Goal: Task Accomplishment & Management: Use online tool/utility

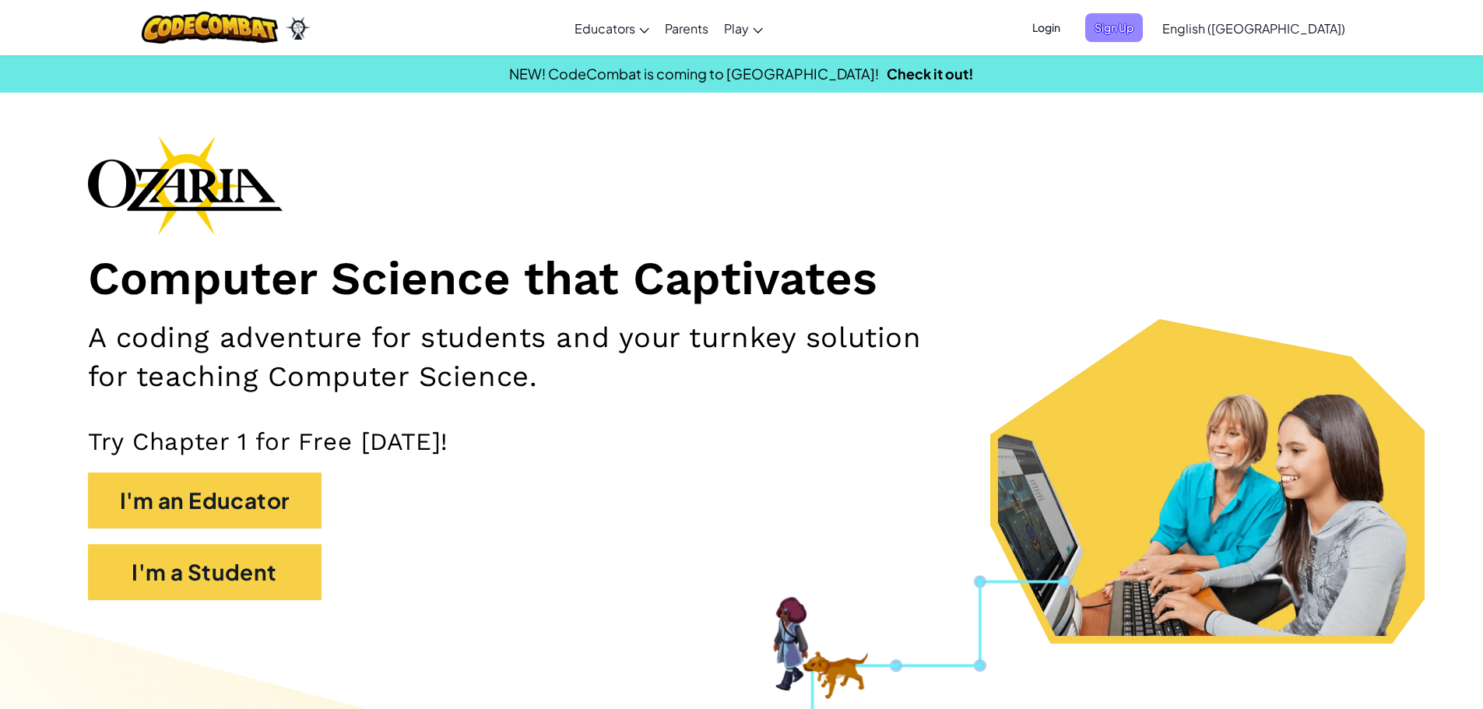
click at [1143, 20] on span "Sign Up" at bounding box center [1114, 27] width 58 height 29
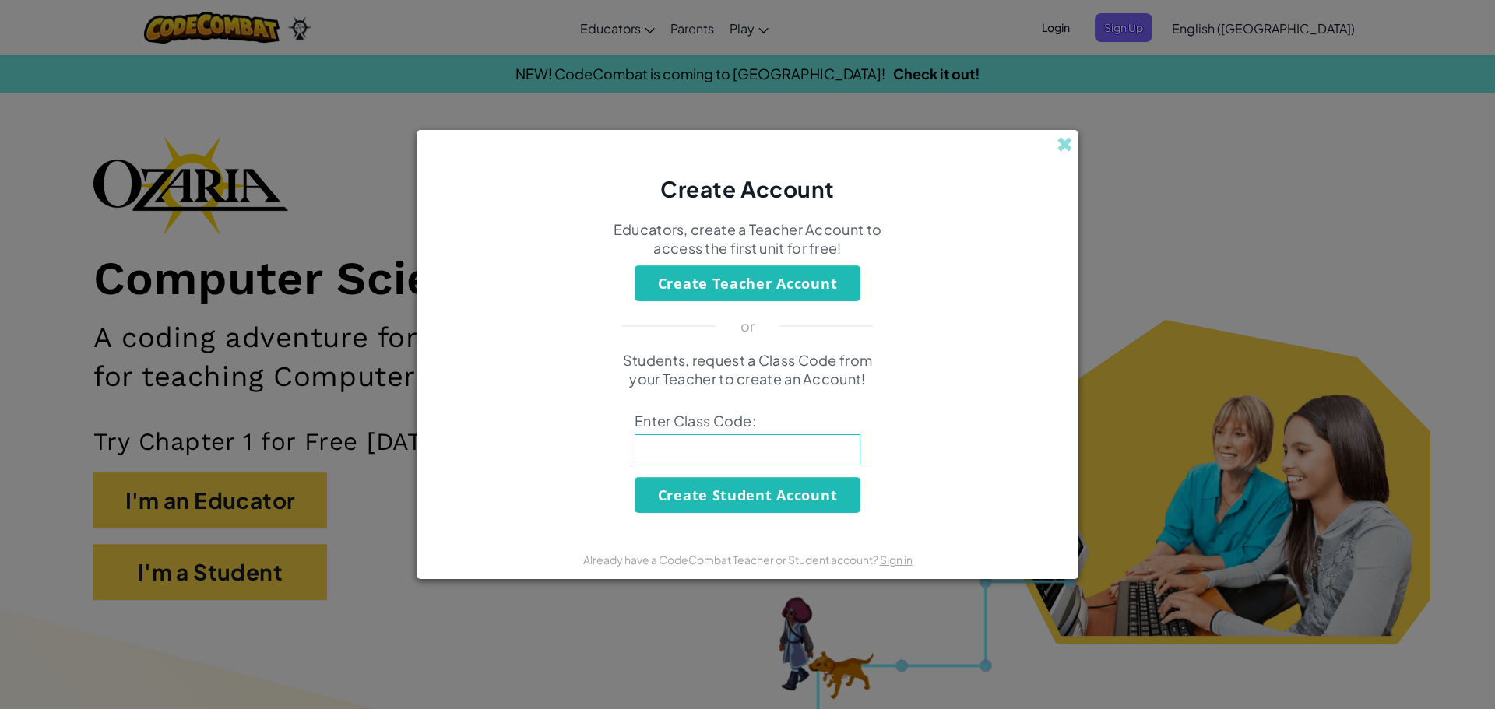
click at [776, 449] on input at bounding box center [748, 449] width 226 height 31
paste input "BlueDrinkWant"
type input "BlueDrinkWant"
click at [702, 489] on button "Create Student Account" at bounding box center [748, 495] width 226 height 36
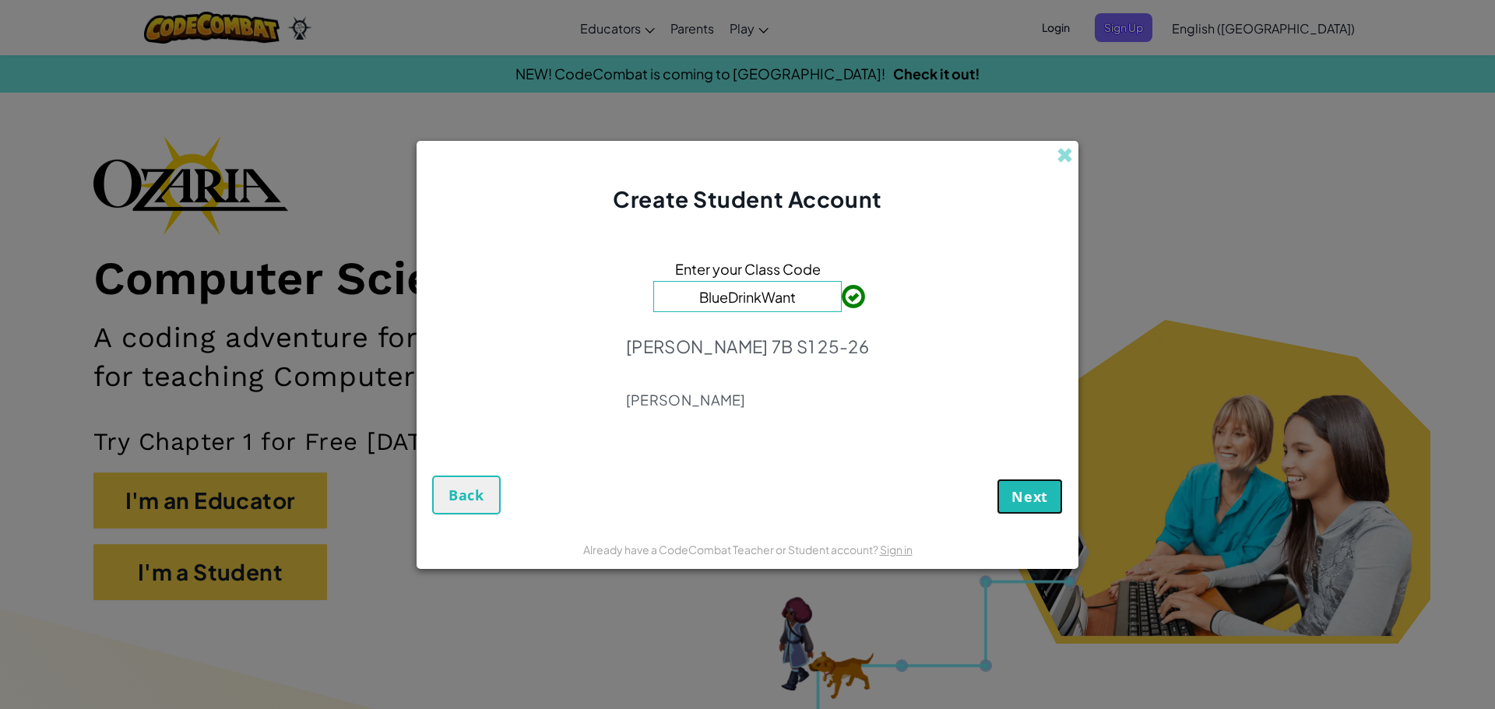
click at [1011, 495] on button "Next" at bounding box center [1030, 497] width 66 height 36
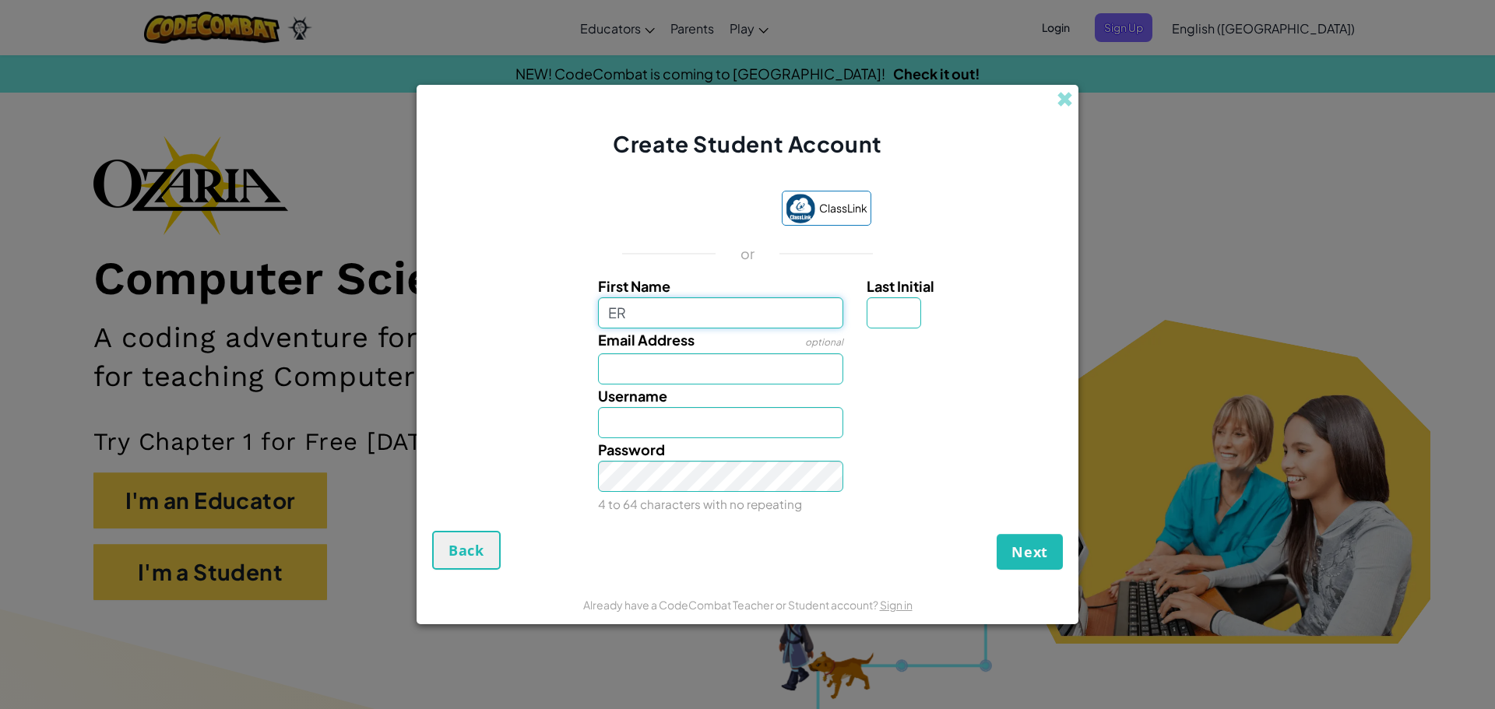
type input "E"
type input "R"
type input "ERICK"
click at [712, 359] on input "Email Address" at bounding box center [721, 368] width 246 height 31
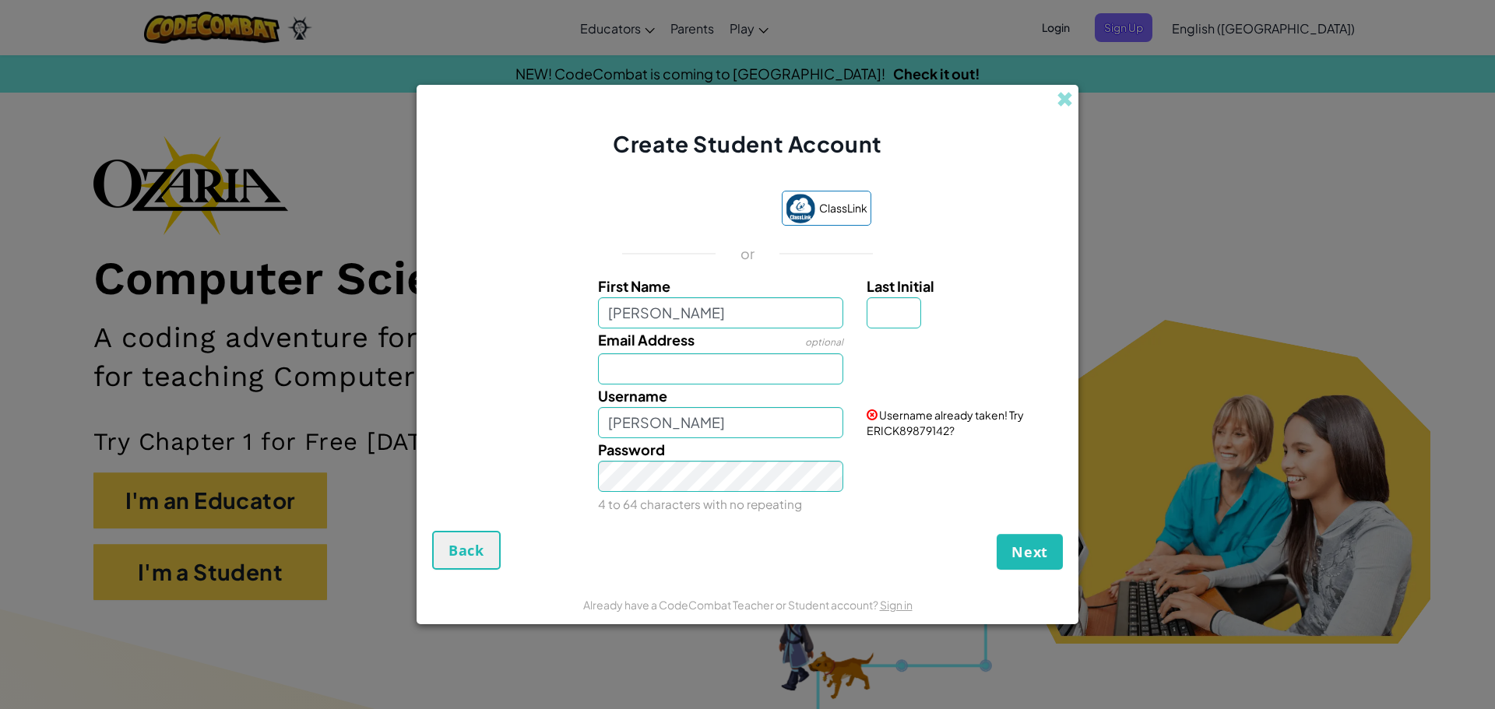
click at [550, 410] on div "Username ERICK Username already taken! Try ERICK89879142?" at bounding box center [747, 412] width 646 height 54
click at [724, 308] on input "ERICK" at bounding box center [721, 312] width 246 height 31
type input "E"
type input "erick"
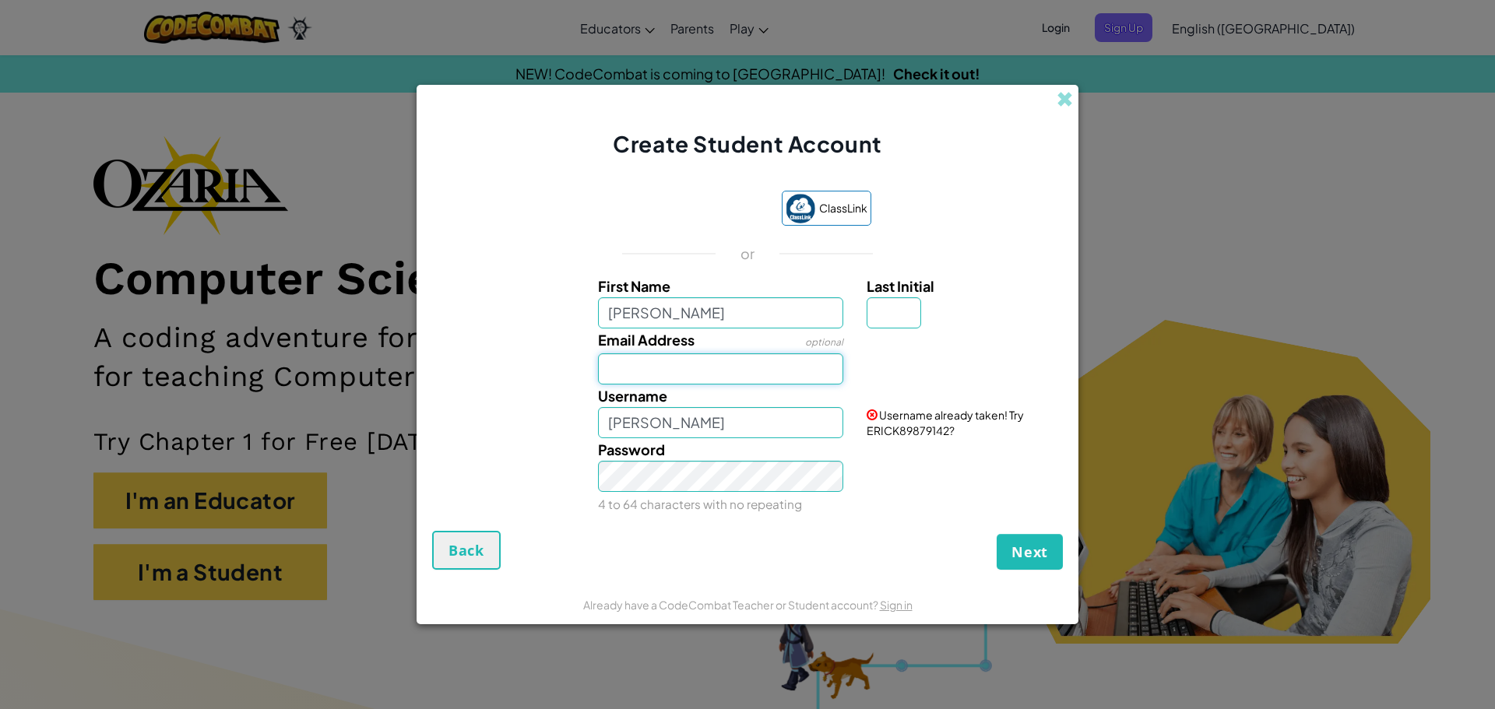
type input "Erick"
click at [634, 364] on input "Email Address" at bounding box center [721, 368] width 246 height 31
click at [900, 306] on input "Last Initial" at bounding box center [894, 312] width 55 height 31
type input "p"
click at [1102, 332] on div "Create Student Account ClassLink or First Name erick Last Initial p Email Addre…" at bounding box center [747, 354] width 1495 height 709
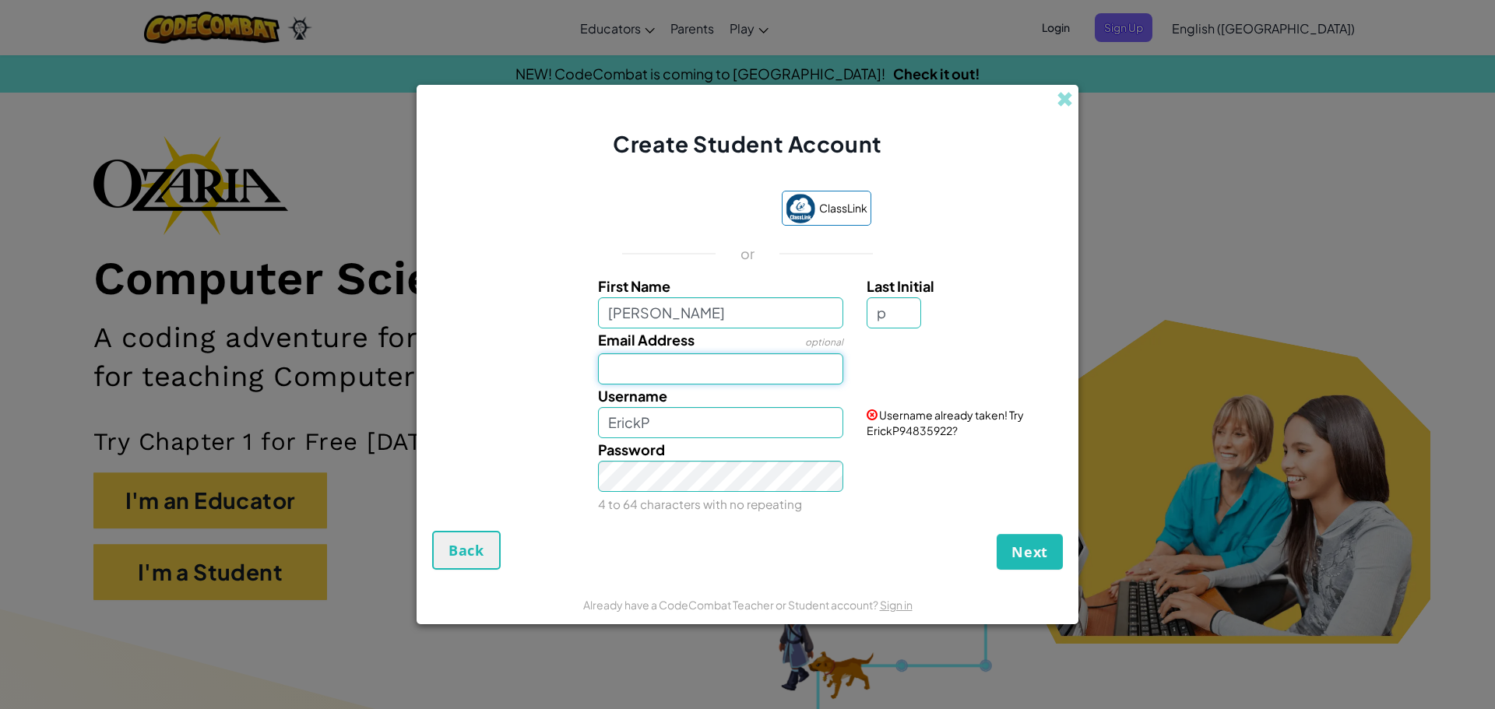
click at [730, 374] on input "Email Address" at bounding box center [721, 368] width 246 height 31
click at [670, 403] on div "Username ErickP" at bounding box center [720, 412] width 269 height 54
click at [670, 413] on input "ErickP" at bounding box center [721, 422] width 246 height 31
type input "E"
click at [680, 491] on div "Password 4 to 64 characters with no repeating" at bounding box center [720, 476] width 269 height 77
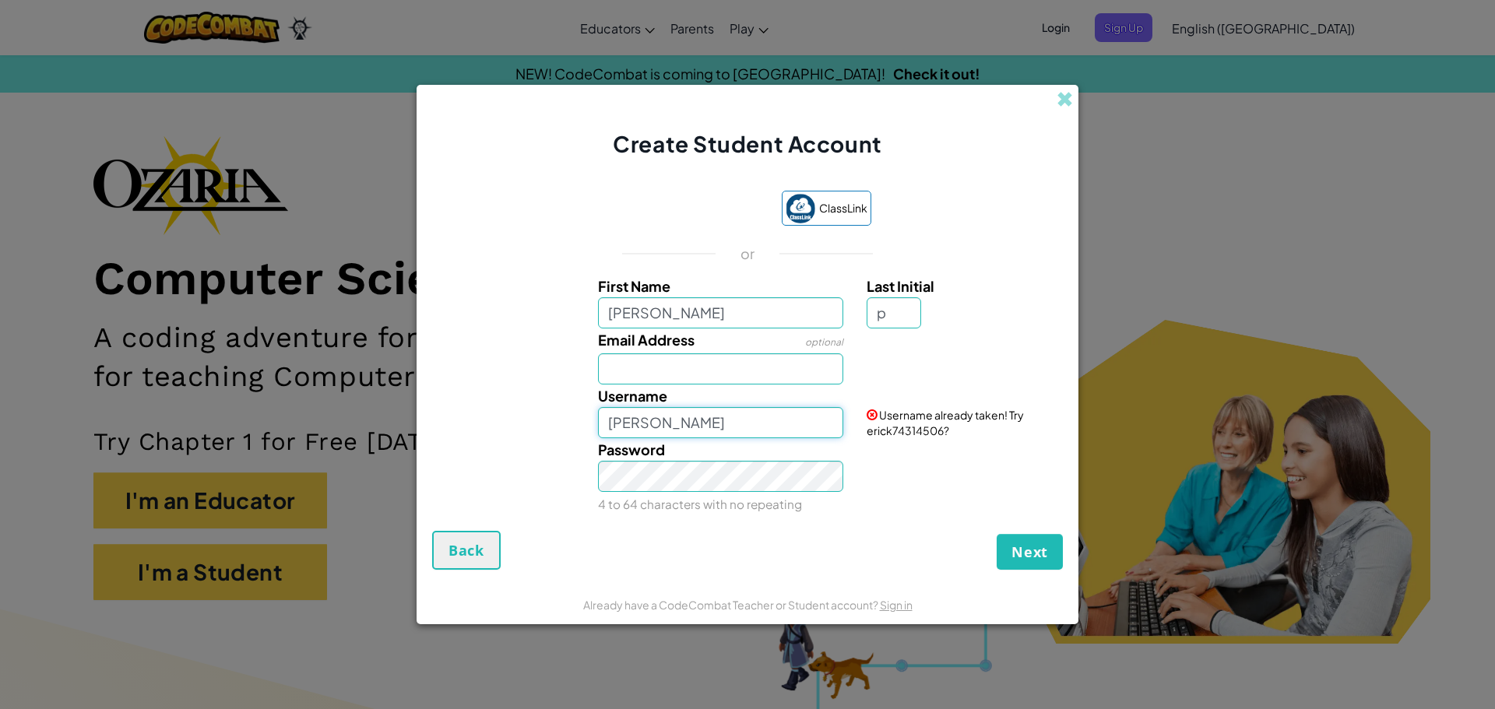
click at [739, 418] on input "erick" at bounding box center [721, 422] width 246 height 31
type input "erick"
click at [693, 413] on input "erick" at bounding box center [721, 422] width 246 height 31
click at [645, 379] on input "Email Address" at bounding box center [721, 368] width 246 height 31
paste input "erick.puac-montelongo3086@g.gcpsk12.org"
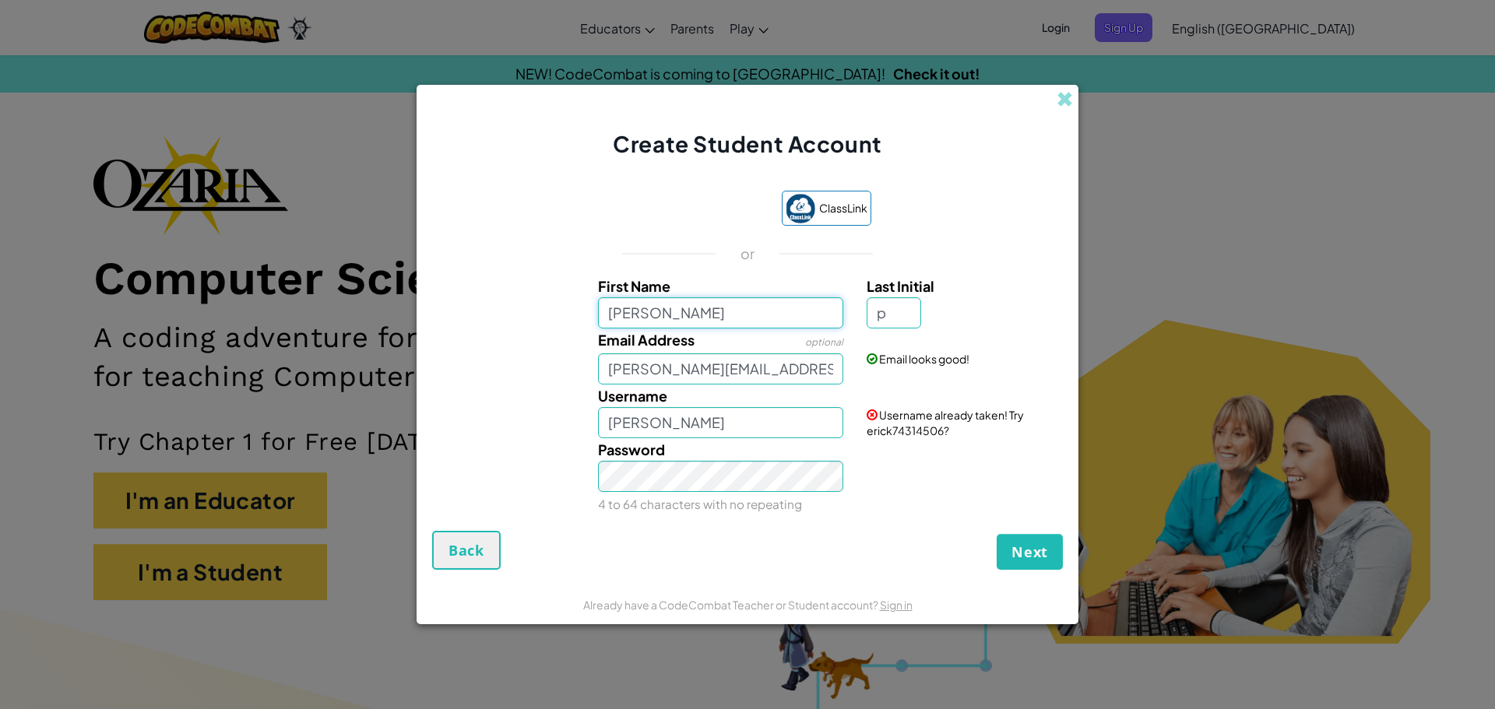
click at [680, 322] on input "erick" at bounding box center [721, 312] width 246 height 31
click at [828, 367] on input "erick.puac-montelongo3086@g.gcpsk12.org" at bounding box center [721, 368] width 246 height 31
type input "erick.puac-montelongo3086@gcpsk12.org"
click at [821, 419] on input "erick" at bounding box center [721, 422] width 246 height 31
type input "e"
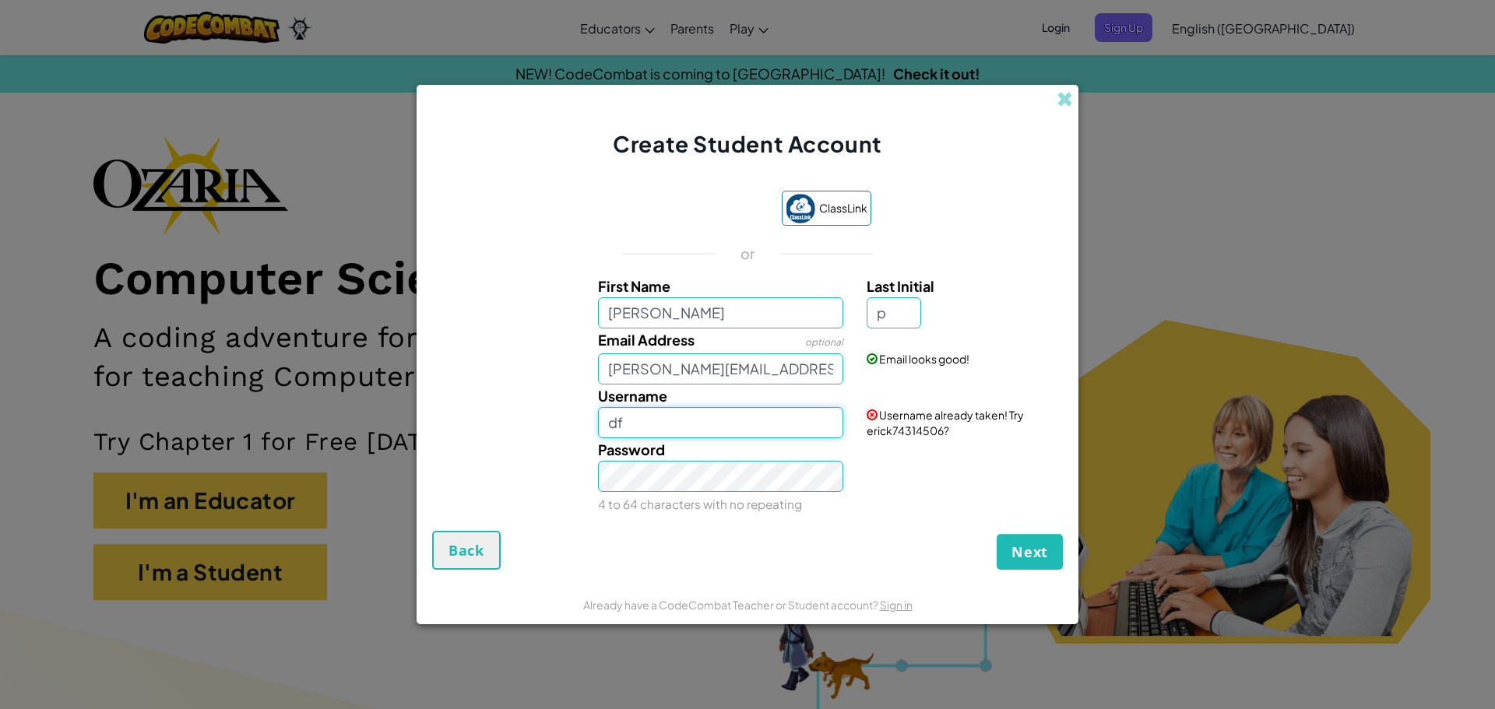
type input "d"
click at [770, 431] on input "Username" at bounding box center [721, 422] width 246 height 31
click at [1053, 537] on button "Next" at bounding box center [1030, 552] width 66 height 36
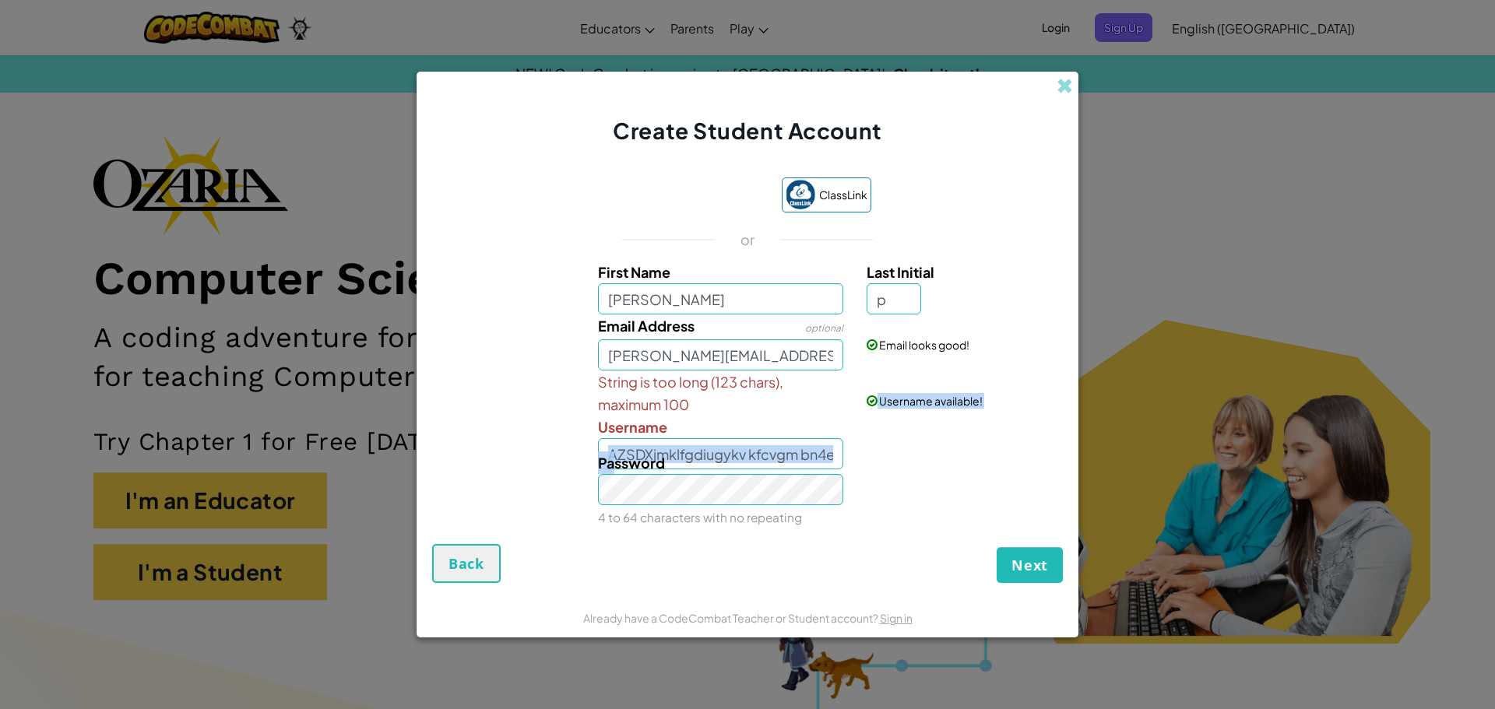
drag, startPoint x: 611, startPoint y: 454, endPoint x: 712, endPoint y: 448, distance: 101.4
click at [712, 448] on div "First Name erick Last Initial p Email Address optional erick.puac-montelongo308…" at bounding box center [747, 395] width 623 height 268
click at [733, 448] on input "AZSDXjmklfgdiugykv kfcvgm bn4er3wp98y745jnwts78og4qb35yuoyt7ea8i4gb3gjkytuowavr…" at bounding box center [721, 453] width 246 height 31
drag, startPoint x: 733, startPoint y: 448, endPoint x: 516, endPoint y: 448, distance: 216.4
click at [516, 448] on div "String is too long (123 chars), maximum 100 Username AZSDXjmklfgdiugykv kfcvgm …" at bounding box center [747, 420] width 646 height 99
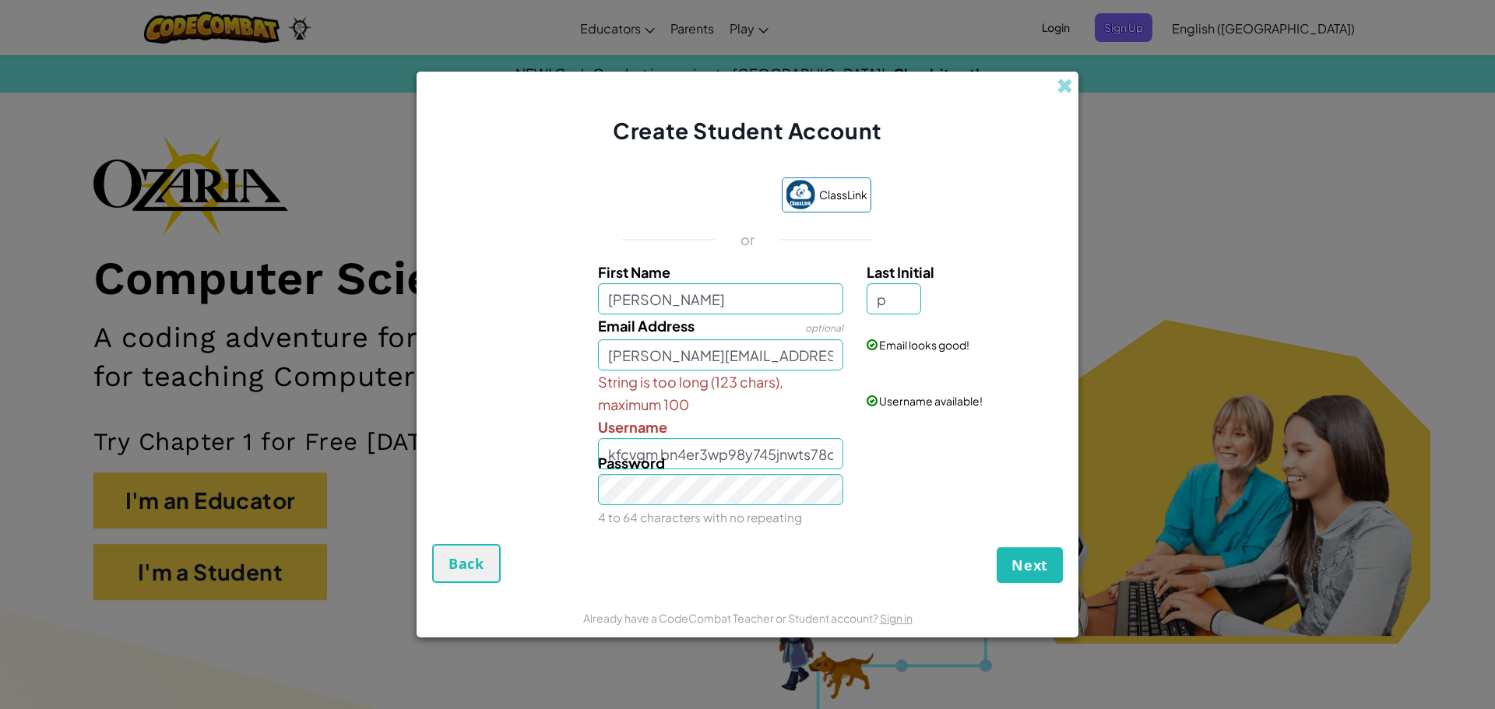
click at [992, 550] on div "Next Back" at bounding box center [747, 563] width 631 height 39
click at [1025, 558] on span "Next" at bounding box center [1029, 565] width 37 height 19
click at [607, 450] on input "kfcvgm bn4er3wp98y745jnwts78og4qb35yuoyt7ea8i4gb3gjkytuowavrui2g34i532t8guykr58…" at bounding box center [721, 453] width 246 height 31
drag, startPoint x: 635, startPoint y: 447, endPoint x: 605, endPoint y: 452, distance: 30.1
click at [605, 452] on div "First Name erick Last Initial p Email Address optional erick.puac-montelongo308…" at bounding box center [747, 395] width 623 height 268
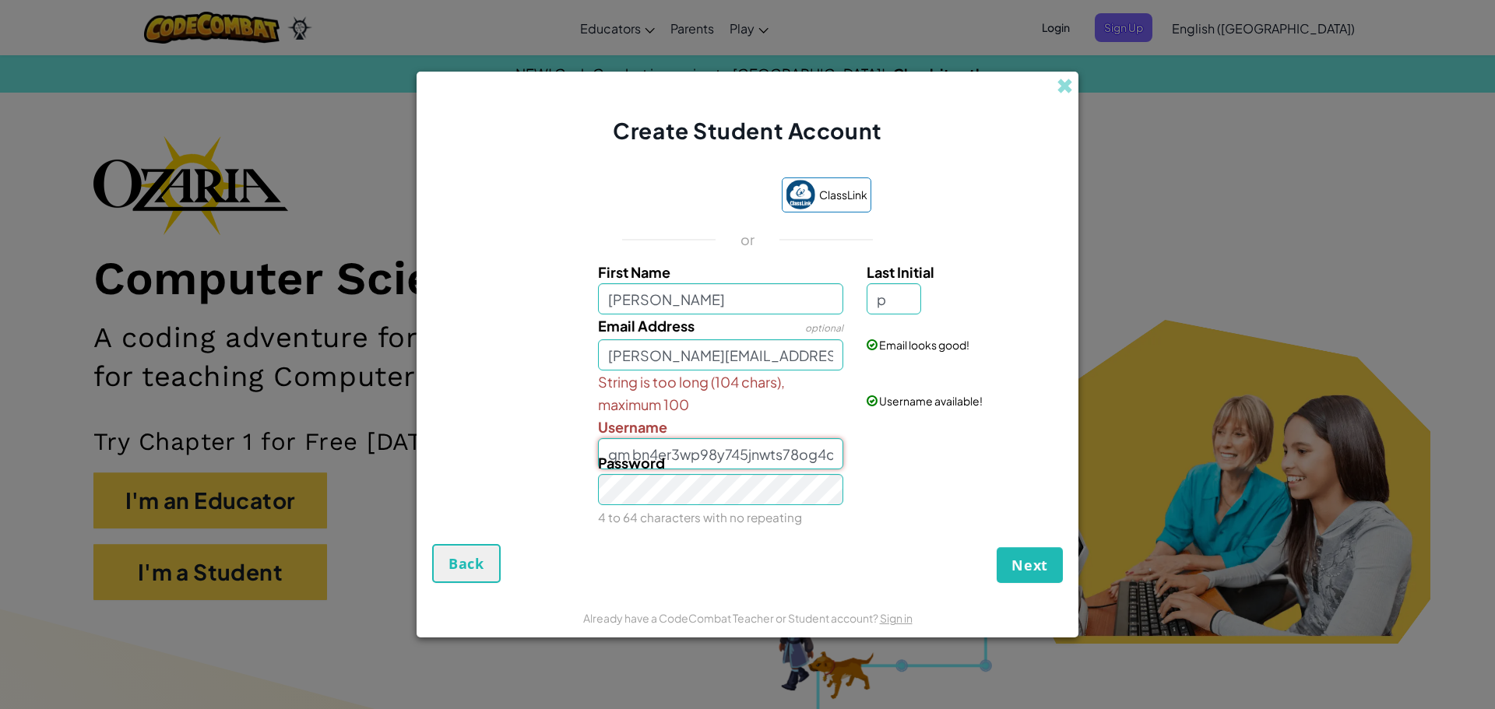
type input "gm bn4er3wp98y745jnwts78og4qb35yuoyt7ea8i4gb3gjkytuowavrui2g34i532t8guykr587rtu…"
click at [1026, 550] on button "Next" at bounding box center [1030, 565] width 66 height 36
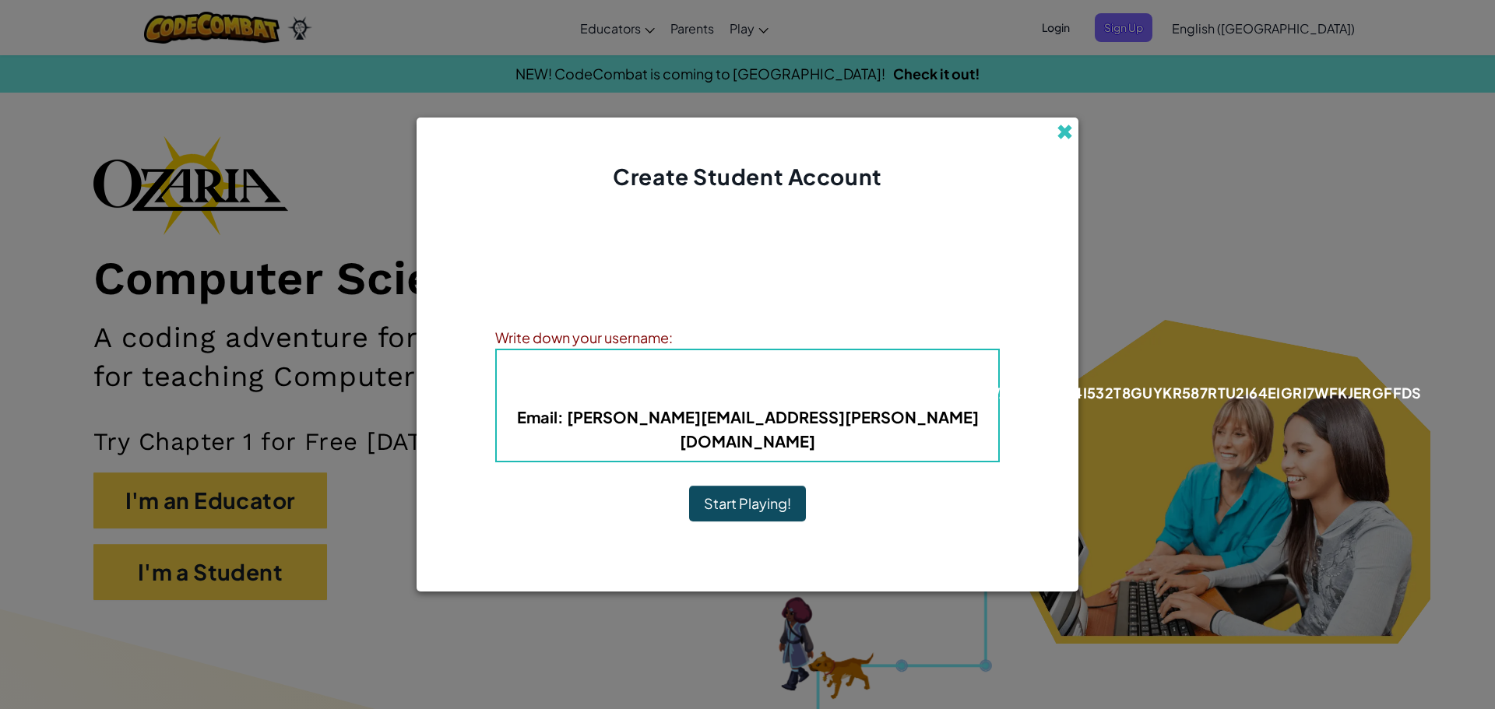
click at [1072, 140] on span at bounding box center [1065, 132] width 16 height 16
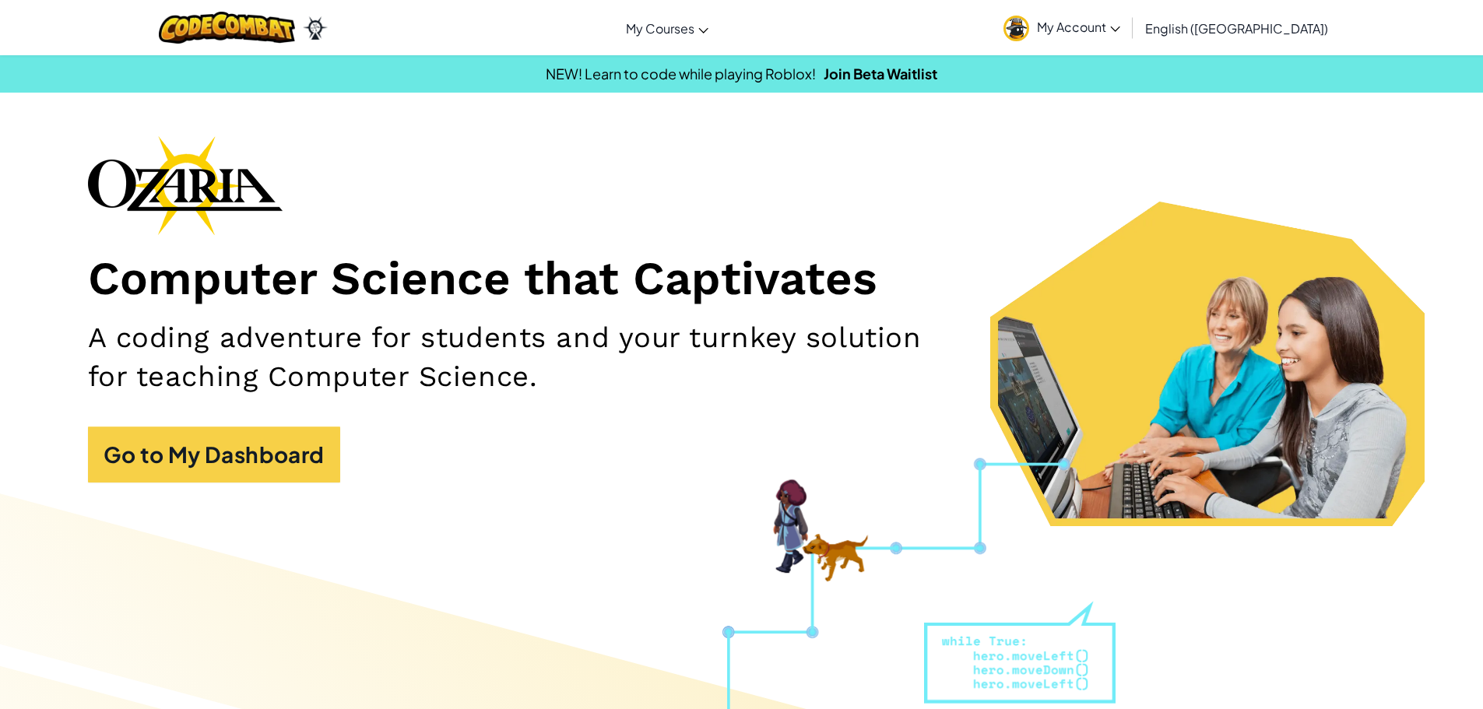
click at [1227, 240] on div "Computer Science that Captivates A coding adventure for students and your turnk…" at bounding box center [742, 316] width 1308 height 363
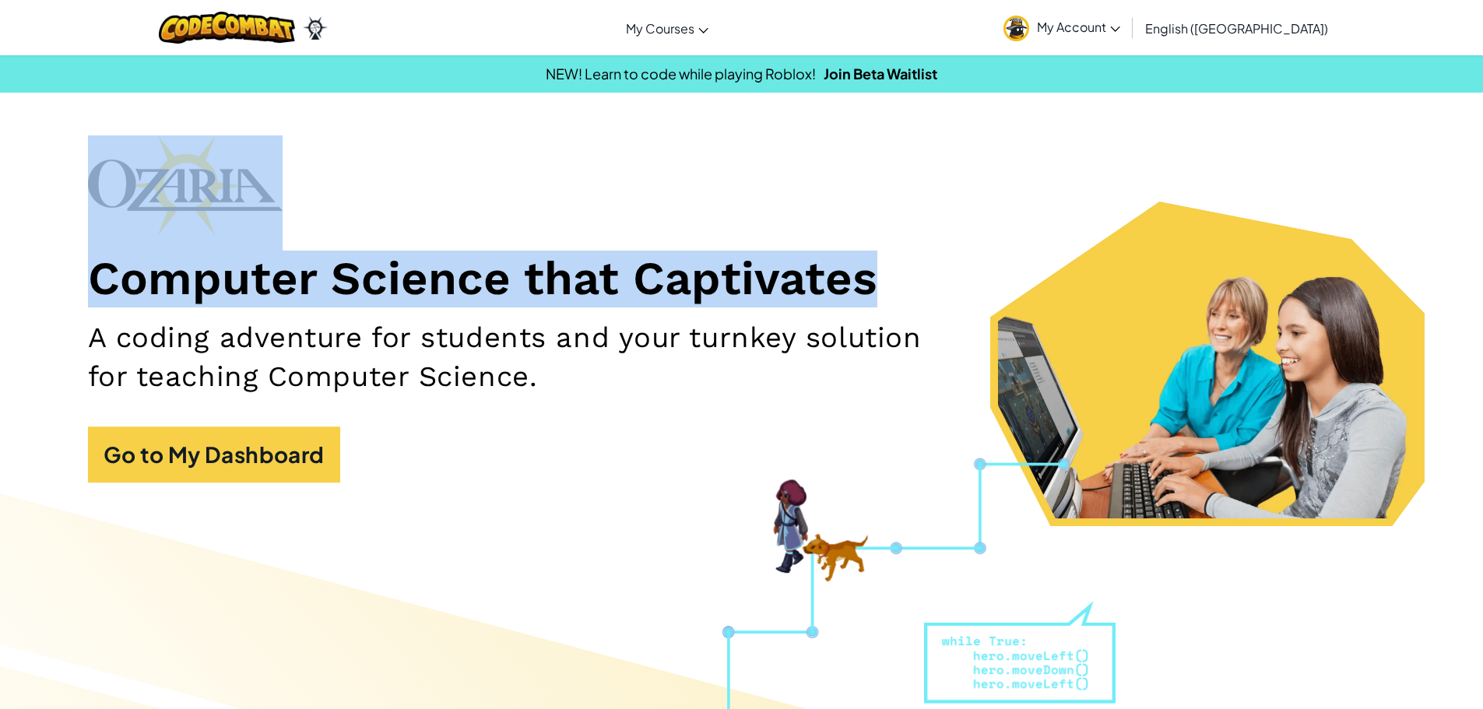
click at [902, 149] on div "Computer Science that Captivates A coding adventure for students and your turnk…" at bounding box center [742, 316] width 1308 height 363
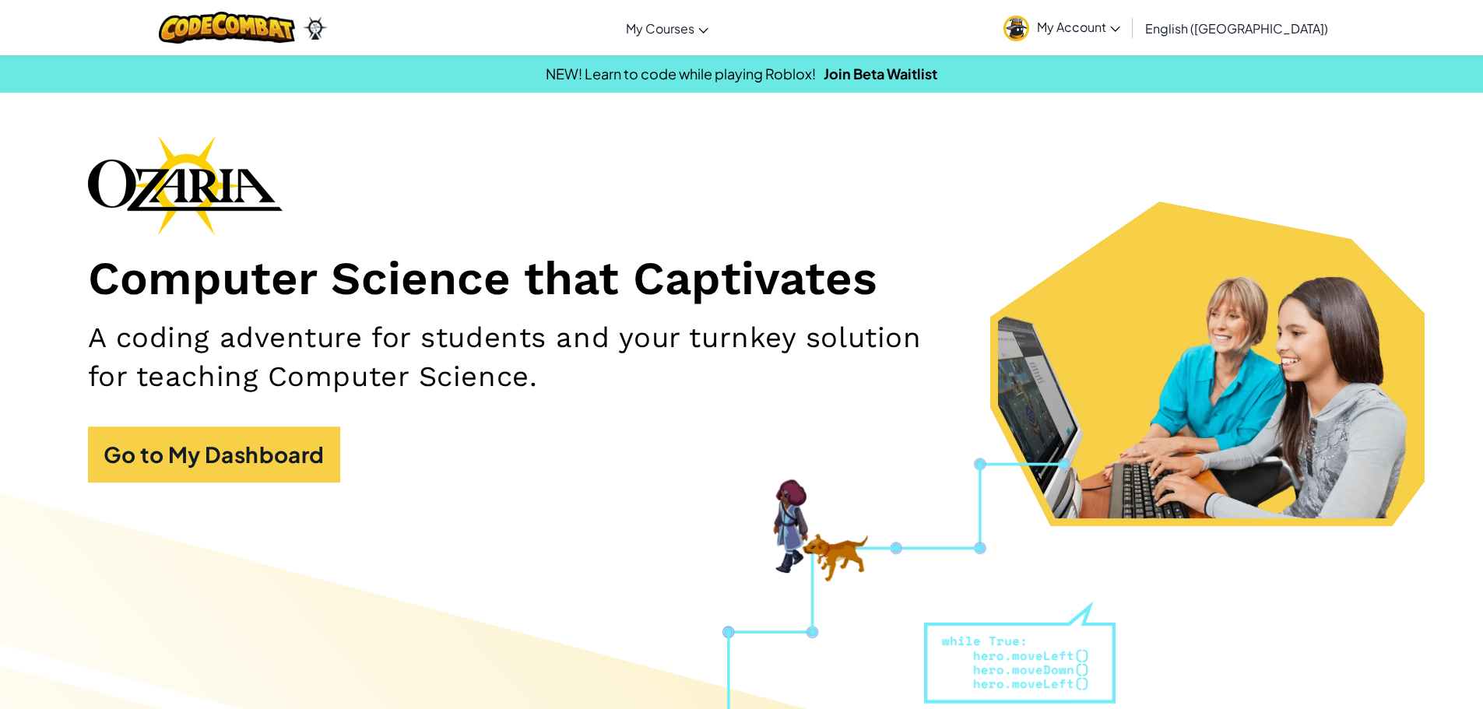
click at [1128, 9] on link "My Account" at bounding box center [1062, 27] width 132 height 49
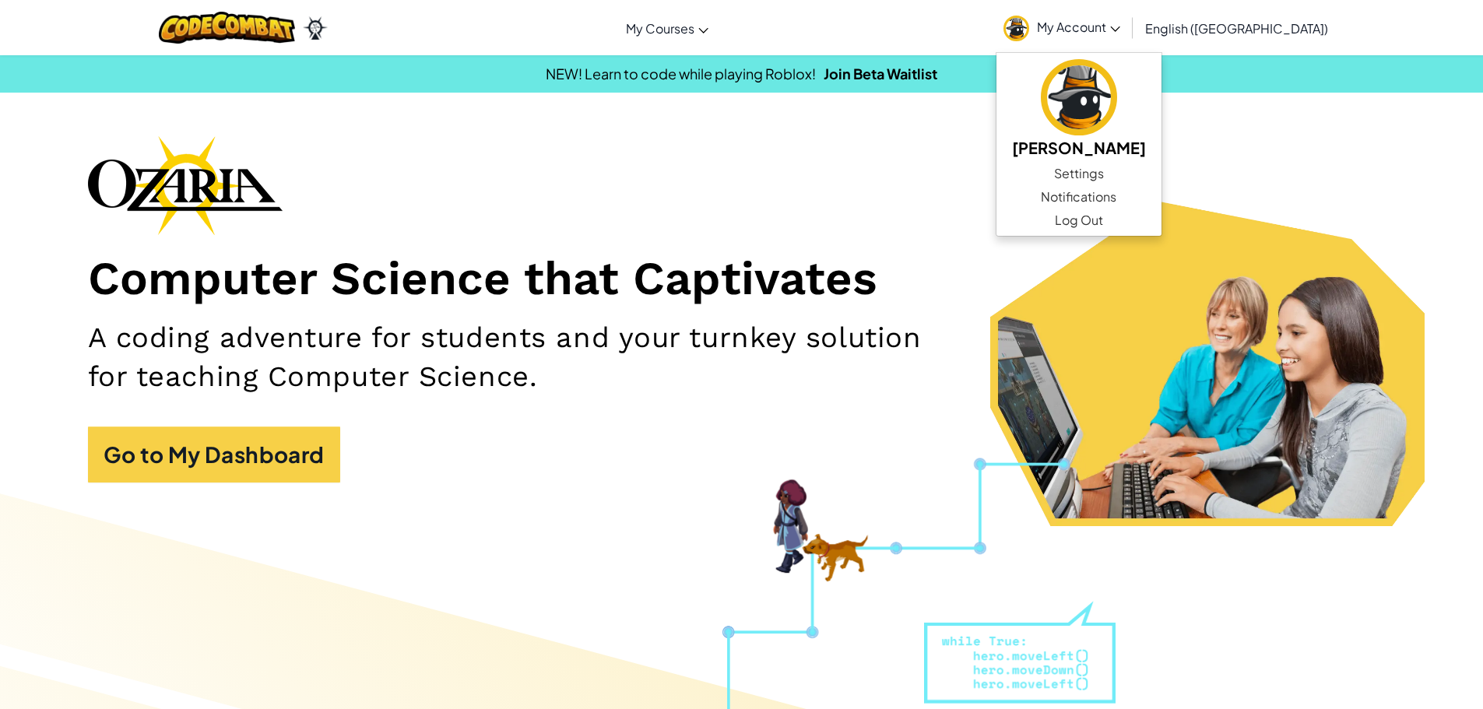
click at [941, 135] on div "Computer Science that Captivates A coding adventure for students and your turnk…" at bounding box center [742, 316] width 1308 height 363
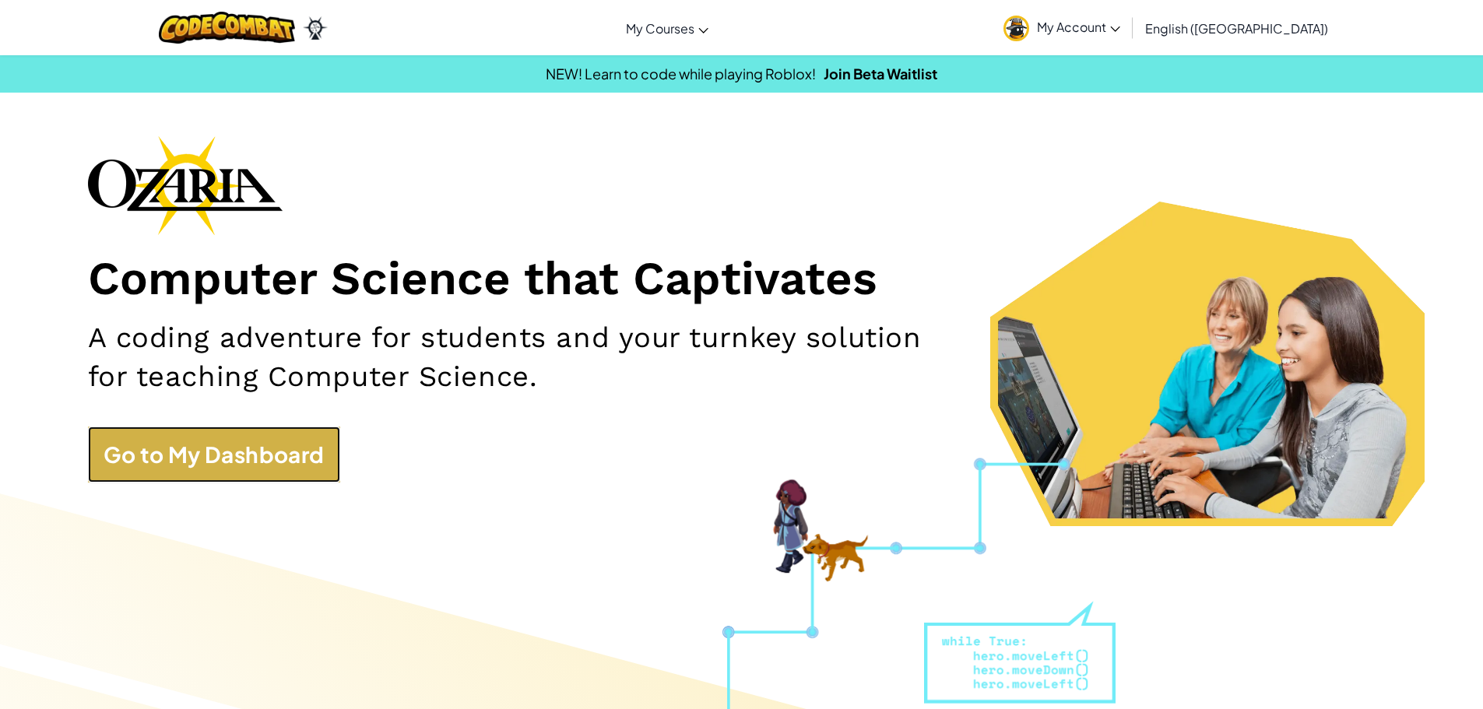
click at [178, 429] on link "Go to My Dashboard" at bounding box center [214, 455] width 252 height 56
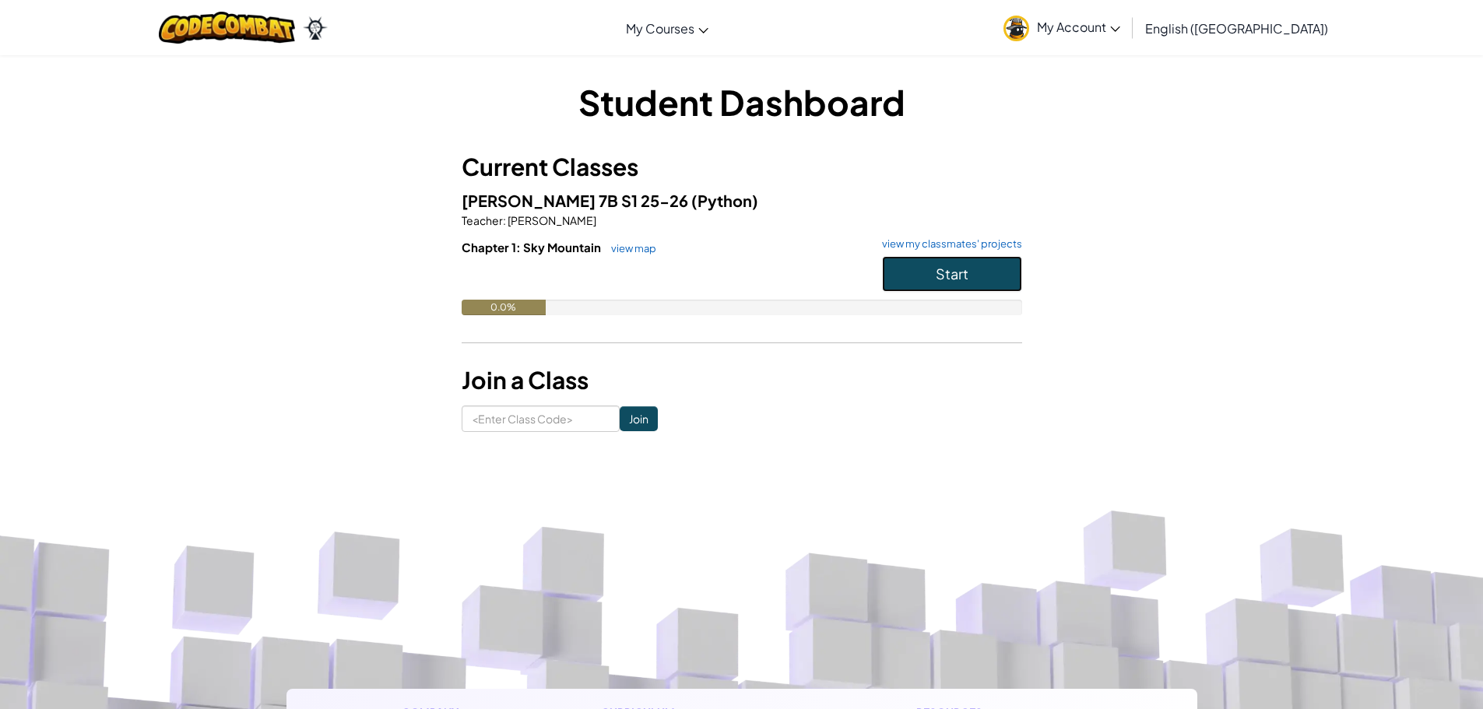
click at [914, 270] on button "Start" at bounding box center [952, 274] width 140 height 36
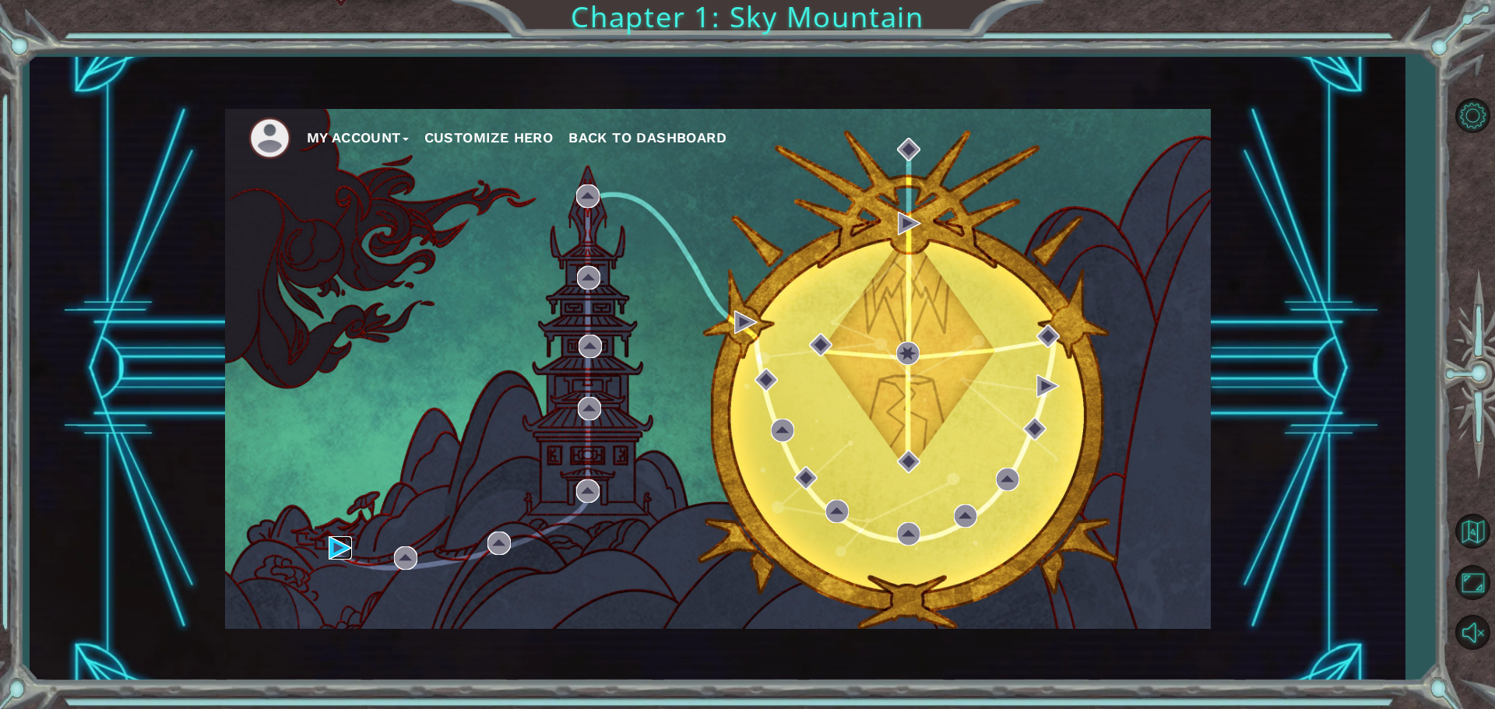
click at [332, 549] on img at bounding box center [340, 547] width 23 height 23
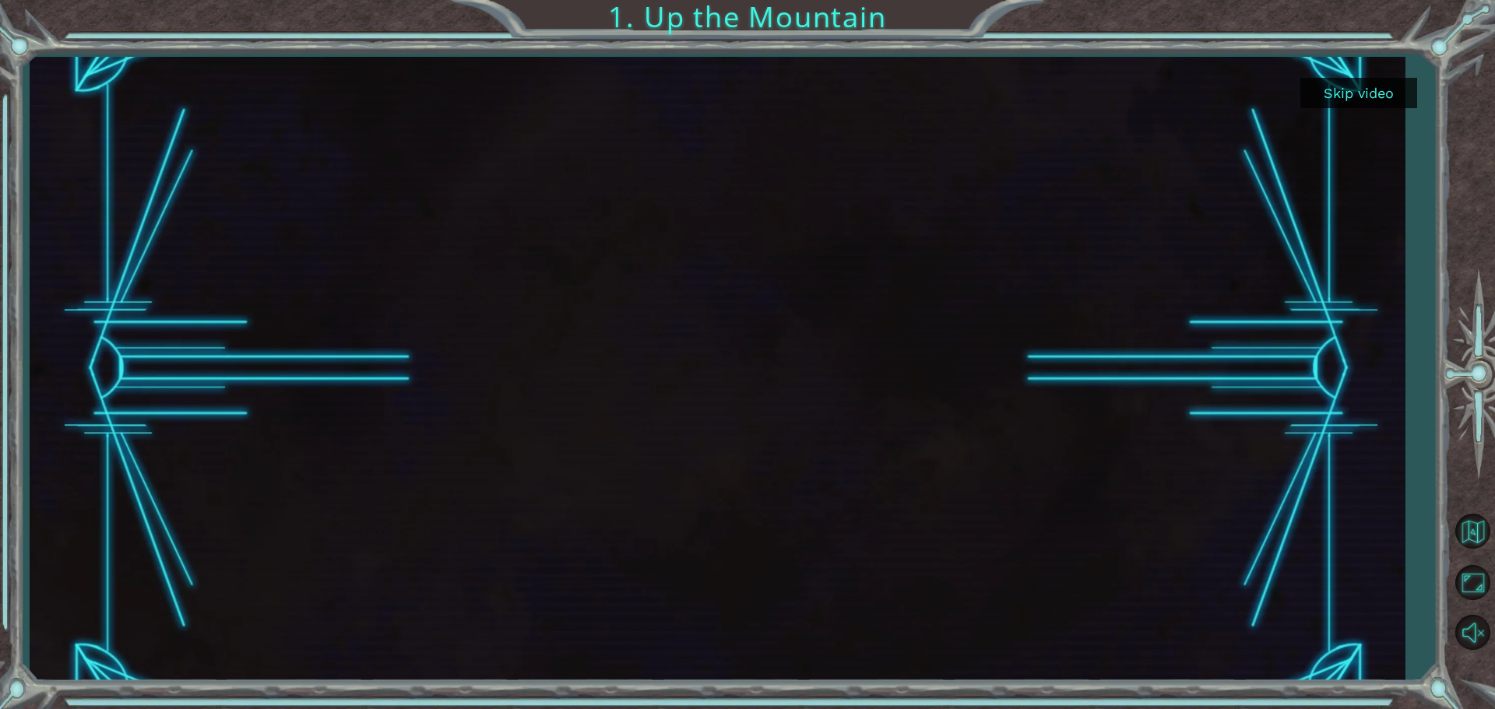
click at [1366, 104] on button "Skip video" at bounding box center [1358, 93] width 117 height 30
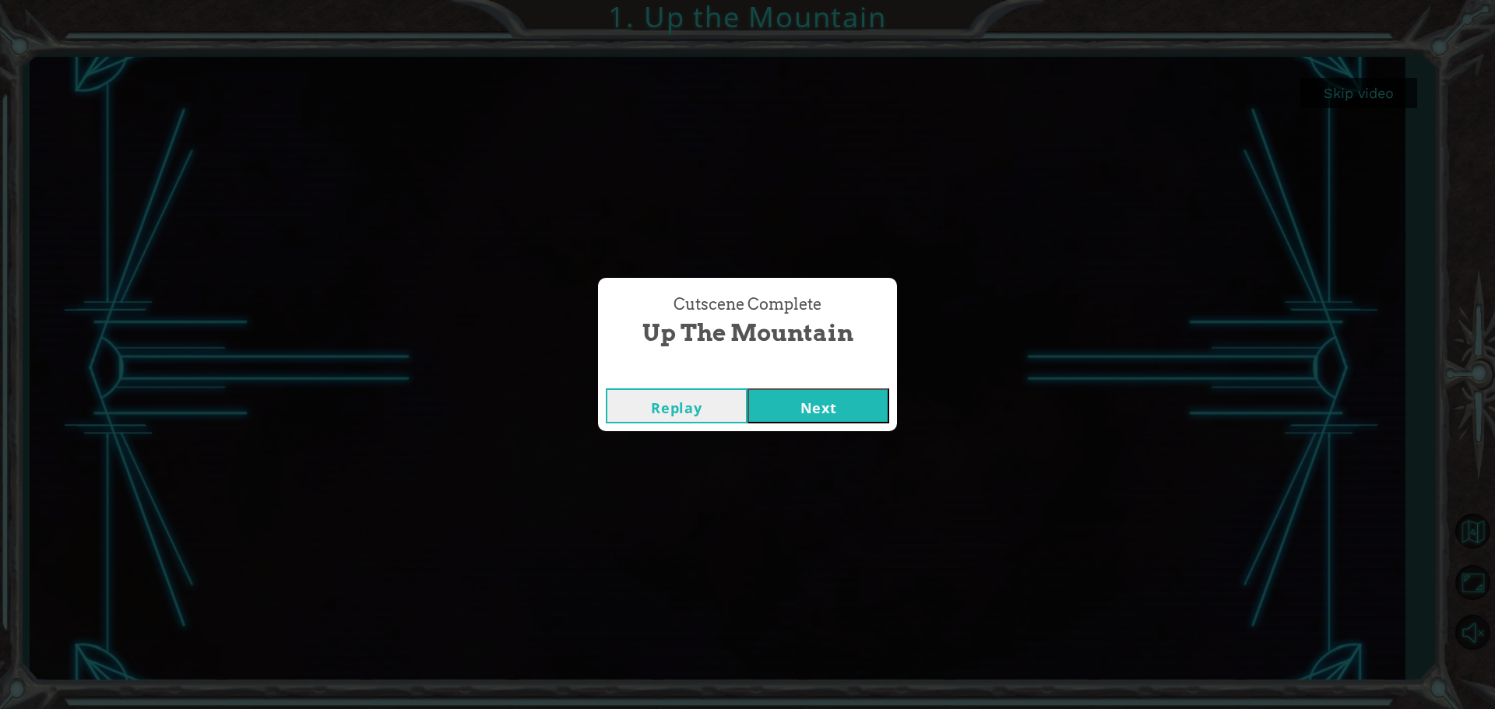
click at [769, 402] on button "Next" at bounding box center [818, 406] width 142 height 35
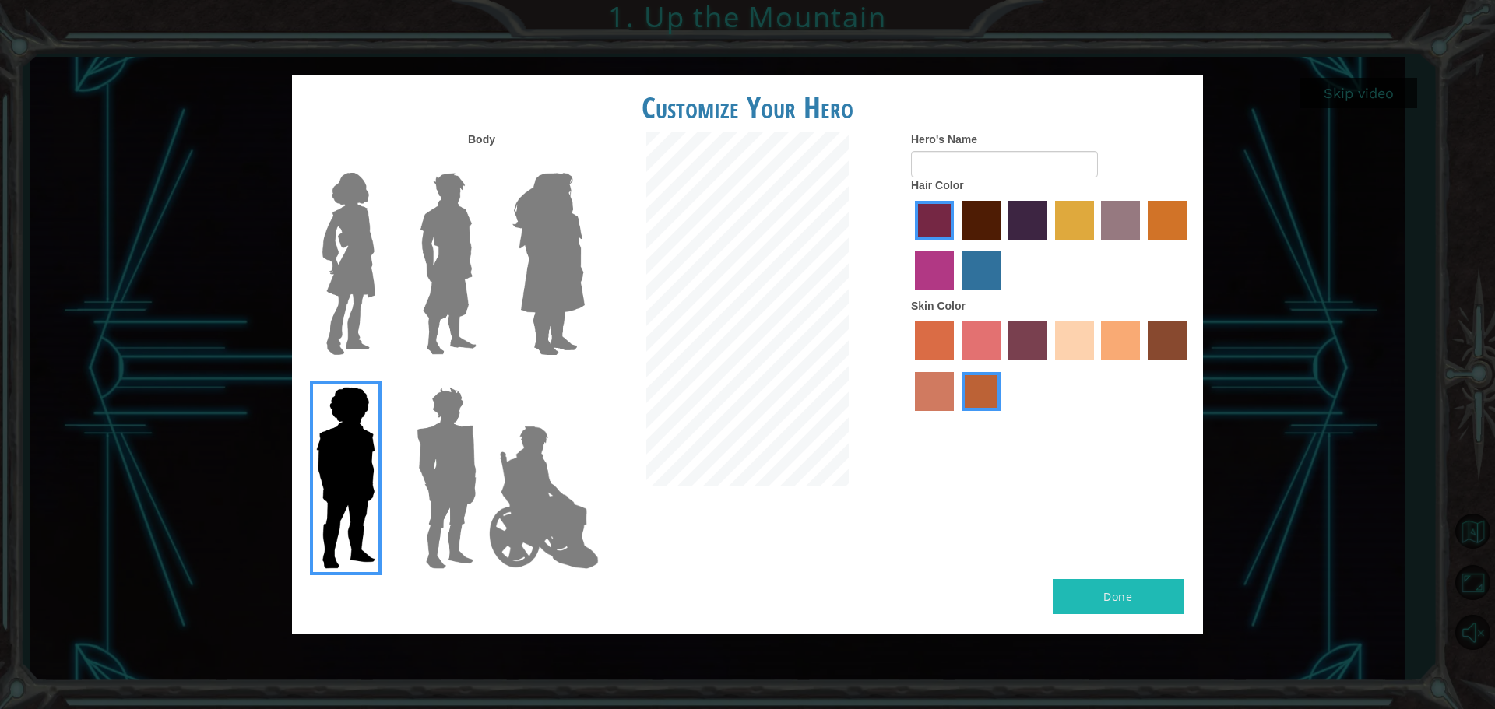
click at [450, 442] on img at bounding box center [446, 478] width 72 height 195
click at [483, 377] on input "Hero Garnet" at bounding box center [483, 377] width 0 height 0
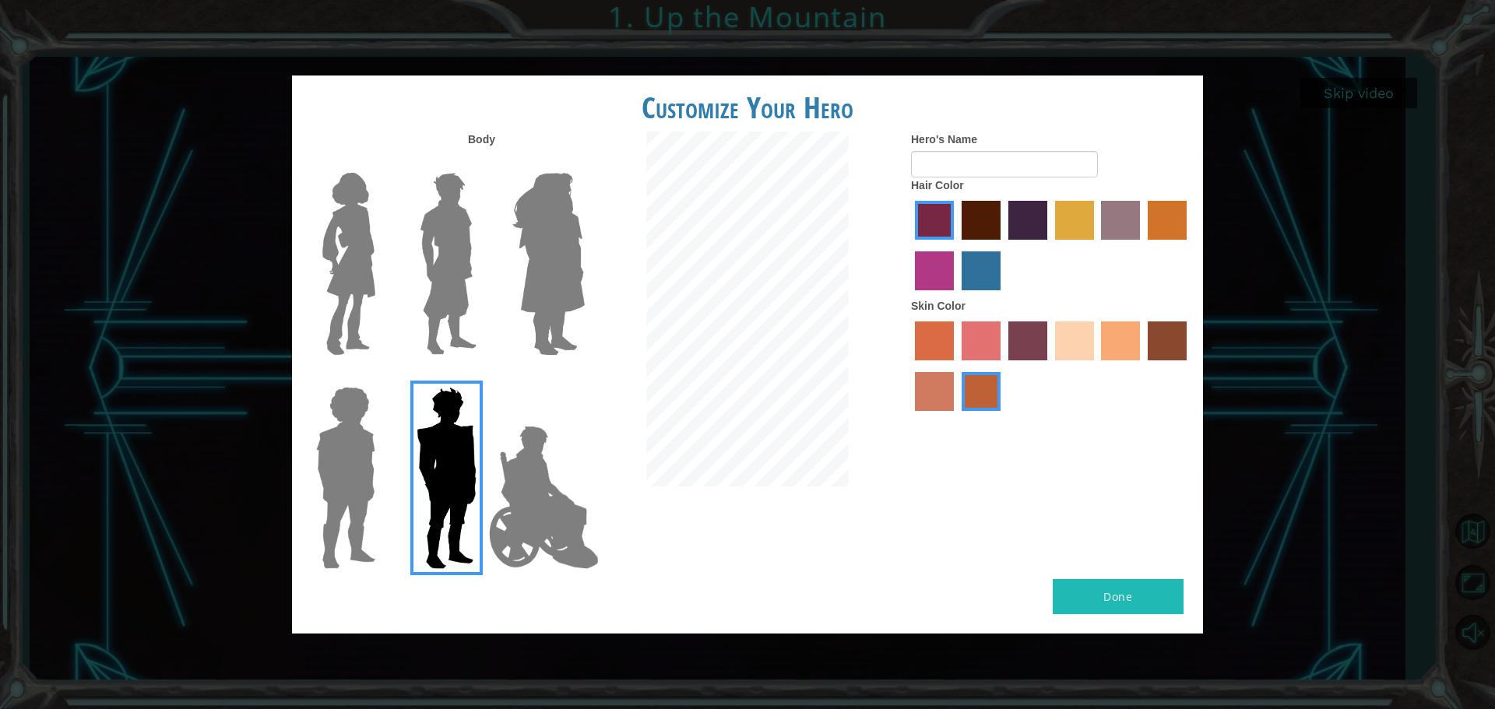
click at [505, 476] on img at bounding box center [544, 498] width 122 height 156
click at [584, 377] on input "Hero Jamie" at bounding box center [584, 377] width 0 height 0
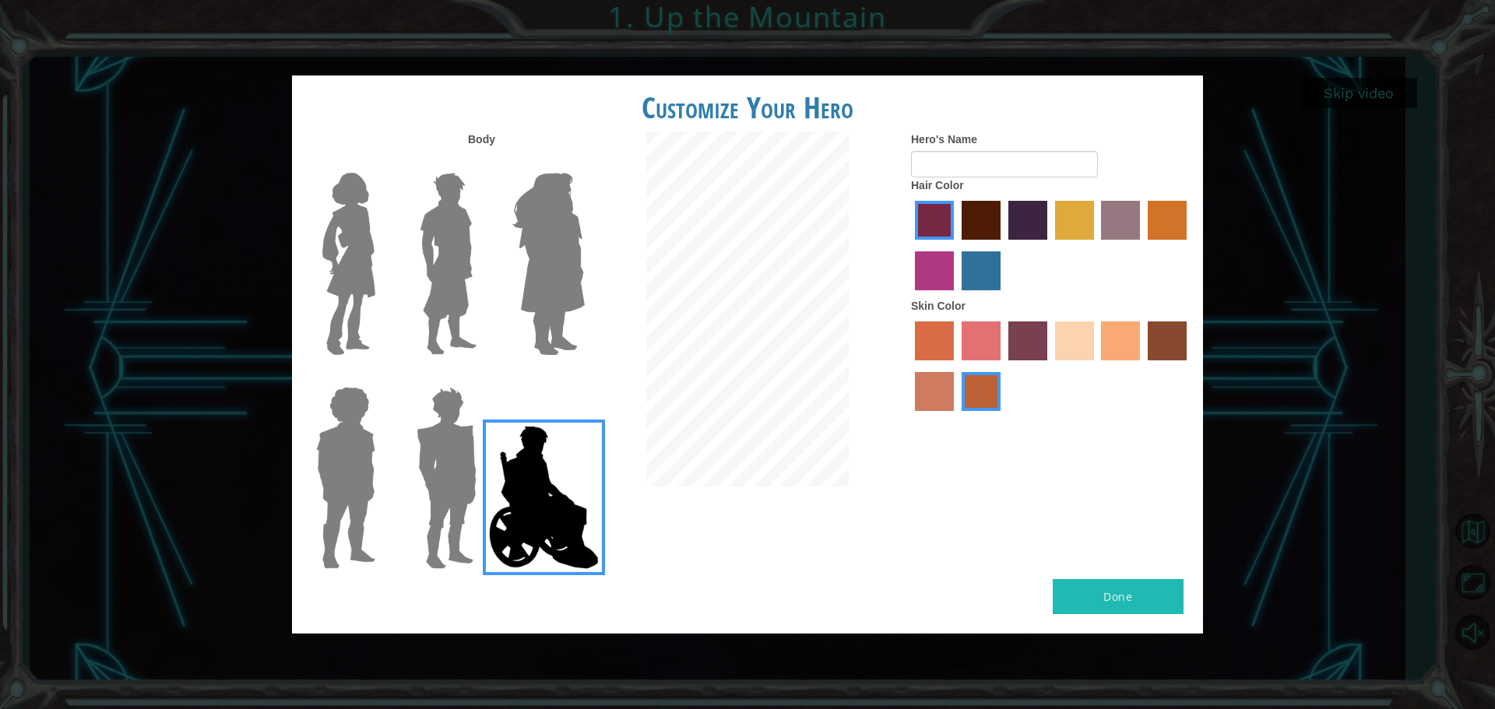
click at [554, 185] on img at bounding box center [548, 264] width 85 height 195
click at [584, 163] on input "Hero Amethyst" at bounding box center [584, 163] width 0 height 0
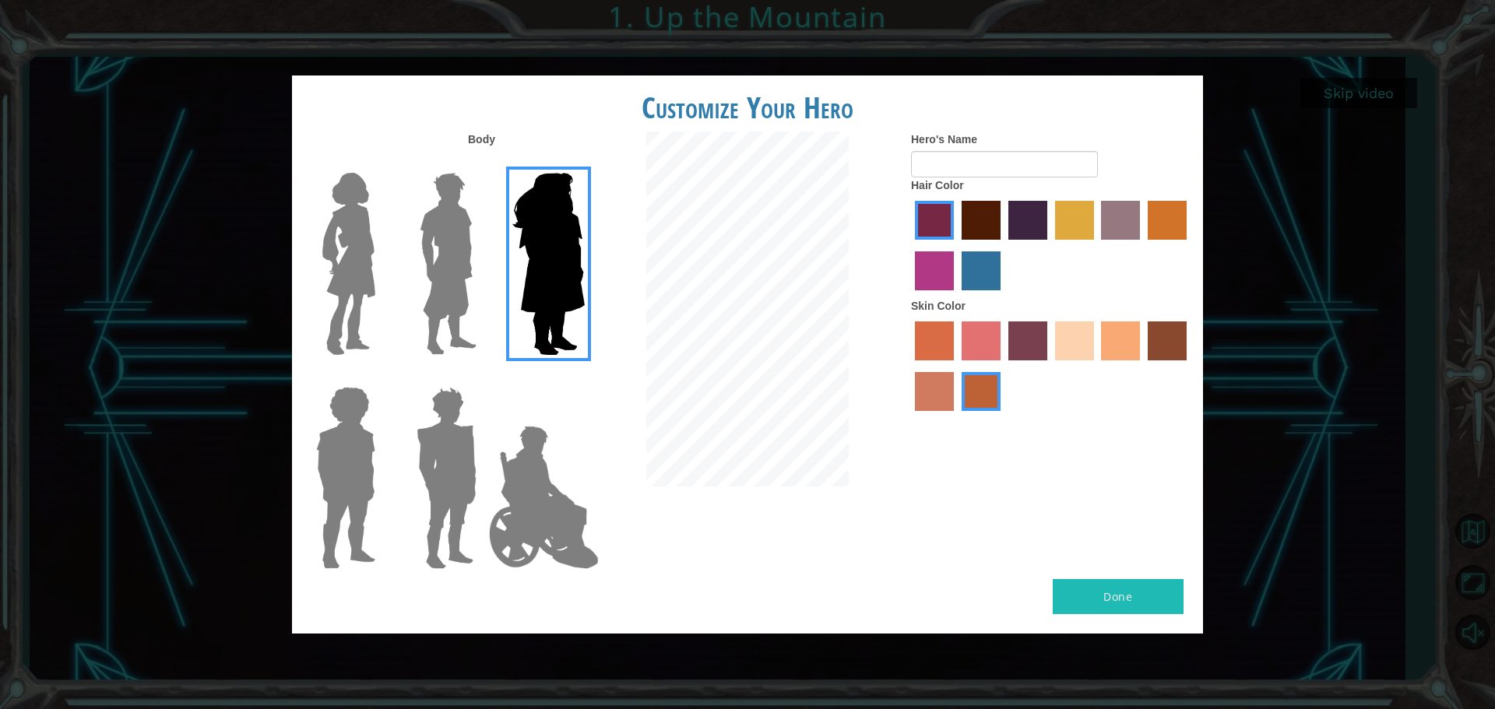
click at [469, 275] on img at bounding box center [447, 264] width 69 height 195
click at [483, 163] on input "Hero Lars" at bounding box center [483, 163] width 0 height 0
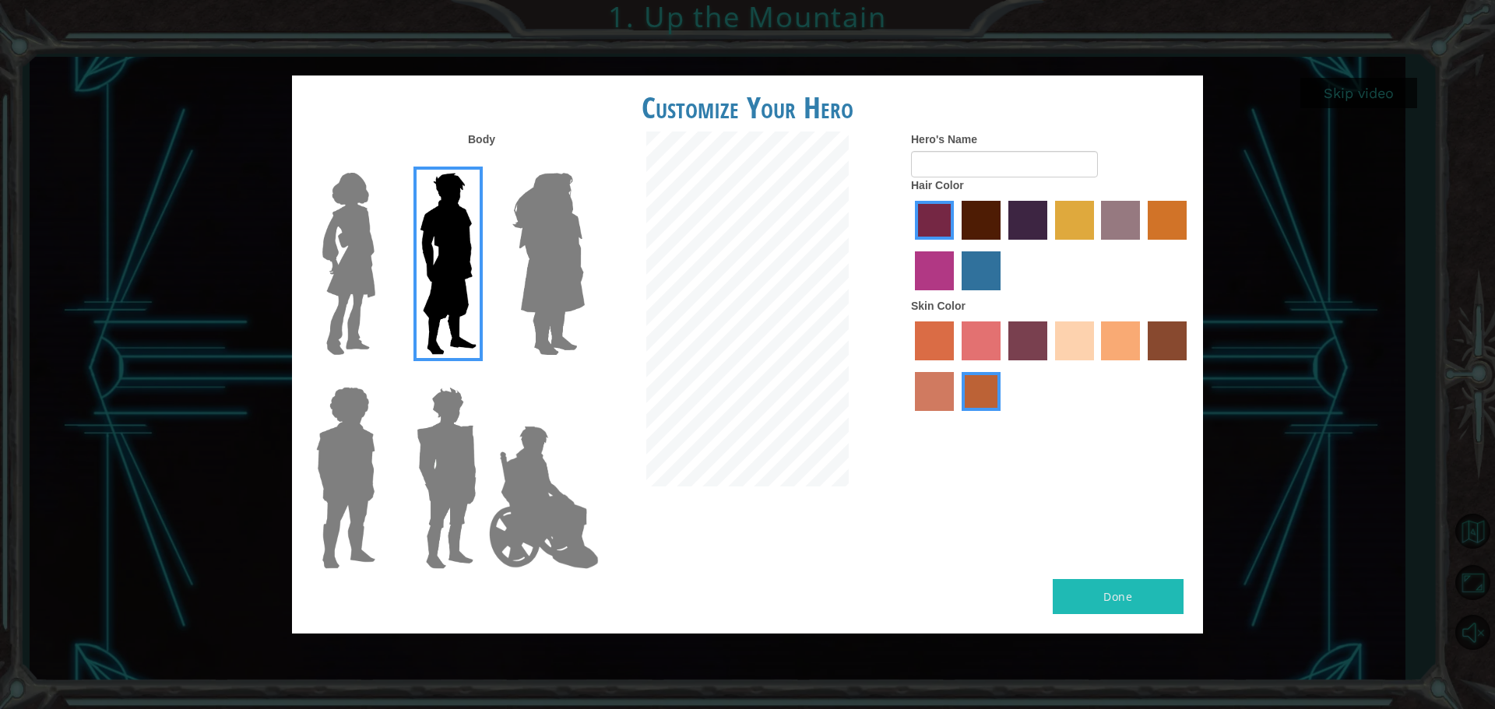
click at [338, 292] on img at bounding box center [348, 264] width 65 height 195
click at [382, 163] on input "Hero Connie" at bounding box center [382, 163] width 0 height 0
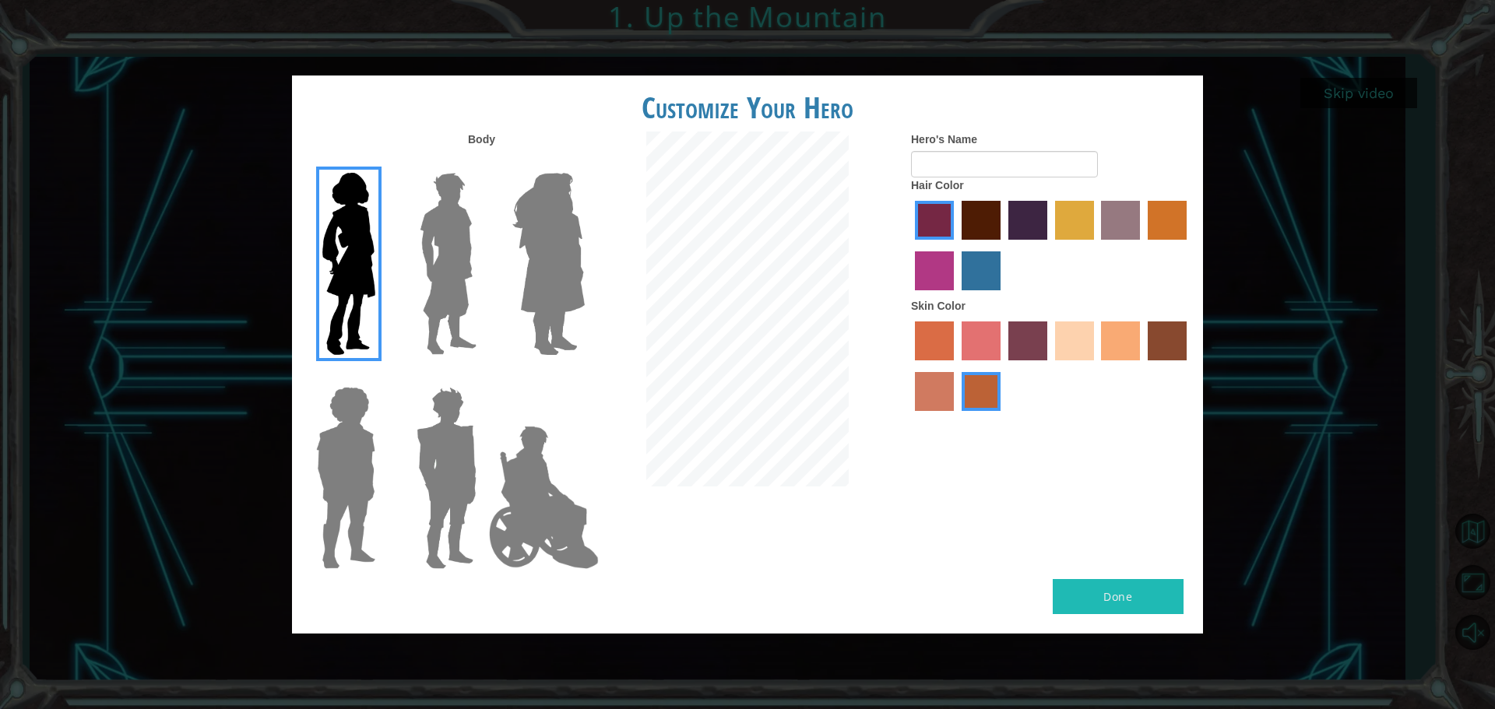
click at [325, 489] on img at bounding box center [346, 478] width 72 height 195
click at [382, 377] on input "Hero Steven" at bounding box center [382, 377] width 0 height 0
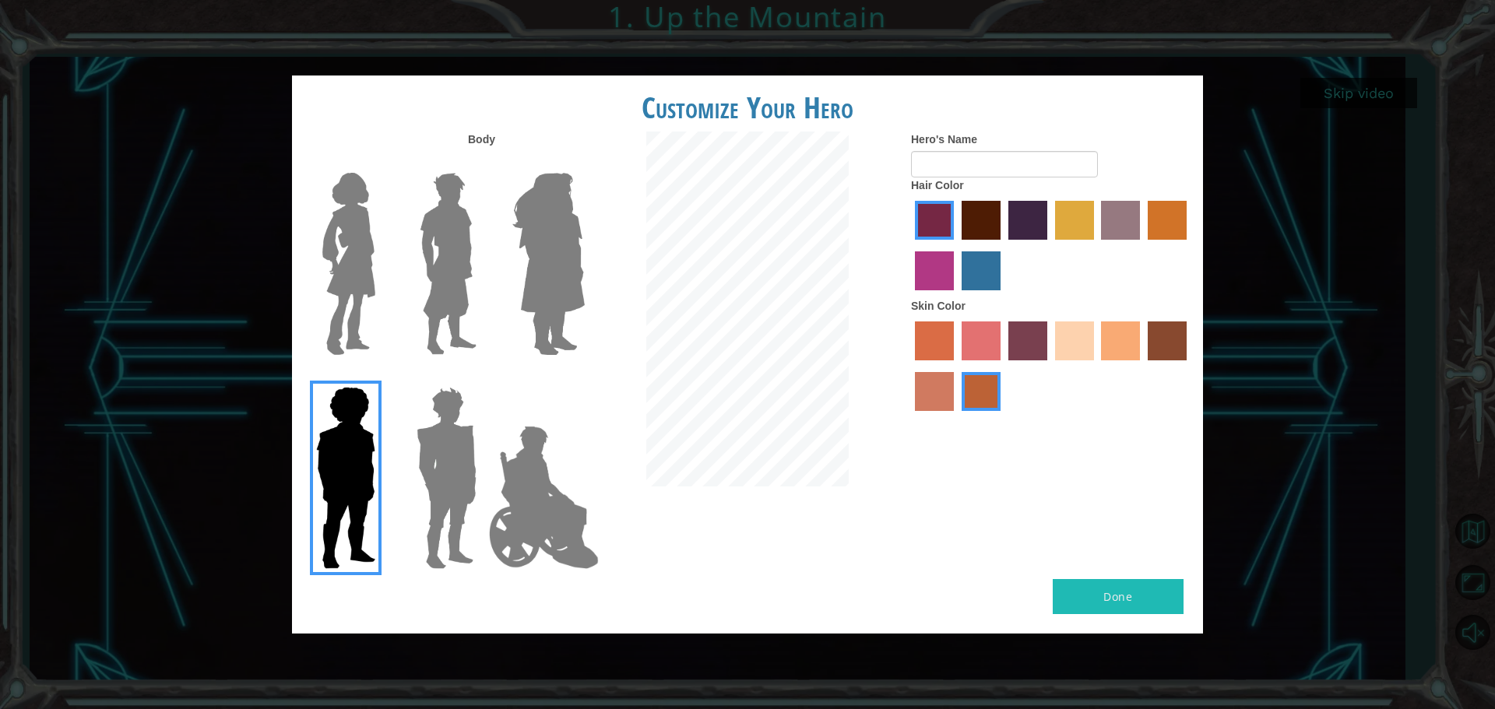
click at [1078, 343] on label "sandy beach skin color" at bounding box center [1074, 341] width 39 height 39
click at [1050, 366] on input "sandy beach skin color" at bounding box center [1050, 366] width 0 height 0
click at [1110, 343] on label "tacao skin color" at bounding box center [1120, 341] width 39 height 39
click at [1096, 366] on input "tacao skin color" at bounding box center [1096, 366] width 0 height 0
click at [1137, 328] on label "tacao skin color" at bounding box center [1120, 341] width 39 height 39
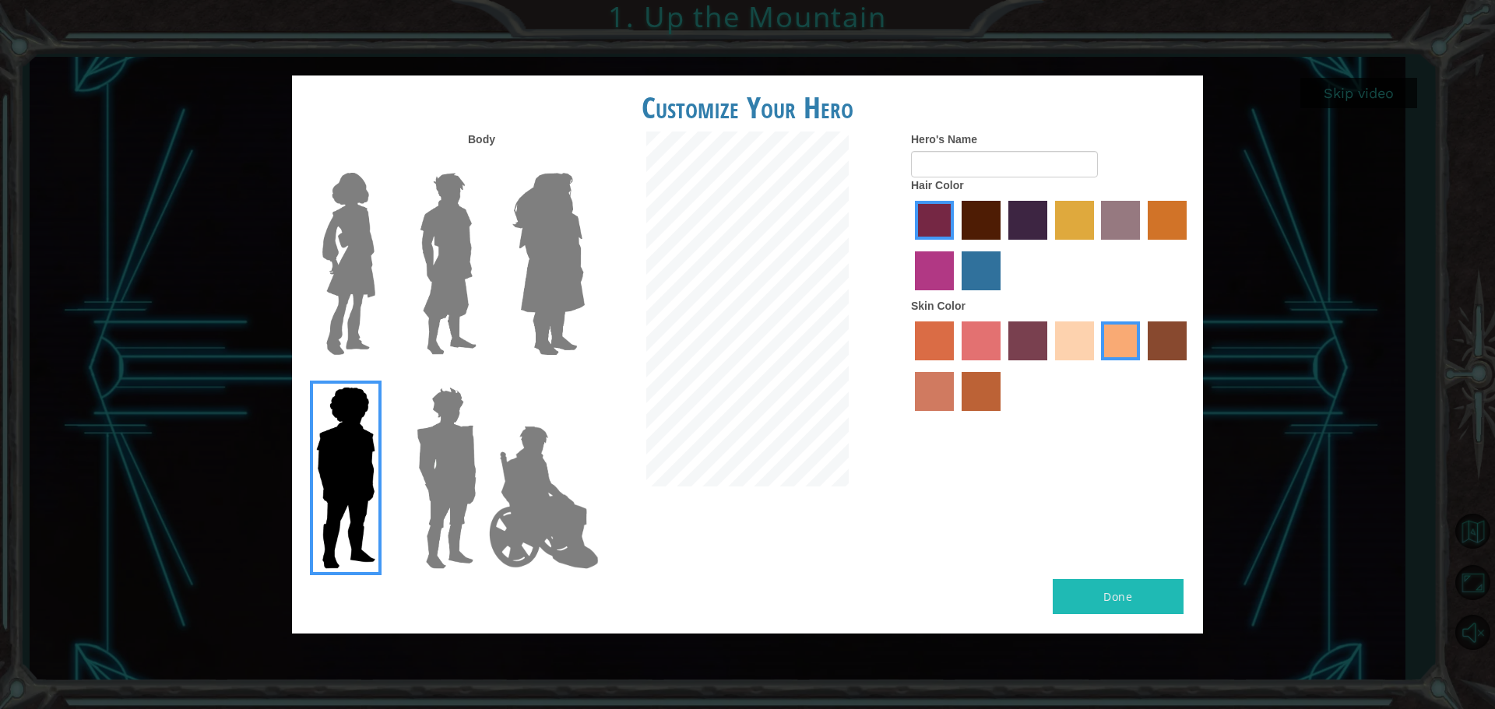
click at [1096, 366] on input "tacao skin color" at bounding box center [1096, 366] width 0 height 0
click at [1145, 330] on div at bounding box center [1051, 368] width 280 height 101
click at [968, 374] on label "smoke tree skin color" at bounding box center [981, 391] width 39 height 39
click at [956, 417] on input "smoke tree skin color" at bounding box center [956, 417] width 0 height 0
click at [958, 393] on div at bounding box center [1051, 368] width 280 height 101
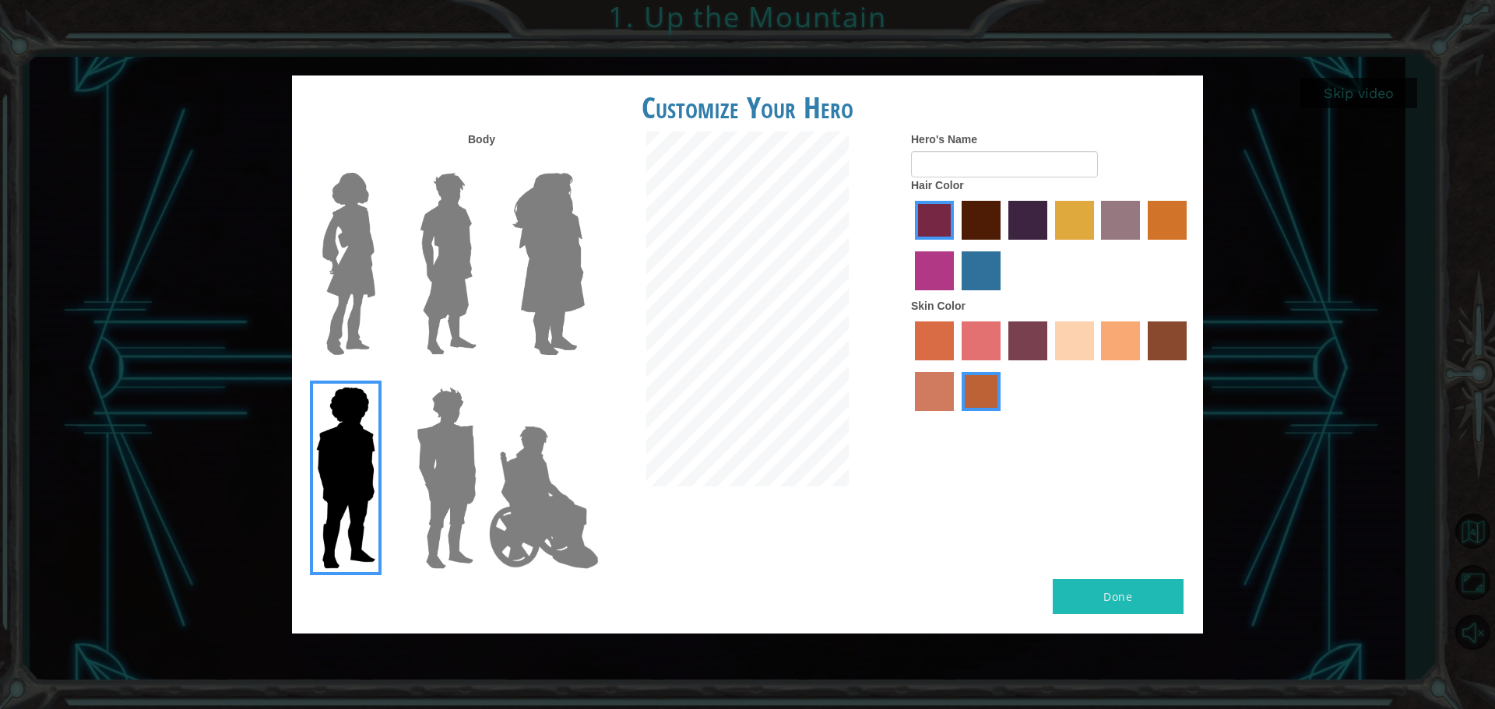
click at [946, 396] on label "burning sand skin color" at bounding box center [934, 391] width 39 height 39
click at [1189, 366] on input "burning sand skin color" at bounding box center [1189, 366] width 0 height 0
click at [1180, 325] on label "karma skin color" at bounding box center [1167, 341] width 39 height 39
click at [1142, 366] on input "karma skin color" at bounding box center [1142, 366] width 0 height 0
click at [930, 393] on label "burning sand skin color" at bounding box center [934, 391] width 39 height 39
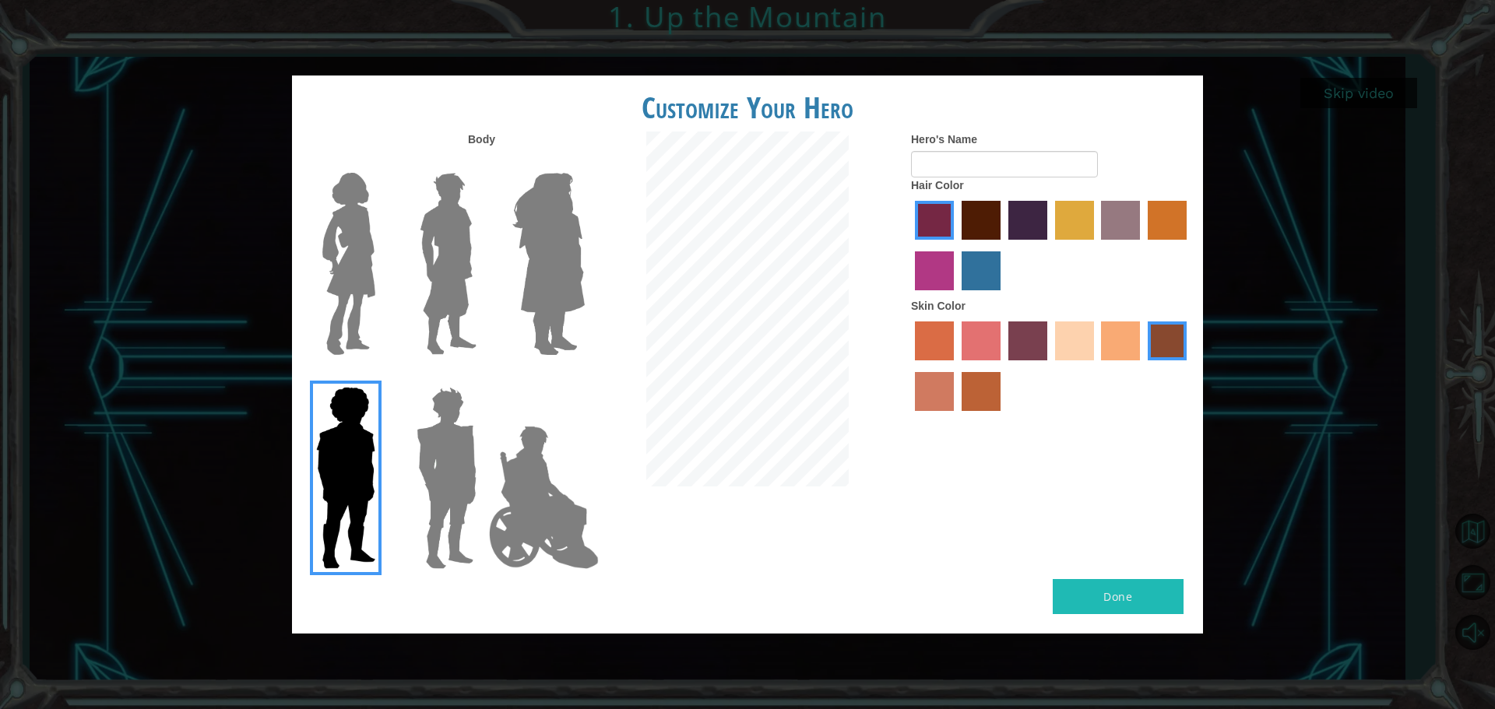
click at [1189, 366] on input "burning sand skin color" at bounding box center [1189, 366] width 0 height 0
click at [979, 228] on label "maroon hair color" at bounding box center [981, 220] width 39 height 39
click at [956, 245] on input "maroon hair color" at bounding box center [956, 245] width 0 height 0
click at [978, 149] on form "Hero's Name" at bounding box center [1051, 155] width 280 height 46
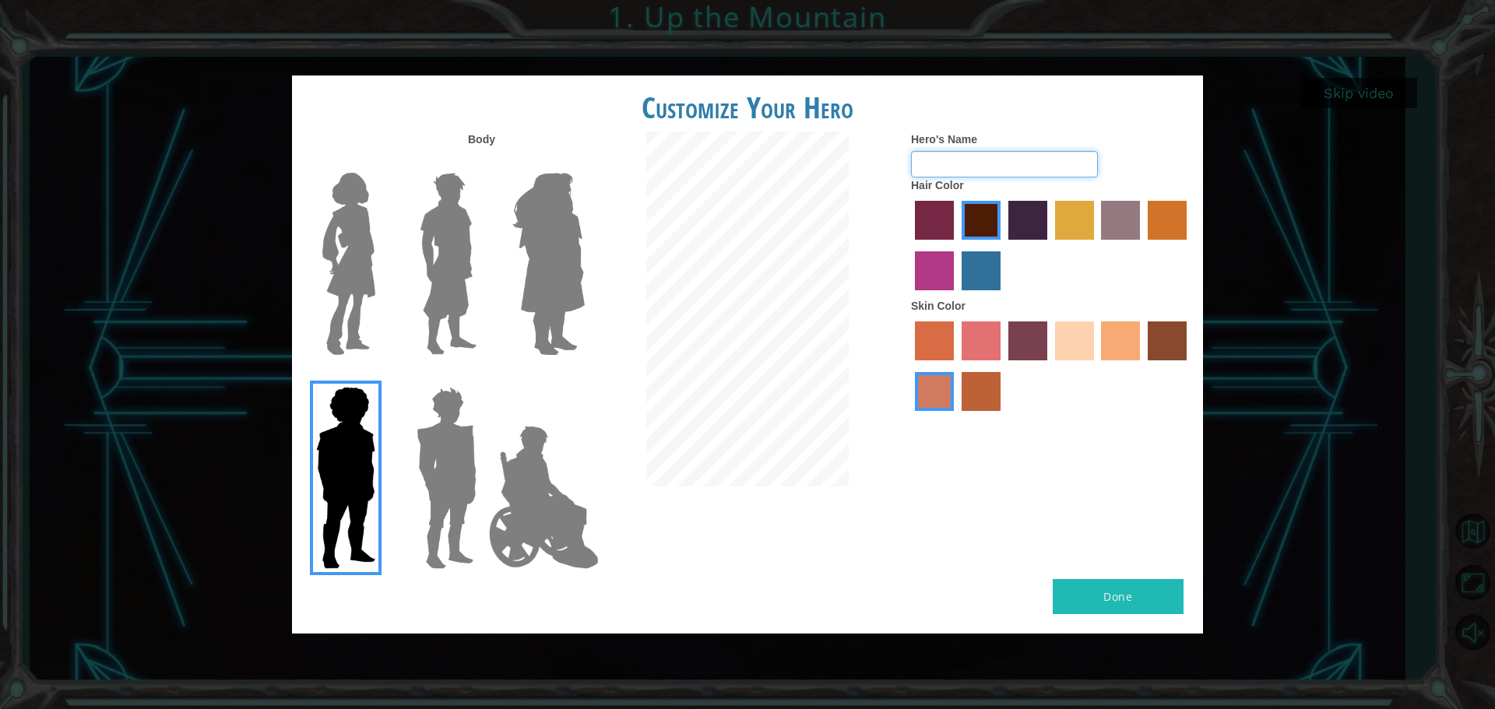
click at [974, 157] on input "Hero's Name" at bounding box center [1004, 164] width 187 height 26
type input "jhkbewgerkjlgerajlhhrshjf"
click at [1078, 582] on button "Done" at bounding box center [1118, 596] width 131 height 35
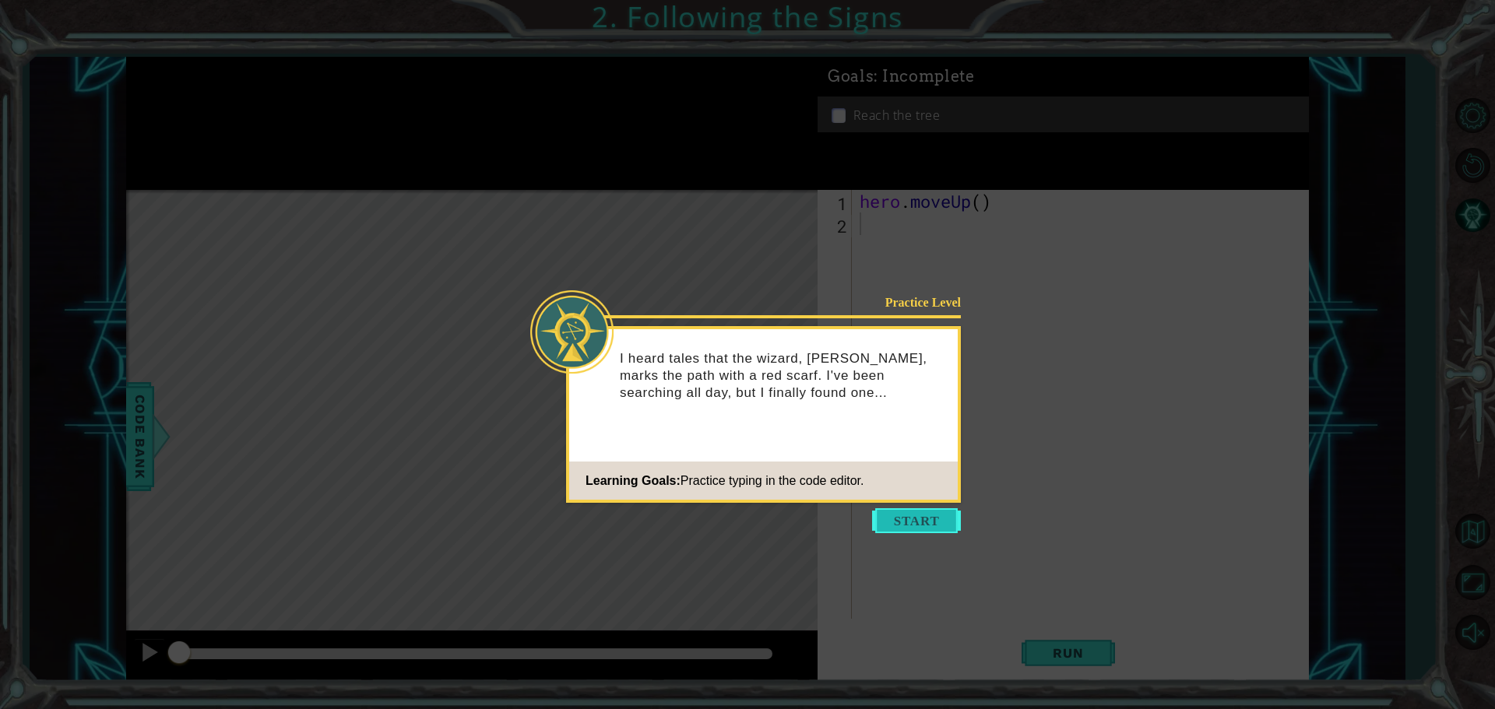
click at [919, 514] on button "Start" at bounding box center [916, 520] width 89 height 25
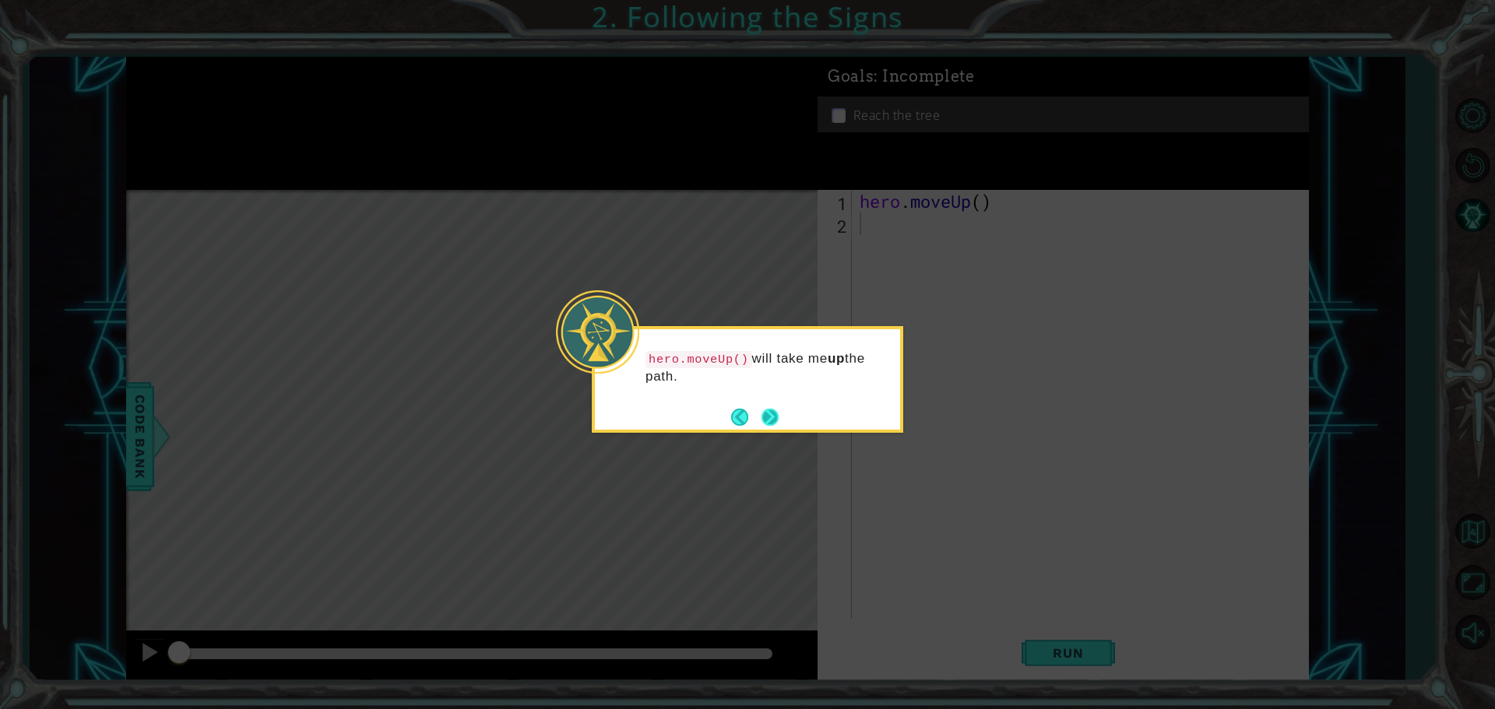
click at [764, 408] on button "Next" at bounding box center [770, 417] width 18 height 18
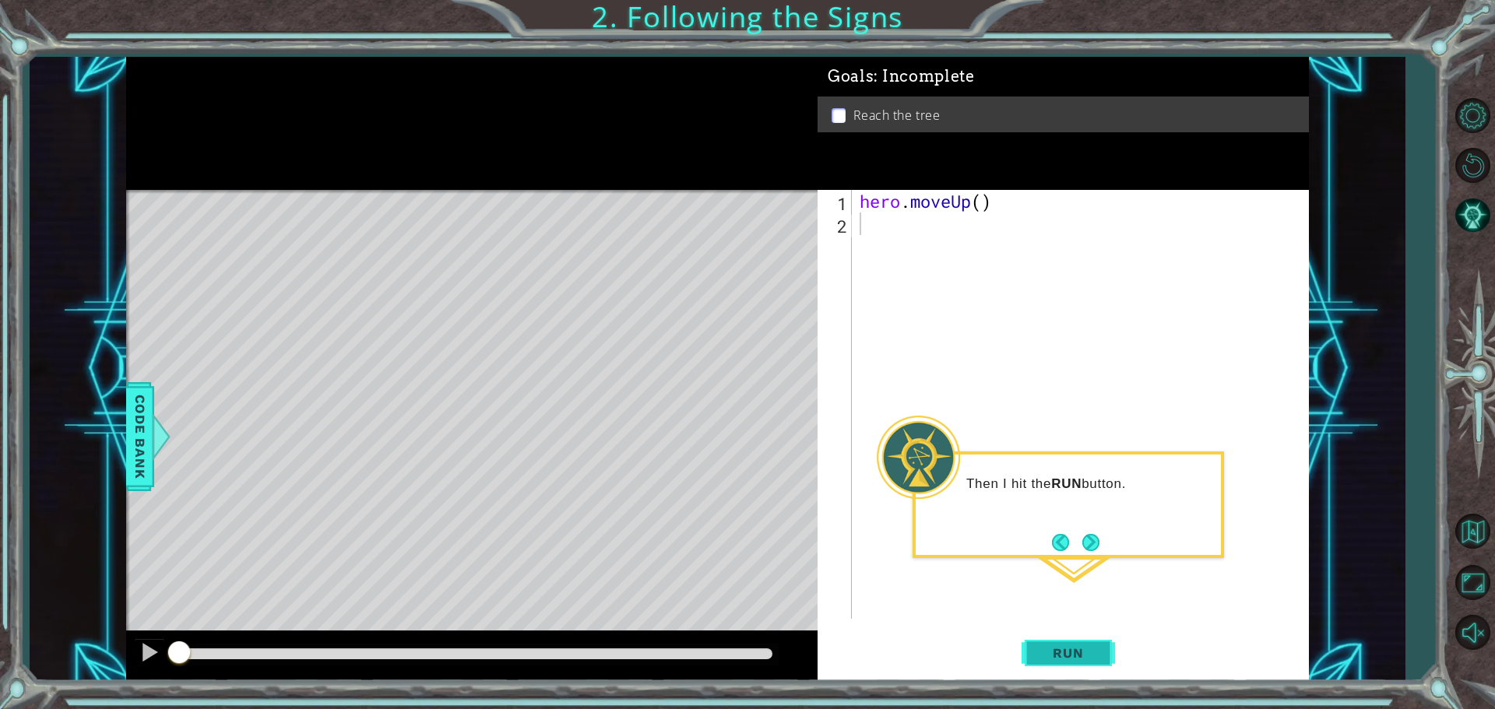
click at [1094, 660] on span "Run" at bounding box center [1068, 653] width 62 height 16
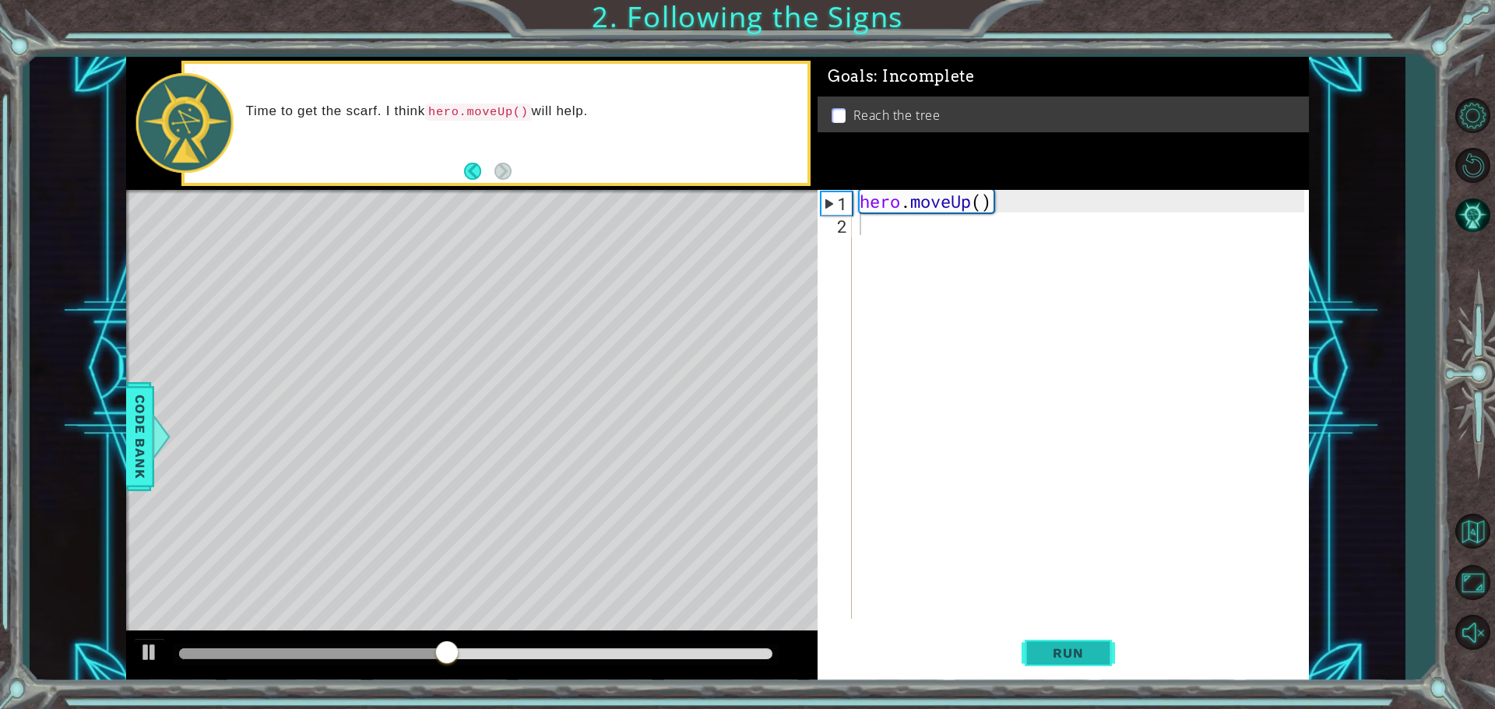
click at [1042, 649] on span "Run" at bounding box center [1068, 653] width 62 height 16
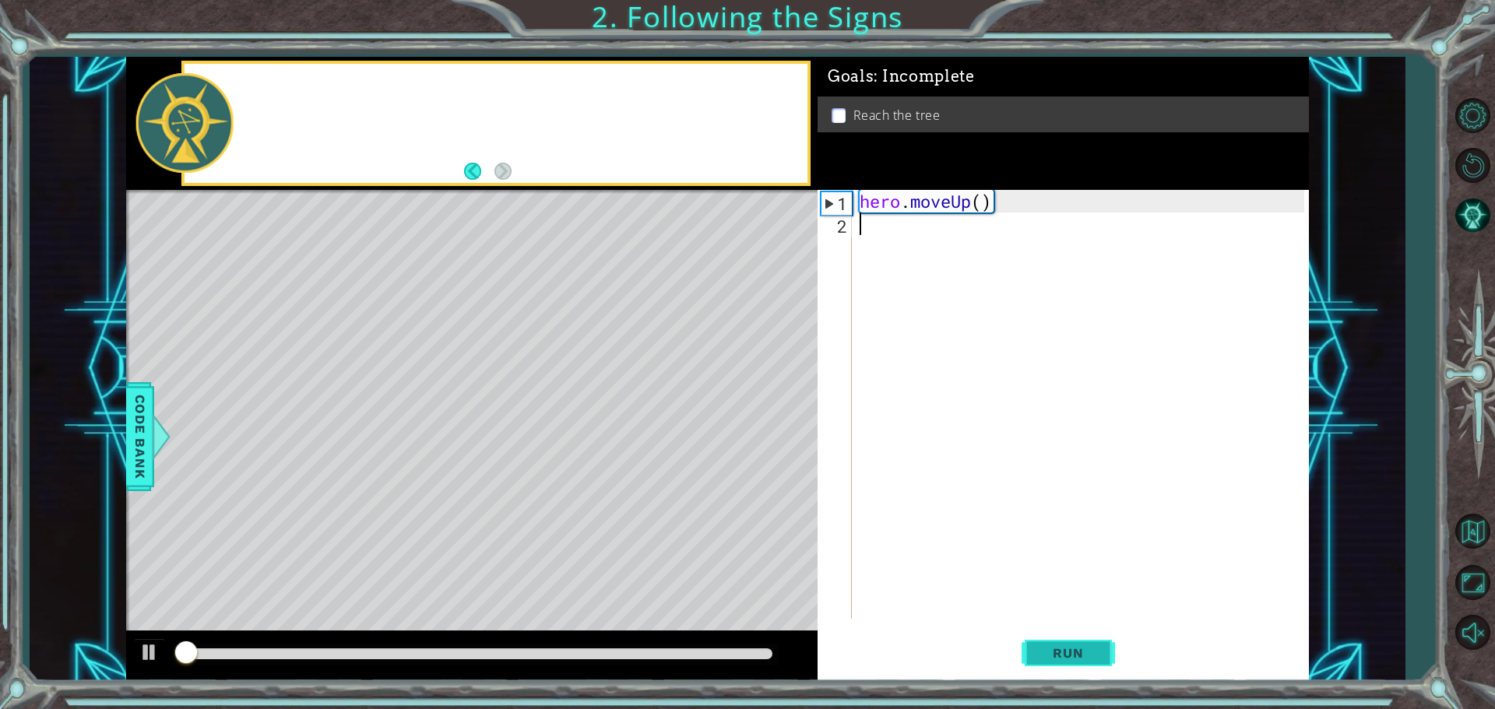
click at [1042, 649] on span "Run" at bounding box center [1068, 653] width 62 height 16
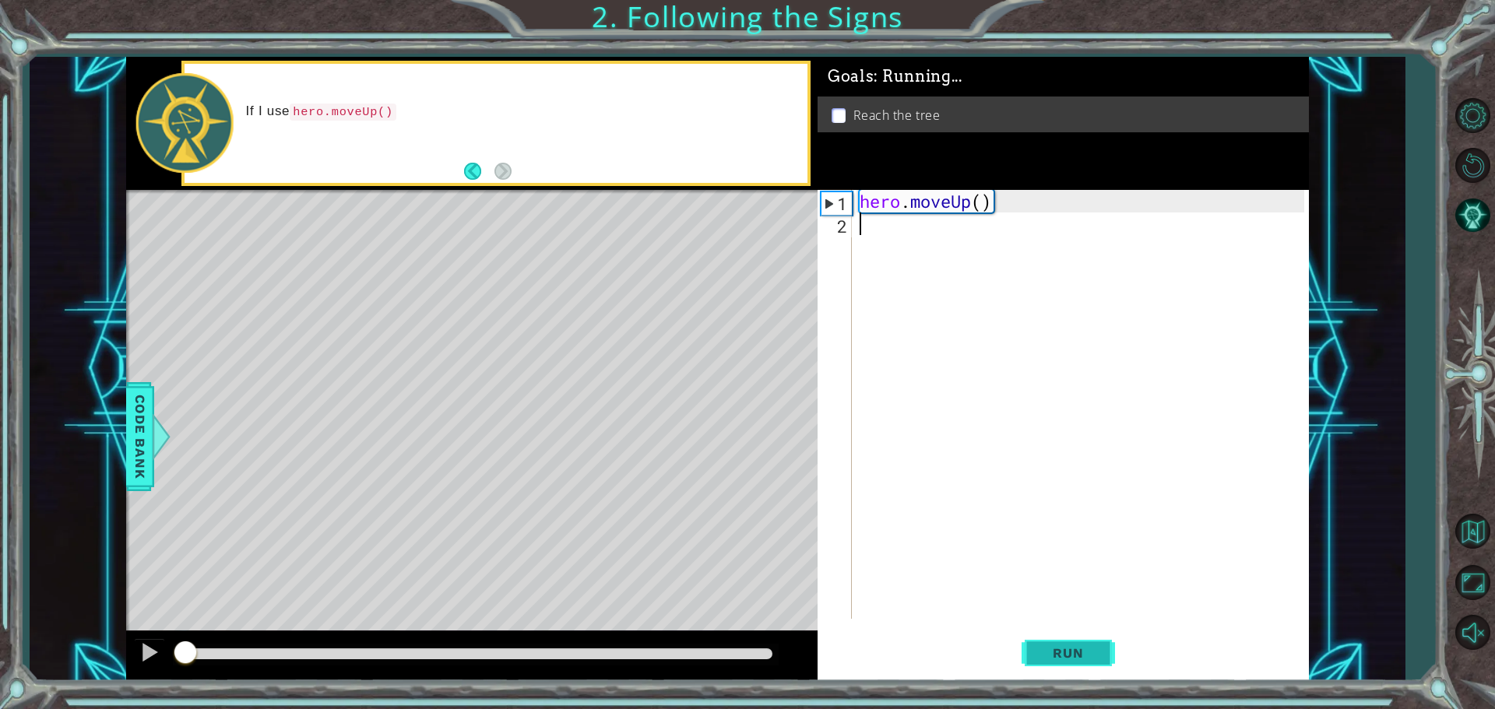
click at [1042, 649] on span "Run" at bounding box center [1068, 653] width 62 height 16
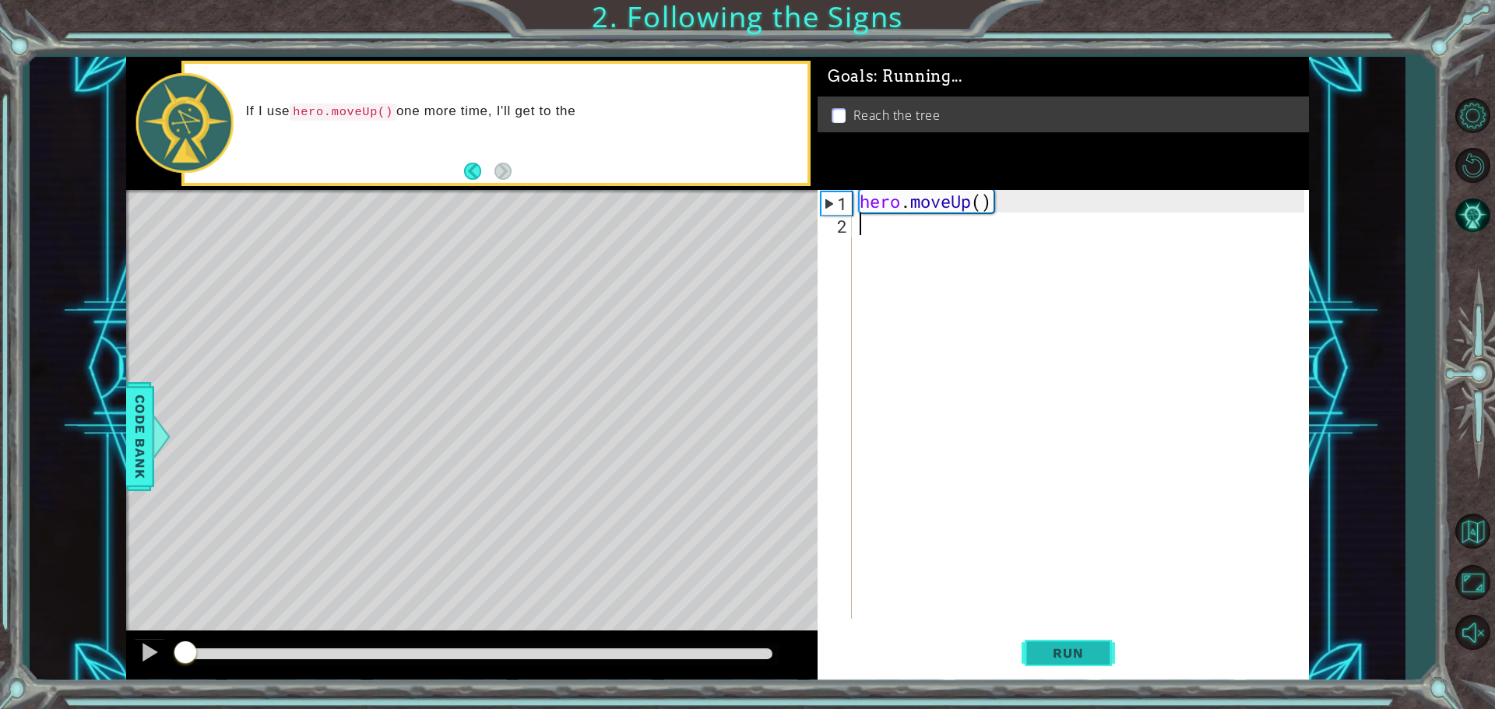
click at [1042, 649] on span "Run" at bounding box center [1068, 653] width 62 height 16
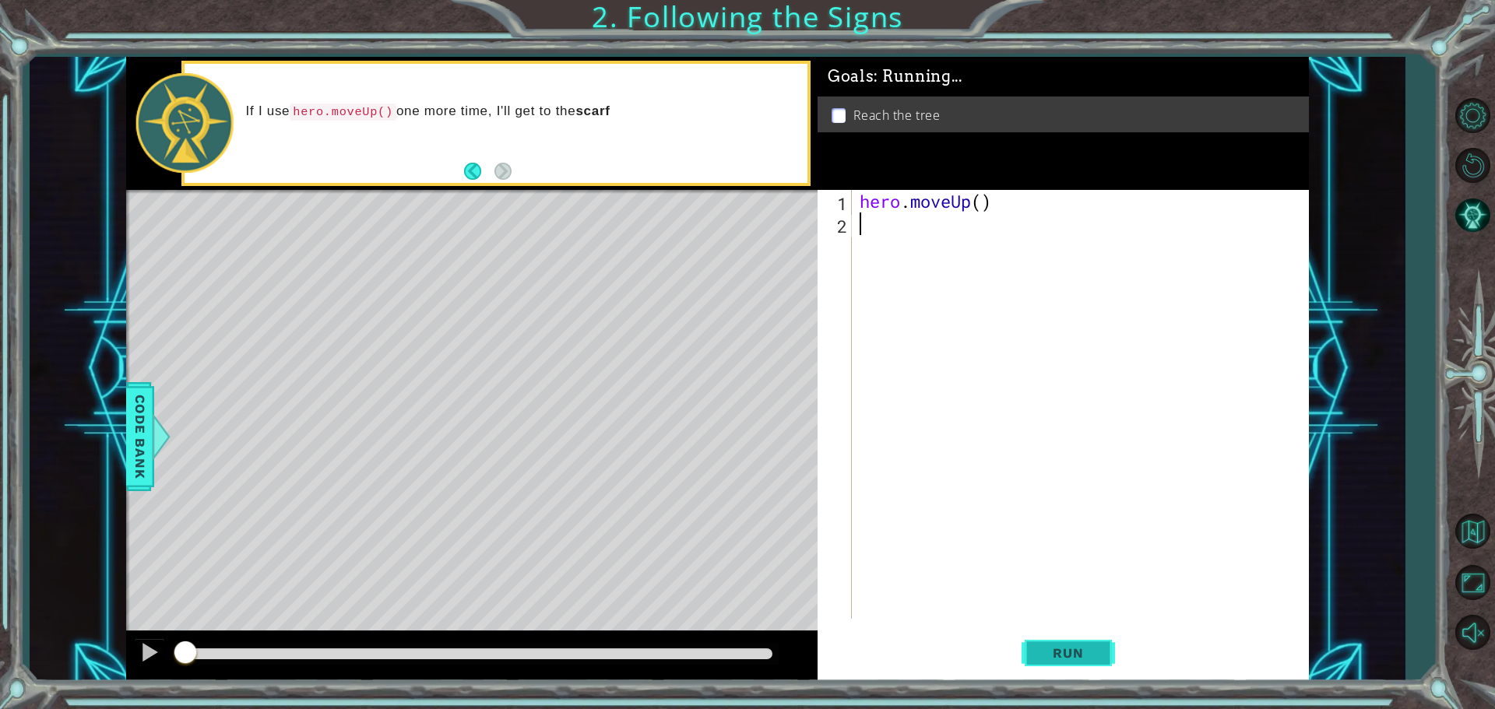
click at [1042, 649] on span "Run" at bounding box center [1068, 653] width 62 height 16
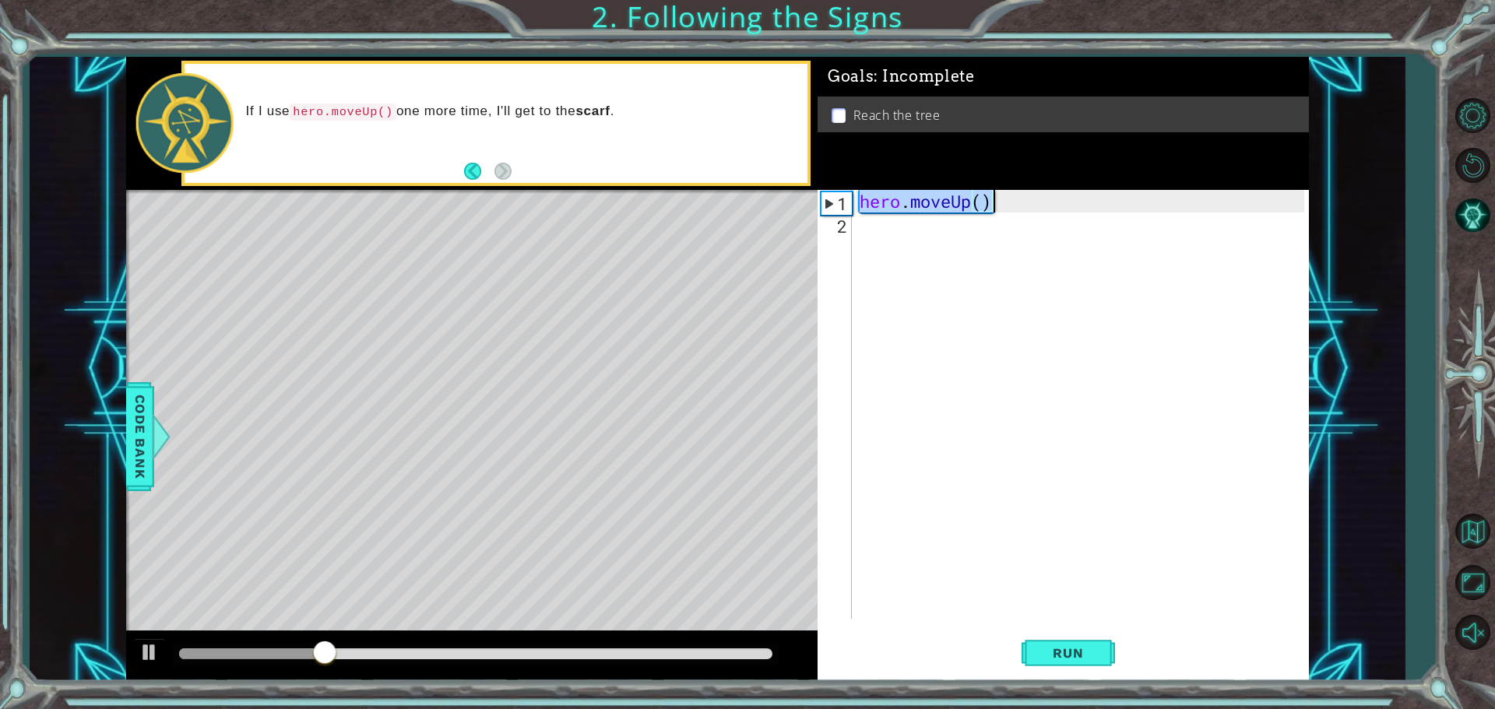
drag, startPoint x: 862, startPoint y: 194, endPoint x: 1035, endPoint y: 203, distance: 173.1
click at [1035, 203] on div "hero . moveUp ( )" at bounding box center [1083, 427] width 455 height 474
type textarea "hero.moveUp()"
click at [988, 237] on div "hero . moveUp ( )" at bounding box center [1083, 427] width 455 height 474
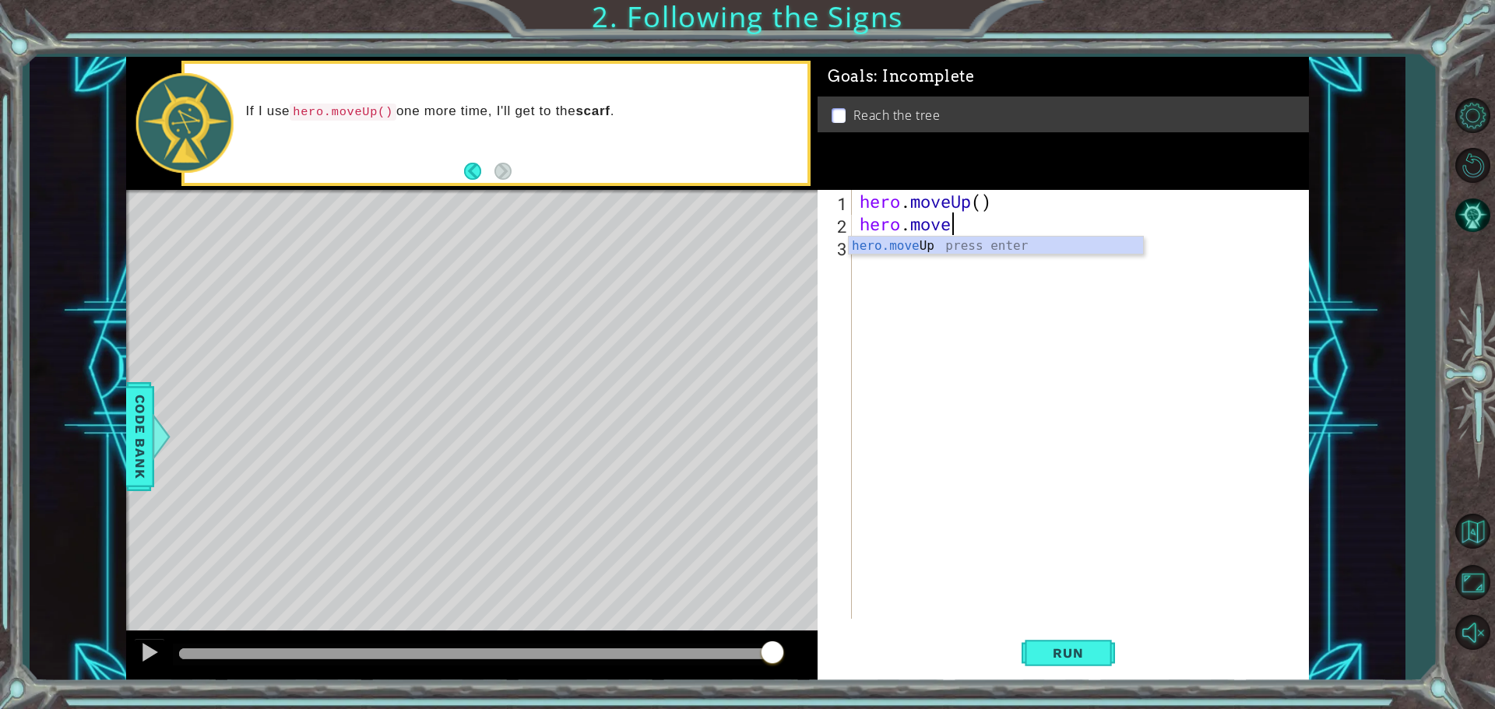
scroll to position [0, 4]
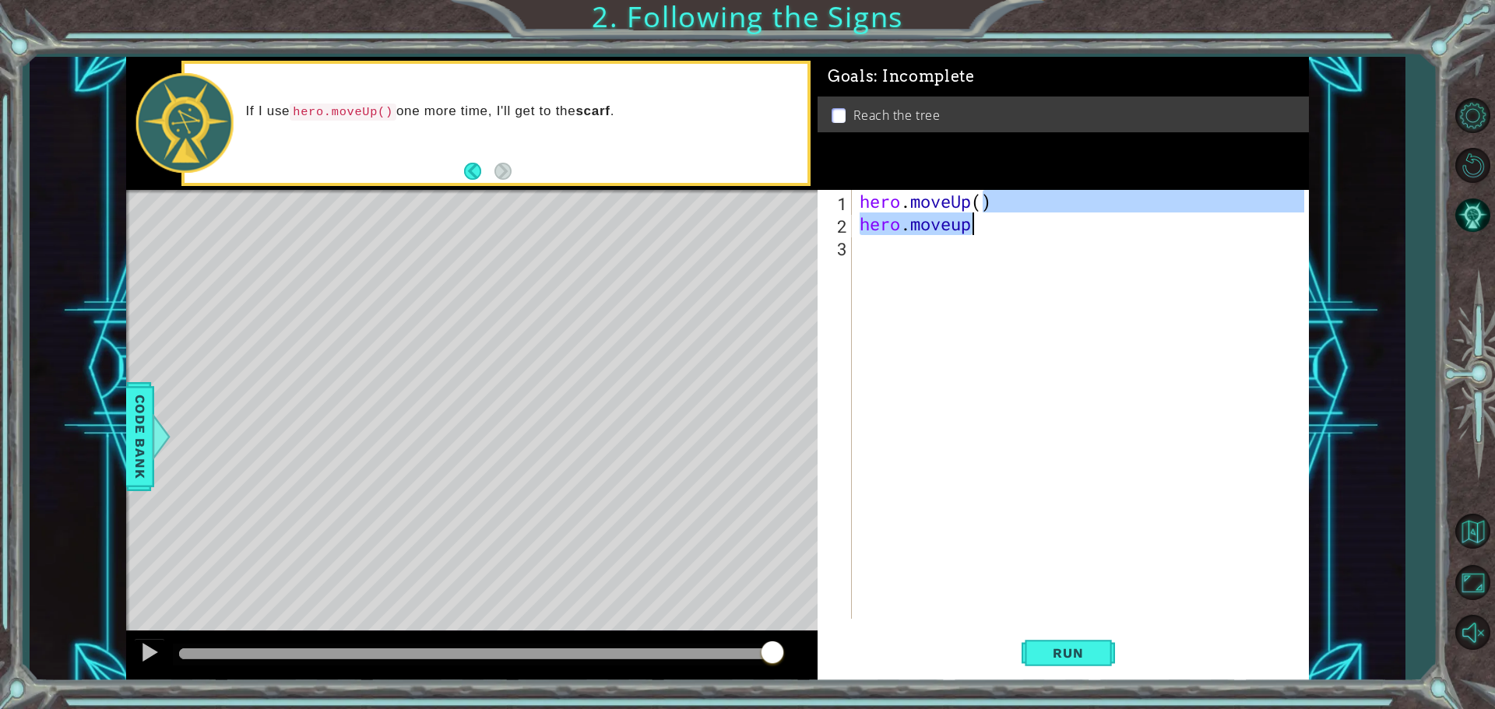
drag, startPoint x: 987, startPoint y: 210, endPoint x: 971, endPoint y: 214, distance: 16.8
click at [971, 214] on div "hero . moveUp ( ) hero . moveup" at bounding box center [1083, 427] width 455 height 474
drag, startPoint x: 977, startPoint y: 203, endPoint x: 968, endPoint y: 202, distance: 9.4
click at [968, 202] on div "hero . moveUp ( ) hero . moveup" at bounding box center [1083, 427] width 455 height 474
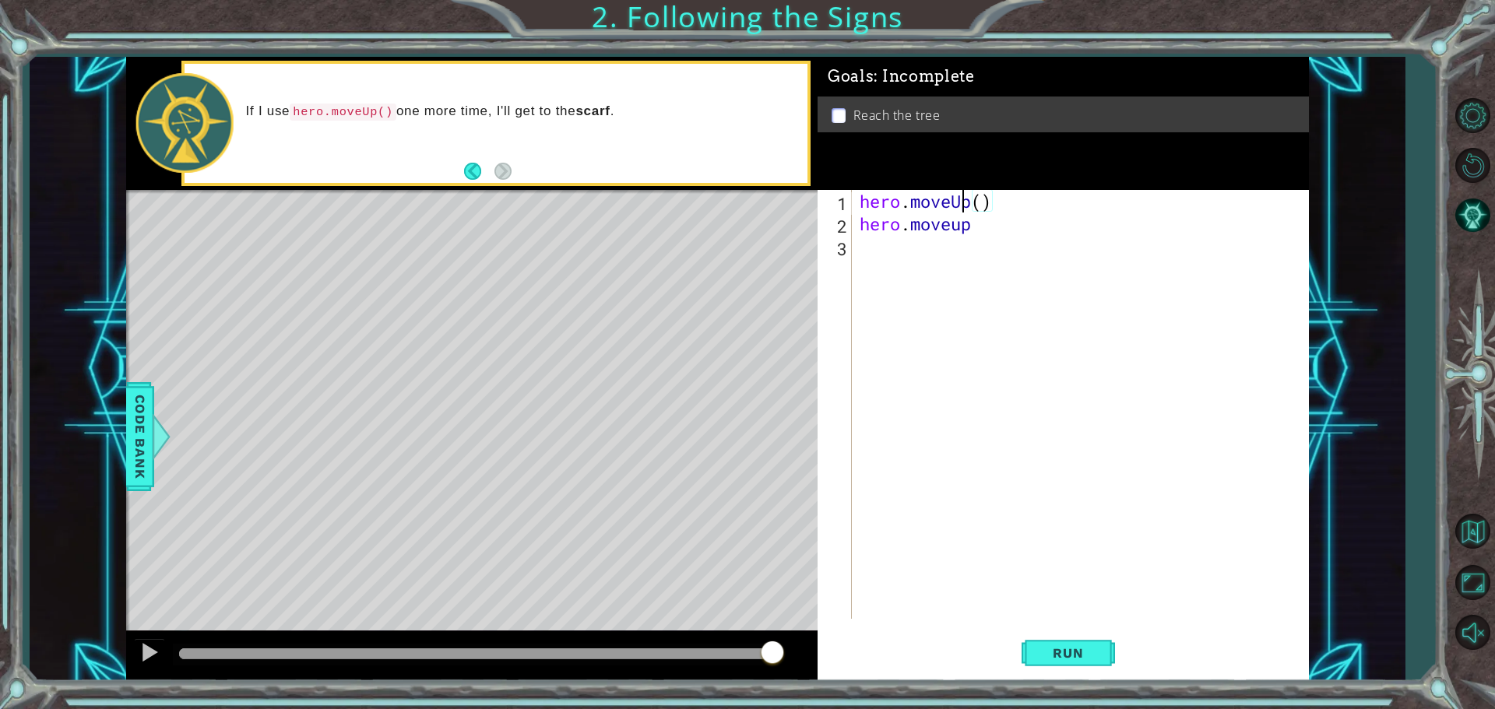
click at [961, 203] on div "hero . moveUp ( ) hero . moveup" at bounding box center [1083, 427] width 455 height 474
click at [970, 199] on div "hero . moveUp ( ) hero . moveup" at bounding box center [1083, 427] width 455 height 474
drag, startPoint x: 968, startPoint y: 225, endPoint x: 696, endPoint y: 226, distance: 271.7
click at [696, 226] on div "1 ההההההההההההההההההההההההההההההההההההההההההההההההההההההההההההההההההההההההההההה…" at bounding box center [717, 369] width 1183 height 624
type textarea "hero.moveup"
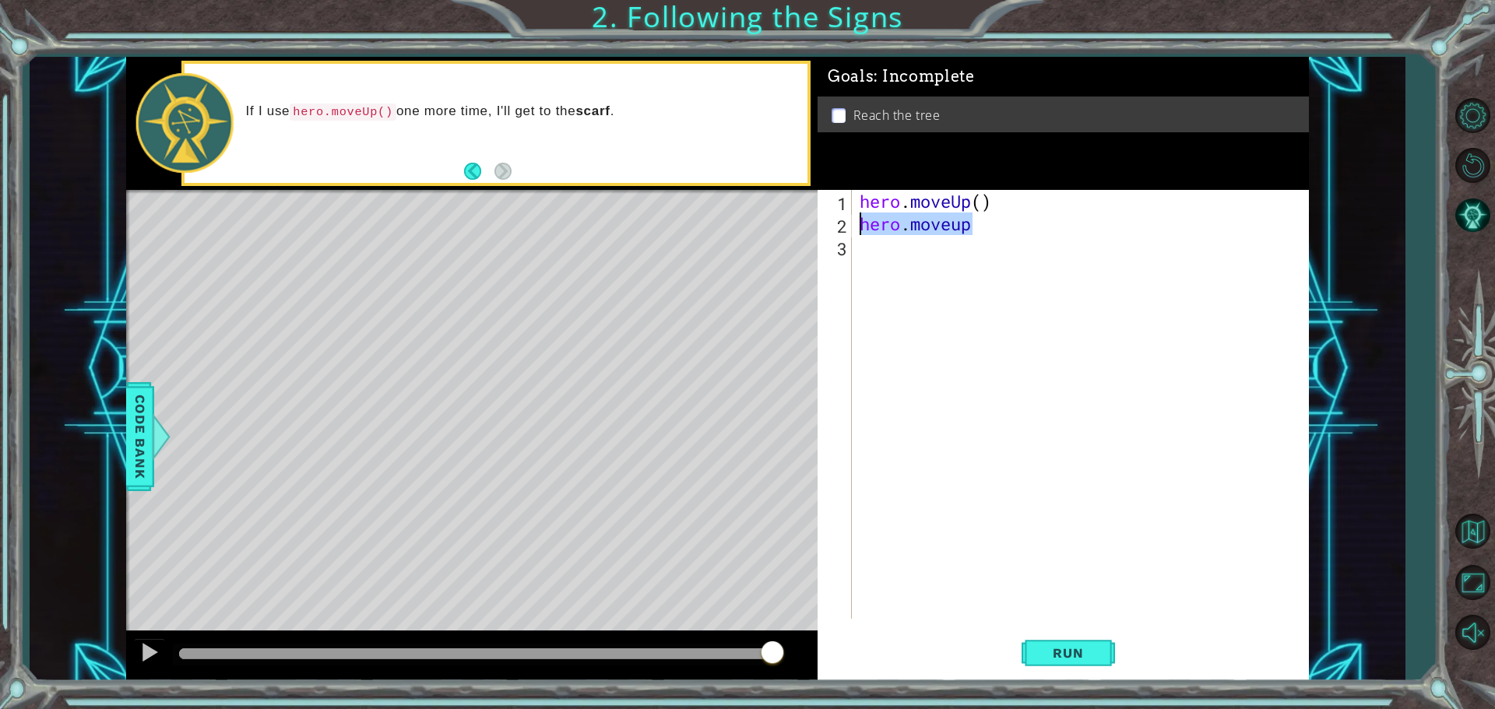
scroll to position [0, 0]
click at [855, 206] on div "1 2 3 hero . moveUp ( ) ההההההההההההההההההההההההההההההההההההההההההההההההההההההה…" at bounding box center [1061, 404] width 487 height 429
drag, startPoint x: 863, startPoint y: 198, endPoint x: 998, endPoint y: 202, distance: 135.6
click at [998, 202] on div "hero . moveUp ( )" at bounding box center [1083, 427] width 455 height 474
type textarea "hero.moveUp()"
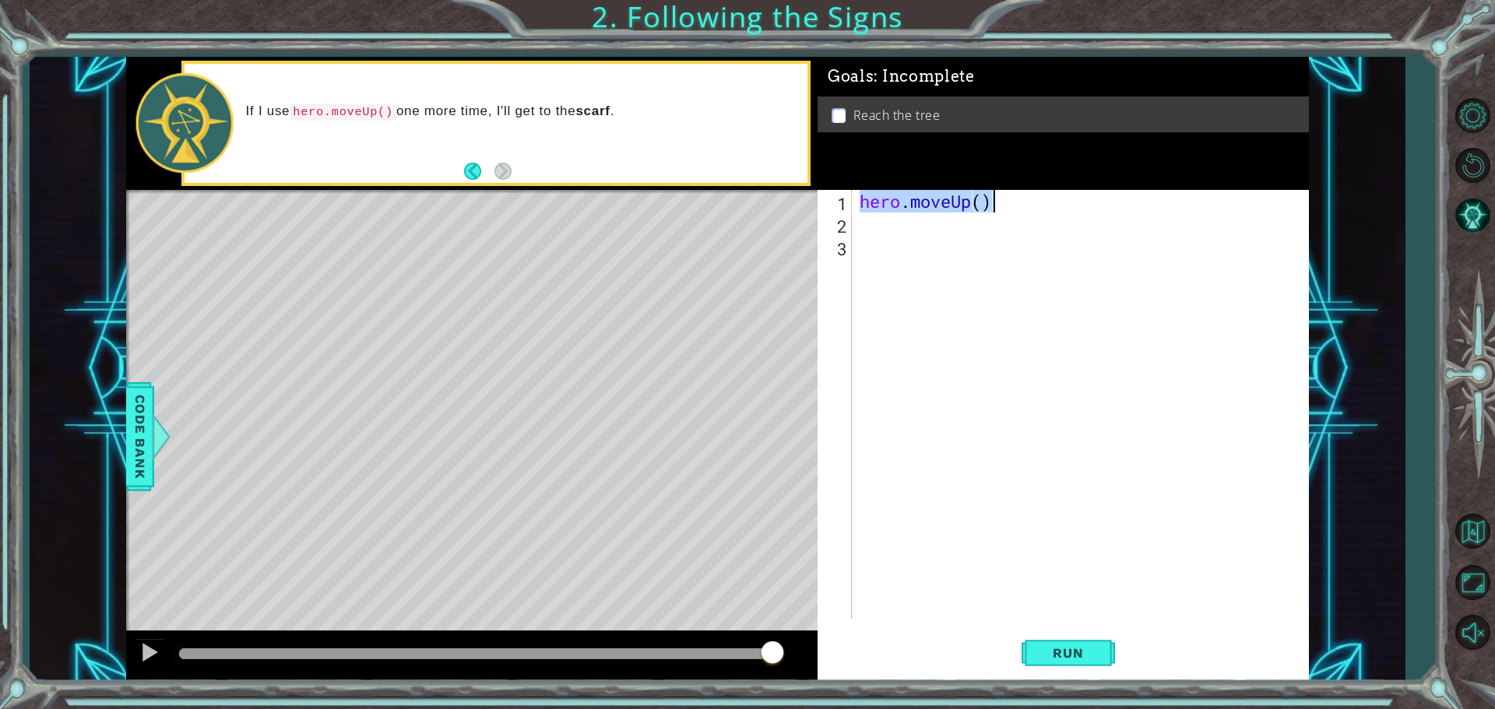
drag, startPoint x: 922, startPoint y: 226, endPoint x: 911, endPoint y: 227, distance: 11.0
click at [912, 227] on div "hero . moveUp ( )" at bounding box center [1083, 427] width 455 height 474
paste textarea "hero.moveUp()"
type textarea "hero.moveUp()"
click at [1076, 651] on span "Run" at bounding box center [1068, 653] width 62 height 16
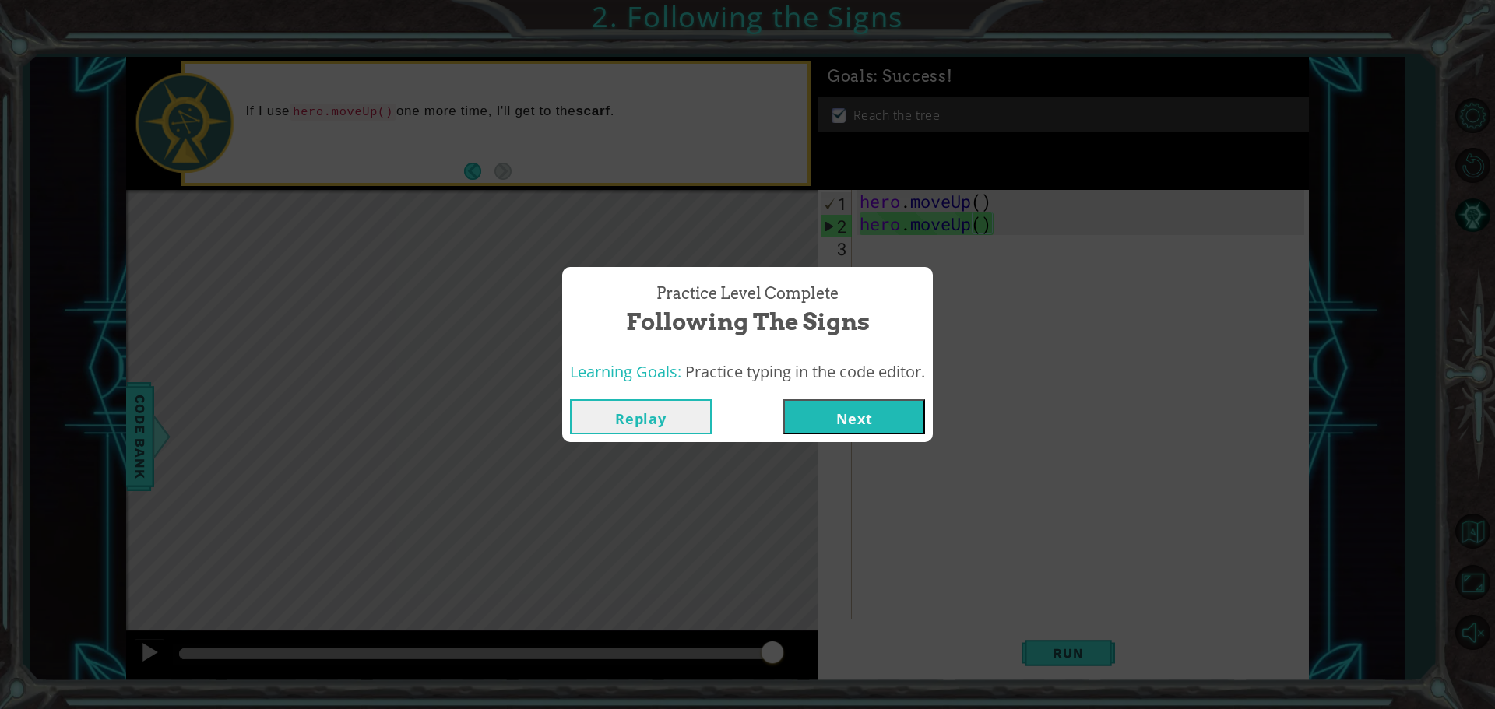
click at [861, 407] on button "Next" at bounding box center [854, 416] width 142 height 35
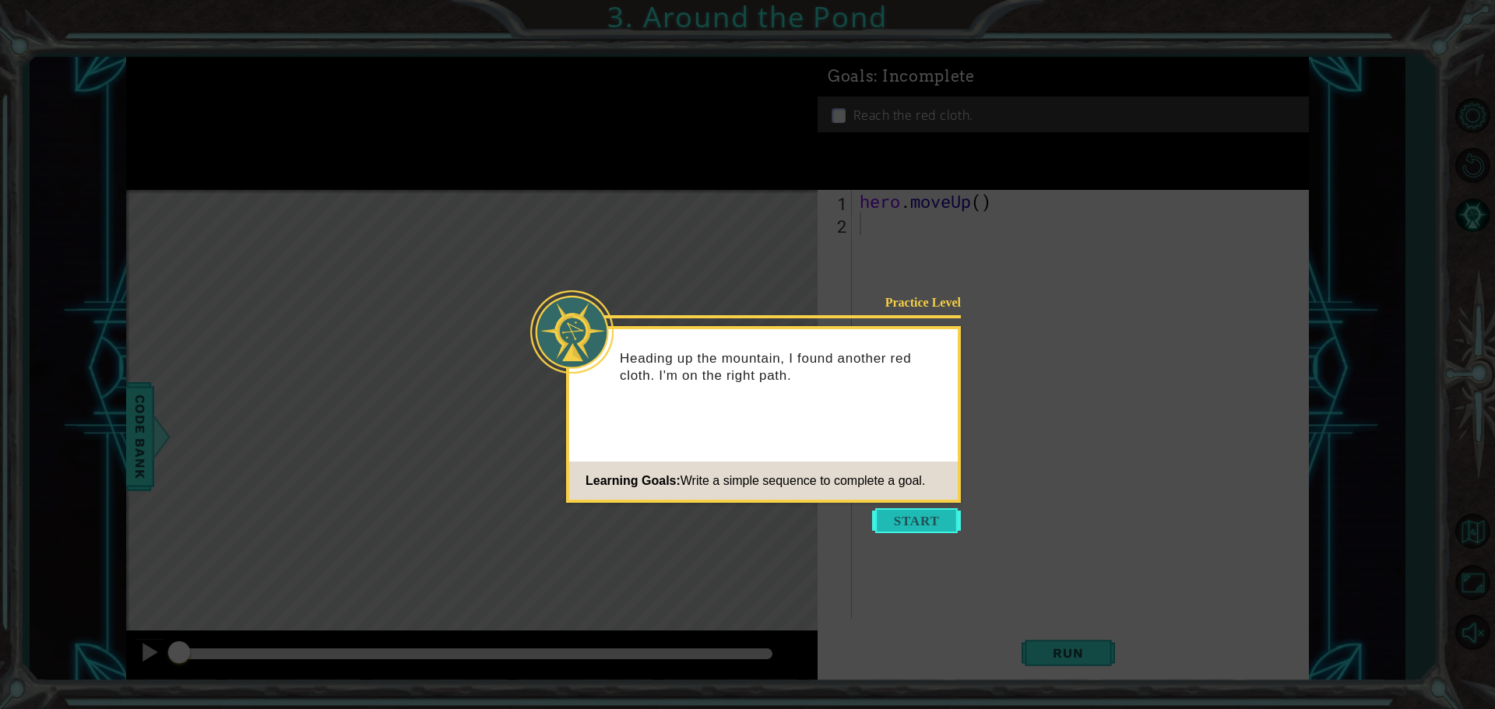
click at [888, 526] on button "Start" at bounding box center [916, 520] width 89 height 25
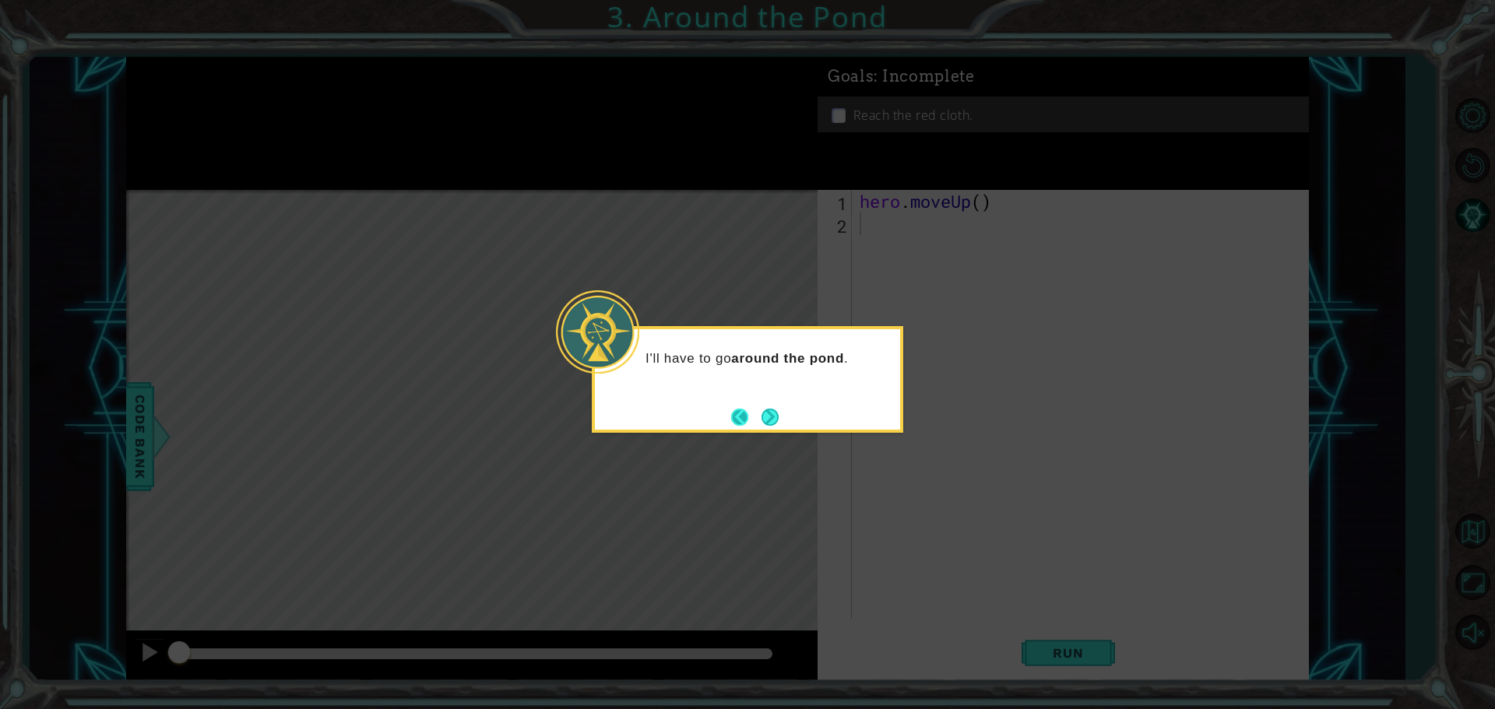
click at [754, 424] on button "Back" at bounding box center [746, 417] width 30 height 17
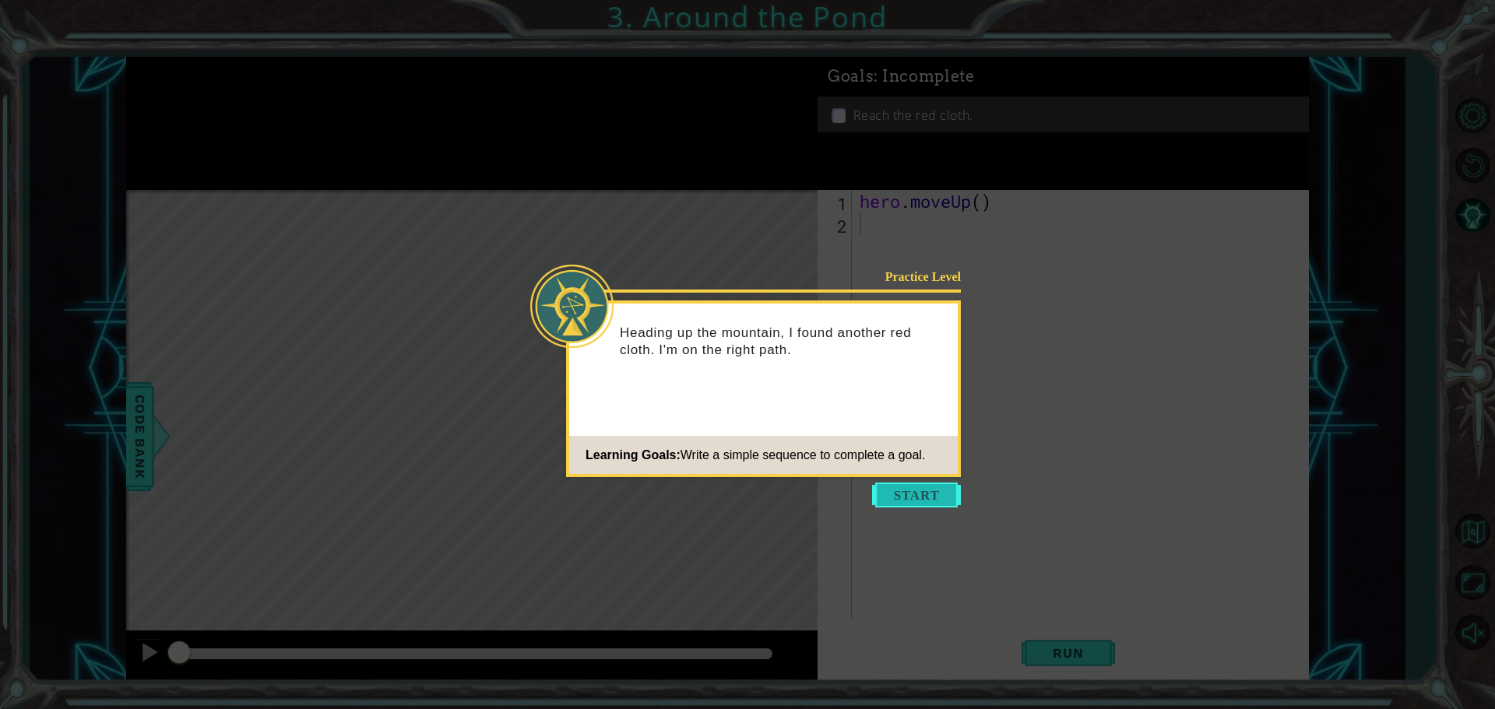
click at [903, 491] on button "Start" at bounding box center [916, 495] width 89 height 25
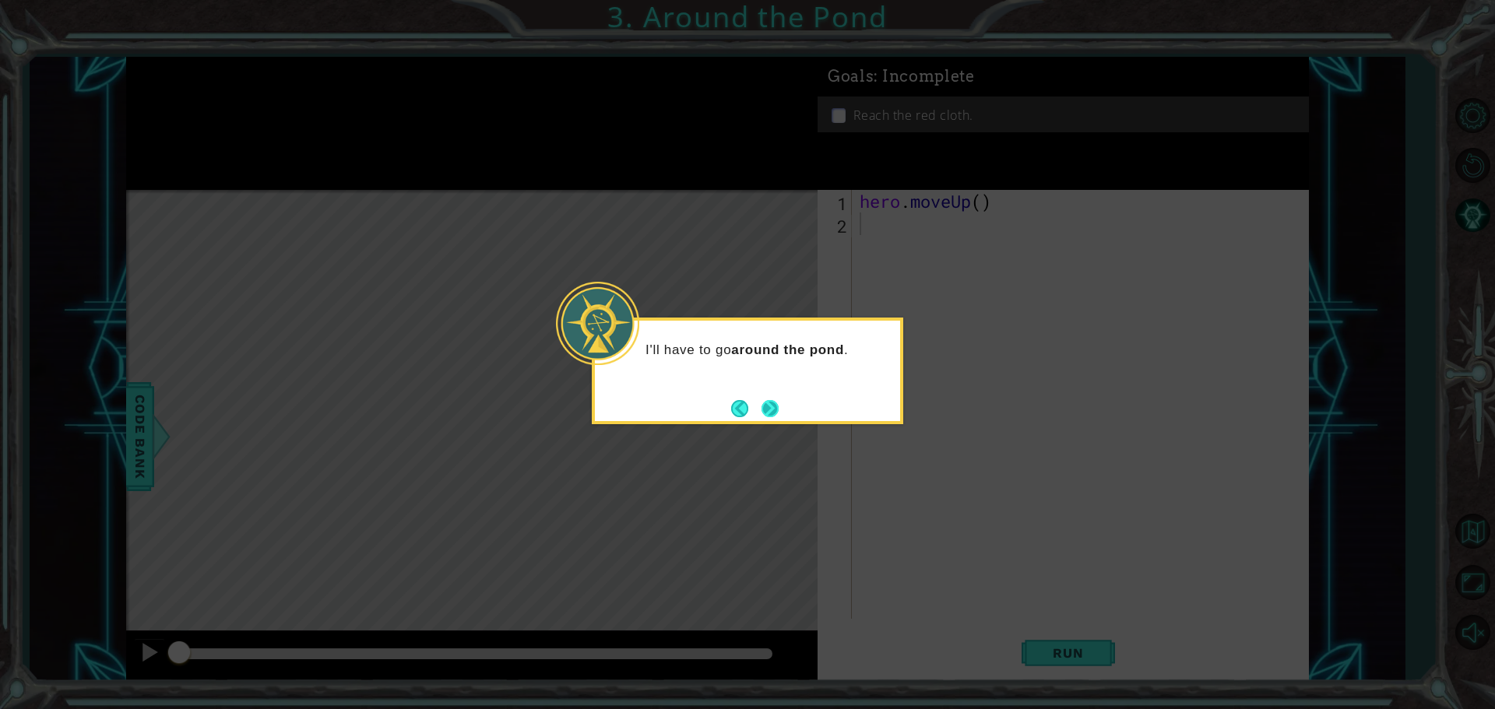
click at [761, 402] on button "Next" at bounding box center [770, 409] width 26 height 26
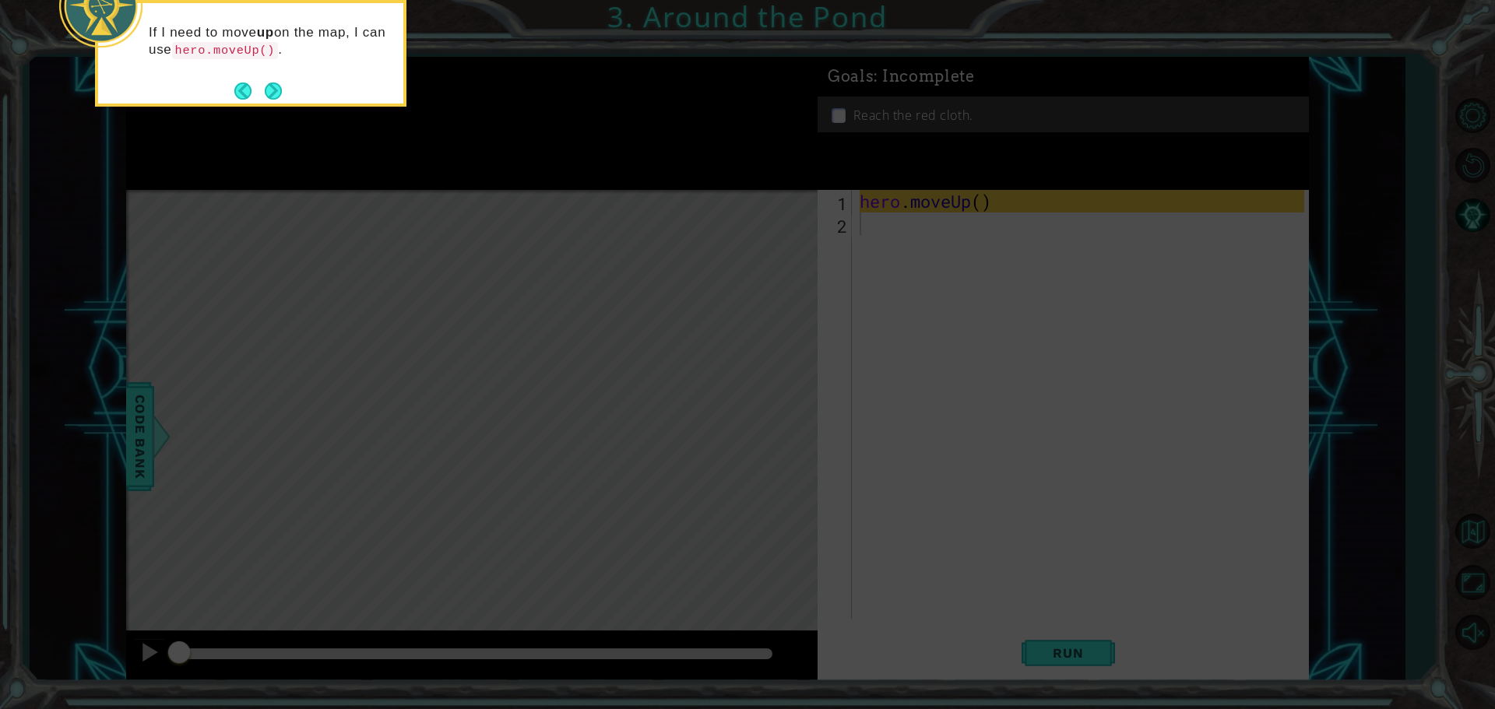
click at [266, 75] on div "If I need to move up on the map, I can use hero.moveUp() ." at bounding box center [250, 48] width 305 height 79
click at [265, 83] on button "Next" at bounding box center [273, 91] width 25 height 25
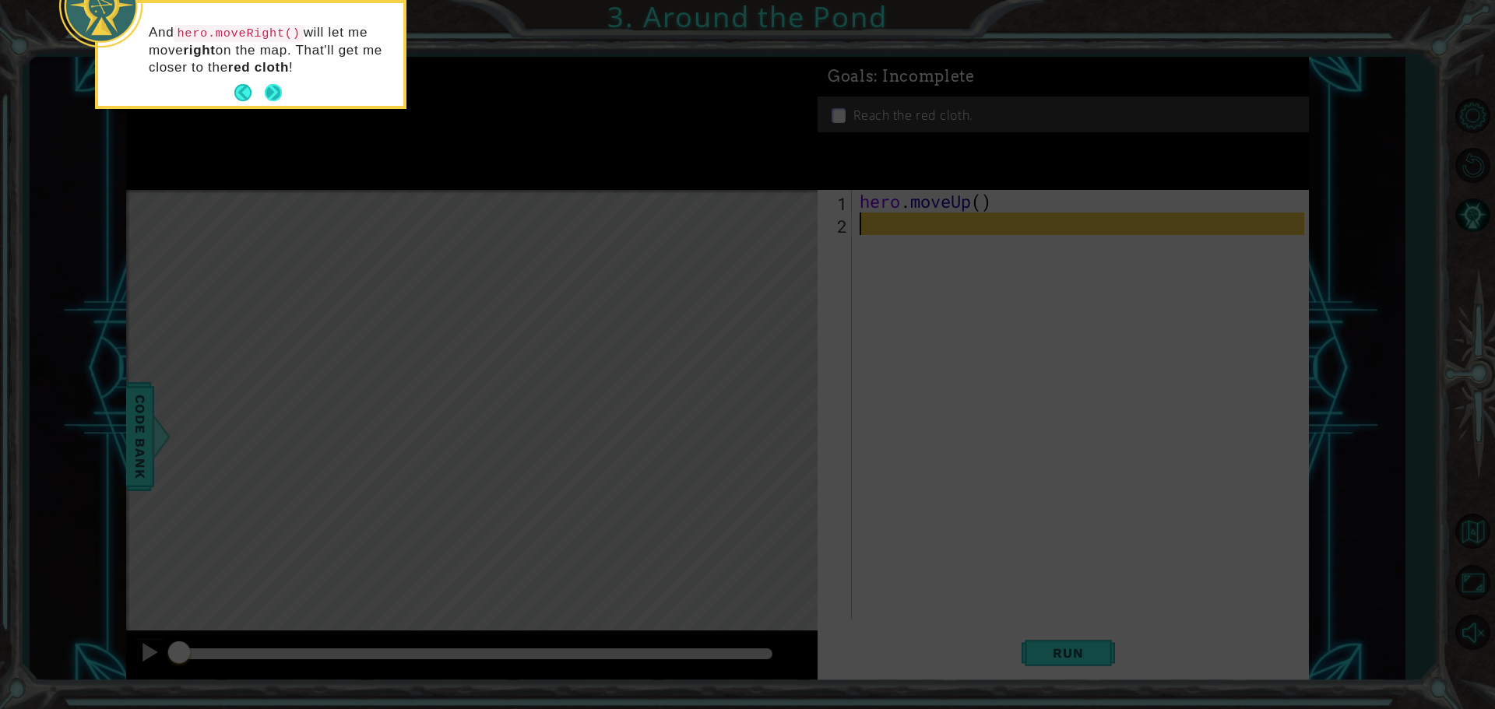
click at [273, 84] on button "Next" at bounding box center [273, 92] width 17 height 17
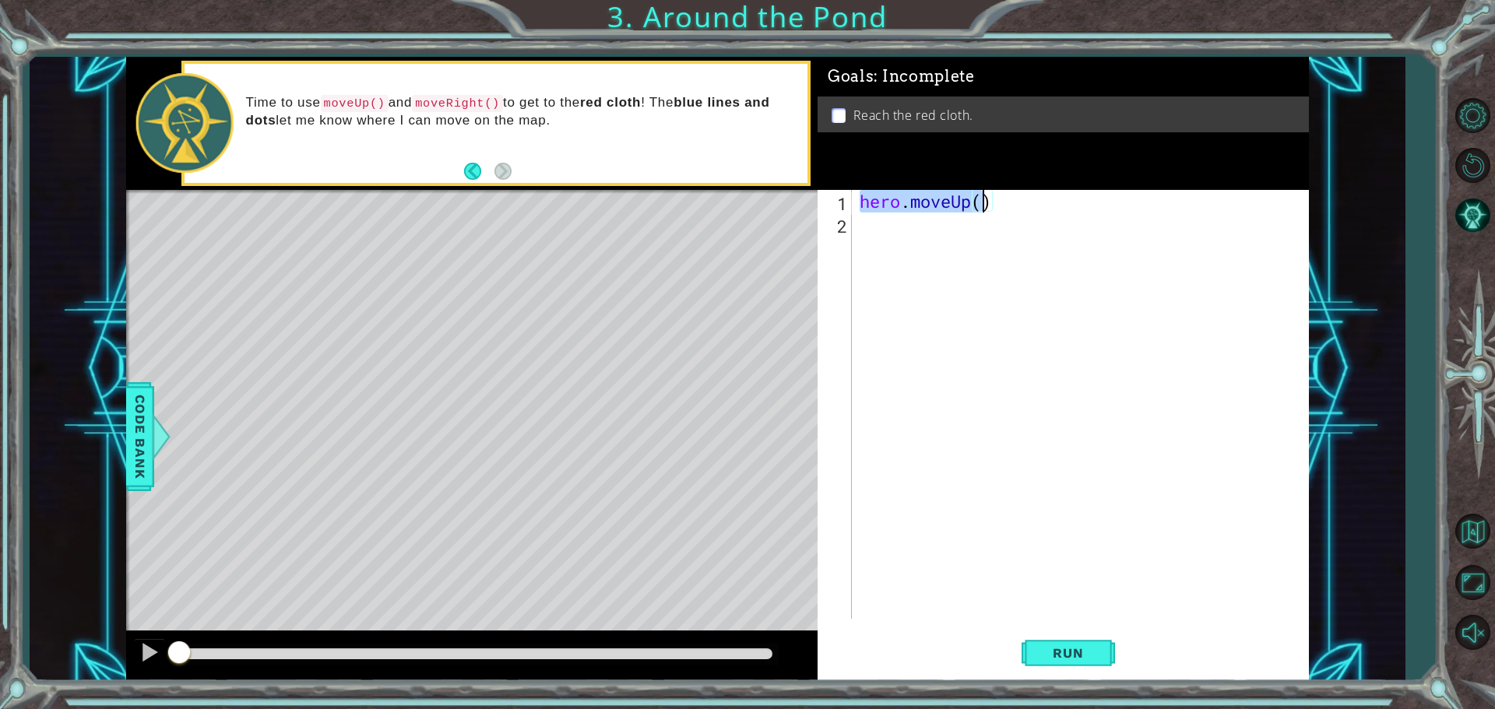
drag, startPoint x: 860, startPoint y: 195, endPoint x: 986, endPoint y: 211, distance: 127.9
click at [988, 206] on div "hero . moveUp ( )" at bounding box center [1083, 427] width 455 height 474
type textarea "hero.moveUp()"
click at [924, 270] on div "hero . moveUp ( )" at bounding box center [1083, 427] width 455 height 474
paste textarea "hero.moveUp()"
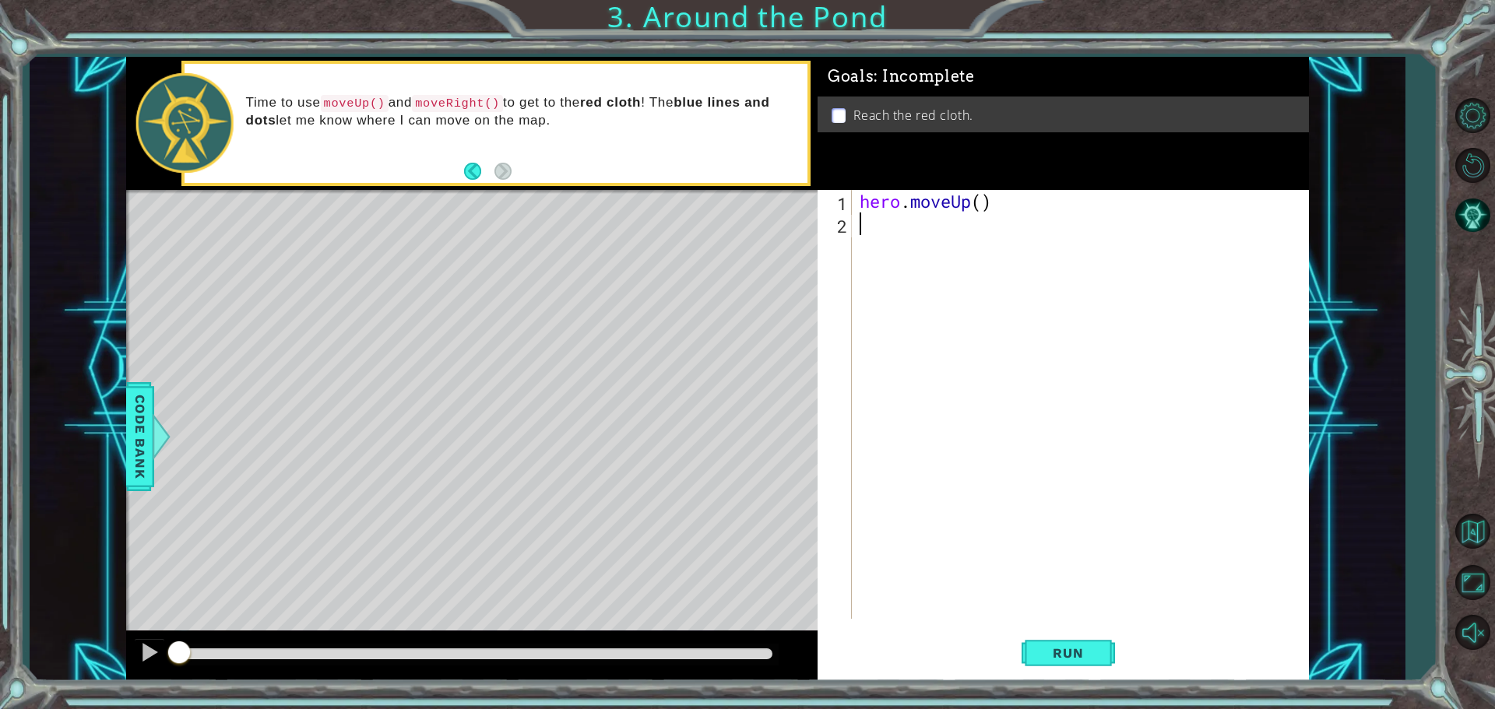
type textarea "hero.moveUp()"
drag, startPoint x: 420, startPoint y: 98, endPoint x: 466, endPoint y: 101, distance: 45.3
click at [466, 101] on code "moveRight()" at bounding box center [457, 103] width 91 height 17
click at [863, 242] on div "hero . moveUp ( ) hero . moveUp ( )" at bounding box center [1083, 427] width 455 height 474
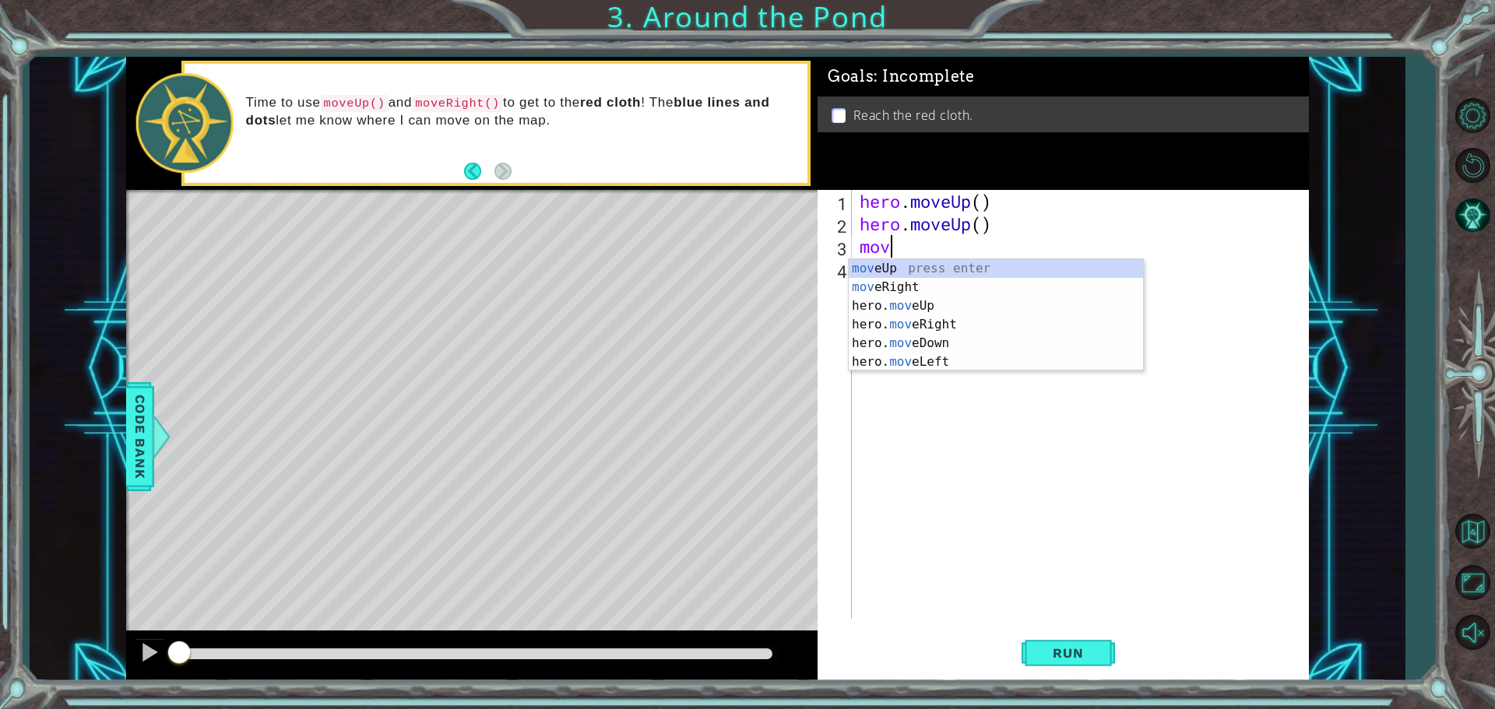
type textarea "move"
click at [958, 300] on div "move Up press enter move Right press enter hero. move Up press enter hero. move…" at bounding box center [996, 333] width 294 height 149
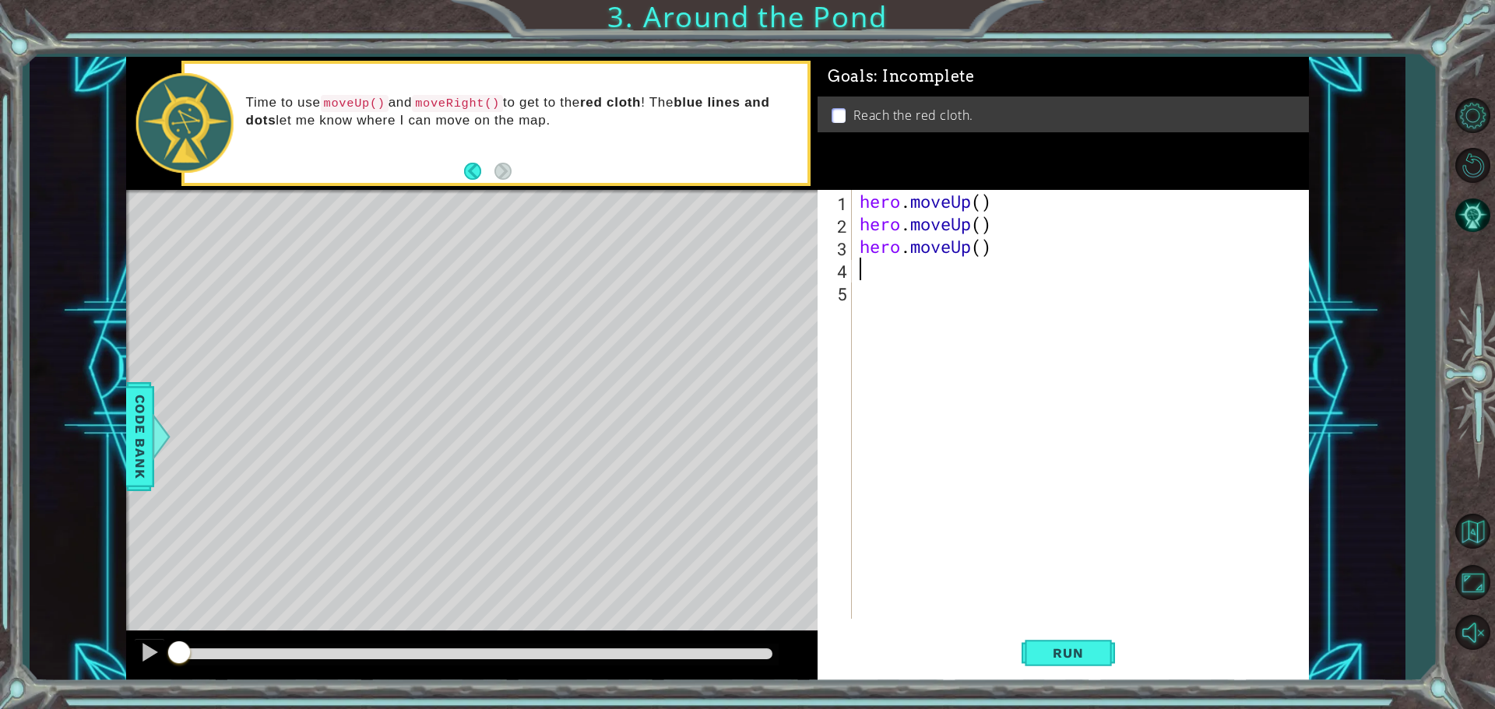
scroll to position [0, 0]
click at [1054, 652] on span "Run" at bounding box center [1068, 653] width 62 height 16
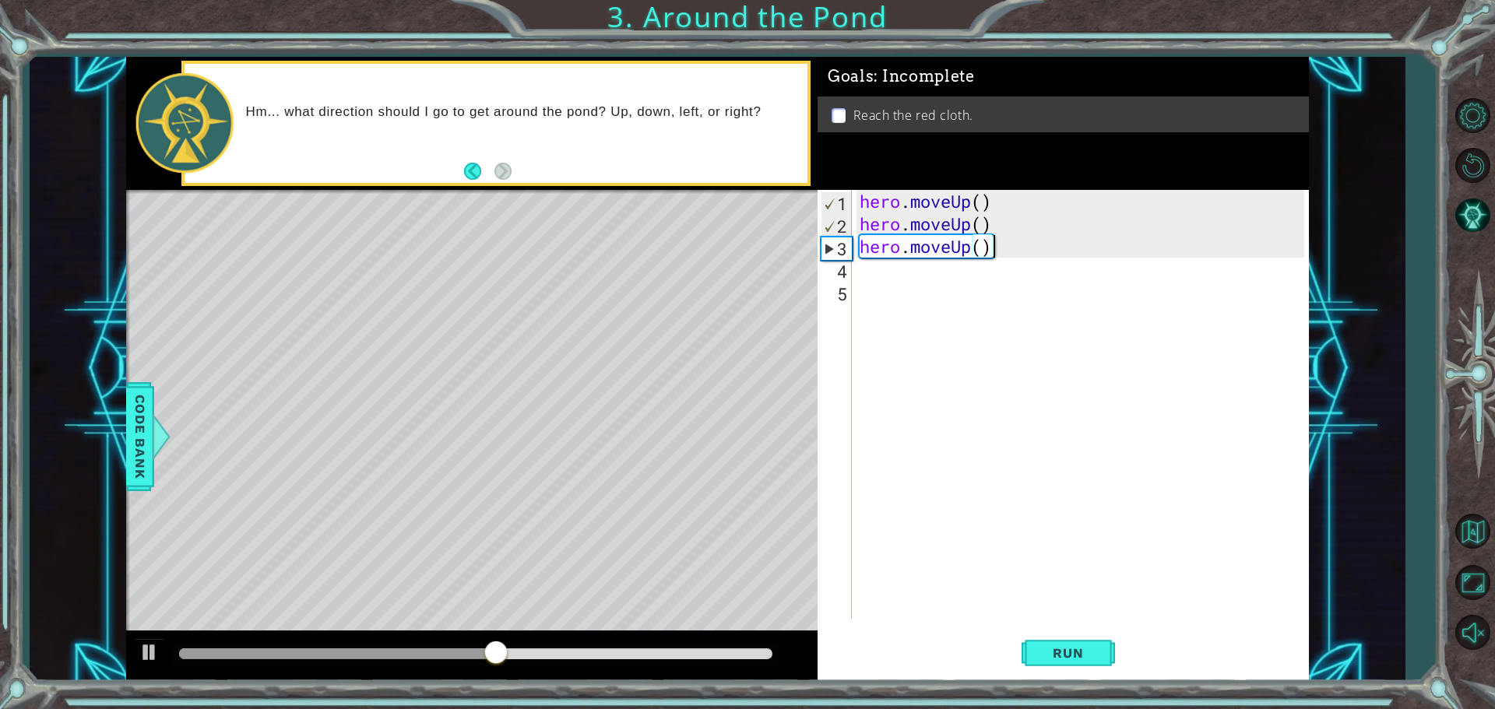
click at [699, 298] on div "1 ההההההההההההההההההההההההההההההההההההההההההההההההההההההההההההההההההההההההההההה…" at bounding box center [717, 369] width 1183 height 624
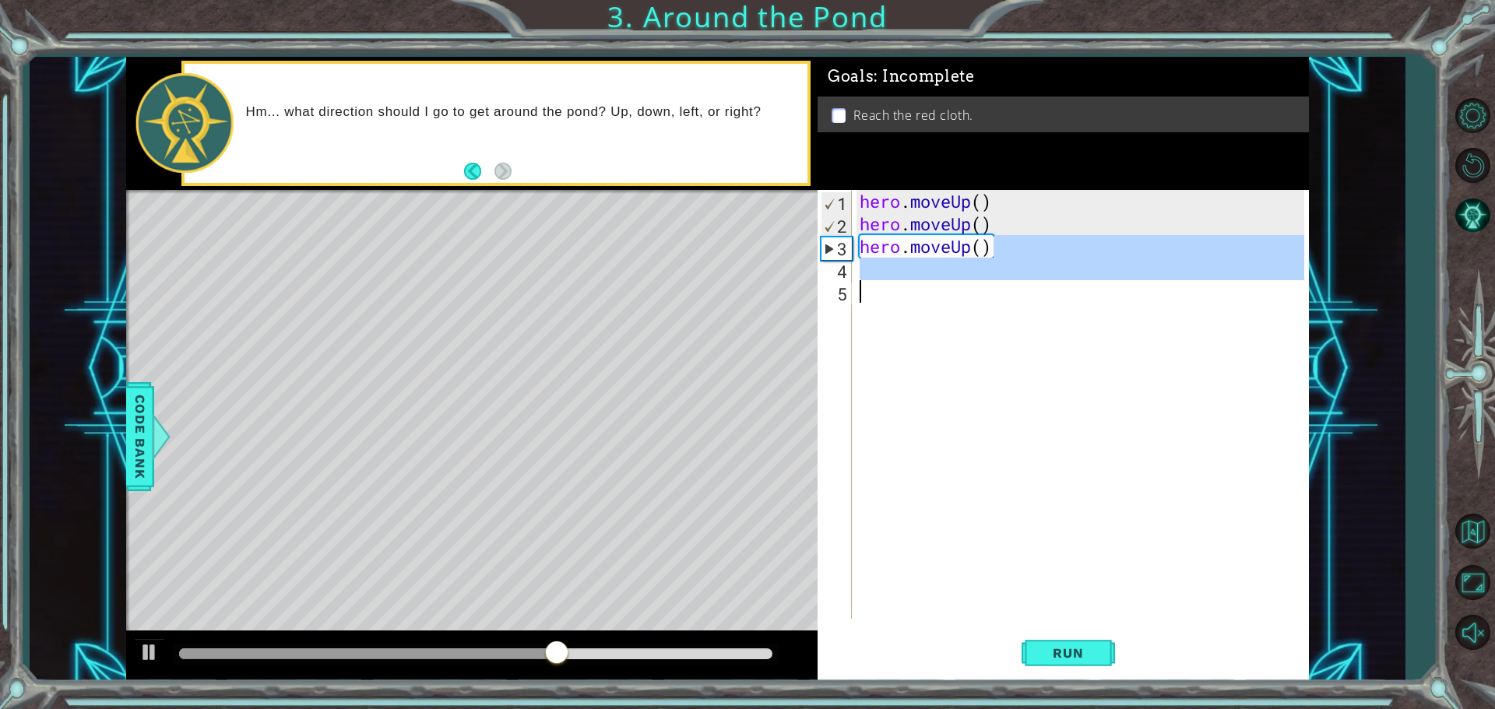
click at [874, 230] on div "hero . moveUp ( ) hero . moveUp ( ) hero . moveUp ( )" at bounding box center [1083, 427] width 455 height 474
type textarea "hero.moveUp()"
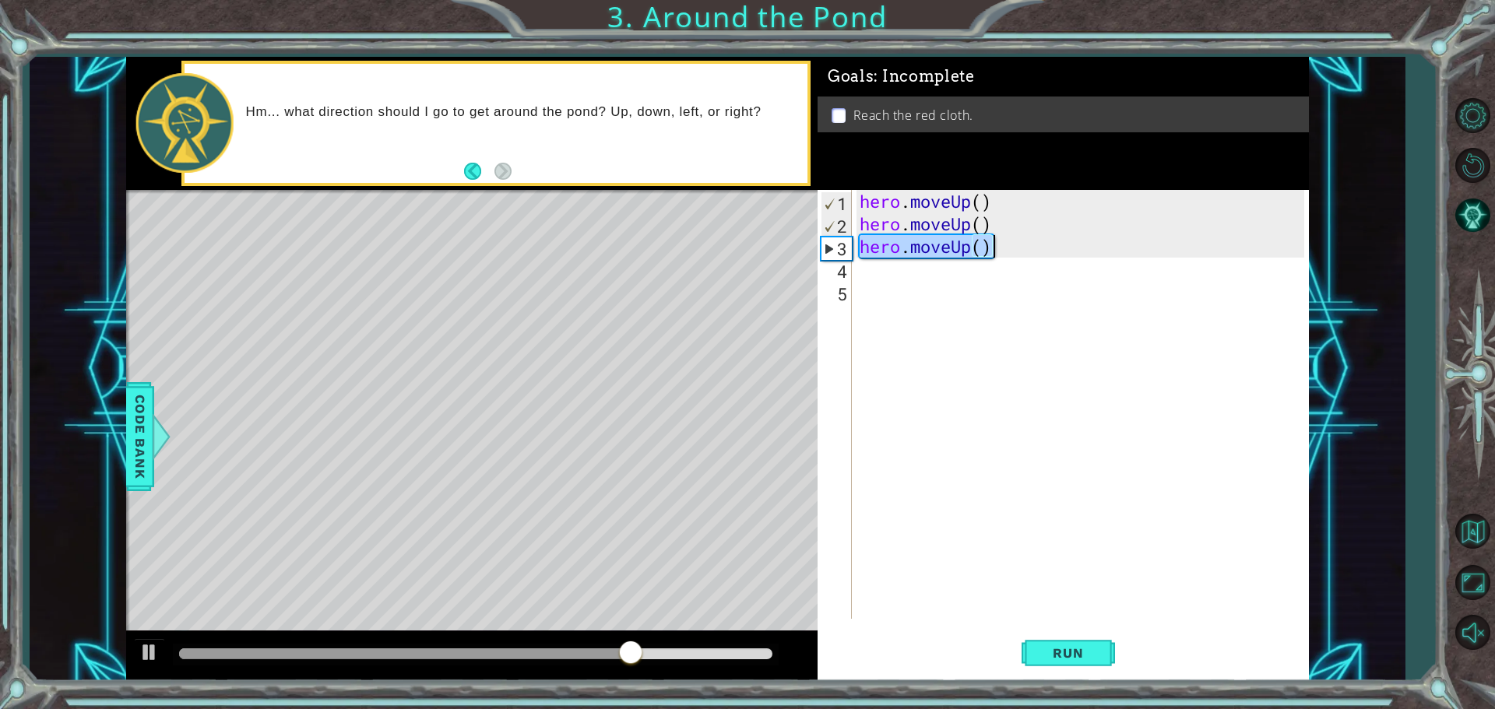
drag, startPoint x: 861, startPoint y: 252, endPoint x: 1058, endPoint y: 257, distance: 197.0
click at [1058, 257] on div "hero . moveUp ( ) hero . moveUp ( ) hero . moveUp ( )" at bounding box center [1083, 427] width 455 height 474
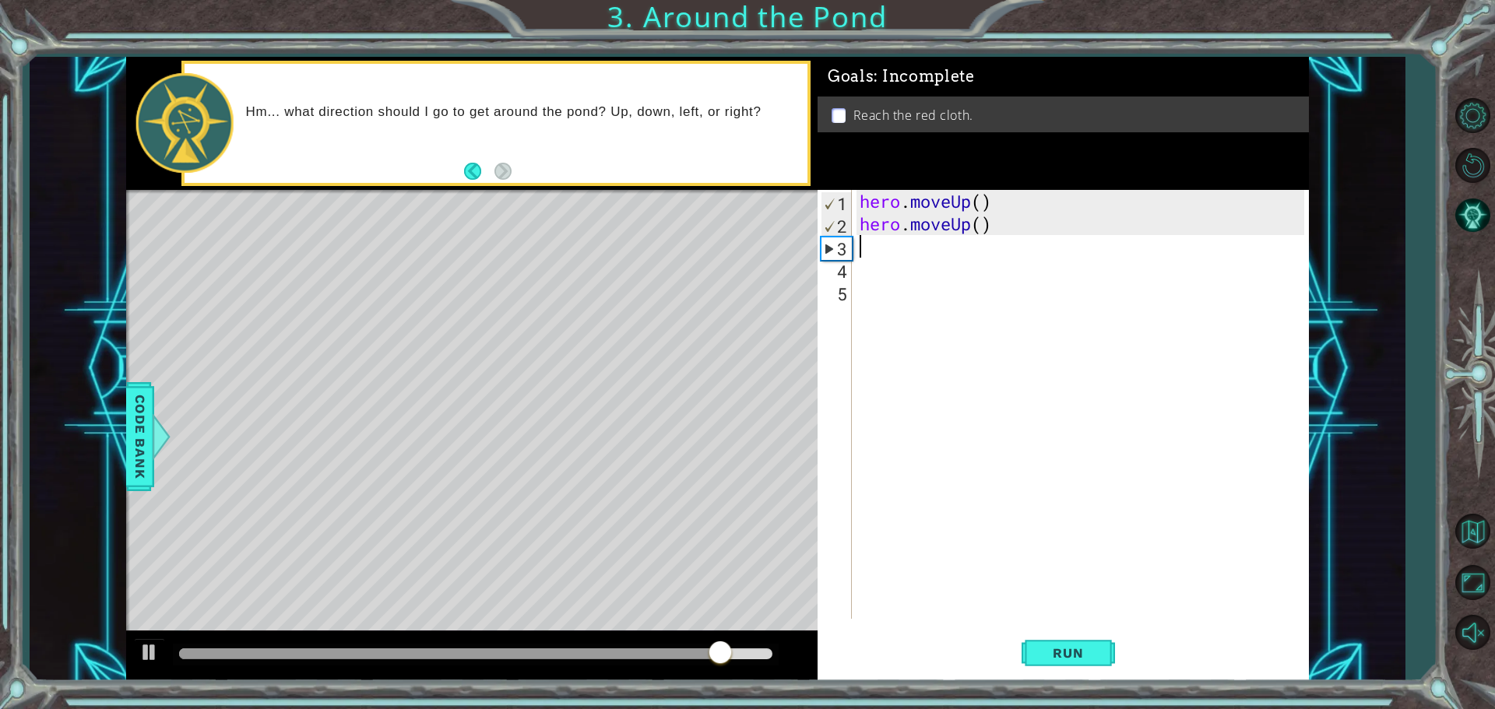
click at [998, 247] on div "hero . moveUp ( ) hero . moveUp ( )" at bounding box center [1083, 427] width 455 height 474
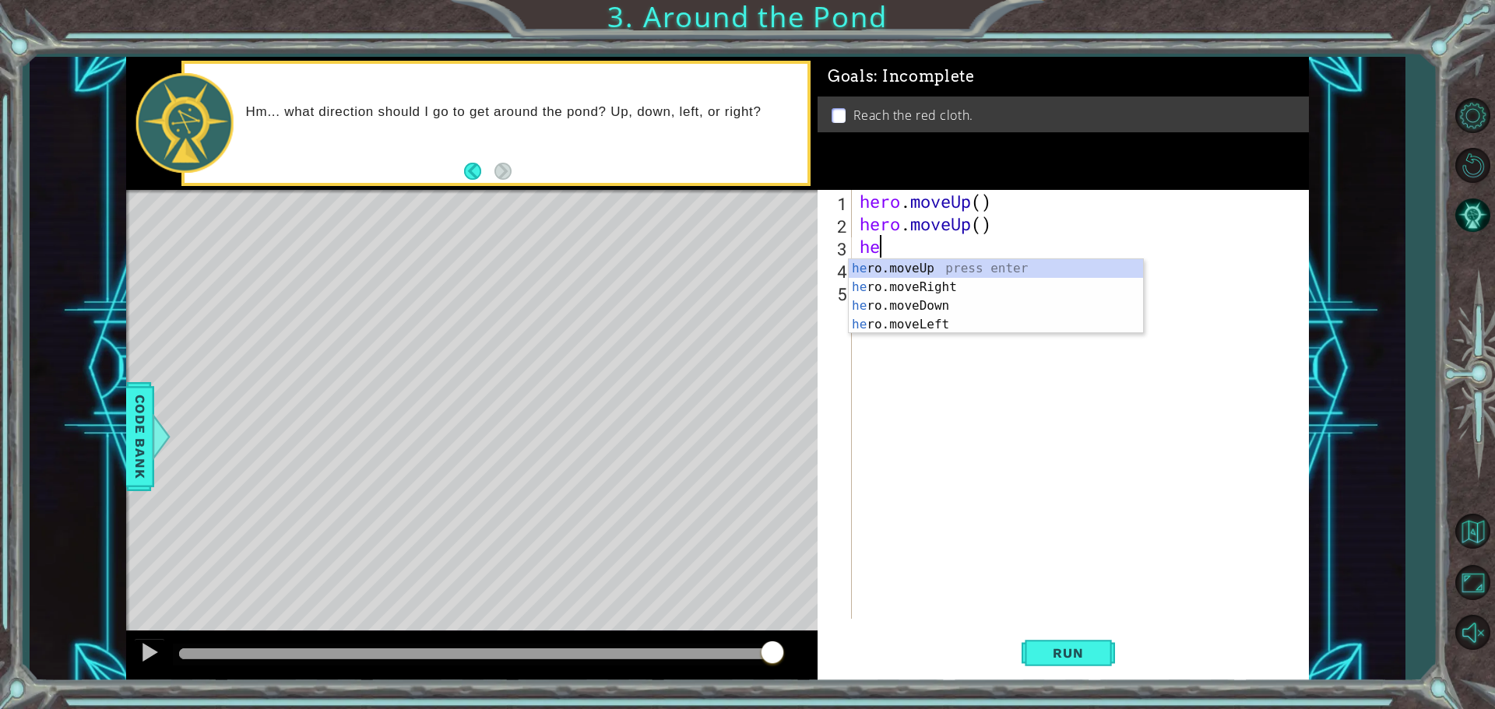
type textarea "her"
click at [991, 281] on div "her o.moveUp press enter her o.moveRight press enter her o.moveDown press enter…" at bounding box center [996, 315] width 294 height 112
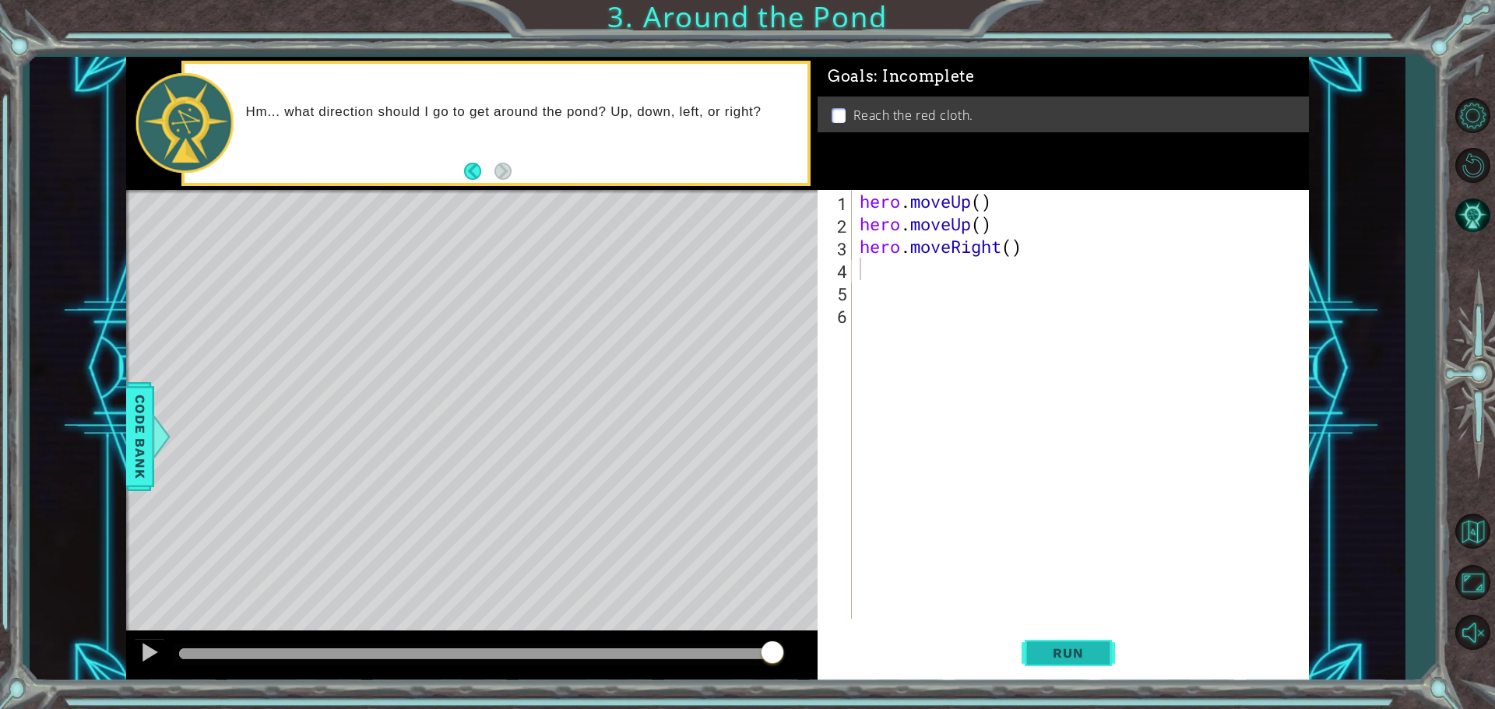
click at [1061, 639] on button "Run" at bounding box center [1067, 652] width 93 height 49
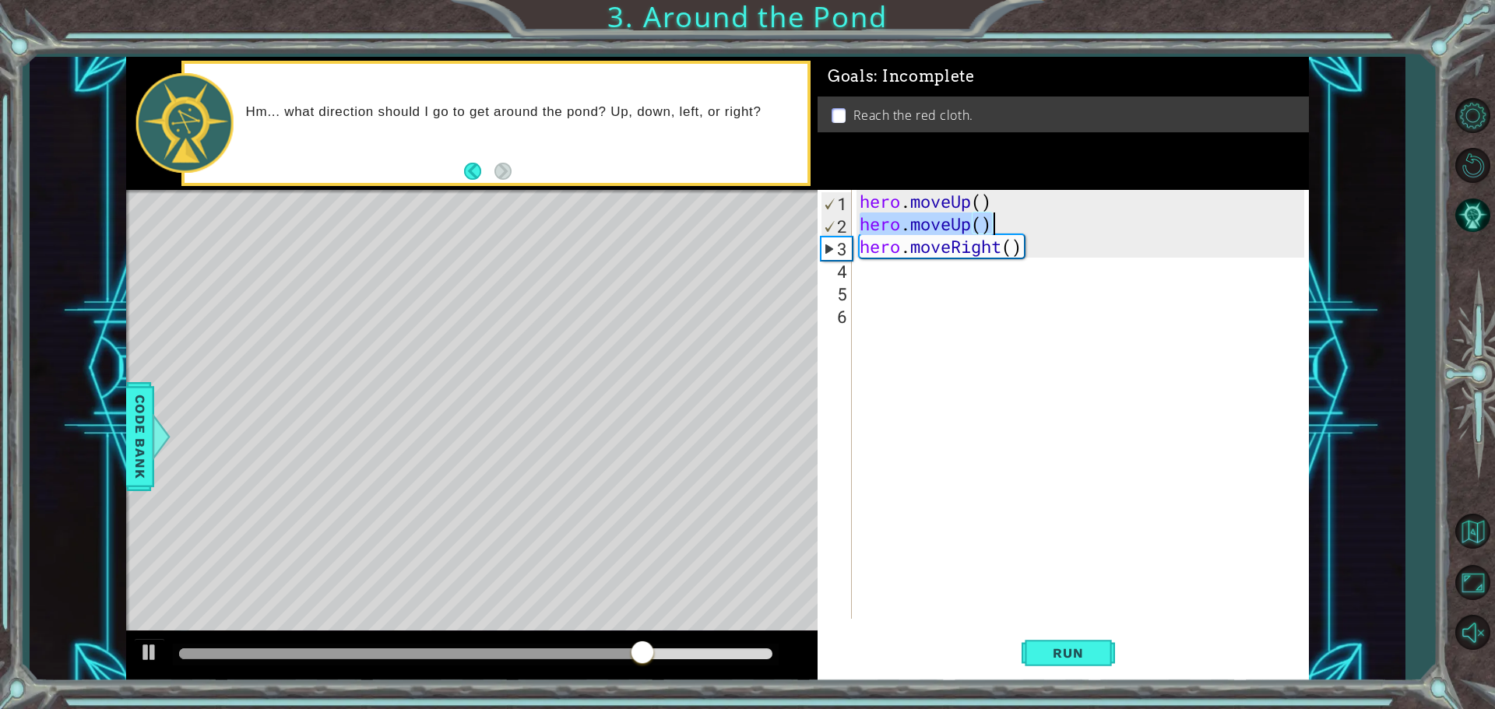
drag, startPoint x: 856, startPoint y: 219, endPoint x: 1011, endPoint y: 230, distance: 154.6
click at [1011, 230] on div "hero . moveUp ( ) hero . moveUp ( ) hero . moveRight ( )" at bounding box center [1083, 427] width 455 height 474
type textarea "hero.moveUp()"
click at [878, 273] on div "hero . moveUp ( ) hero . moveUp ( ) hero . moveRight ( )" at bounding box center [1083, 427] width 455 height 474
paste textarea "hero.moveUp()"
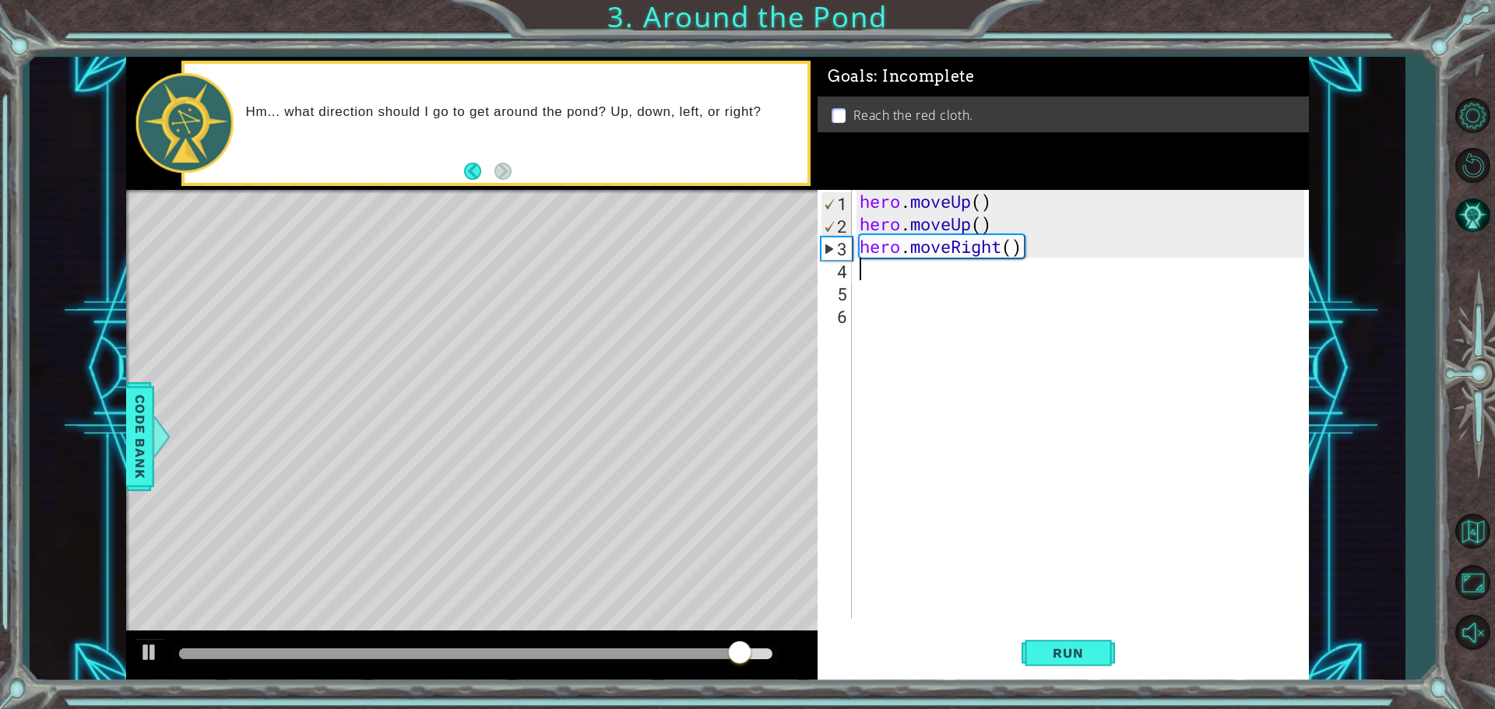
type textarea "hero.moveUp()"
click at [1041, 656] on span "Run" at bounding box center [1068, 653] width 62 height 16
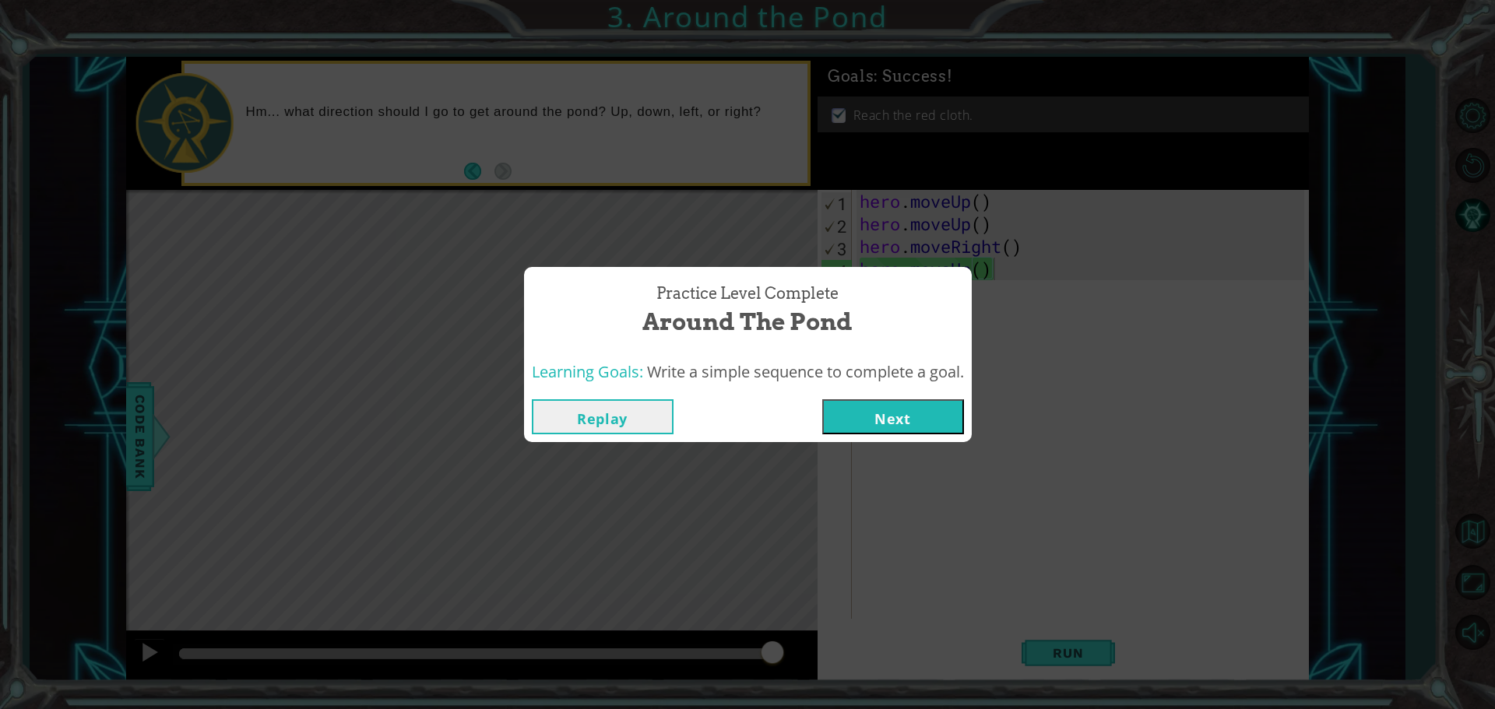
click at [905, 410] on button "Next" at bounding box center [893, 416] width 142 height 35
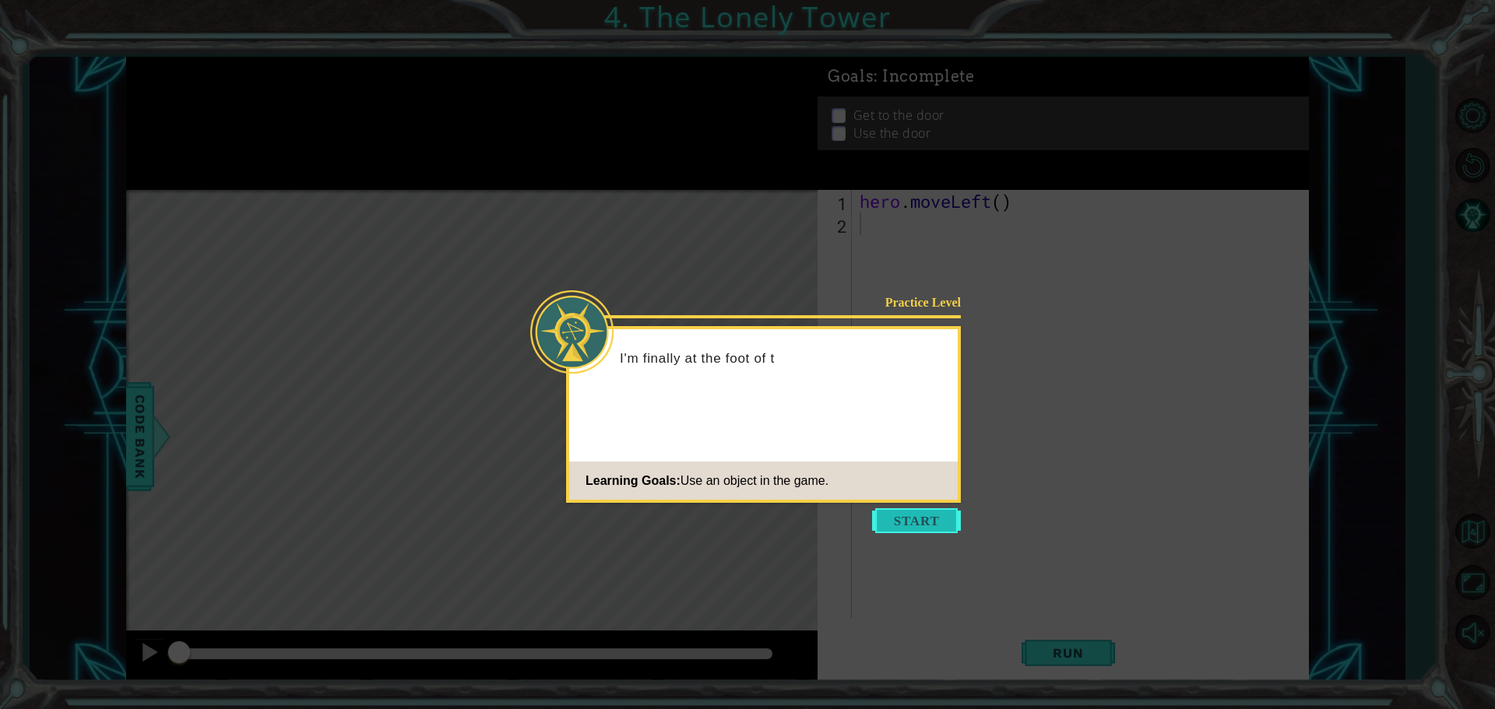
click at [913, 519] on button "Start" at bounding box center [916, 520] width 89 height 25
click at [914, 520] on icon at bounding box center [747, 354] width 1495 height 709
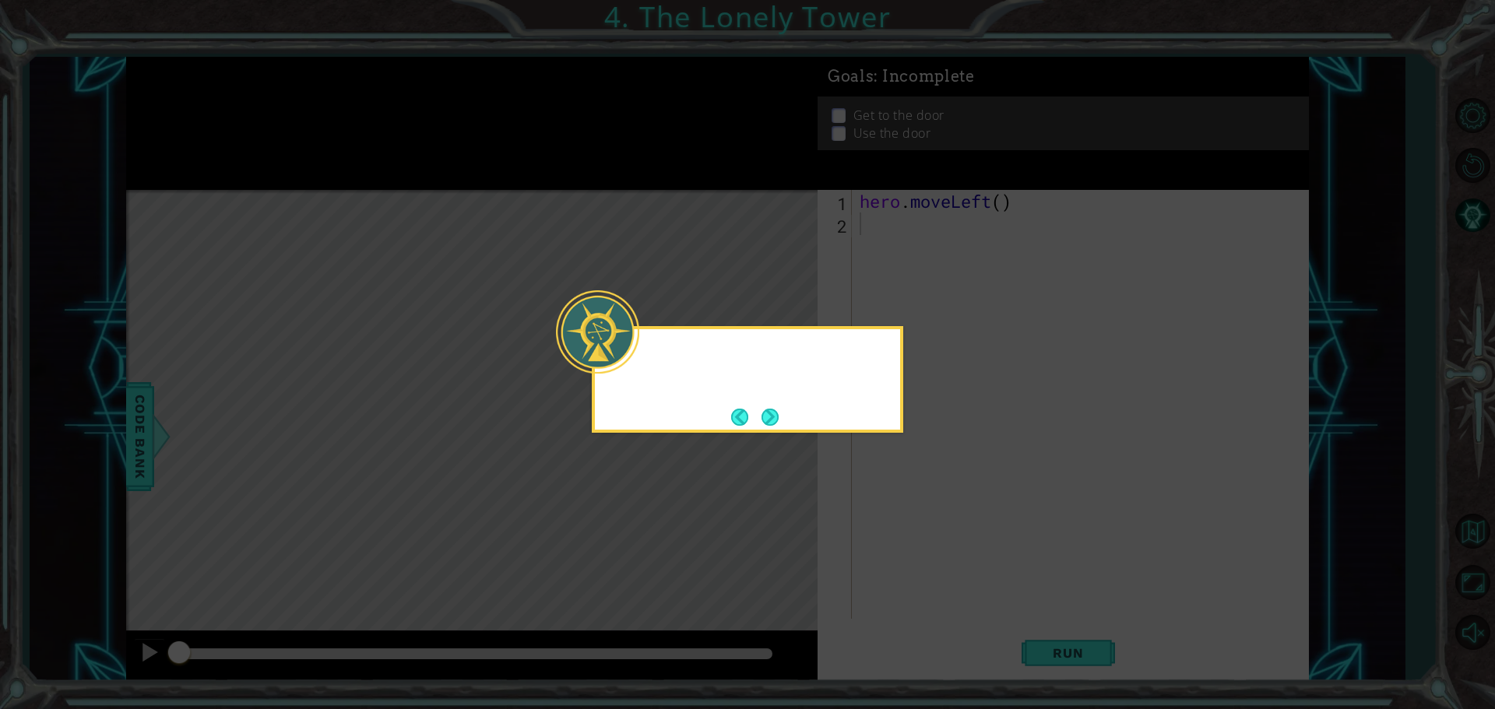
click at [914, 520] on icon at bounding box center [747, 354] width 1495 height 709
click at [773, 413] on button "Next" at bounding box center [770, 417] width 18 height 18
click at [773, 413] on button "Next" at bounding box center [770, 416] width 21 height 21
click at [773, 413] on icon at bounding box center [747, 354] width 1495 height 709
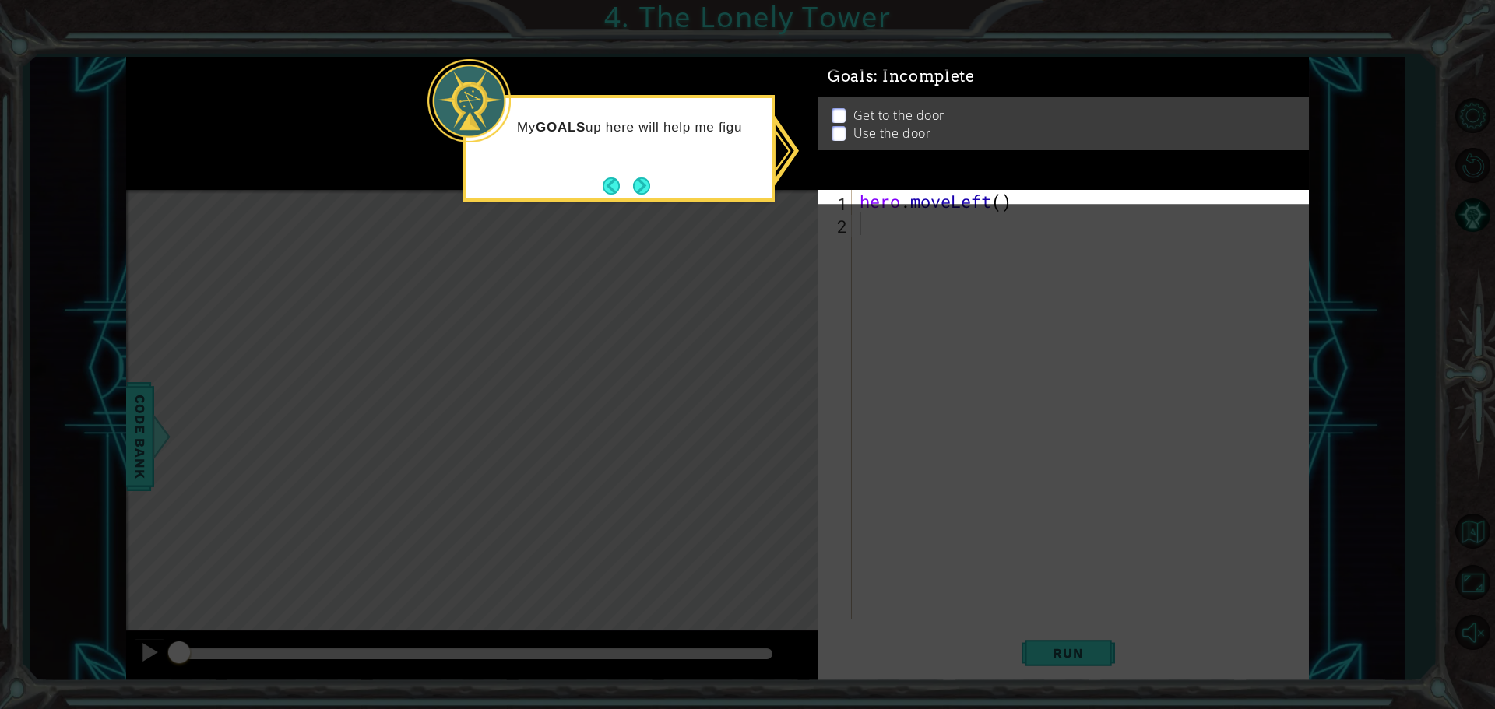
click at [628, 169] on div "My GOALS up here will help me figu" at bounding box center [618, 148] width 311 height 107
click at [637, 179] on button "Next" at bounding box center [642, 185] width 23 height 23
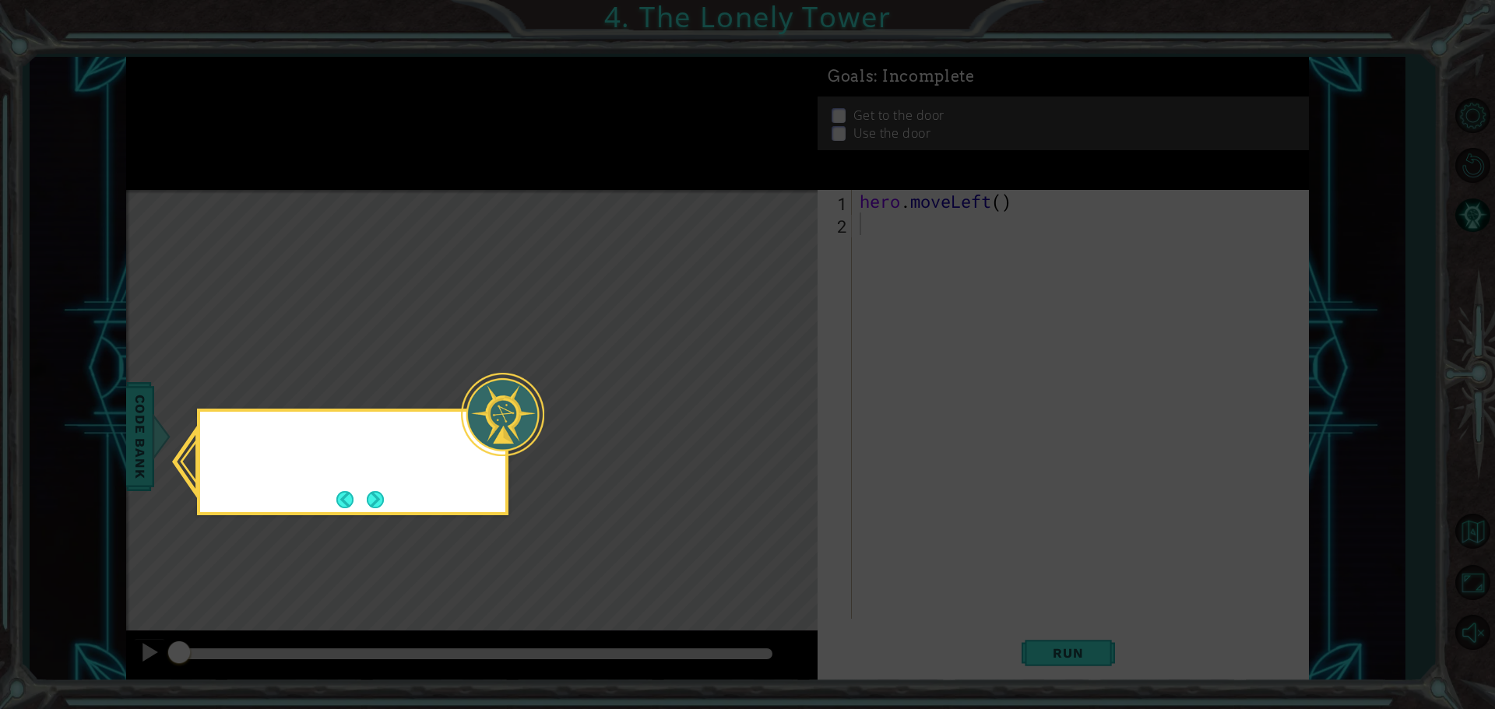
click at [637, 179] on icon at bounding box center [747, 354] width 1495 height 709
drag, startPoint x: 637, startPoint y: 179, endPoint x: 642, endPoint y: 190, distance: 12.2
click at [638, 180] on icon at bounding box center [747, 354] width 1495 height 709
click at [642, 190] on icon at bounding box center [747, 354] width 1495 height 709
click at [381, 496] on button "Next" at bounding box center [375, 500] width 19 height 19
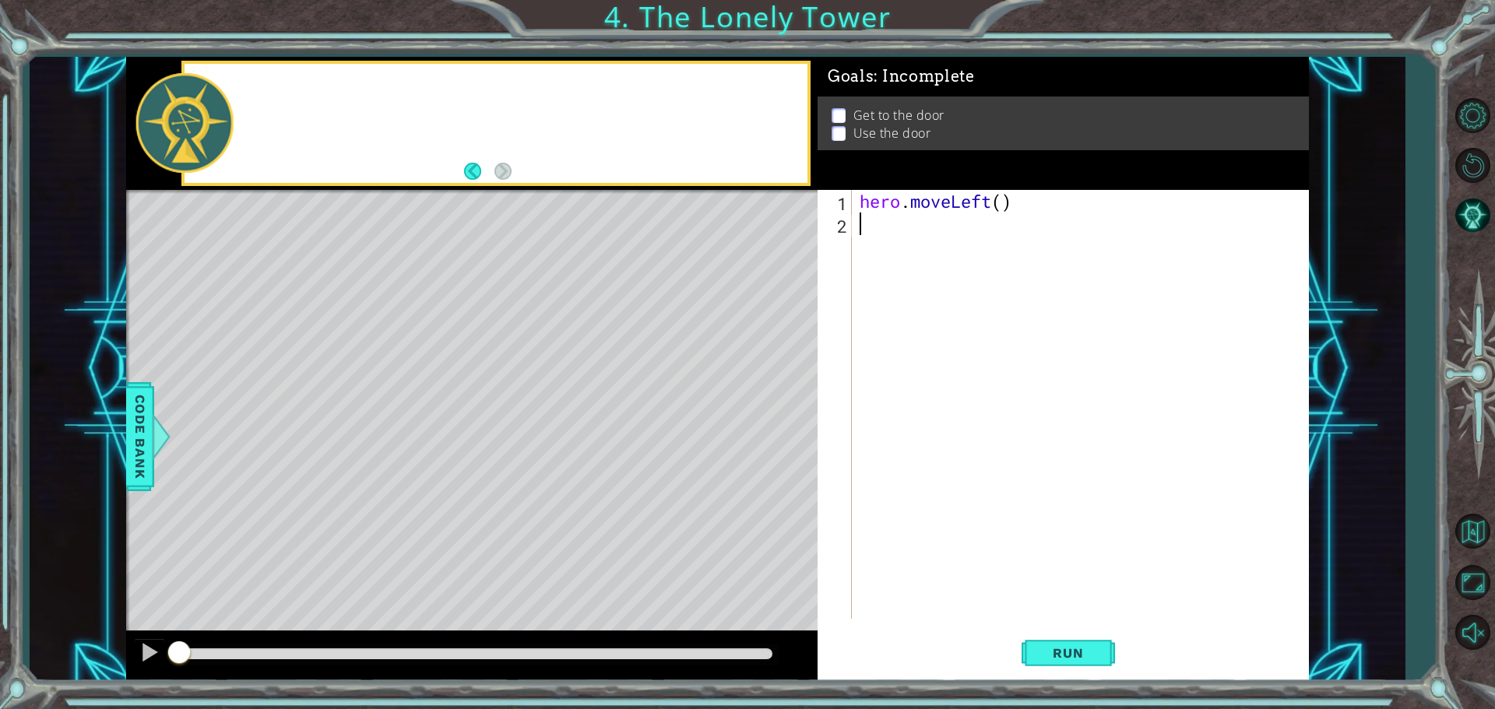
click at [381, 496] on div "Level Map" at bounding box center [485, 419] width 719 height 459
click at [881, 91] on div "Goals : Incomplete" at bounding box center [1063, 72] width 491 height 40
type textarea "hero.moveLeft()"
click at [888, 205] on div "hero . moveLeft ( )" at bounding box center [1083, 427] width 455 height 474
click at [881, 250] on div "hero . moveLeft ( )" at bounding box center [1083, 427] width 455 height 474
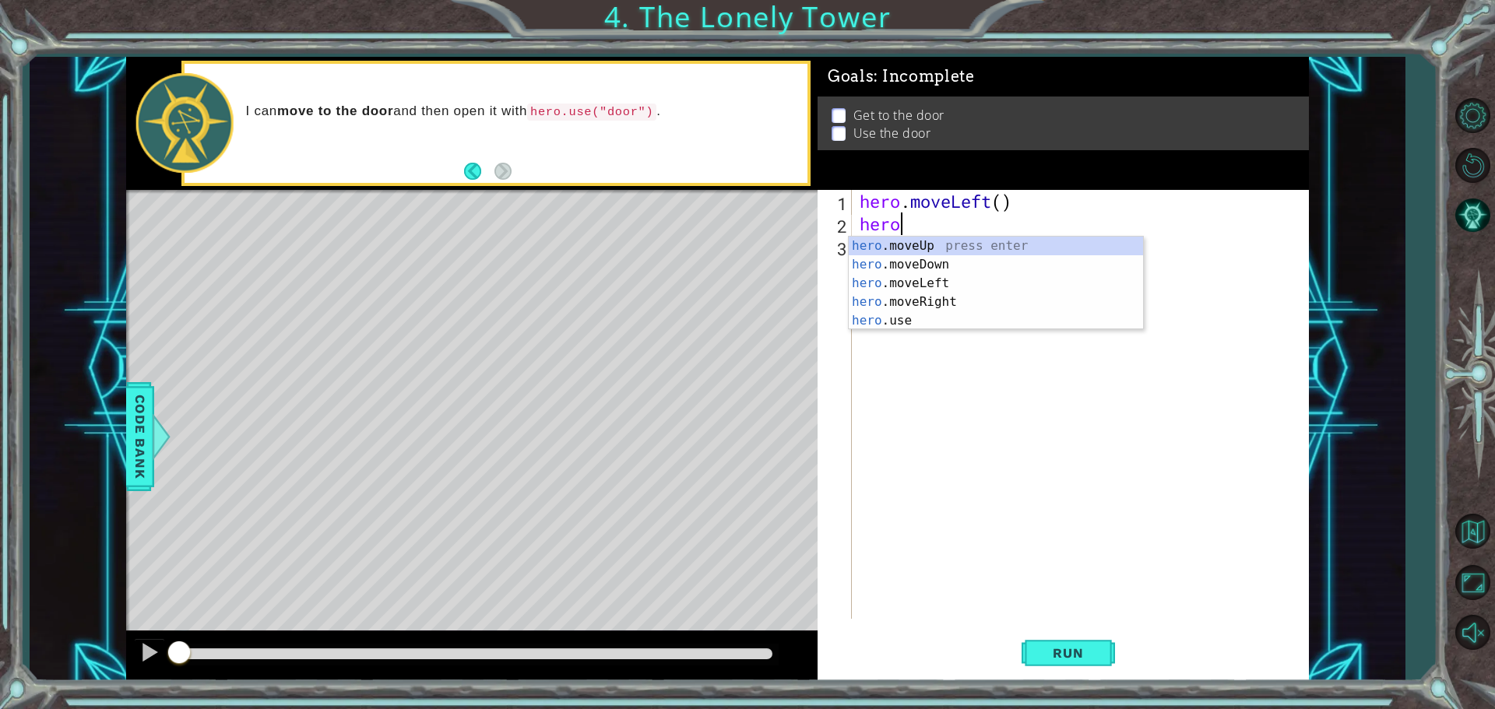
scroll to position [0, 1]
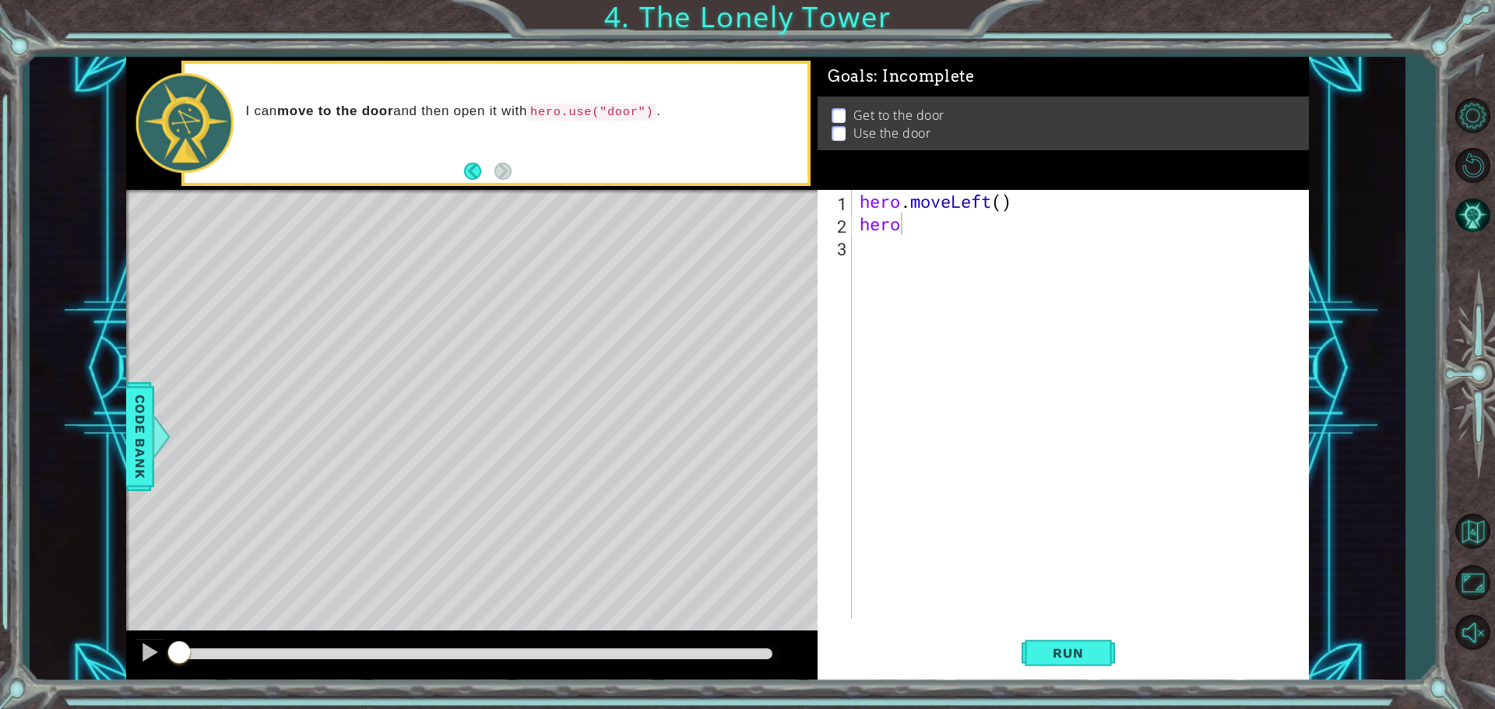
click at [945, 235] on body "1 ההההההההההההההההההההההההההההההההההההההההההההההההההההההההההההההההההההההההההההה…" at bounding box center [747, 354] width 1495 height 709
click at [911, 220] on div "hero . moveLeft ( ) hero" at bounding box center [1083, 427] width 455 height 474
type textarea "herou"
click at [904, 238] on div "hero .move U p press enter hero . u se press enter" at bounding box center [996, 274] width 294 height 75
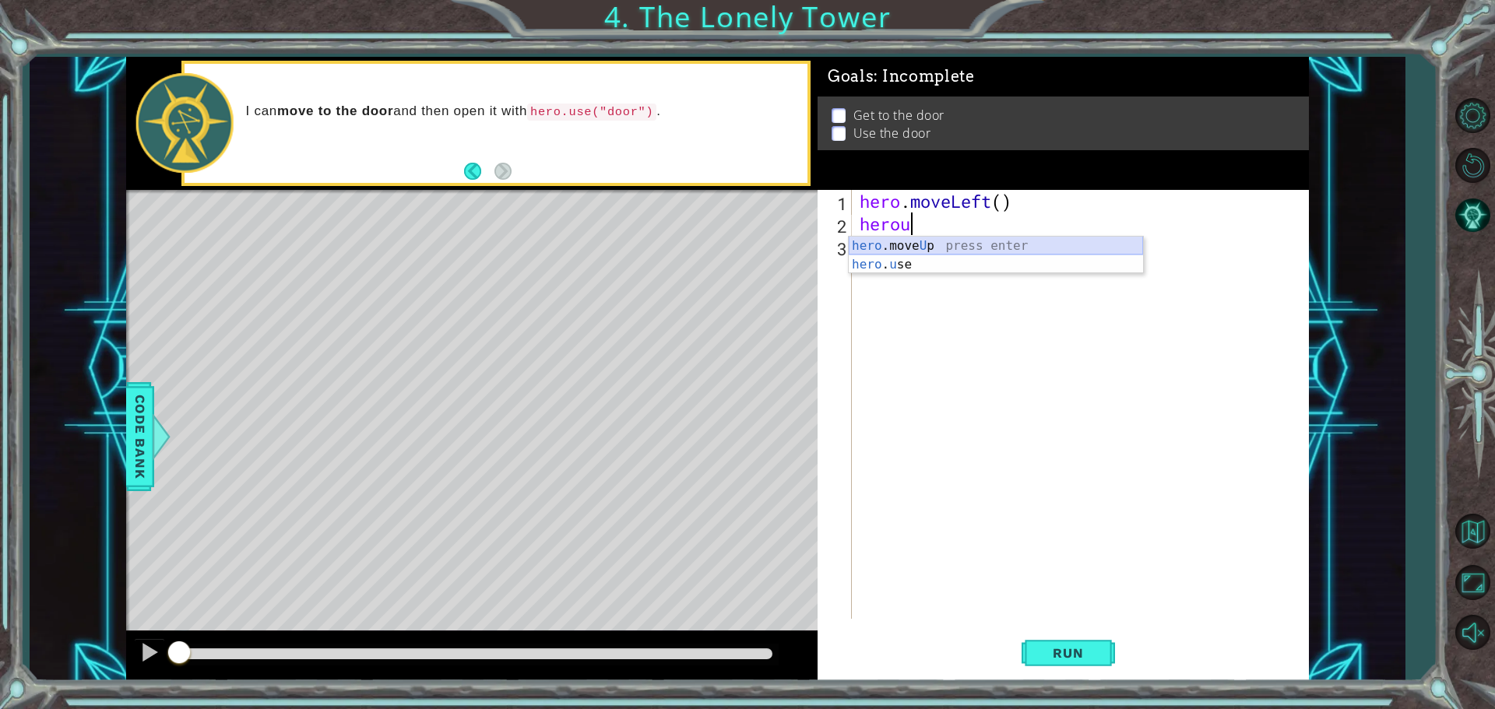
scroll to position [0, 0]
click at [1079, 654] on span "Run" at bounding box center [1068, 653] width 62 height 16
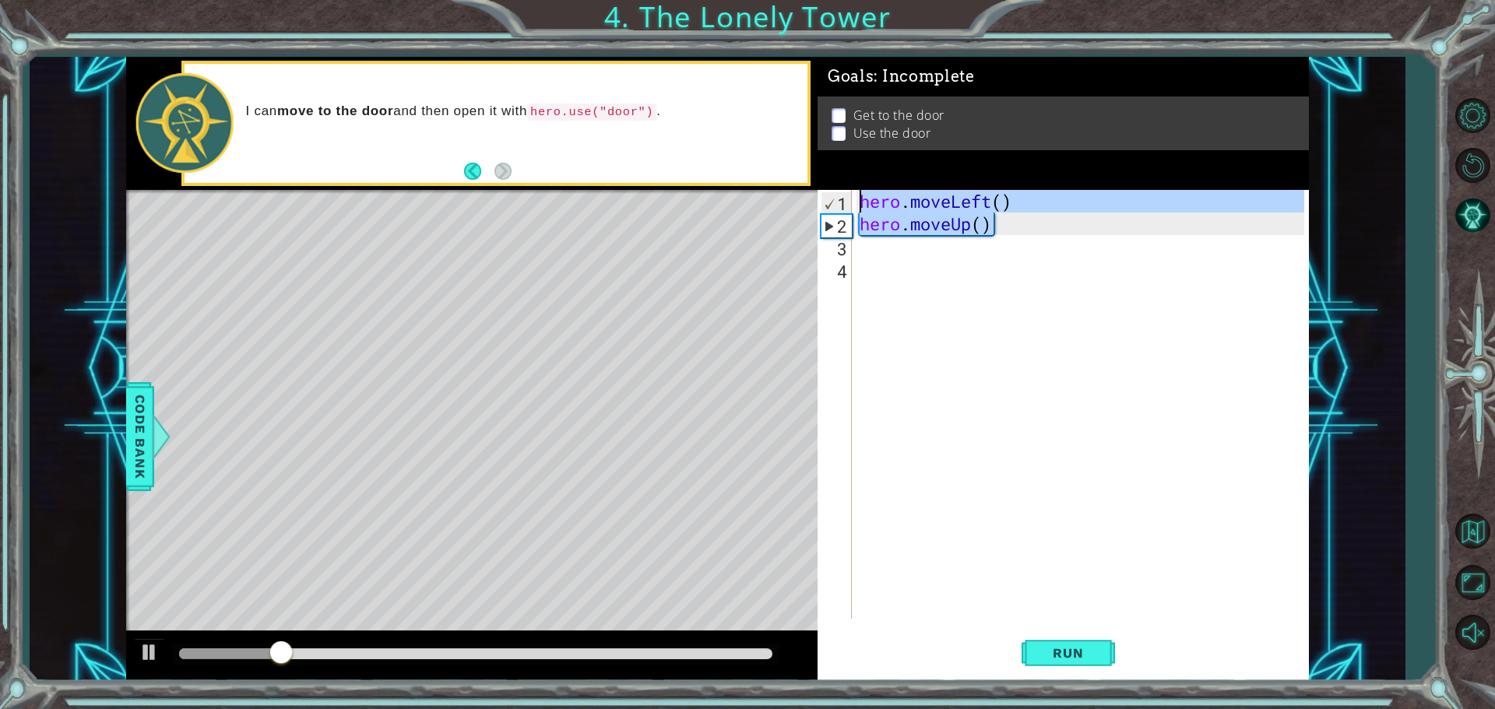
drag, startPoint x: 991, startPoint y: 226, endPoint x: 776, endPoint y: 195, distance: 217.0
click at [776, 195] on div "1 ההההההההההההההההההההההההההההההההההההההההההההההההההההההההההההההההההההההההההההה…" at bounding box center [717, 369] width 1183 height 624
click at [857, 213] on div "hero . moveLeft ( ) hero . moveUp ( )" at bounding box center [1080, 404] width 448 height 429
type textarea "hero.moveUp()"
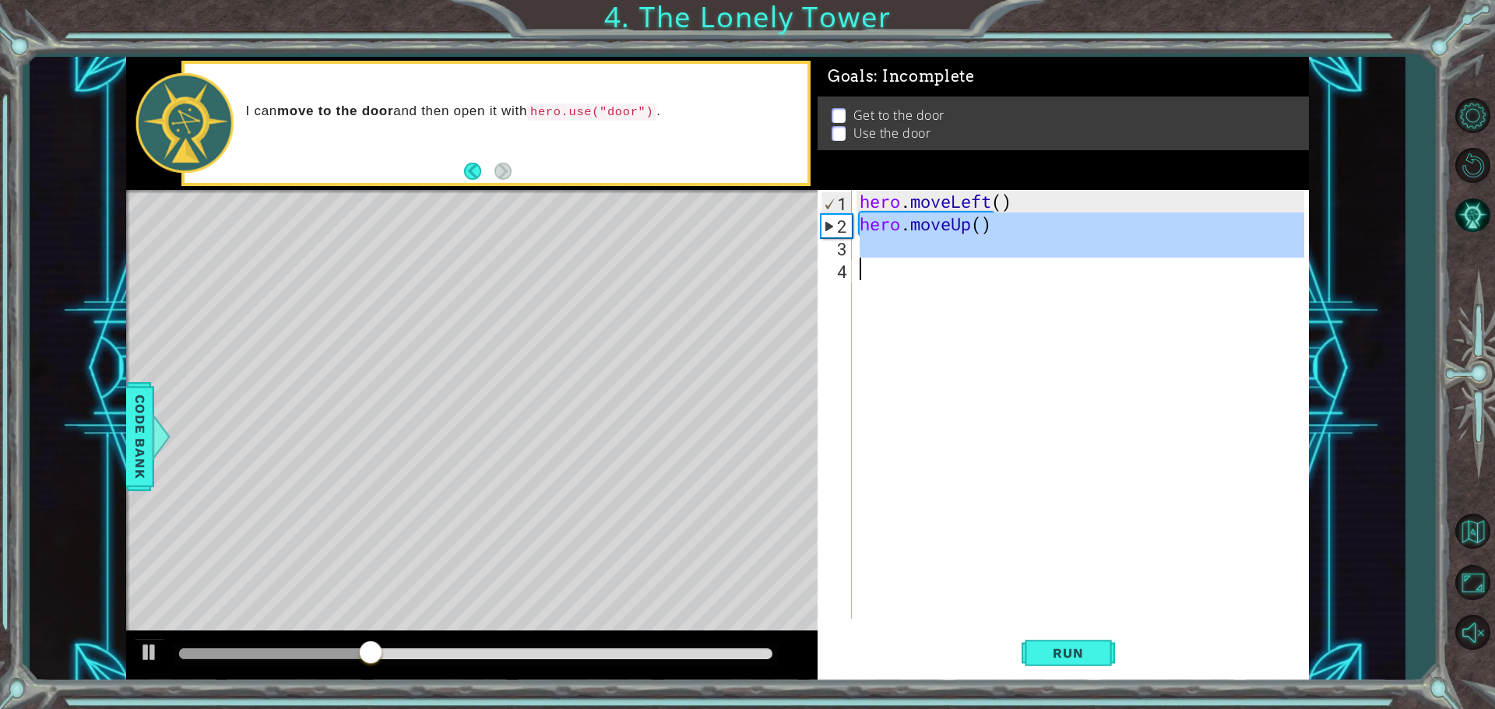
drag, startPoint x: 857, startPoint y: 220, endPoint x: 1159, endPoint y: 279, distance: 307.1
click at [1159, 279] on div "hero . moveLeft ( ) hero . moveUp ( )" at bounding box center [1083, 427] width 455 height 474
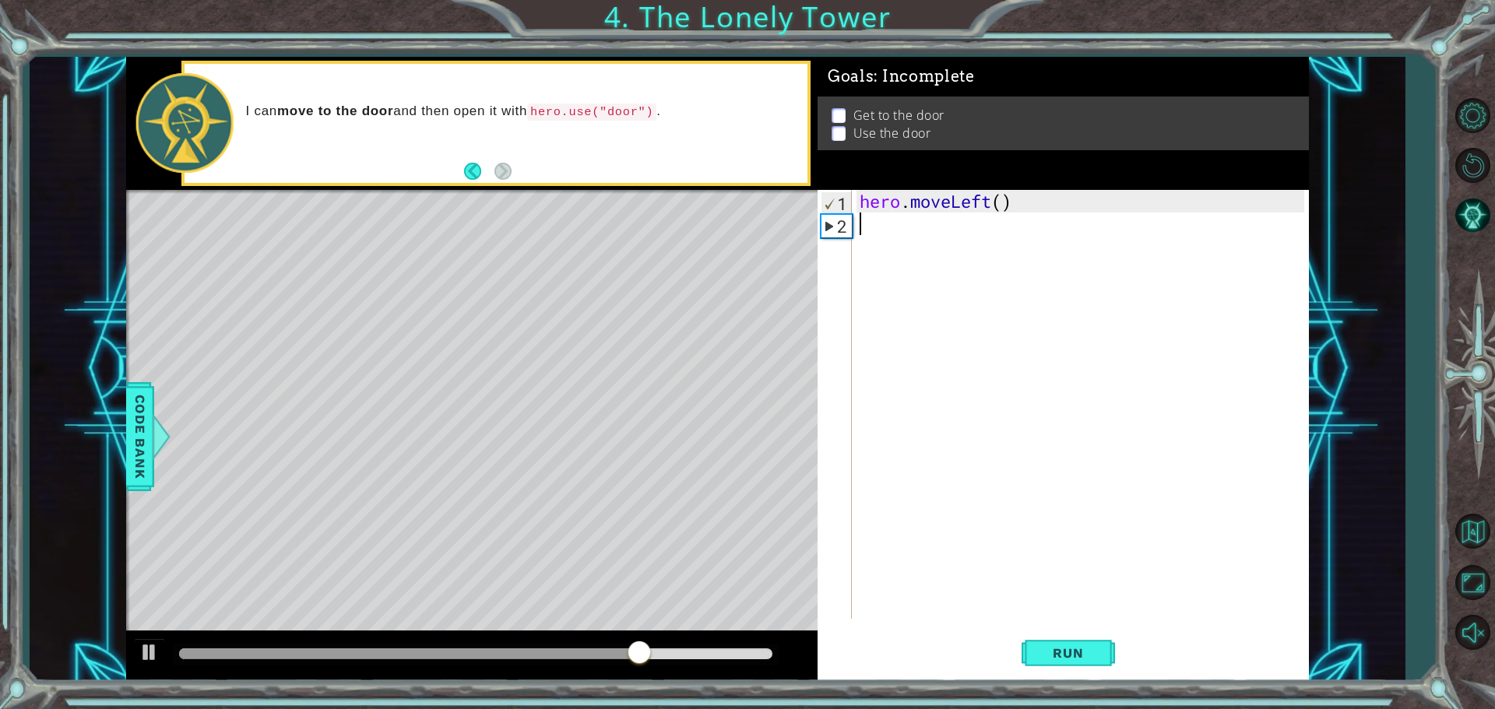
click at [930, 208] on div "hero . moveLeft ( )" at bounding box center [1083, 427] width 455 height 474
type textarea "hero.moveLeft()"
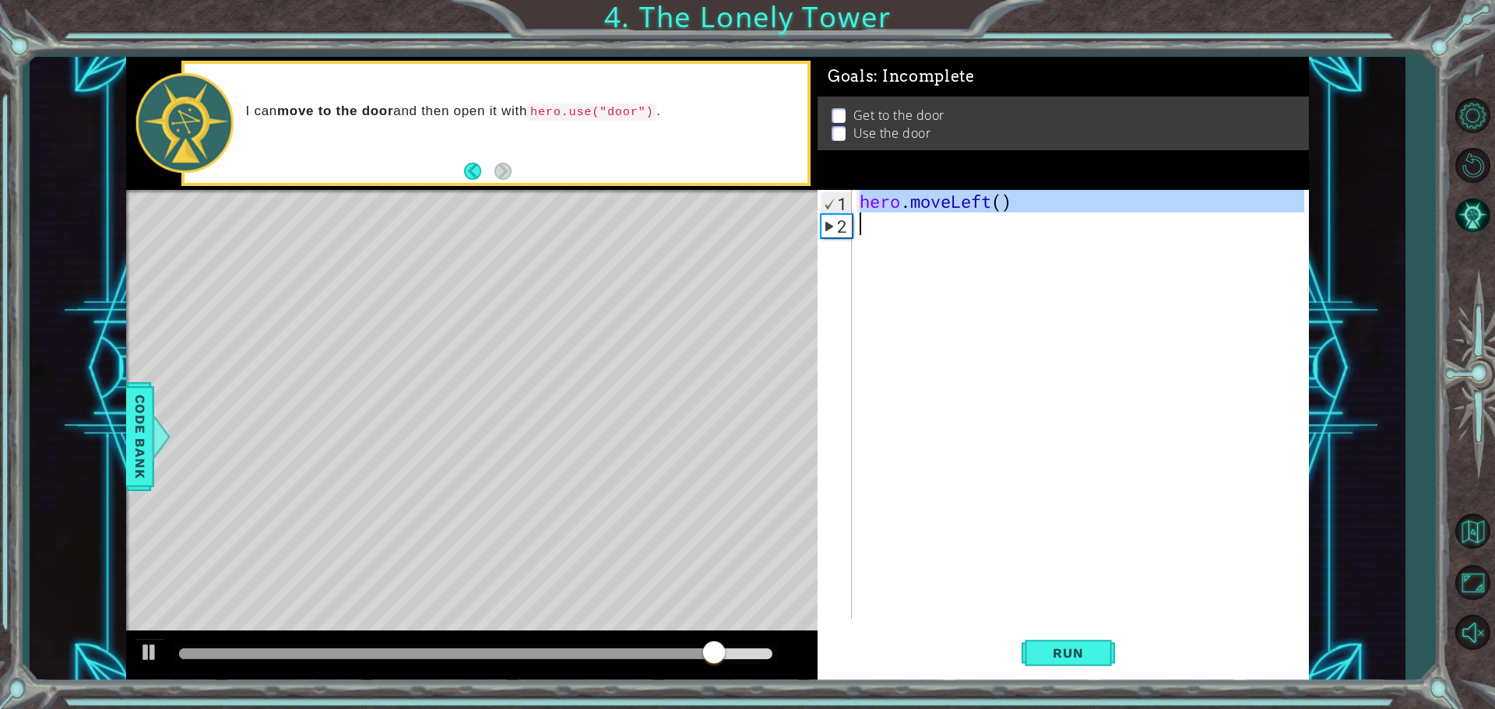
paste textarea "Code Area"
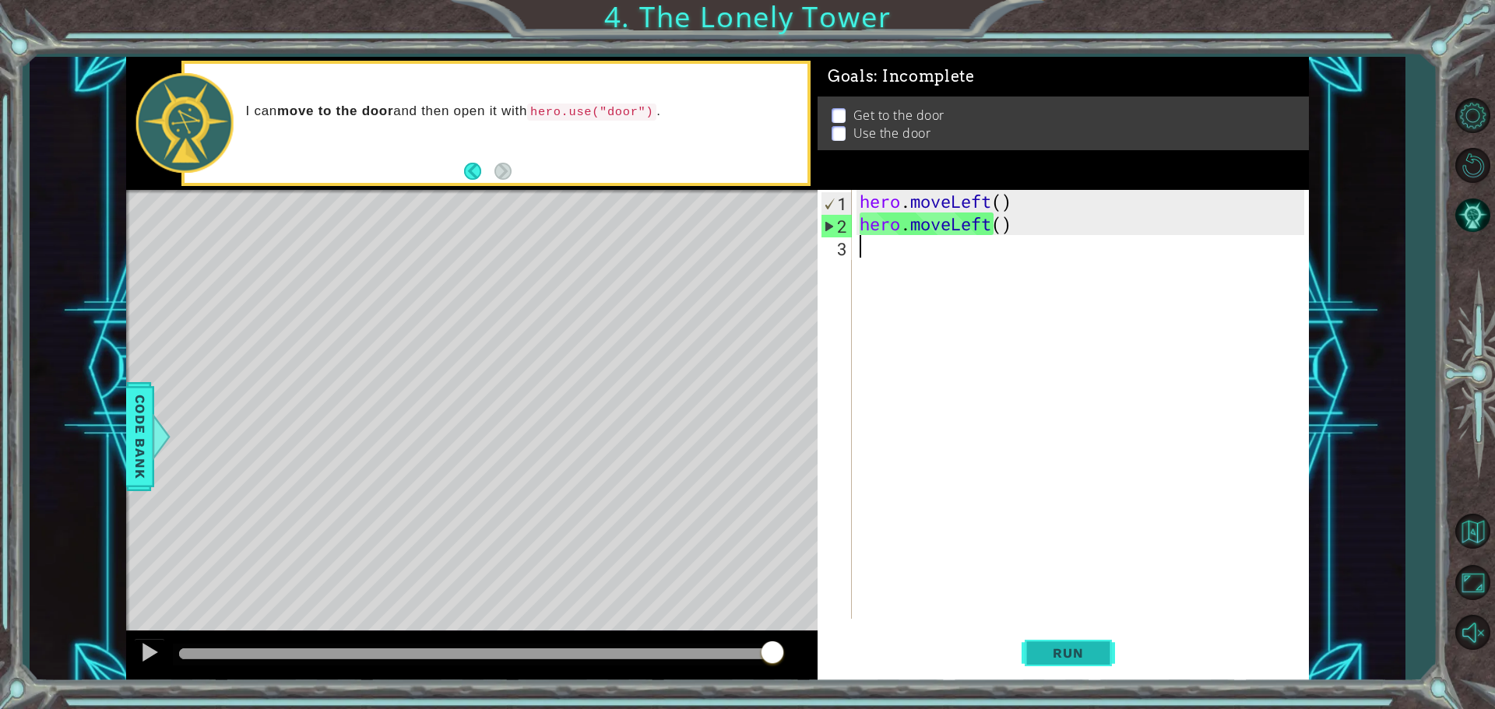
click at [1075, 655] on span "Run" at bounding box center [1068, 653] width 62 height 16
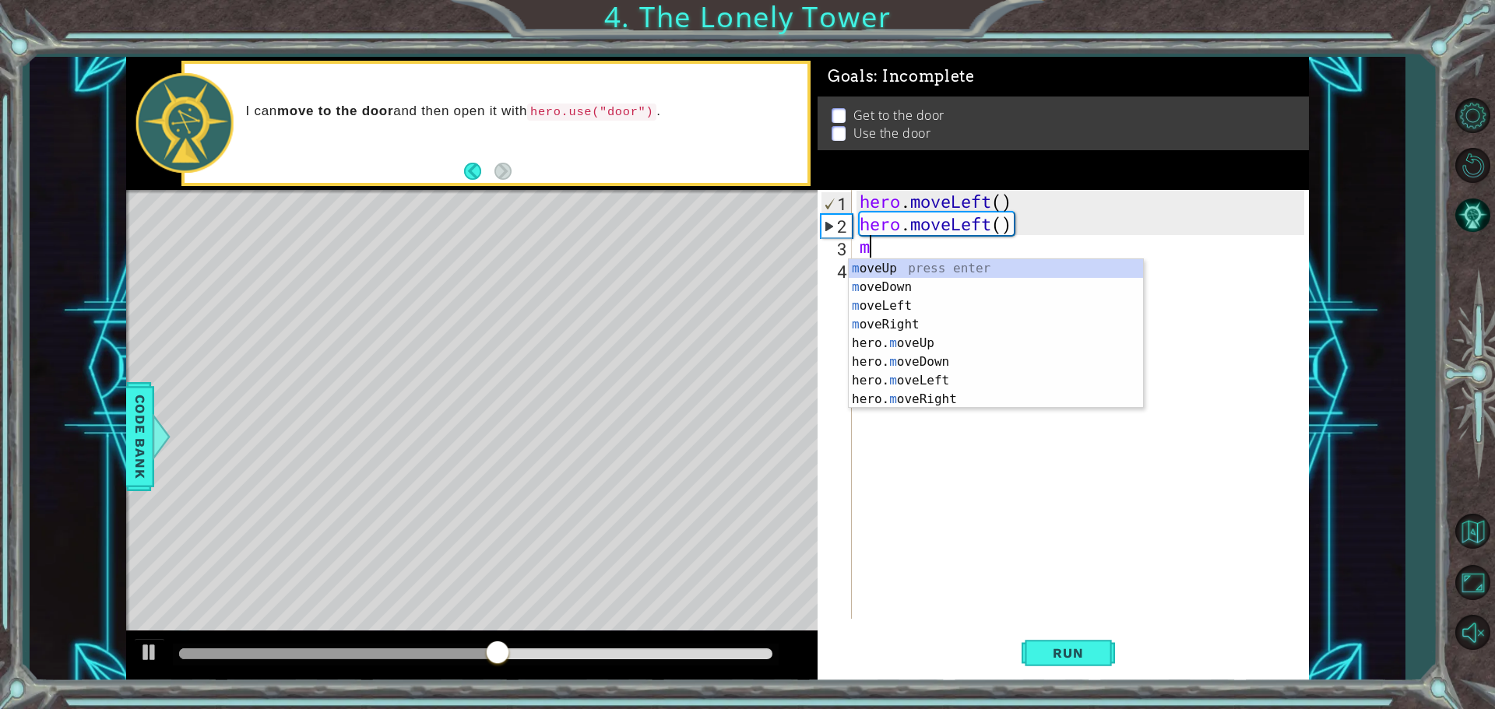
type textarea "mo"
click at [930, 337] on div "mo veUp press enter mo veDown press enter mo veLeft press enter mo veRight pres…" at bounding box center [996, 352] width 294 height 187
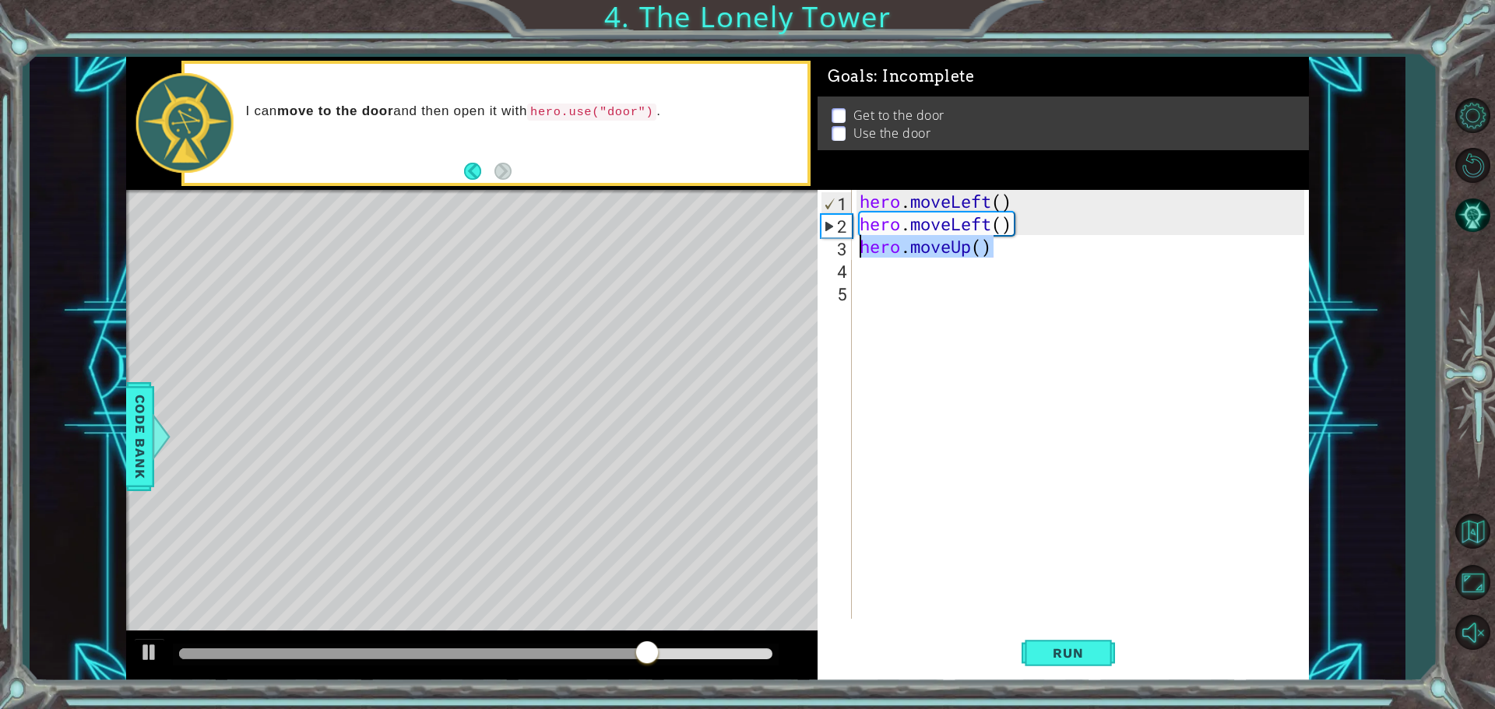
drag, startPoint x: 998, startPoint y: 248, endPoint x: 859, endPoint y: 256, distance: 139.6
click at [859, 256] on div "hero . moveLeft ( ) hero . moveLeft ( ) hero . moveUp ( )" at bounding box center [1083, 427] width 455 height 474
type textarea "hero.moveUp()"
click at [886, 274] on div "hero . moveLeft ( ) hero . moveLeft ( ) hero . moveUp ( )" at bounding box center [1083, 427] width 455 height 474
paste textarea "hero.moveUp()"
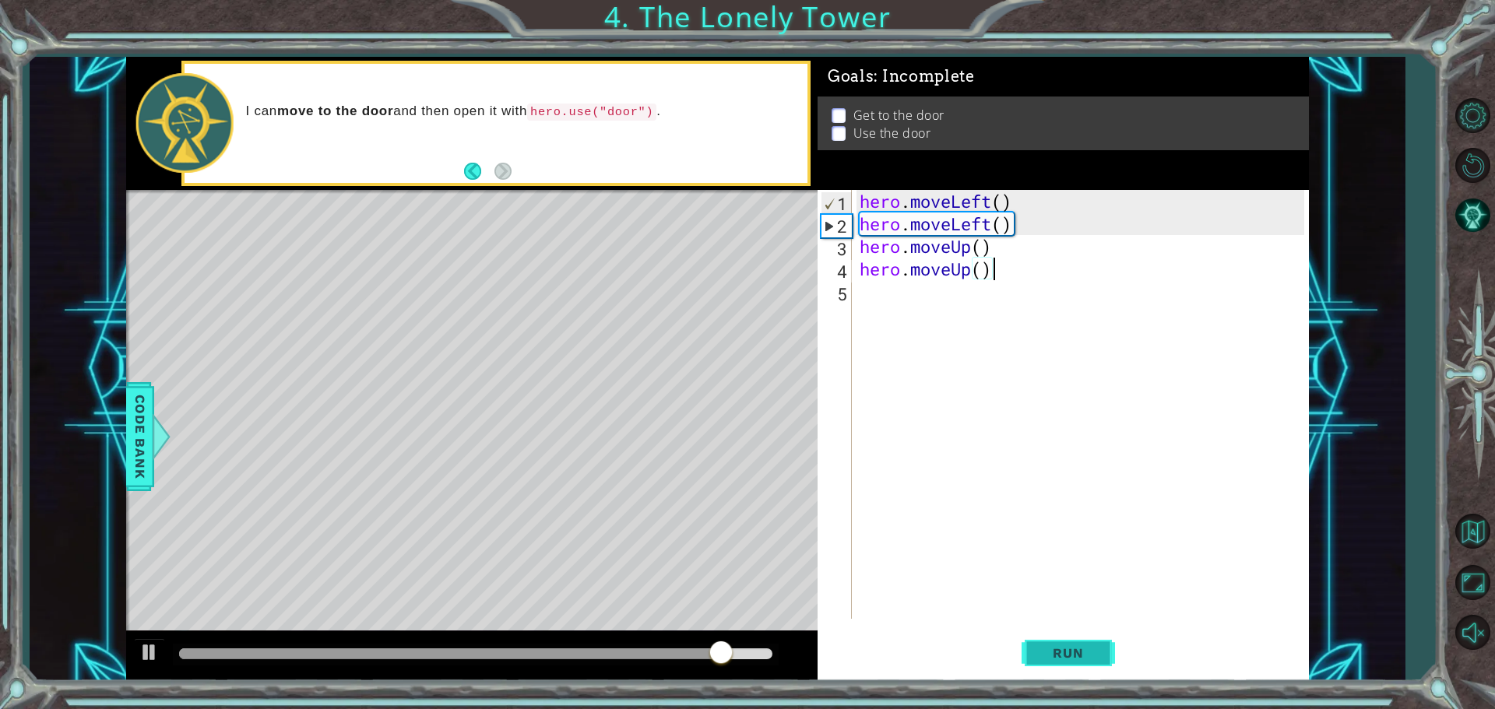
type textarea "hero.moveUp()"
click at [1062, 649] on span "Run" at bounding box center [1068, 653] width 62 height 16
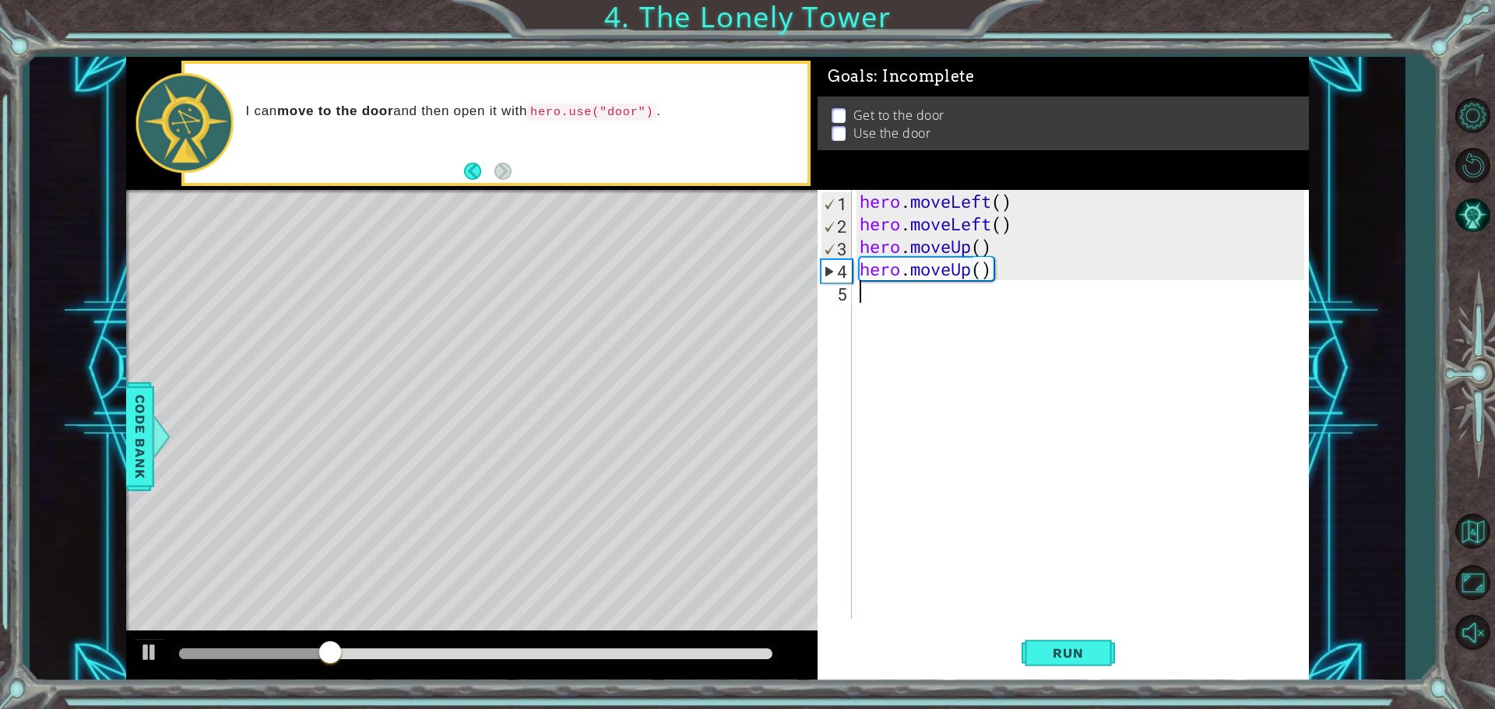
click at [918, 305] on div "hero . moveLeft ( ) hero . moveLeft ( ) hero . moveUp ( ) hero . moveUp ( )" at bounding box center [1083, 427] width 455 height 474
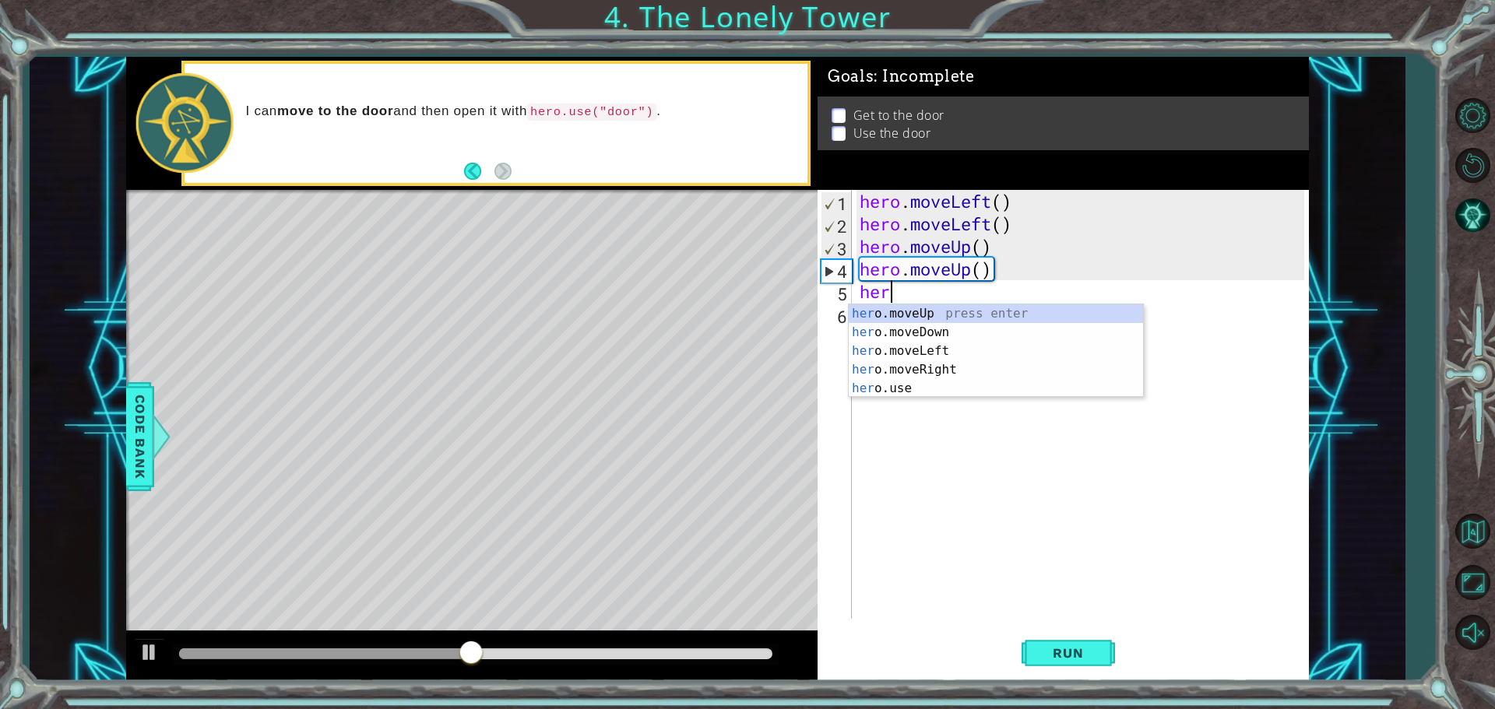
type textarea "hero"
click at [1026, 374] on div "hero .moveUp press enter hero .moveDown press enter hero .moveLeft press enter …" at bounding box center [996, 369] width 294 height 131
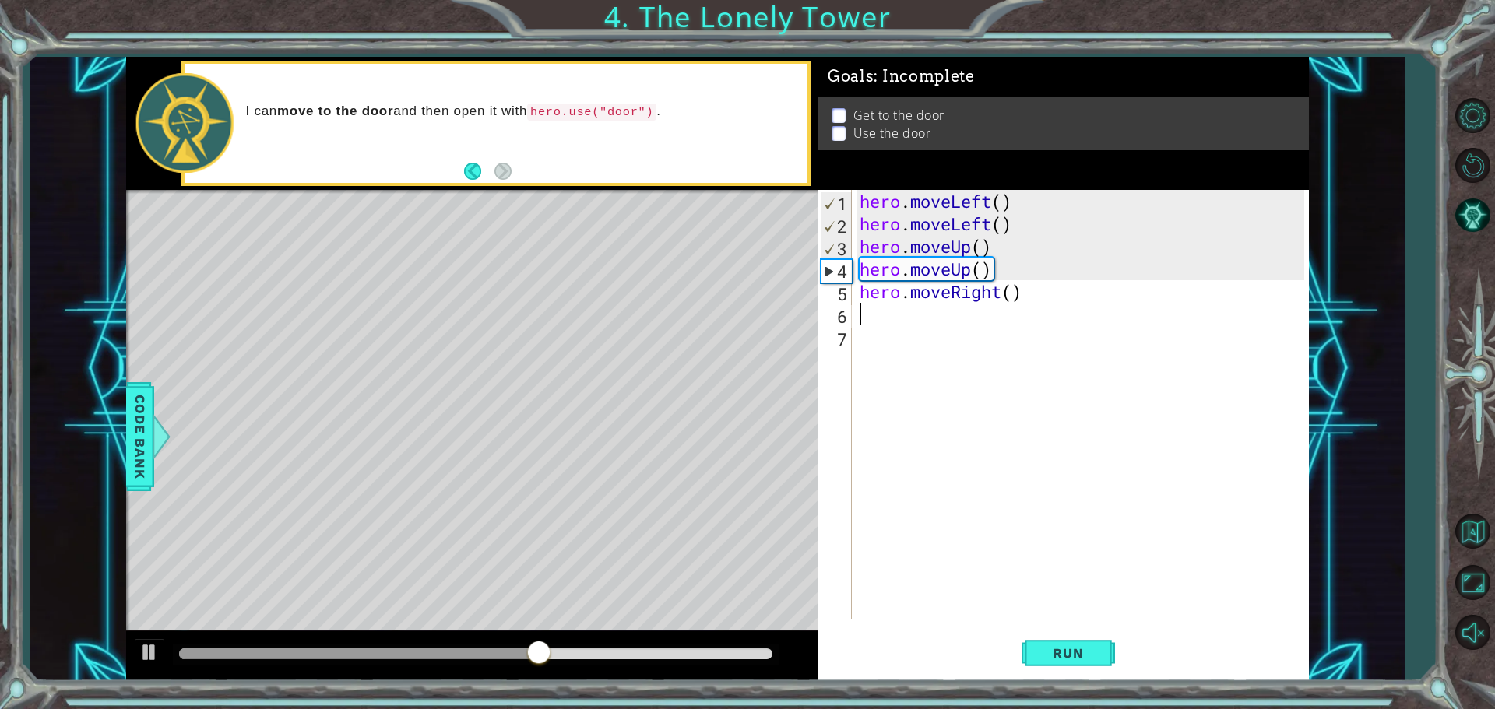
scroll to position [0, 0]
drag, startPoint x: 1061, startPoint y: 300, endPoint x: 856, endPoint y: 291, distance: 204.9
click at [856, 291] on div "hero . moveLeft ( ) hero . moveLeft ( ) hero . moveUp ( ) hero . moveUp ( ) her…" at bounding box center [1083, 427] width 455 height 474
type textarea "hero.moveRight()"
click at [861, 309] on div "hero . moveLeft ( ) hero . moveLeft ( ) hero . moveUp ( ) hero . moveUp ( ) her…" at bounding box center [1083, 427] width 455 height 474
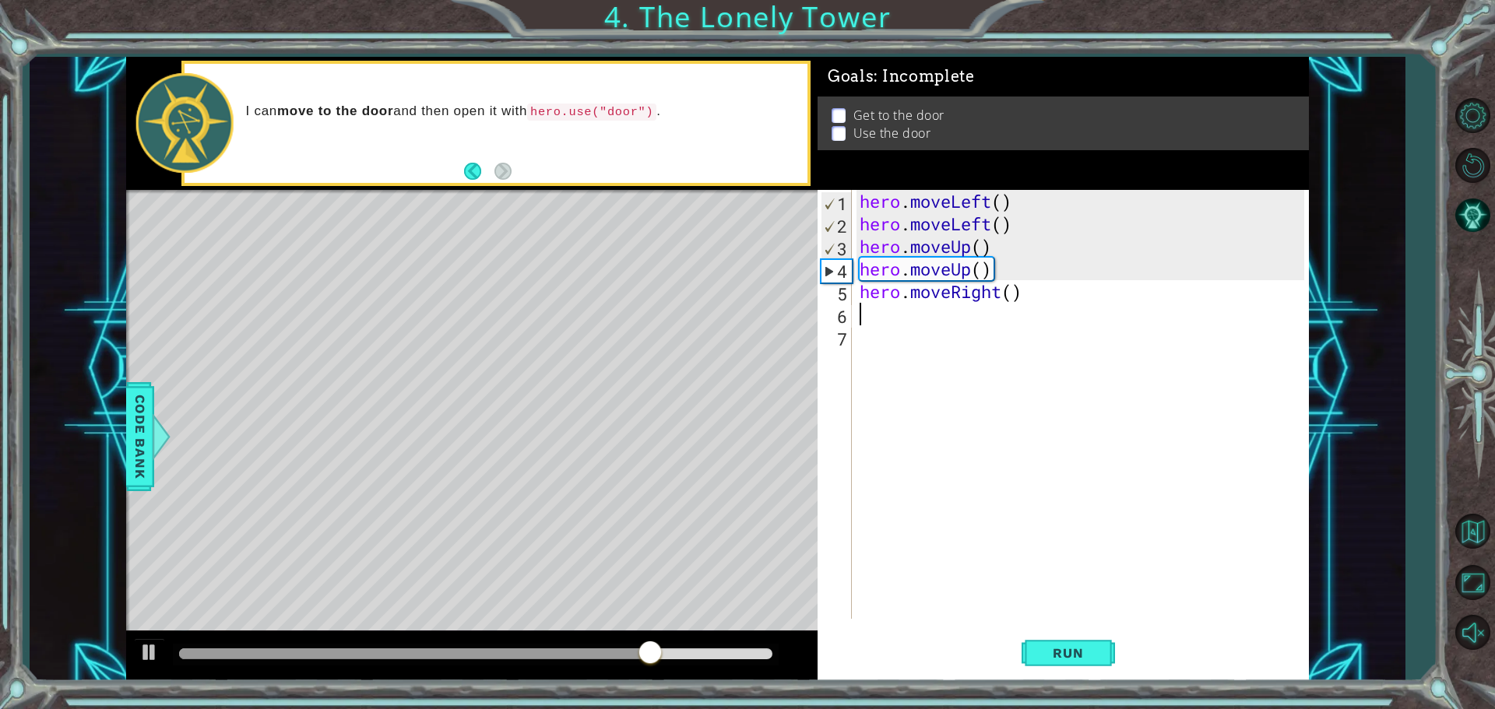
paste textarea "hero.moveRight()"
type textarea "hero.moveRight()"
click at [550, 111] on code "hero.use("door")" at bounding box center [591, 112] width 129 height 17
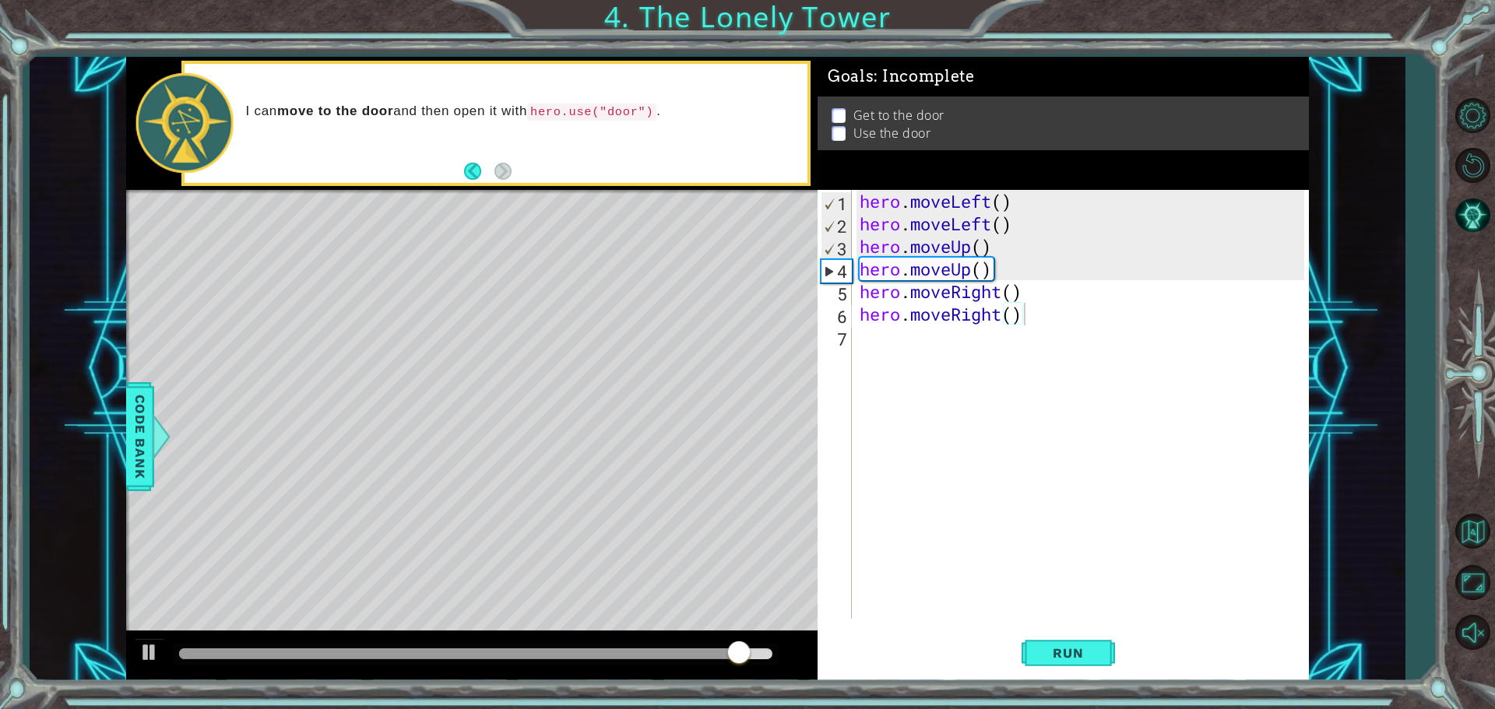
click at [916, 340] on div "hero . moveLeft ( ) hero . moveLeft ( ) hero . moveUp ( ) hero . moveUp ( ) her…" at bounding box center [1083, 427] width 455 height 474
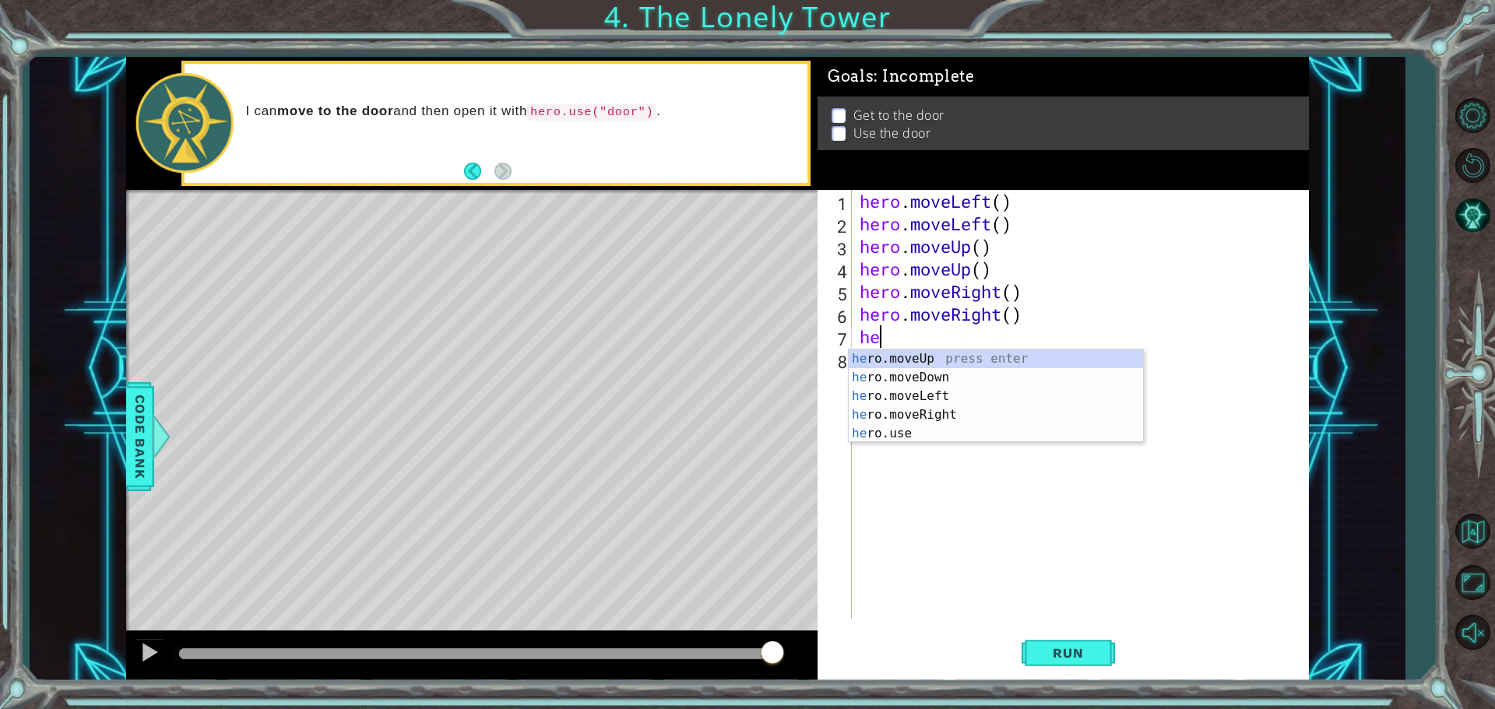
type textarea "h"
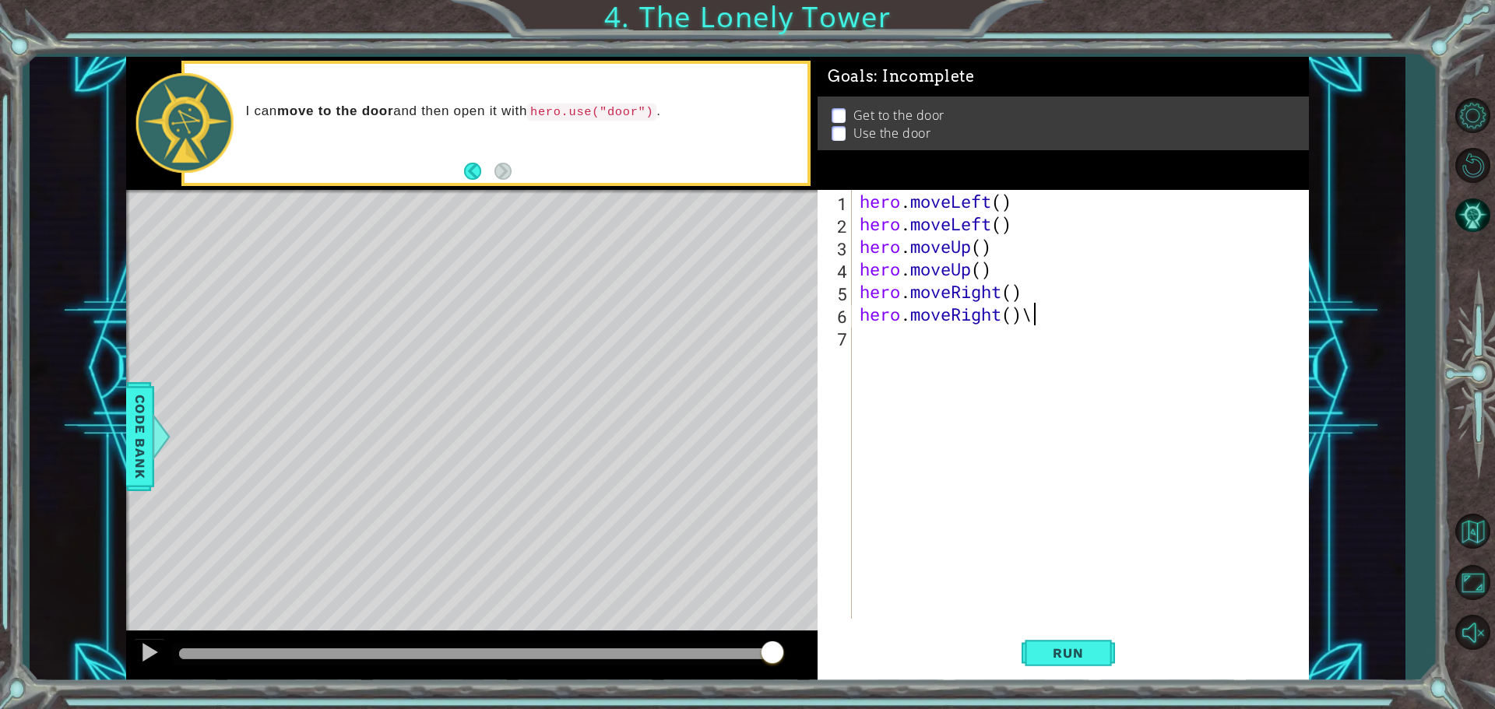
scroll to position [0, 7]
type textarea "hero.moveRight()"
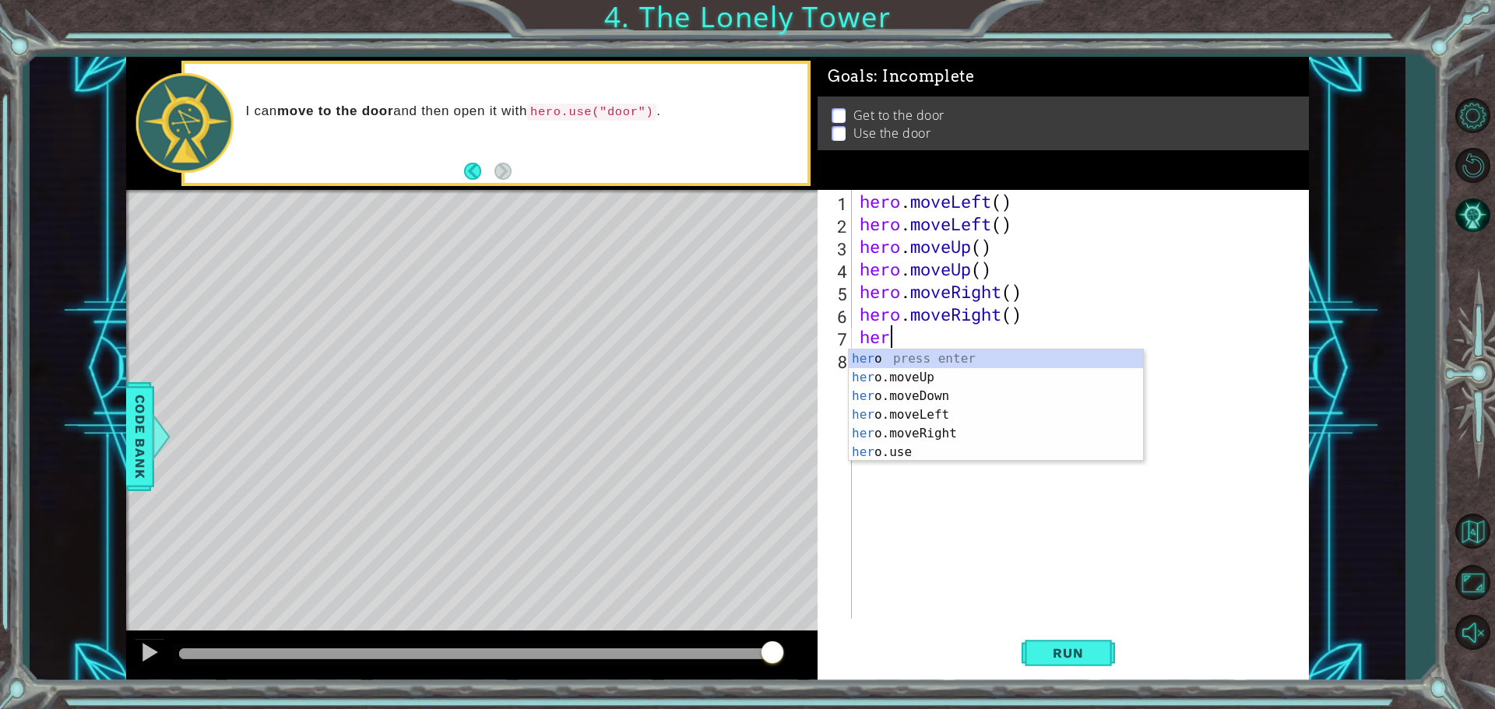
scroll to position [0, 0]
type textarea "h"
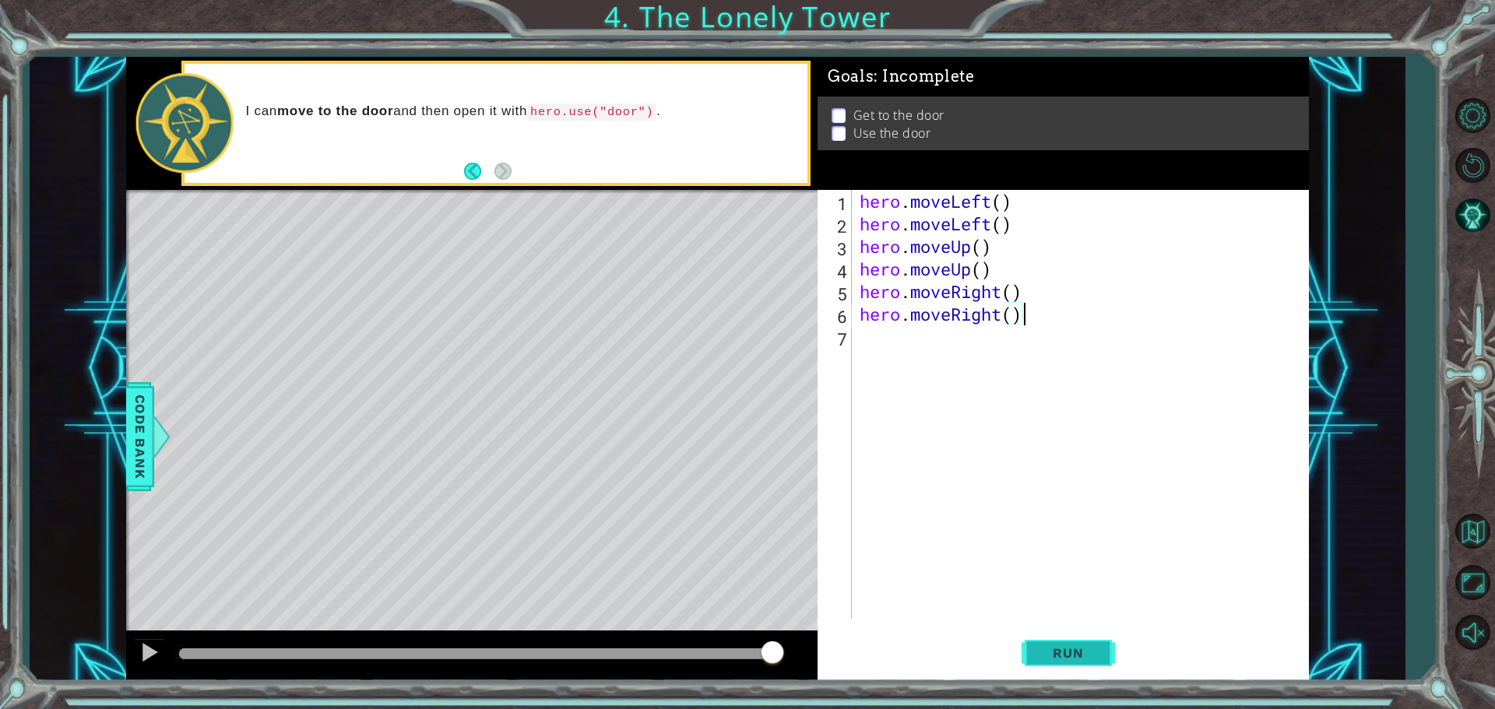
type textarea "hero.moveRight()"
click at [1099, 669] on button "Run" at bounding box center [1067, 652] width 93 height 49
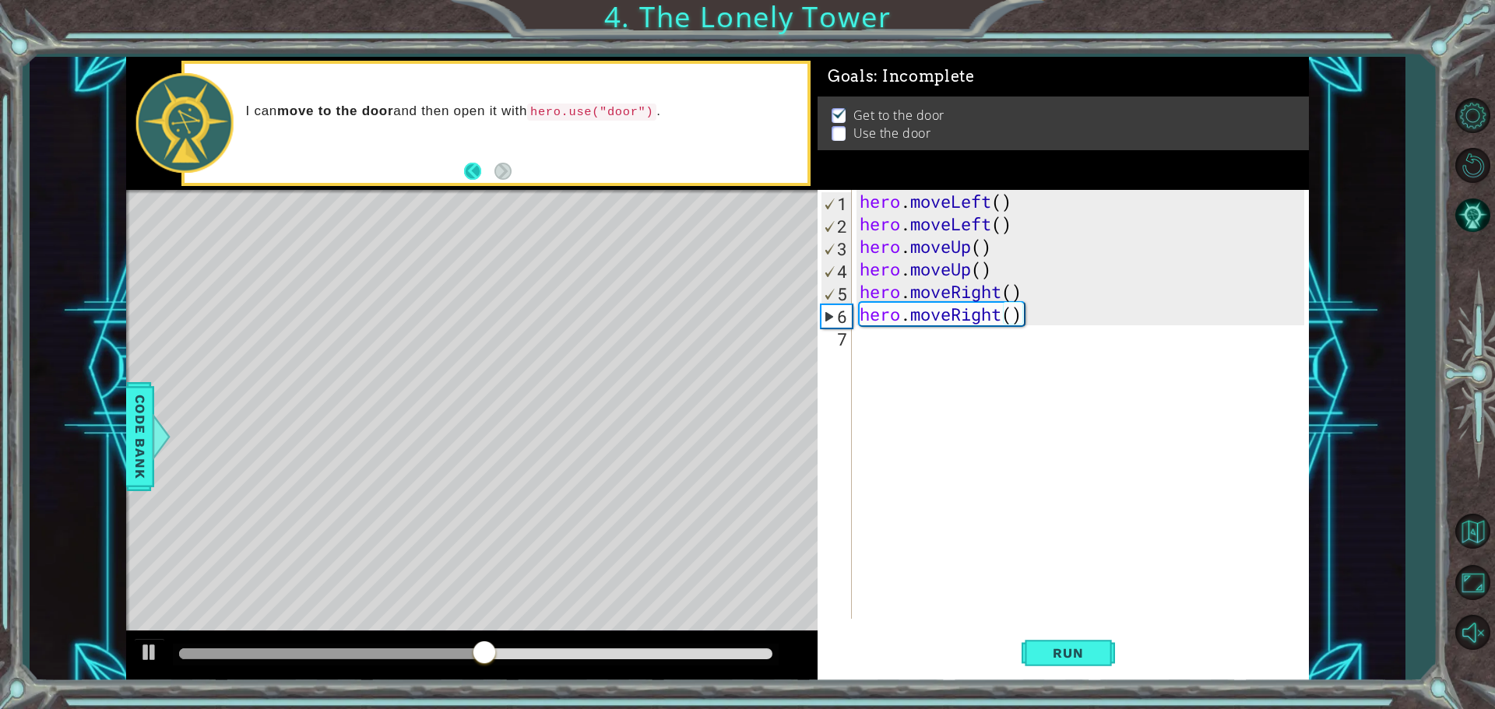
click at [476, 177] on button "Back" at bounding box center [479, 171] width 30 height 17
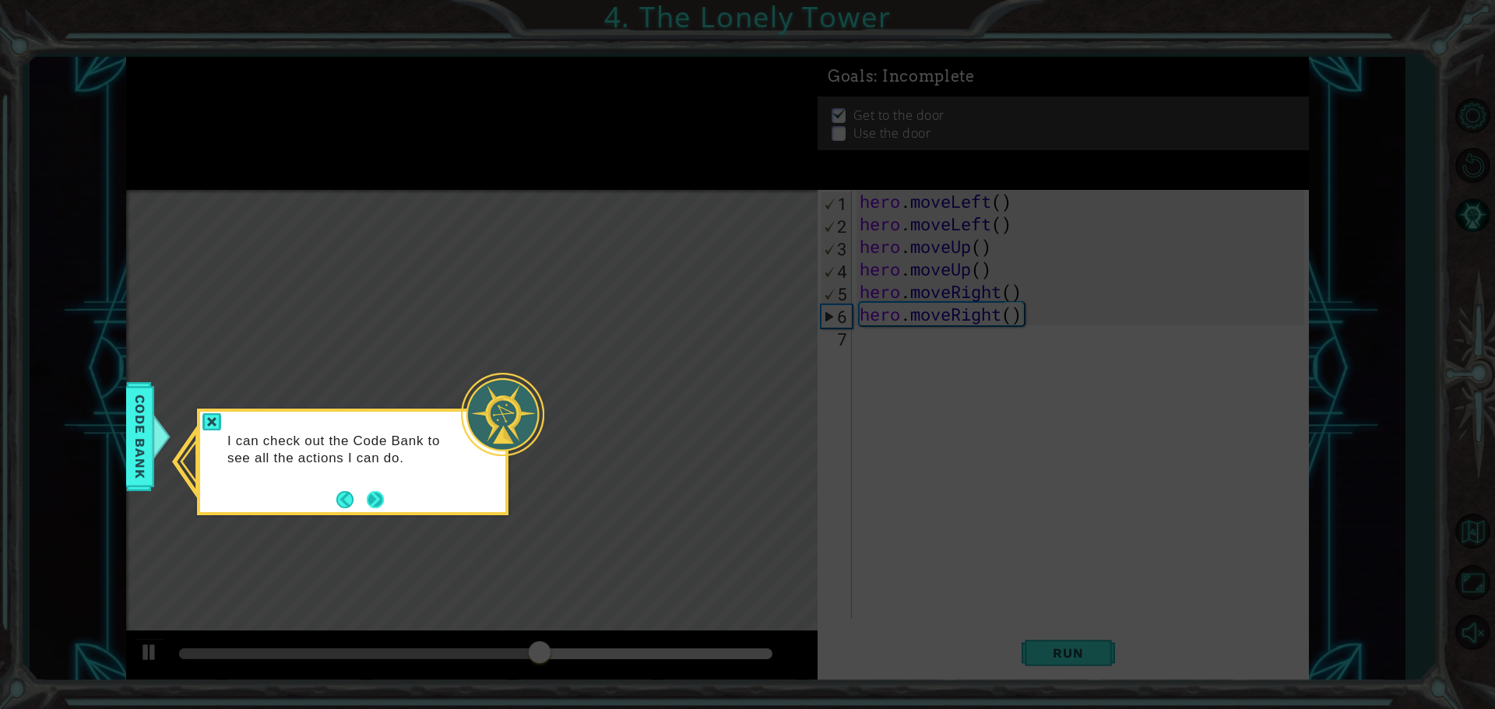
click at [377, 503] on button "Next" at bounding box center [375, 499] width 17 height 17
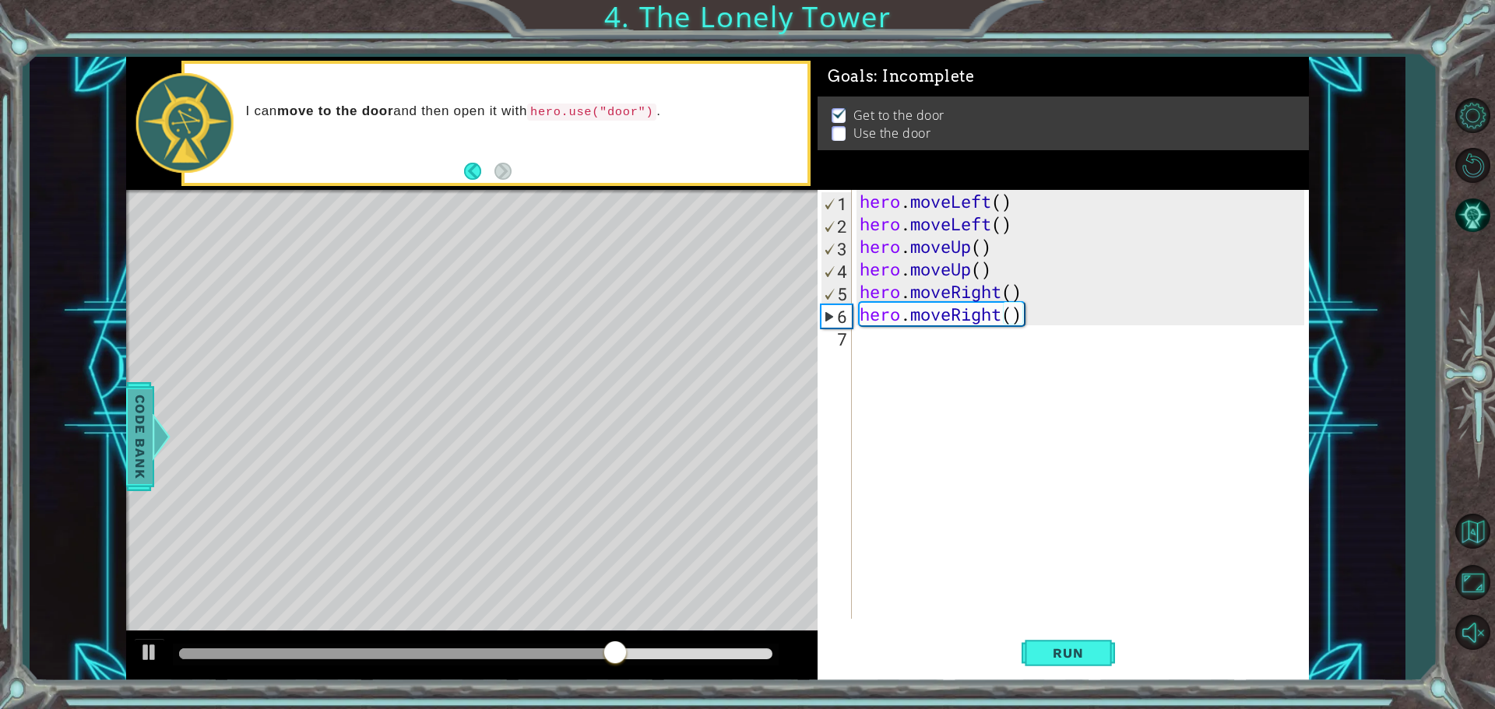
click at [141, 420] on span "Code Bank" at bounding box center [128, 436] width 25 height 95
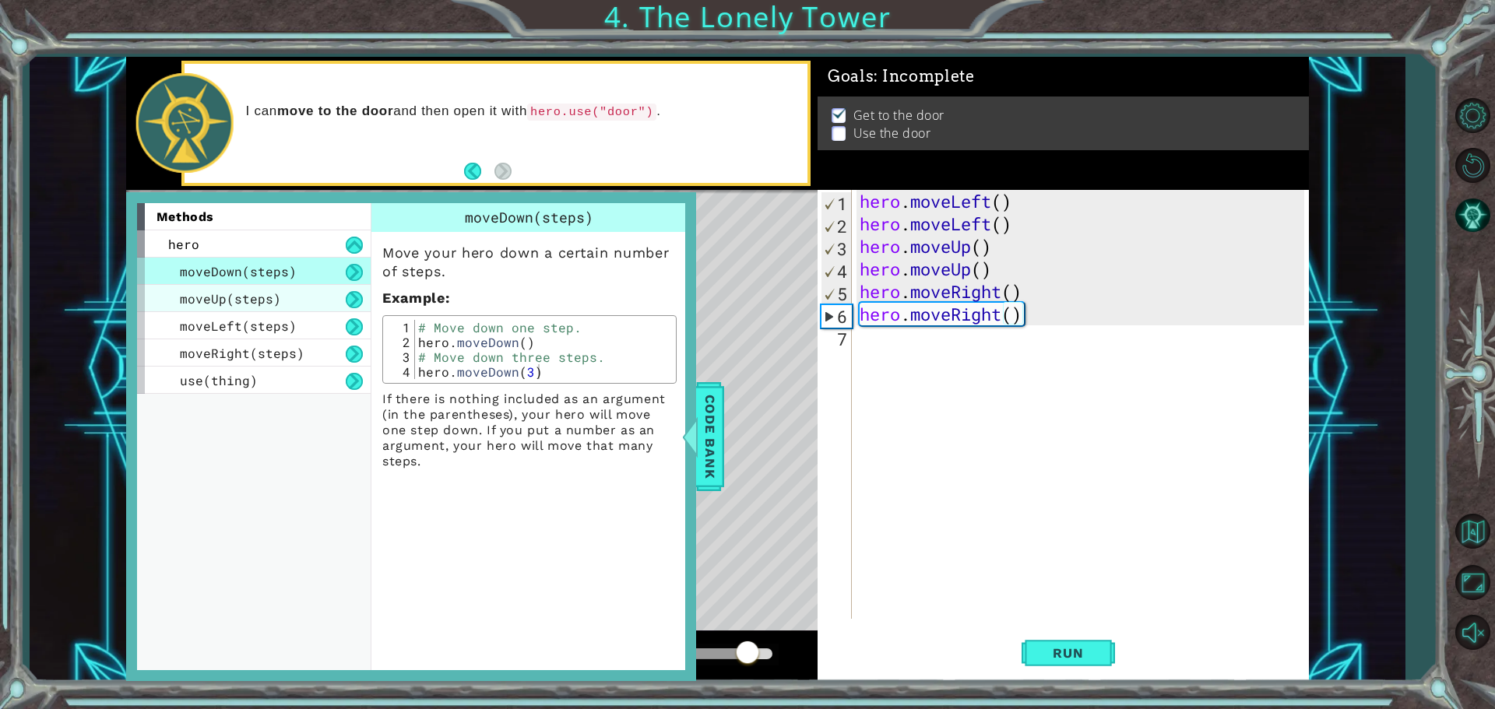
click at [269, 301] on span "moveUp(steps)" at bounding box center [230, 298] width 101 height 16
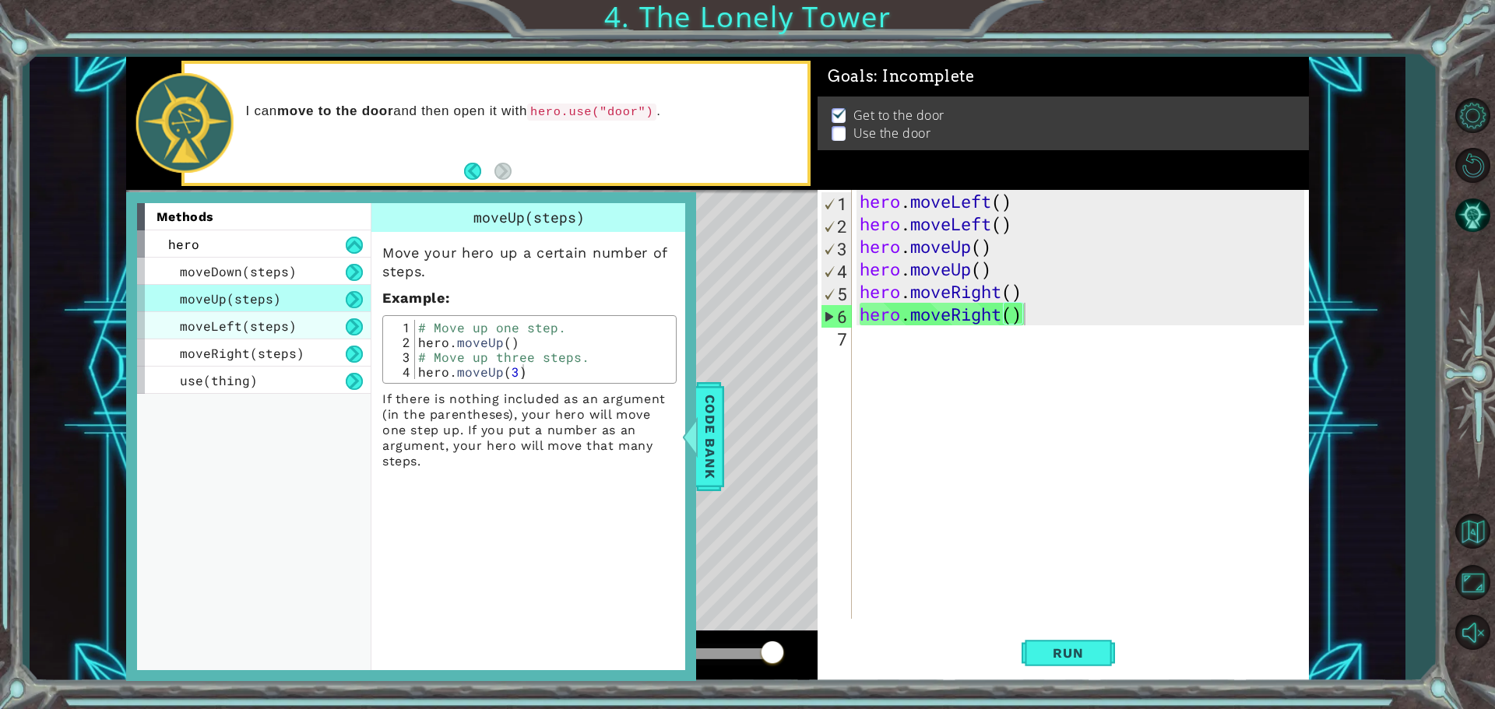
click at [269, 318] on span "moveLeft(steps)" at bounding box center [238, 326] width 117 height 16
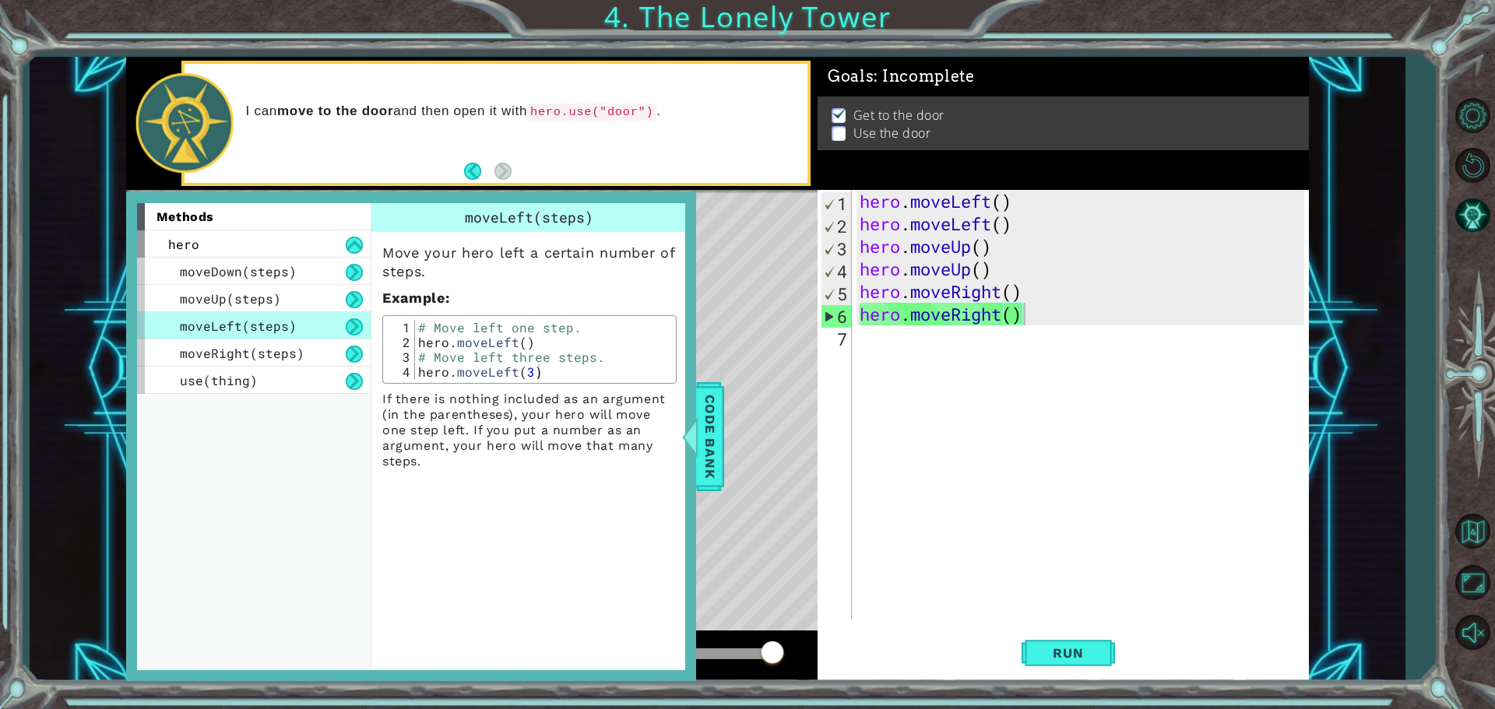
click at [273, 336] on div "moveLeft(steps)" at bounding box center [254, 325] width 234 height 27
click at [280, 371] on div "use(thing)" at bounding box center [254, 380] width 234 height 27
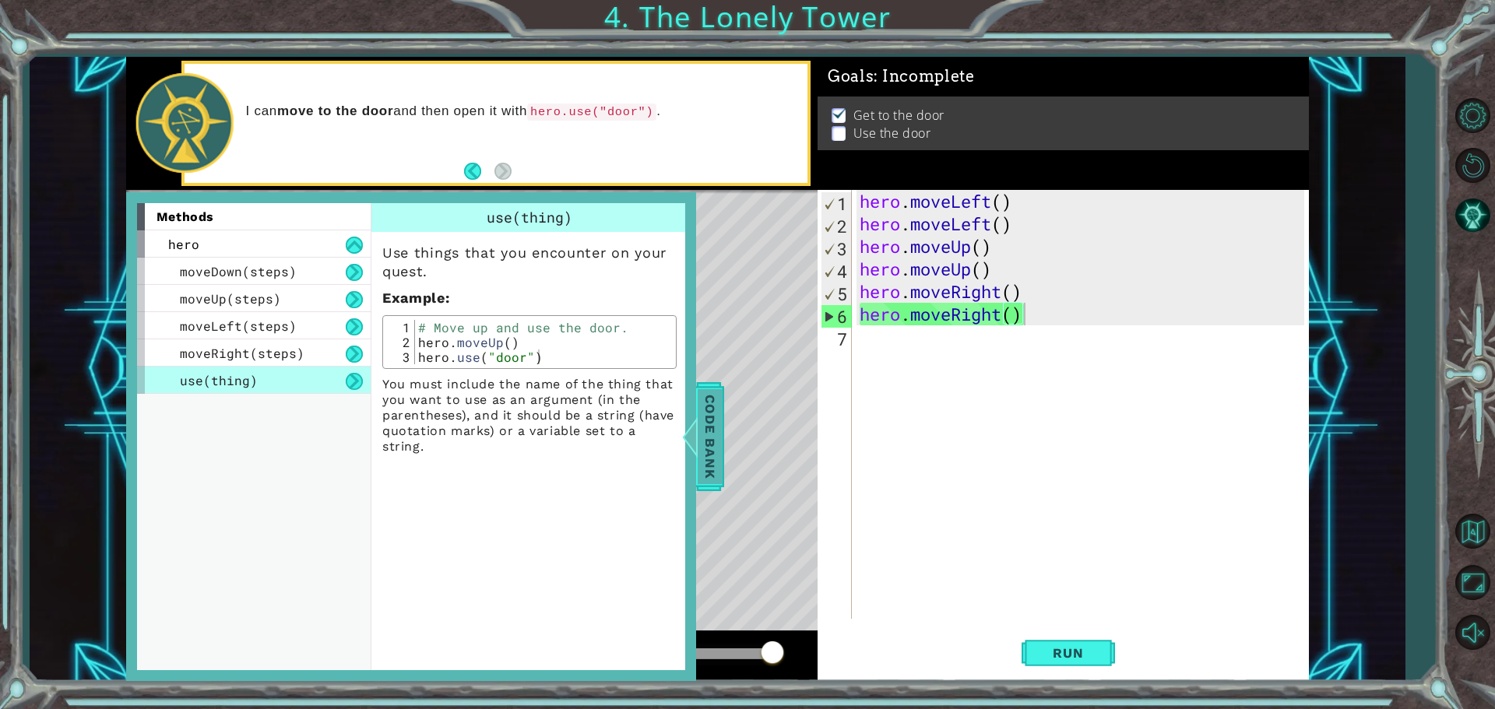
click at [712, 446] on span "Code Bank" at bounding box center [705, 436] width 25 height 95
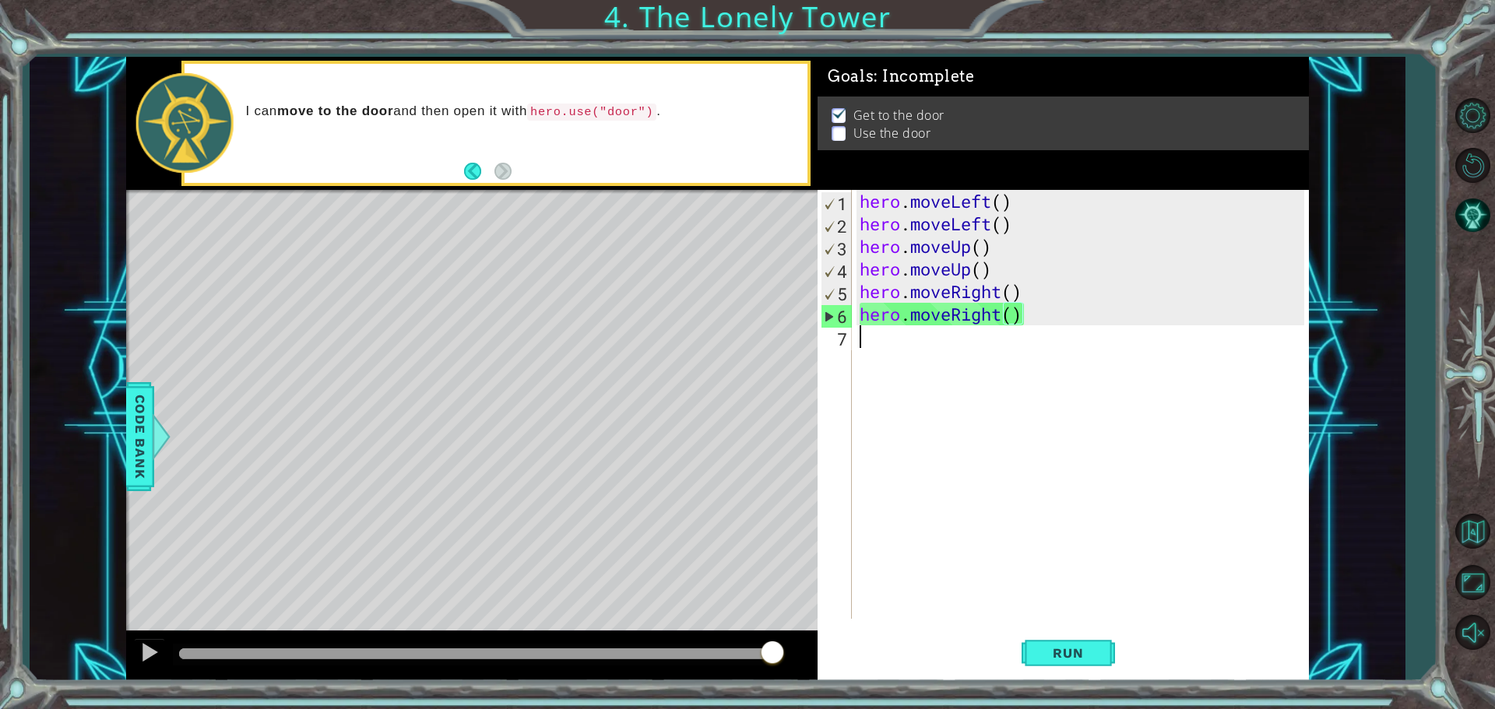
click at [864, 451] on div "hero . moveLeft ( ) hero . moveLeft ( ) hero . moveUp ( ) hero . moveUp ( ) her…" at bounding box center [1083, 427] width 455 height 474
click at [877, 389] on div "hero . moveLeft ( ) hero . moveLeft ( ) hero . moveUp ( ) hero . moveUp ( ) her…" at bounding box center [1083, 427] width 455 height 474
click at [834, 320] on div "6" at bounding box center [836, 316] width 30 height 23
type textarea "hero.moveRight()"
click at [864, 329] on div "hero . moveLeft ( ) hero . moveLeft ( ) hero . moveUp ( ) hero . moveUp ( ) her…" at bounding box center [1083, 427] width 455 height 474
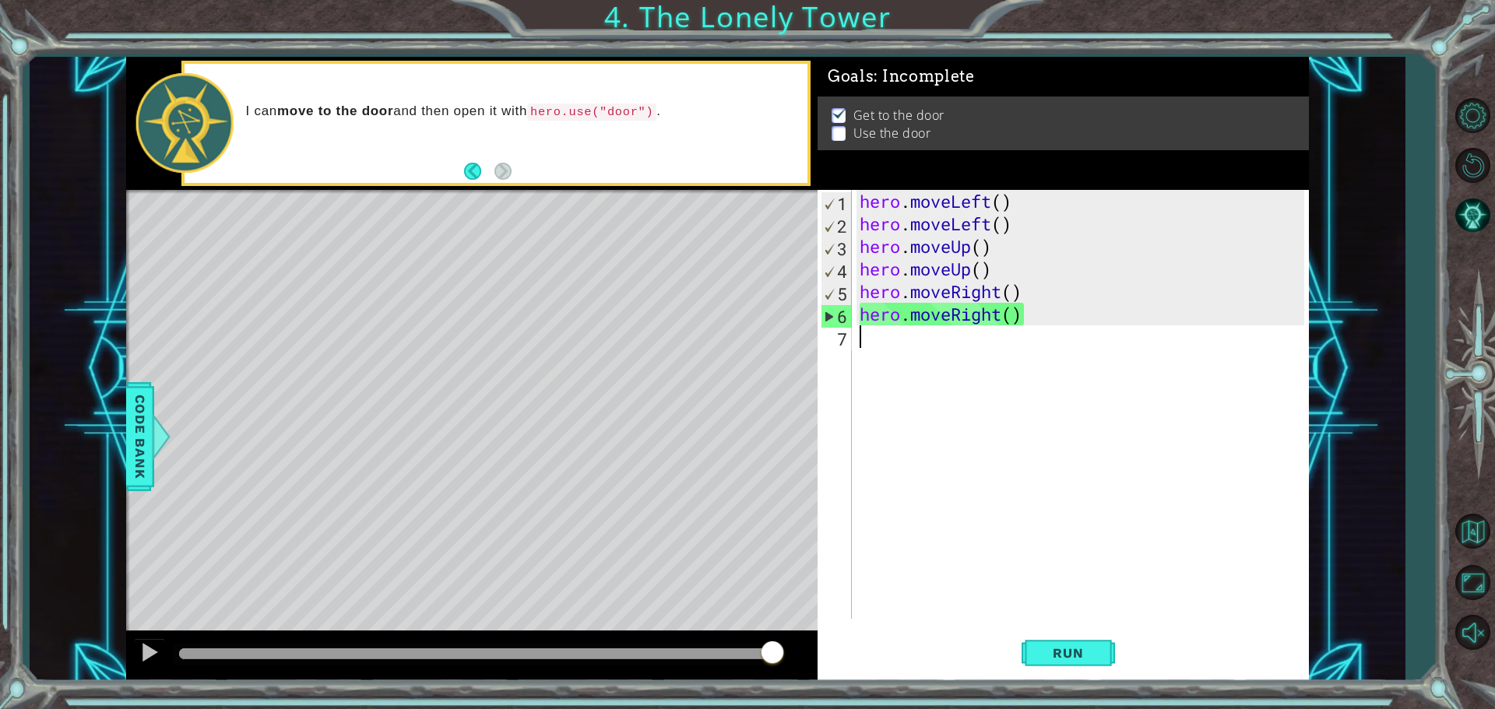
click at [840, 139] on p at bounding box center [839, 146] width 14 height 15
click at [840, 133] on p at bounding box center [839, 138] width 14 height 15
click at [865, 343] on div "hero . moveLeft ( ) hero . moveLeft ( ) hero . moveUp ( ) hero . moveUp ( ) her…" at bounding box center [1083, 427] width 455 height 474
click at [832, 324] on div "6" at bounding box center [836, 316] width 30 height 23
click at [838, 311] on div "6" at bounding box center [836, 316] width 30 height 23
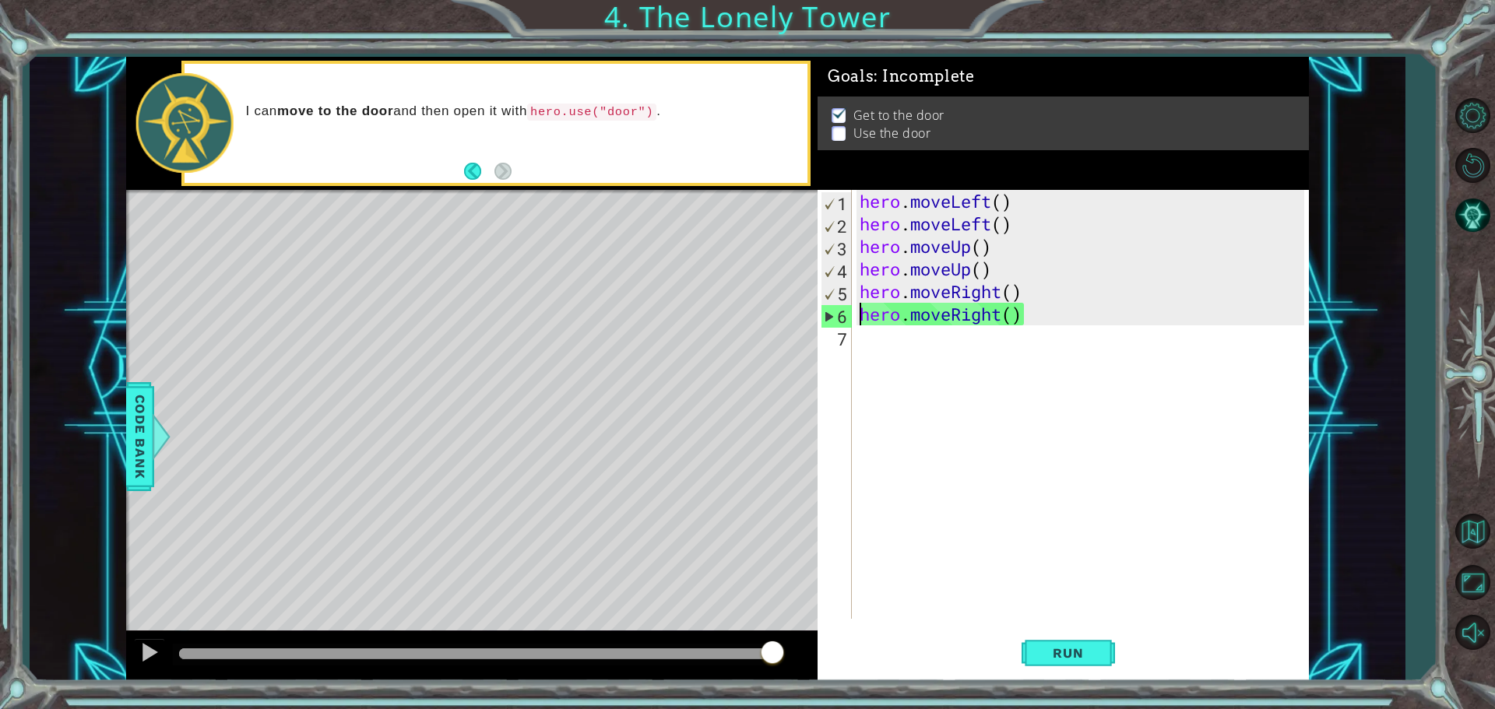
type textarea "hero.moveRight()"
click at [879, 350] on div "hero . moveLeft ( ) hero . moveLeft ( ) hero . moveUp ( ) hero . moveUp ( ) her…" at bounding box center [1083, 427] width 455 height 474
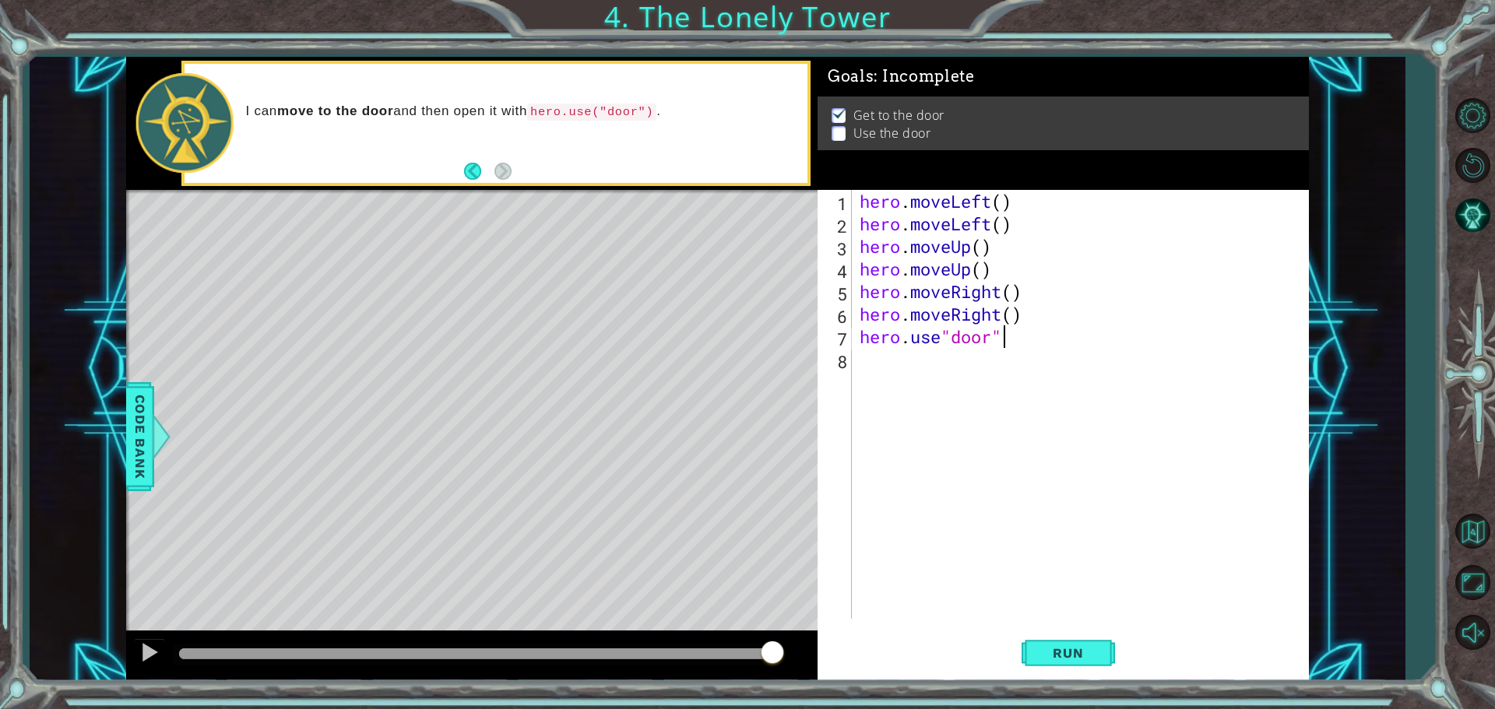
scroll to position [0, 5]
click at [939, 328] on div "hero . moveLeft ( ) hero . moveLeft ( ) hero . moveUp ( ) hero . moveUp ( ) her…" at bounding box center [1083, 427] width 455 height 474
click at [1057, 344] on div "hero . moveLeft ( ) hero . moveLeft ( ) hero . moveUp ( ) hero . moveUp ( ) her…" at bounding box center [1083, 427] width 455 height 474
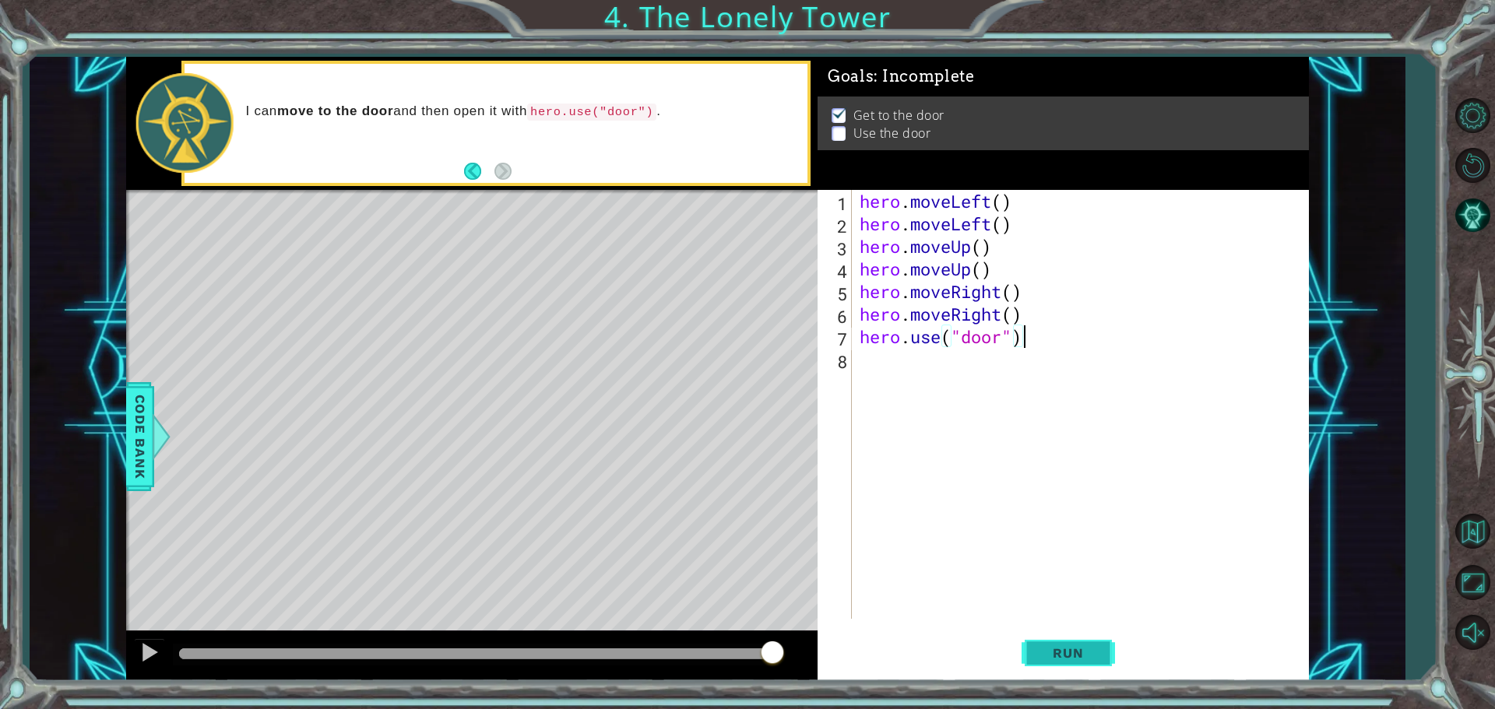
type textarea "hero.use("door")"
click at [1085, 654] on span "Run" at bounding box center [1068, 653] width 62 height 16
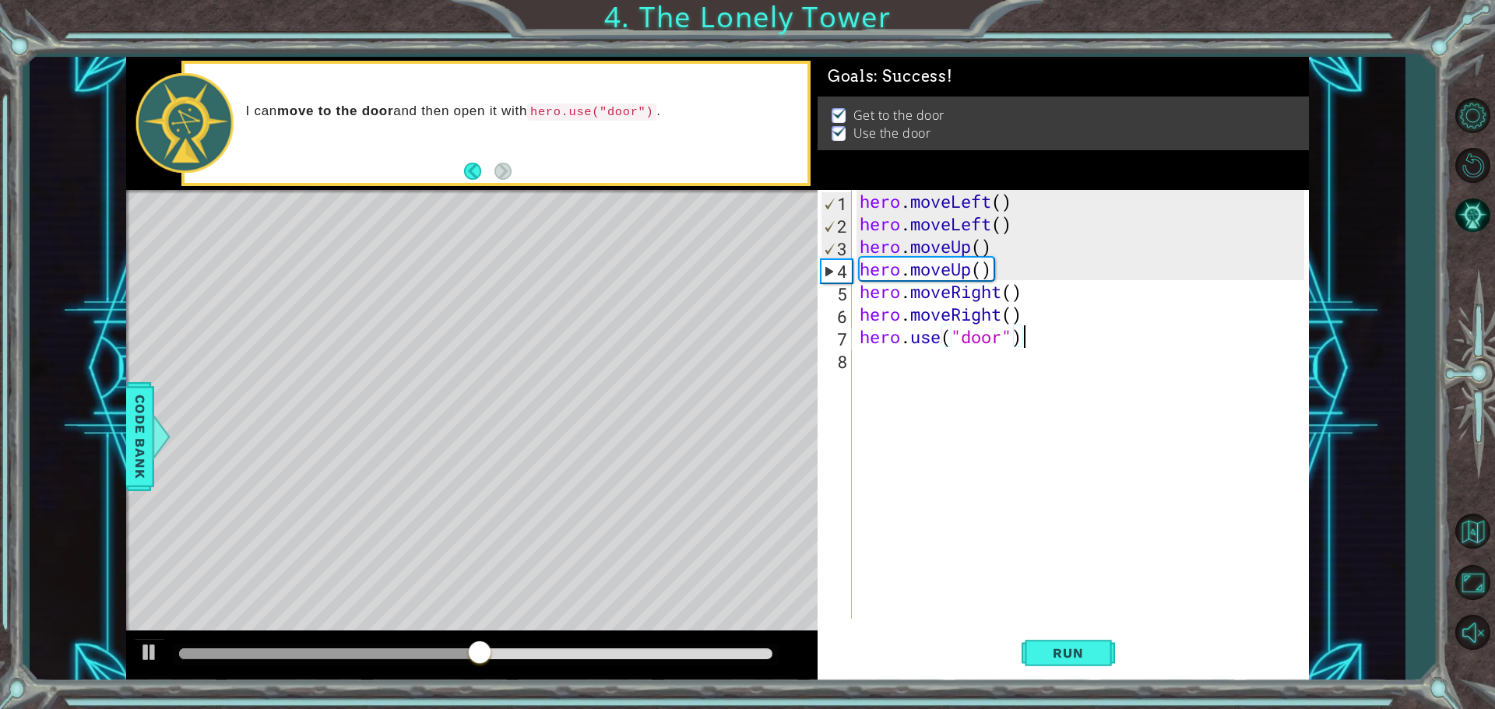
click at [1105, 512] on div "hero . moveLeft ( ) hero . moveLeft ( ) hero . moveUp ( ) hero . moveUp ( ) her…" at bounding box center [1083, 427] width 455 height 474
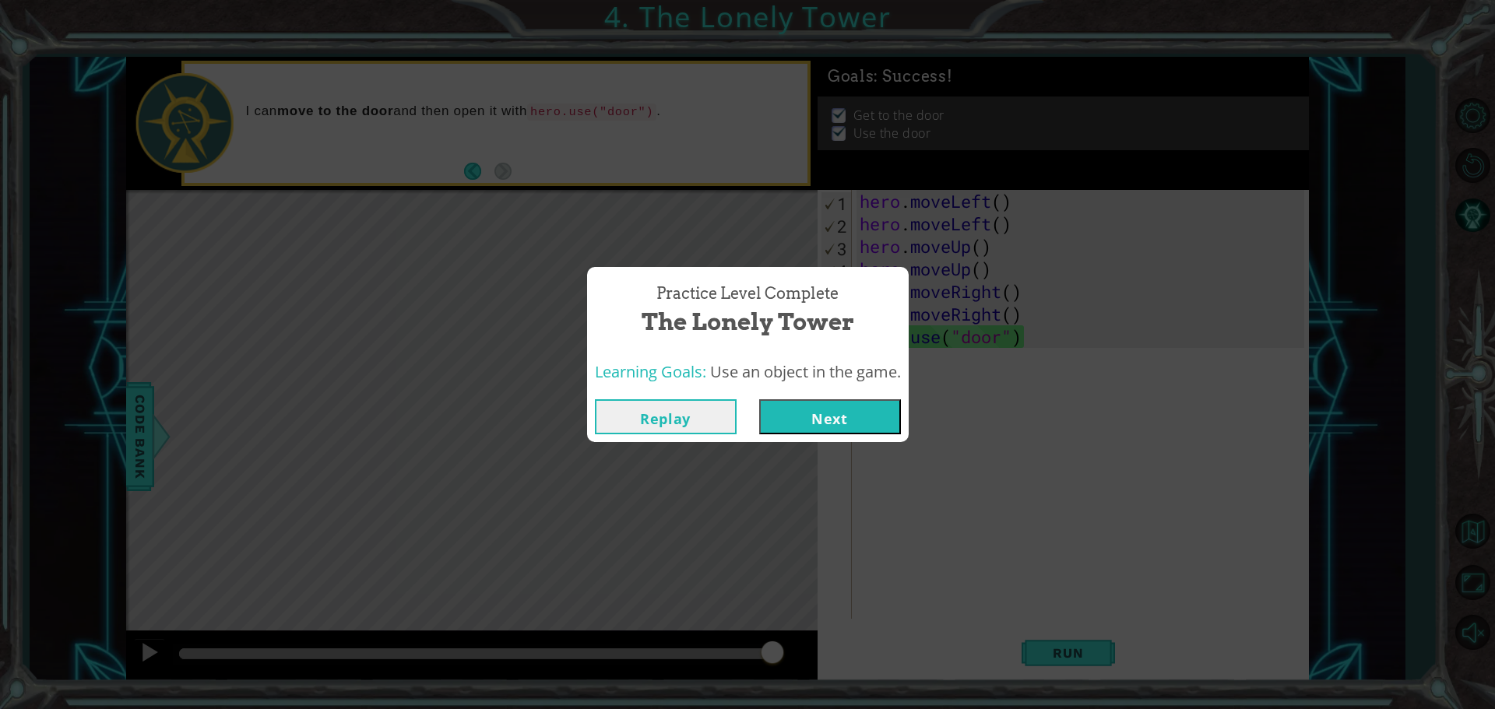
click at [876, 417] on button "Next" at bounding box center [830, 416] width 142 height 35
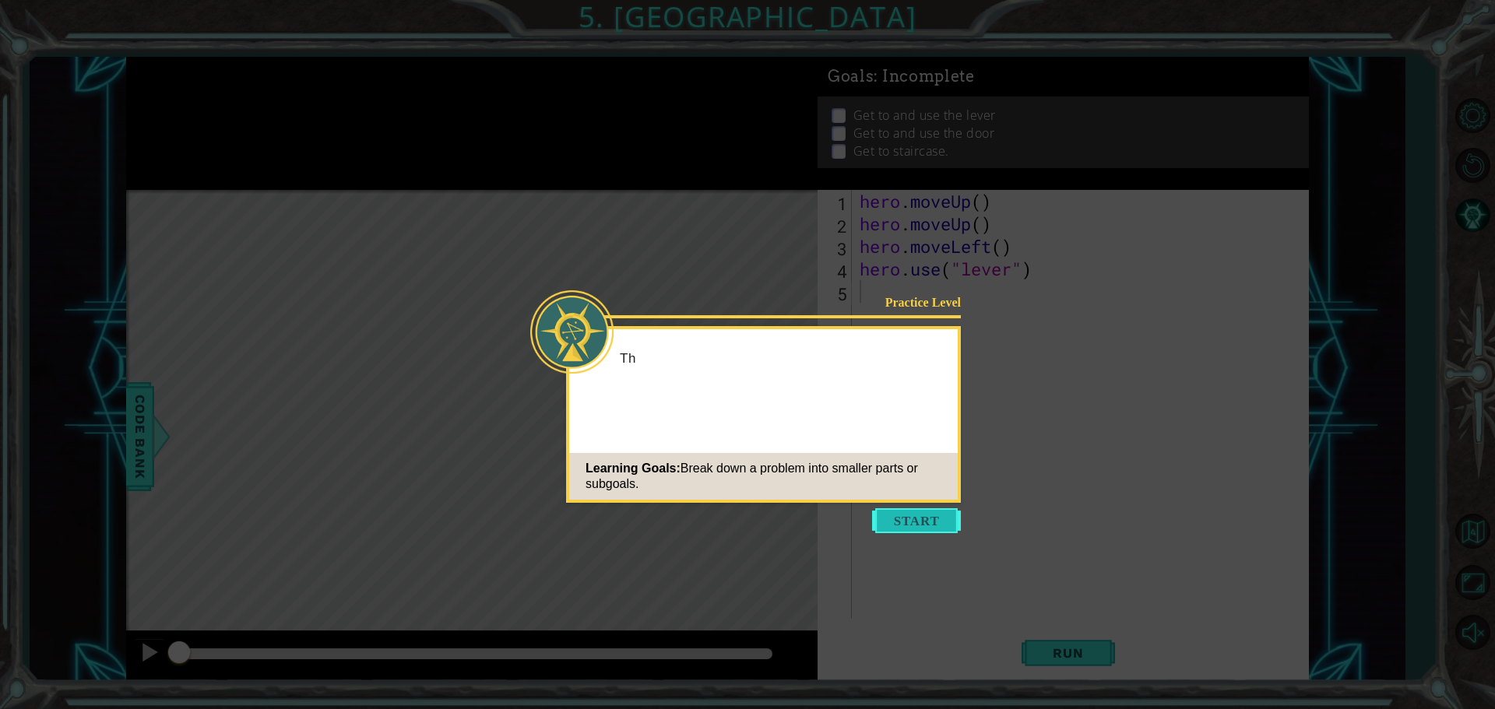
click at [936, 519] on button "Start" at bounding box center [916, 520] width 89 height 25
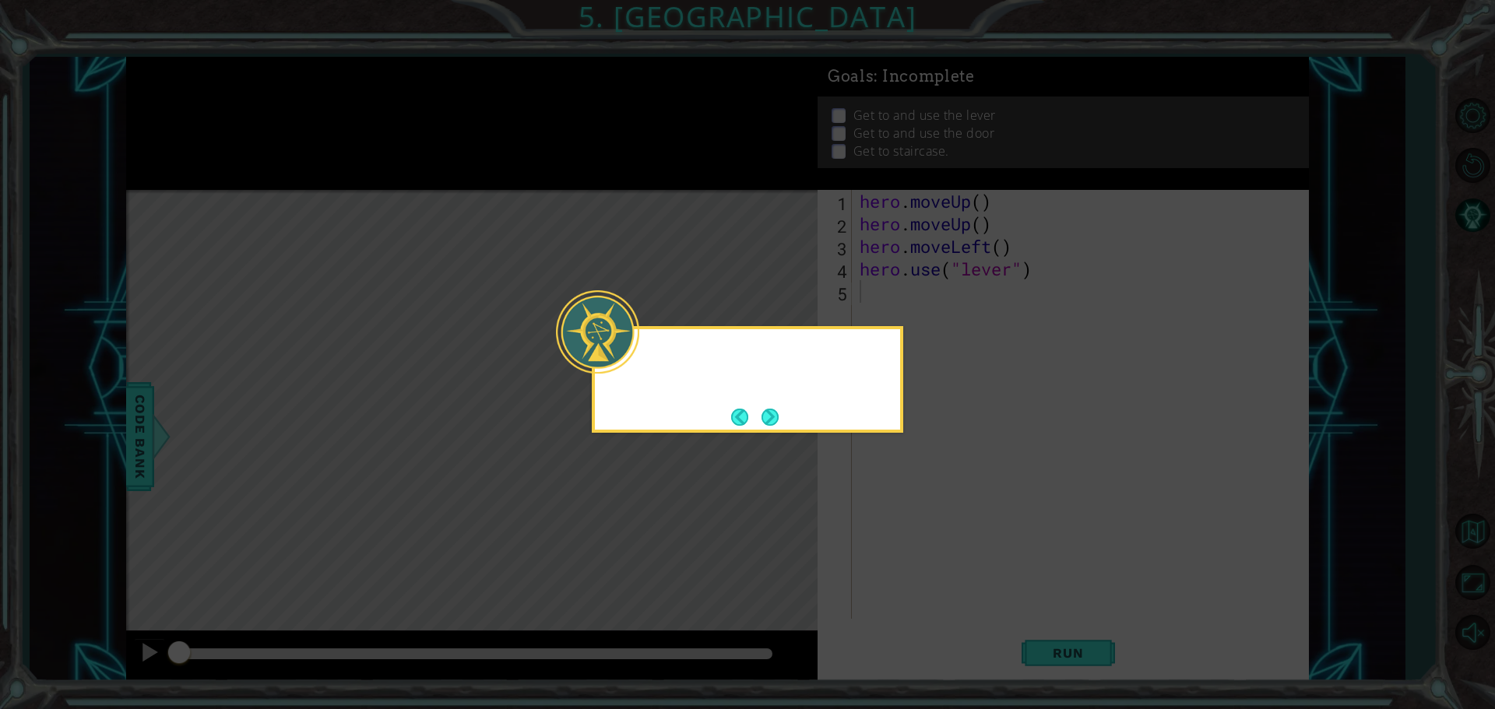
click at [936, 519] on icon at bounding box center [747, 354] width 1495 height 709
click at [779, 426] on button "Next" at bounding box center [770, 417] width 19 height 19
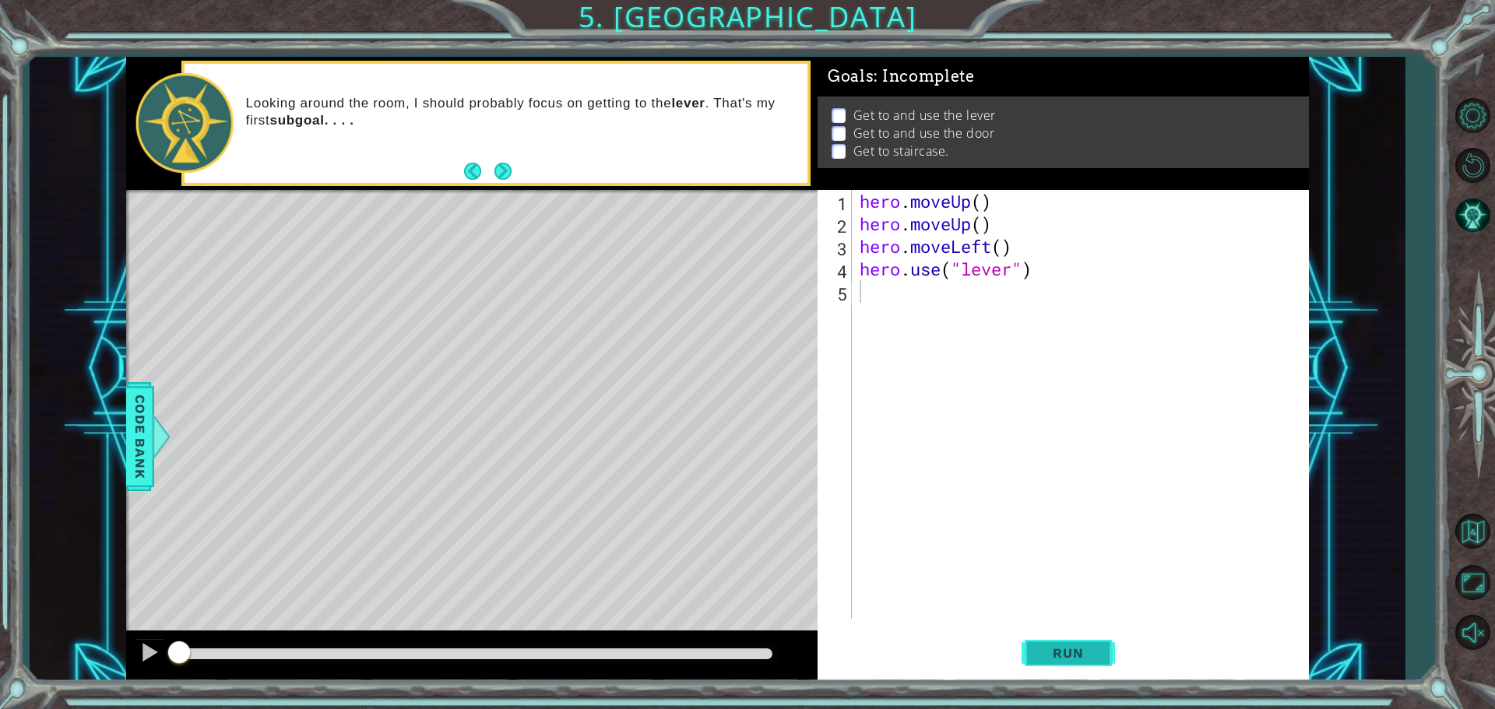
click at [1078, 657] on span "Run" at bounding box center [1068, 653] width 62 height 16
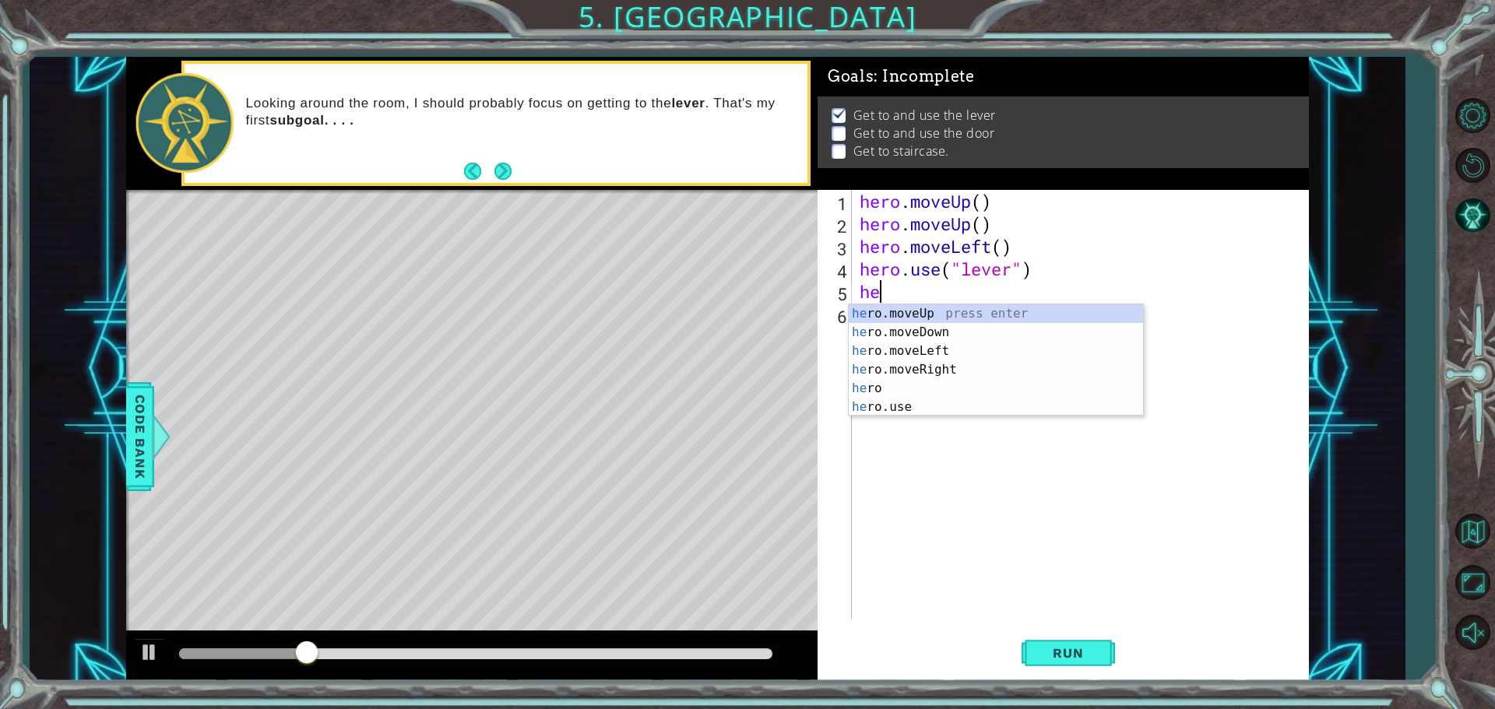
type textarea "hero"
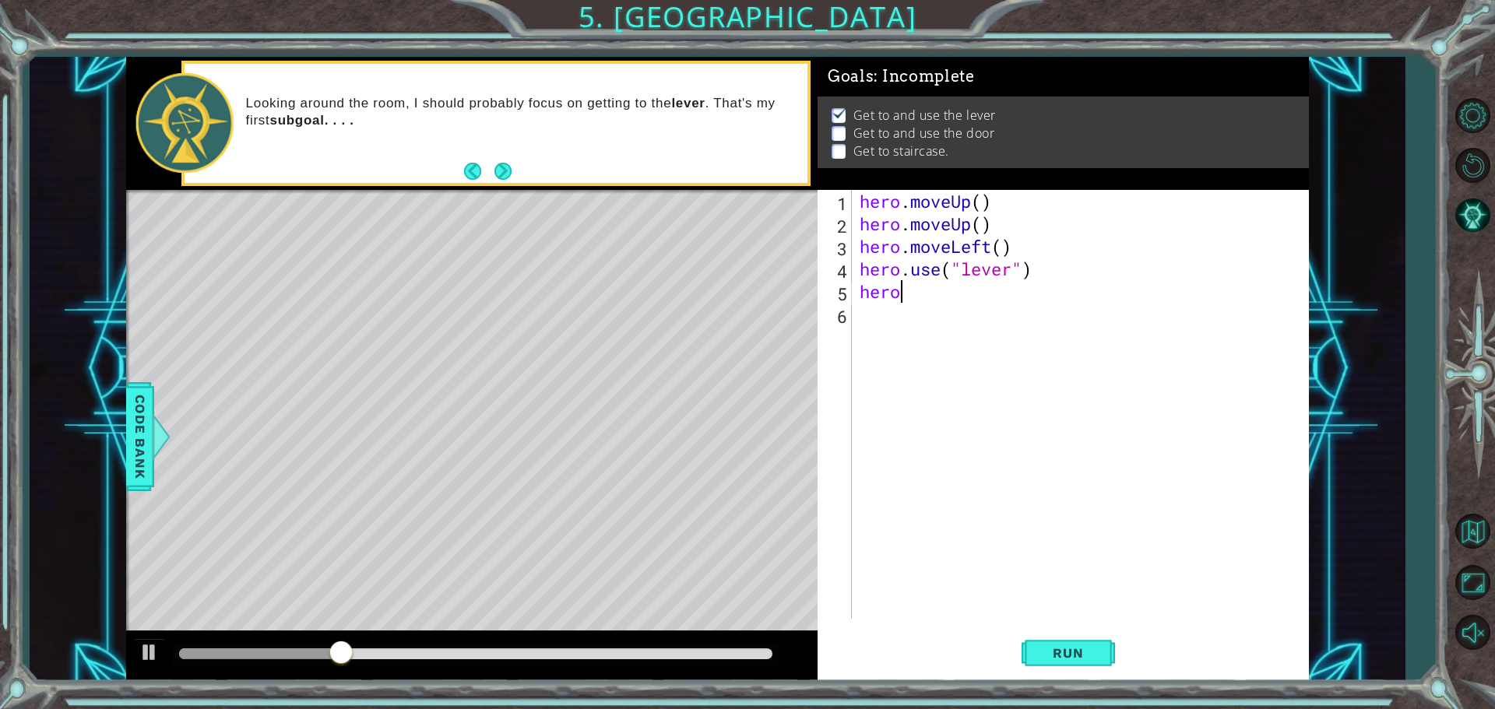
click at [938, 328] on div "hero . moveUp ( ) hero . moveUp ( ) hero . moveLeft ( ) hero . use ( "lever" ) …" at bounding box center [1083, 427] width 455 height 474
click at [938, 316] on div "hero . moveUp ( ) hero . moveUp ( ) hero . moveLeft ( ) hero . use ( "lever" ) …" at bounding box center [1083, 427] width 455 height 474
click at [938, 308] on div "hero . moveUp ( ) hero . moveUp ( ) hero . moveLeft ( ) hero . use ( "lever" ) …" at bounding box center [1083, 427] width 455 height 474
click at [938, 303] on div "hero . moveUp ( ) hero . moveUp ( ) hero . moveLeft ( ) hero . use ( "lever" ) …" at bounding box center [1083, 427] width 455 height 474
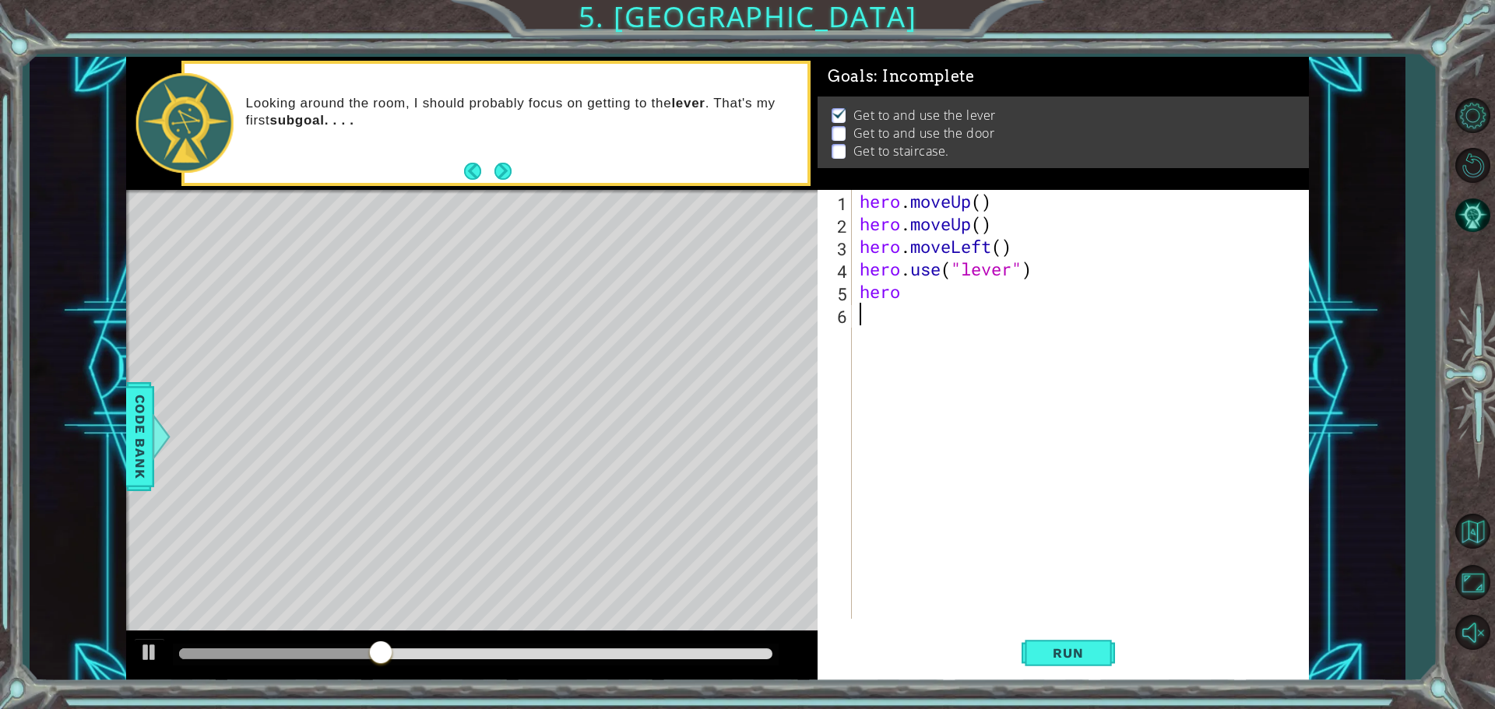
click at [939, 297] on div "hero . moveUp ( ) hero . moveUp ( ) hero . moveLeft ( ) hero . use ( "lever" ) …" at bounding box center [1083, 427] width 455 height 474
type textarea "hero."
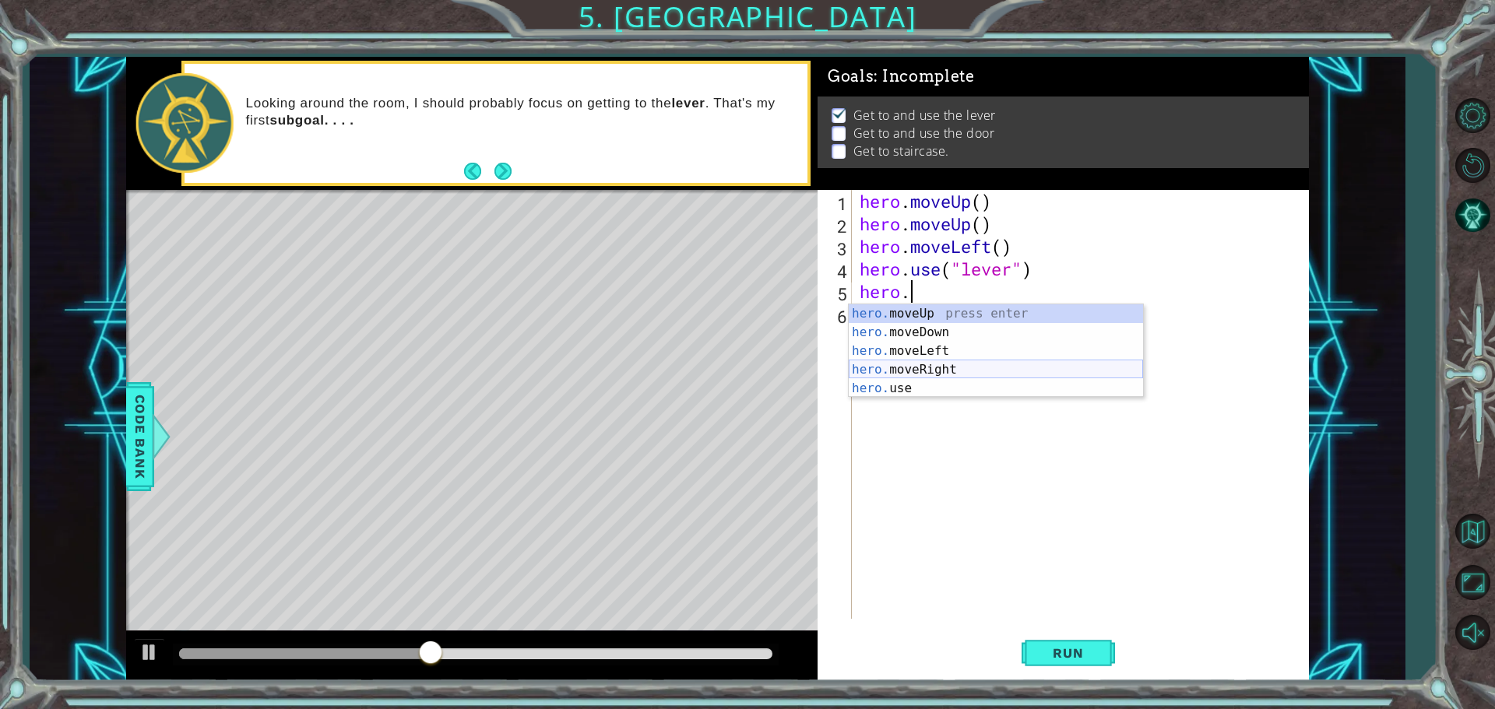
click at [948, 369] on div "hero. moveUp press enter hero. moveDown press enter hero. moveLeft press enter …" at bounding box center [996, 369] width 294 height 131
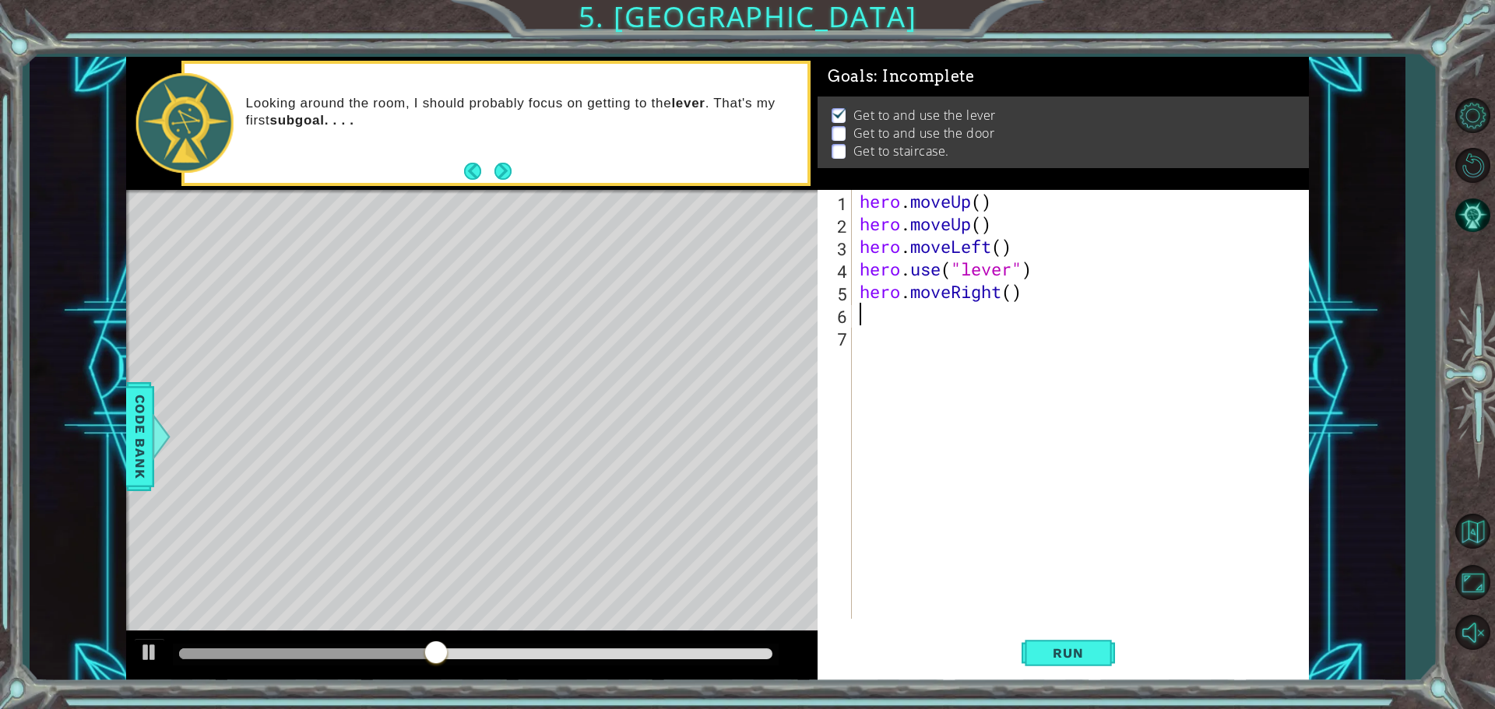
scroll to position [0, 0]
drag, startPoint x: 853, startPoint y: 291, endPoint x: 1108, endPoint y: 300, distance: 254.7
click at [1113, 300] on div "1 2 3 4 5 6 7 hero . moveUp ( ) hero . moveUp ( ) hero . moveLeft ( ) hero . us…" at bounding box center [1061, 404] width 487 height 429
click at [1031, 300] on div "hero . moveUp ( ) hero . moveUp ( ) hero . moveLeft ( ) hero . use ( "lever" ) …" at bounding box center [1083, 427] width 455 height 474
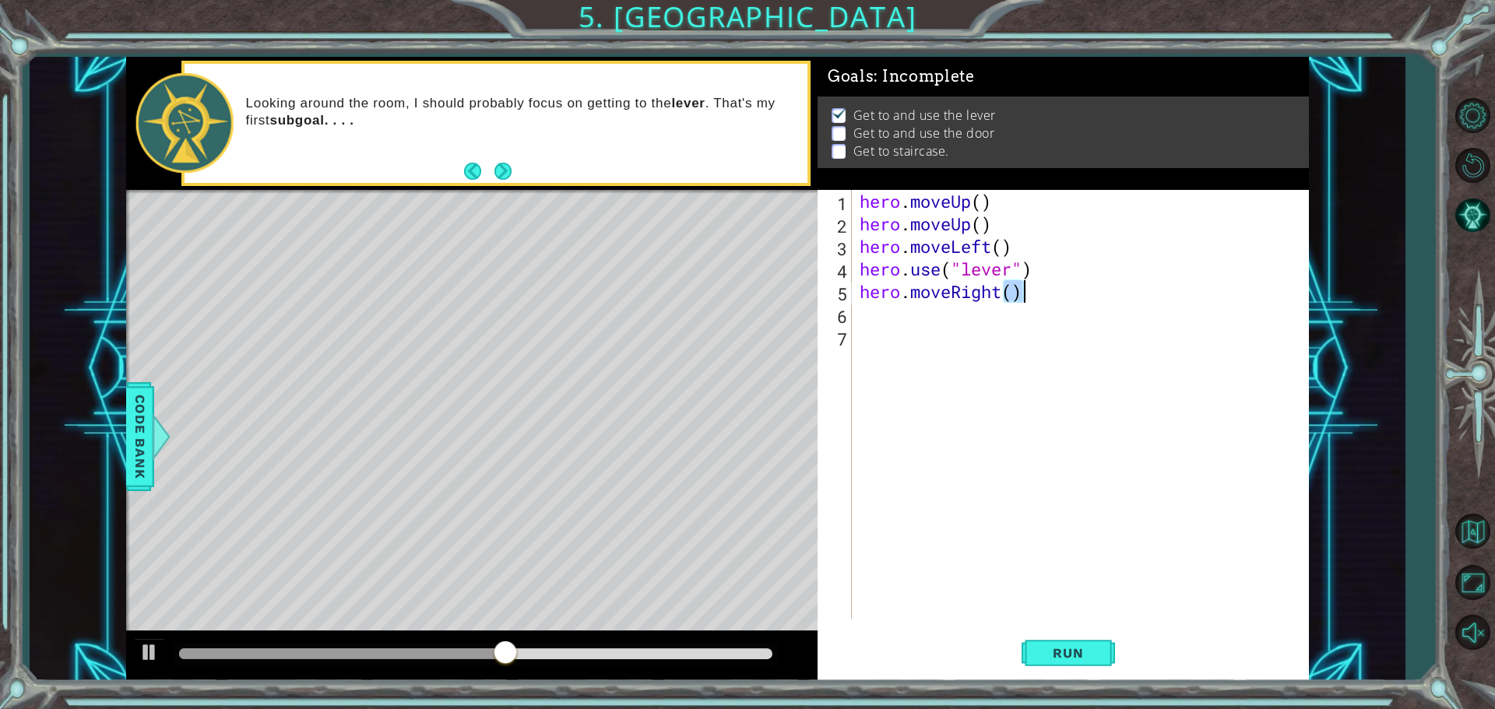
click at [1021, 300] on div "hero . moveUp ( ) hero . moveUp ( ) hero . moveLeft ( ) hero . use ( "lever" ) …" at bounding box center [1080, 404] width 448 height 429
click at [1021, 300] on div "hero . moveUp ( ) hero . moveUp ( ) hero . moveLeft ( ) hero . use ( "lever" ) …" at bounding box center [1083, 427] width 455 height 474
click at [967, 300] on div "hero . moveUp ( ) hero . moveUp ( ) hero . moveLeft ( ) hero . use ( "lever" ) …" at bounding box center [1083, 427] width 455 height 474
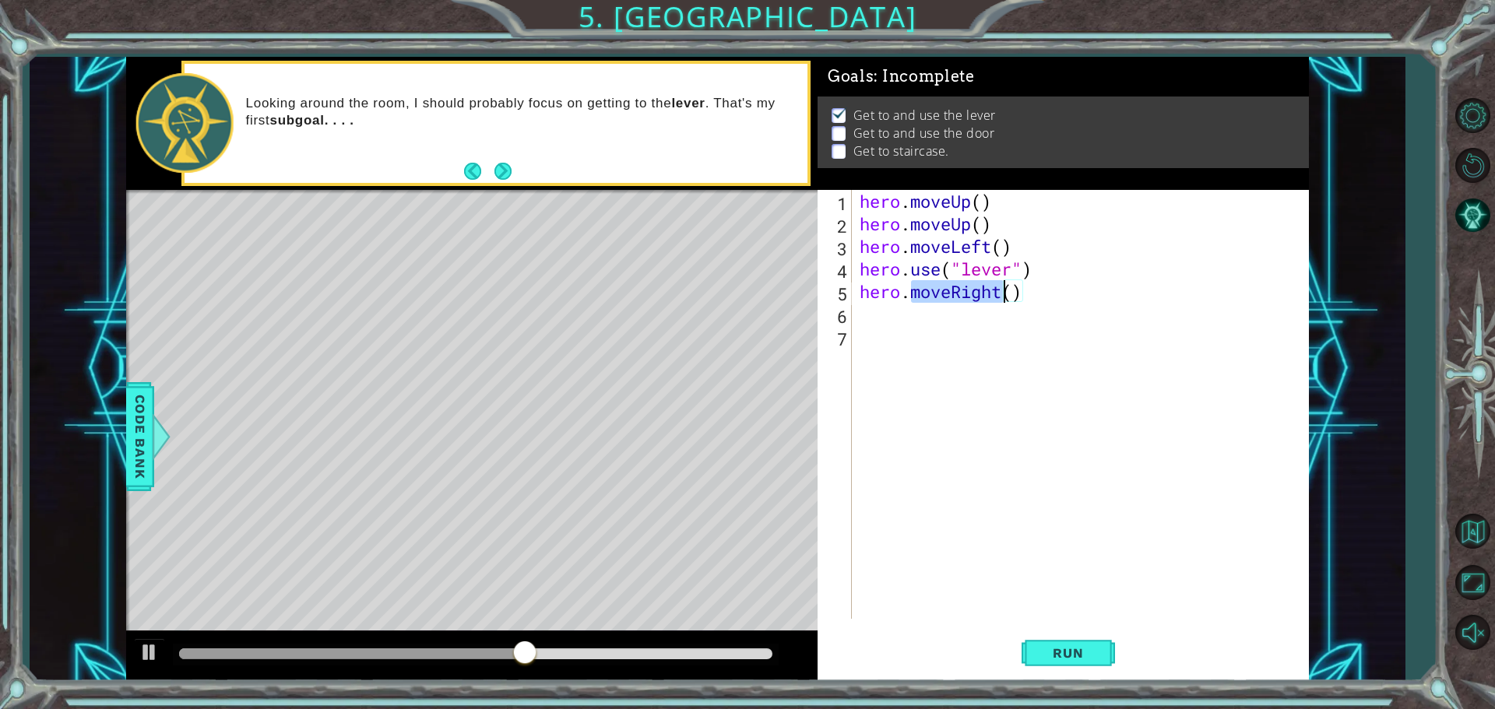
type textarea "hero.moveRight()"
click at [967, 300] on div "hero . moveUp ( ) hero . moveUp ( ) hero . moveLeft ( ) hero . use ( "lever" ) …" at bounding box center [1083, 427] width 455 height 474
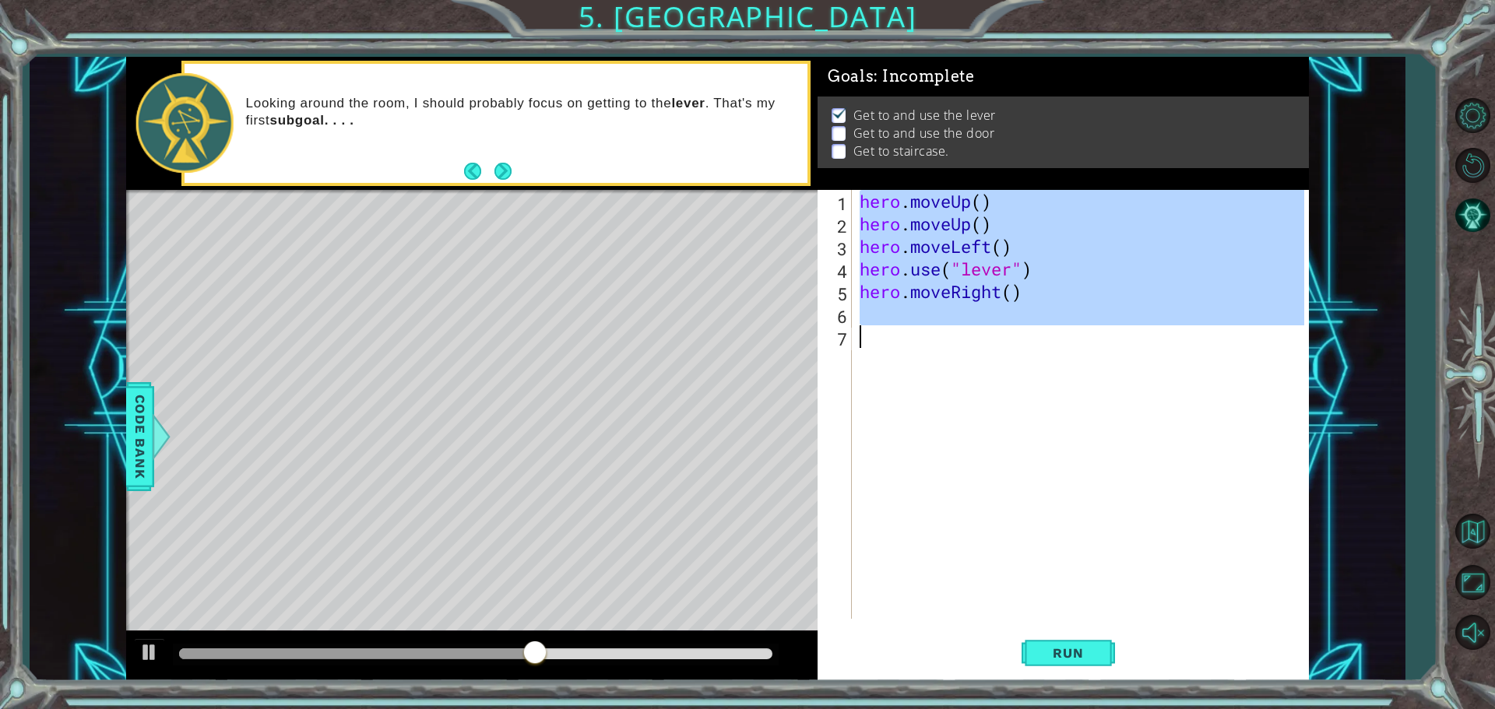
click at [967, 300] on div "hero . moveUp ( ) hero . moveUp ( ) hero . moveLeft ( ) hero . use ( "lever" ) …" at bounding box center [1083, 427] width 455 height 474
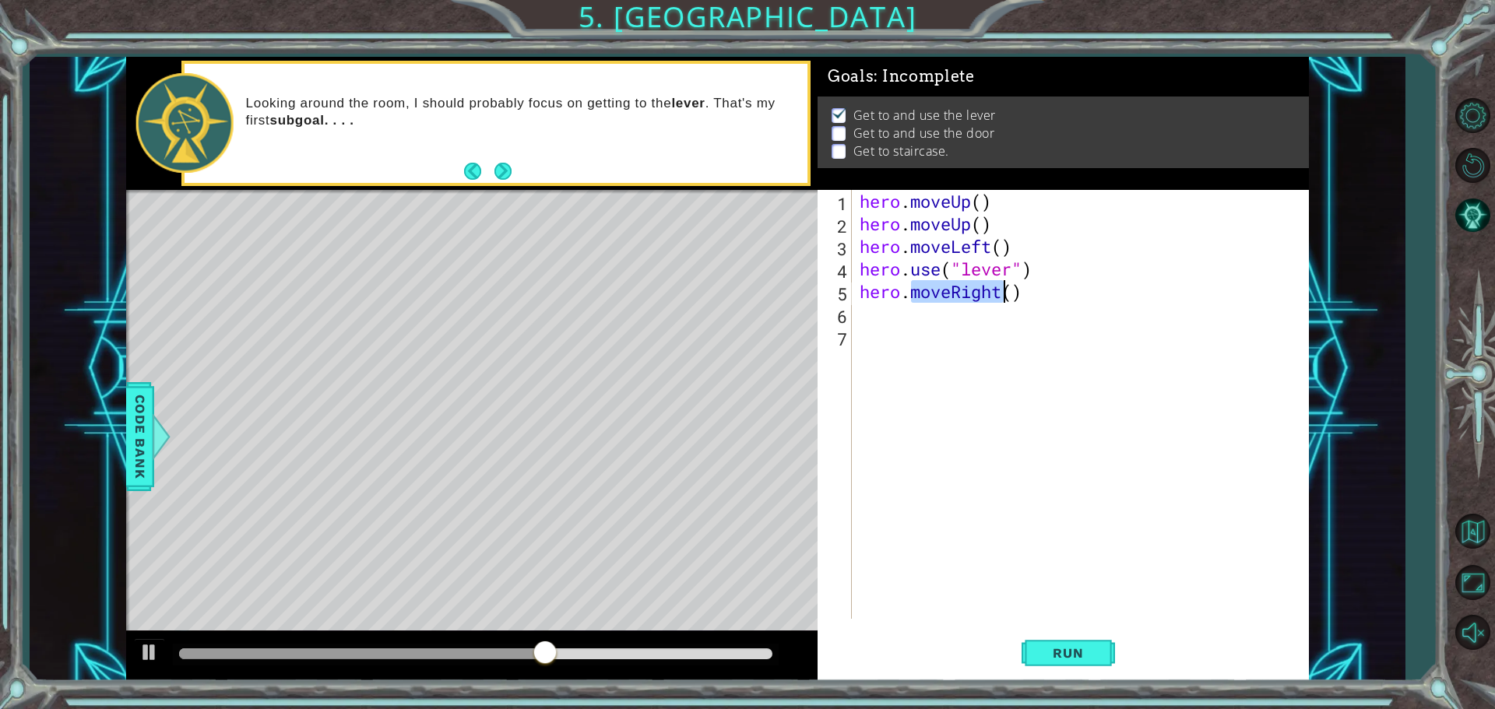
click at [967, 300] on div "hero . moveUp ( ) hero . moveUp ( ) hero . moveLeft ( ) hero . use ( "lever" ) …" at bounding box center [1083, 427] width 455 height 474
type textarea "hero.moveRight()"
click at [949, 308] on div "hero . moveUp ( ) hero . moveUp ( ) hero . moveLeft ( ) hero . use ( "lever" ) …" at bounding box center [1080, 404] width 448 height 429
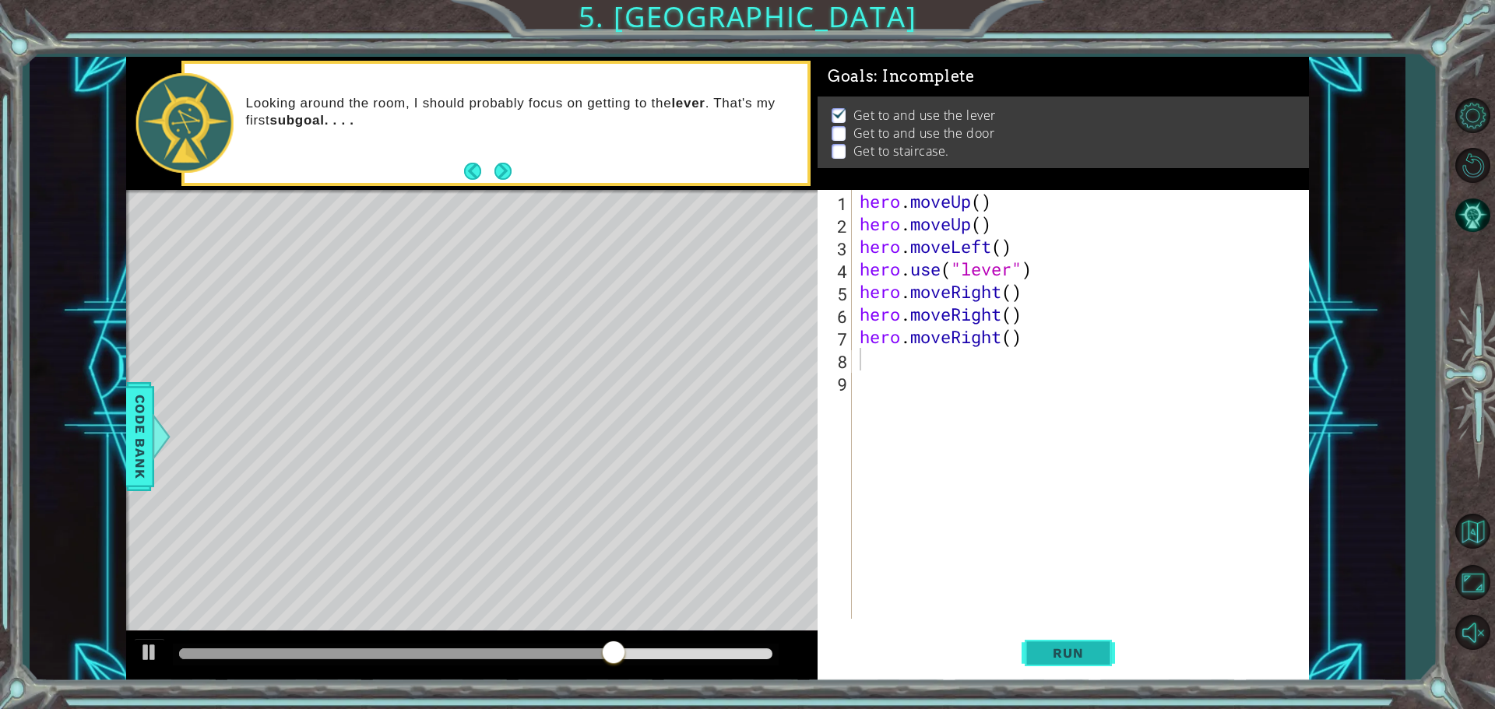
click at [1045, 645] on button "Run" at bounding box center [1067, 652] width 93 height 49
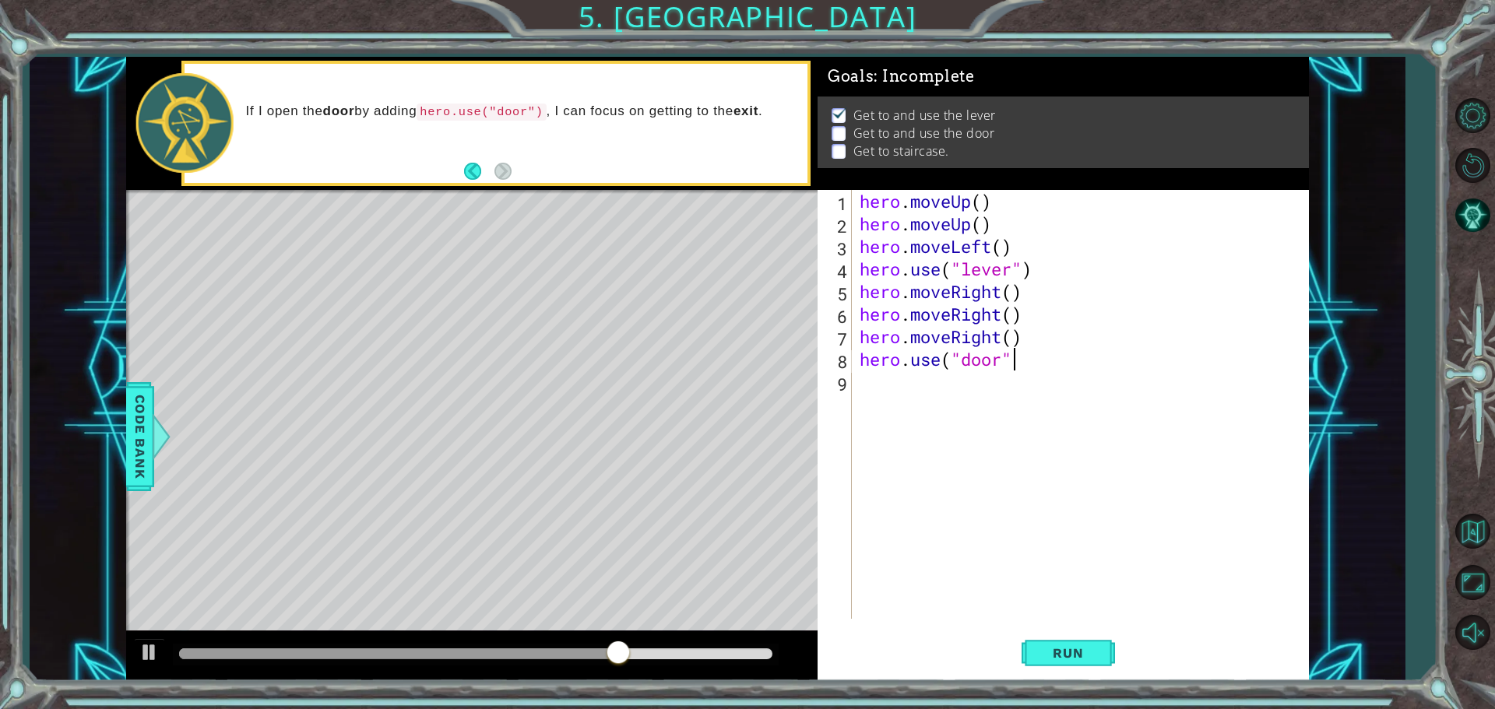
scroll to position [0, 6]
type textarea "hero.use("door")"
click at [1104, 632] on button "Run" at bounding box center [1067, 652] width 93 height 49
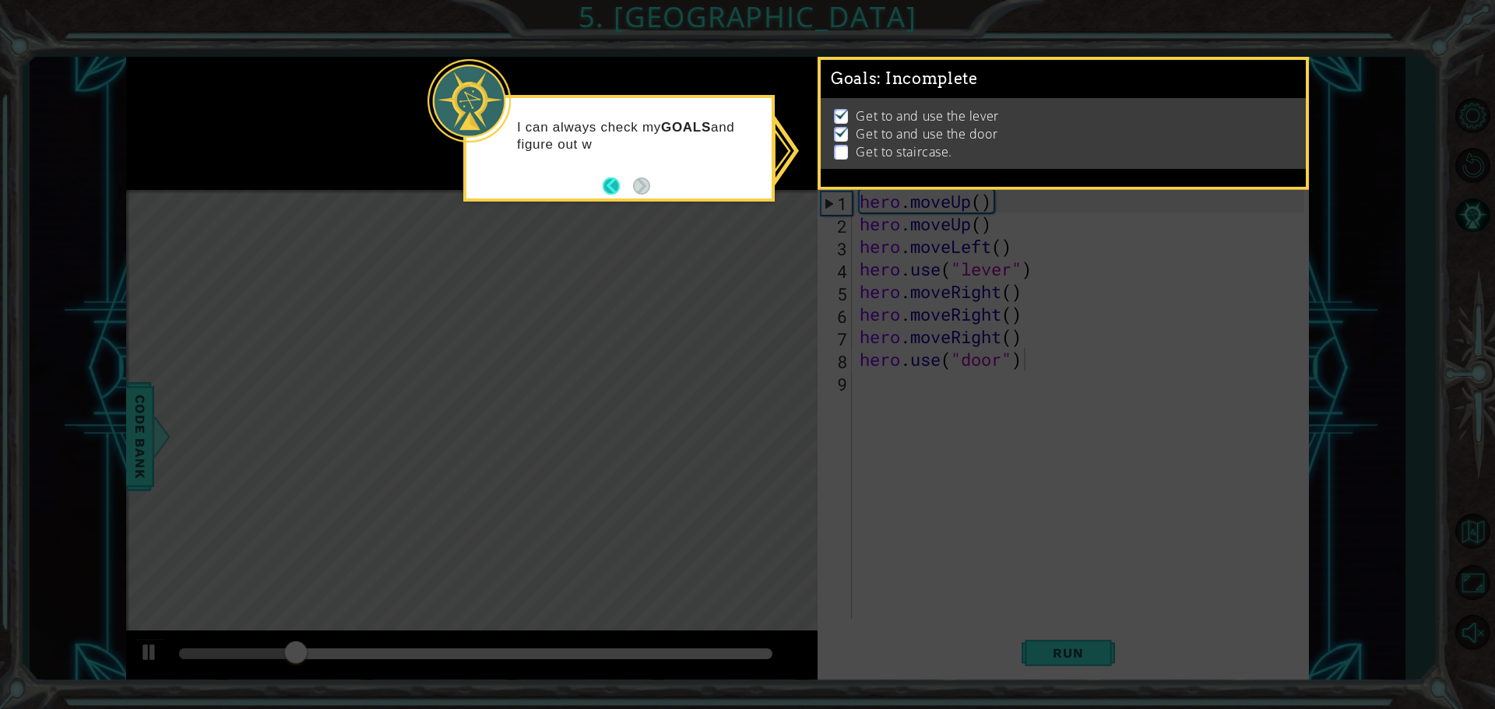
drag, startPoint x: 615, startPoint y: 195, endPoint x: 603, endPoint y: 186, distance: 14.5
click at [608, 189] on footer at bounding box center [626, 185] width 47 height 23
click at [606, 183] on button "Back" at bounding box center [618, 186] width 30 height 17
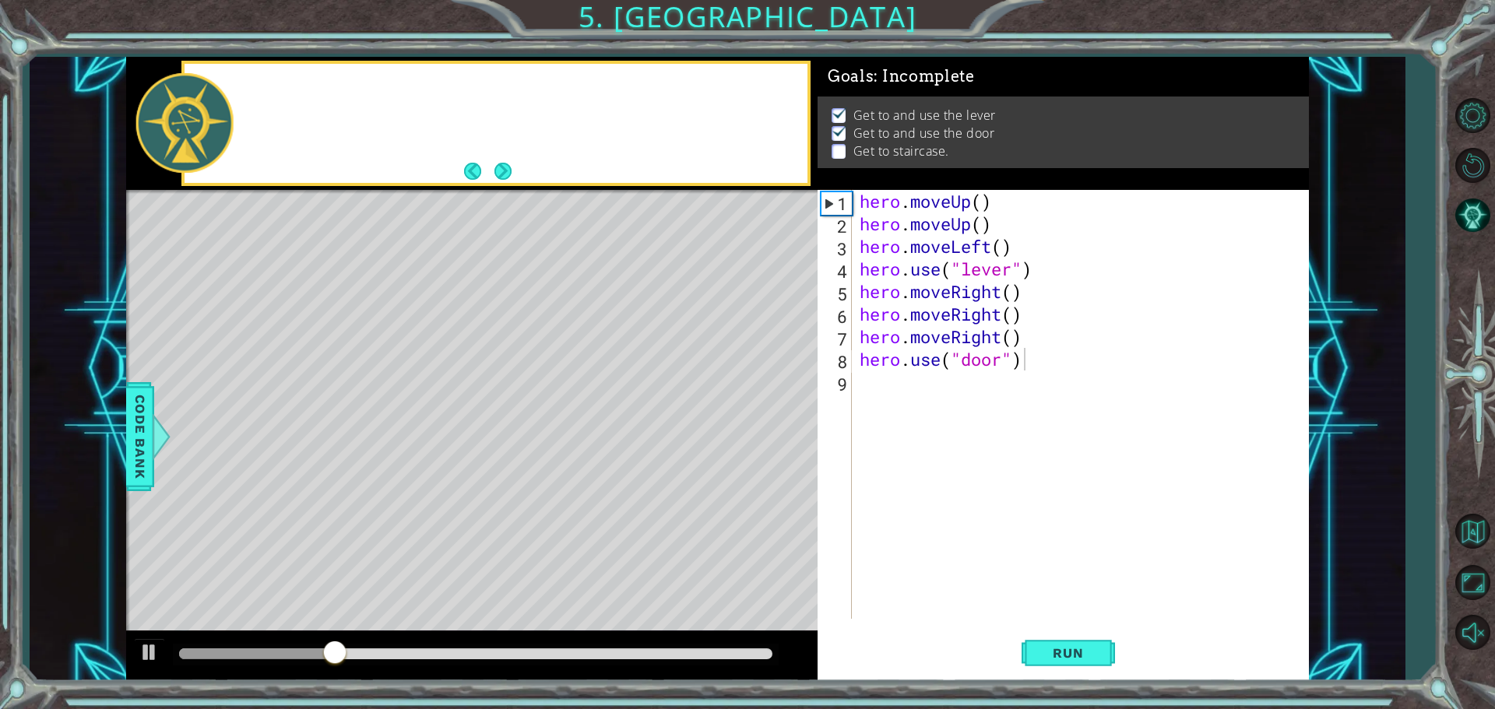
click at [606, 183] on div at bounding box center [495, 123] width 629 height 125
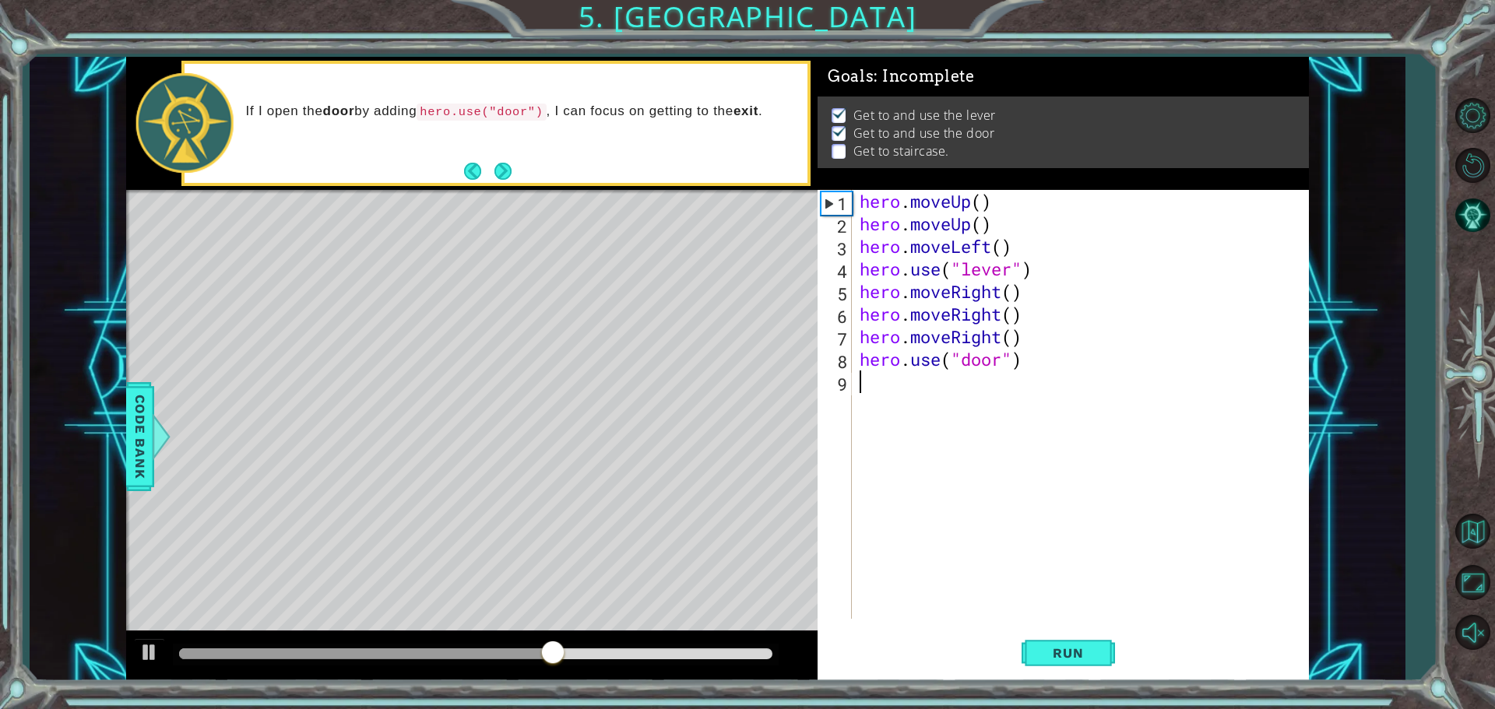
scroll to position [0, 0]
click at [969, 406] on div "hero . moveUp ( ) hero . moveUp ( ) hero . moveLeft ( ) hero . use ( "lever" ) …" at bounding box center [1083, 427] width 455 height 474
drag, startPoint x: 856, startPoint y: 218, endPoint x: 997, endPoint y: 227, distance: 141.2
click at [997, 227] on div "hero . moveUp ( ) hero . moveUp ( ) hero . moveLeft ( ) hero . use ( "lever" ) …" at bounding box center [1083, 427] width 455 height 474
type textarea "hero.moveUp()"
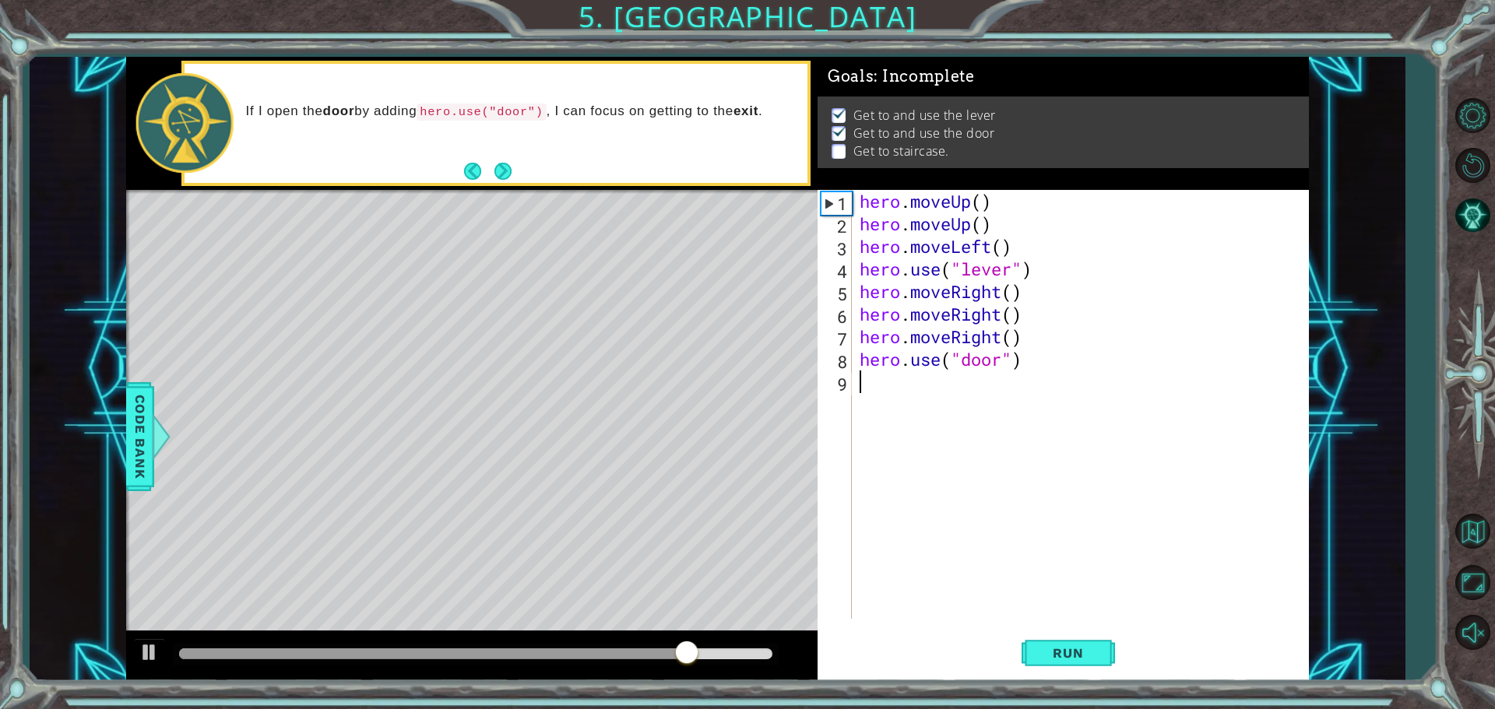
click at [926, 385] on div "hero . moveUp ( ) hero . moveUp ( ) hero . moveLeft ( ) hero . use ( "lever" ) …" at bounding box center [1083, 427] width 455 height 474
paste textarea "hero.moveUp()"
type textarea "hero.moveUp()"
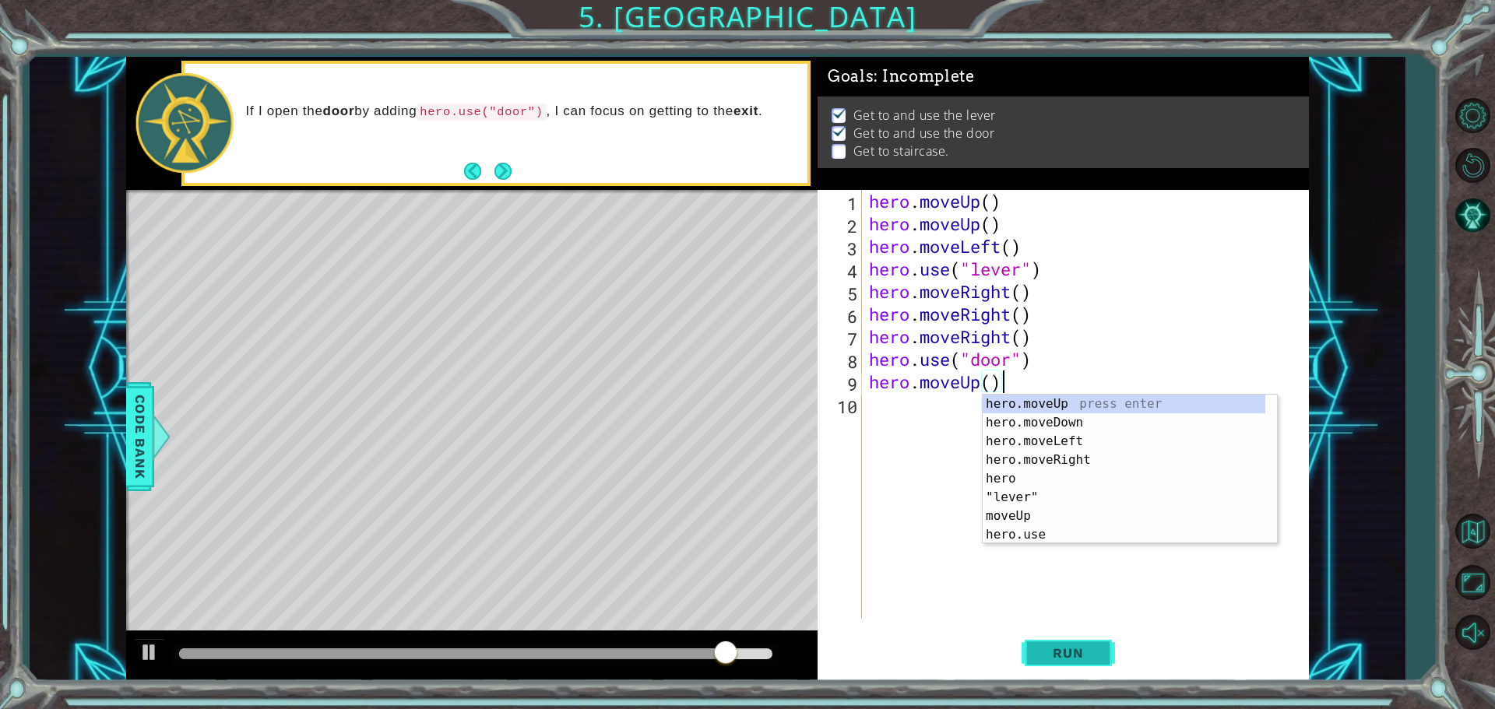
click at [1050, 661] on button "Run" at bounding box center [1067, 652] width 93 height 49
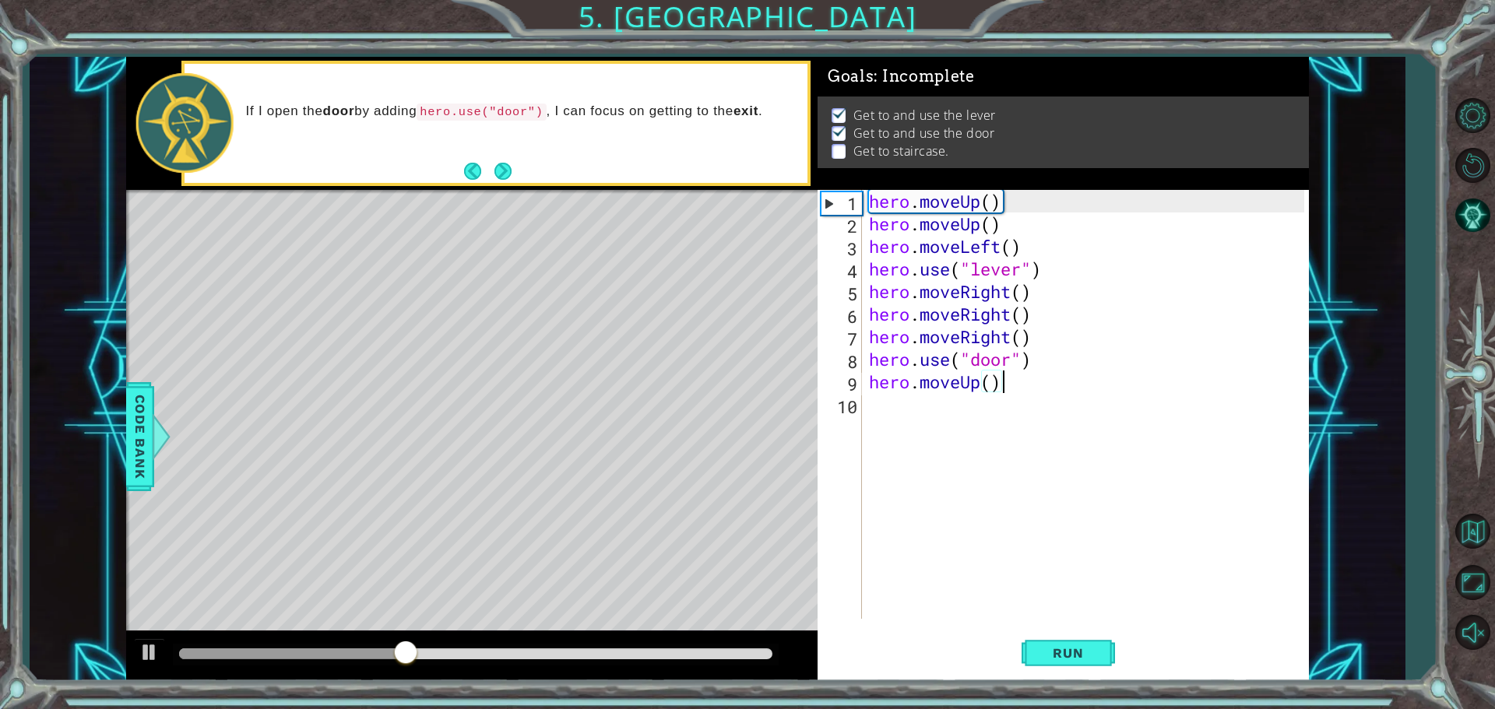
click at [930, 433] on div "hero . moveUp ( ) hero . moveUp ( ) hero . moveLeft ( ) hero . use ( "lever" ) …" at bounding box center [1089, 427] width 446 height 474
paste textarea "hero.moveUp()"
type textarea "hero.moveUp()"
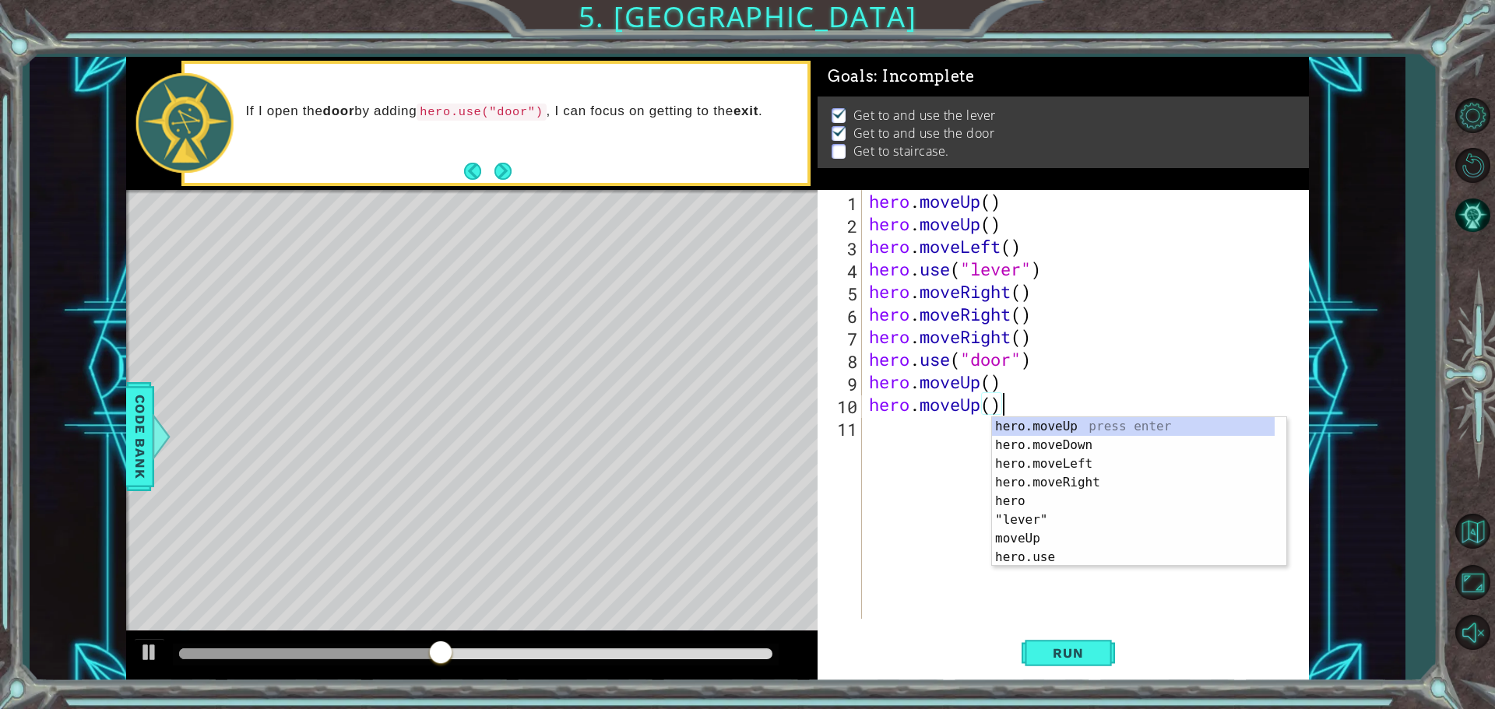
click at [874, 417] on div "hero . moveUp ( ) hero . moveUp ( ) hero . moveLeft ( ) hero . use ( "lever" ) …" at bounding box center [1089, 427] width 446 height 474
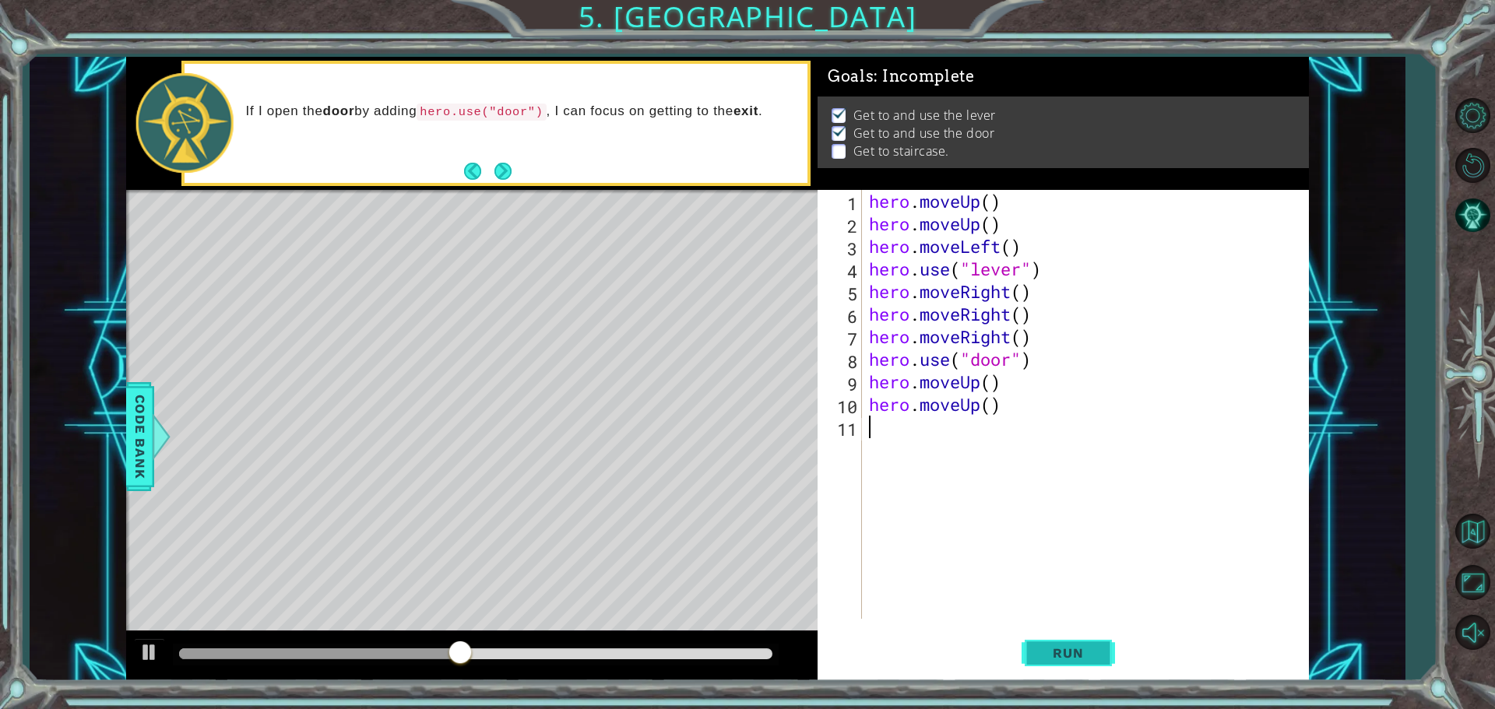
click at [1045, 651] on span "Run" at bounding box center [1068, 653] width 62 height 16
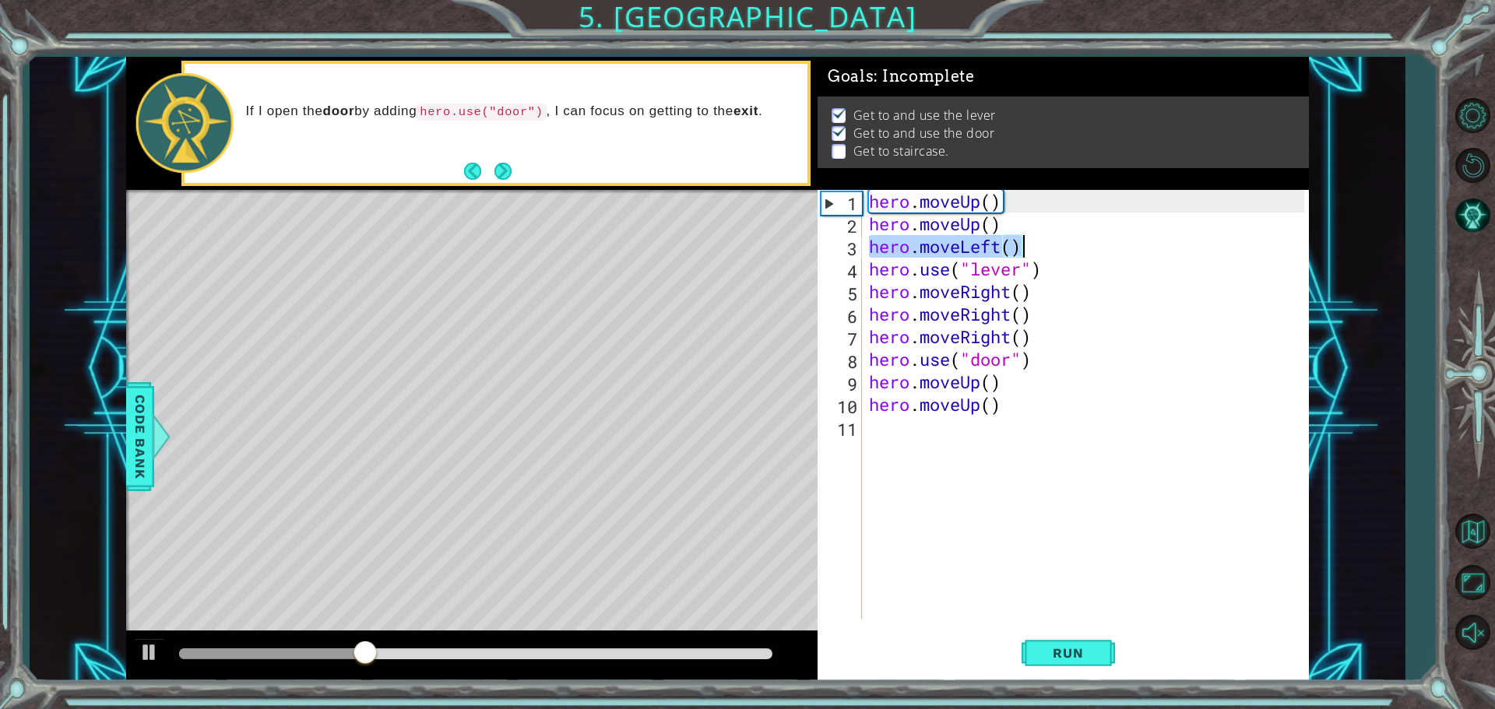
drag, startPoint x: 868, startPoint y: 242, endPoint x: 1036, endPoint y: 249, distance: 167.5
click at [1036, 249] on div "hero . moveUp ( ) hero . moveUp ( ) hero . moveLeft ( ) hero . use ( "lever" ) …" at bounding box center [1089, 427] width 446 height 474
type textarea "hero.moveLeft()"
click at [971, 434] on div "hero . moveUp ( ) hero . moveUp ( ) hero . moveLeft ( ) hero . use ( "lever" ) …" at bounding box center [1089, 427] width 446 height 474
paste textarea "hero.moveLeft()"
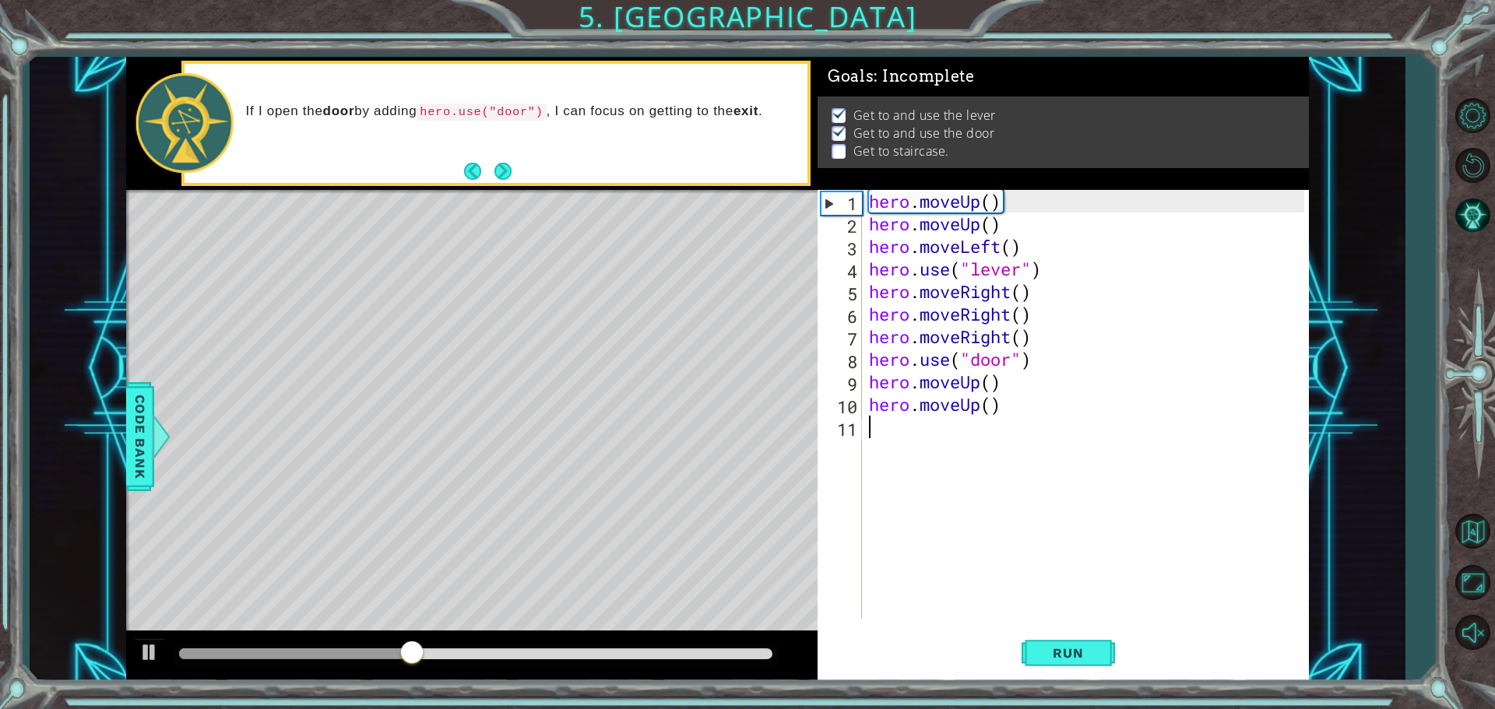
type textarea "hero.moveLeft()"
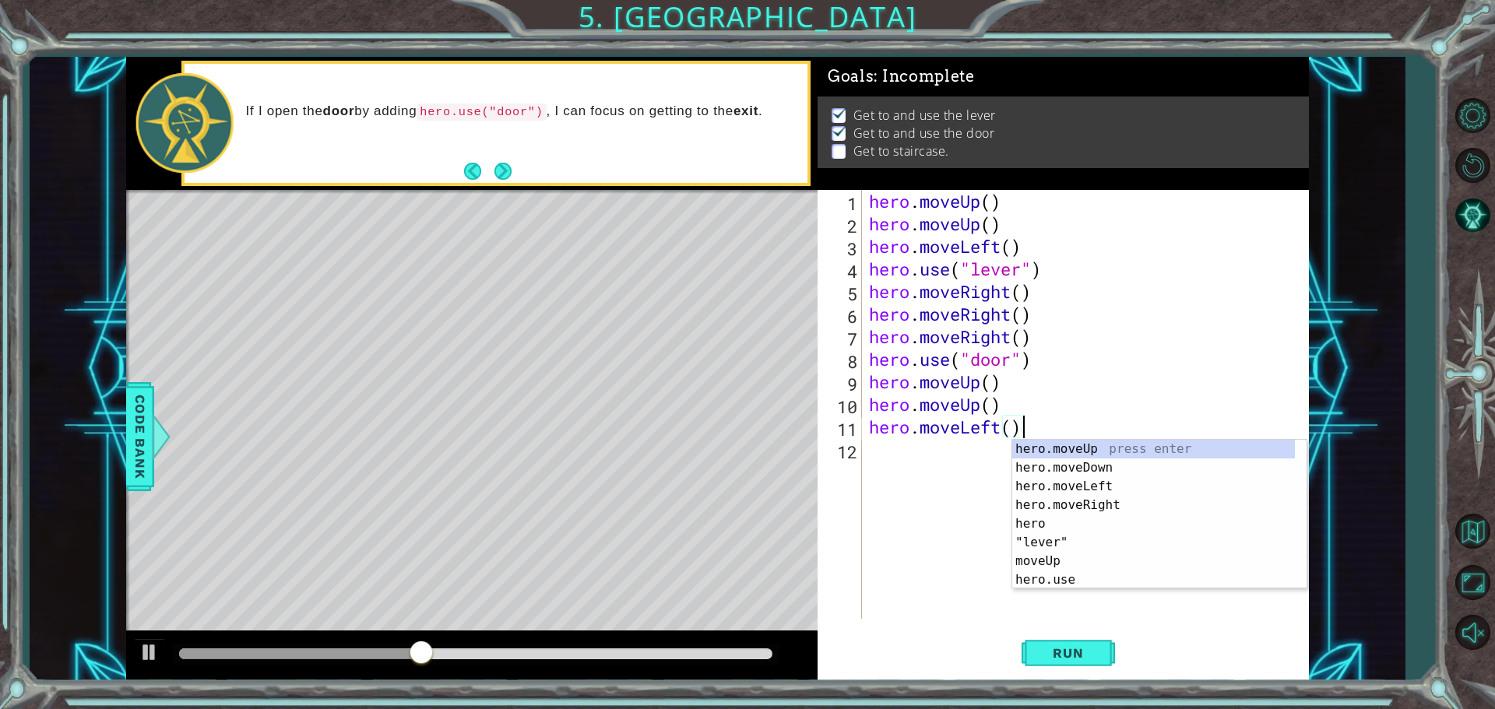
click at [930, 460] on div "hero . moveUp ( ) hero . moveUp ( ) hero . moveLeft ( ) hero . use ( "lever" ) …" at bounding box center [1089, 427] width 446 height 474
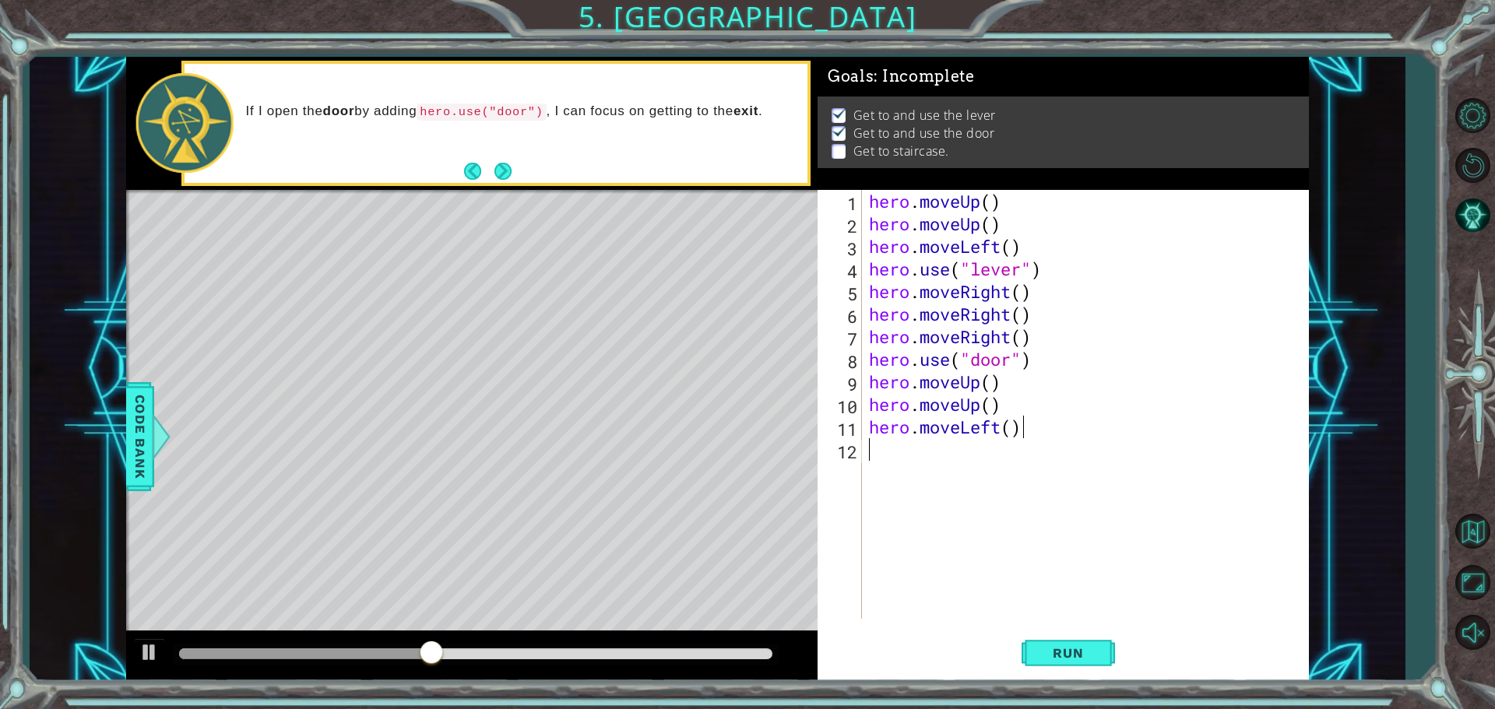
paste textarea "hero.moveLeft()"
type textarea "hero.moveLeft()"
click at [931, 476] on div "hero . moveUp ( ) hero . moveUp ( ) hero . moveLeft ( ) hero . use ( "lever" ) …" at bounding box center [1089, 427] width 446 height 474
paste textarea "hero.moveLeft()"
type textarea "hero.moveLeft()"
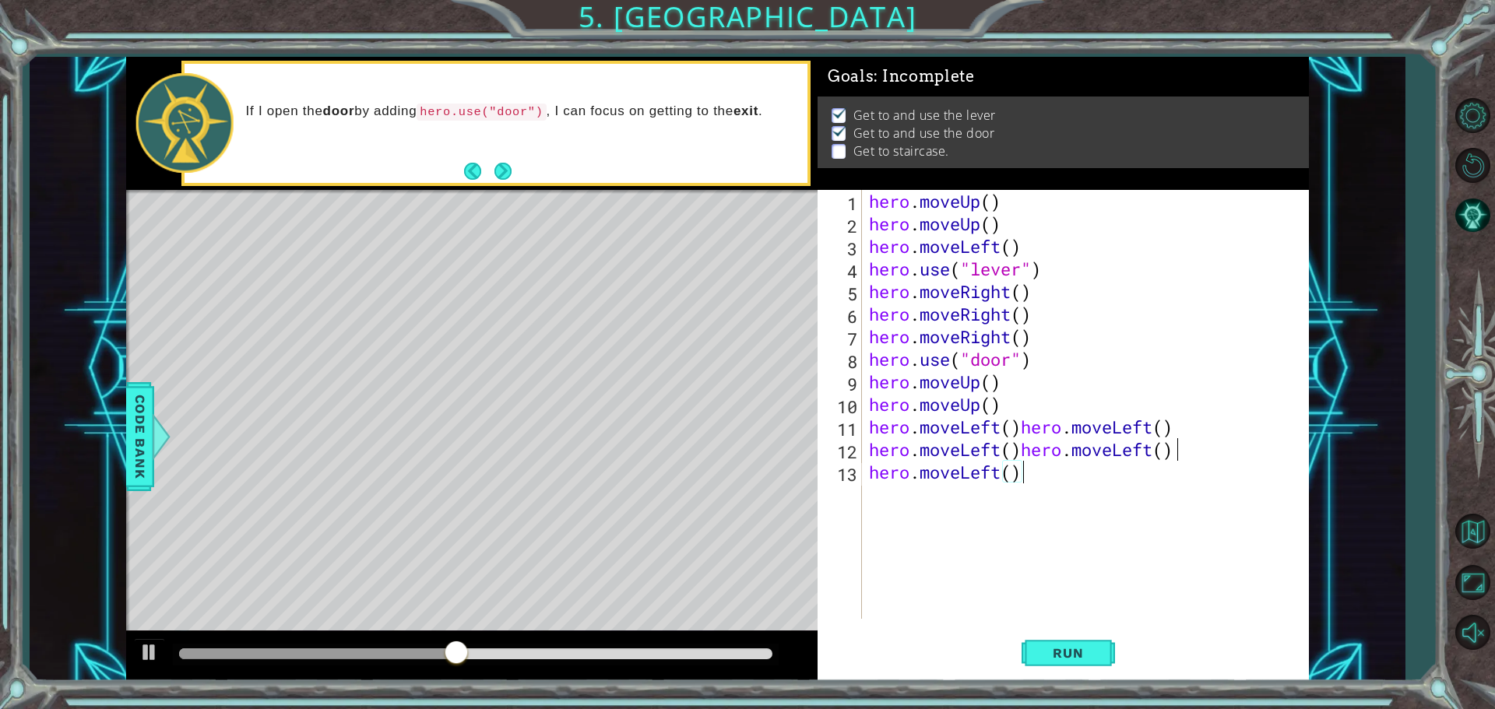
click at [922, 503] on div "hero . moveUp ( ) hero . moveUp ( ) hero . moveLeft ( ) hero . use ( "lever" ) …" at bounding box center [1089, 427] width 446 height 474
paste textarea "hero.moveLeft()"
type textarea "hero.moveLeft()"
click at [1047, 638] on button "Run" at bounding box center [1067, 652] width 93 height 49
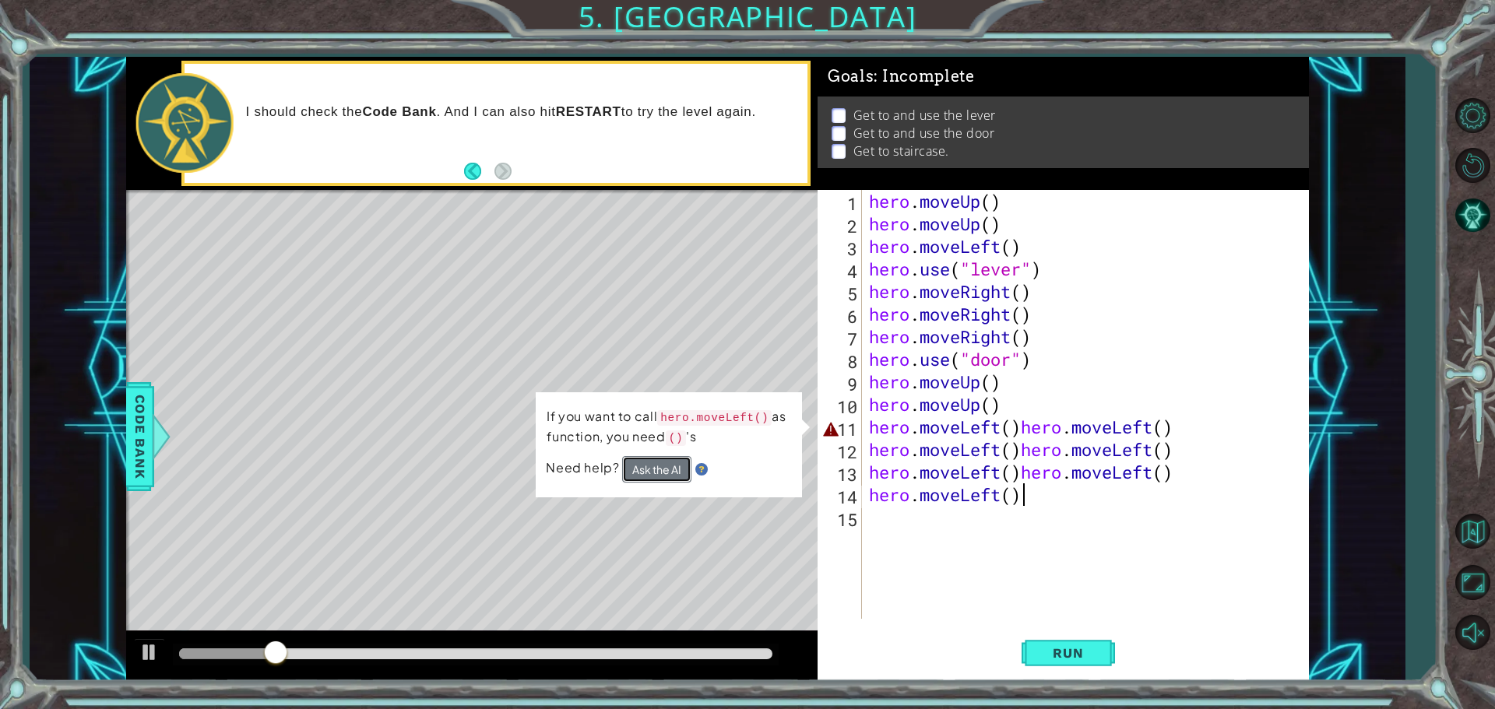
click at [664, 470] on button "Ask the AI" at bounding box center [656, 468] width 70 height 27
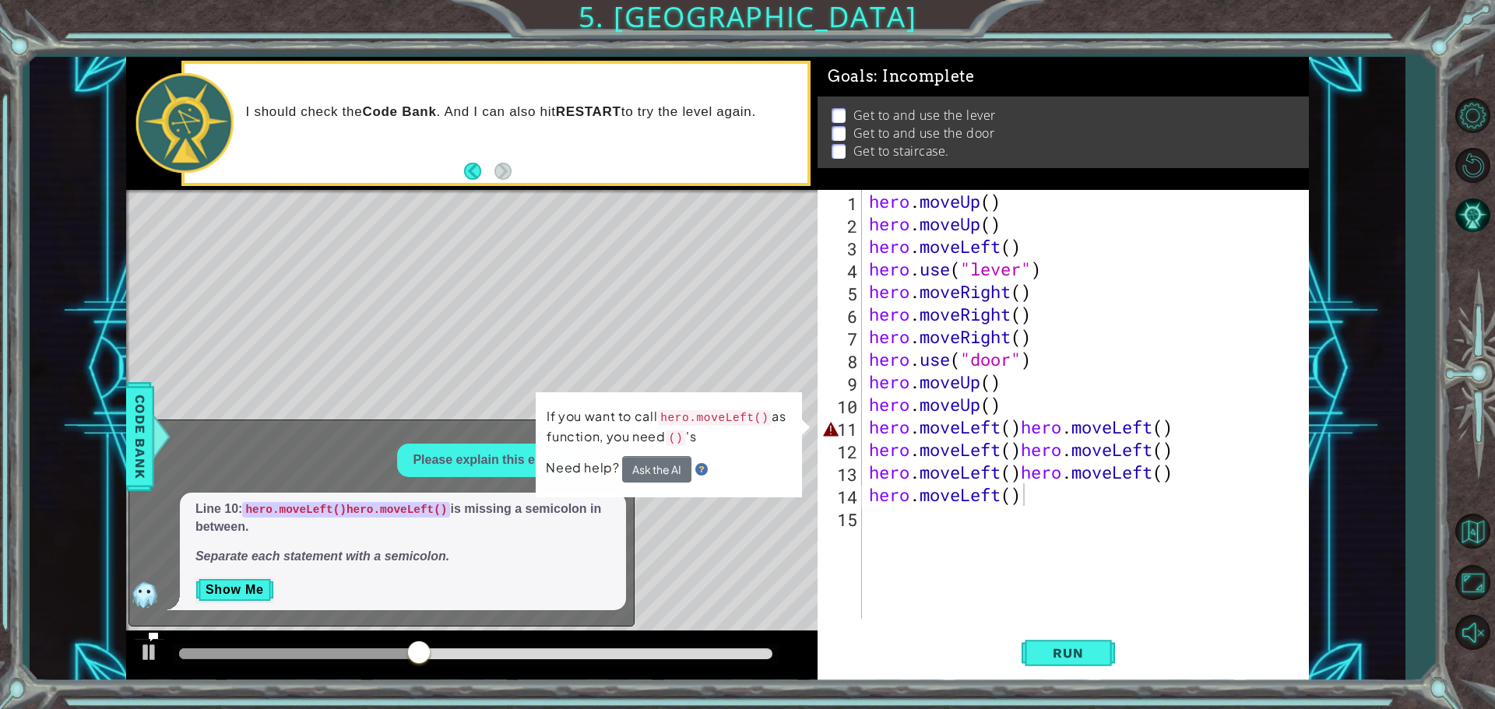
click at [1083, 609] on div "hero . moveUp ( ) hero . moveUp ( ) hero . moveLeft ( ) hero . use ( "lever" ) …" at bounding box center [1089, 427] width 446 height 474
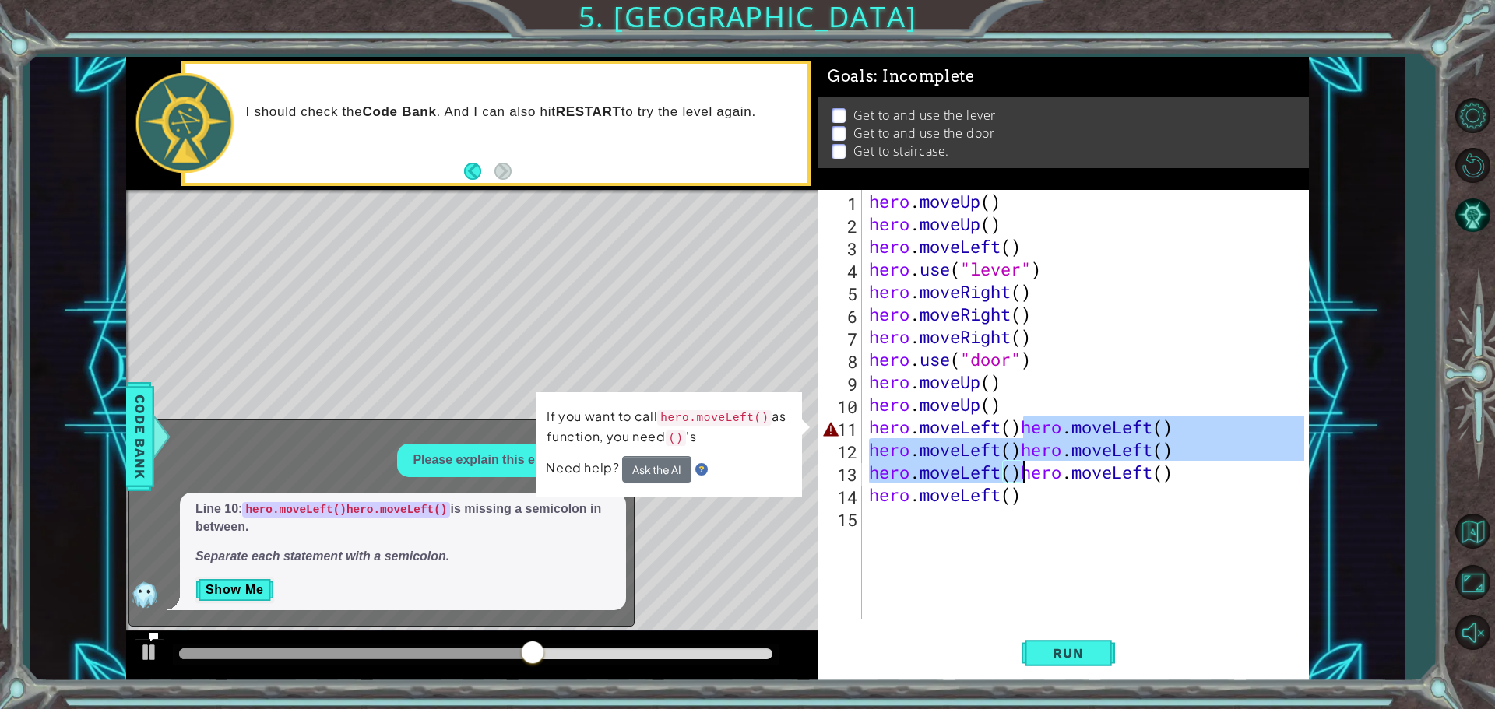
drag, startPoint x: 1023, startPoint y: 435, endPoint x: 1019, endPoint y: 476, distance: 40.7
click at [1019, 476] on div "hero . moveUp ( ) hero . moveUp ( ) hero . moveLeft ( ) hero . use ( "lever" ) …" at bounding box center [1089, 427] width 446 height 474
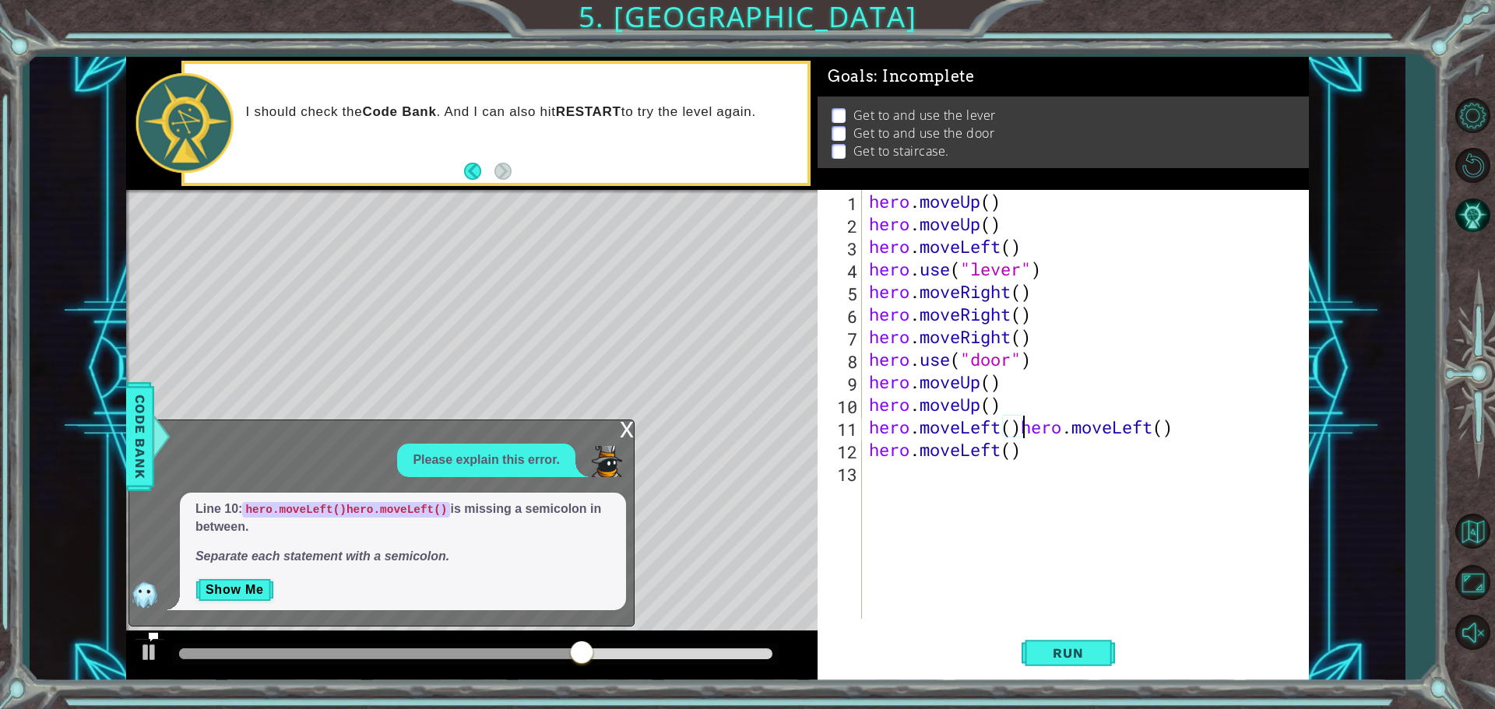
type textarea "hero.moveLeft()"
click at [1043, 645] on button "Run" at bounding box center [1067, 652] width 93 height 49
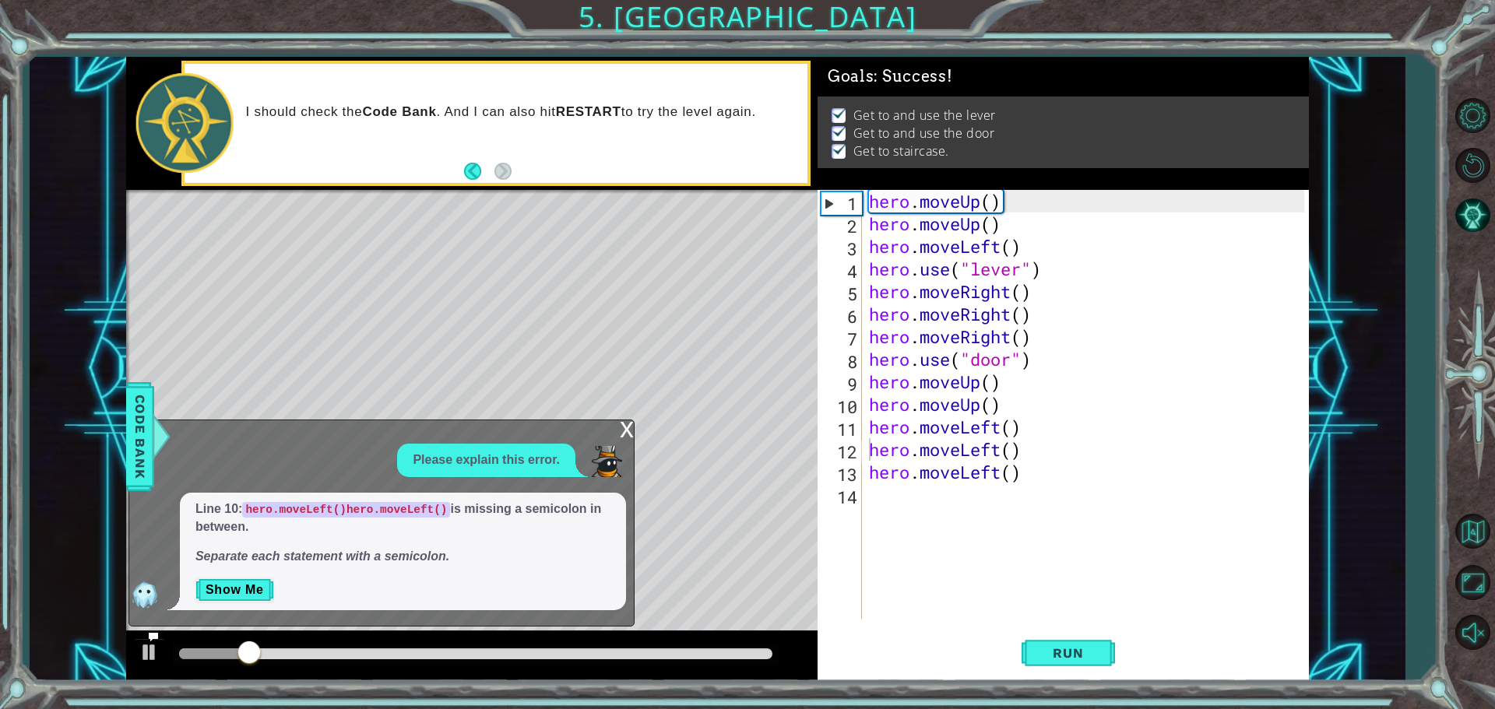
click at [618, 423] on div "x Please explain this error. Line 10: hero.moveLeft()hero.moveLeft() is missing…" at bounding box center [381, 523] width 506 height 206
click at [621, 424] on div "x" at bounding box center [627, 428] width 14 height 16
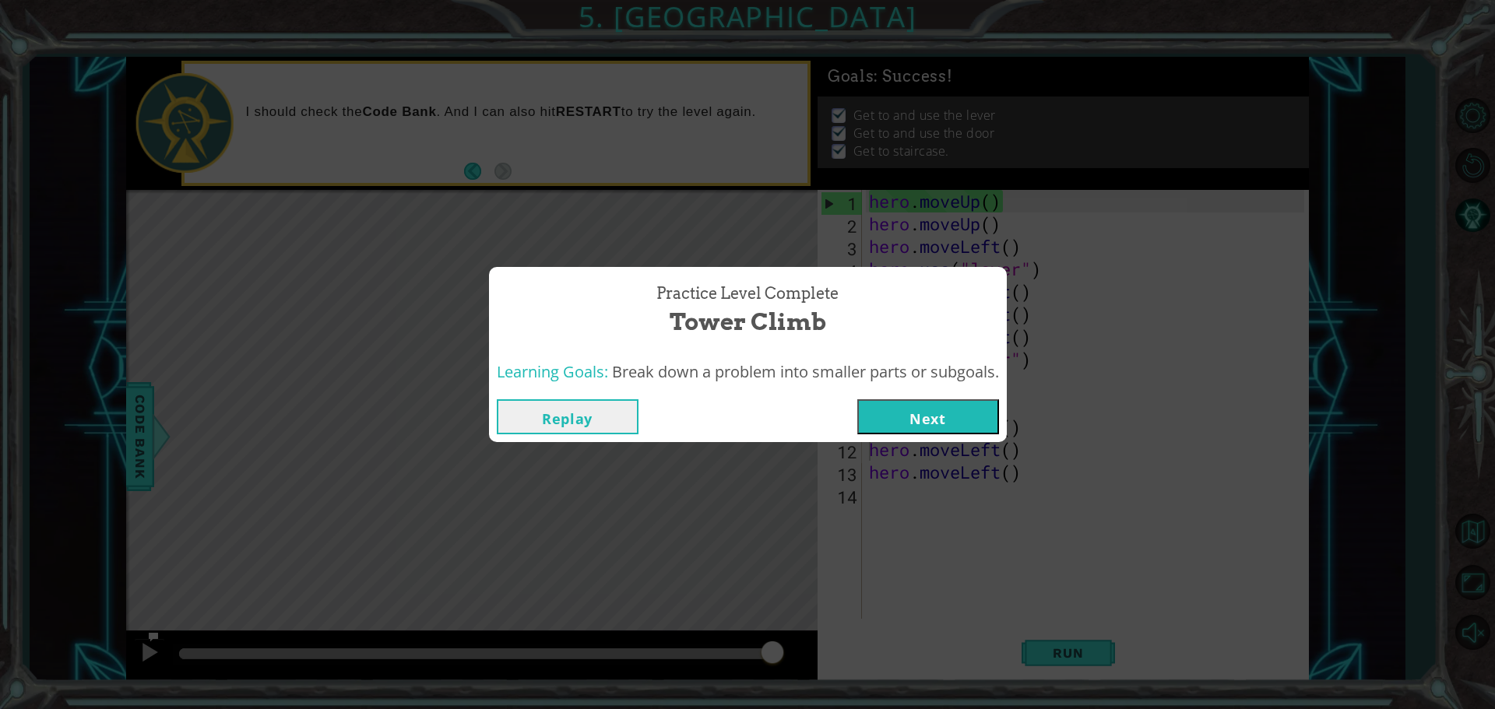
click at [921, 428] on button "Next" at bounding box center [928, 416] width 142 height 35
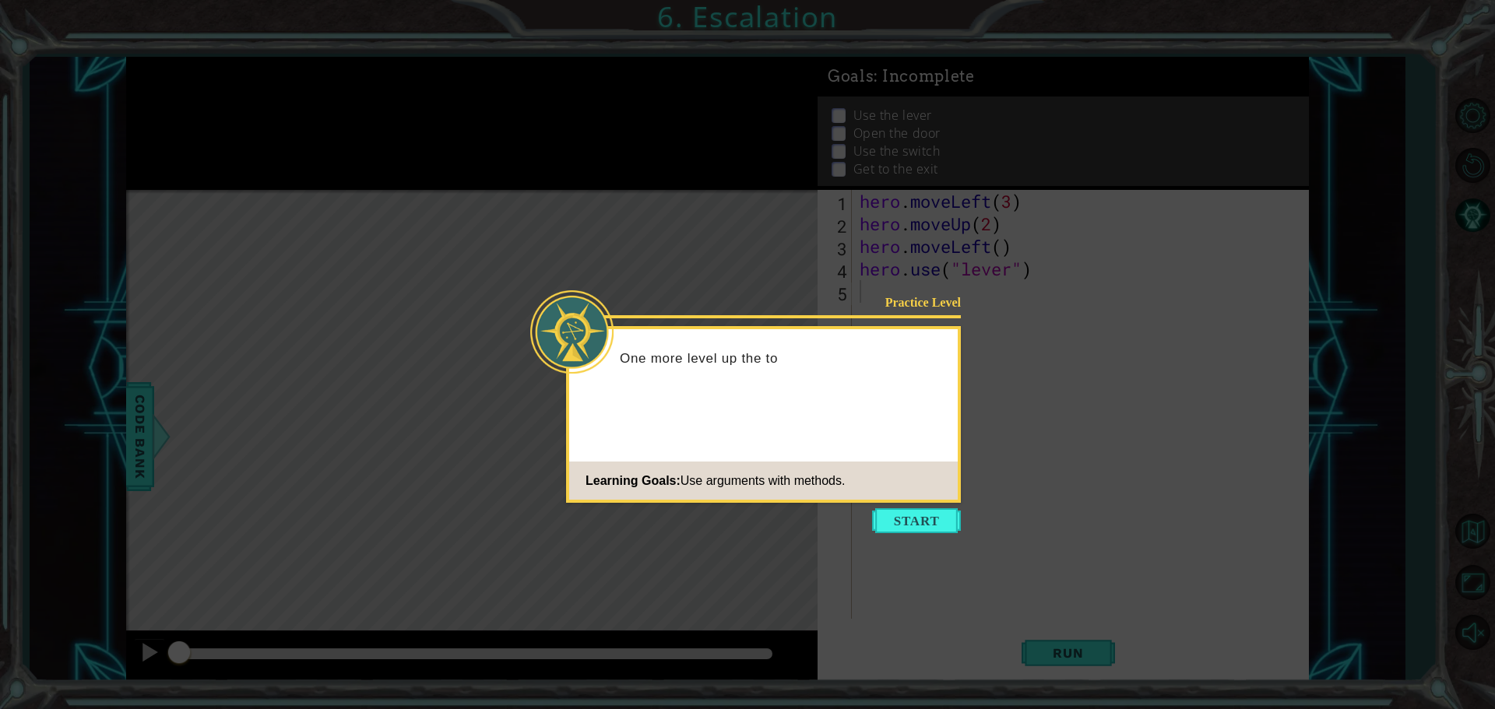
click at [919, 533] on icon at bounding box center [747, 354] width 1495 height 709
click at [915, 512] on button "Start" at bounding box center [916, 520] width 89 height 25
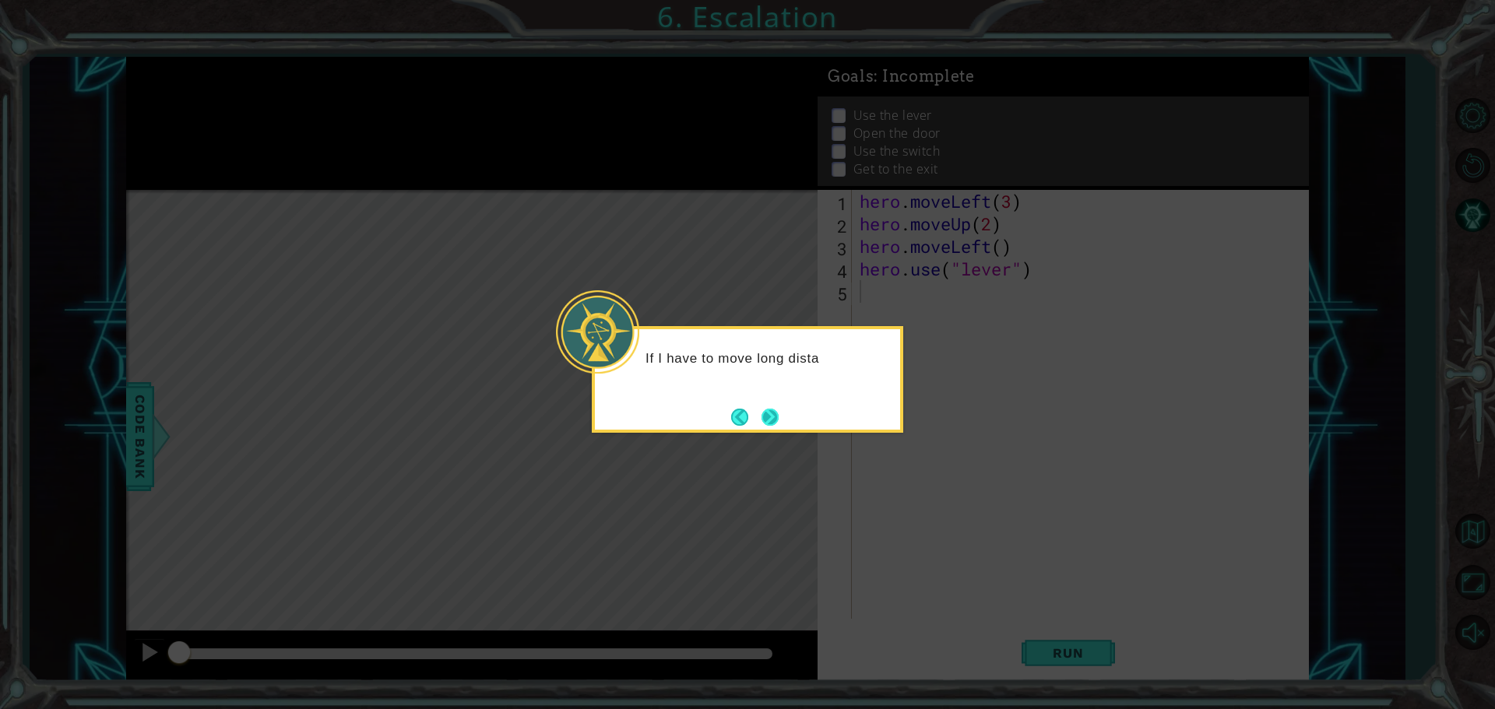
click at [769, 408] on button "Next" at bounding box center [770, 417] width 18 height 18
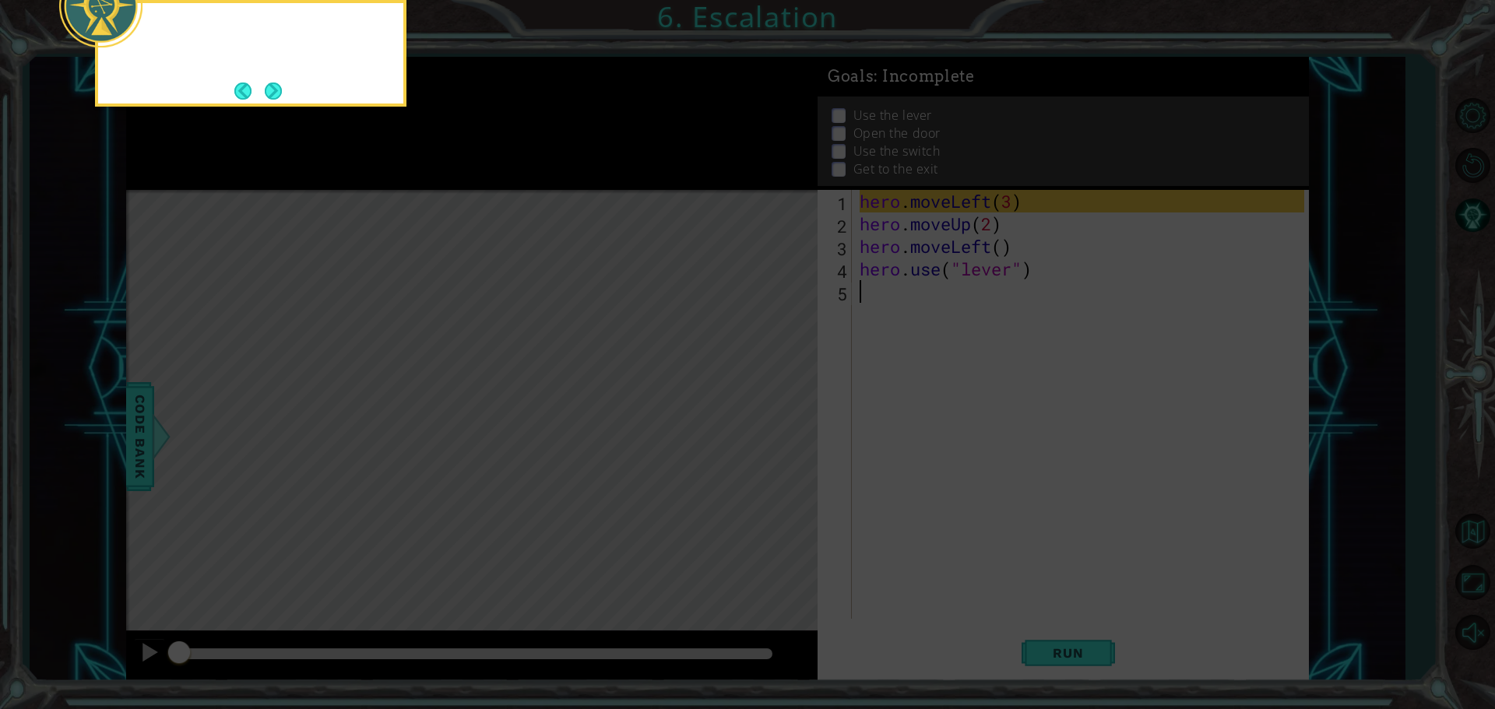
click at [769, 406] on icon at bounding box center [747, 354] width 1495 height 709
click at [266, 98] on button "Next" at bounding box center [274, 91] width 18 height 18
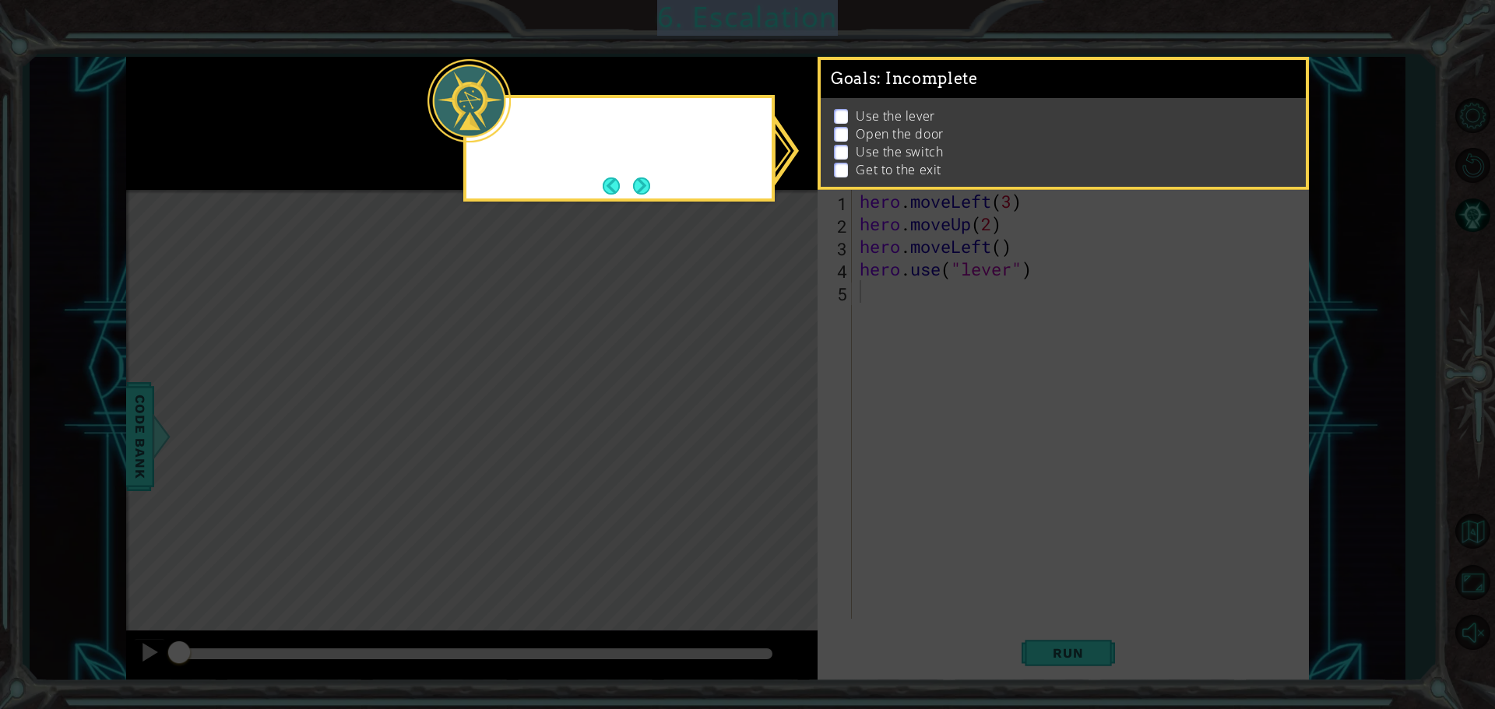
click at [266, 98] on icon at bounding box center [747, 354] width 1495 height 709
click at [639, 185] on button "Next" at bounding box center [641, 186] width 17 height 17
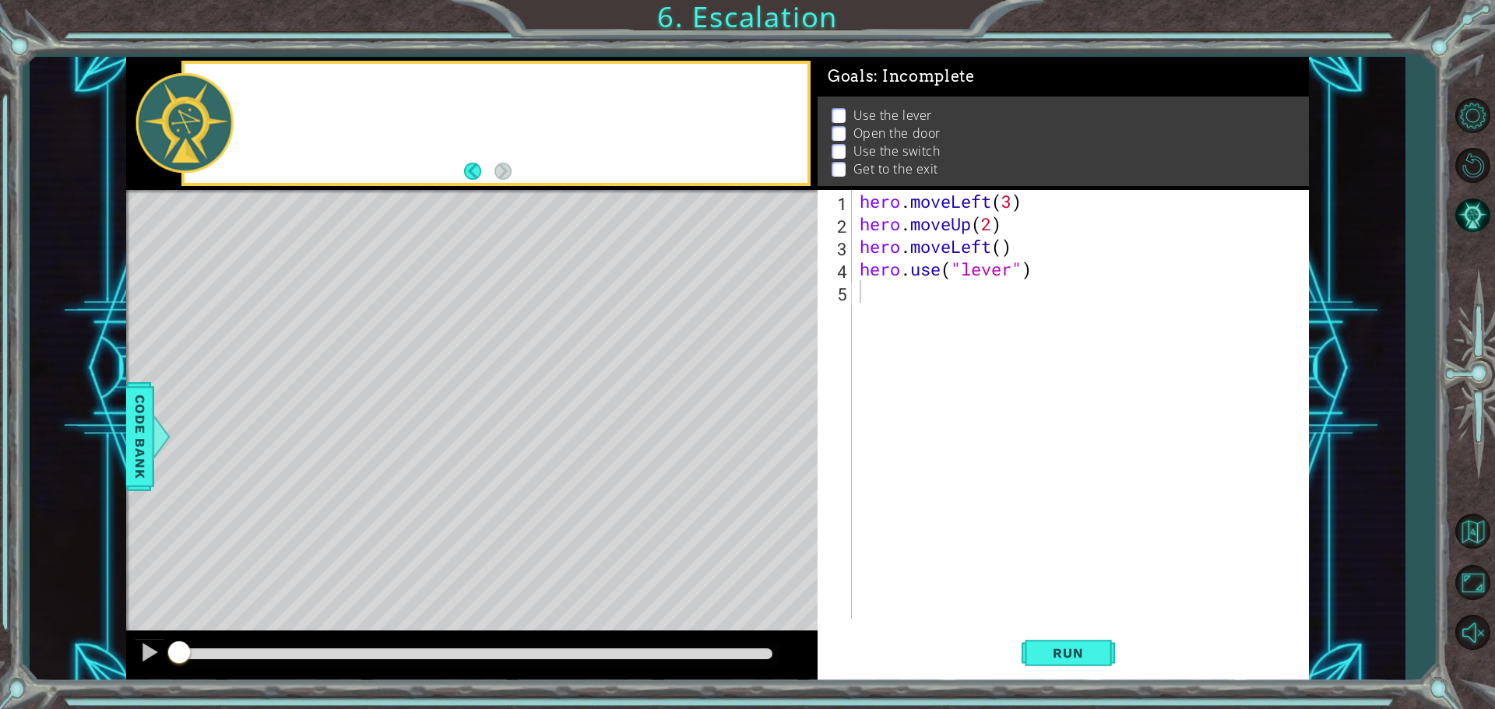
click at [639, 185] on div at bounding box center [495, 123] width 629 height 125
click at [1043, 642] on button "Run" at bounding box center [1067, 652] width 93 height 49
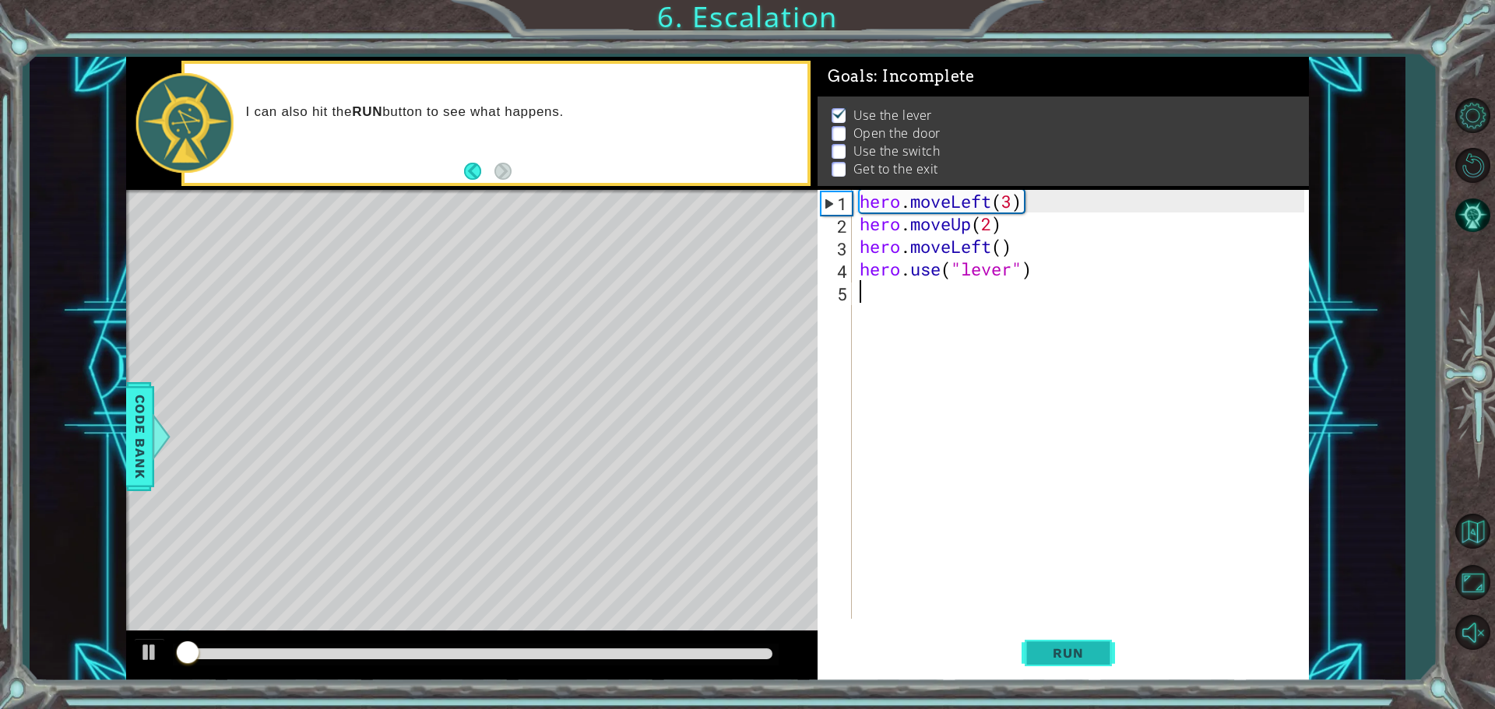
scroll to position [8, 0]
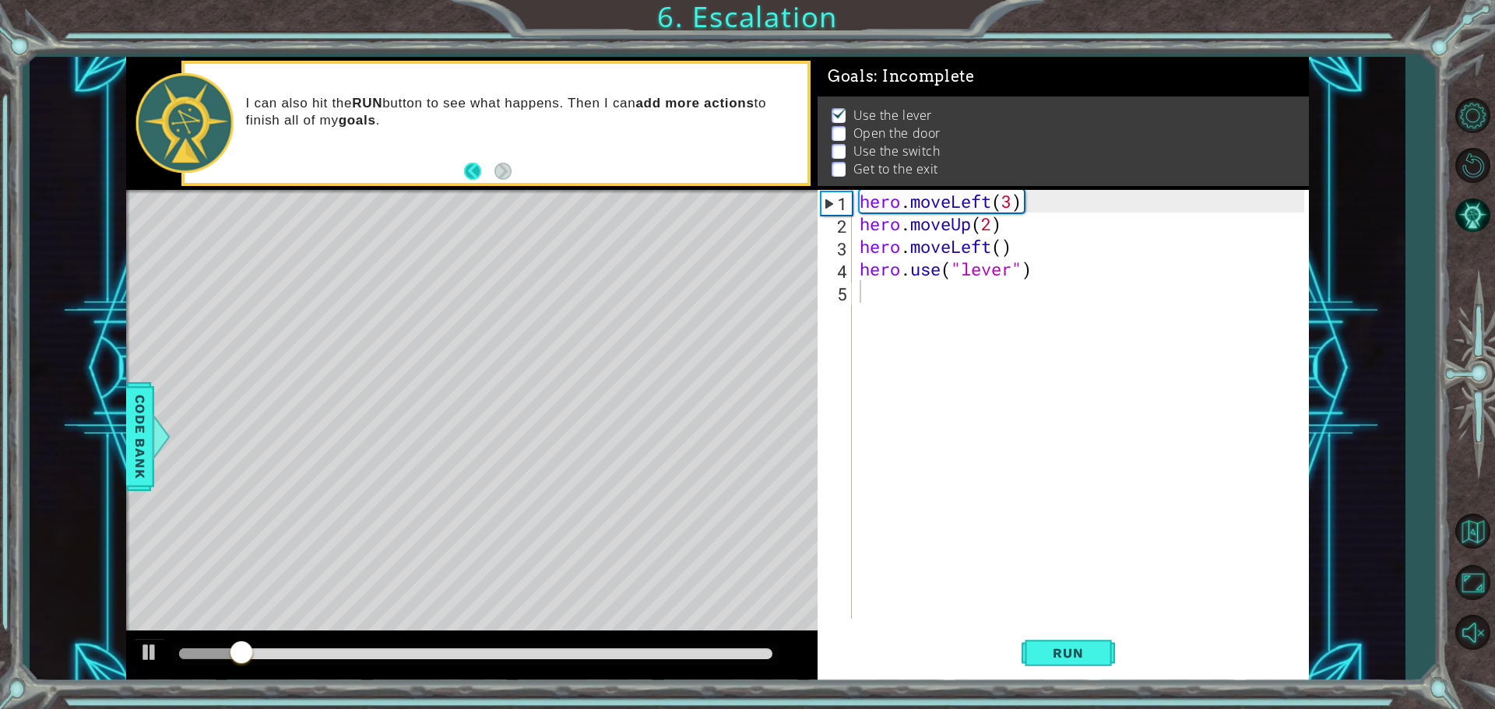
click at [475, 177] on button "Back" at bounding box center [479, 171] width 30 height 17
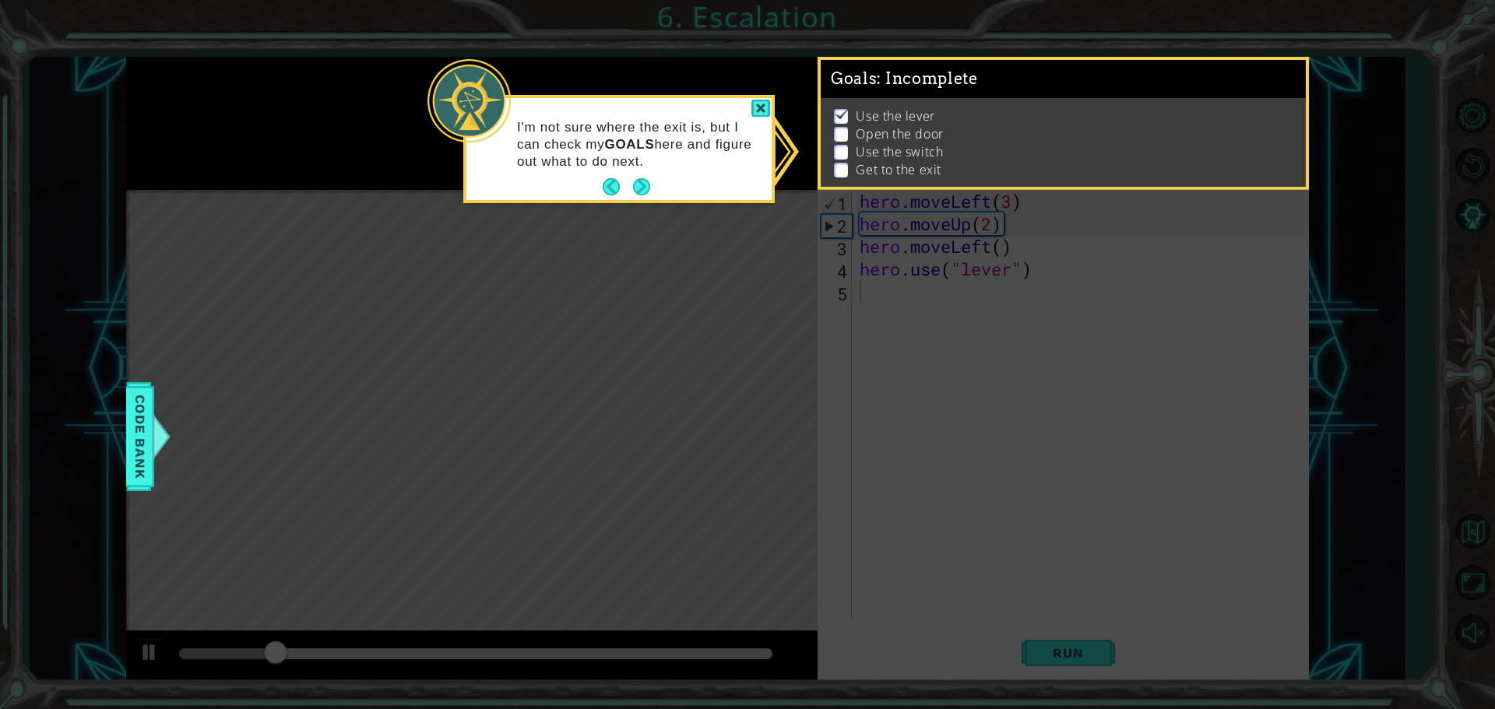
click at [754, 97] on div "I'm not sure where the exit is, but I can check my GOALS here and figure out wh…" at bounding box center [618, 149] width 311 height 108
click at [754, 100] on div at bounding box center [760, 109] width 19 height 18
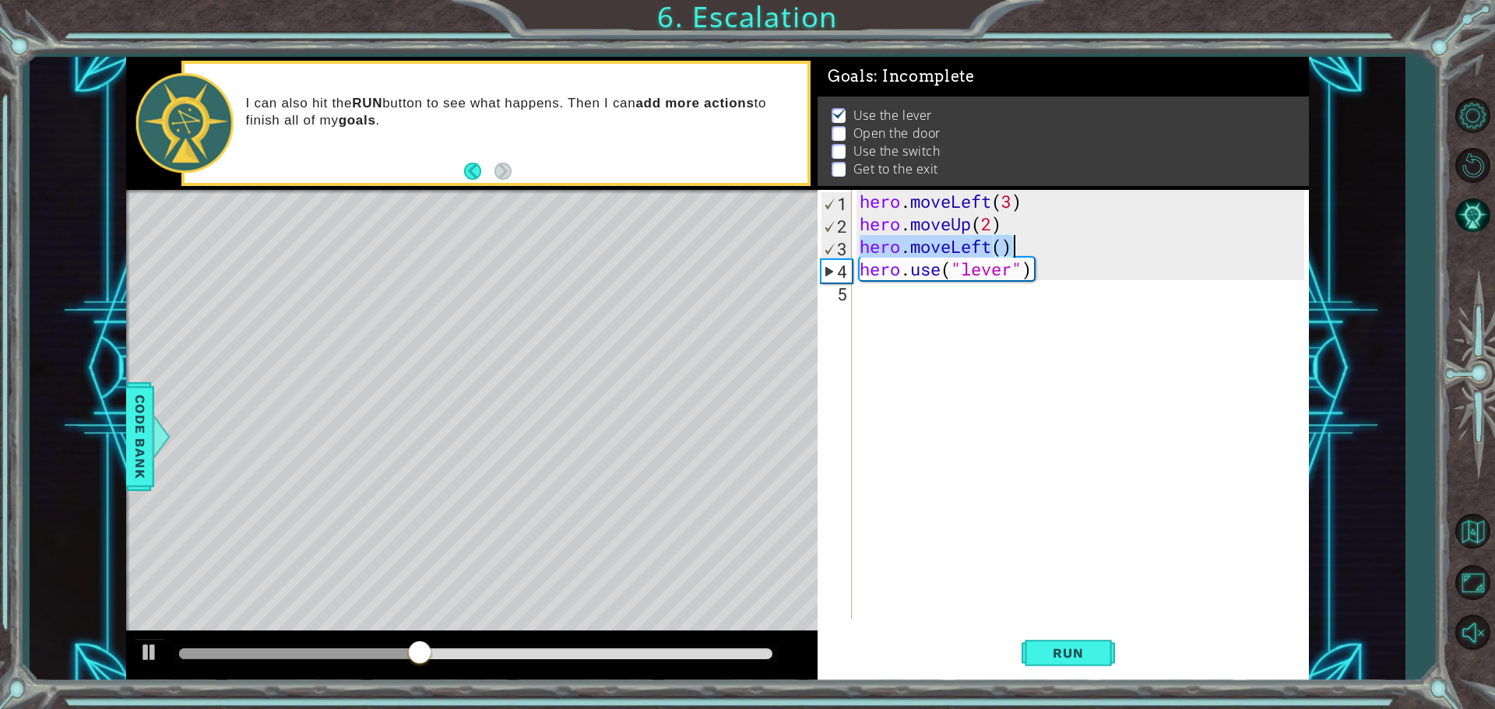
drag, startPoint x: 857, startPoint y: 239, endPoint x: 1036, endPoint y: 250, distance: 179.4
click at [1036, 250] on div "hero . moveLeft ( 3 ) hero . moveUp ( 2 ) hero . moveLeft ( ) hero . use ( "lev…" at bounding box center [1083, 427] width 455 height 474
type textarea "hero.moveLeft()"
click at [902, 316] on div "hero . moveLeft ( 3 ) hero . moveUp ( 2 ) hero . moveLeft ( ) hero . use ( "lev…" at bounding box center [1083, 427] width 455 height 474
paste textarea "hero.moveLeft()"
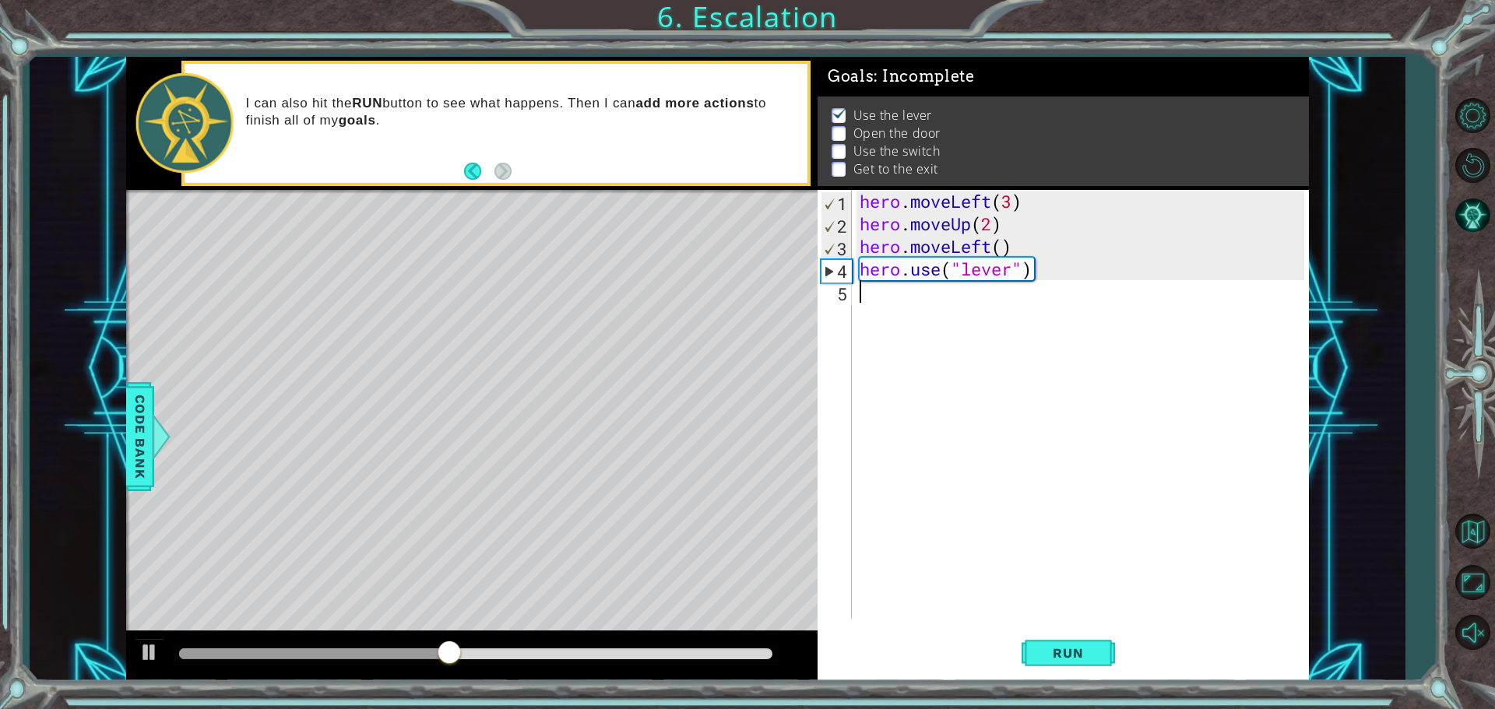
type textarea "hero.moveLeft()"
click at [1062, 638] on button "Run" at bounding box center [1067, 652] width 93 height 49
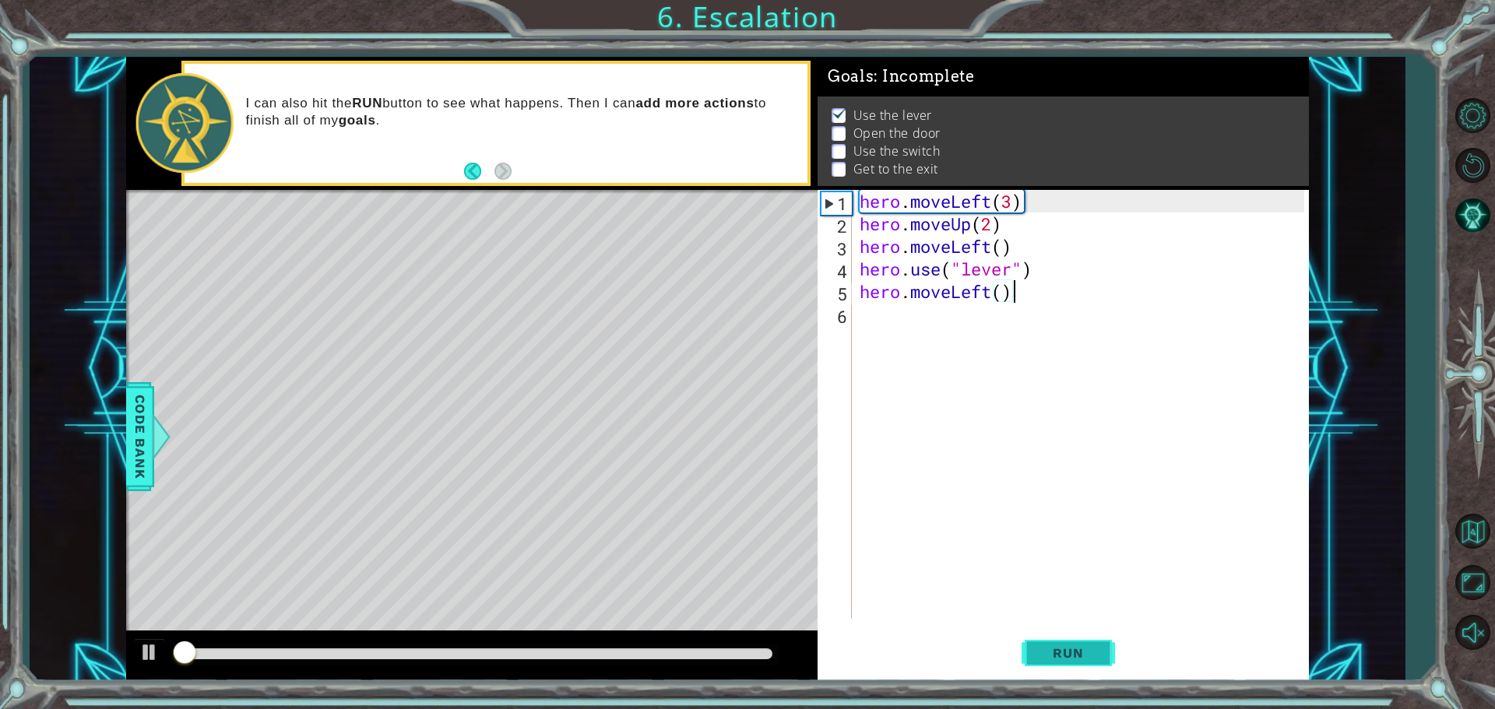
scroll to position [8, 0]
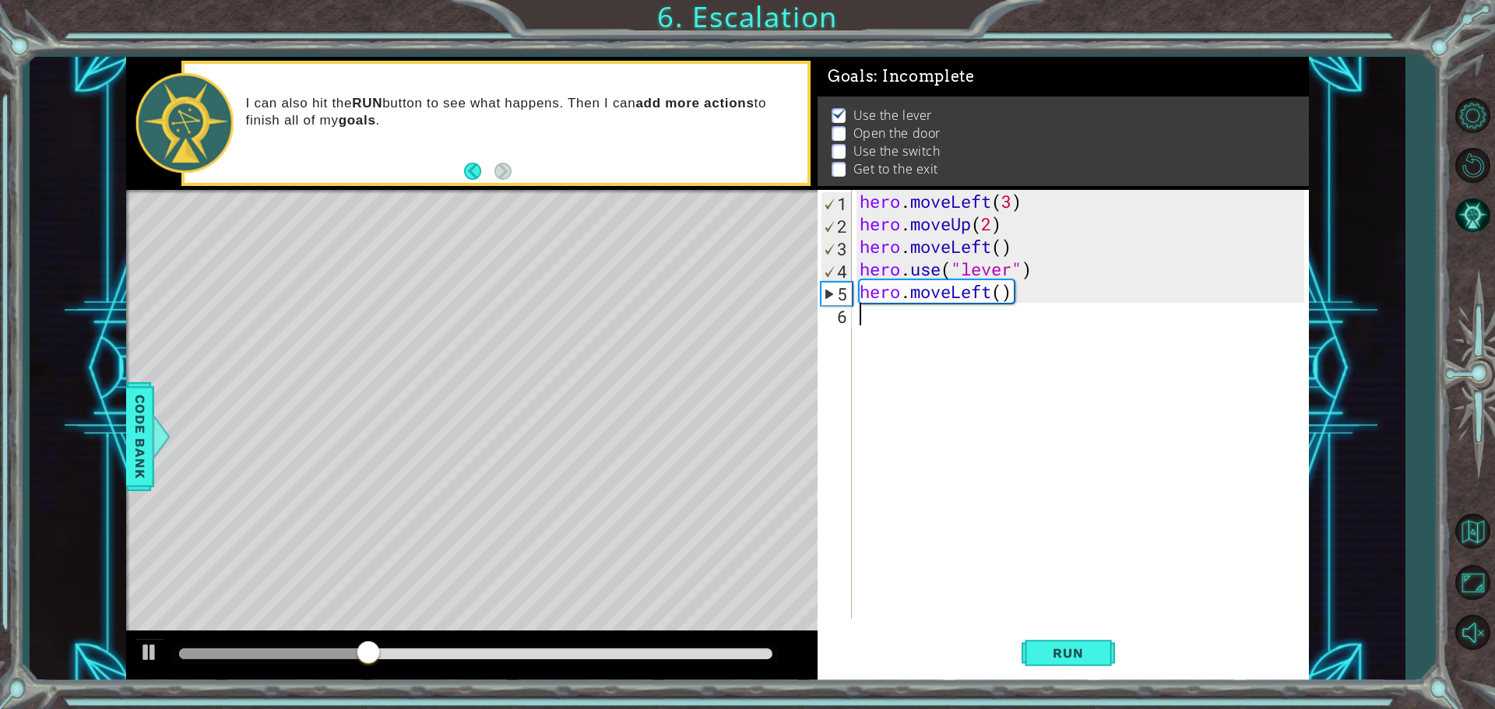
click at [936, 345] on div "hero . moveLeft ( 3 ) hero . moveUp ( 2 ) hero . moveLeft ( ) hero . use ( "lev…" at bounding box center [1083, 427] width 455 height 474
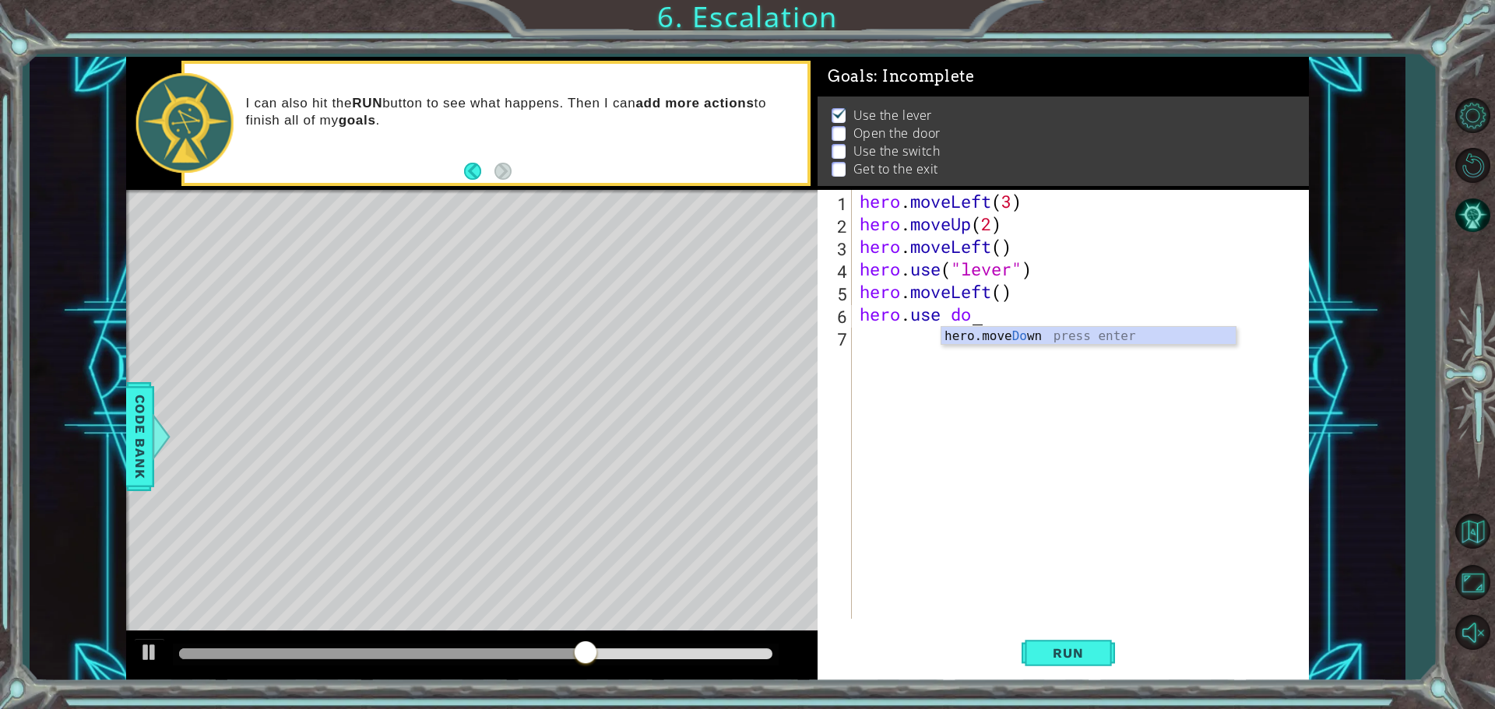
scroll to position [0, 5]
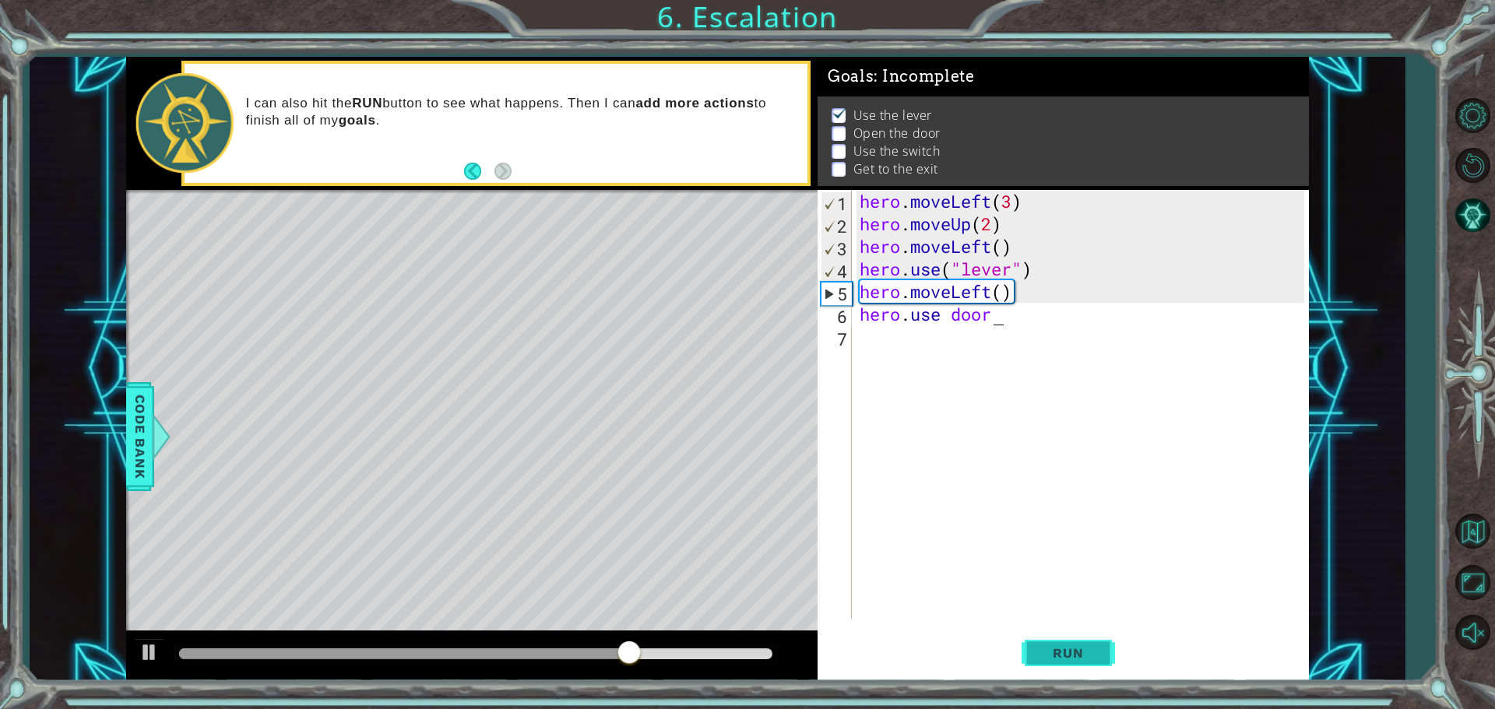
click at [1076, 663] on button "Run" at bounding box center [1067, 652] width 93 height 49
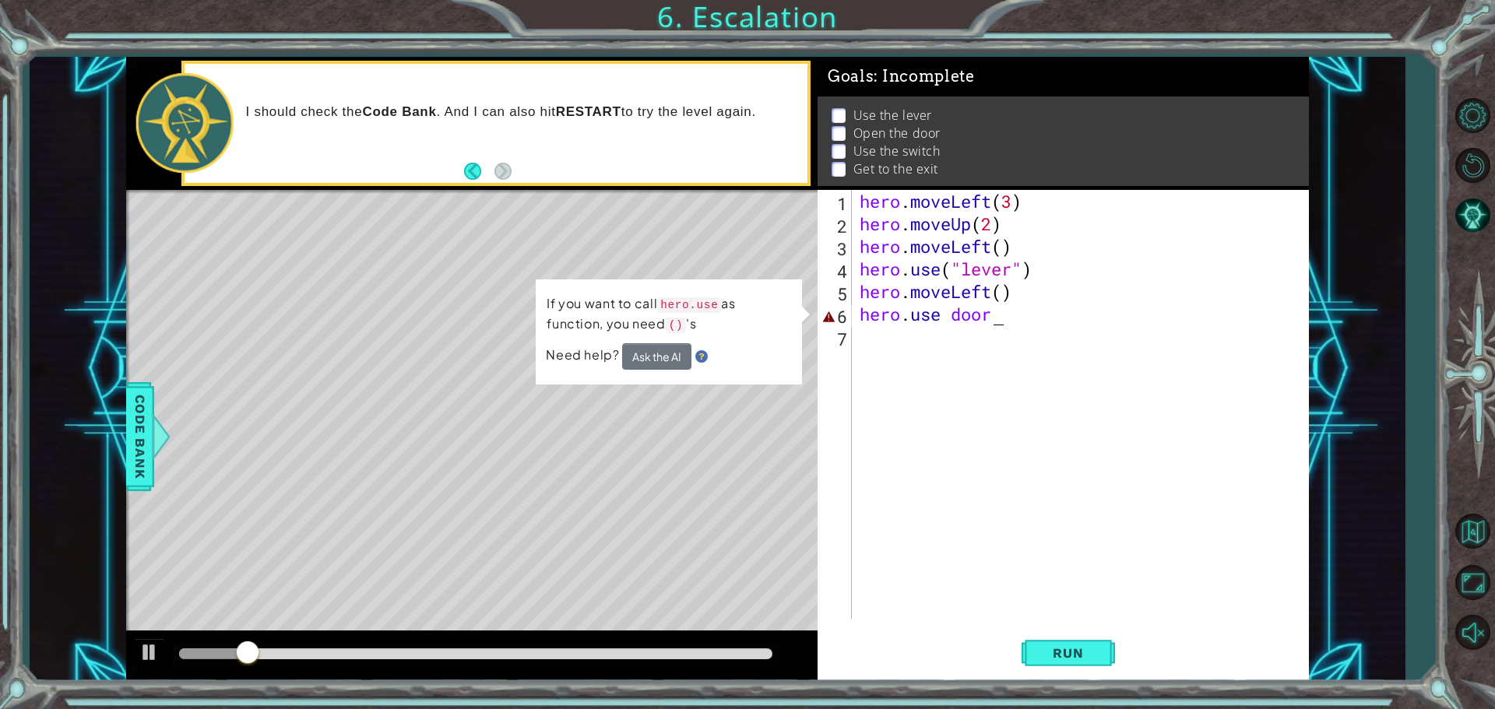
click at [990, 311] on div "hero . moveLeft ( 3 ) hero . moveUp ( 2 ) hero . moveLeft ( ) hero . use ( "lev…" at bounding box center [1083, 427] width 455 height 474
click at [1010, 308] on div "hero . moveLeft ( 3 ) hero . moveUp ( 2 ) hero . moveLeft ( ) hero . use ( "lev…" at bounding box center [1083, 427] width 455 height 474
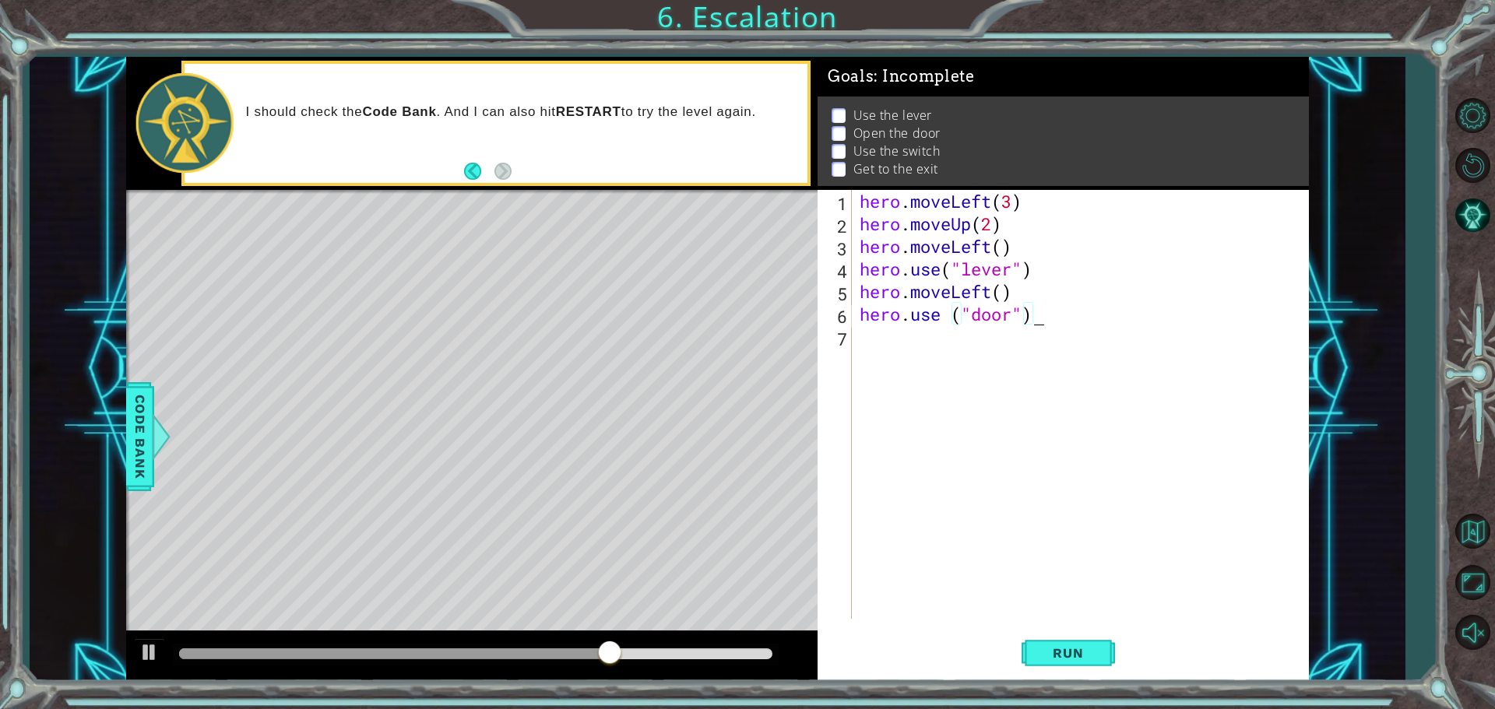
scroll to position [0, 7]
type textarea "hero.use ("door")"
click at [1111, 644] on button "Run" at bounding box center [1067, 652] width 93 height 49
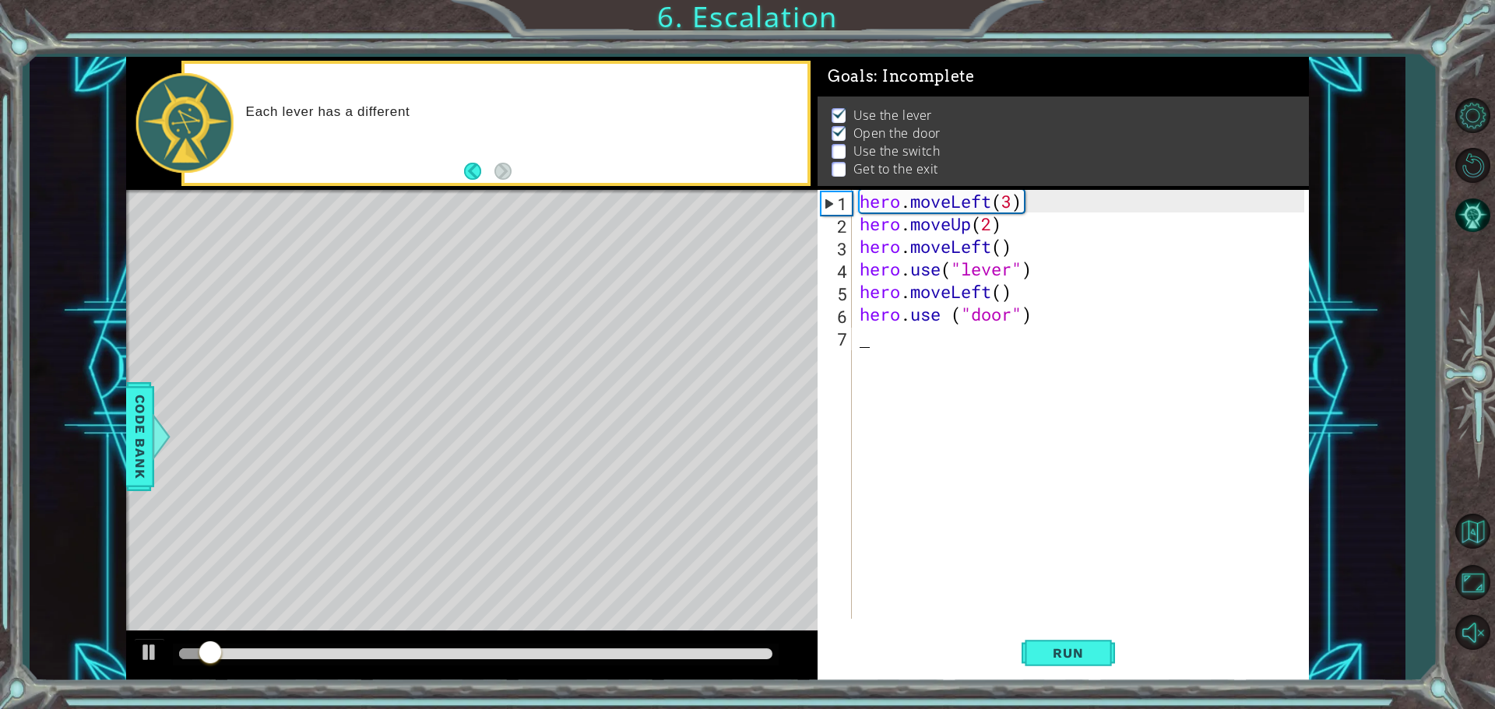
click at [888, 346] on div "hero . moveLeft ( 3 ) hero . moveUp ( 2 ) hero . moveLeft ( ) hero . use ( "lev…" at bounding box center [1083, 427] width 455 height 474
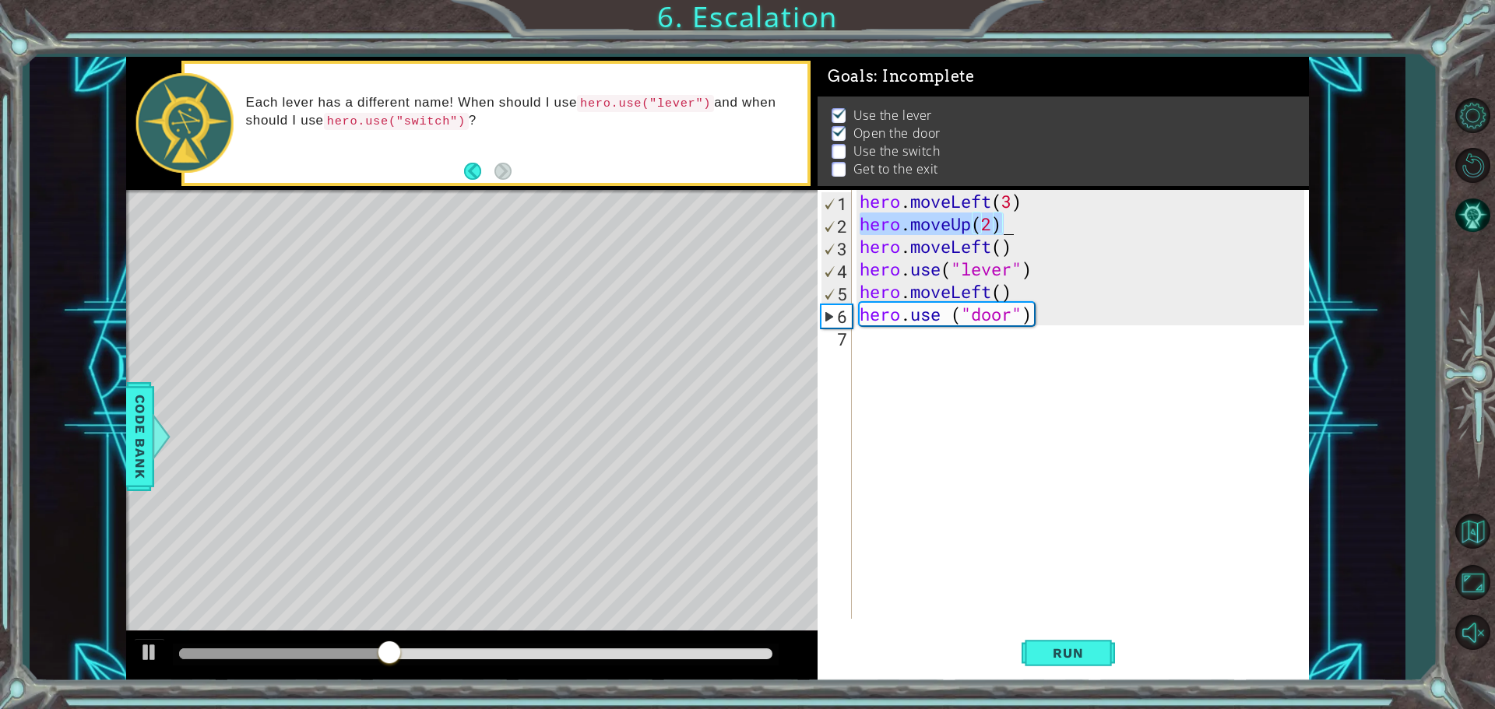
drag, startPoint x: 863, startPoint y: 222, endPoint x: 1008, endPoint y: 219, distance: 144.8
click at [1008, 219] on div "hero . moveLeft ( 3 ) hero . moveUp ( 2 ) hero . moveLeft ( ) hero . use ( "lev…" at bounding box center [1083, 427] width 455 height 474
type textarea "hero.moveUp(2)"
click at [887, 378] on div "hero . moveLeft ( 3 ) hero . moveUp ( 2 ) hero . moveLeft ( ) hero . use ( "lev…" at bounding box center [1083, 427] width 455 height 474
paste textarea "hero.moveUp(2)"
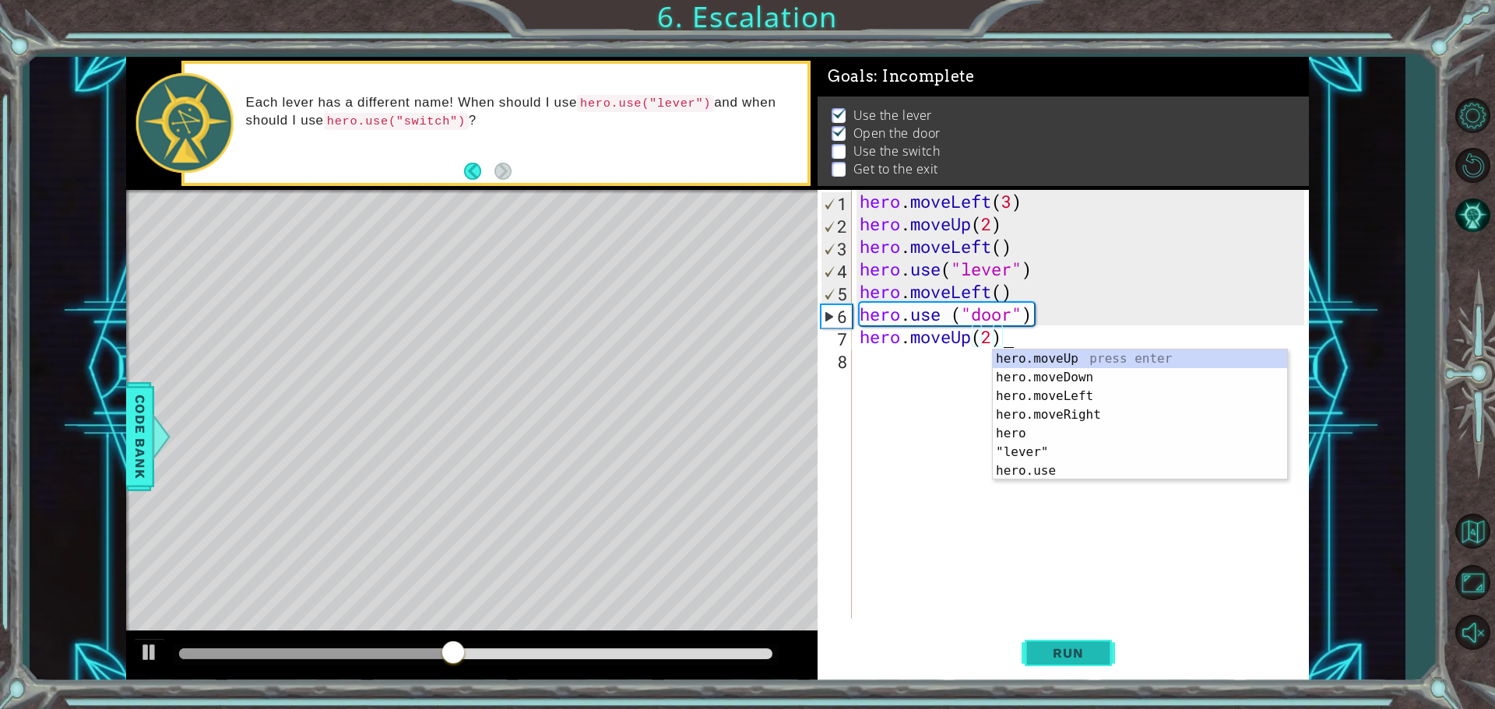
click at [1057, 641] on button "Run" at bounding box center [1067, 652] width 93 height 49
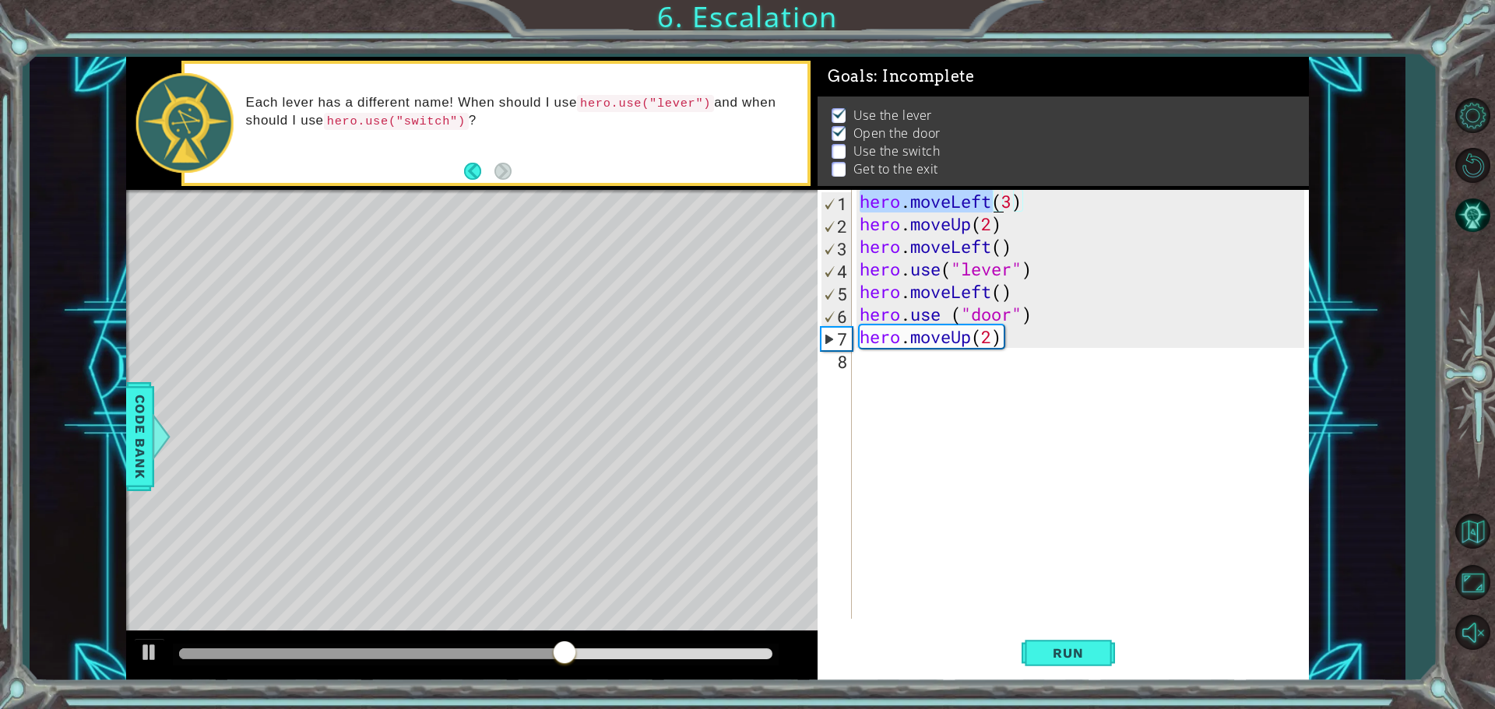
drag, startPoint x: 862, startPoint y: 198, endPoint x: 996, endPoint y: 198, distance: 133.9
click at [996, 198] on div "hero . moveLeft ( 3 ) hero . moveUp ( 2 ) hero . moveLeft ( ) hero . use ( "lev…" at bounding box center [1083, 427] width 455 height 474
type textarea "hero.moveLeft(3)"
click at [992, 369] on div "hero . moveLeft ( 3 ) hero . moveUp ( 2 ) hero . moveLeft ( ) hero . use ( "lev…" at bounding box center [1083, 427] width 455 height 474
paste textarea "hero.moveLeft"
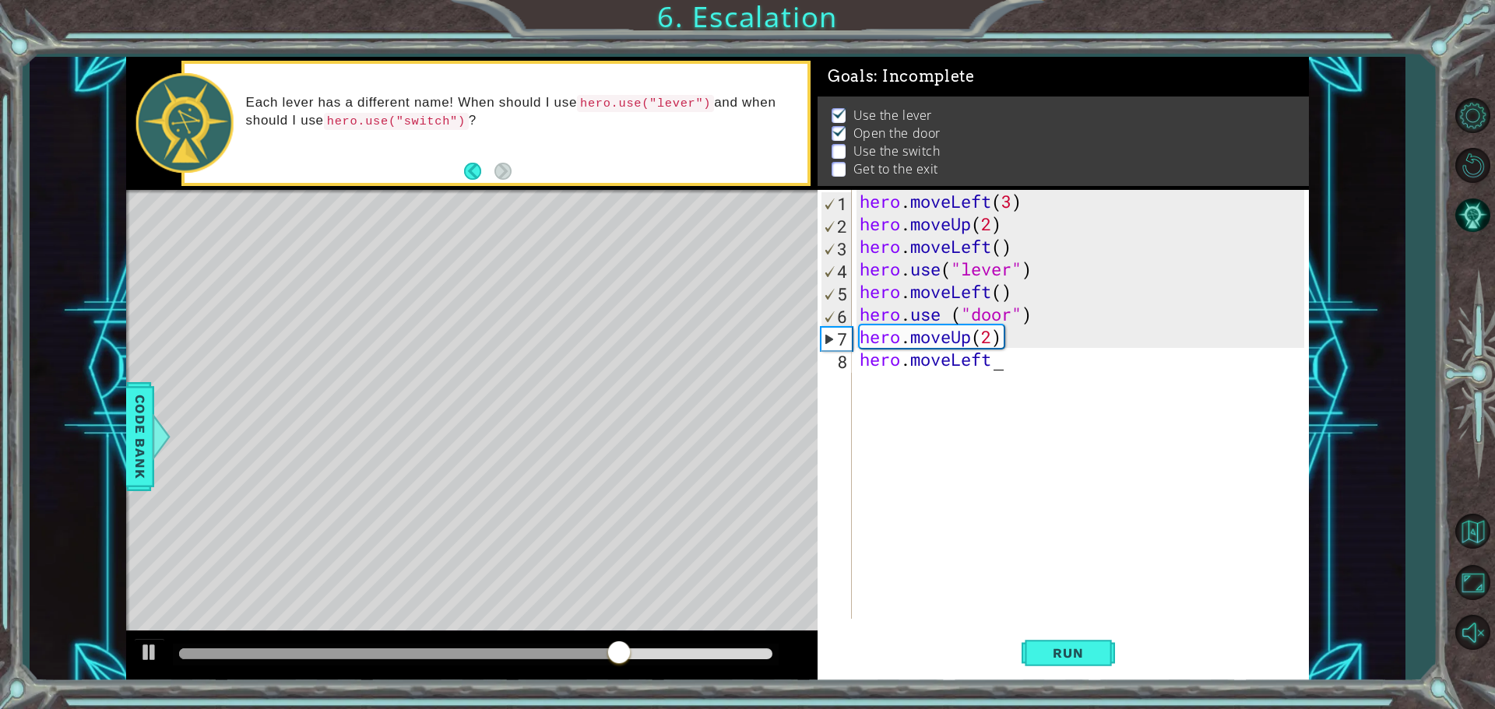
type textarea "hero.moveLeft"
click at [876, 389] on body "1 ההההההההההההההההההההההההההההההההההההההההההההההההההההההההההההההההההההההההההההה…" at bounding box center [747, 354] width 1495 height 709
click at [879, 390] on div "hero . moveLeft ( 3 ) hero . moveUp ( 2 ) hero . moveLeft ( ) hero . use ( "lev…" at bounding box center [1083, 427] width 455 height 474
paste textarea "hero.moveLeft"
type textarea "hero.moveLeft"
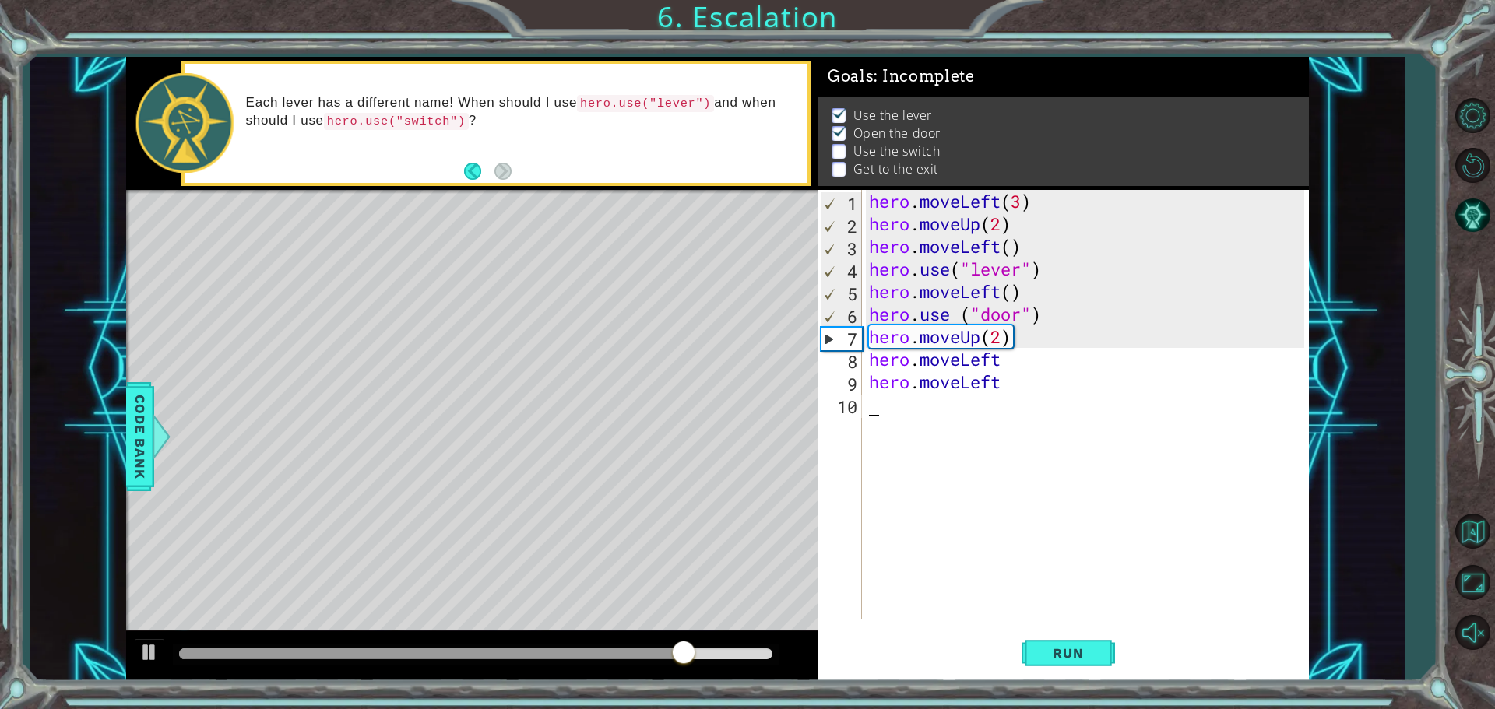
click at [1094, 618] on div "hero . moveLeft ( 3 ) hero . moveUp ( 2 ) hero . moveLeft ( ) hero . use ( "lev…" at bounding box center [1089, 427] width 446 height 474
click at [1092, 630] on button "Run" at bounding box center [1067, 652] width 93 height 49
type textarea "("
click at [1060, 366] on div "hero . moveLeft ( 3 ) hero . moveUp ( 2 ) hero . moveLeft ( ) hero . use ( "lev…" at bounding box center [1089, 427] width 446 height 474
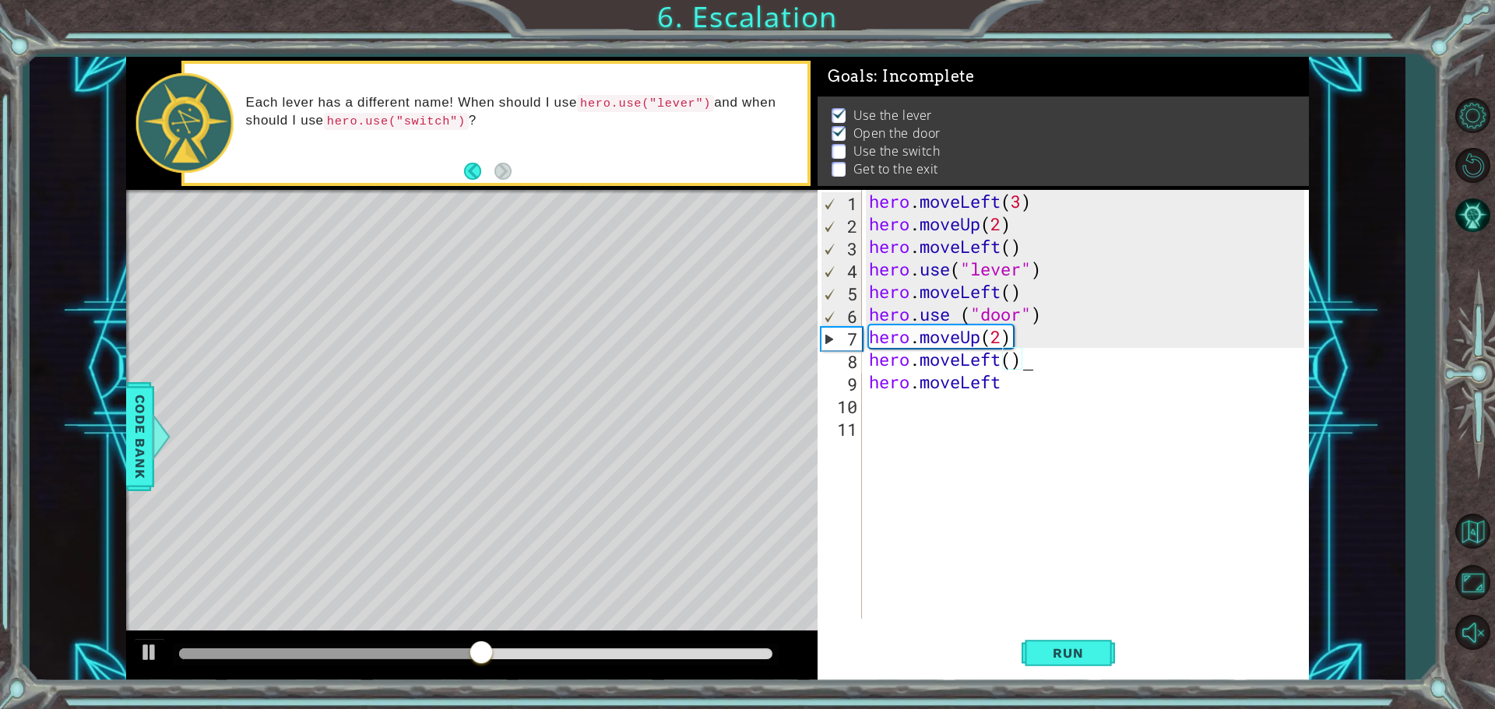
click at [1027, 387] on div "hero . moveLeft ( 3 ) hero . moveUp ( 2 ) hero . moveLeft ( ) hero . use ( "lev…" at bounding box center [1089, 427] width 446 height 474
click at [1058, 637] on button "Run" at bounding box center [1067, 652] width 93 height 49
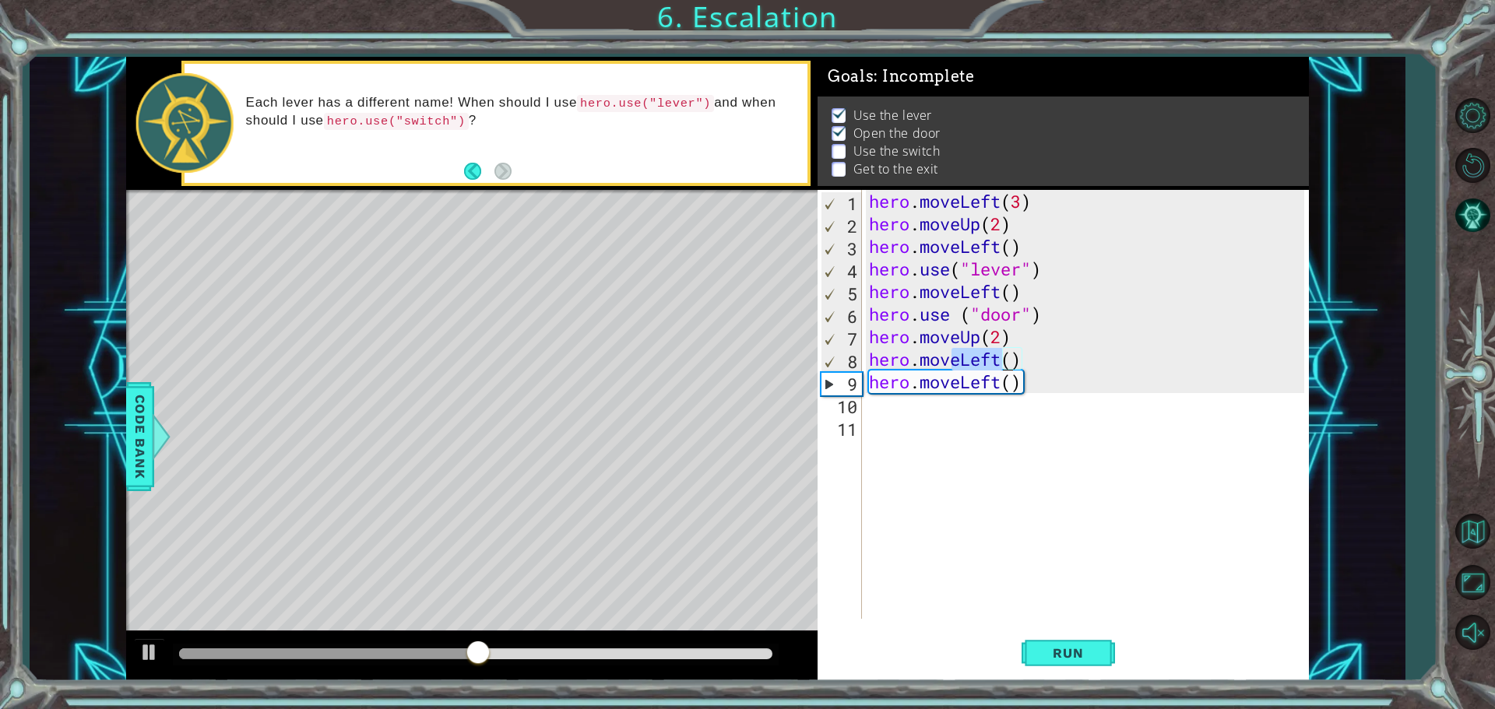
drag, startPoint x: 955, startPoint y: 358, endPoint x: 1000, endPoint y: 356, distance: 45.2
click at [1000, 356] on div "hero . moveLeft ( 3 ) hero . moveUp ( 2 ) hero . moveLeft ( ) hero . use ( "lev…" at bounding box center [1089, 427] width 446 height 474
click at [1000, 356] on div "hero . moveLeft ( 3 ) hero . moveUp ( 2 ) hero . moveLeft ( ) hero . use ( "lev…" at bounding box center [1085, 404] width 438 height 429
drag, startPoint x: 1000, startPoint y: 356, endPoint x: 958, endPoint y: 356, distance: 42.0
click at [958, 356] on div "hero . moveLeft ( 3 ) hero . moveUp ( 2 ) hero . moveLeft ( ) hero . use ( "lev…" at bounding box center [1089, 427] width 446 height 474
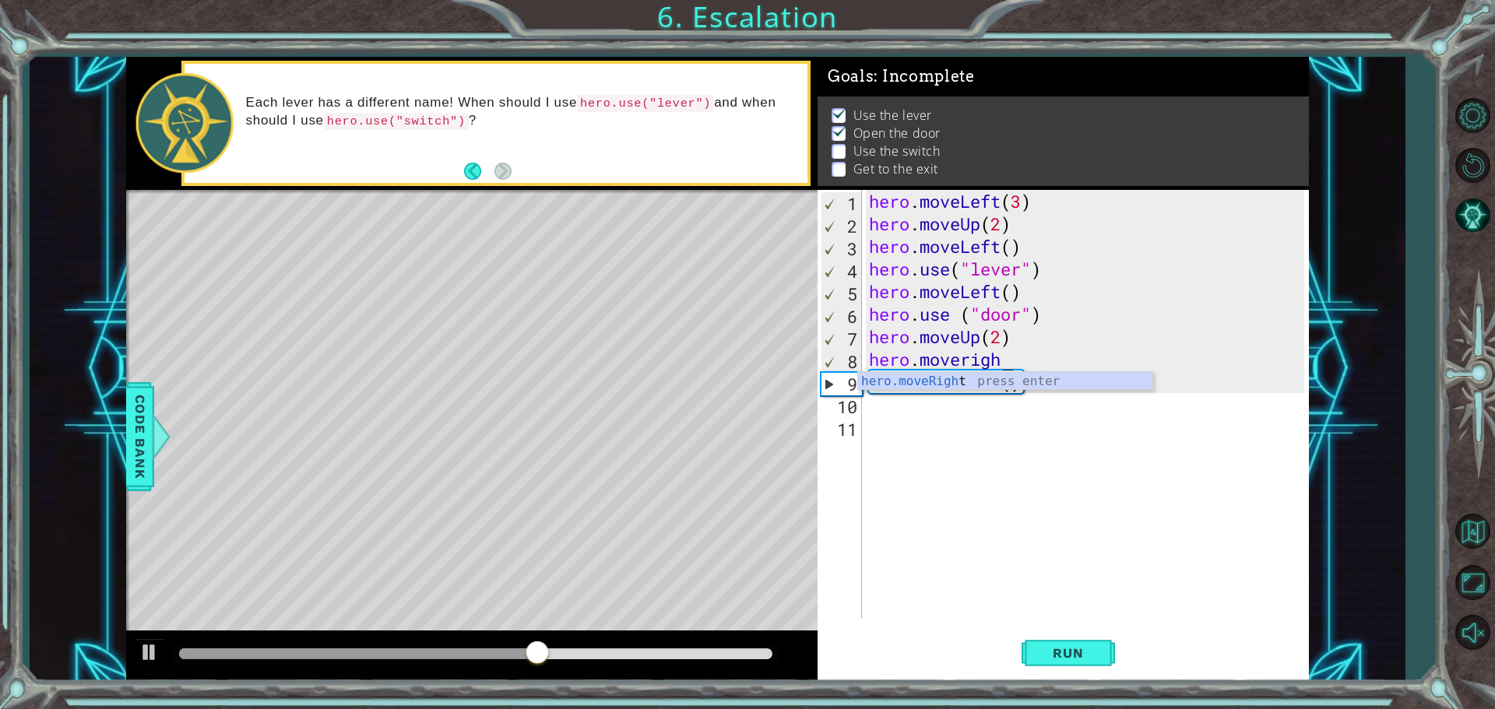
type textarea "hero.moveright"
click at [887, 425] on div "hero . moveLeft ( 3 ) hero . moveUp ( 2 ) hero . moveLeft ( ) hero . use ( "lev…" at bounding box center [1089, 427] width 446 height 474
drag, startPoint x: 959, startPoint y: 379, endPoint x: 999, endPoint y: 374, distance: 40.0
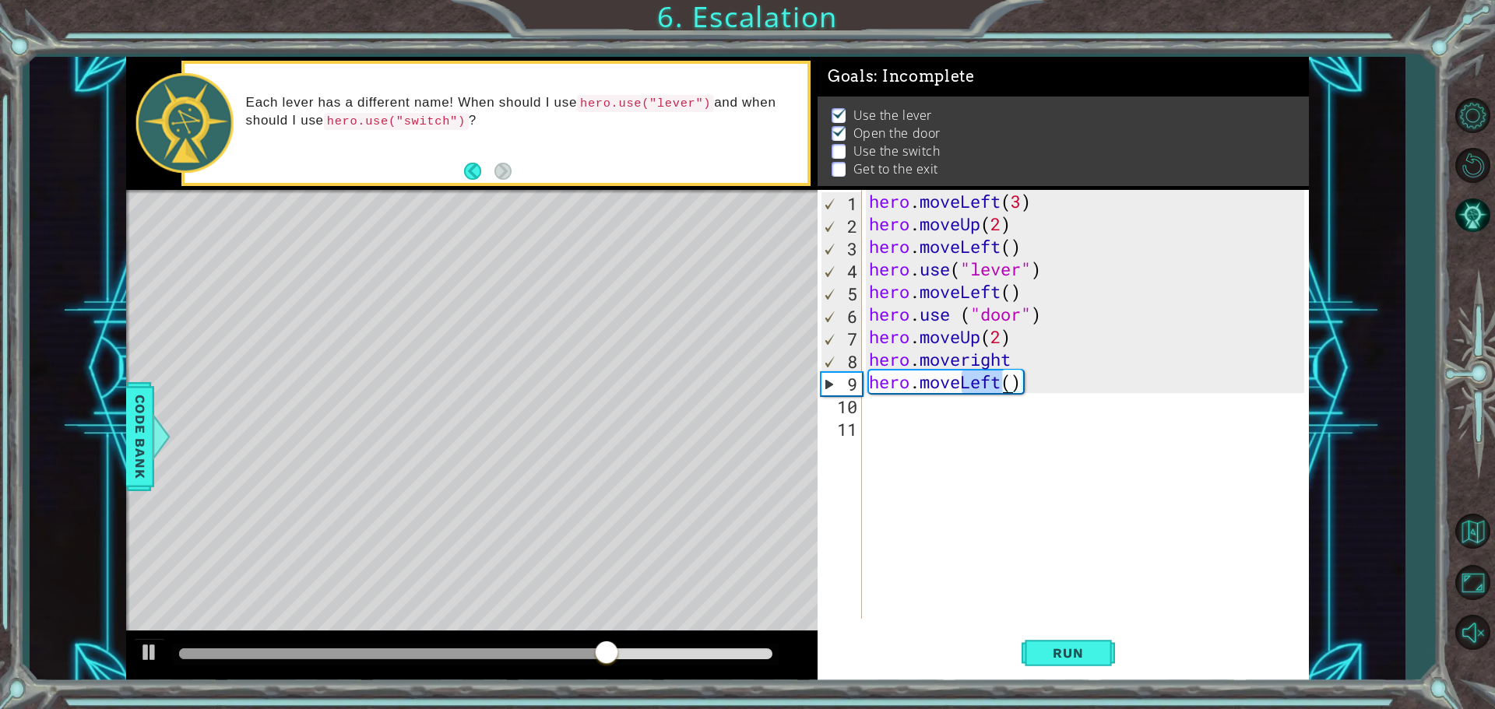
click at [999, 374] on div "hero . moveLeft ( 3 ) hero . moveUp ( 2 ) hero . moveLeft ( ) hero . use ( "lev…" at bounding box center [1089, 427] width 446 height 474
click at [1069, 663] on button "Run" at bounding box center [1067, 652] width 93 height 49
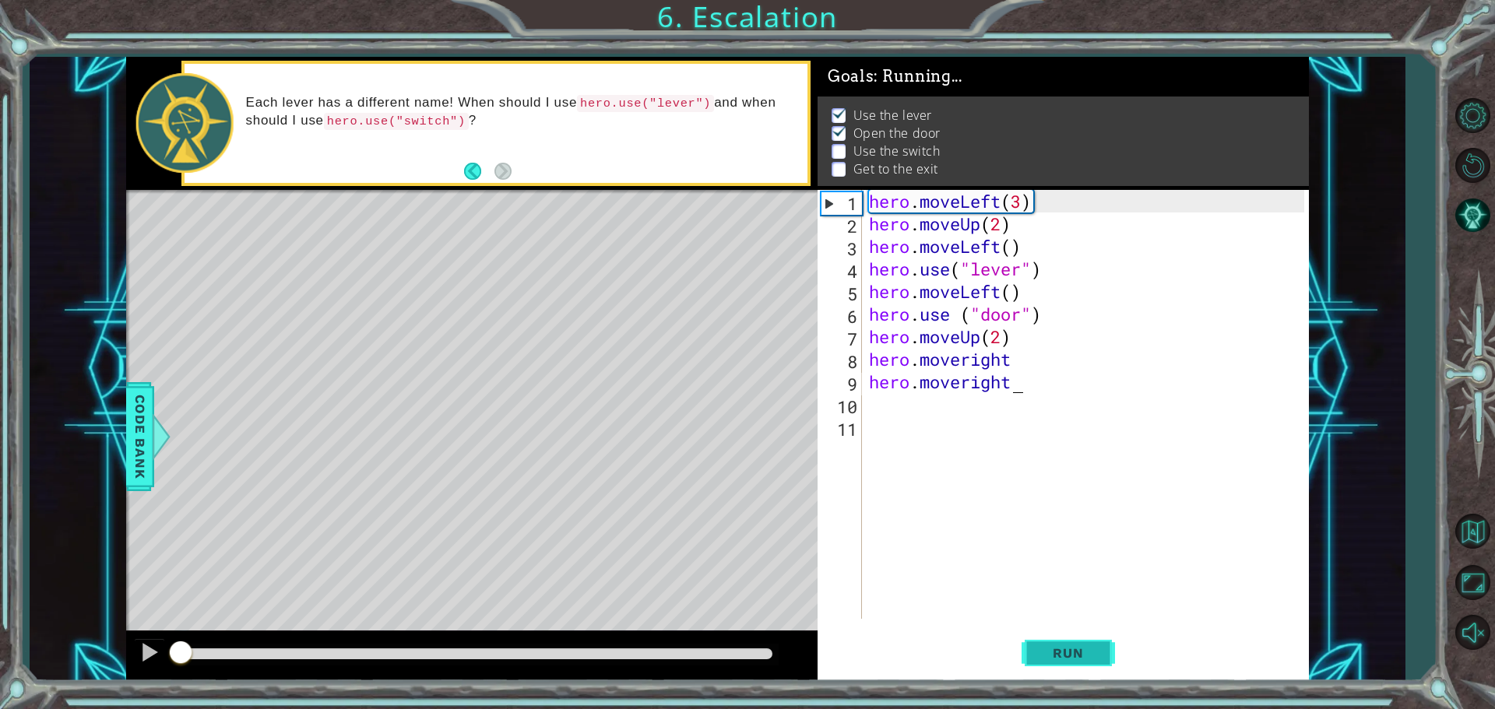
scroll to position [0, 5]
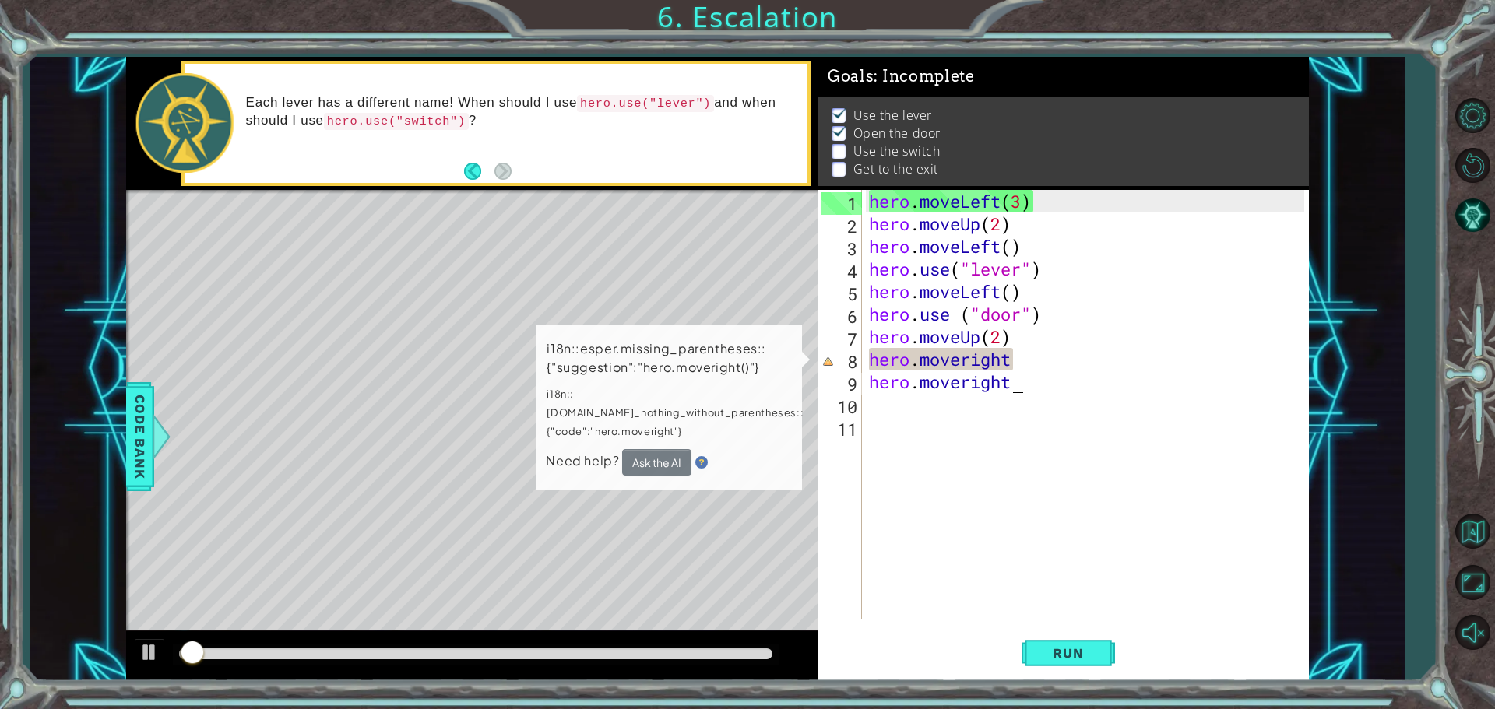
click at [1025, 378] on div "hero . moveLeft ( 3 ) hero . moveUp ( 2 ) hero . moveLeft ( ) hero . use ( "lev…" at bounding box center [1089, 427] width 446 height 474
click at [1027, 365] on div "hero . moveLeft ( 3 ) hero . moveUp ( 2 ) hero . moveLeft ( ) hero . use ( "lev…" at bounding box center [1089, 427] width 446 height 474
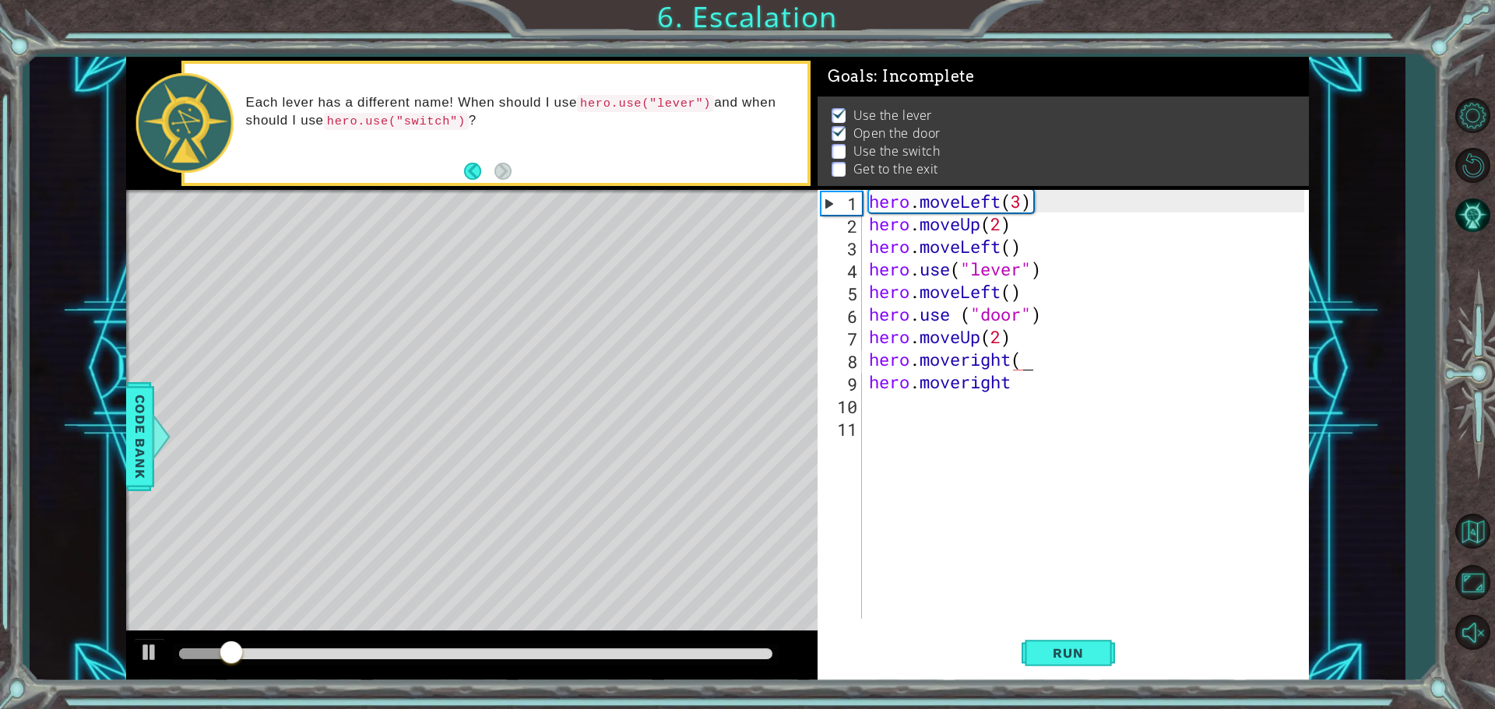
scroll to position [0, 6]
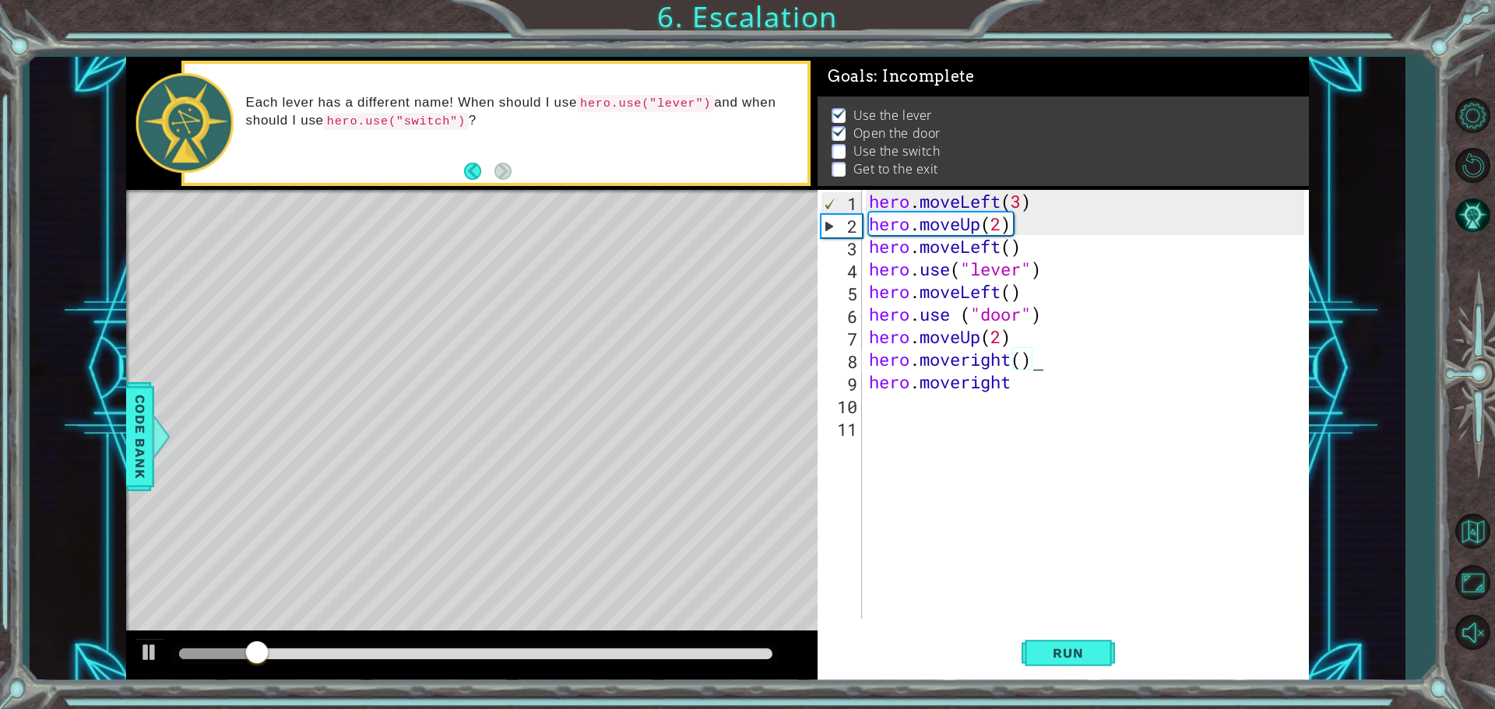
click at [1071, 387] on div "hero . moveLeft ( 3 ) hero . moveUp ( 2 ) hero . moveLeft ( ) hero . use ( "lev…" at bounding box center [1089, 427] width 446 height 474
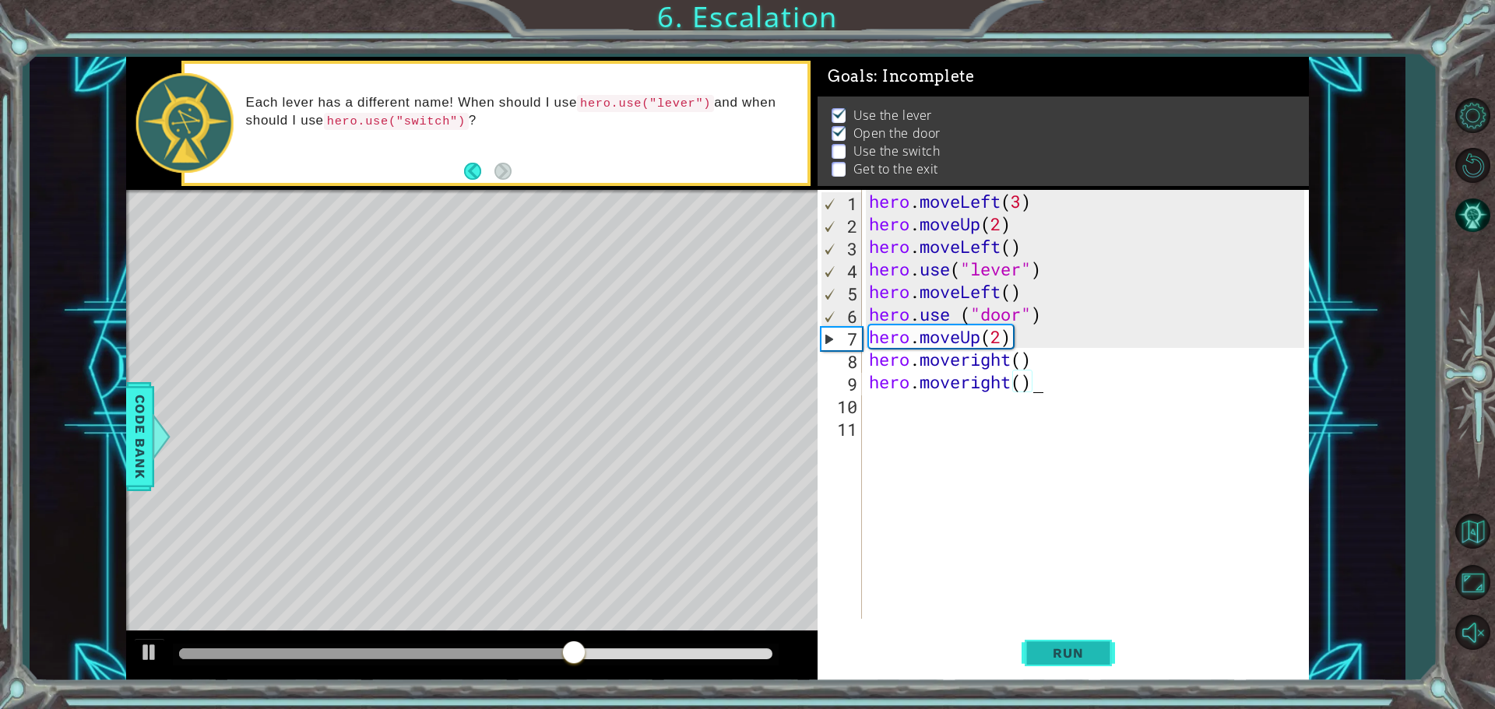
type textarea "hero.moveright()"
click at [1084, 663] on button "Run" at bounding box center [1067, 652] width 93 height 49
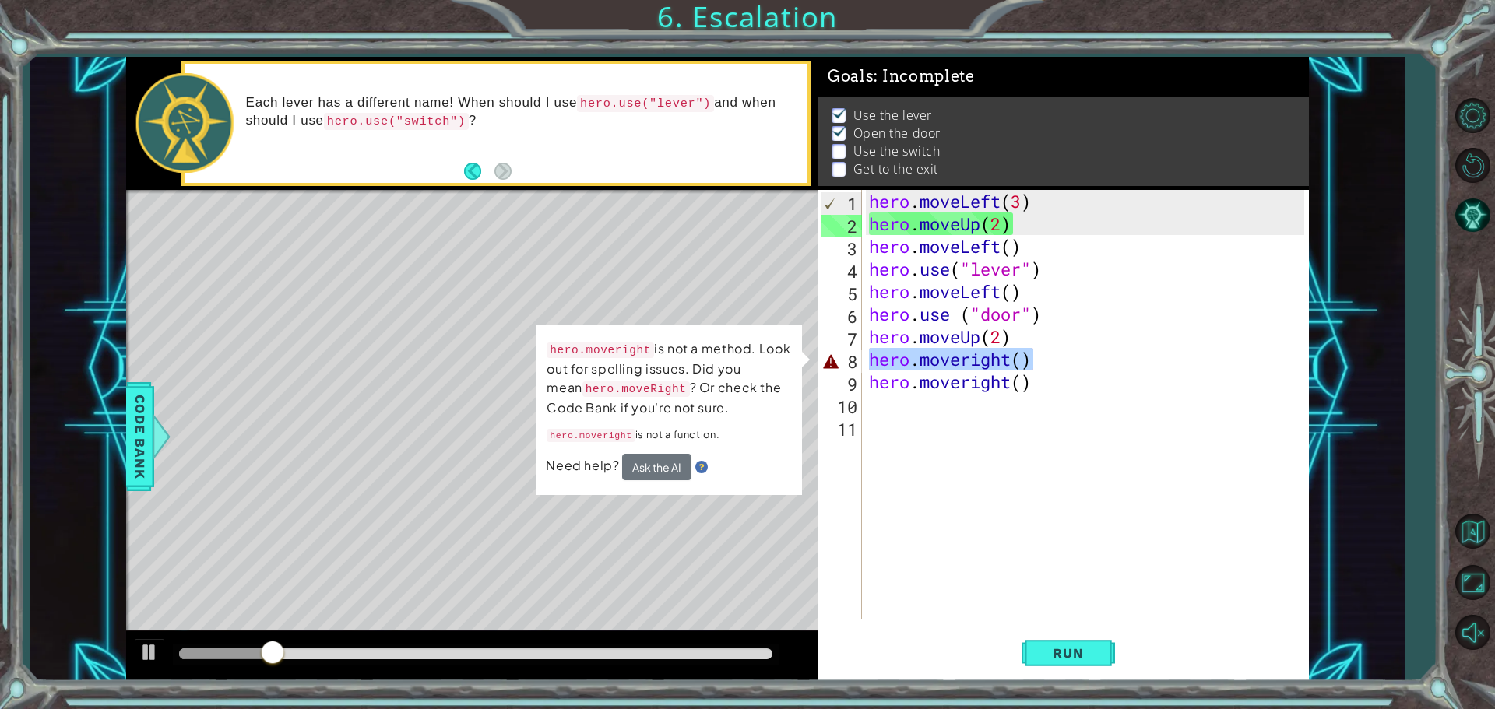
drag, startPoint x: 1037, startPoint y: 355, endPoint x: 871, endPoint y: 367, distance: 166.2
click at [871, 367] on div "hero . moveLeft ( 3 ) hero . moveUp ( 2 ) hero . moveLeft ( ) hero . use ( "lev…" at bounding box center [1089, 427] width 446 height 474
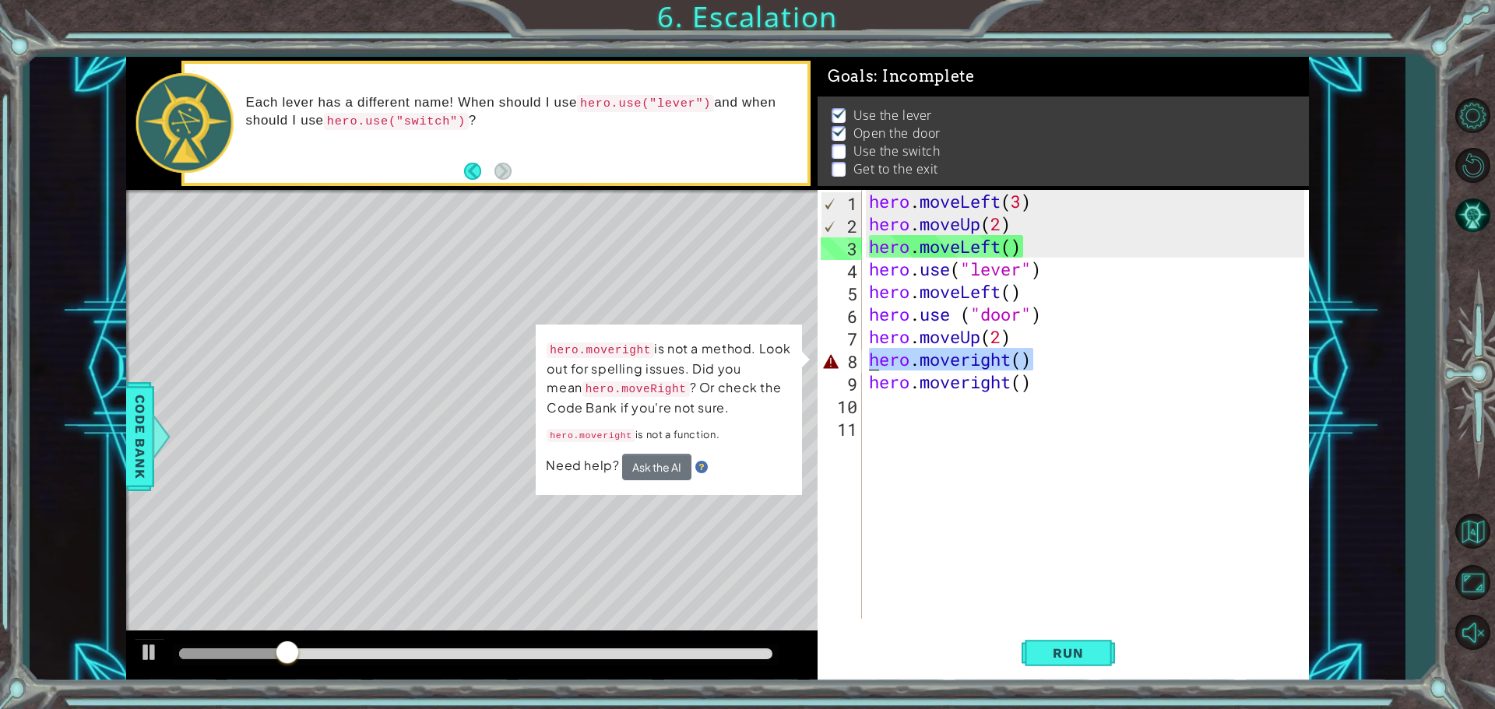
scroll to position [0, 0]
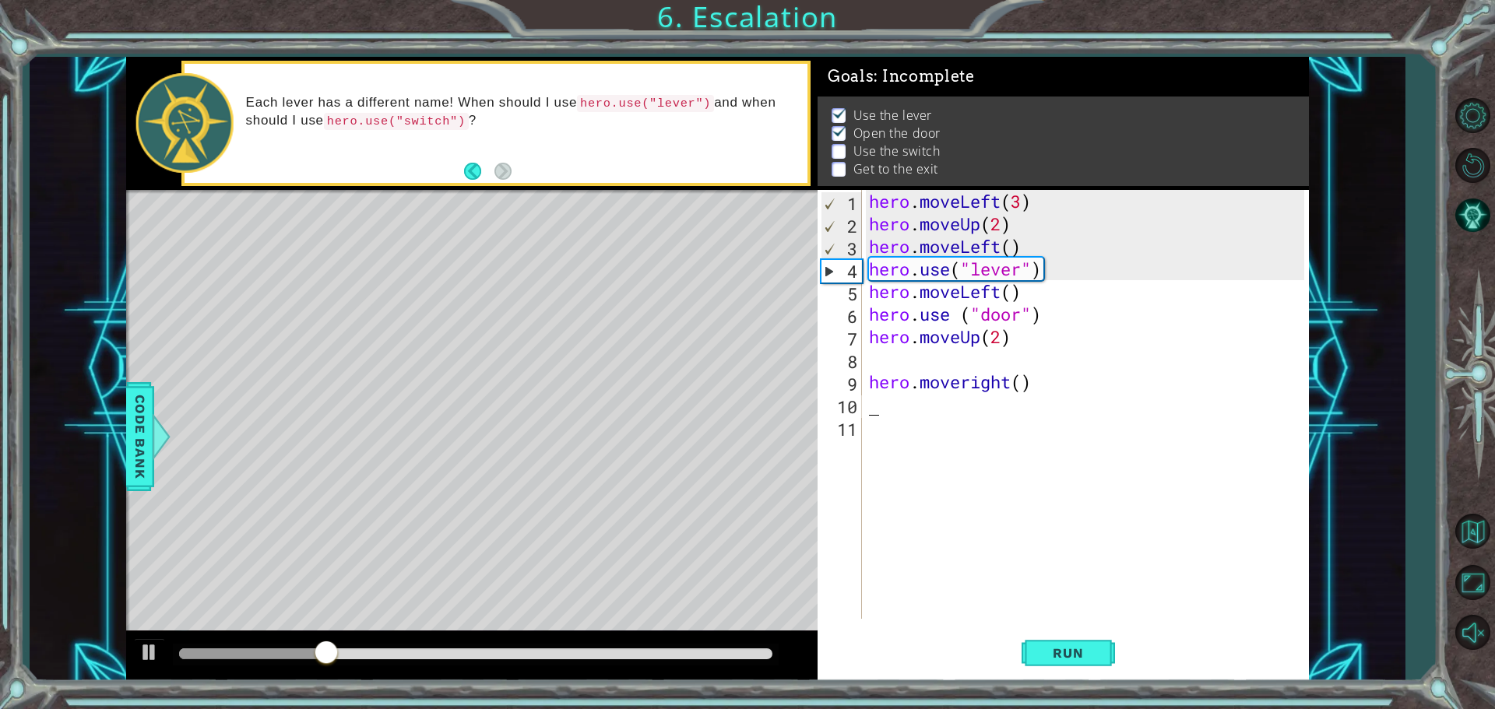
drag, startPoint x: 1060, startPoint y: 406, endPoint x: 930, endPoint y: 385, distance: 131.7
click at [928, 385] on div "hero . moveLeft ( 3 ) hero . moveUp ( 2 ) hero . moveLeft ( ) hero . use ( "lev…" at bounding box center [1089, 427] width 446 height 474
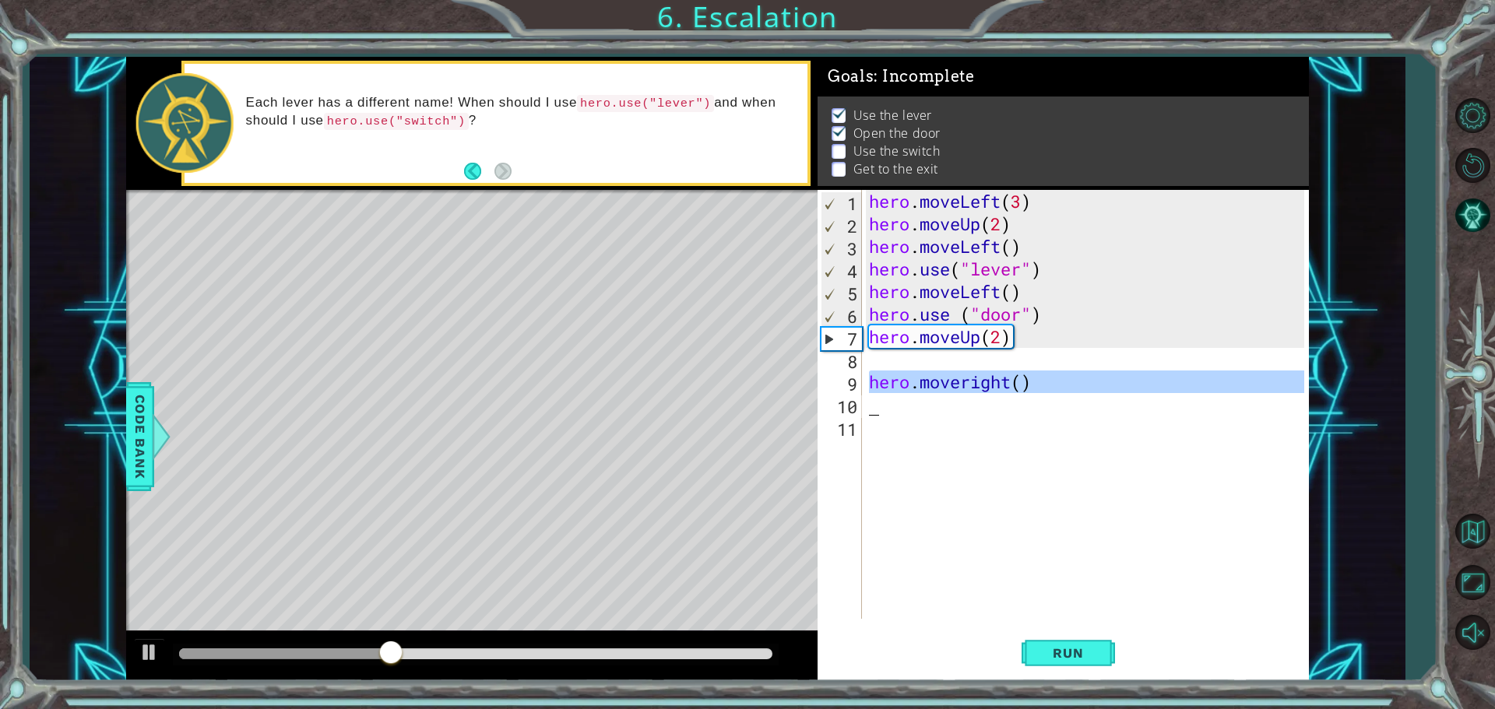
drag, startPoint x: 870, startPoint y: 382, endPoint x: 1095, endPoint y: 396, distance: 226.2
click at [1091, 396] on div "hero . moveLeft ( 3 ) hero . moveUp ( 2 ) hero . moveLeft ( ) hero . use ( "lev…" at bounding box center [1089, 427] width 446 height 474
type textarea "hero.moveright()"
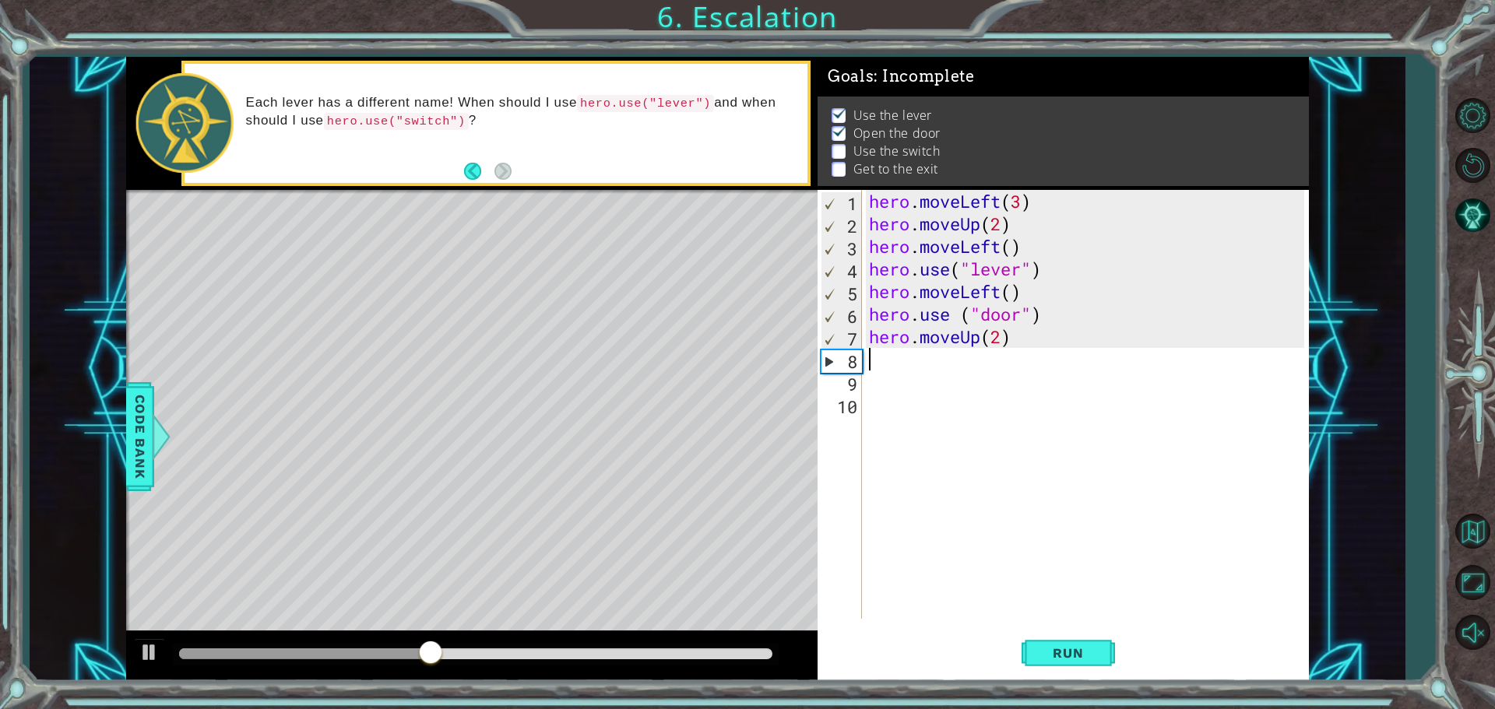
click at [930, 369] on div "hero . moveLeft ( 3 ) hero . moveUp ( 2 ) hero . moveLeft ( ) hero . use ( "lev…" at bounding box center [1089, 427] width 446 height 474
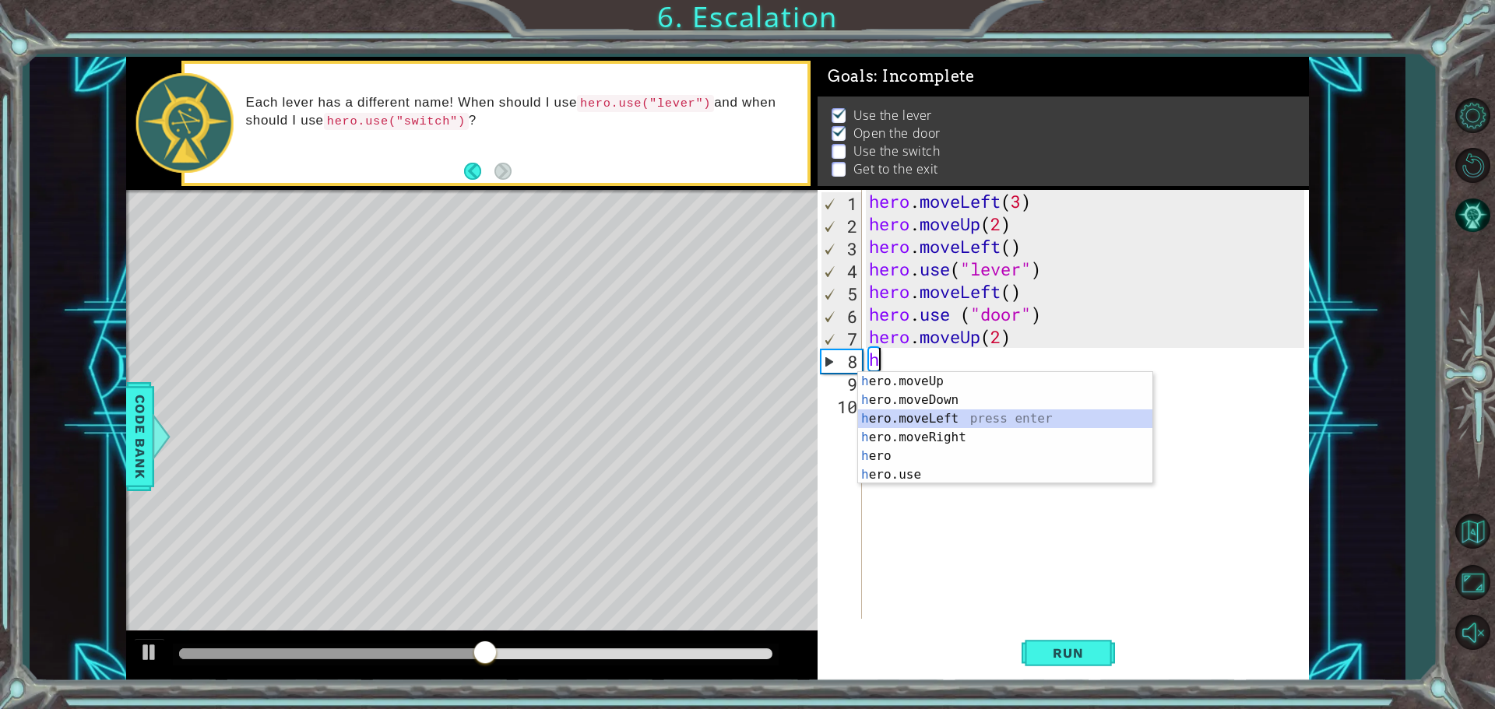
click at [937, 424] on div "h ero.moveUp press enter h ero.moveDown press enter h ero.moveLeft press enter …" at bounding box center [1005, 446] width 294 height 149
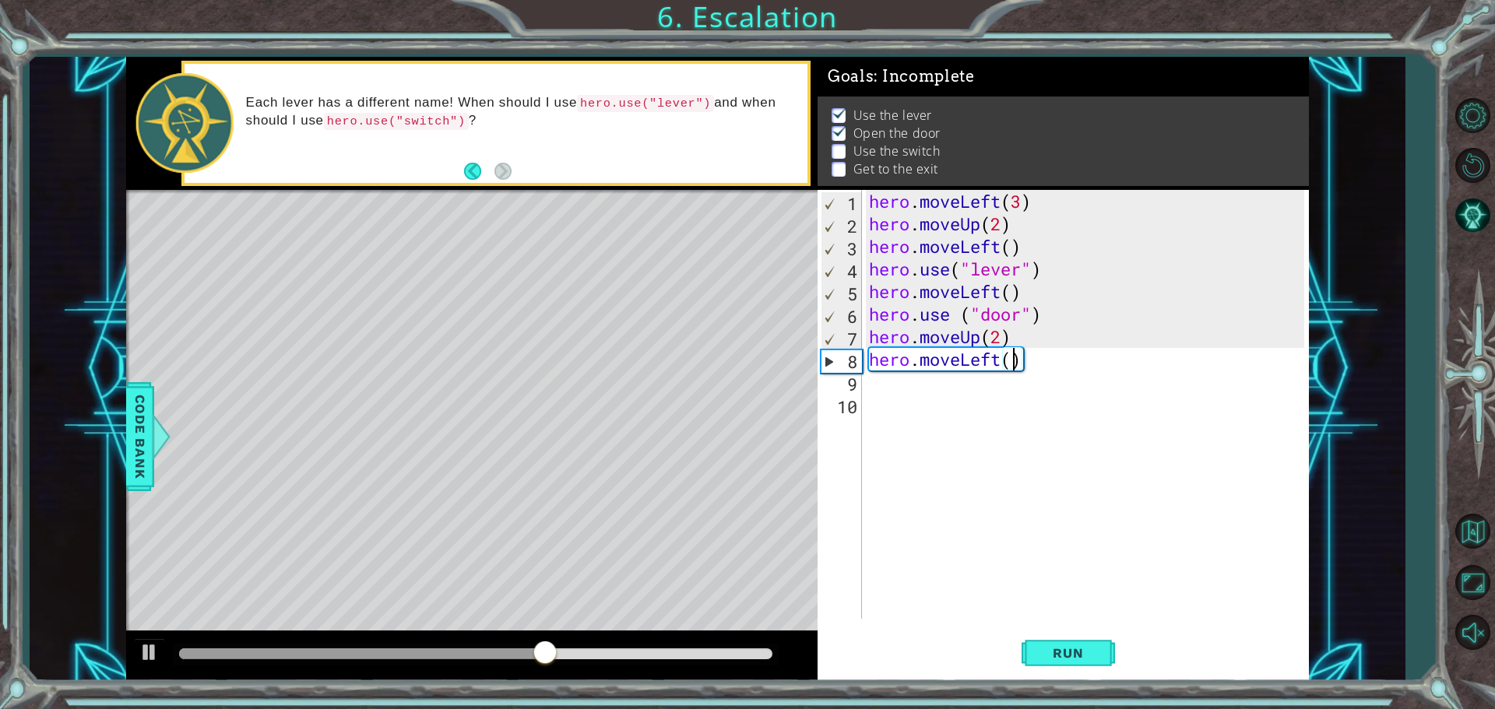
scroll to position [0, 6]
type textarea "hero.moveLeft(2)"
click at [1088, 666] on button "Run" at bounding box center [1067, 652] width 93 height 49
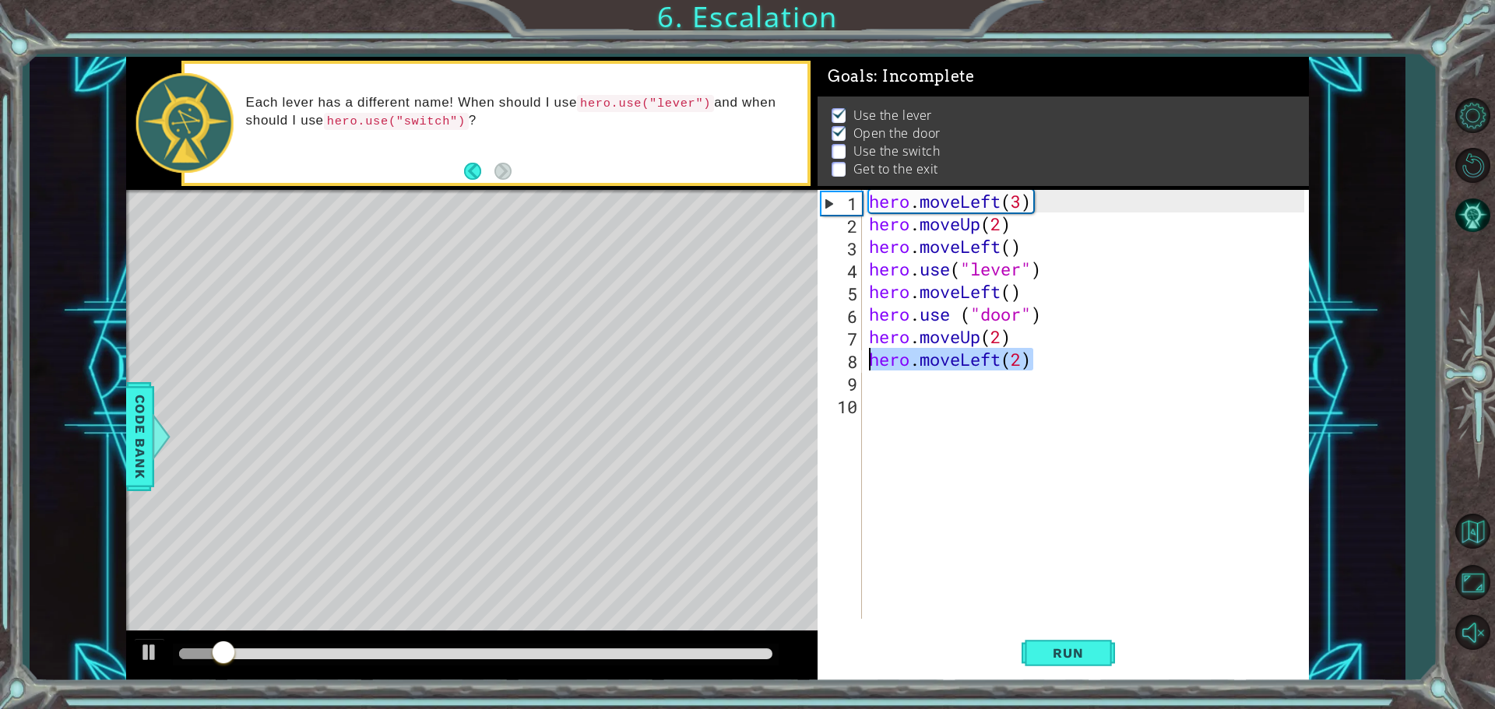
drag, startPoint x: 1053, startPoint y: 356, endPoint x: 799, endPoint y: 357, distance: 254.6
click at [799, 357] on div "1 ההההההההההההההההההההההההההההההההההההההההההההההההההההההההההההההההההההההההההההה…" at bounding box center [717, 369] width 1183 height 624
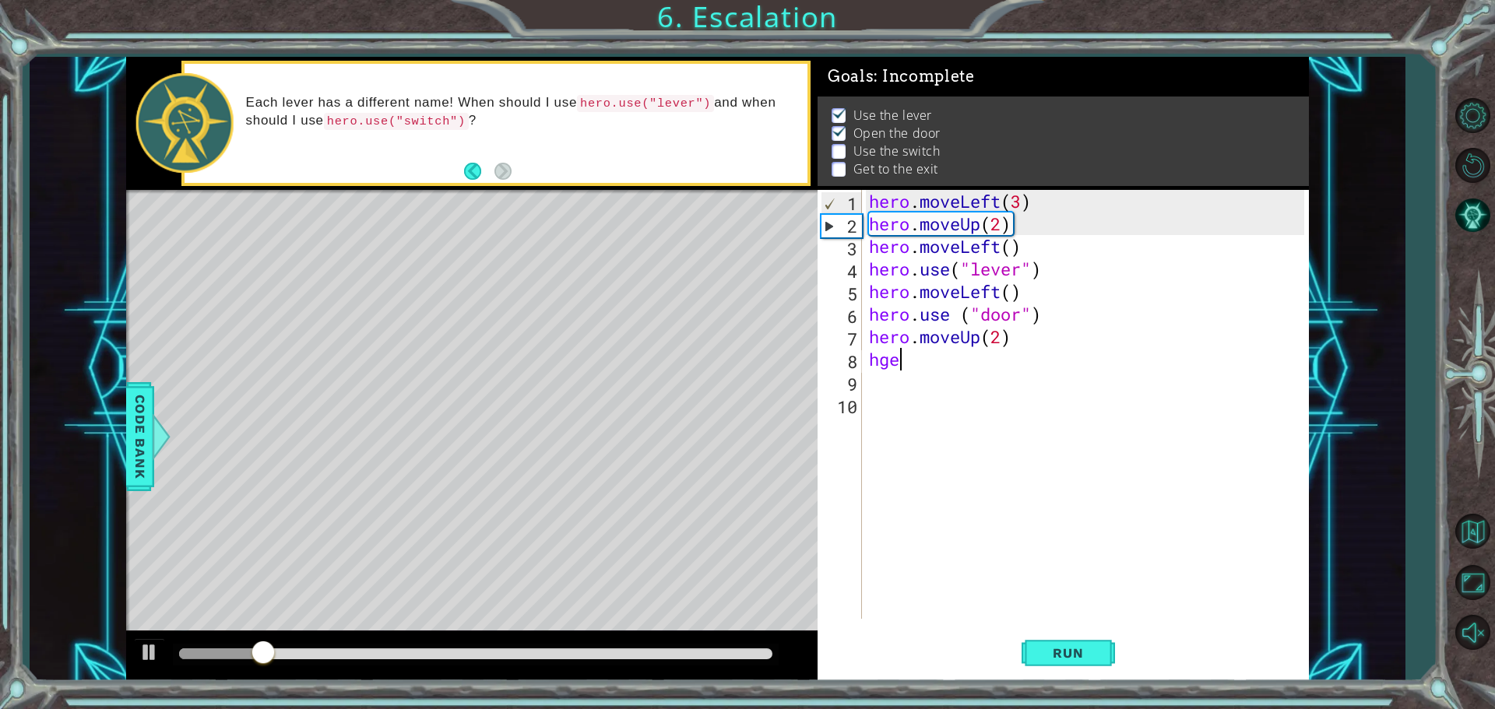
scroll to position [0, 0]
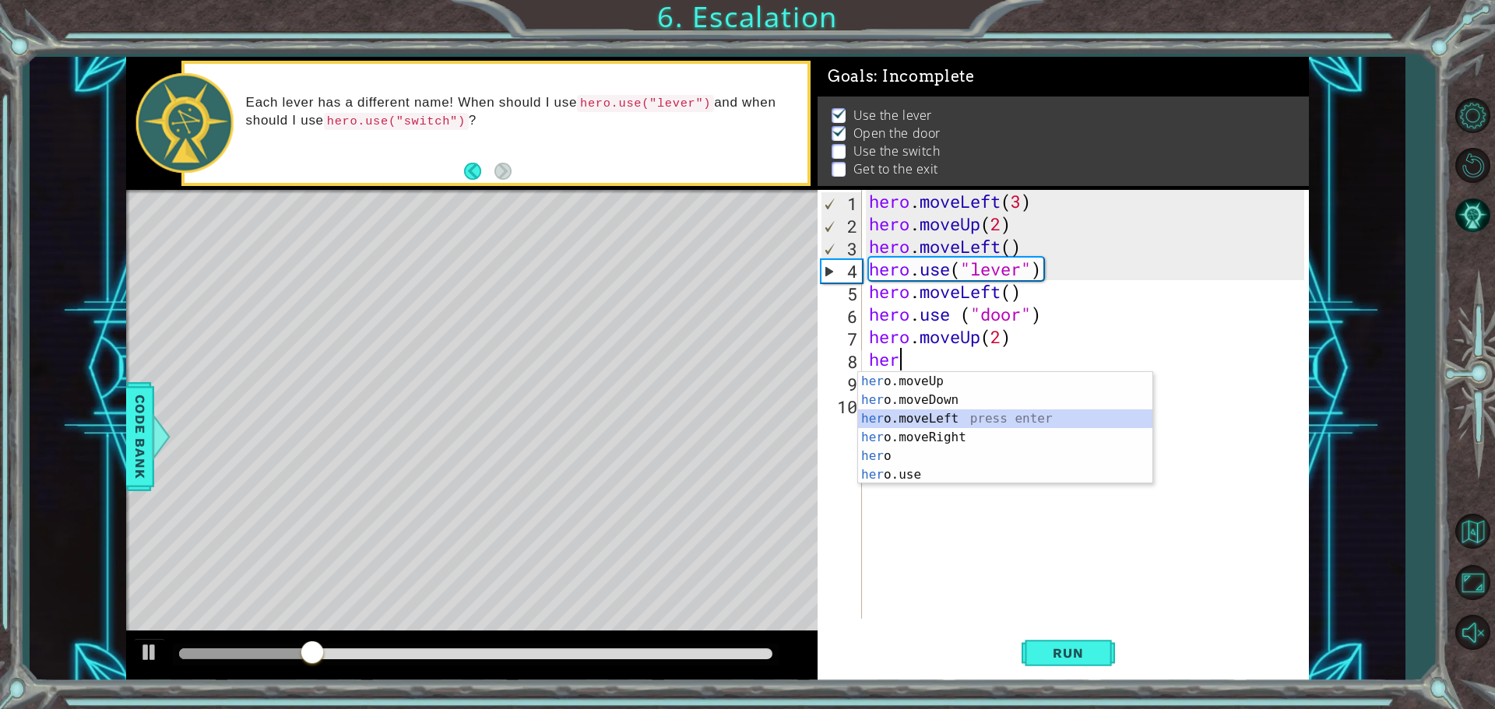
click at [996, 427] on div "her o.moveUp press enter her o.moveDown press enter her o.moveLeft press enter …" at bounding box center [1005, 446] width 294 height 149
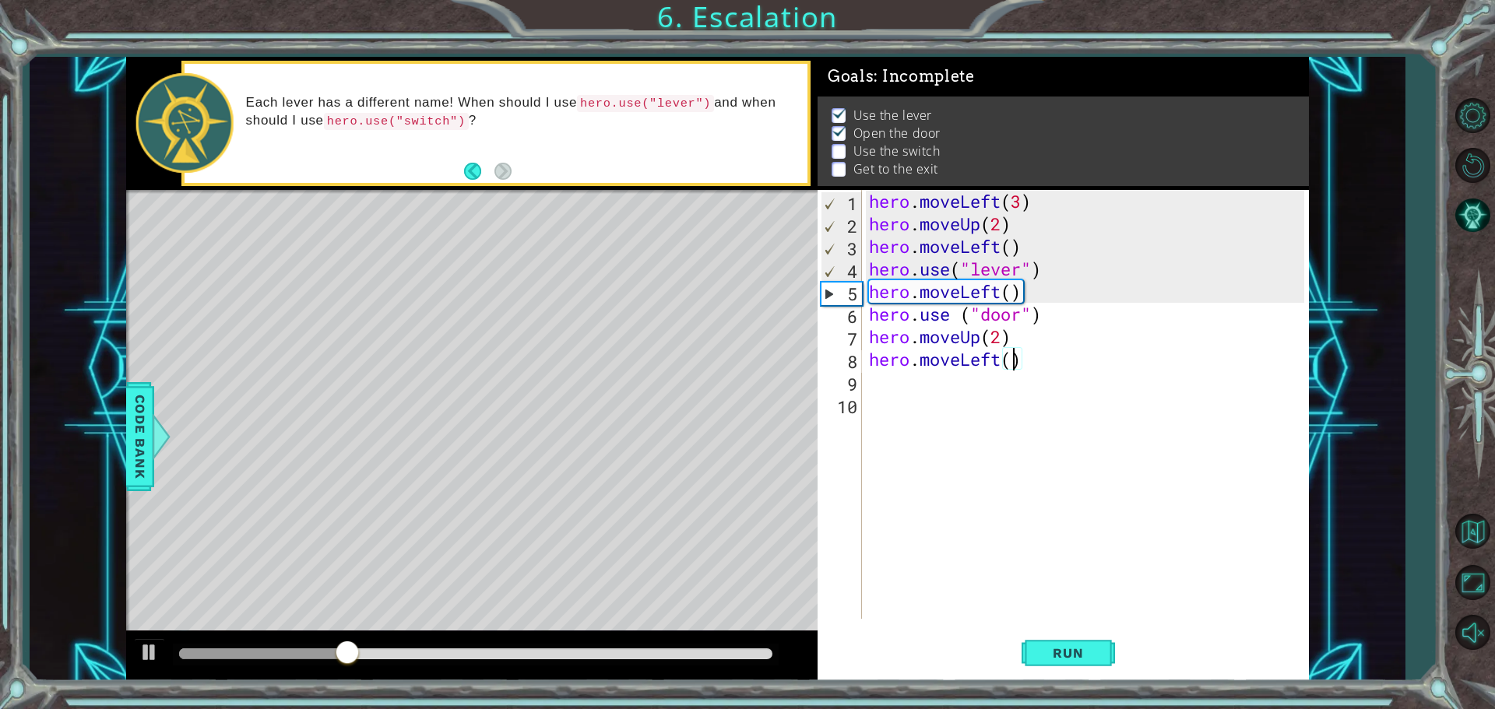
scroll to position [0, 6]
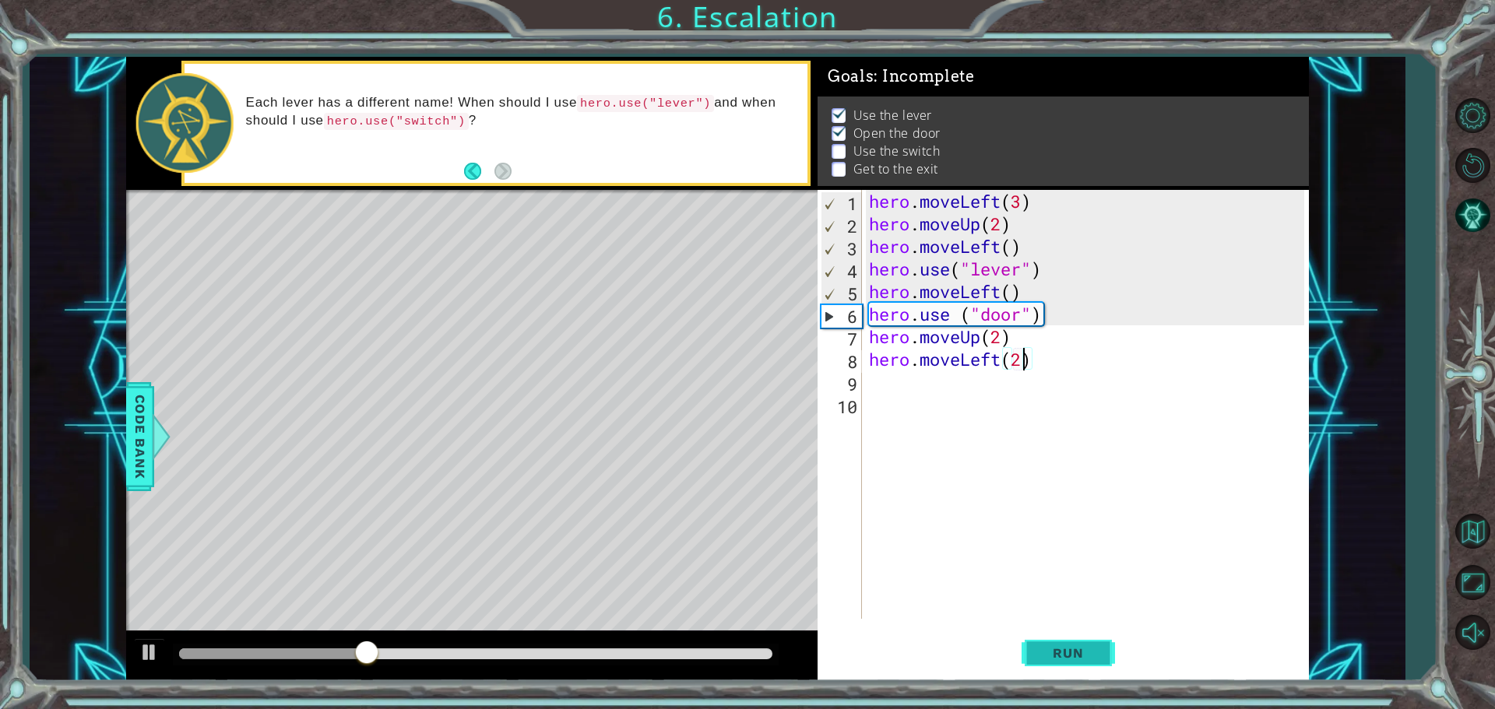
type textarea "hero.moveLeft(2)"
click at [1108, 665] on button "Run" at bounding box center [1067, 652] width 93 height 49
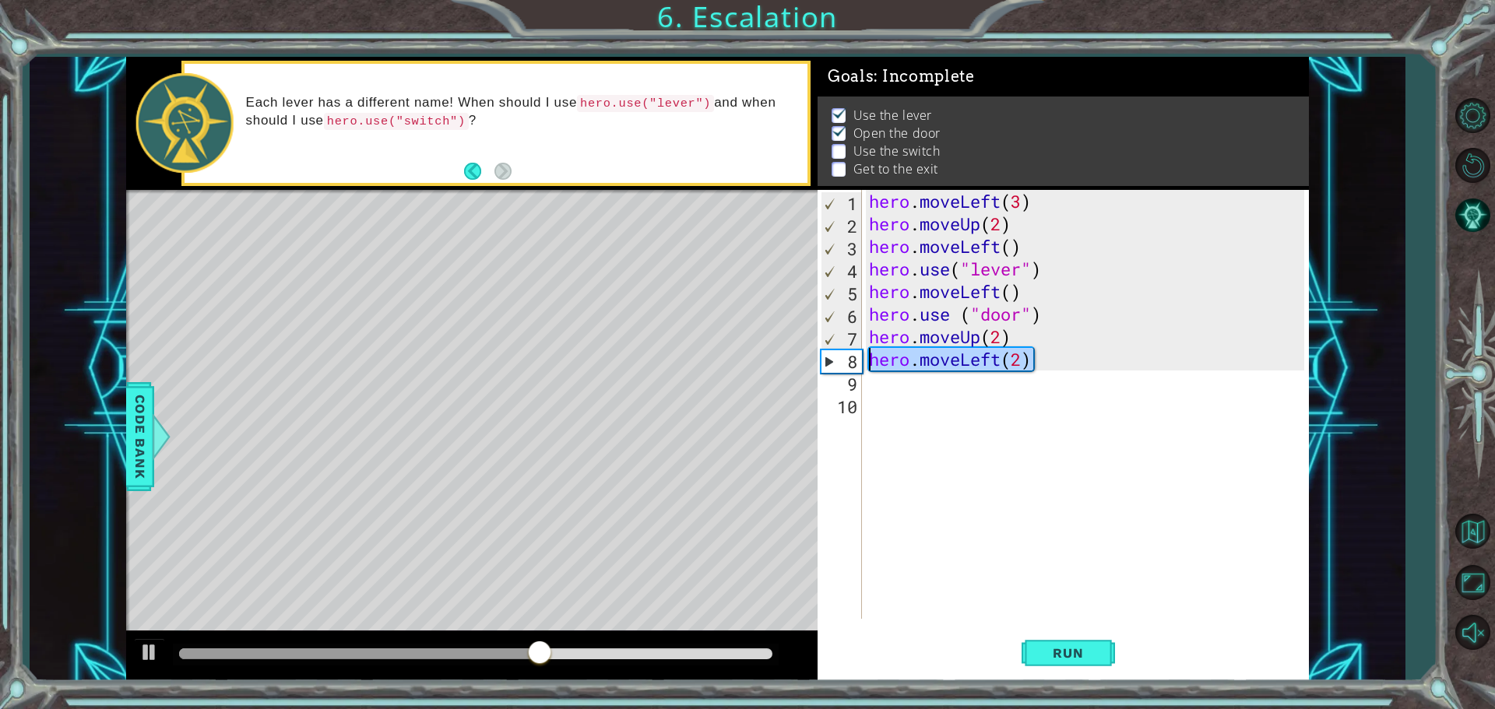
drag, startPoint x: 1057, startPoint y: 358, endPoint x: 867, endPoint y: 359, distance: 190.0
click at [867, 359] on div "hero . moveLeft ( 3 ) hero . moveUp ( 2 ) hero . moveLeft ( ) hero . use ( "lev…" at bounding box center [1089, 427] width 446 height 474
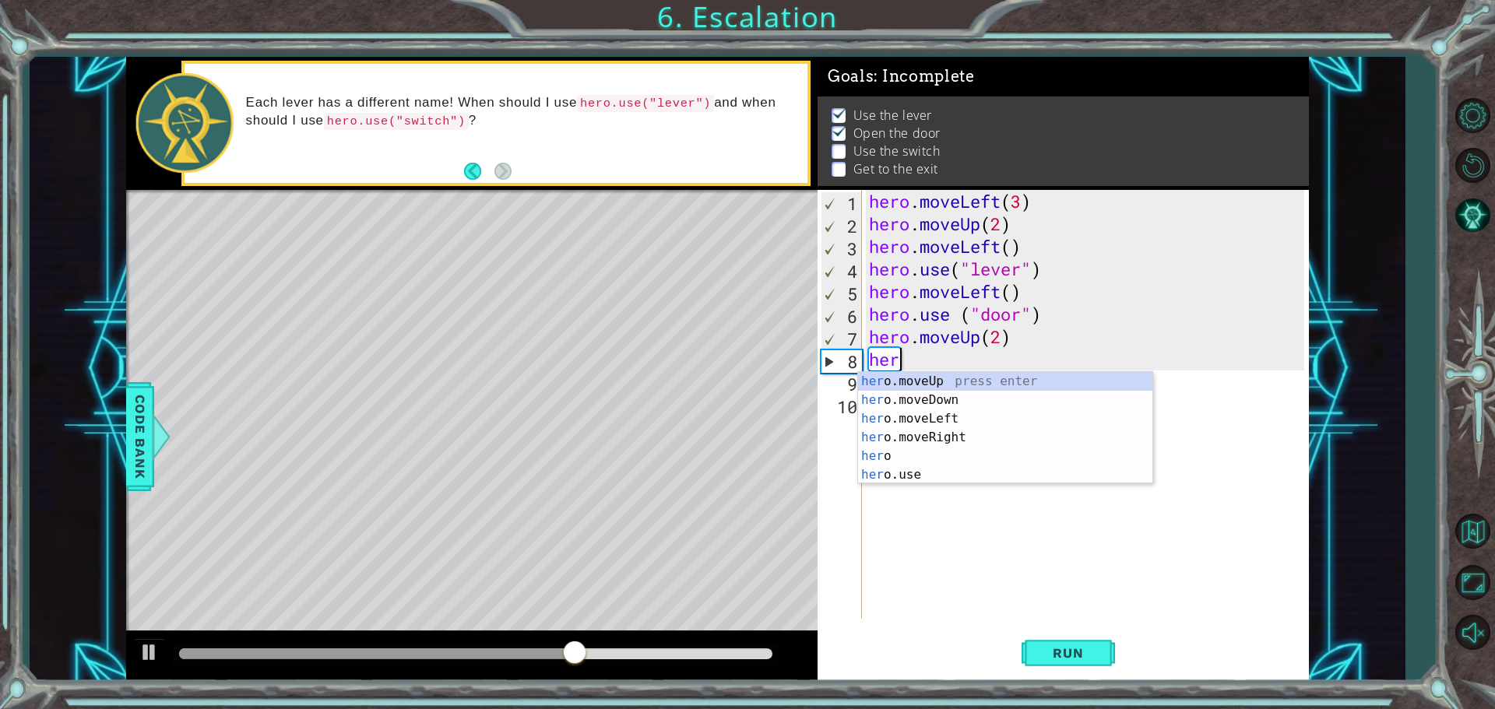
scroll to position [0, 1]
click at [1011, 448] on div "hero press enter hero .moveUp press enter hero .moveDown press enter hero .move…" at bounding box center [1005, 446] width 294 height 149
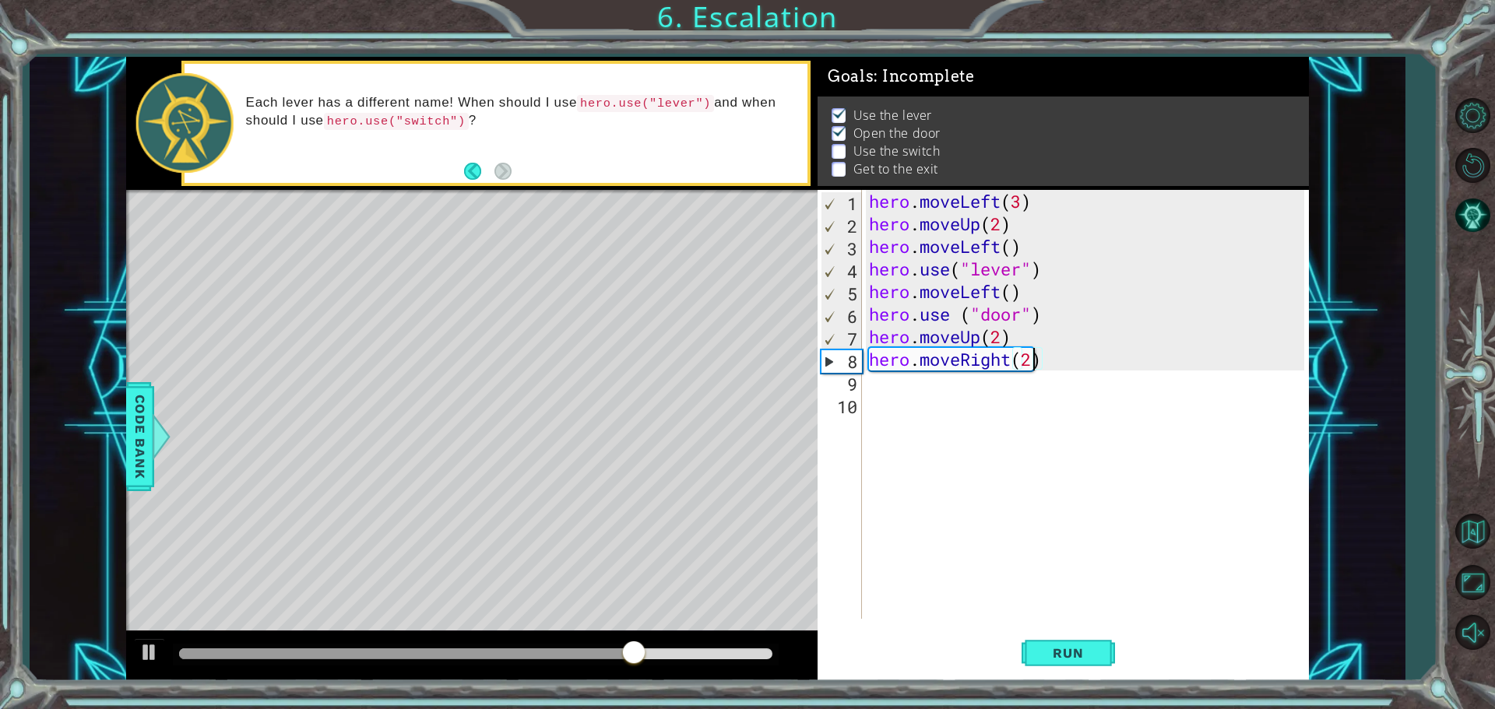
scroll to position [0, 7]
click at [1091, 641] on button "Run" at bounding box center [1067, 652] width 93 height 49
drag, startPoint x: 867, startPoint y: 262, endPoint x: 1043, endPoint y: 269, distance: 176.1
click at [1043, 269] on div "hero . moveLeft ( 3 ) hero . moveUp ( 2 ) hero . moveLeft ( ) hero . use ( "lev…" at bounding box center [1089, 427] width 446 height 474
type textarea "hero.use("lever")"
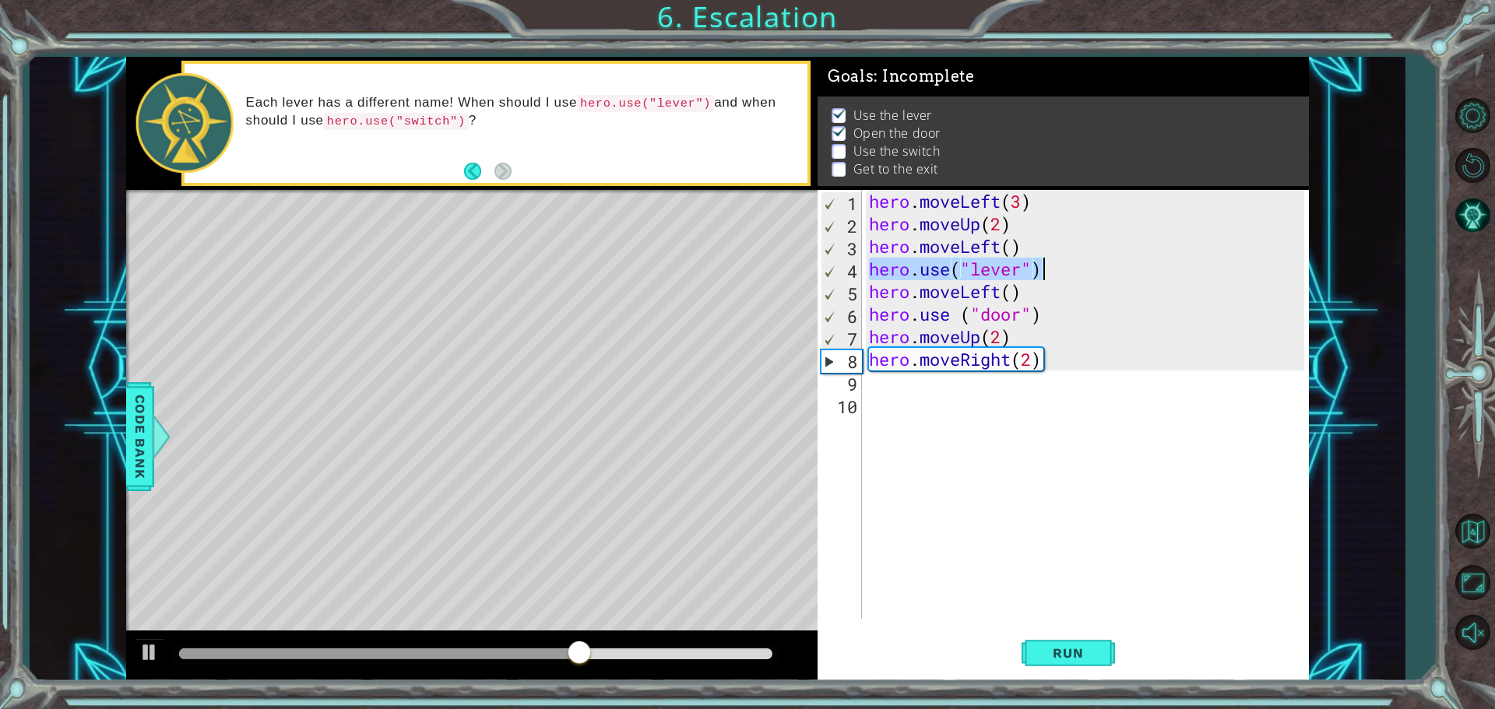
click at [961, 386] on div "hero . moveLeft ( 3 ) hero . moveUp ( 2 ) hero . moveLeft ( ) hero . use ( "lev…" at bounding box center [1089, 427] width 446 height 474
paste textarea "hero.use("lever")"
type textarea "hero.use("lever")"
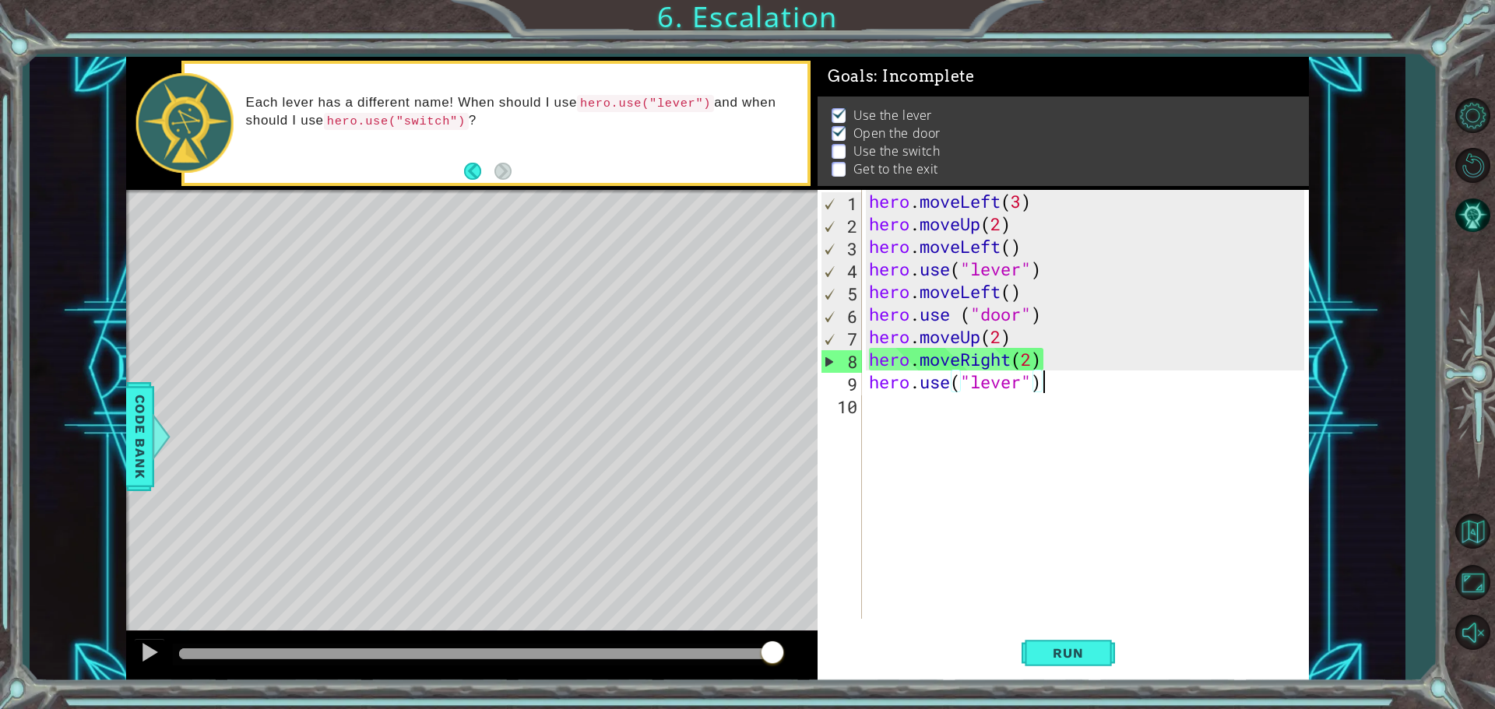
click at [1025, 392] on div "hero . moveLeft ( 3 ) hero . moveUp ( 2 ) hero . moveLeft ( ) hero . use ( "lev…" at bounding box center [1089, 427] width 446 height 474
click at [1014, 422] on div "hero . moveLeft ( 3 ) hero . moveUp ( 2 ) hero . moveLeft ( ) hero . use ( "lev…" at bounding box center [1089, 427] width 446 height 474
click at [1109, 653] on button "Run" at bounding box center [1067, 652] width 93 height 49
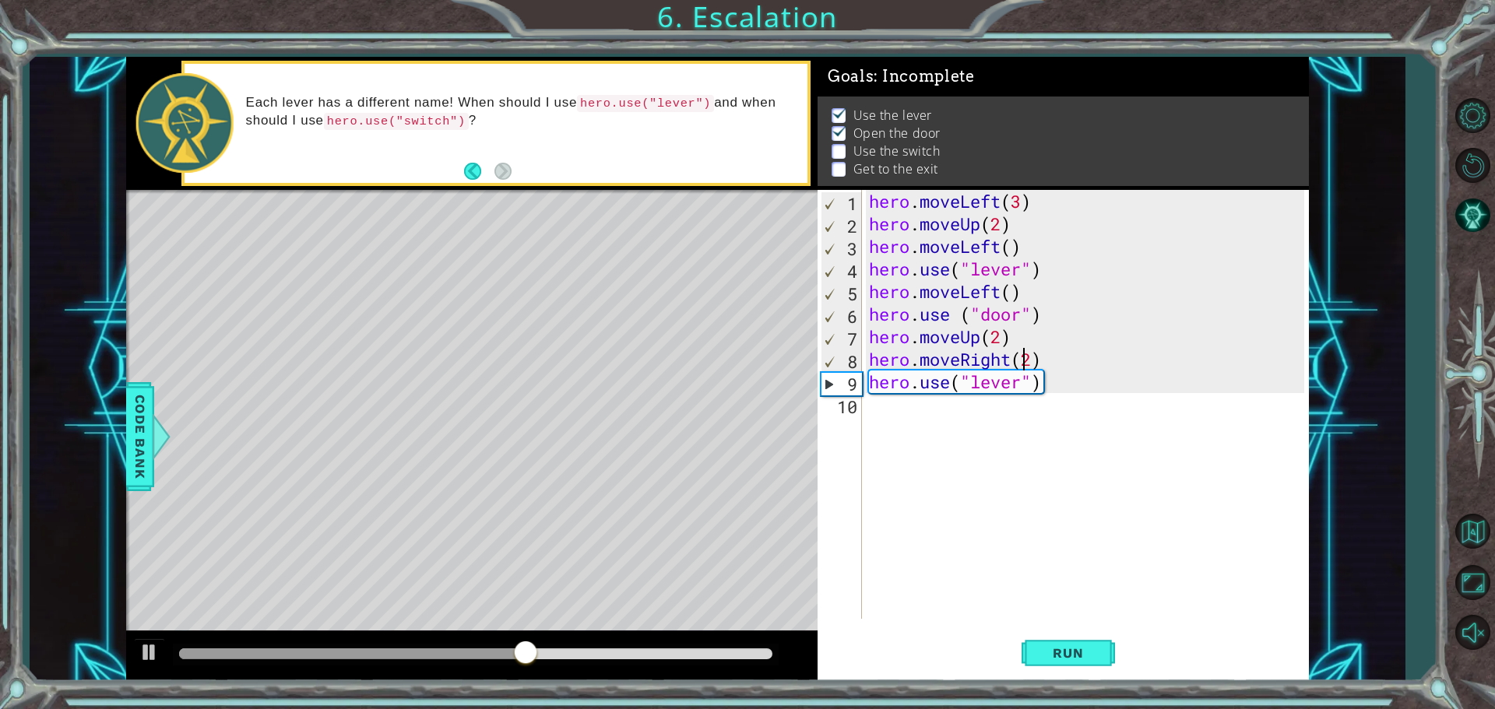
click at [1026, 355] on div "hero . moveLeft ( 3 ) hero . moveUp ( 2 ) hero . moveLeft ( ) hero . use ( "lev…" at bounding box center [1089, 427] width 446 height 474
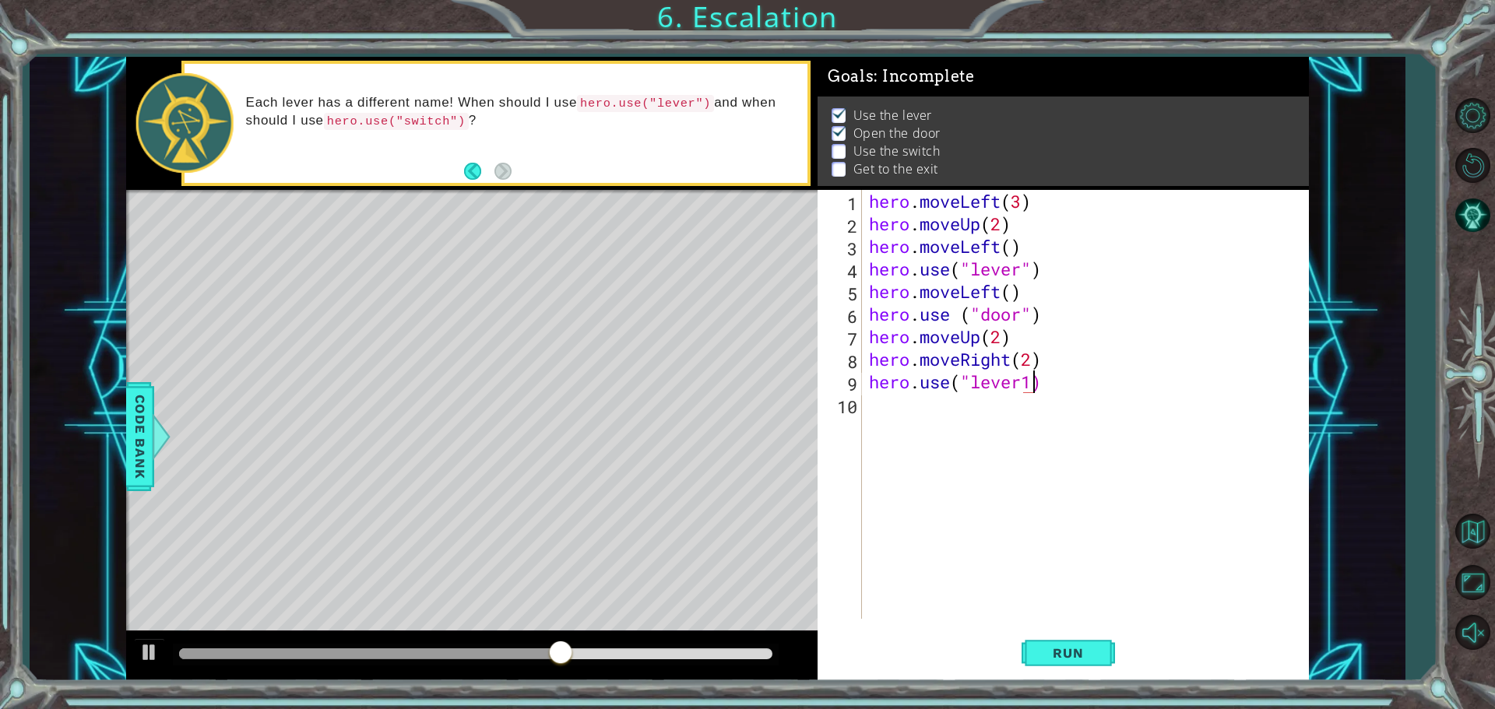
scroll to position [0, 7]
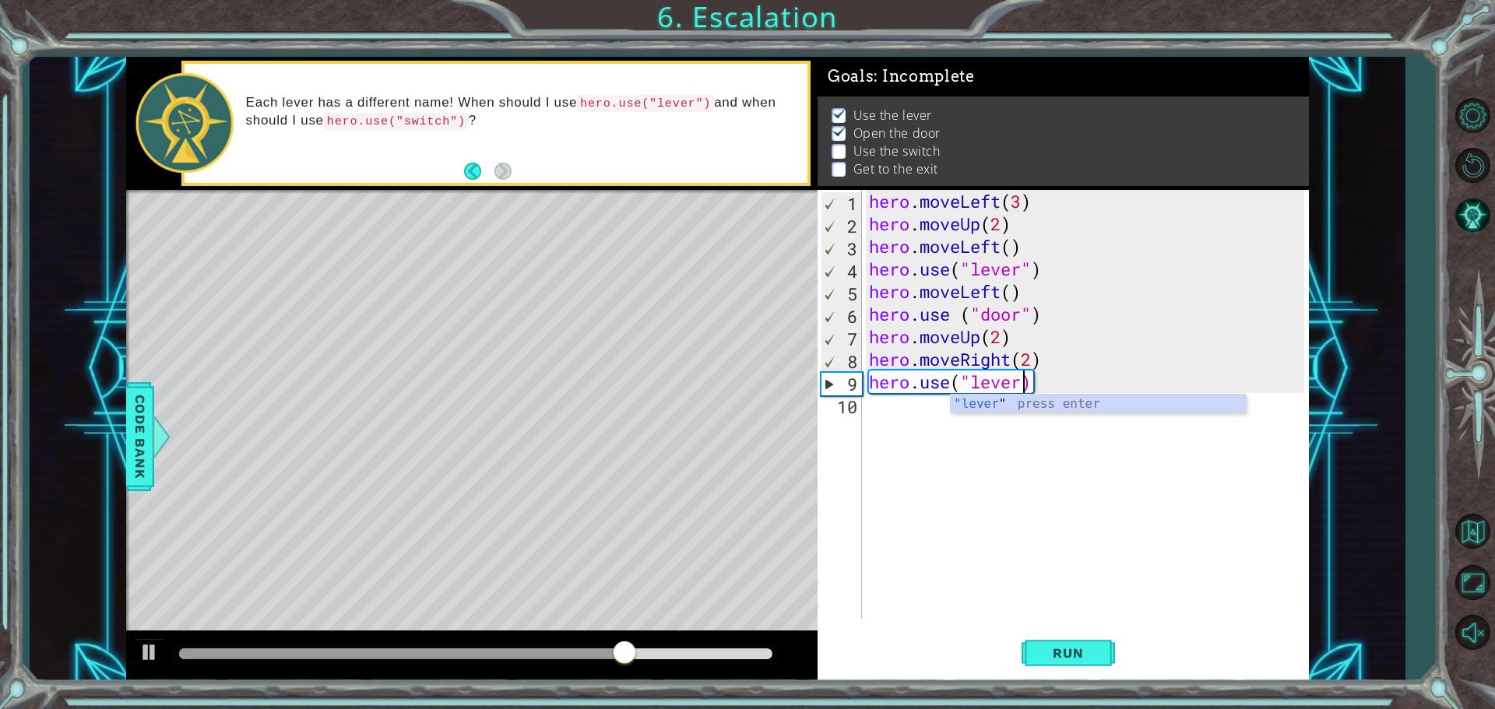
click at [1035, 356] on div "hero . moveLeft ( 3 ) hero . moveUp ( 2 ) hero . moveLeft ( ) hero . use ( "lev…" at bounding box center [1089, 427] width 446 height 474
type textarea "hero.moveRight(1)"
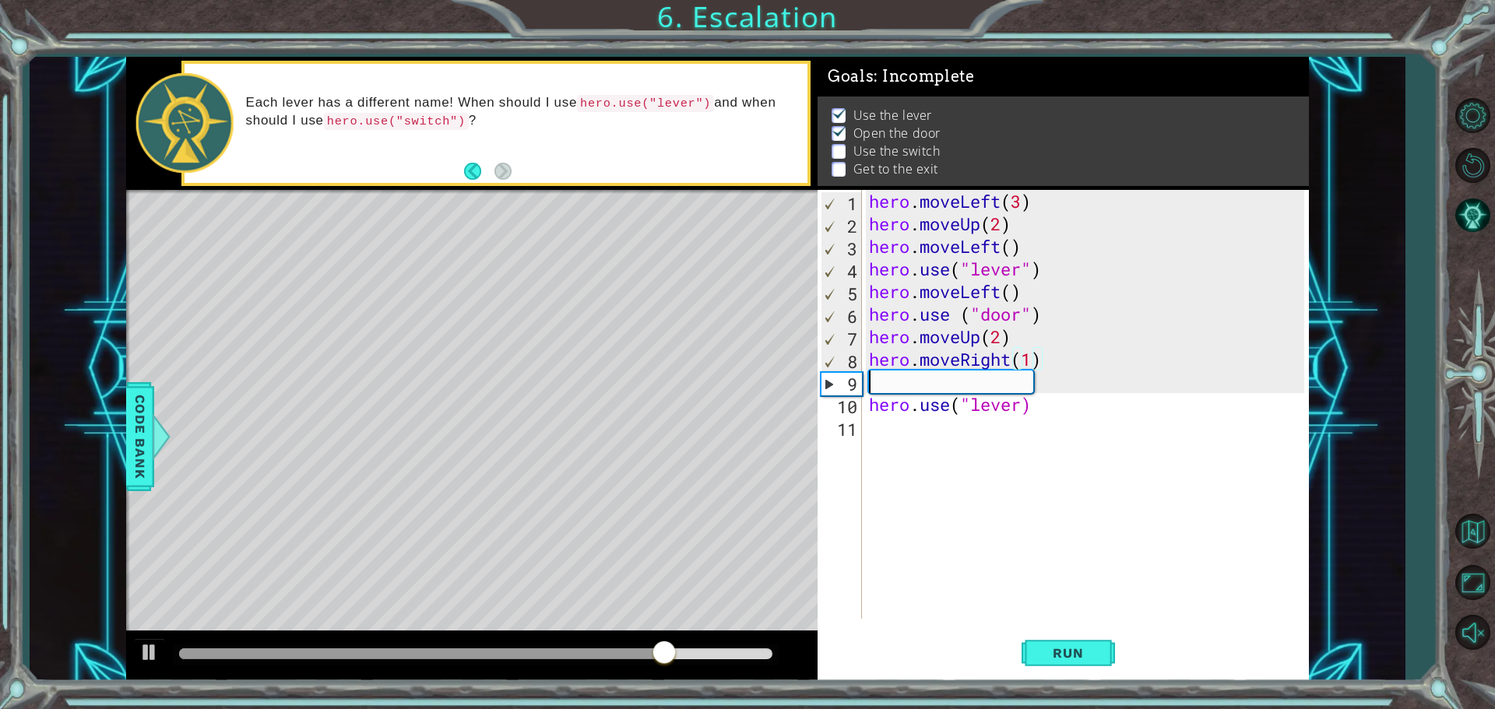
scroll to position [0, 0]
click at [1099, 656] on button "Run" at bounding box center [1067, 652] width 93 height 49
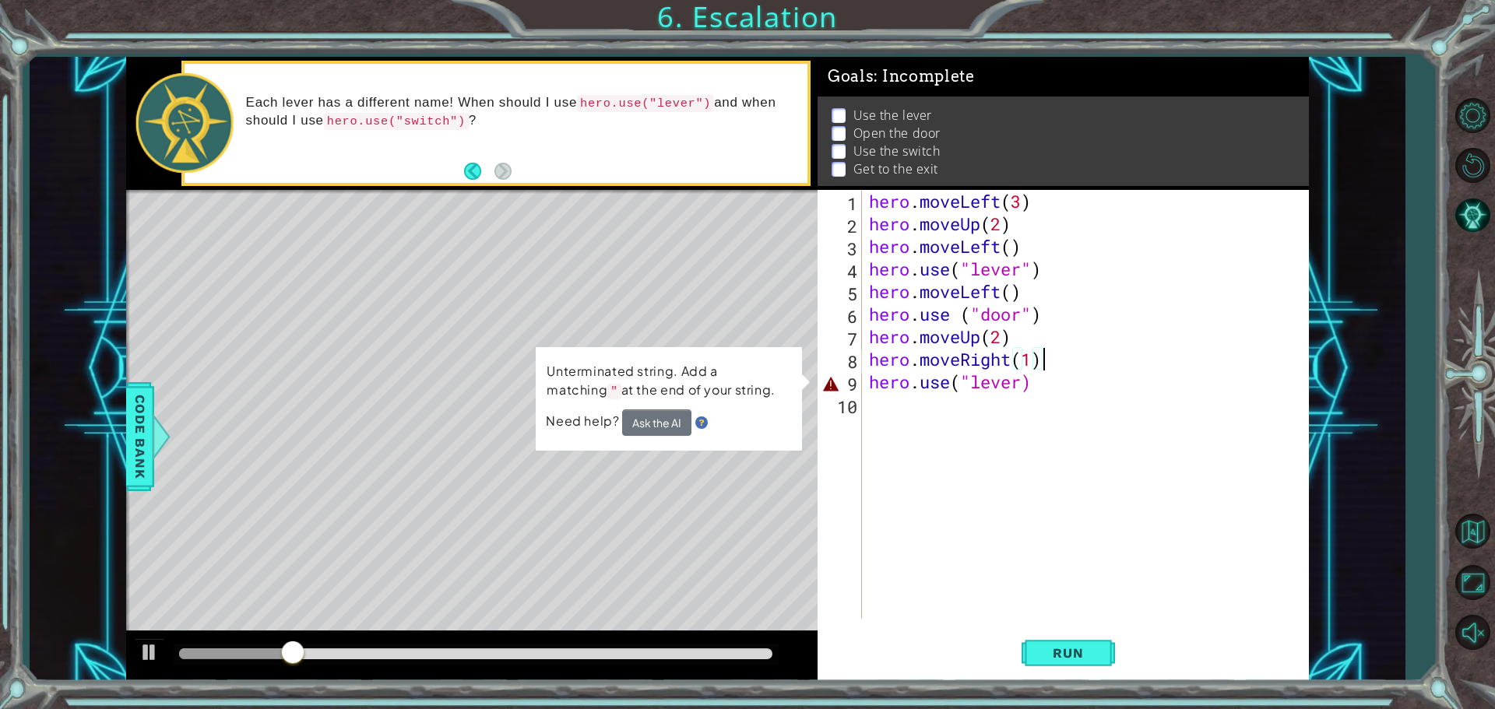
click at [1025, 384] on div "hero . moveLeft ( 3 ) hero . moveUp ( 2 ) hero . moveLeft ( ) hero . use ( "lev…" at bounding box center [1089, 427] width 446 height 474
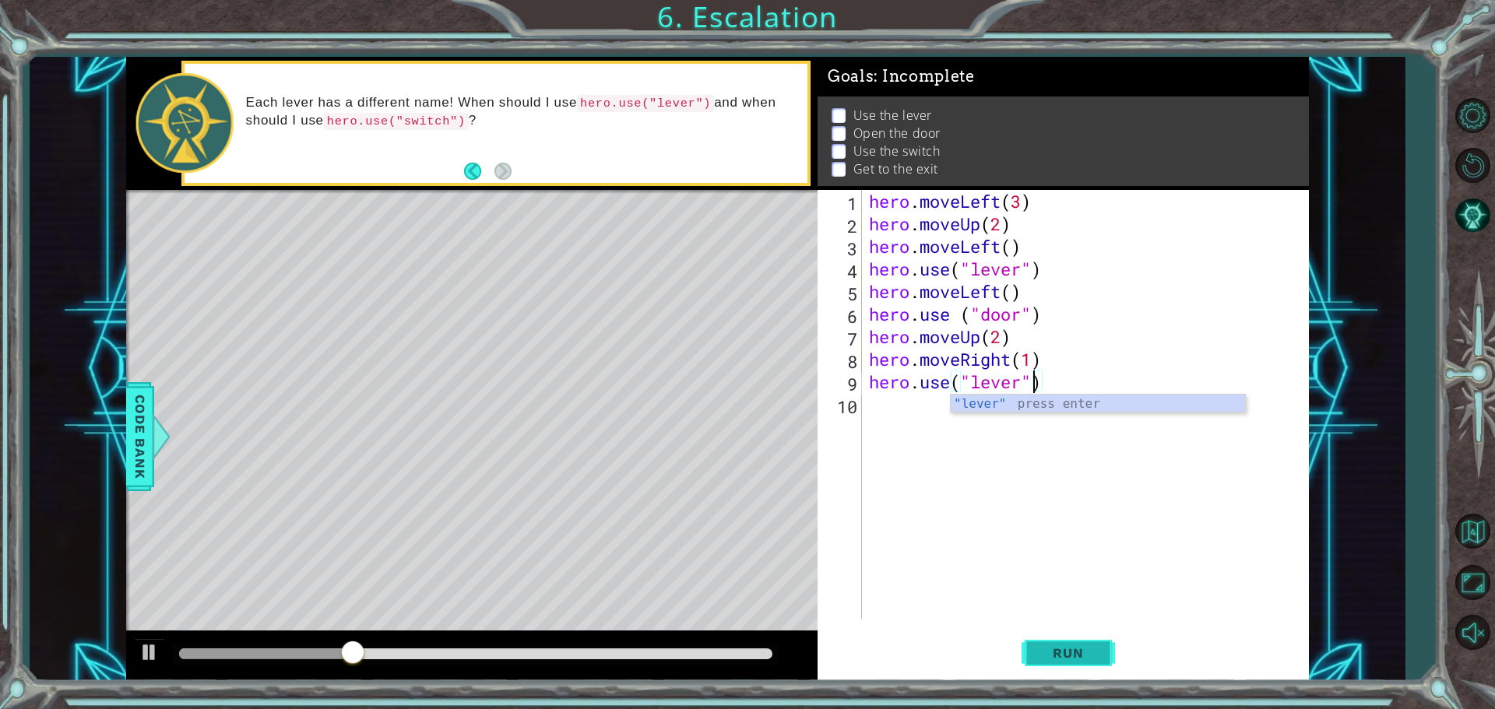
type textarea "hero.use("lever")"
click at [1068, 642] on button "Run" at bounding box center [1067, 652] width 93 height 49
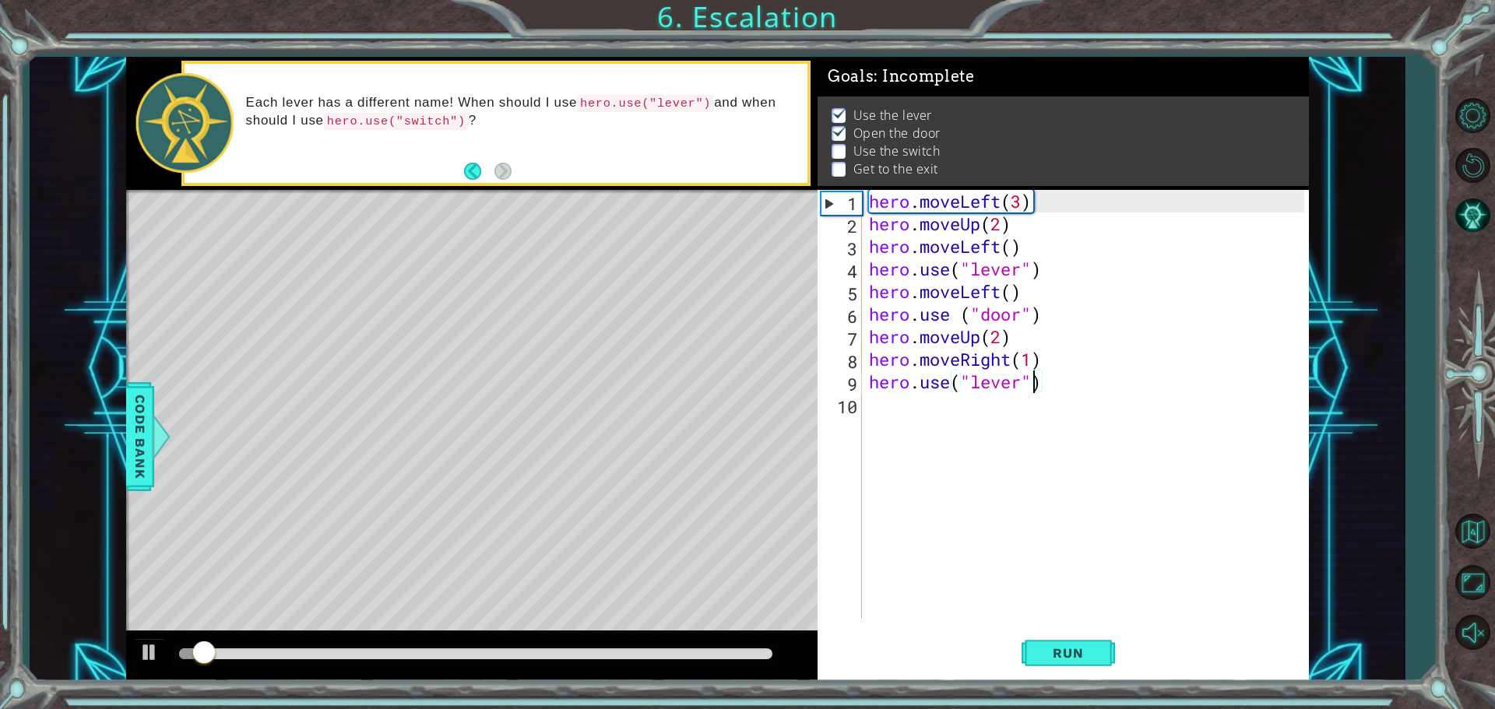
click at [903, 436] on div "hero . moveLeft ( 3 ) hero . moveUp ( 2 ) hero . moveLeft ( ) hero . use ( "lev…" at bounding box center [1089, 427] width 446 height 474
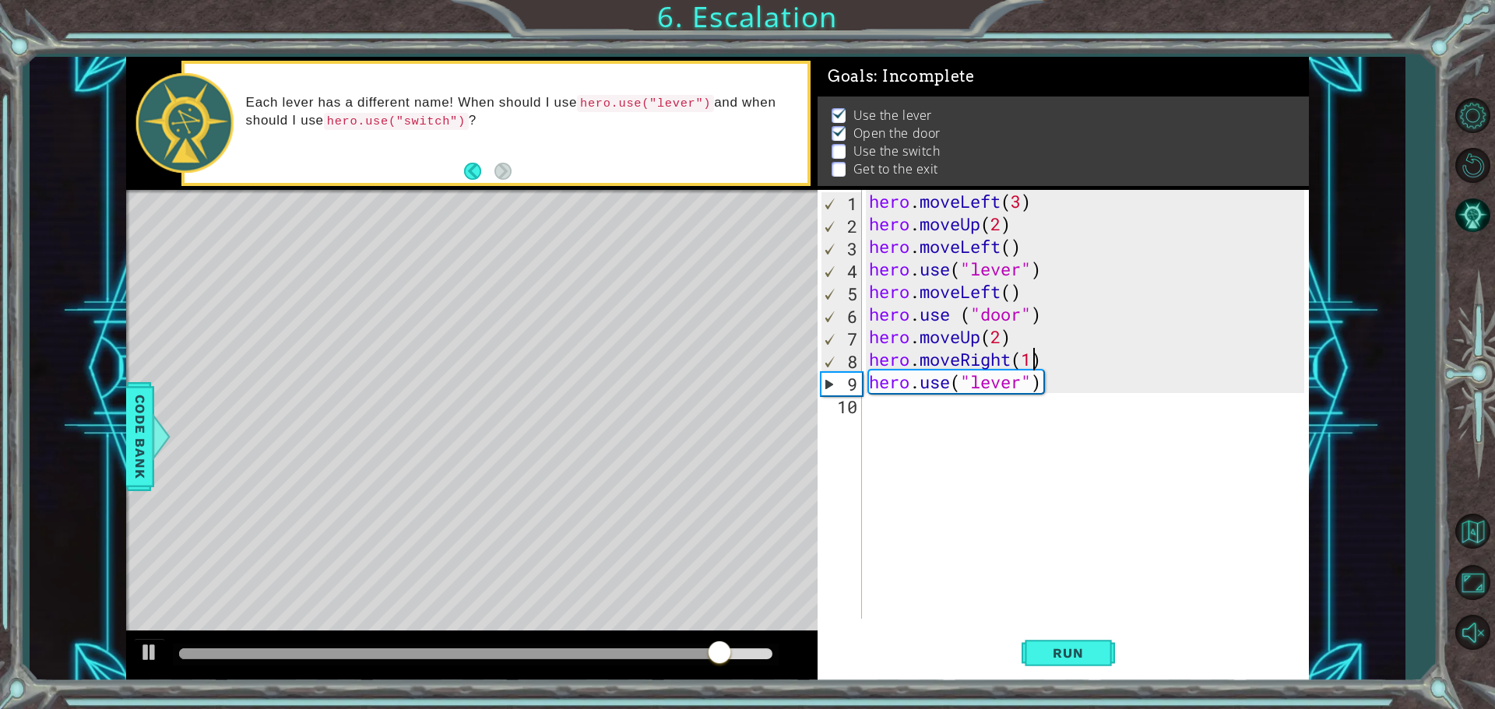
click at [1033, 350] on div "hero . moveLeft ( 3 ) hero . moveUp ( 2 ) hero . moveLeft ( ) hero . use ( "lev…" at bounding box center [1089, 427] width 446 height 474
type textarea "hero.moveRight(2)"
click at [1025, 442] on div "hero . moveLeft ( 3 ) hero . moveUp ( 2 ) hero . moveLeft ( ) hero . use ( "lev…" at bounding box center [1089, 427] width 446 height 474
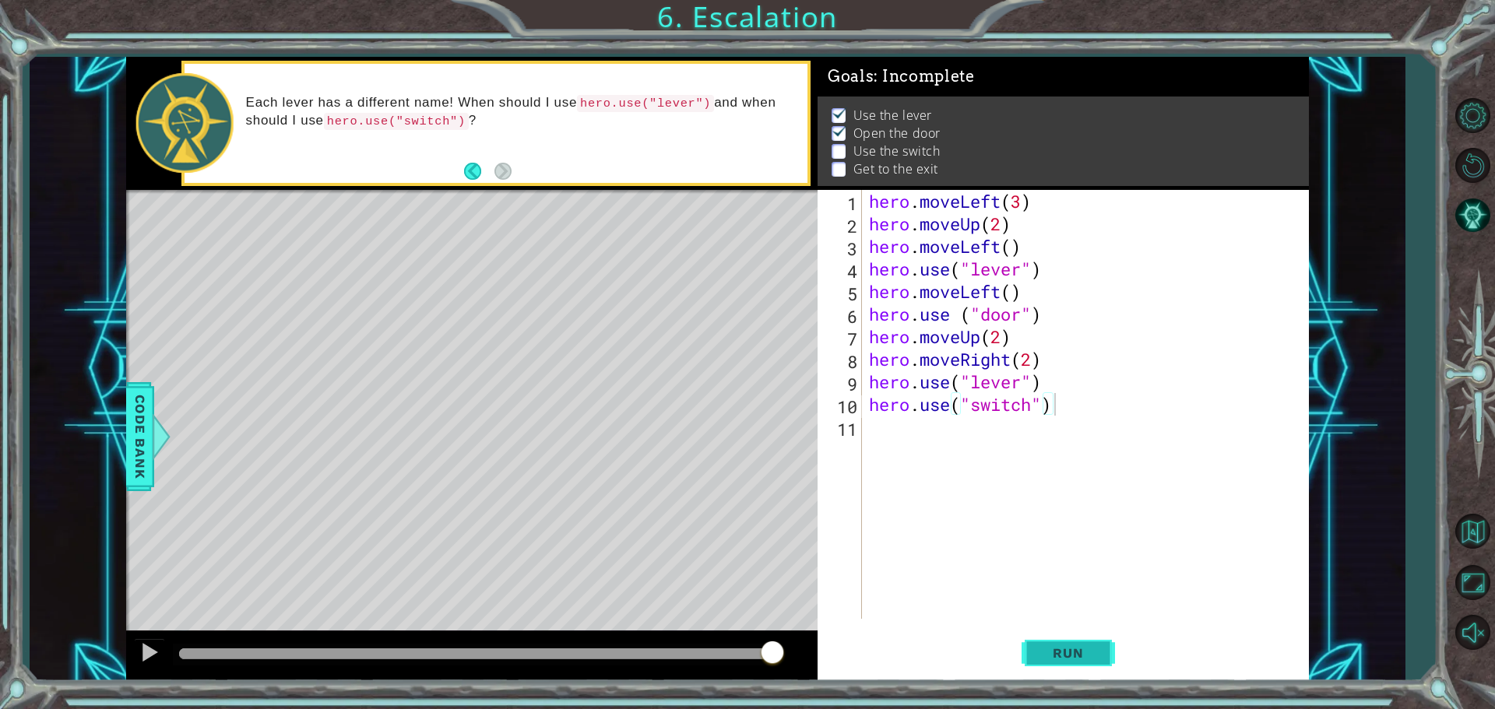
click at [1074, 667] on button "Run" at bounding box center [1067, 652] width 93 height 49
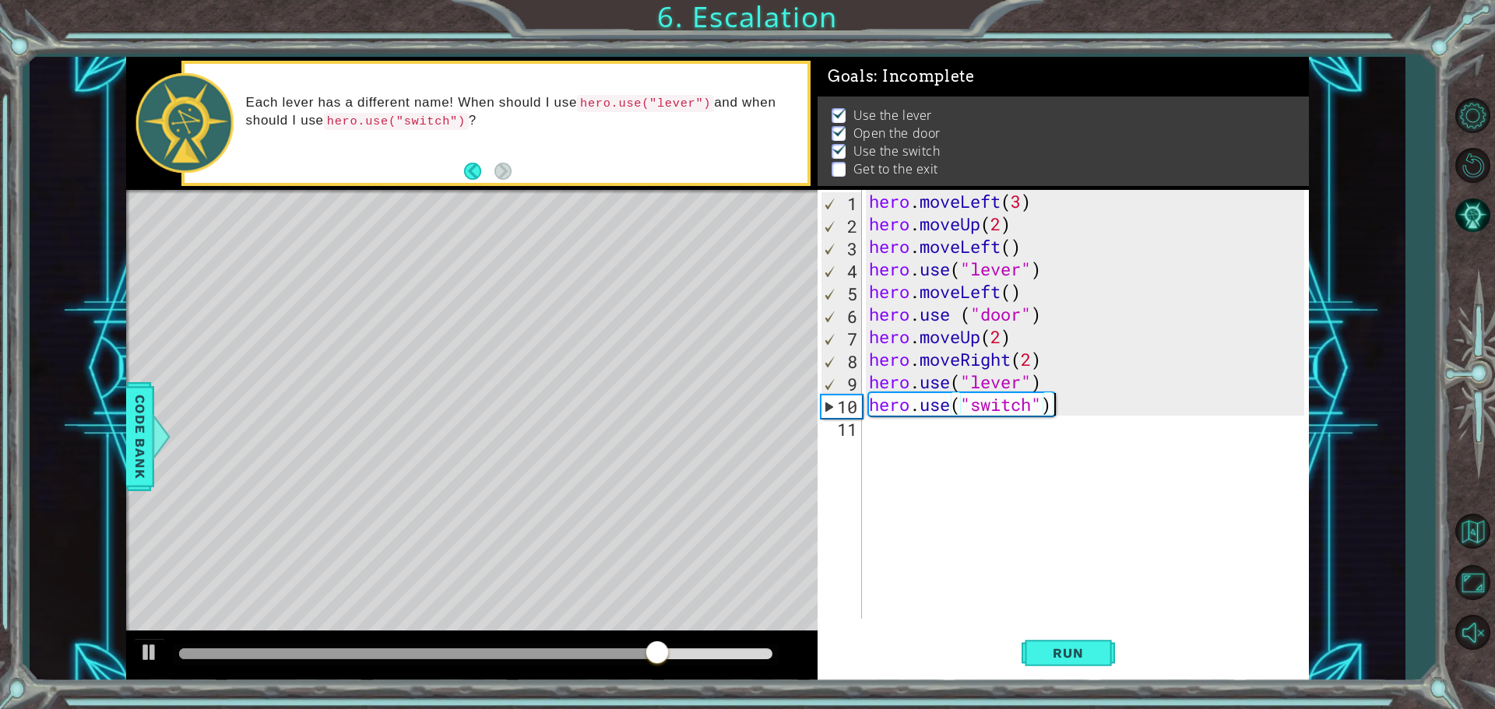
click at [1034, 356] on div "hero . moveLeft ( 3 ) hero . moveUp ( 2 ) hero . moveLeft ( ) hero . use ( "lev…" at bounding box center [1089, 427] width 446 height 474
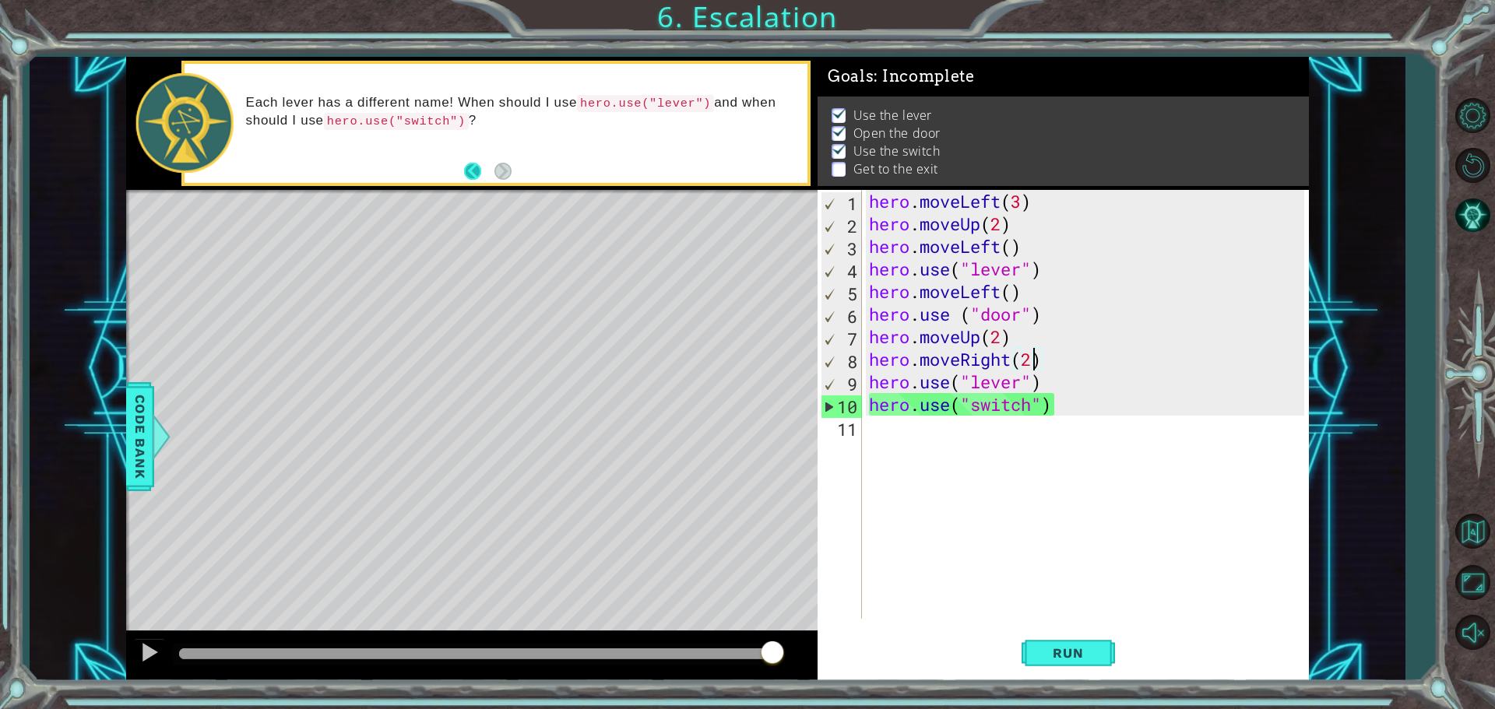
click at [472, 170] on button "Back" at bounding box center [479, 171] width 30 height 17
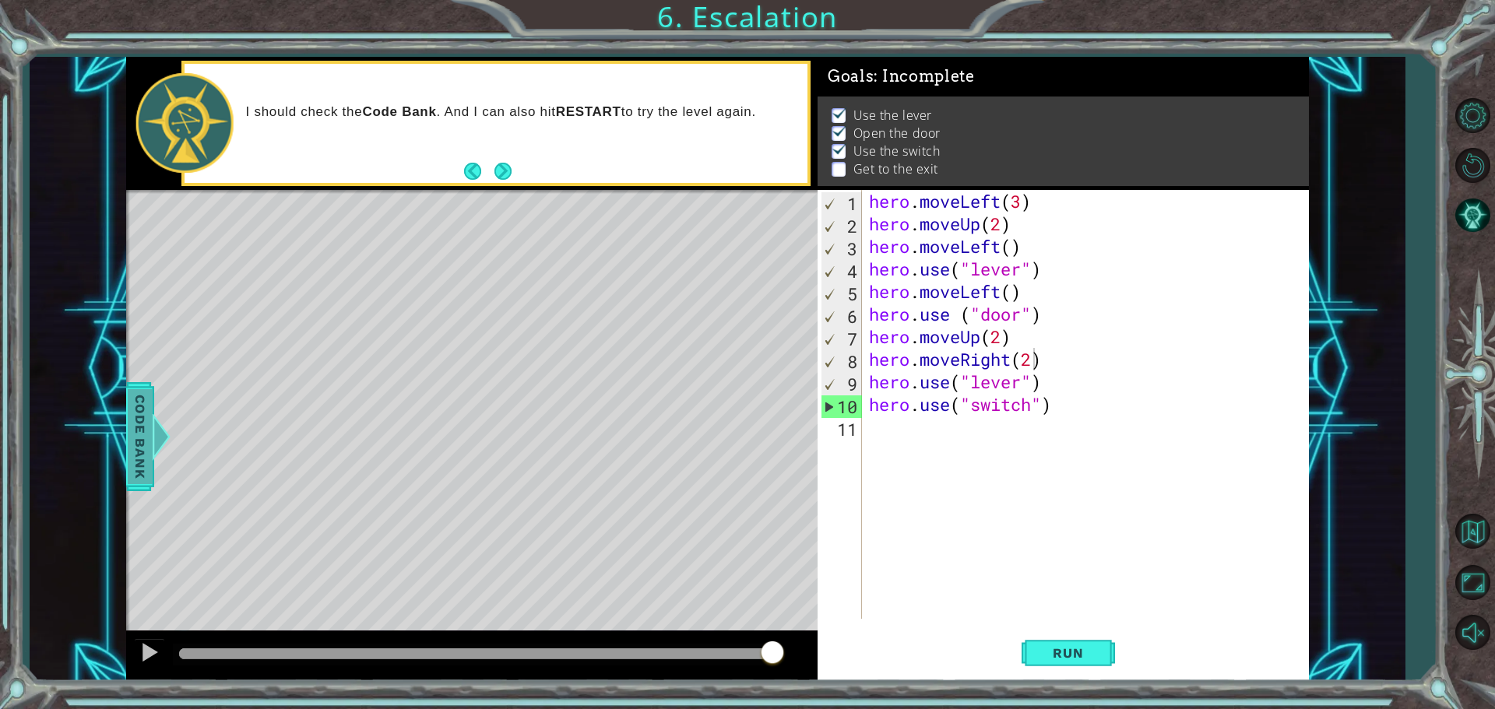
click at [153, 468] on div "Code Bank" at bounding box center [140, 436] width 28 height 109
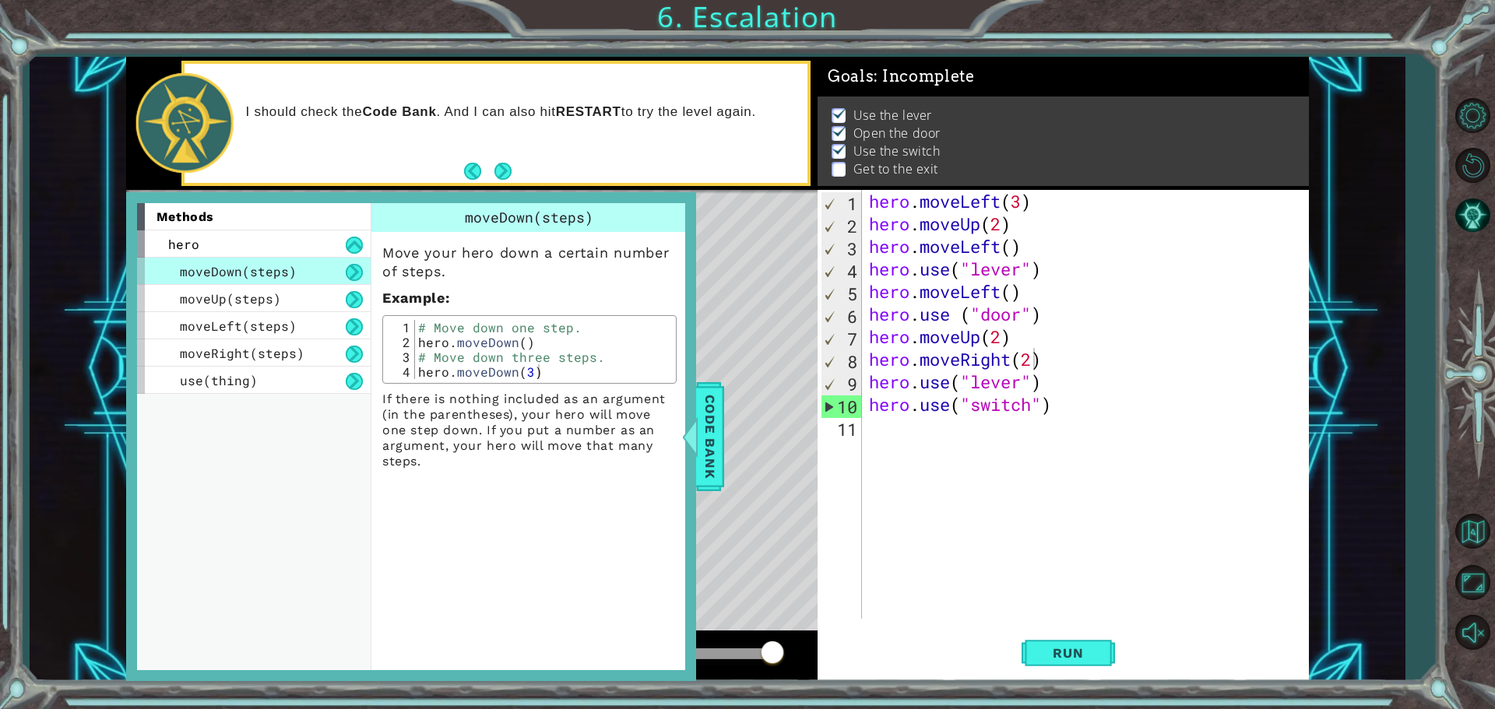
click at [264, 399] on div "methods hero moveDown(steps) moveUp(steps) moveLeft(steps) moveRight(steps) use…" at bounding box center [259, 436] width 245 height 466
click at [282, 383] on div "use(thing)" at bounding box center [254, 380] width 234 height 27
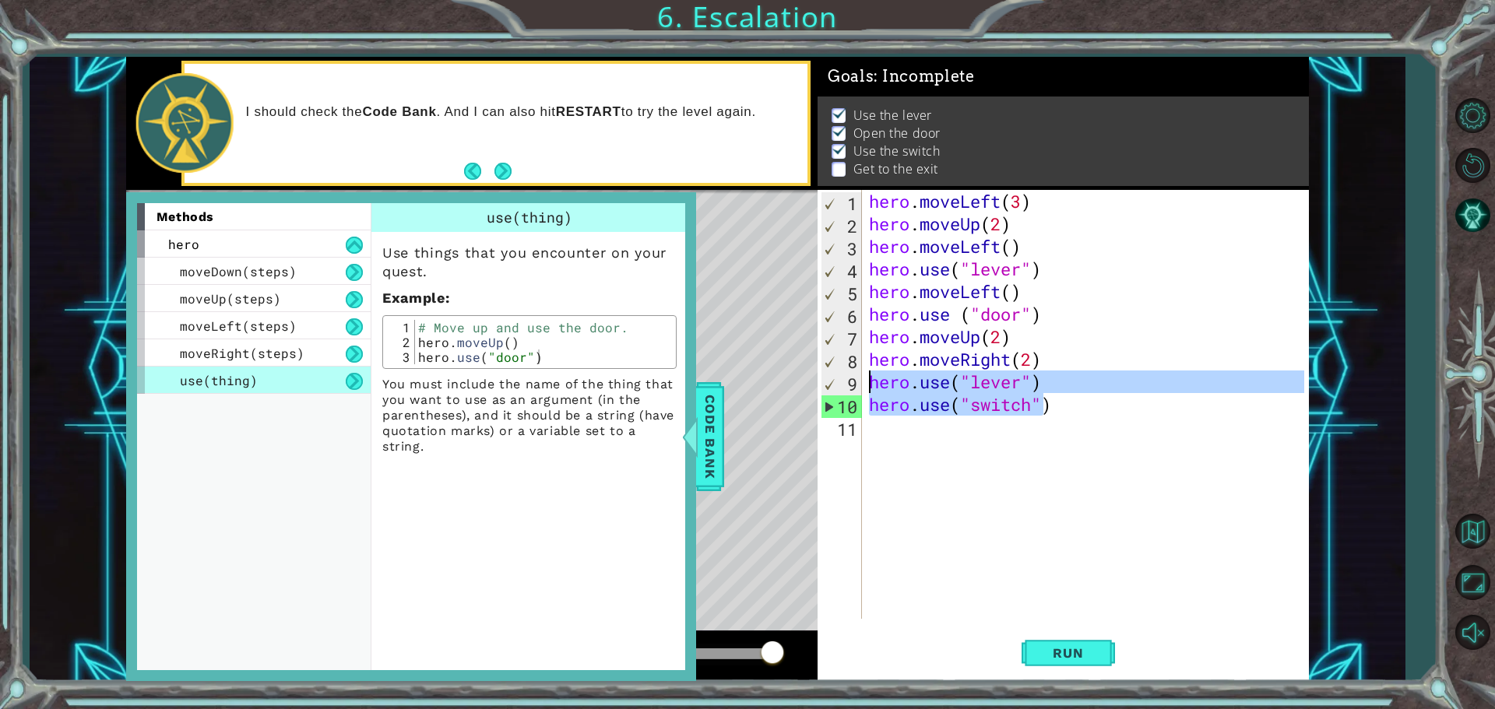
drag, startPoint x: 1043, startPoint y: 406, endPoint x: 863, endPoint y: 392, distance: 179.6
click at [863, 392] on div "hero.use("switch") 1 2 3 4 5 6 7 8 9 10 11 hero . moveLeft ( 3 ) hero . moveUp …" at bounding box center [1061, 404] width 487 height 429
type textarea ")"
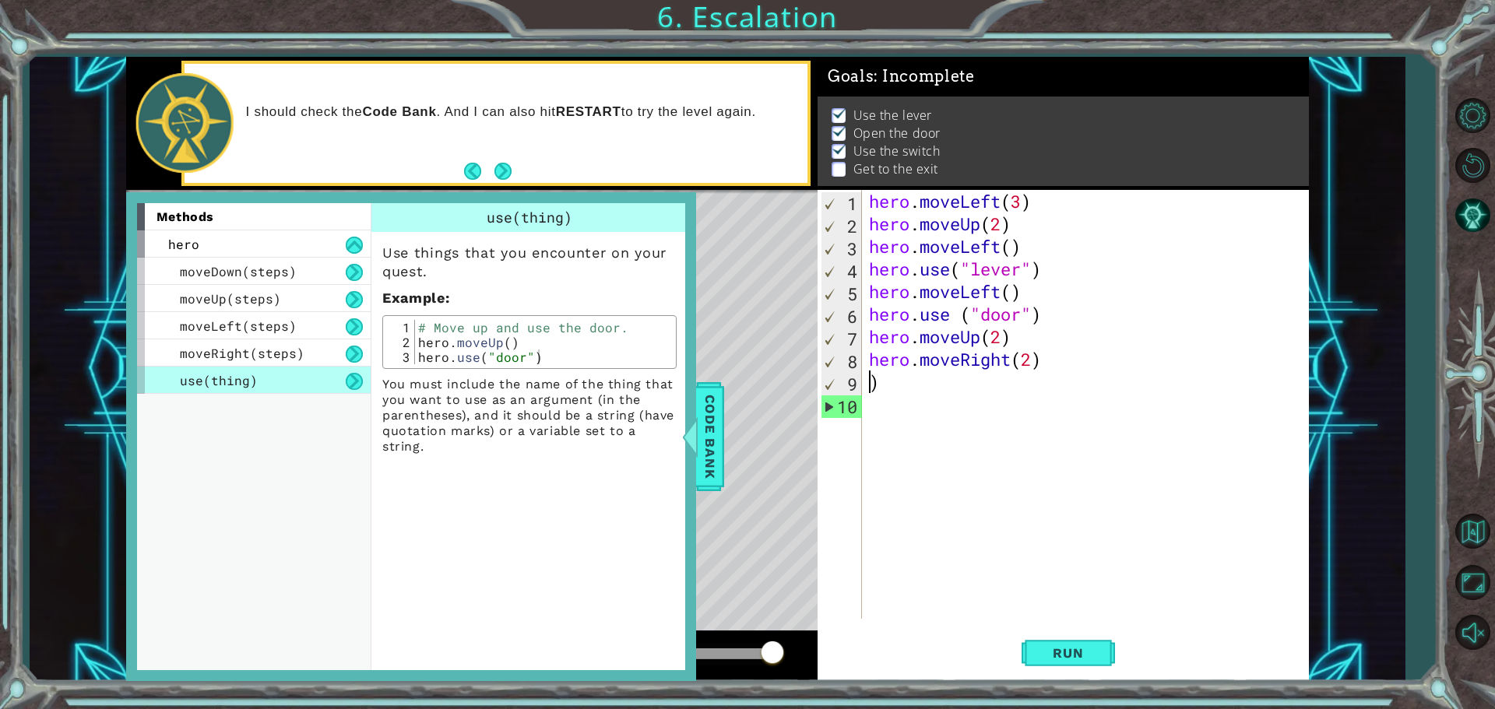
scroll to position [0, 0]
type textarea ")"
click at [1102, 659] on button "Run" at bounding box center [1067, 652] width 93 height 49
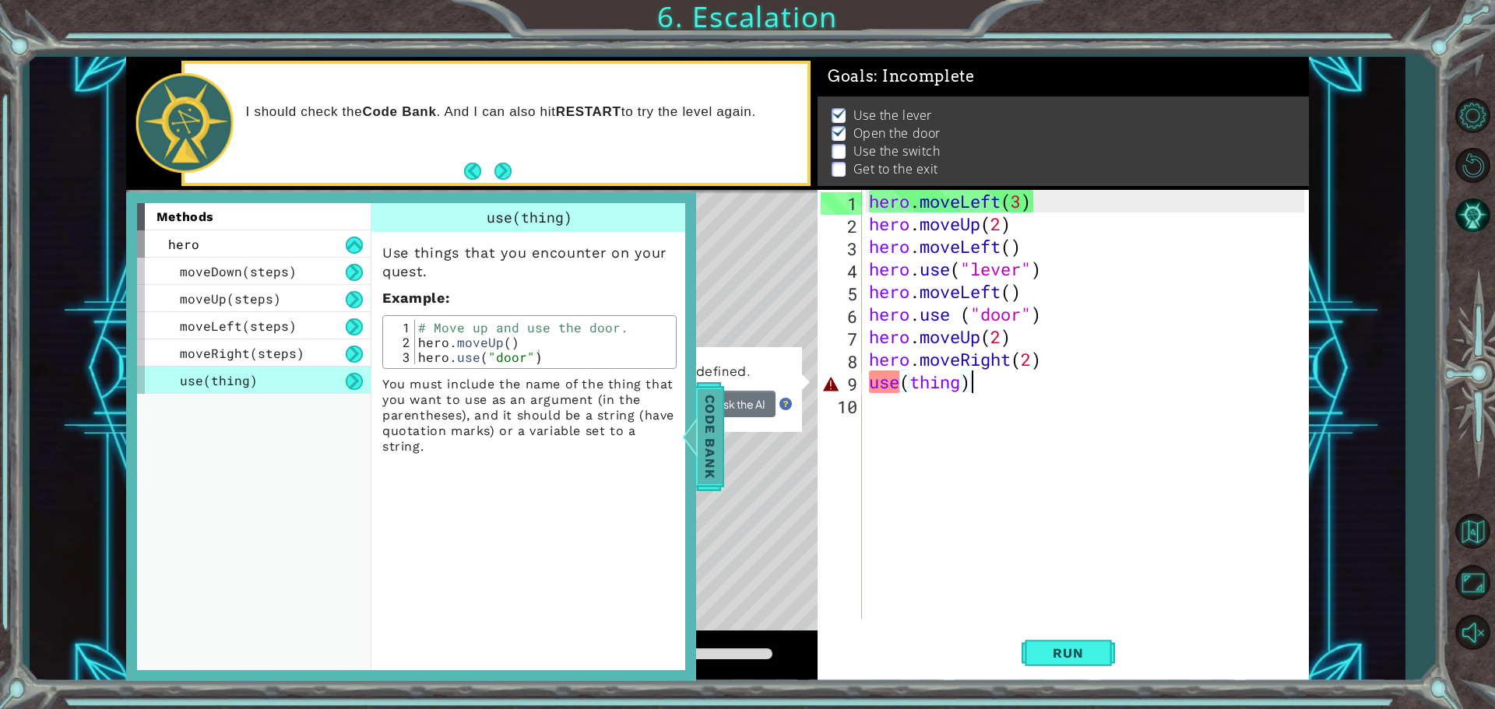
click at [717, 434] on span "Code Bank" at bounding box center [710, 436] width 25 height 95
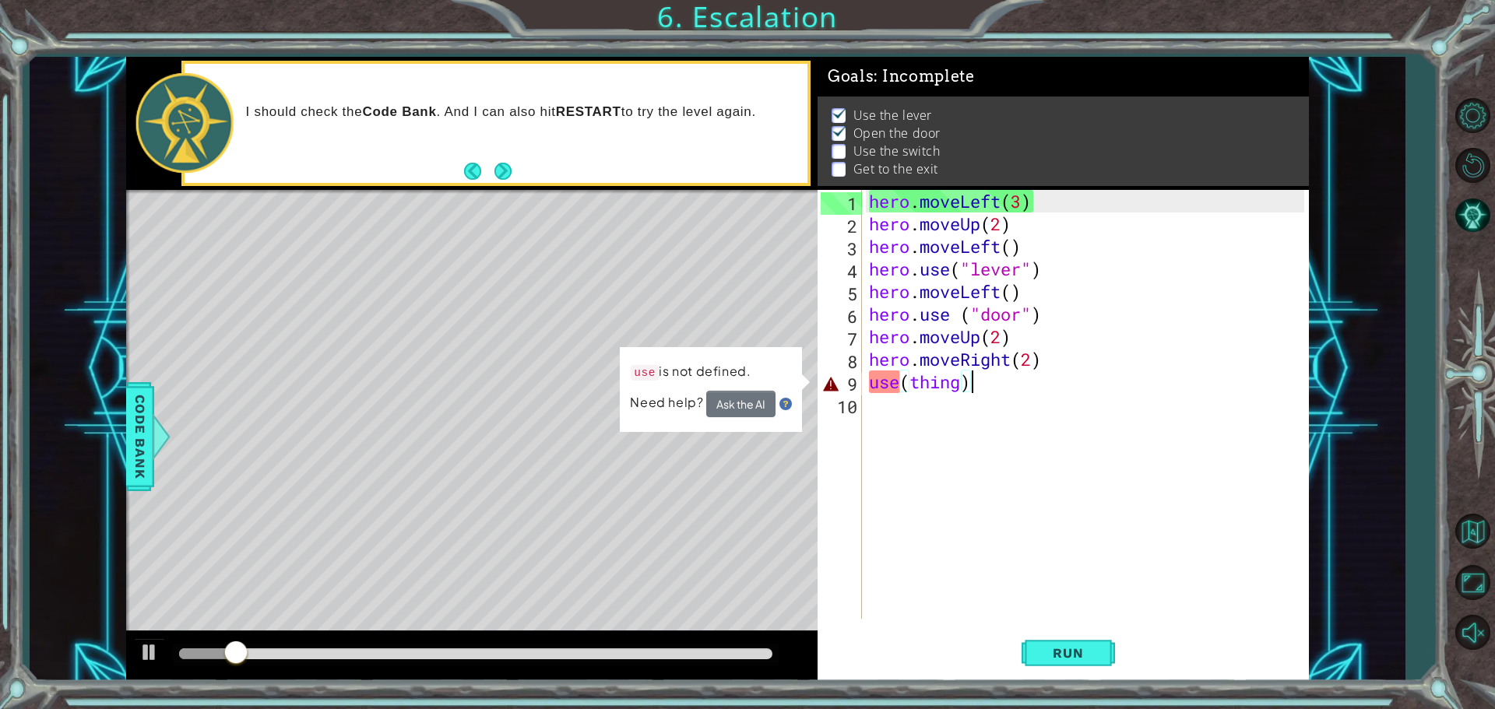
drag, startPoint x: 1034, startPoint y: 388, endPoint x: 548, endPoint y: 353, distance: 487.0
click at [557, 395] on div "1 ההההההההההההההההההההההההההההההההההההההההההההההההההההההההההההההההההההההההההההה…" at bounding box center [717, 369] width 1183 height 624
type textarea "use(thing)"
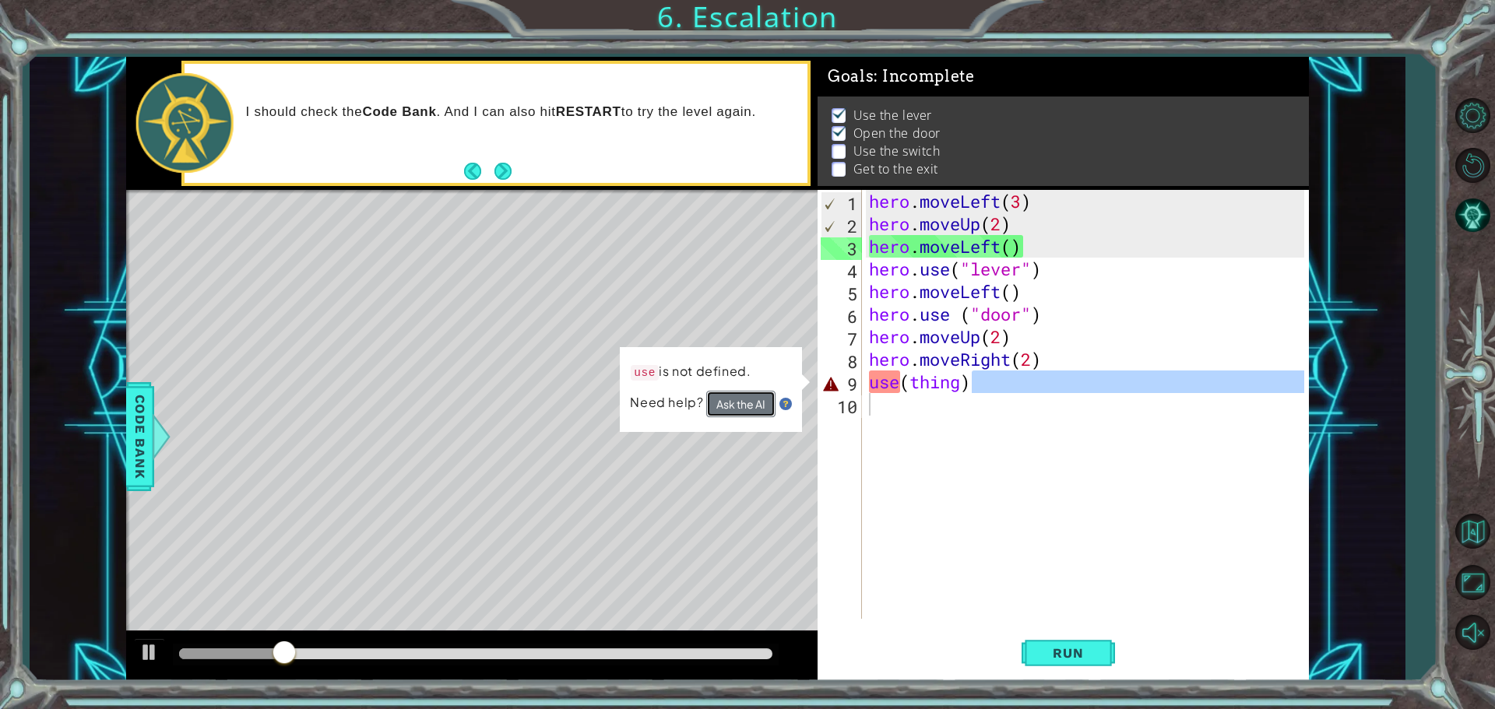
click at [751, 399] on button "Ask the AI" at bounding box center [741, 405] width 70 height 28
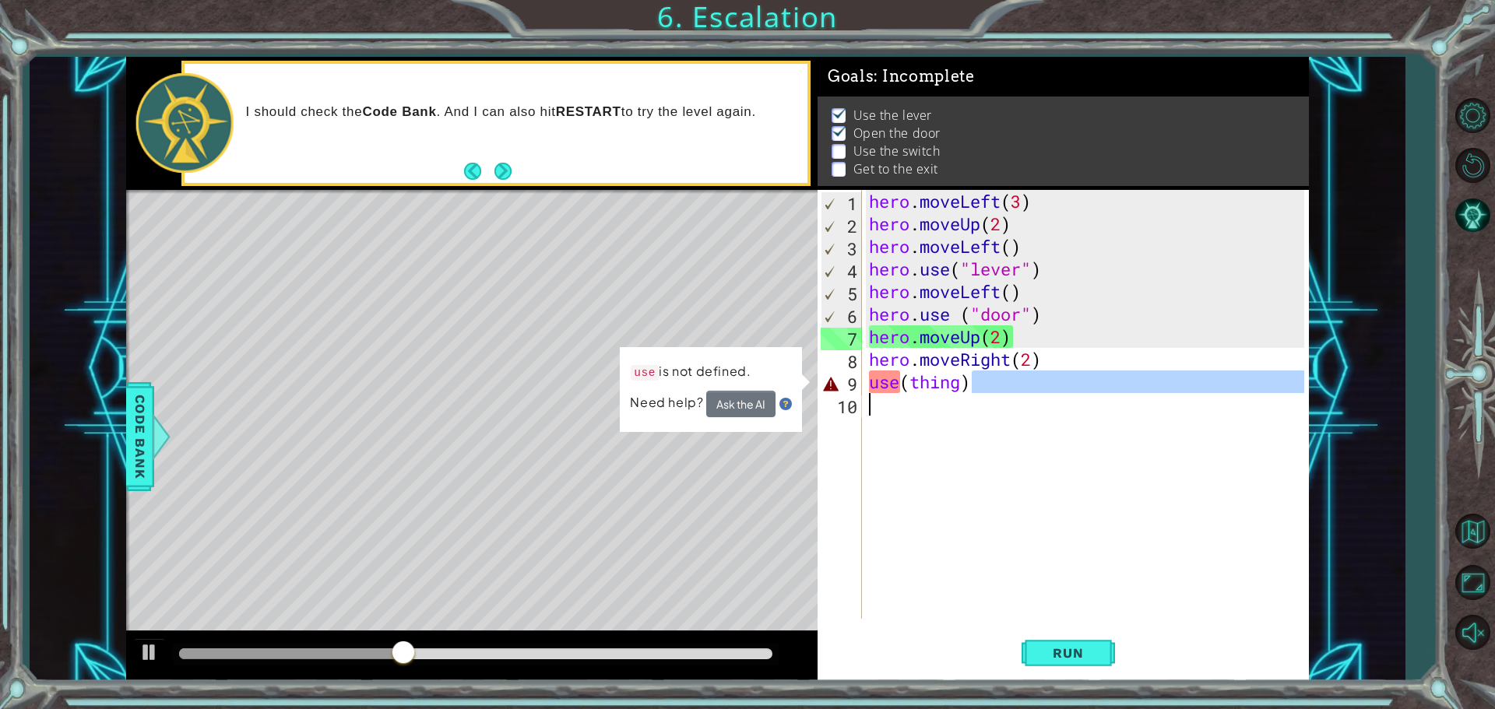
drag, startPoint x: 981, startPoint y: 387, endPoint x: 868, endPoint y: 413, distance: 116.0
click at [868, 413] on div "hero . moveLeft ( 3 ) hero . moveUp ( 2 ) hero . moveLeft ( ) hero . use ( "lev…" at bounding box center [1089, 427] width 446 height 474
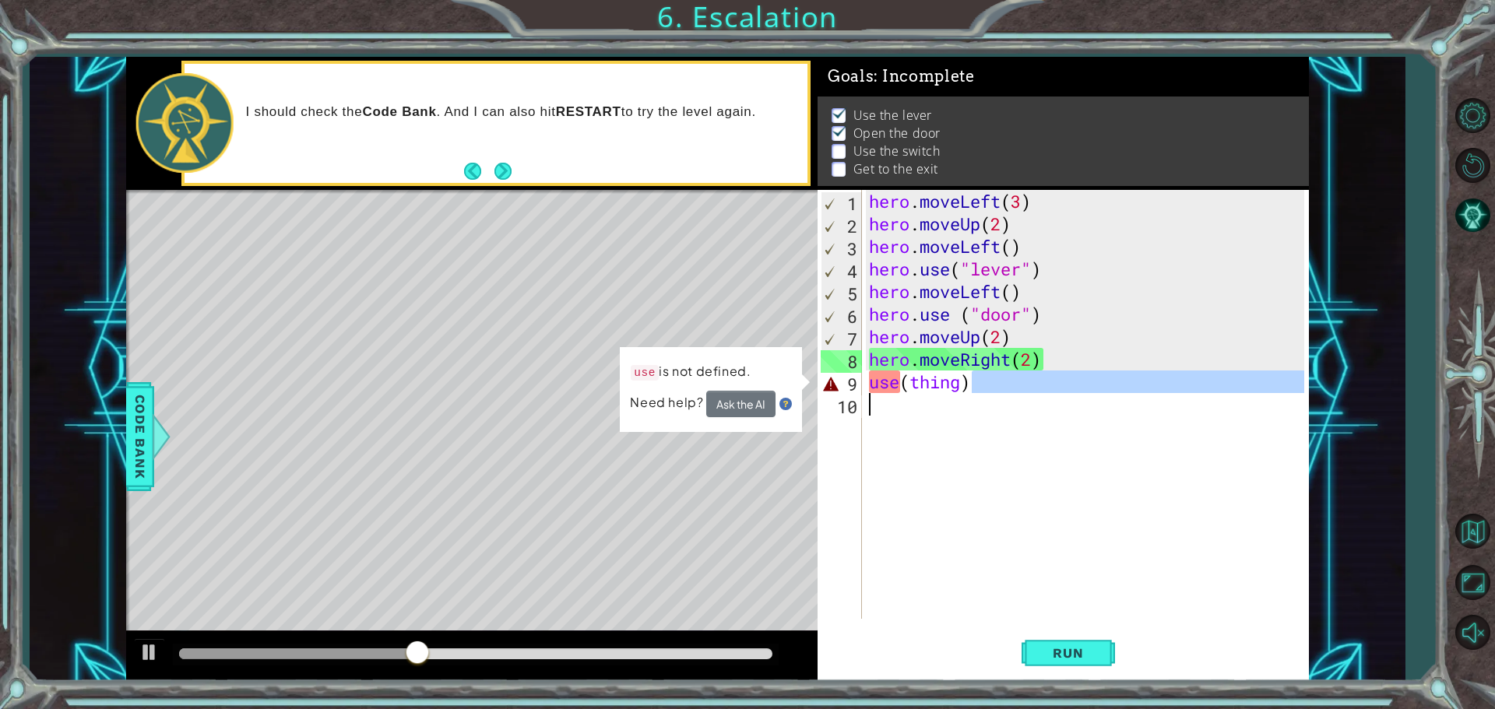
type textarea "use(thing)"
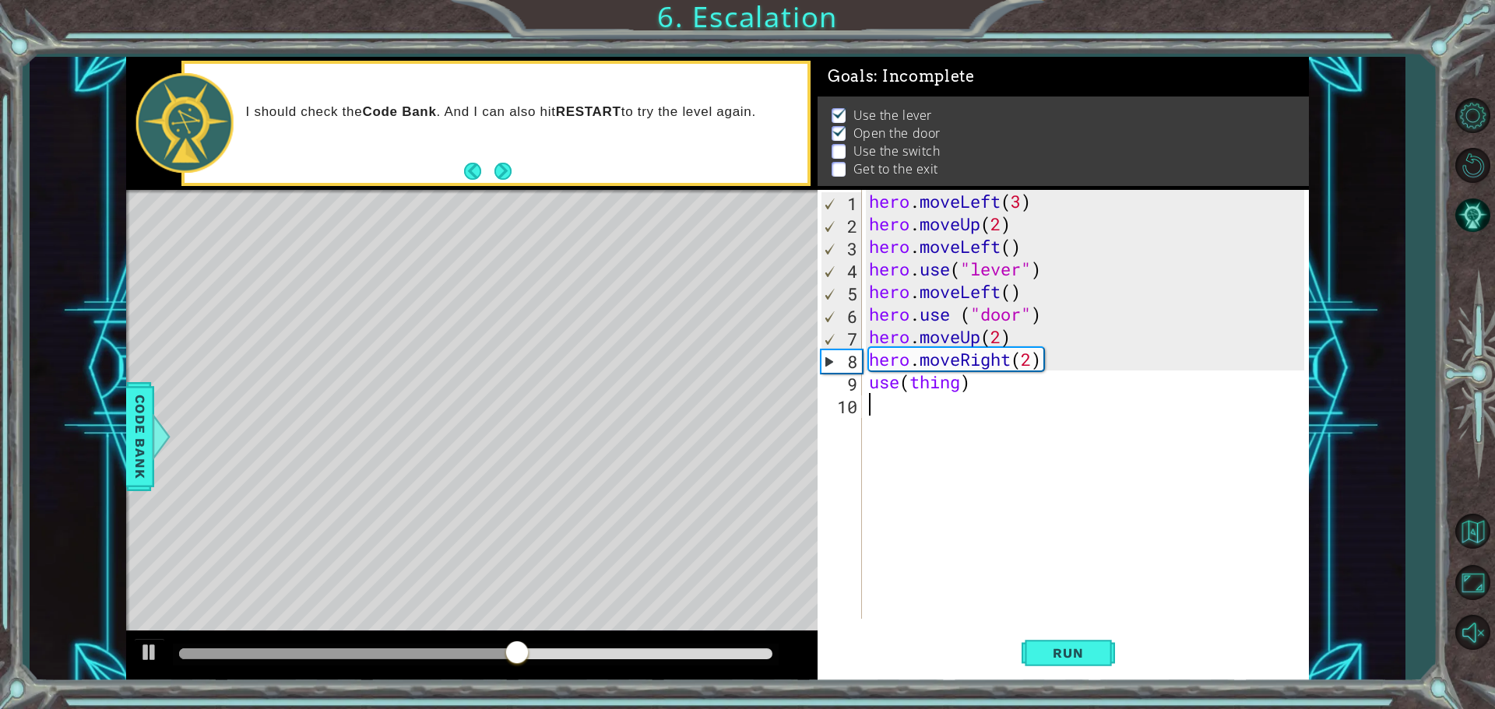
drag, startPoint x: 987, startPoint y: 399, endPoint x: 863, endPoint y: 399, distance: 124.6
click at [863, 399] on div "use(thing) 1 2 3 4 5 6 7 8 9 10 hero . moveLeft ( 3 ) hero . moveUp ( 2 ) hero …" at bounding box center [1061, 404] width 487 height 429
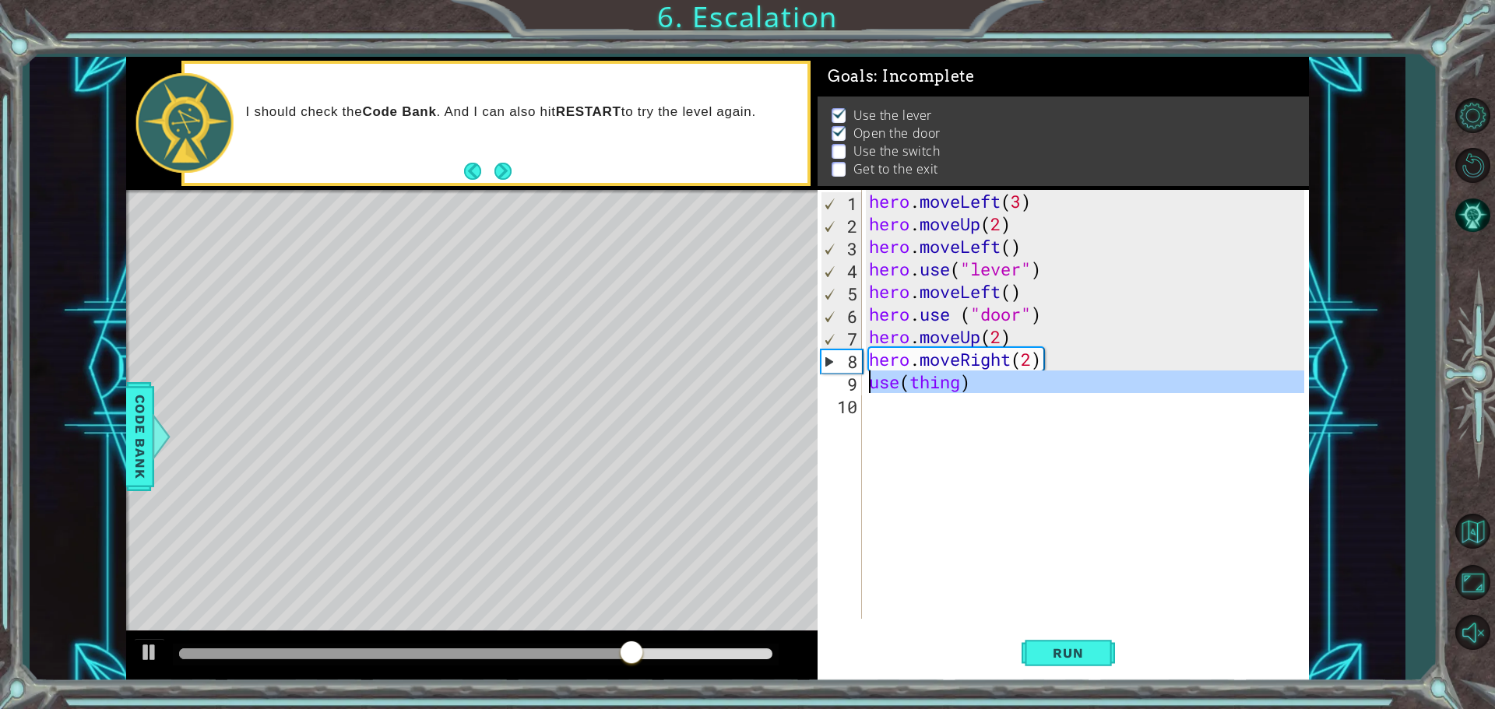
drag, startPoint x: 1004, startPoint y: 395, endPoint x: 867, endPoint y: 379, distance: 137.9
click at [867, 379] on div "hero . moveLeft ( 3 ) hero . moveUp ( 2 ) hero . moveLeft ( ) hero . use ( "lev…" at bounding box center [1089, 427] width 446 height 474
type textarea "use(thing)"
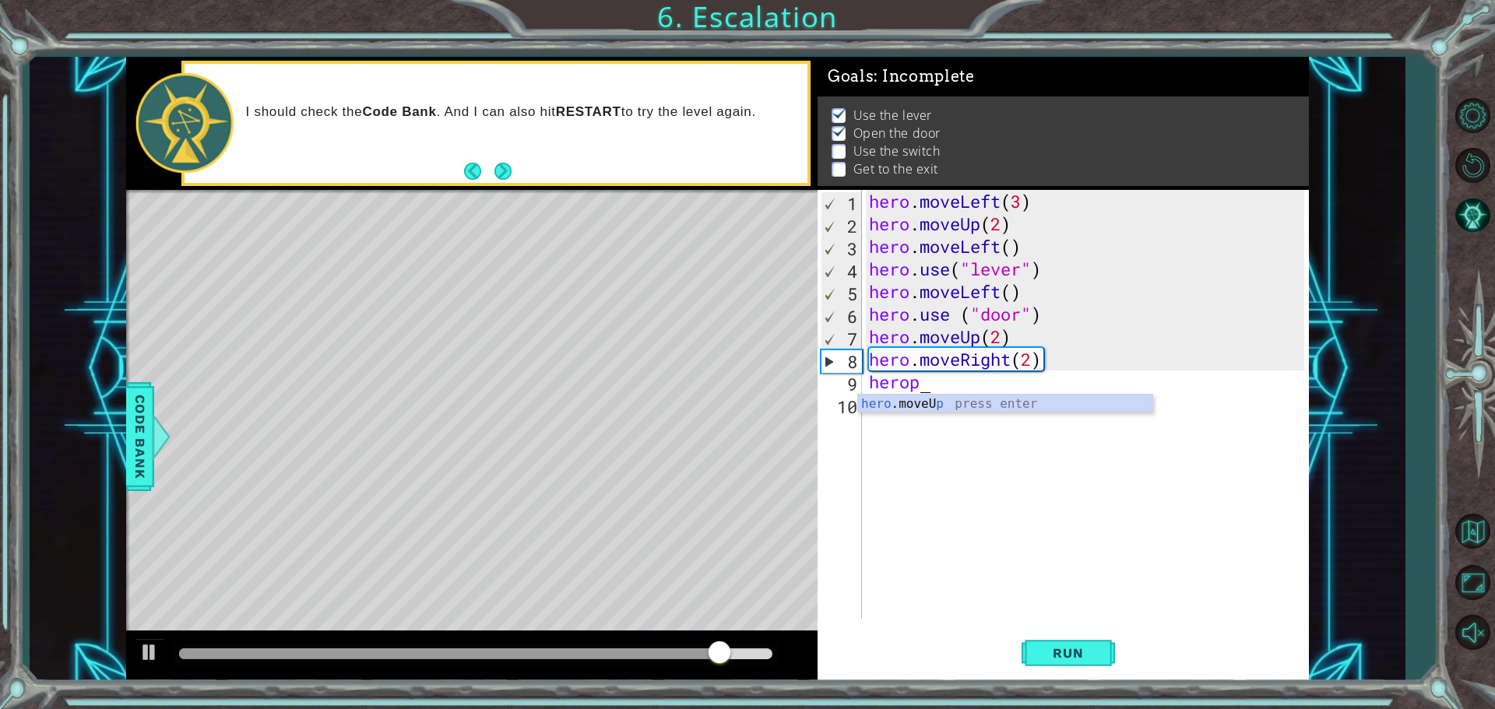
scroll to position [0, 1]
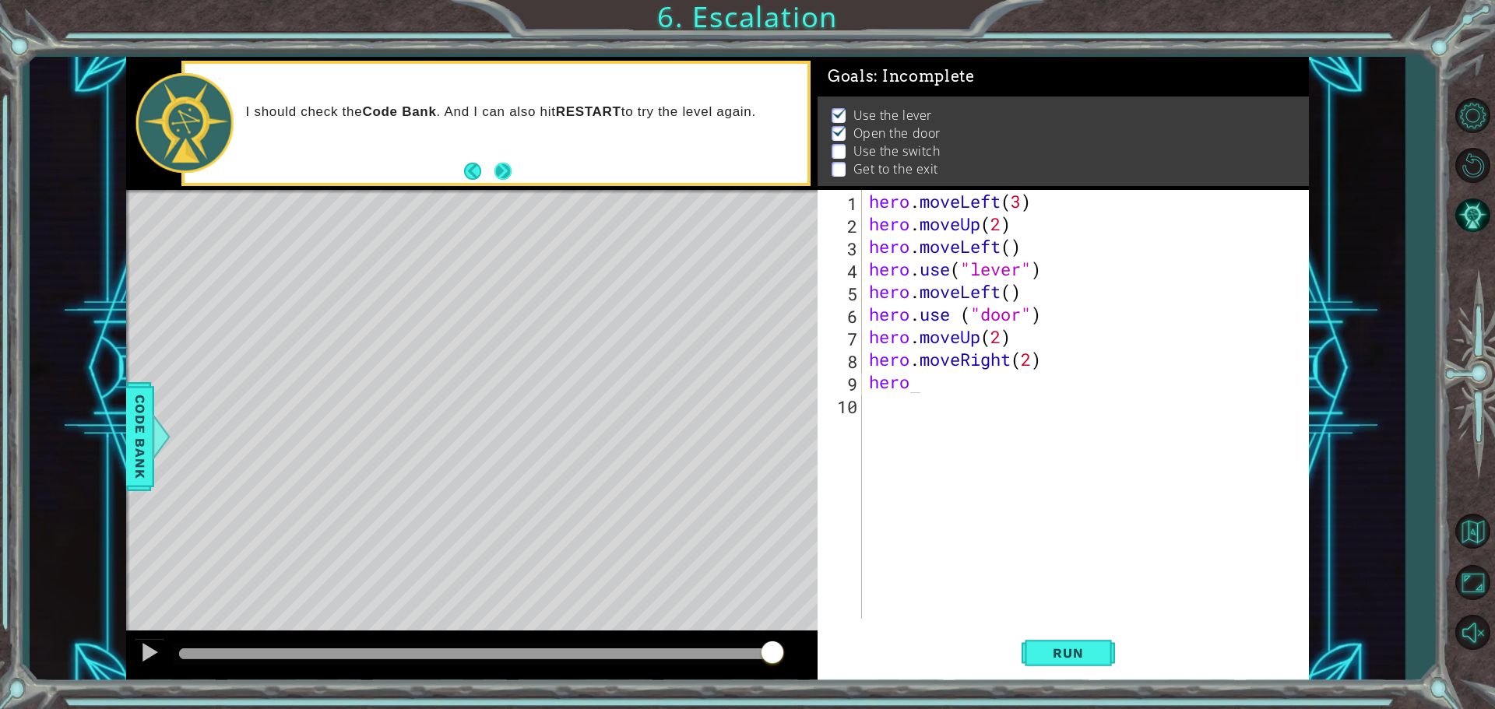
click at [501, 180] on button "Next" at bounding box center [503, 171] width 19 height 19
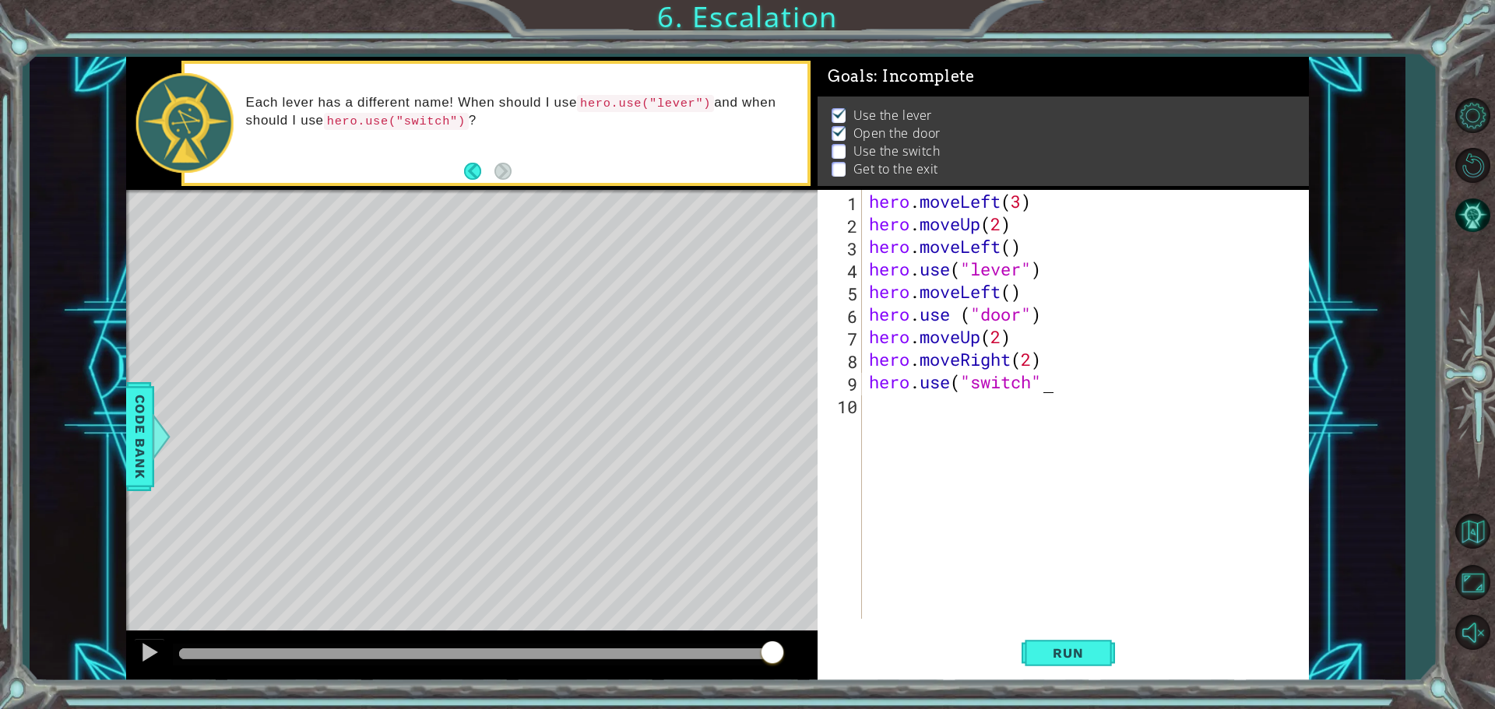
scroll to position [0, 7]
type textarea "hero.use("switch")"
click at [1068, 652] on span "Run" at bounding box center [1068, 653] width 62 height 16
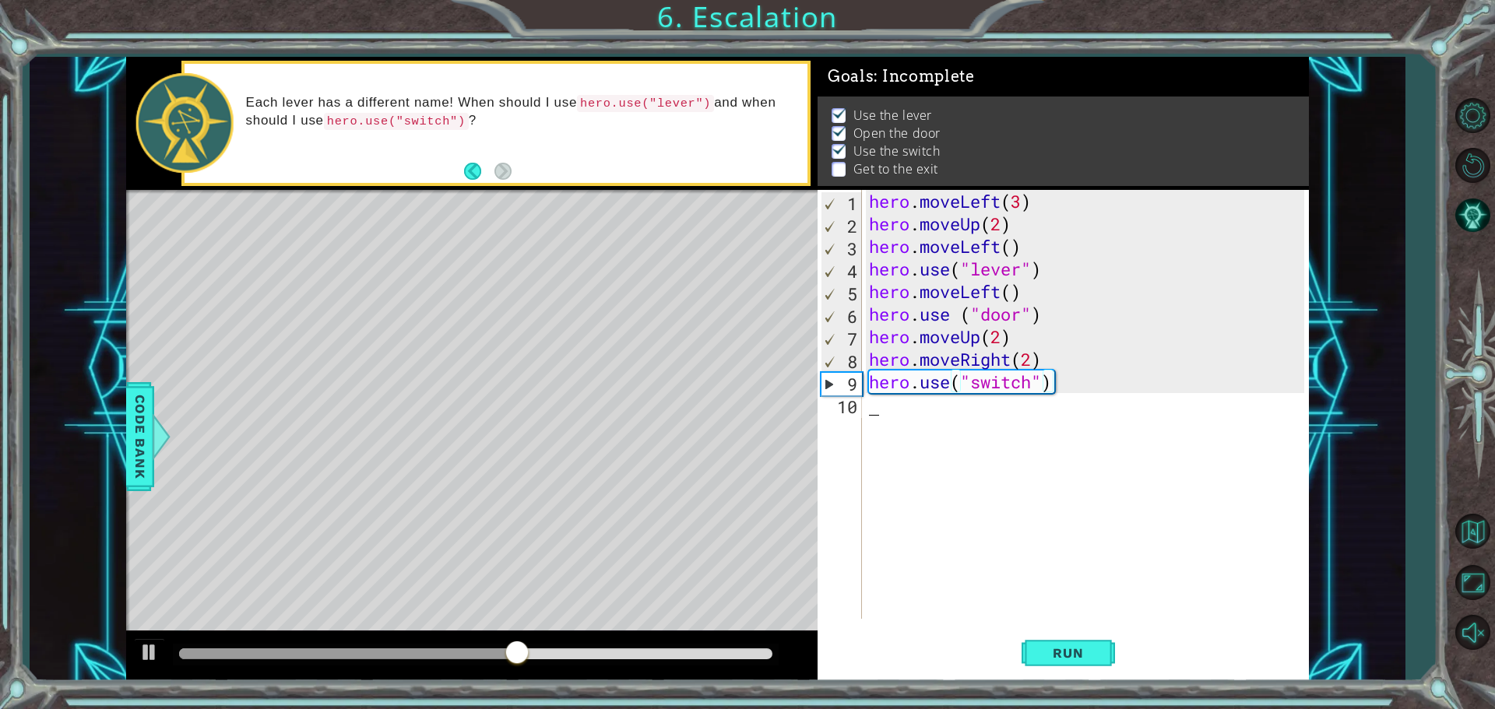
click at [972, 407] on div "hero . moveLeft ( 3 ) hero . moveUp ( 2 ) hero . moveLeft ( ) hero . use ( "lev…" at bounding box center [1089, 427] width 446 height 474
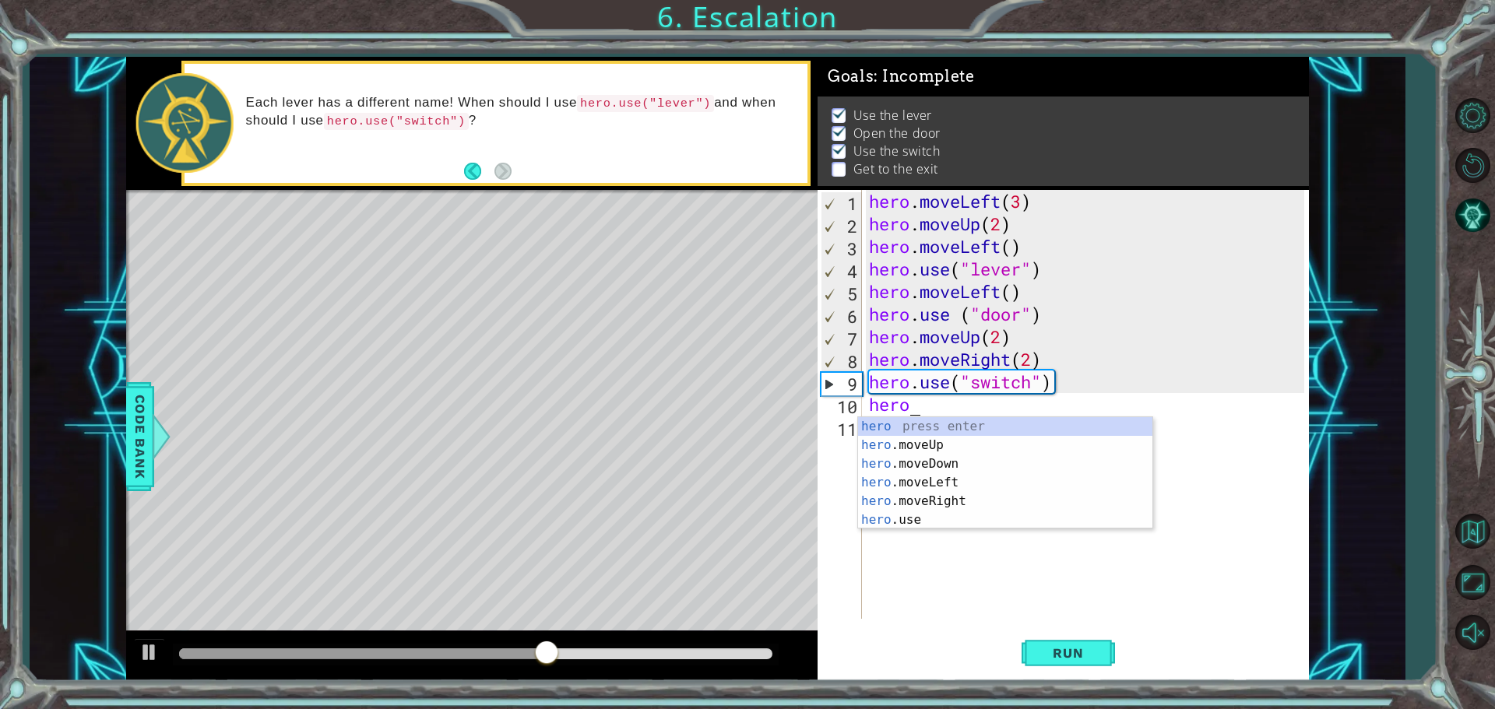
scroll to position [0, 1]
click at [956, 487] on div "hero press enter hero .moveUp press enter hero .moveDown press enter hero .move…" at bounding box center [1005, 491] width 294 height 149
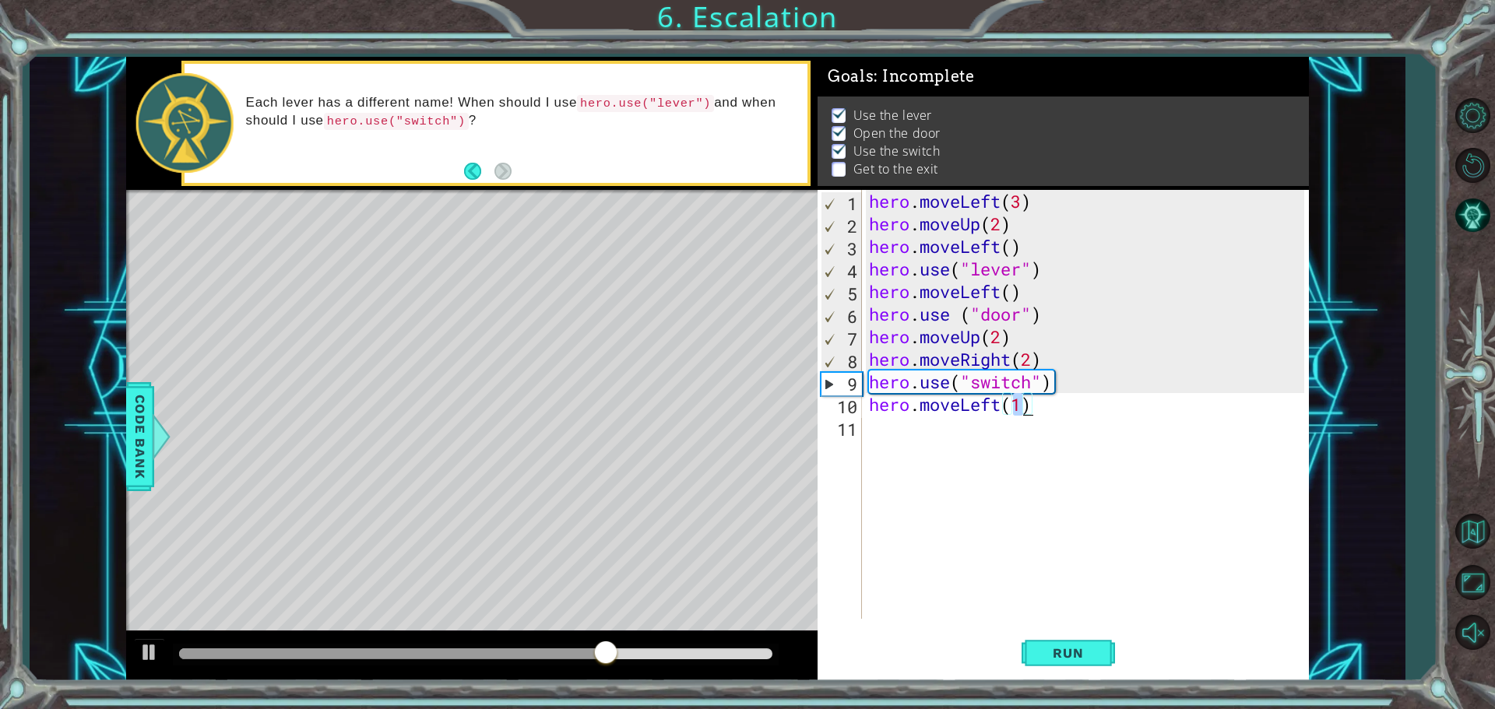
click at [1001, 396] on div "hero . moveLeft ( 3 ) hero . moveUp ( 2 ) hero . moveLeft ( ) hero . use ( "lev…" at bounding box center [1089, 427] width 446 height 474
type textarea "hero.moveRight()(1)"
click at [909, 435] on div "hero . moveLeft ( 3 ) hero . moveUp ( 2 ) hero . moveLeft ( ) hero . use ( "lev…" at bounding box center [1089, 427] width 446 height 474
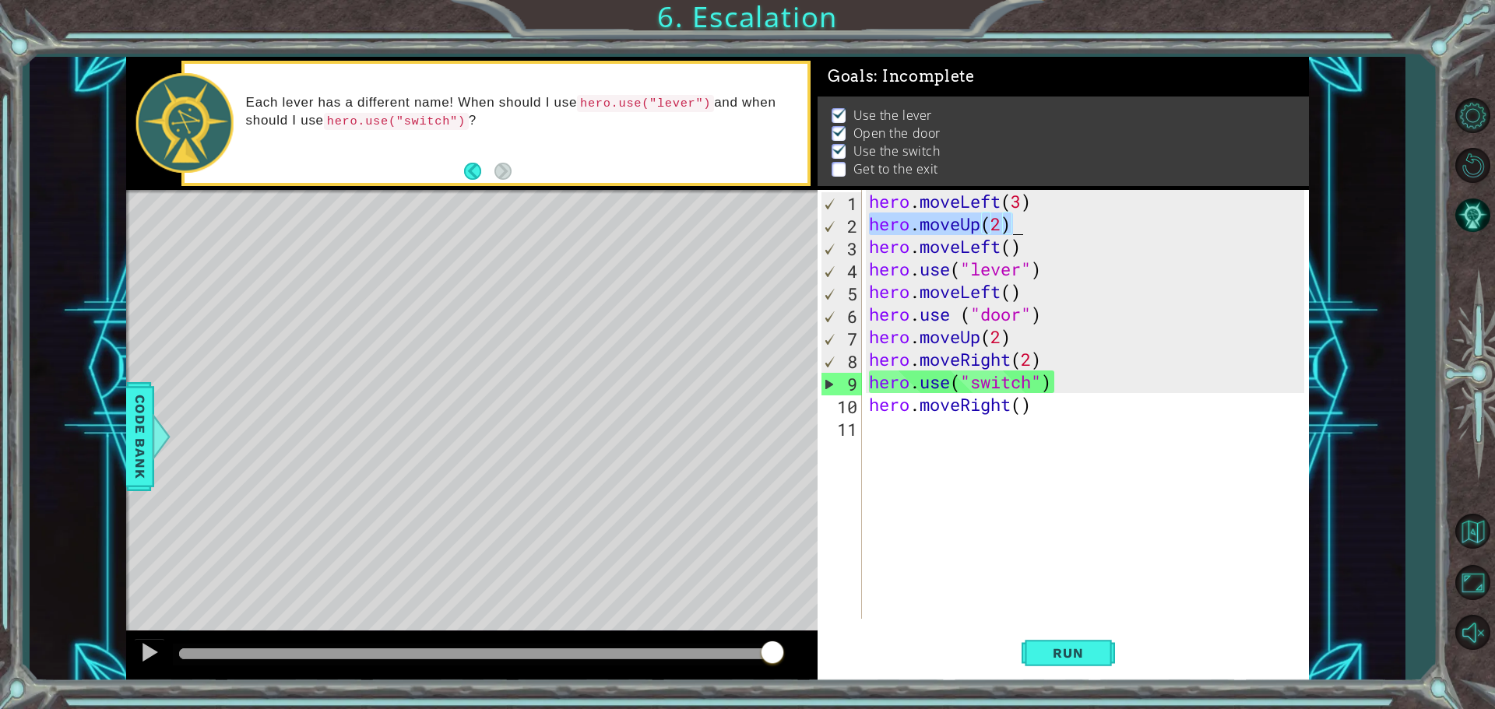
drag, startPoint x: 868, startPoint y: 217, endPoint x: 1011, endPoint y: 217, distance: 142.5
click at [1011, 217] on div "hero . moveLeft ( 3 ) hero . moveUp ( 2 ) hero . moveLeft ( ) hero . use ( "lev…" at bounding box center [1089, 427] width 446 height 474
click at [938, 419] on div "hero . moveLeft ( 3 ) hero . moveUp ( 2 ) hero . moveLeft ( ) hero . use ( "lev…" at bounding box center [1089, 427] width 446 height 474
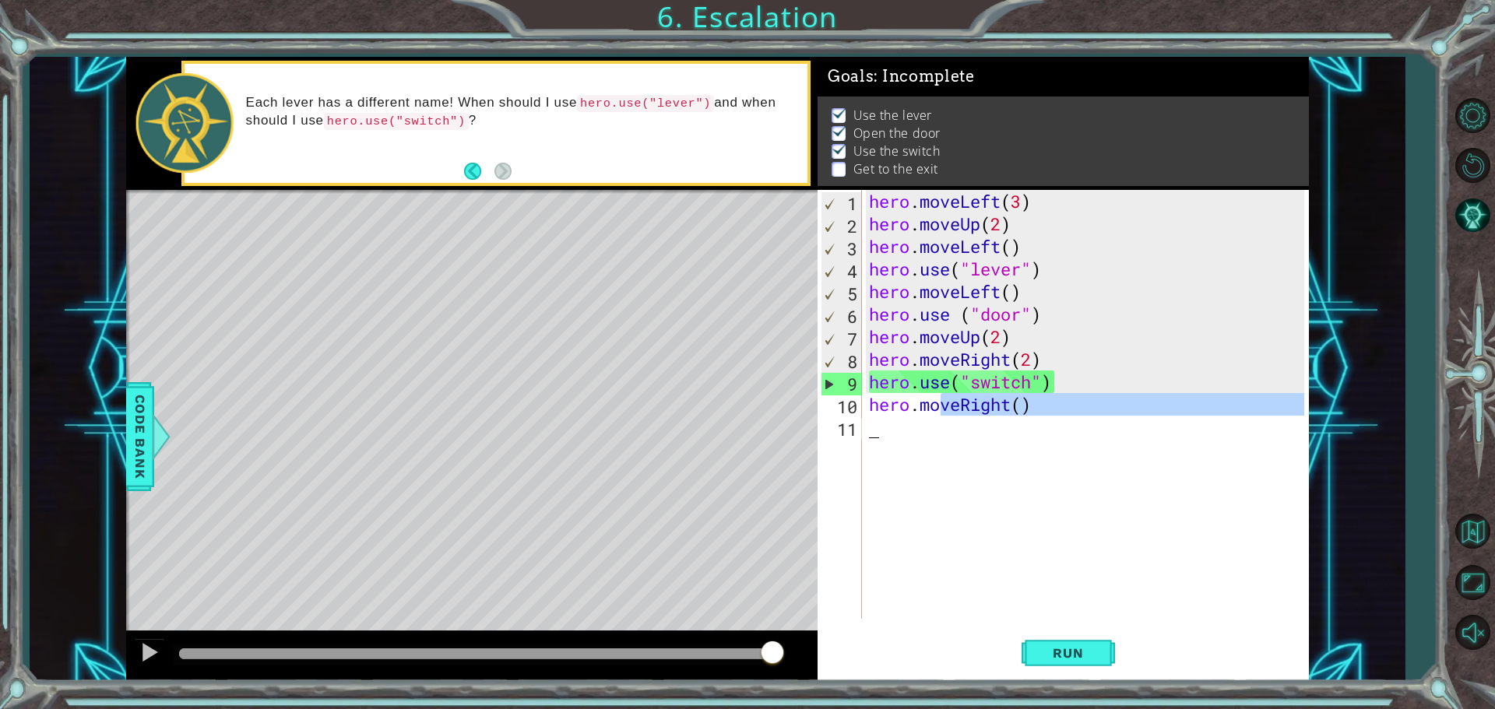
type textarea "hero.moveRight()"
click at [956, 441] on div "hero . moveLeft ( 3 ) hero . moveUp ( 2 ) hero . moveLeft ( ) hero . use ( "lev…" at bounding box center [1085, 404] width 438 height 429
paste textarea "hero.moveUp(2)"
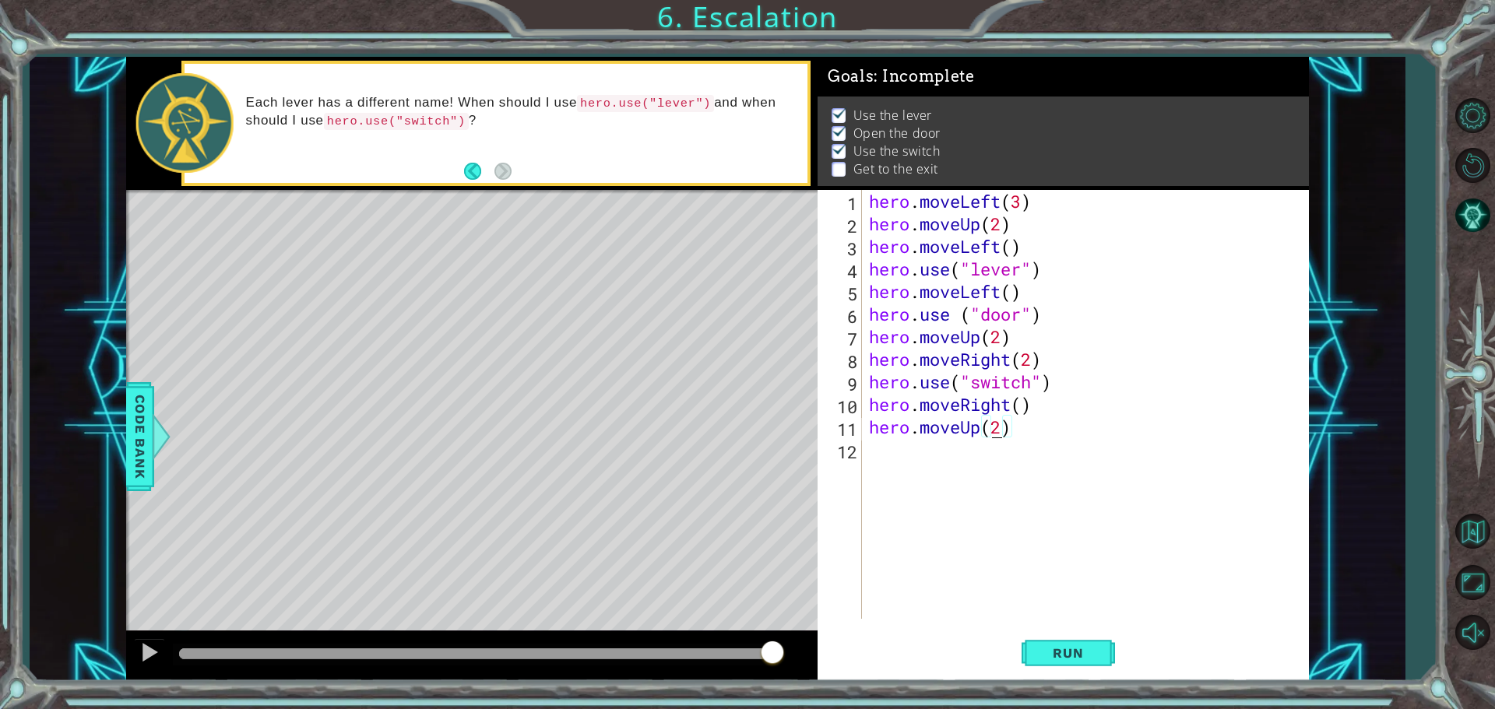
click at [996, 421] on div "hero . moveLeft ( 3 ) hero . moveUp ( 2 ) hero . moveLeft ( ) hero . use ( "lev…" at bounding box center [1089, 427] width 446 height 474
click at [1000, 427] on div "hero . moveLeft ( 3 ) hero . moveUp ( 2 ) hero . moveLeft ( ) hero . use ( "lev…" at bounding box center [1089, 427] width 446 height 474
type textarea "hero.moveUp(1)"
click at [1067, 659] on span "Run" at bounding box center [1068, 653] width 62 height 16
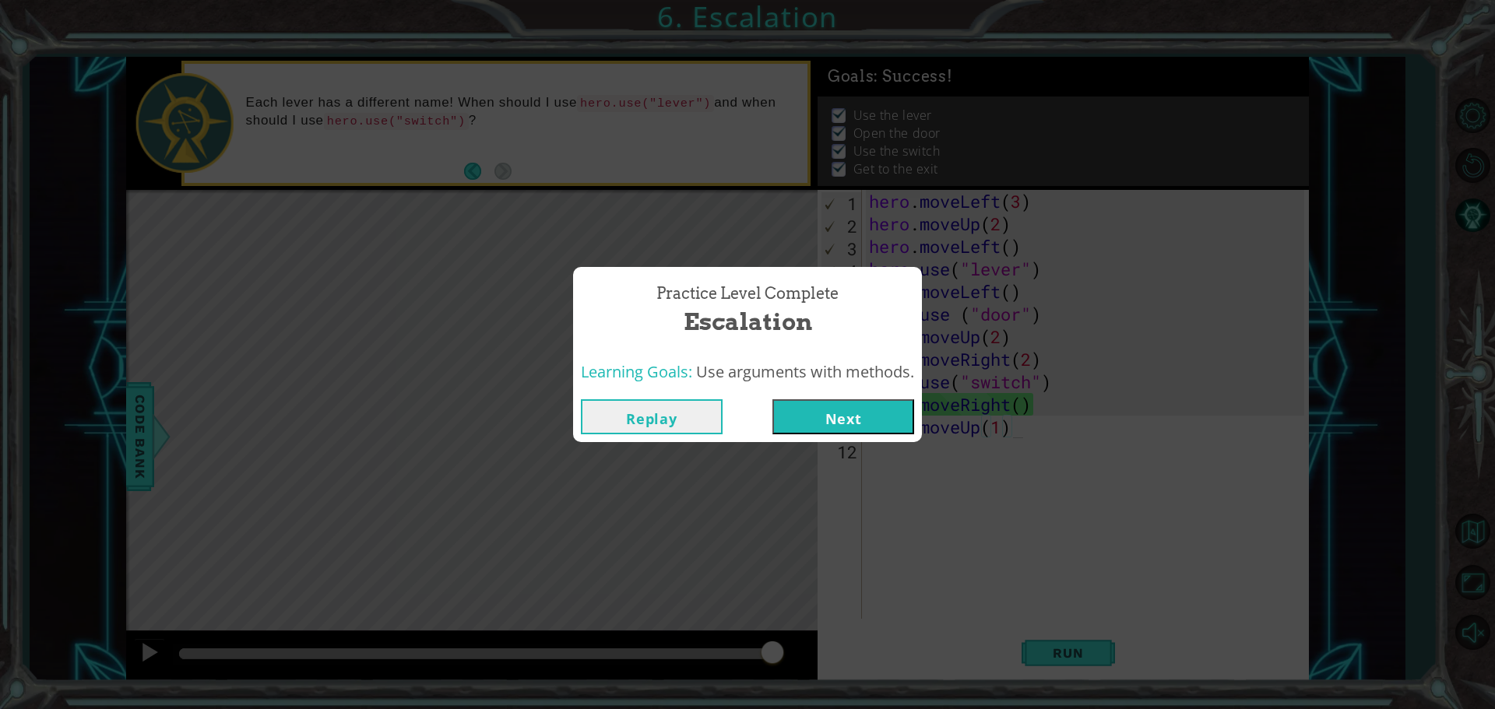
click at [884, 399] on button "Next" at bounding box center [843, 416] width 142 height 35
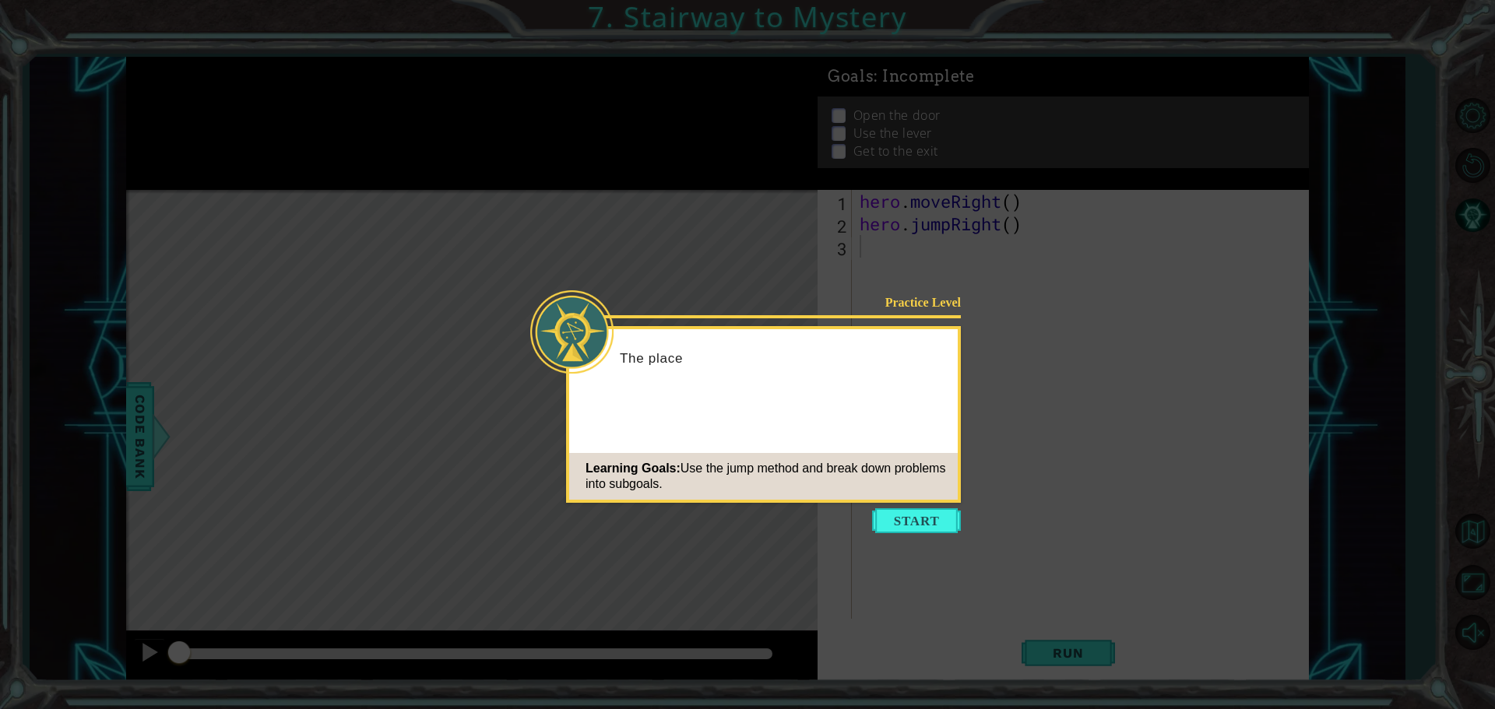
click at [943, 505] on icon at bounding box center [747, 354] width 1495 height 709
click at [927, 541] on icon at bounding box center [747, 354] width 1495 height 709
click at [918, 528] on button "Start" at bounding box center [916, 520] width 89 height 25
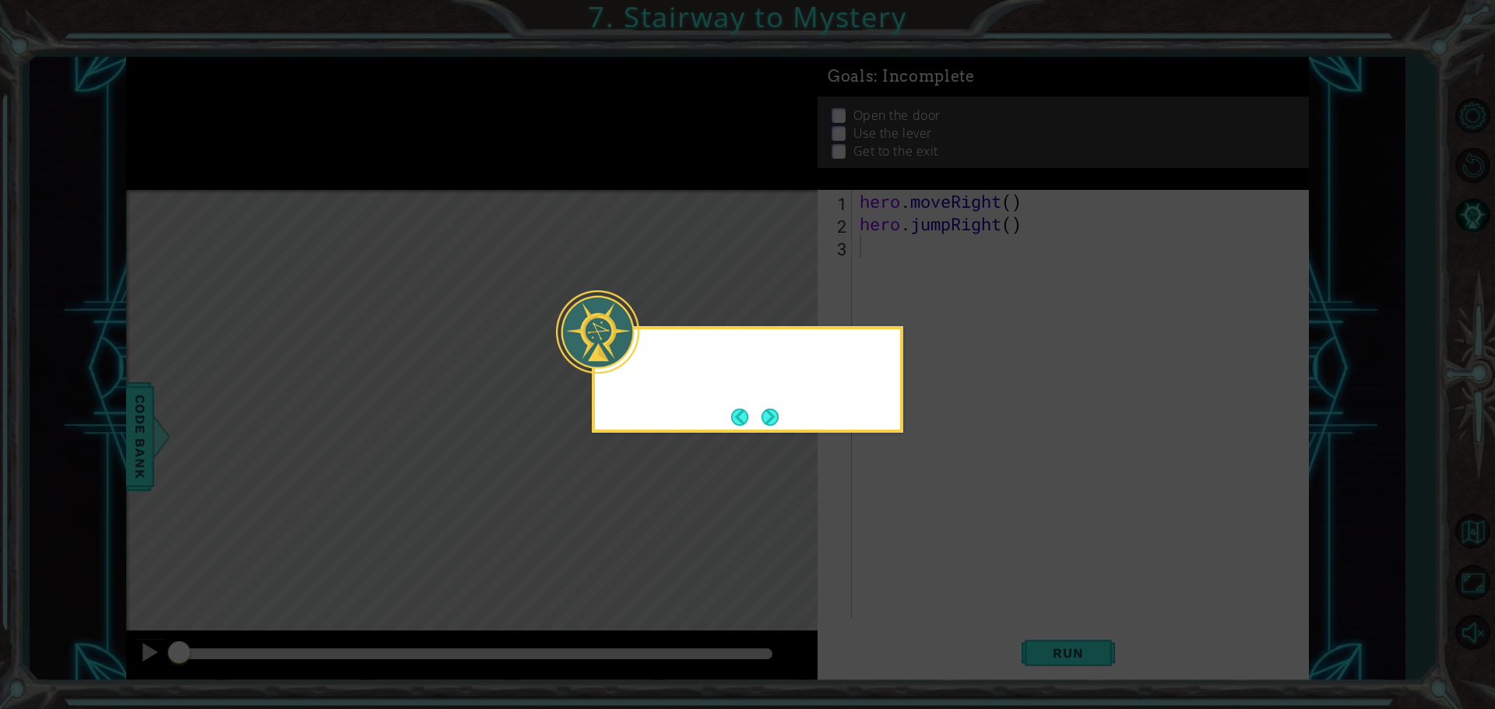
click at [918, 528] on icon at bounding box center [747, 354] width 1495 height 709
click at [747, 424] on button "Back" at bounding box center [746, 417] width 30 height 17
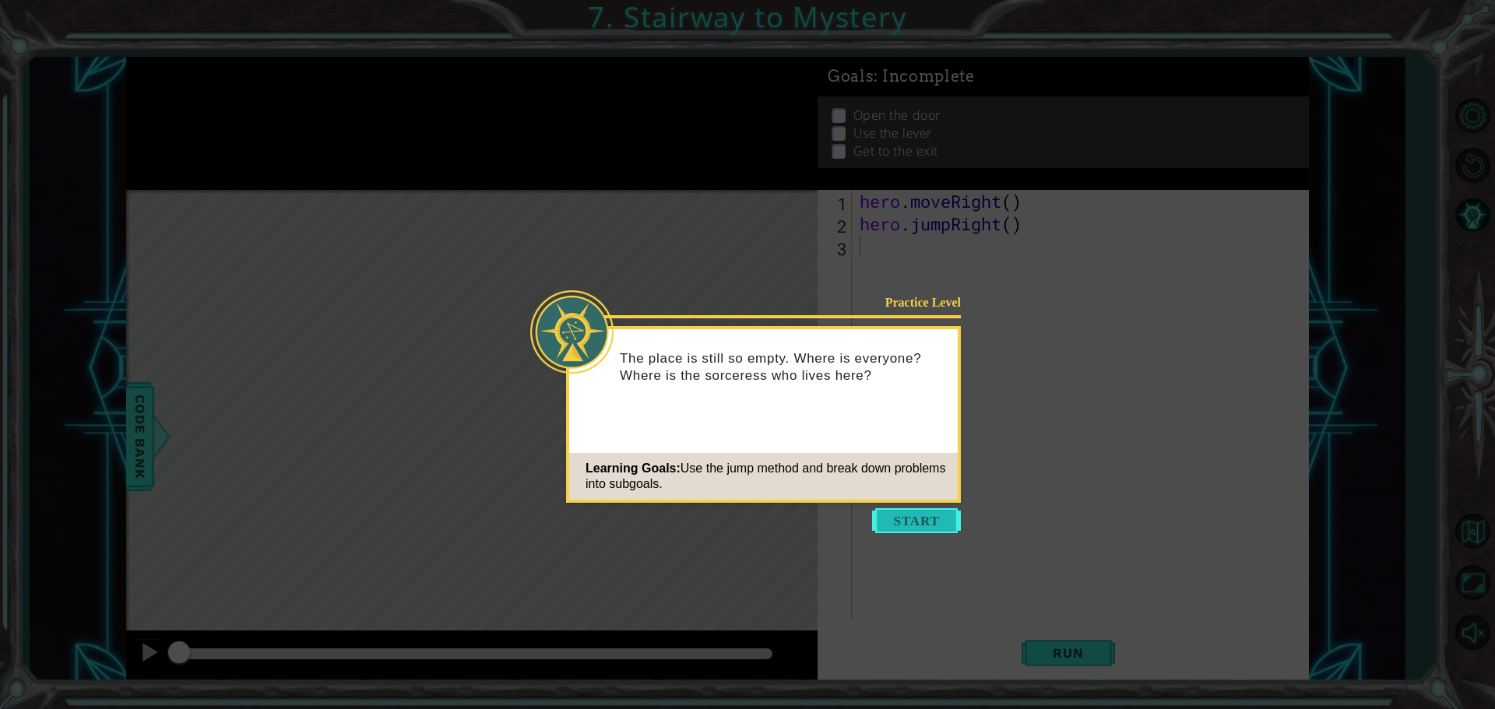
click at [904, 513] on button "Start" at bounding box center [916, 520] width 89 height 25
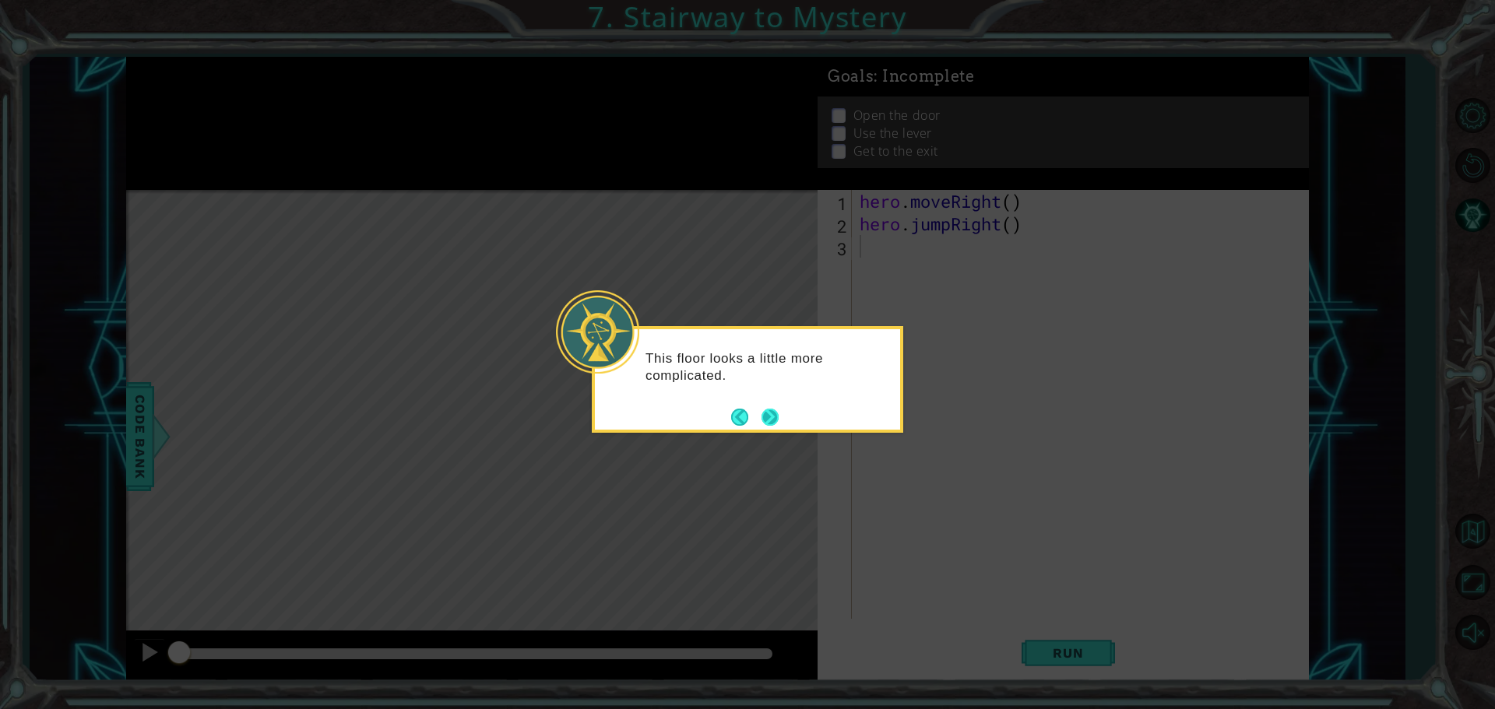
click at [779, 412] on button "Next" at bounding box center [769, 417] width 17 height 17
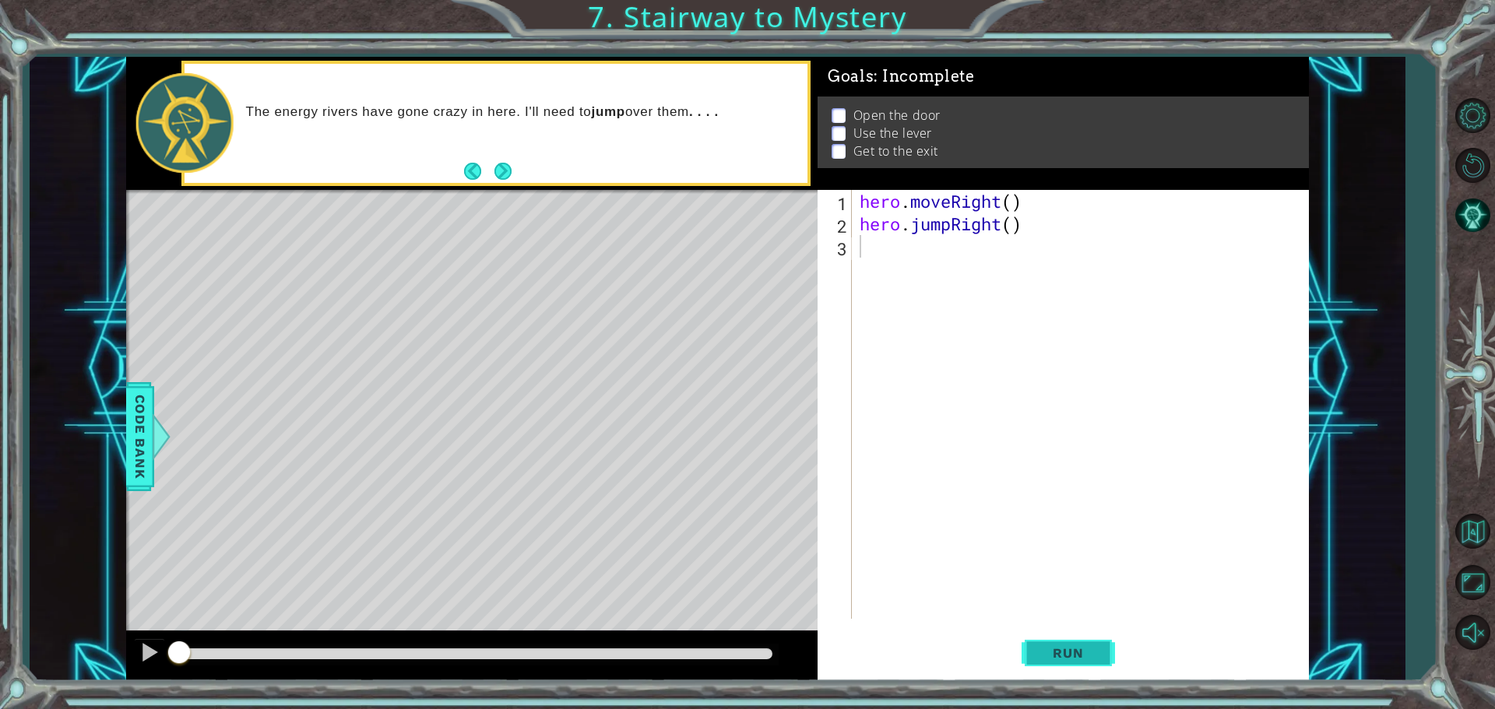
click at [1082, 654] on span "Run" at bounding box center [1068, 653] width 62 height 16
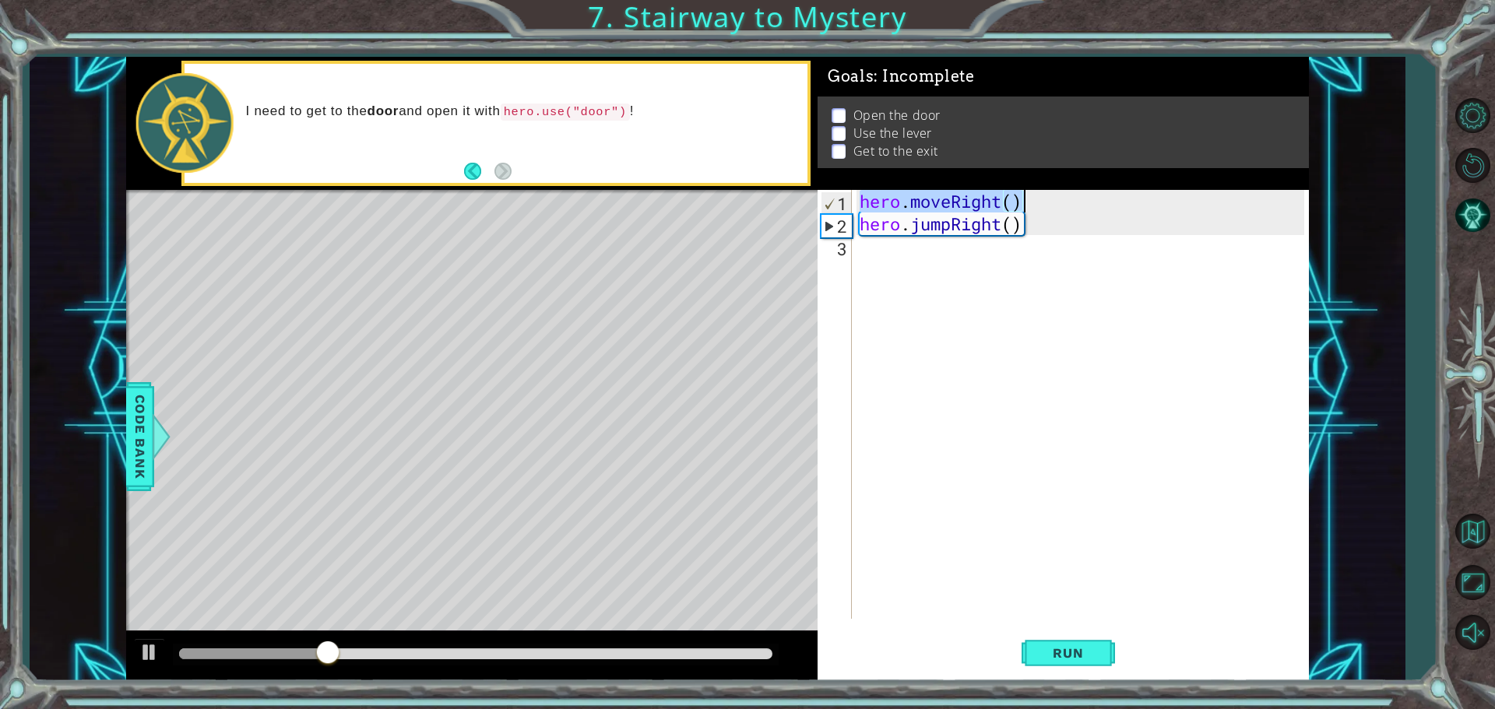
drag, startPoint x: 861, startPoint y: 199, endPoint x: 1036, endPoint y: 198, distance: 175.2
click at [1036, 198] on div "hero . moveRight ( ) hero . jumpRight ( )" at bounding box center [1083, 427] width 455 height 474
type textarea "hero.moveRight()"
click at [877, 256] on div "hero . moveRight ( ) hero . jumpRight ( )" at bounding box center [1083, 427] width 455 height 474
paste textarea "hero.moveRight()"
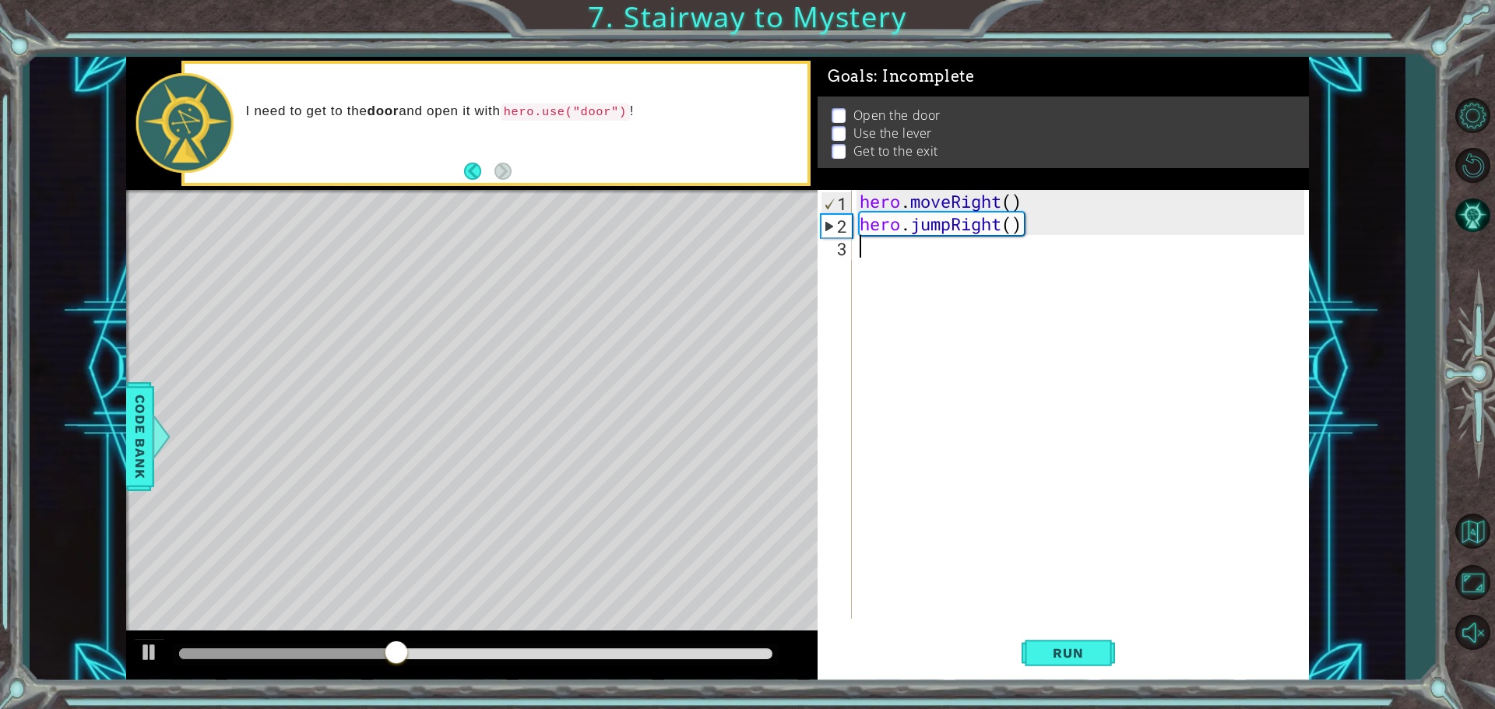
type textarea "hero.moveRight()"
click at [882, 269] on div "hero . moveRight ( ) hero . jumpRight ( ) hero . moveRight ( )" at bounding box center [1083, 427] width 455 height 474
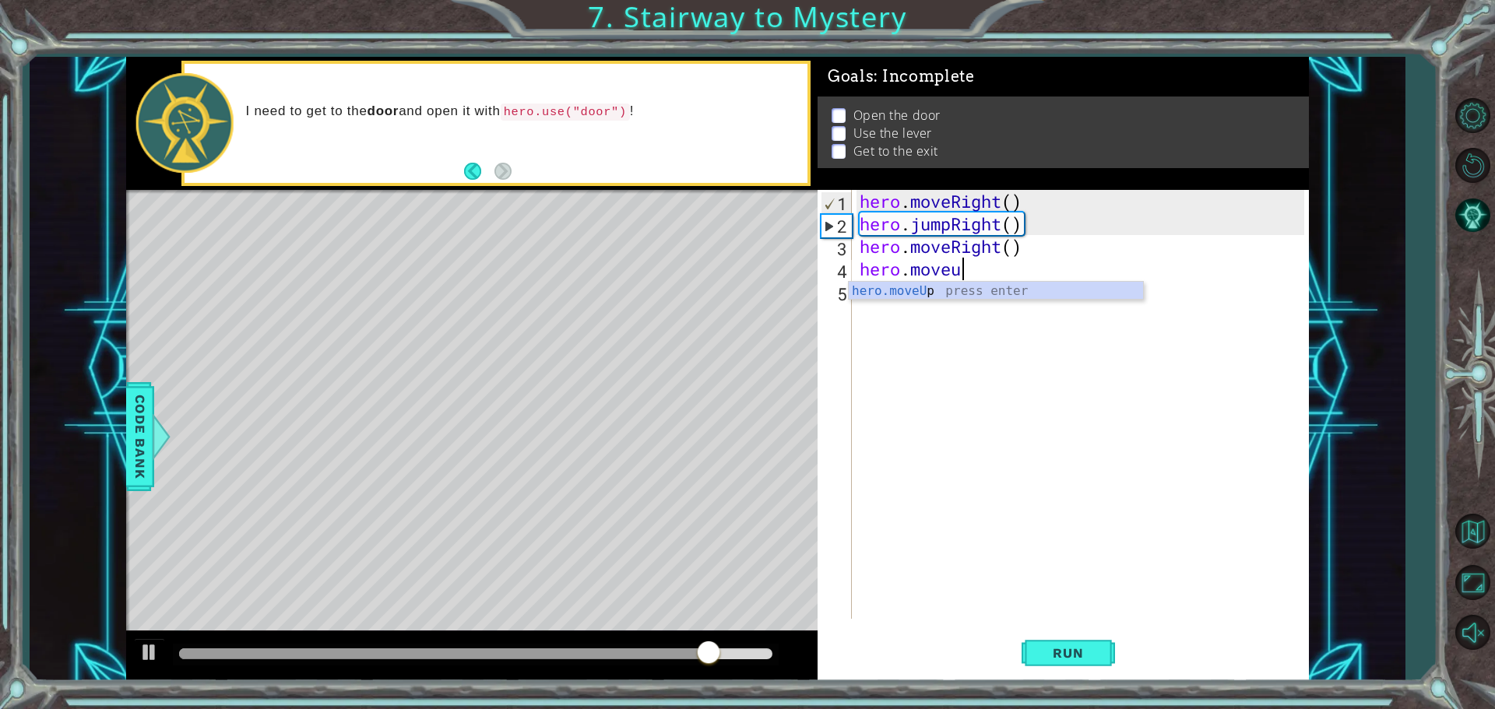
scroll to position [0, 3]
click at [962, 283] on div "hero.move Up press enter hero.move Down press enter hero.move Left press enter …" at bounding box center [996, 338] width 294 height 112
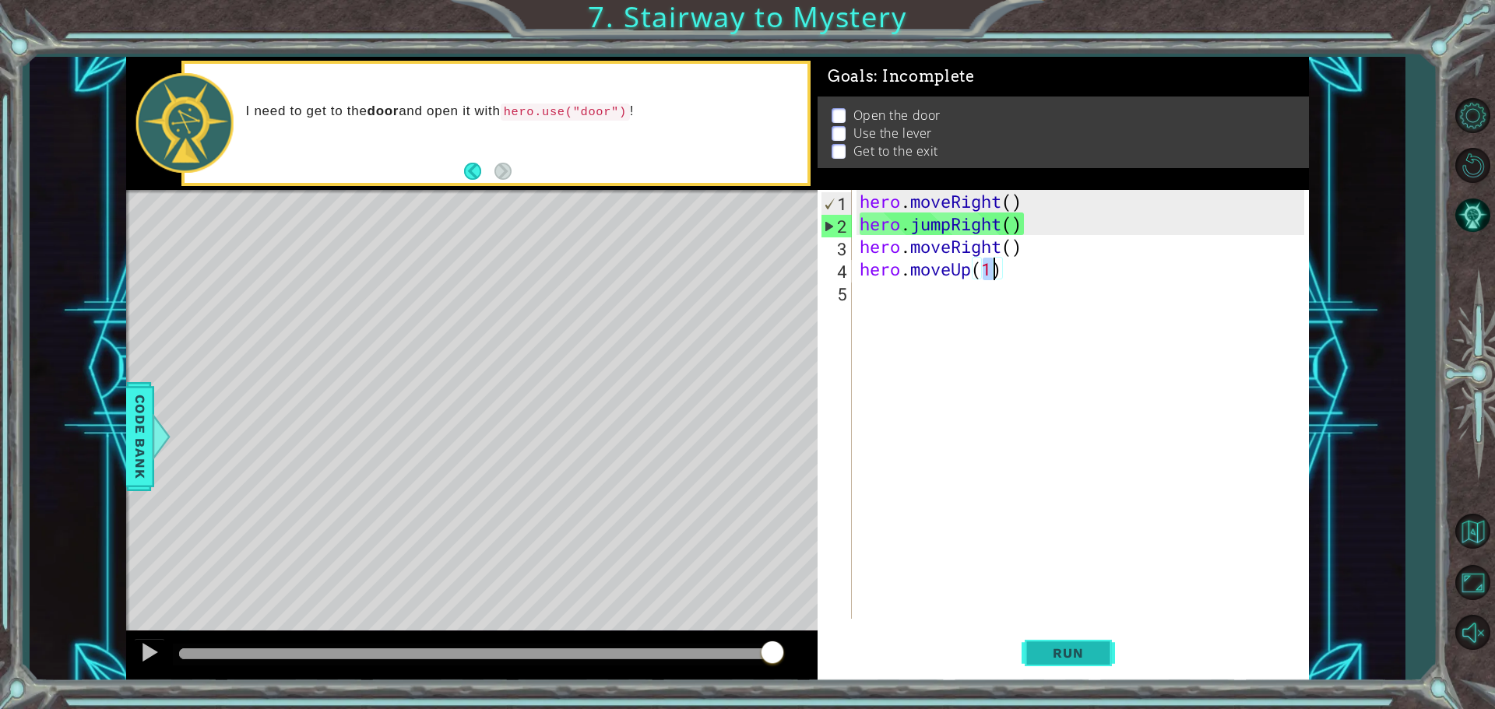
type textarea "hero.moveUp(1)"
click at [1056, 652] on span "Run" at bounding box center [1068, 653] width 62 height 16
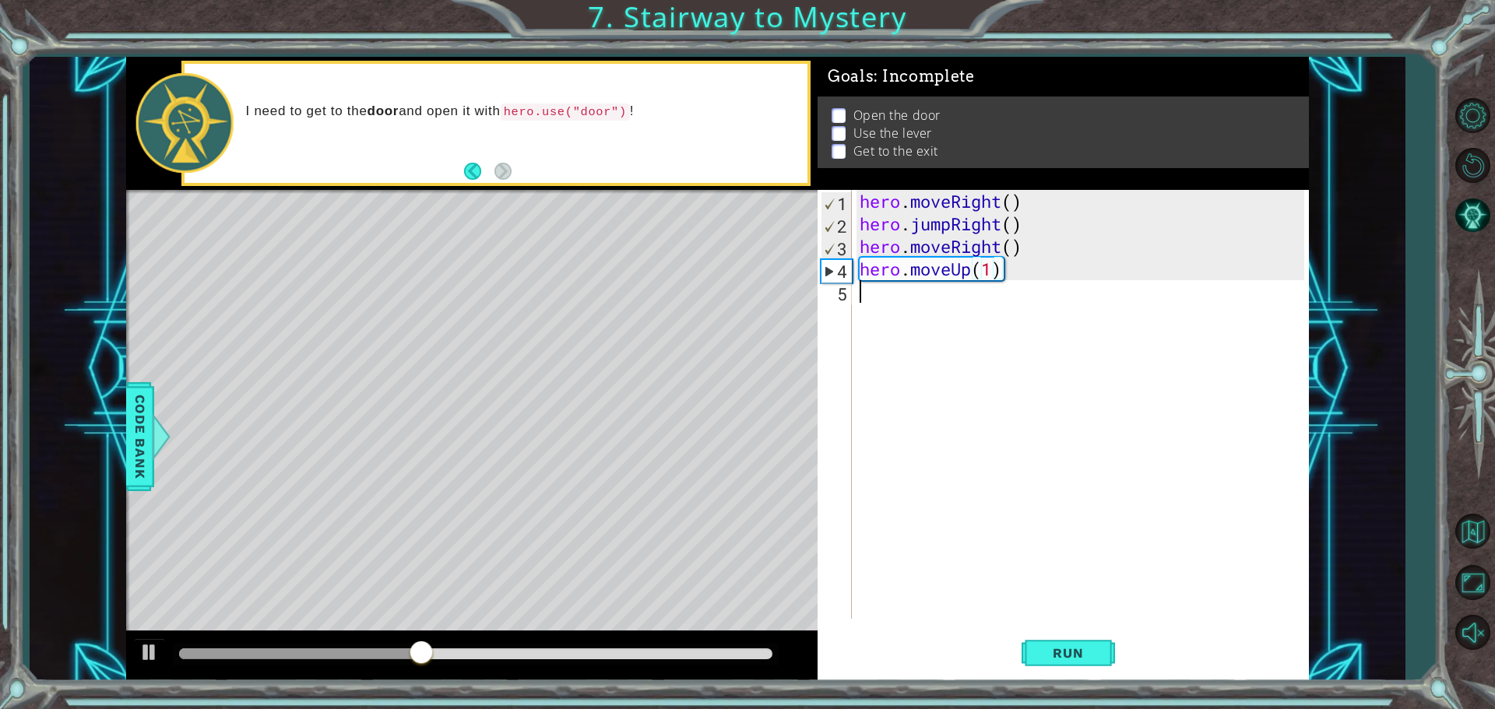
click at [942, 330] on div "hero . moveRight ( ) hero . jumpRight ( ) hero . moveRight ( ) hero . moveUp ( …" at bounding box center [1083, 427] width 455 height 474
type textarea "hero.use("door")"
click at [1099, 657] on button "Run" at bounding box center [1067, 652] width 93 height 49
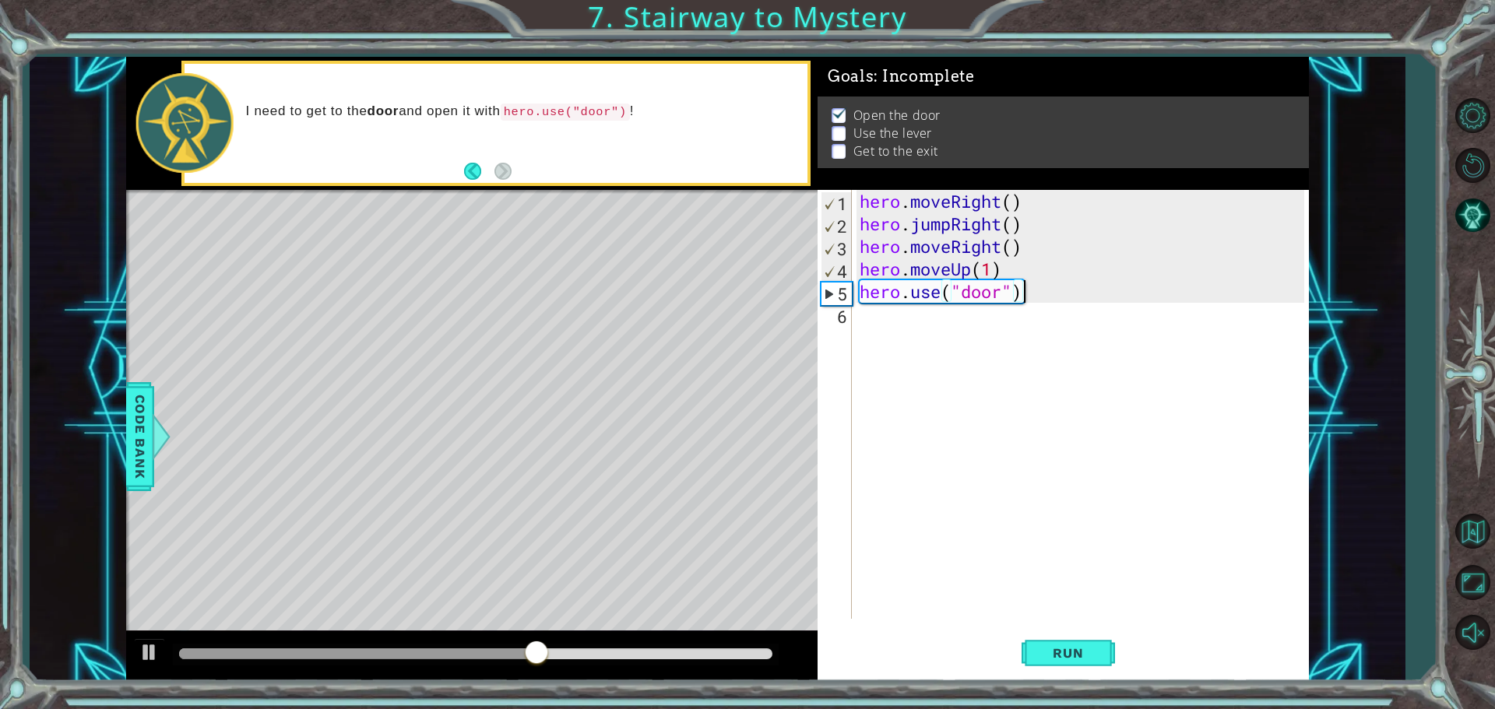
click at [983, 342] on div "hero . moveRight ( ) hero . jumpRight ( ) hero . moveRight ( ) hero . moveUp ( …" at bounding box center [1083, 427] width 455 height 474
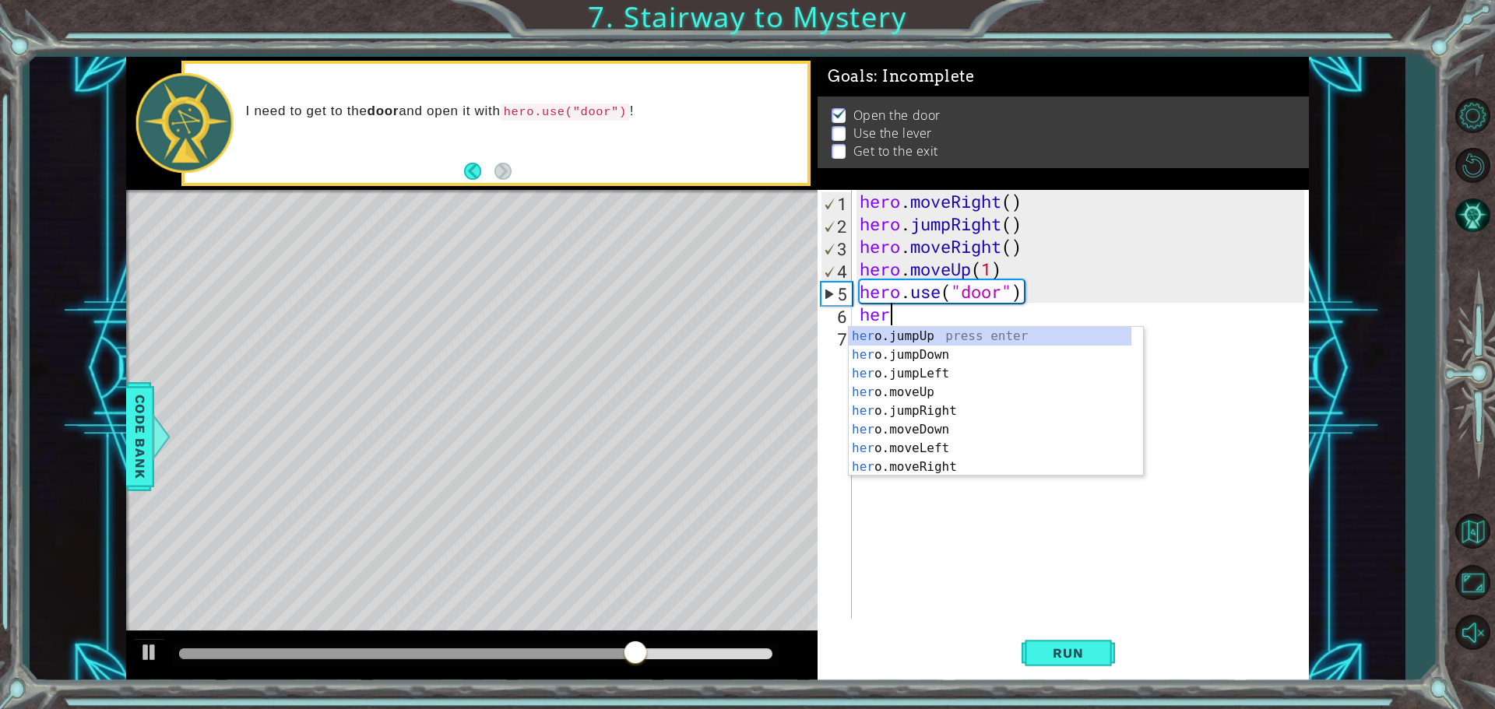
scroll to position [0, 0]
type textarea "h"
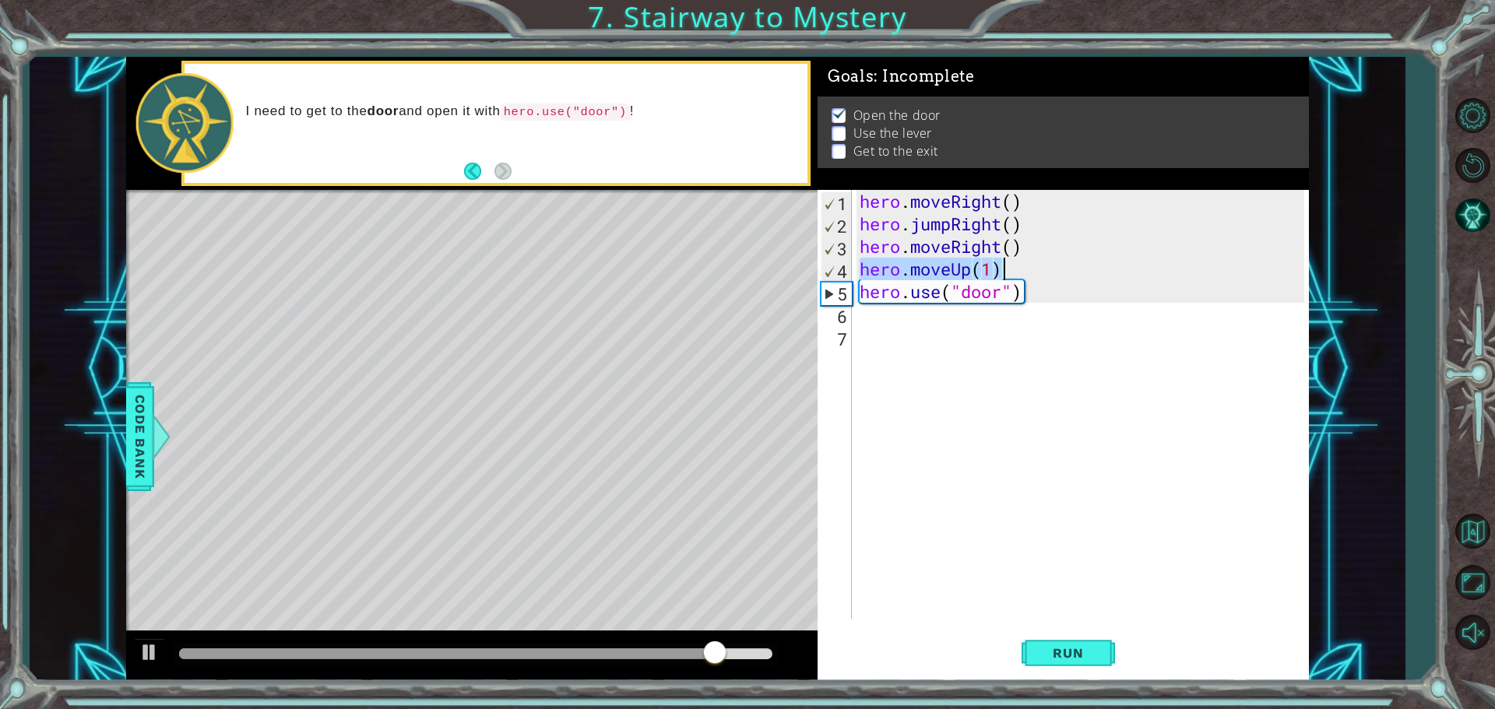
drag, startPoint x: 861, startPoint y: 269, endPoint x: 1007, endPoint y: 261, distance: 146.6
click at [1007, 261] on div "hero . moveRight ( ) hero . jumpRight ( ) hero . moveRight ( ) hero . moveUp ( …" at bounding box center [1083, 427] width 455 height 474
type textarea "hero.moveUp(1)"
click at [905, 328] on div "hero . moveRight ( ) hero . jumpRight ( ) hero . moveRight ( ) hero . moveUp ( …" at bounding box center [1083, 427] width 455 height 474
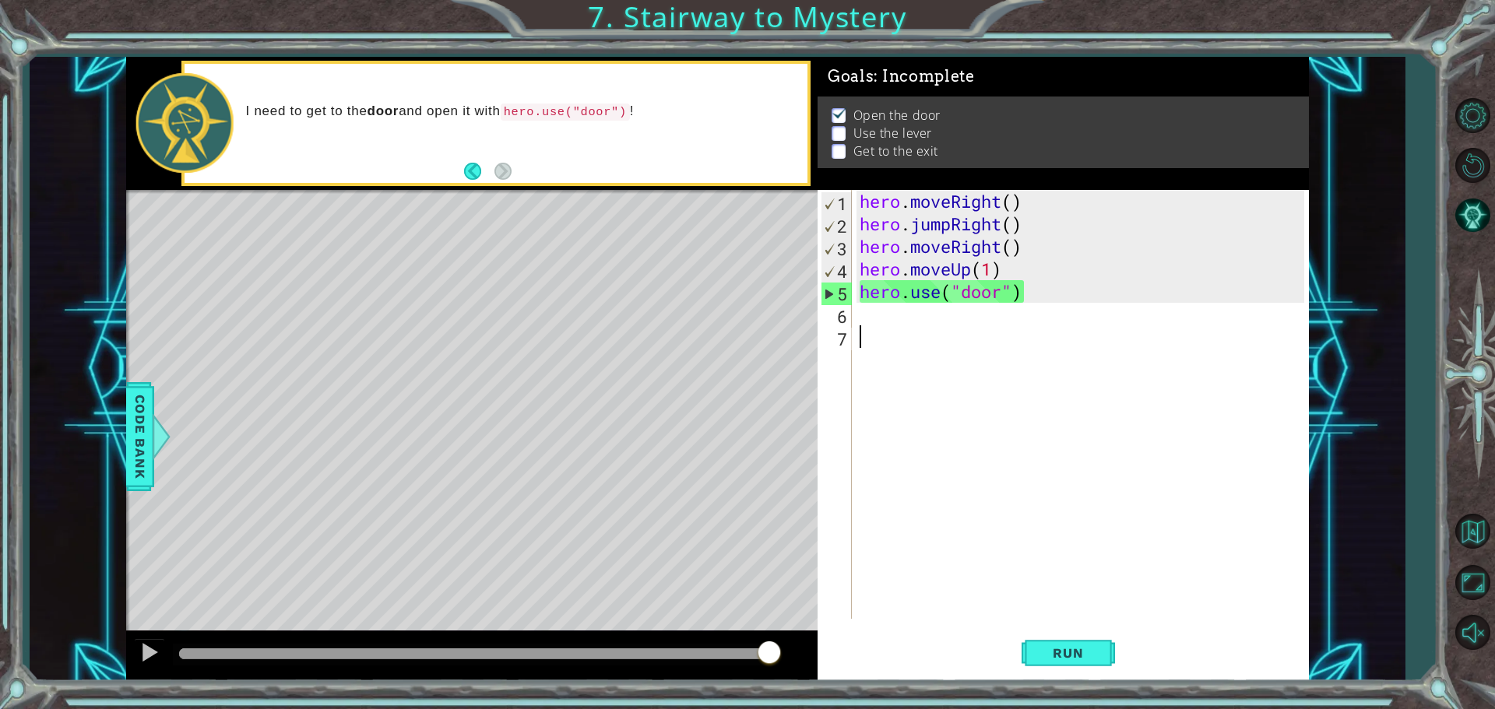
click at [907, 312] on div "hero . moveRight ( ) hero . jumpRight ( ) hero . moveRight ( ) hero . moveUp ( …" at bounding box center [1083, 427] width 455 height 474
paste textarea "hero.moveUp(1)"
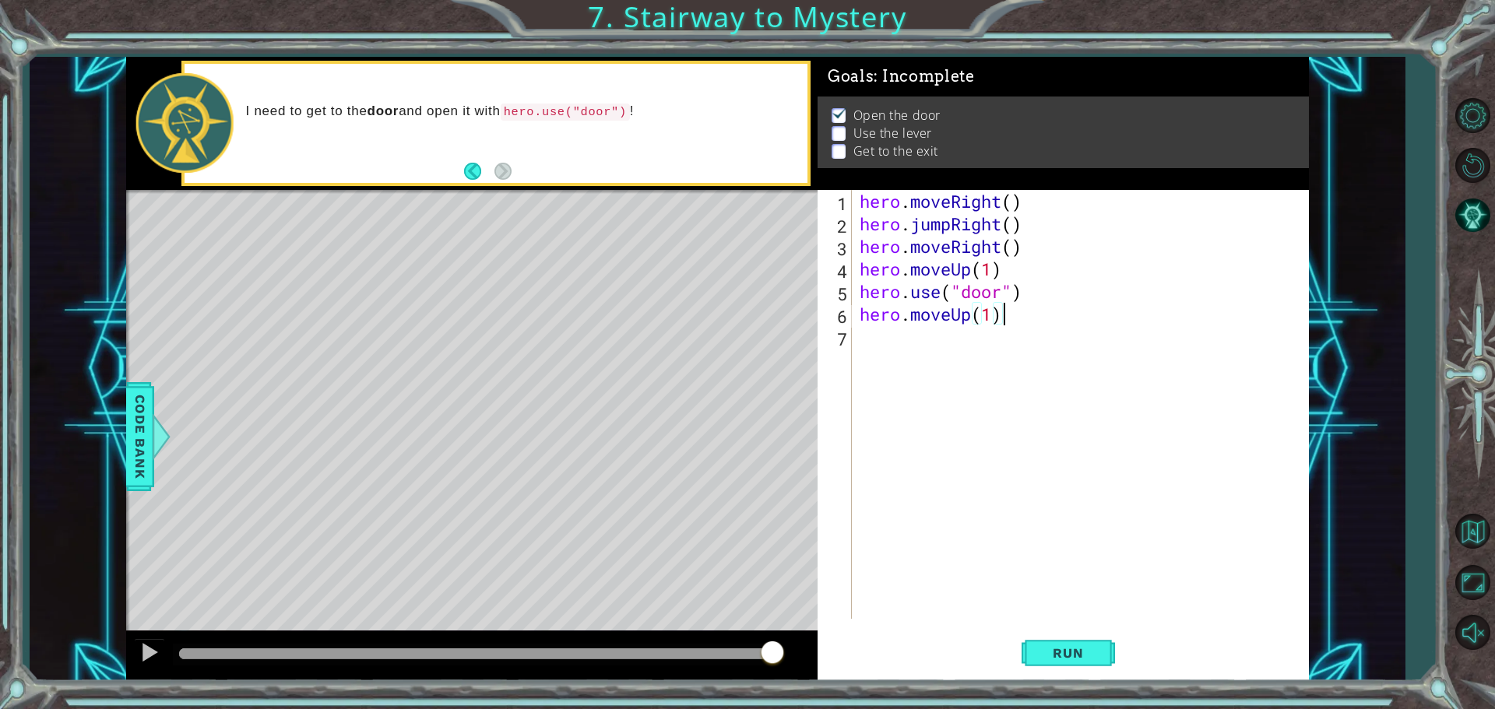
click at [997, 312] on div "hero . moveRight ( ) hero . jumpRight ( ) hero . moveRight ( ) hero . moveUp ( …" at bounding box center [1083, 427] width 455 height 474
type textarea "hero.moveUp(2)"
click at [1047, 654] on span "Run" at bounding box center [1068, 653] width 62 height 16
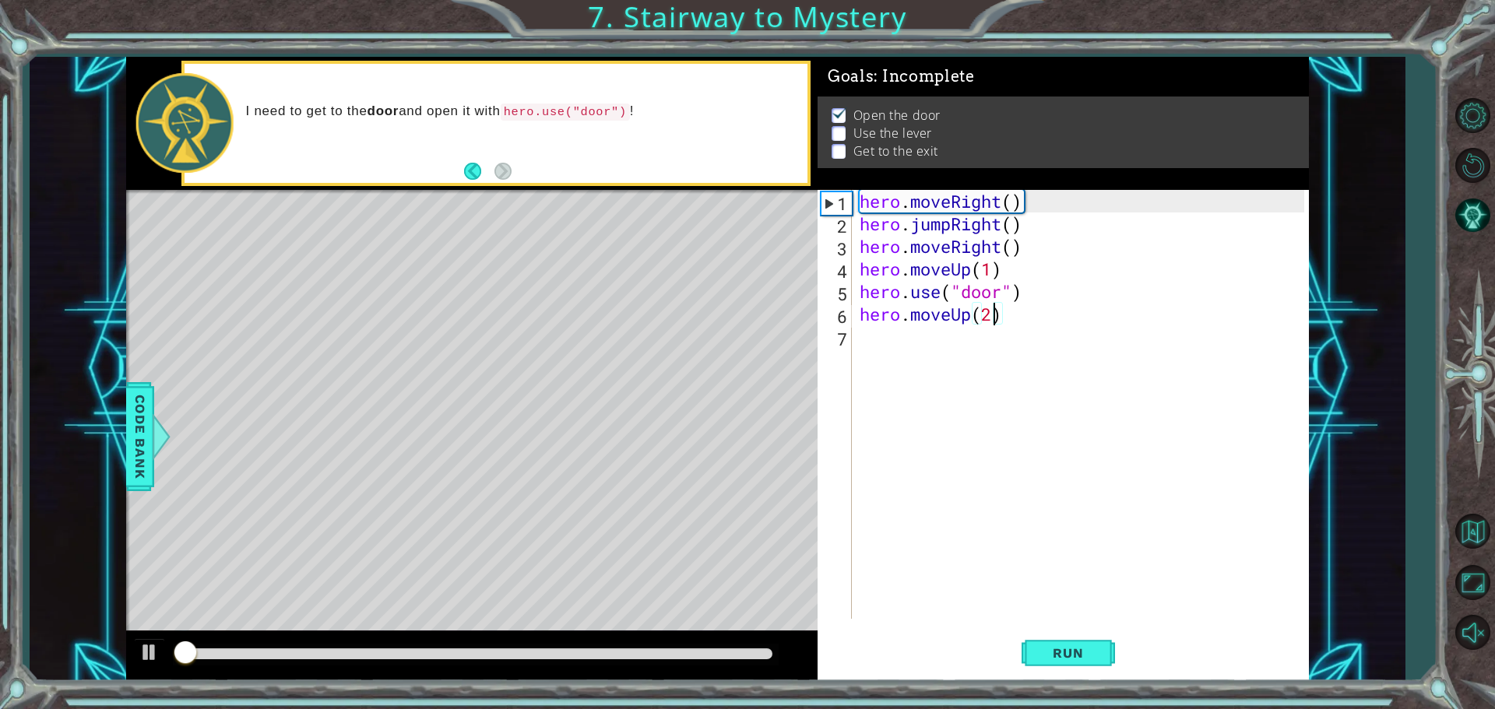
click at [890, 355] on div "hero . moveRight ( ) hero . jumpRight ( ) hero . moveRight ( ) hero . moveUp ( …" at bounding box center [1083, 427] width 455 height 474
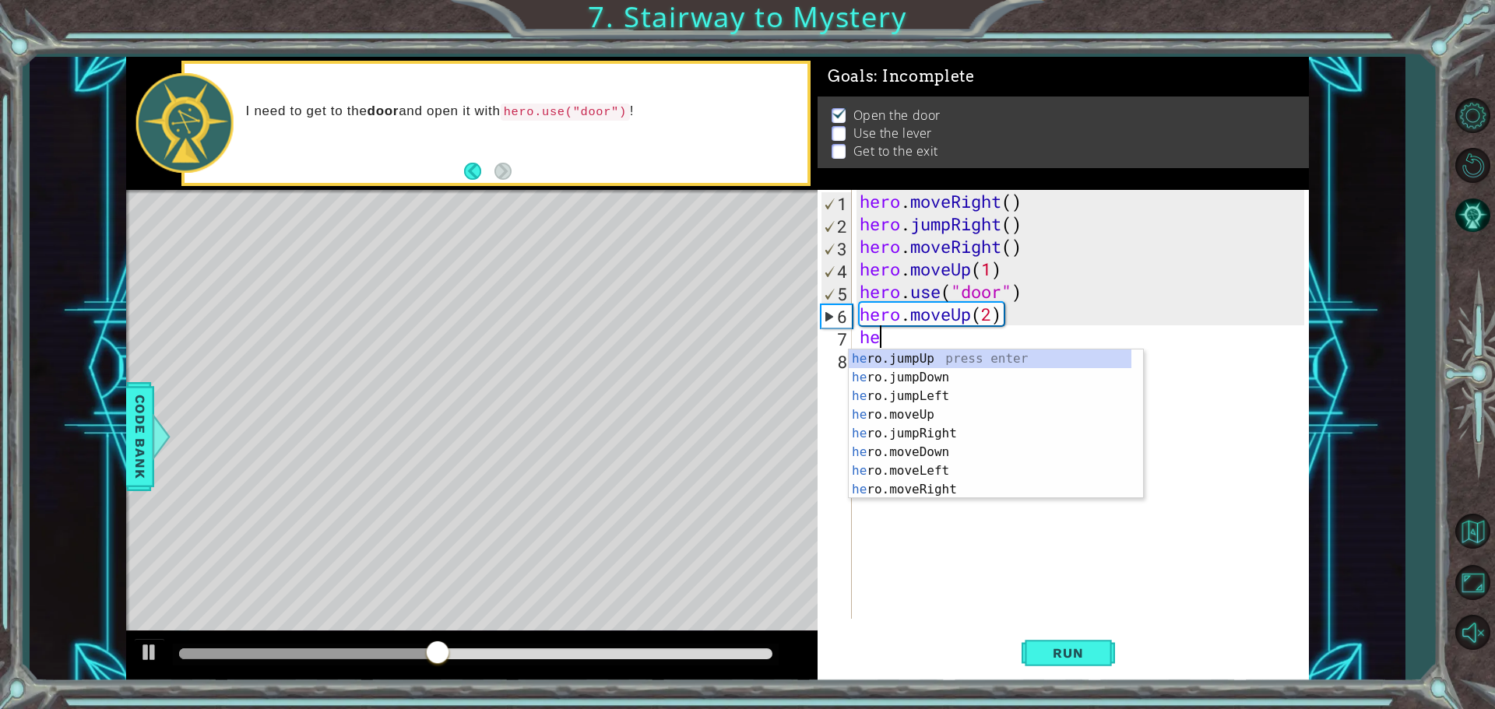
scroll to position [0, 0]
type textarea "h"
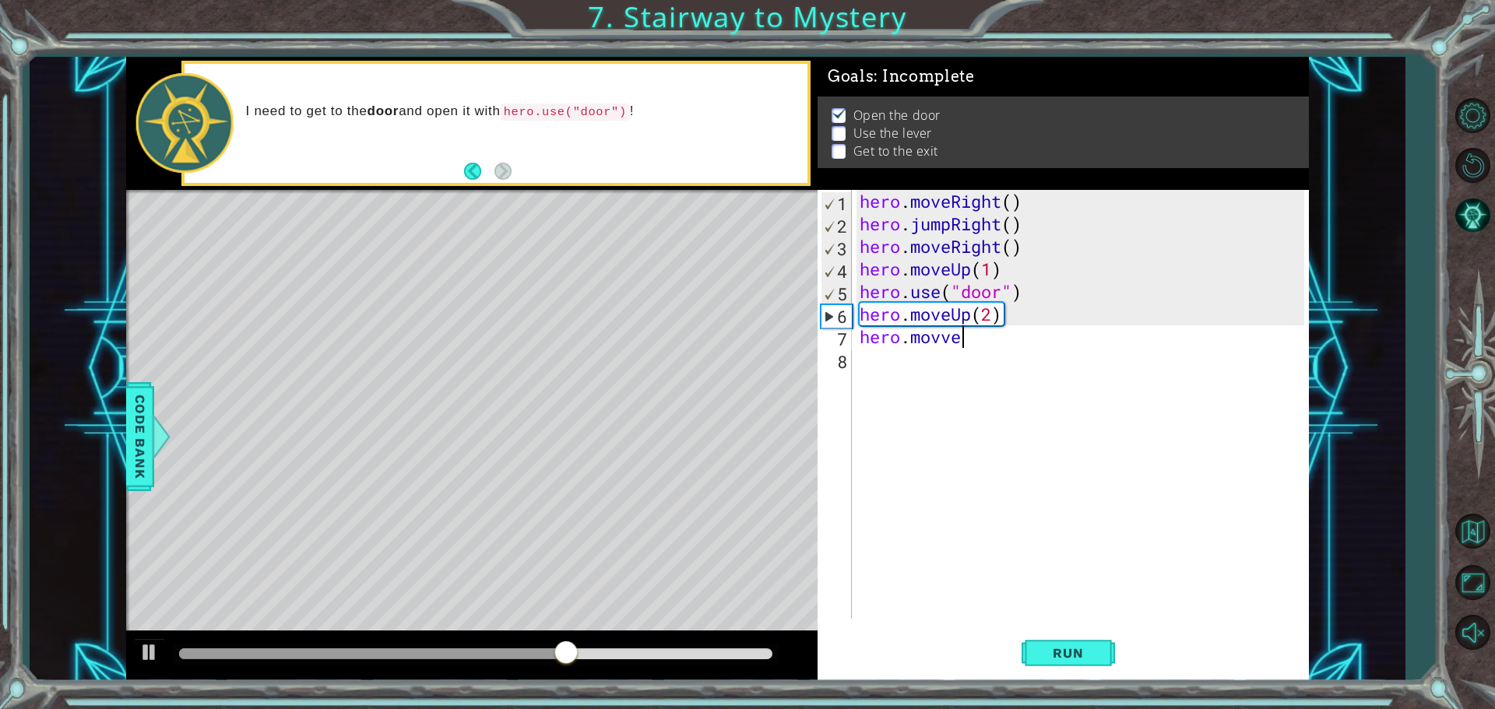
scroll to position [0, 3]
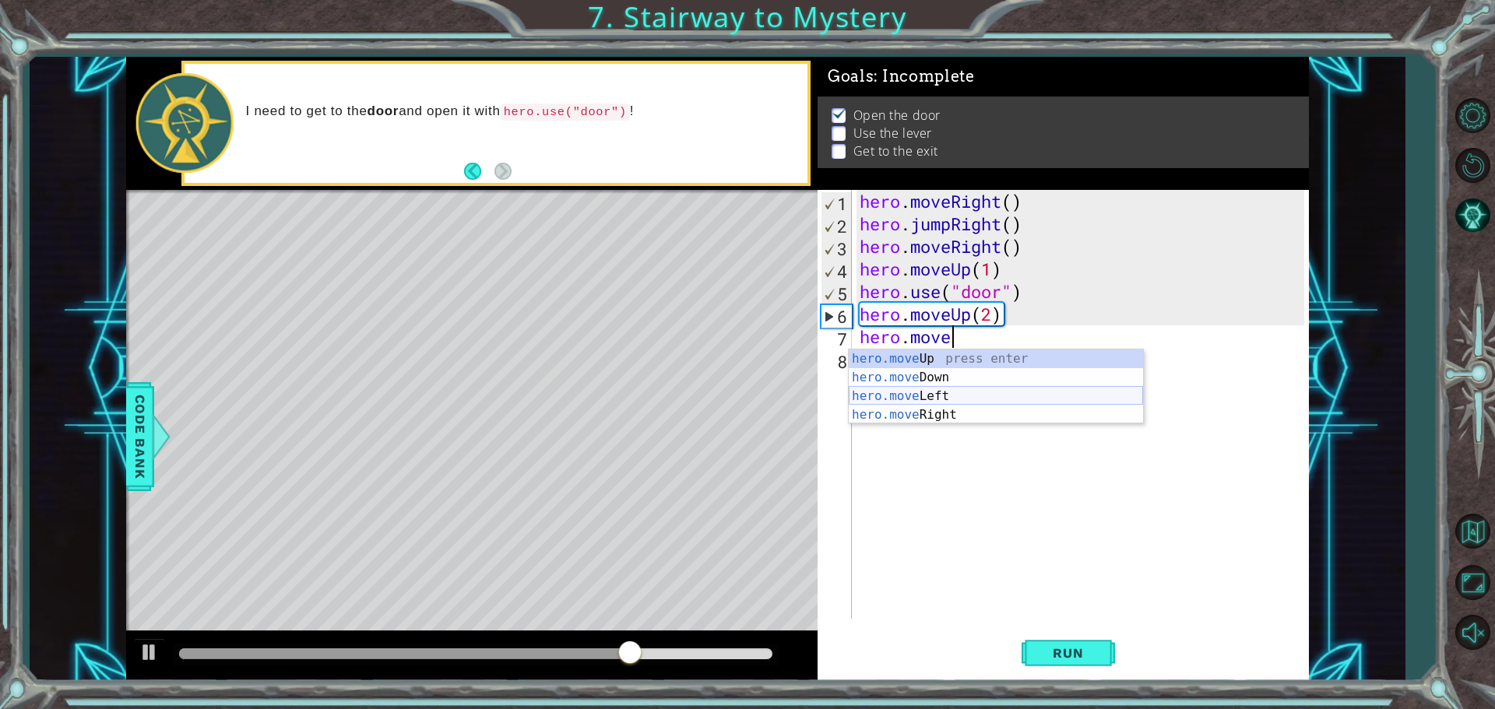
click at [953, 389] on div "hero.move Up press enter hero.move Down press enter hero.move Left press enter …" at bounding box center [996, 406] width 294 height 112
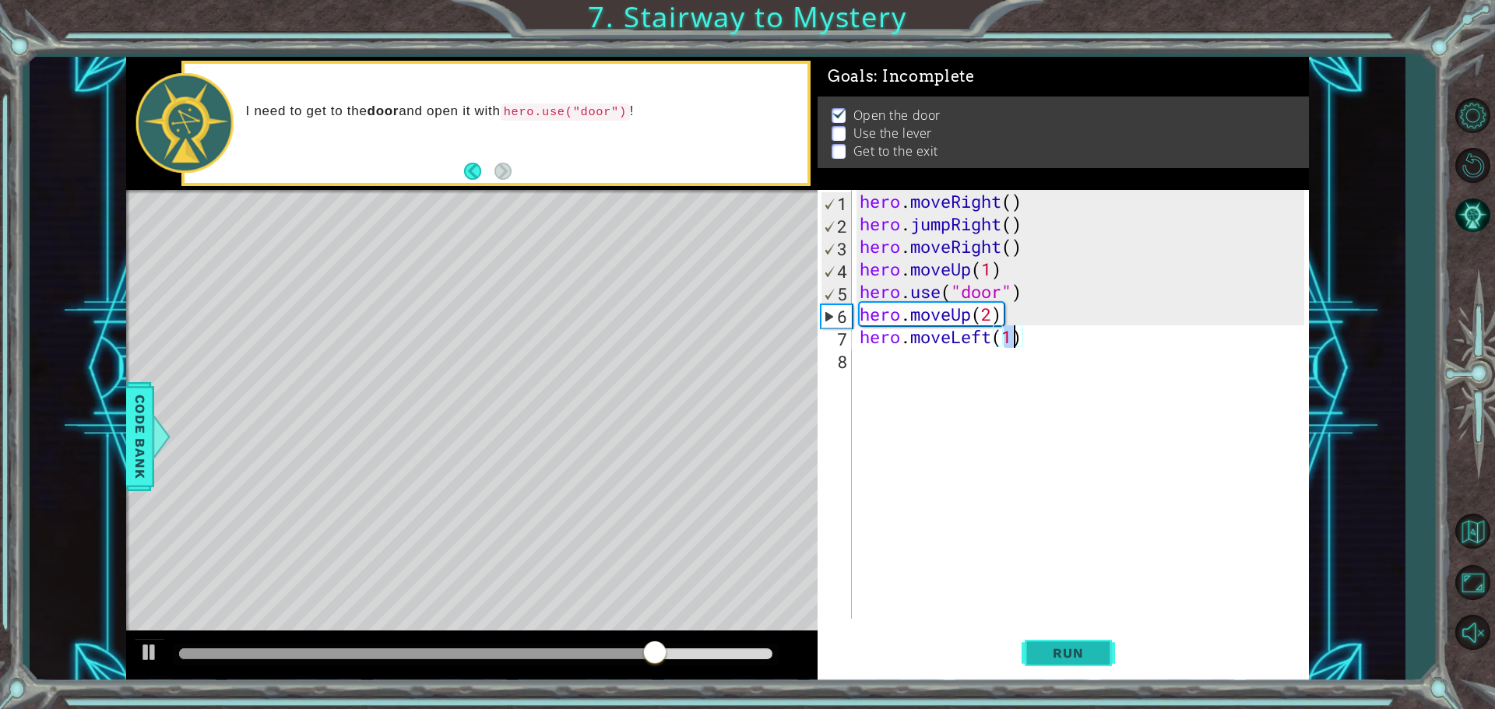
type textarea "hero.moveLeft(1)"
click at [1074, 652] on span "Run" at bounding box center [1068, 653] width 62 height 16
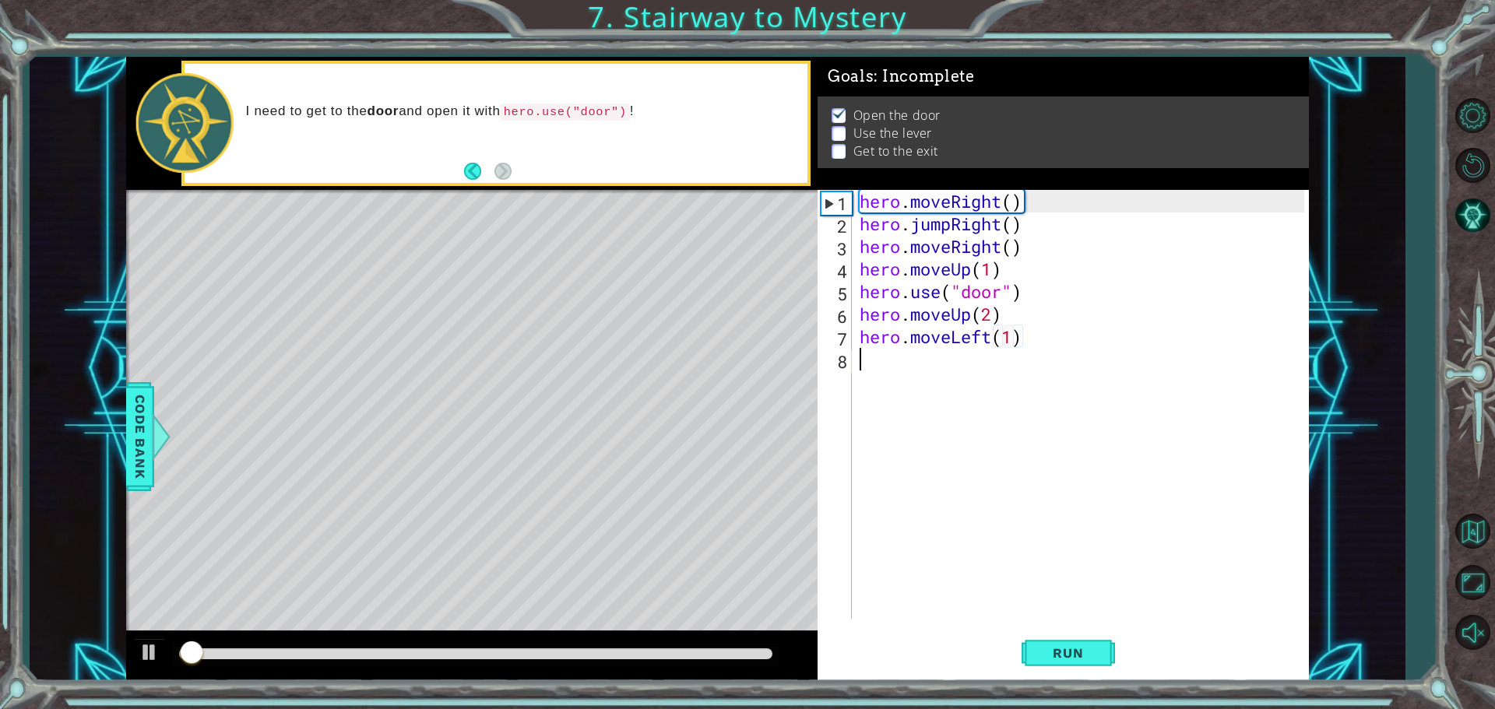
click at [870, 367] on div "hero . moveRight ( ) hero . jumpRight ( ) hero . moveRight ( ) hero . moveUp ( …" at bounding box center [1083, 427] width 455 height 474
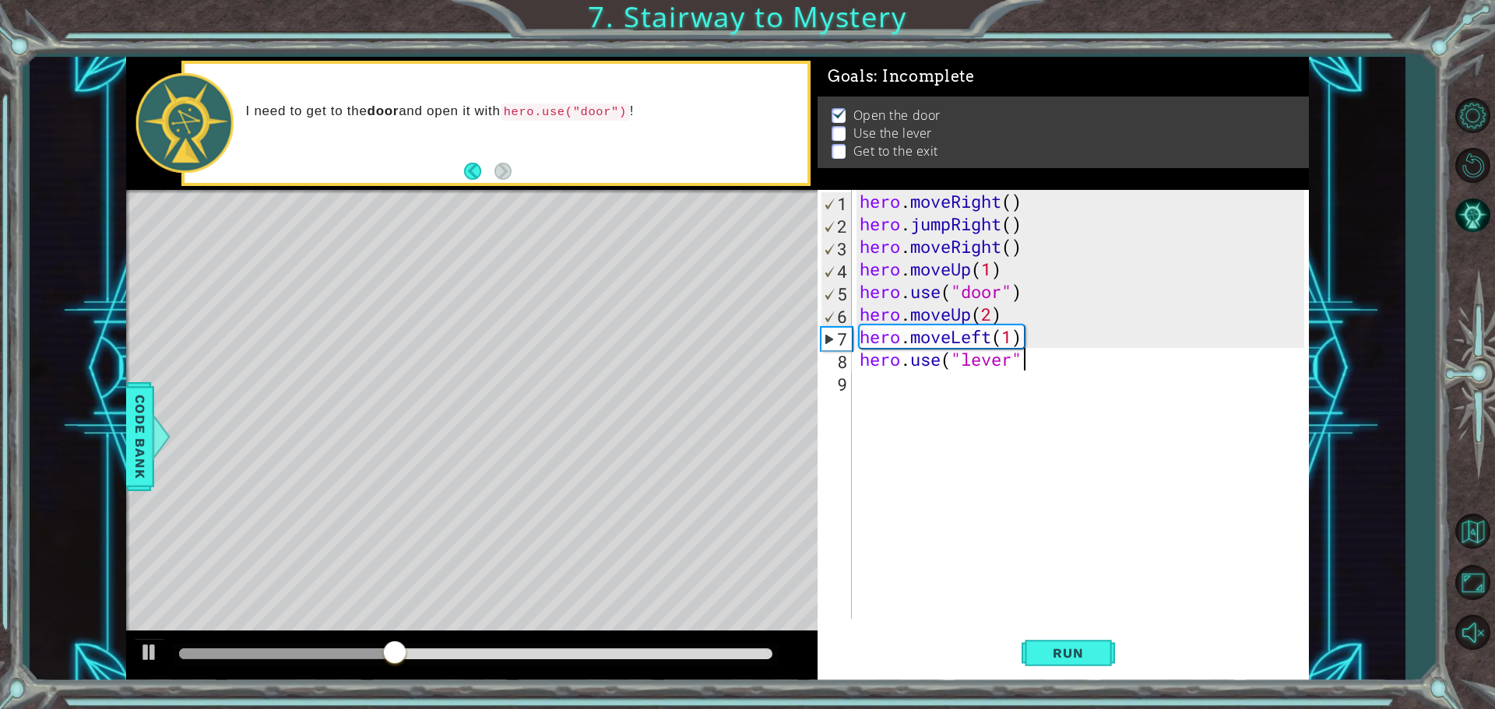
scroll to position [0, 7]
type textarea "hero.use("lever")"
click at [1045, 645] on button "Run" at bounding box center [1067, 652] width 93 height 49
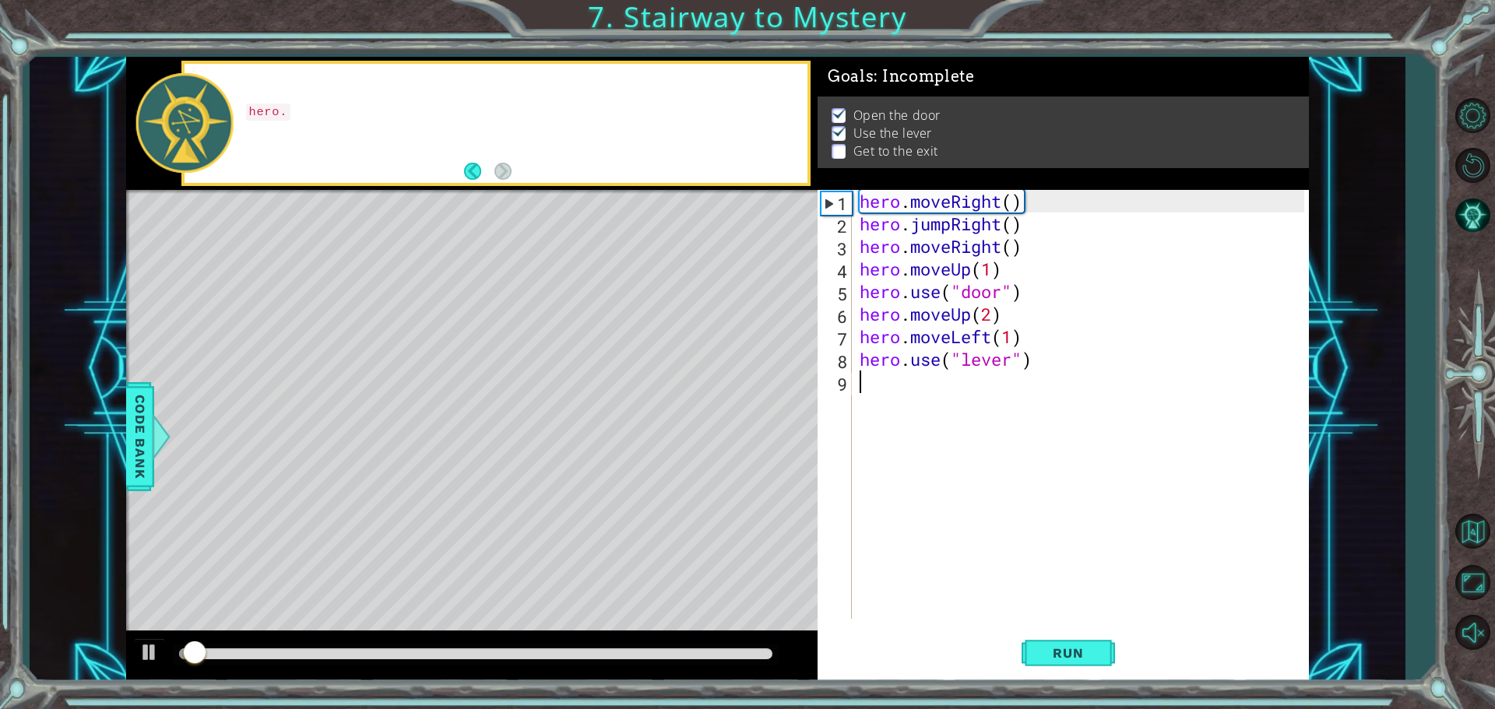
click at [925, 406] on div "hero . moveRight ( ) hero . jumpRight ( ) hero . moveRight ( ) hero . moveUp ( …" at bounding box center [1083, 427] width 455 height 474
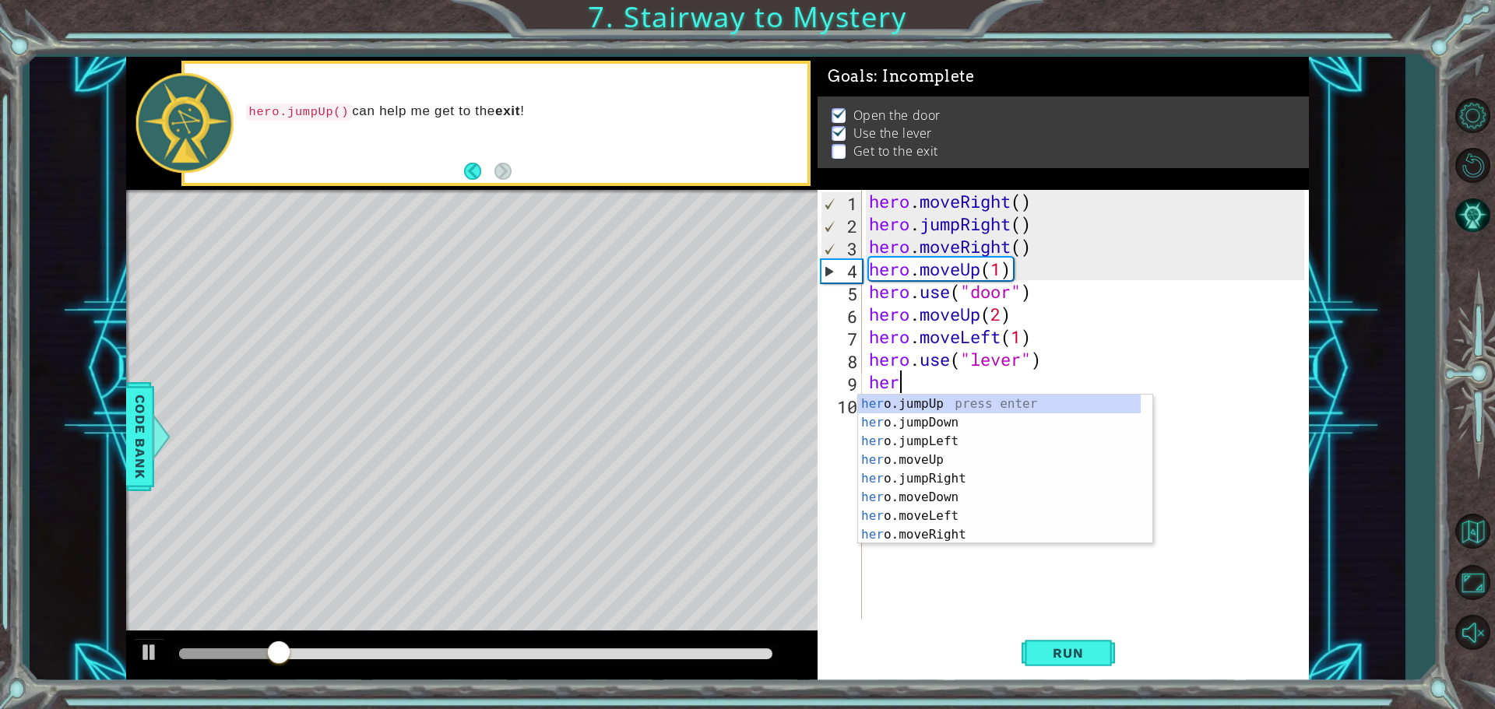
scroll to position [0, 2]
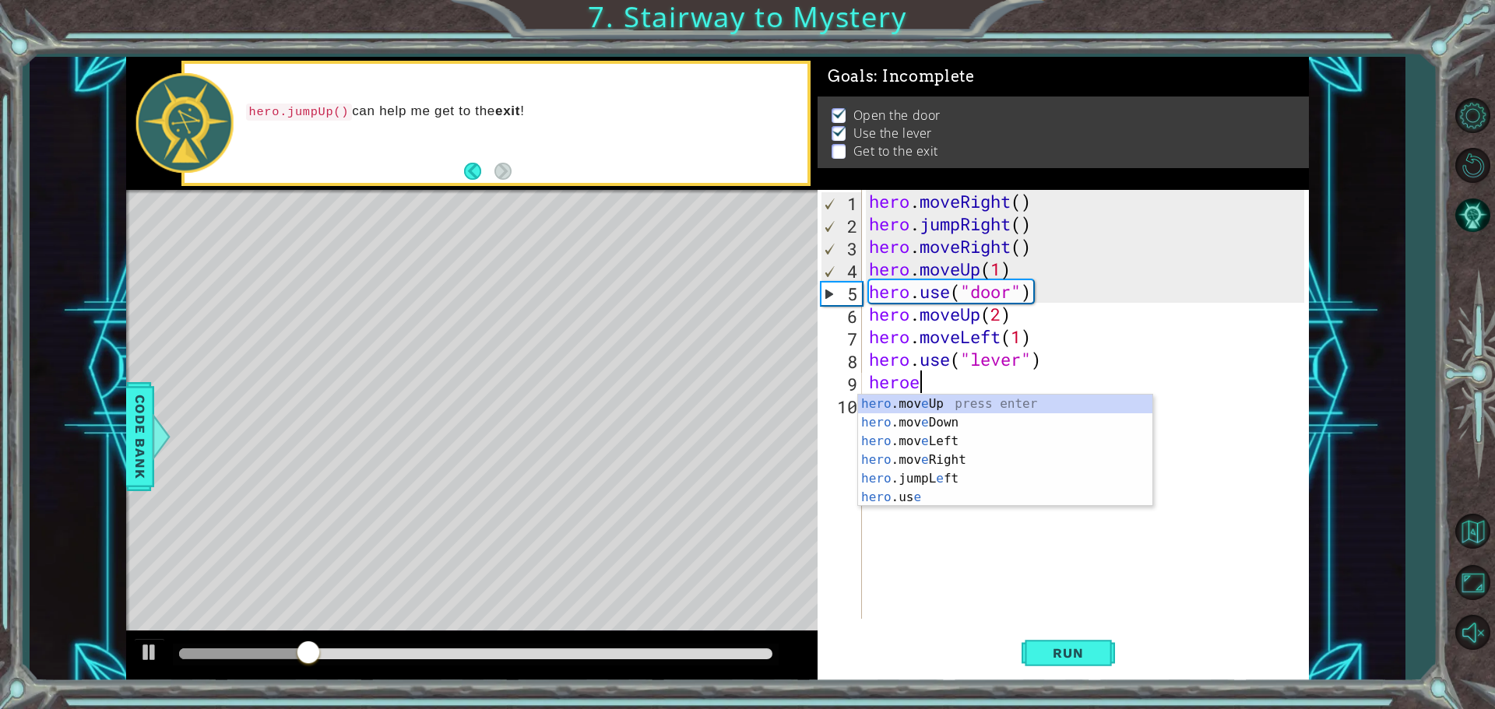
type textarea "hero"
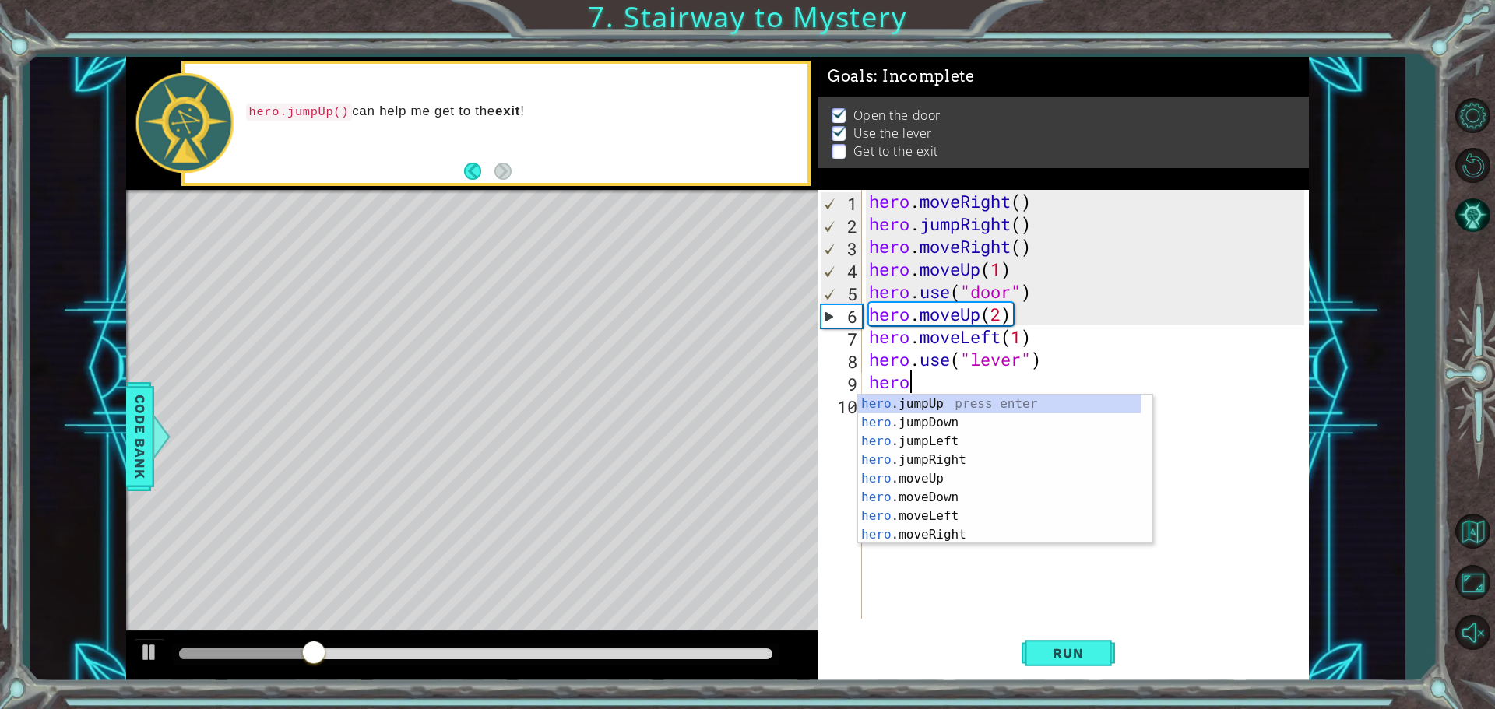
scroll to position [0, 1]
click at [927, 432] on div "hero .jumpUp press enter hero .jumpDown press enter hero .jumpLeft press enter …" at bounding box center [999, 488] width 283 height 187
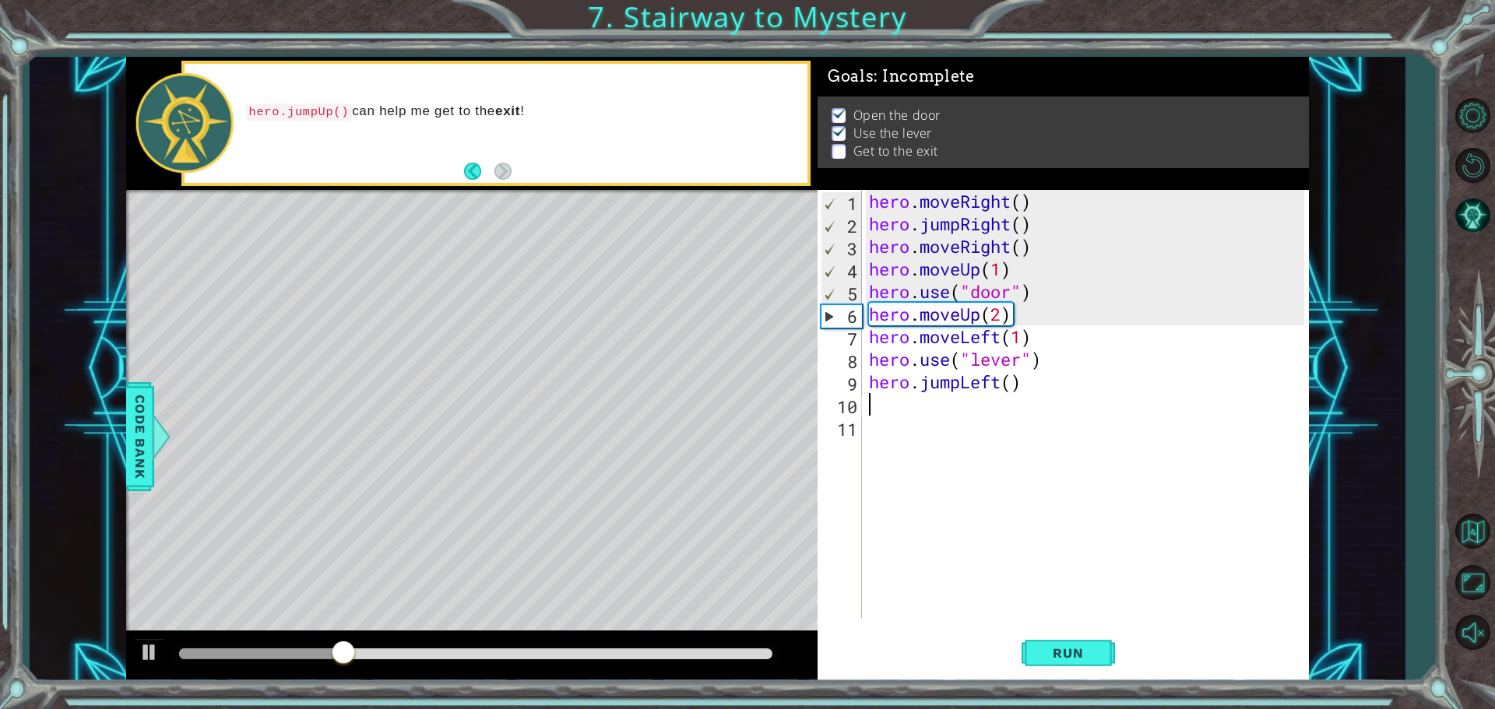
scroll to position [0, 0]
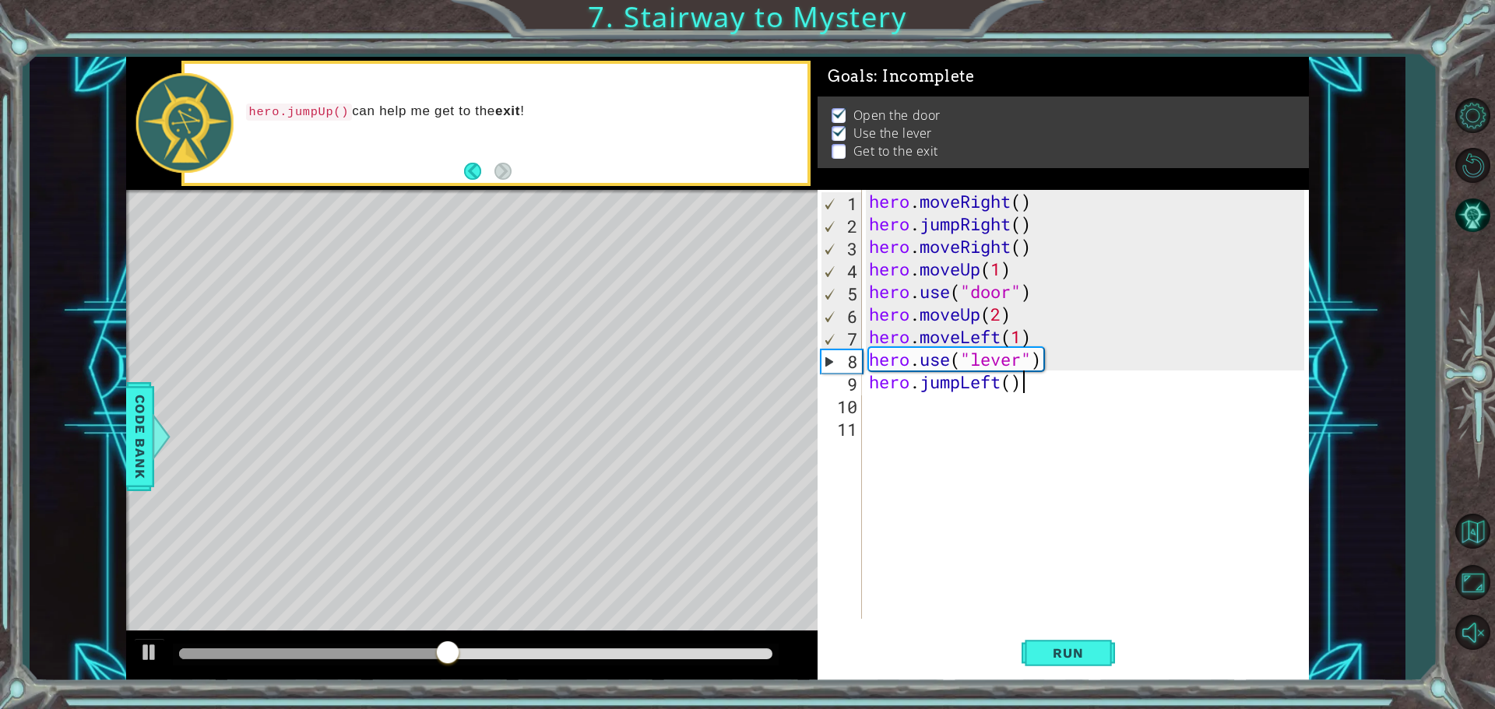
click at [1020, 372] on div "hero . moveRight ( ) hero . jumpRight ( ) hero . moveRight ( ) hero . moveUp ( …" at bounding box center [1089, 427] width 446 height 474
click at [1019, 382] on div "hero . moveRight ( ) hero . jumpRight ( ) hero . moveRight ( ) hero . moveUp ( …" at bounding box center [1089, 427] width 446 height 474
click at [1006, 378] on div "hero . moveRight ( ) hero . jumpRight ( ) hero . moveRight ( ) hero . moveUp ( …" at bounding box center [1089, 427] width 446 height 474
click at [1016, 386] on div "hero . moveRight ( ) hero . jumpRight ( ) hero . moveRight ( ) hero . moveUp ( …" at bounding box center [1089, 427] width 446 height 474
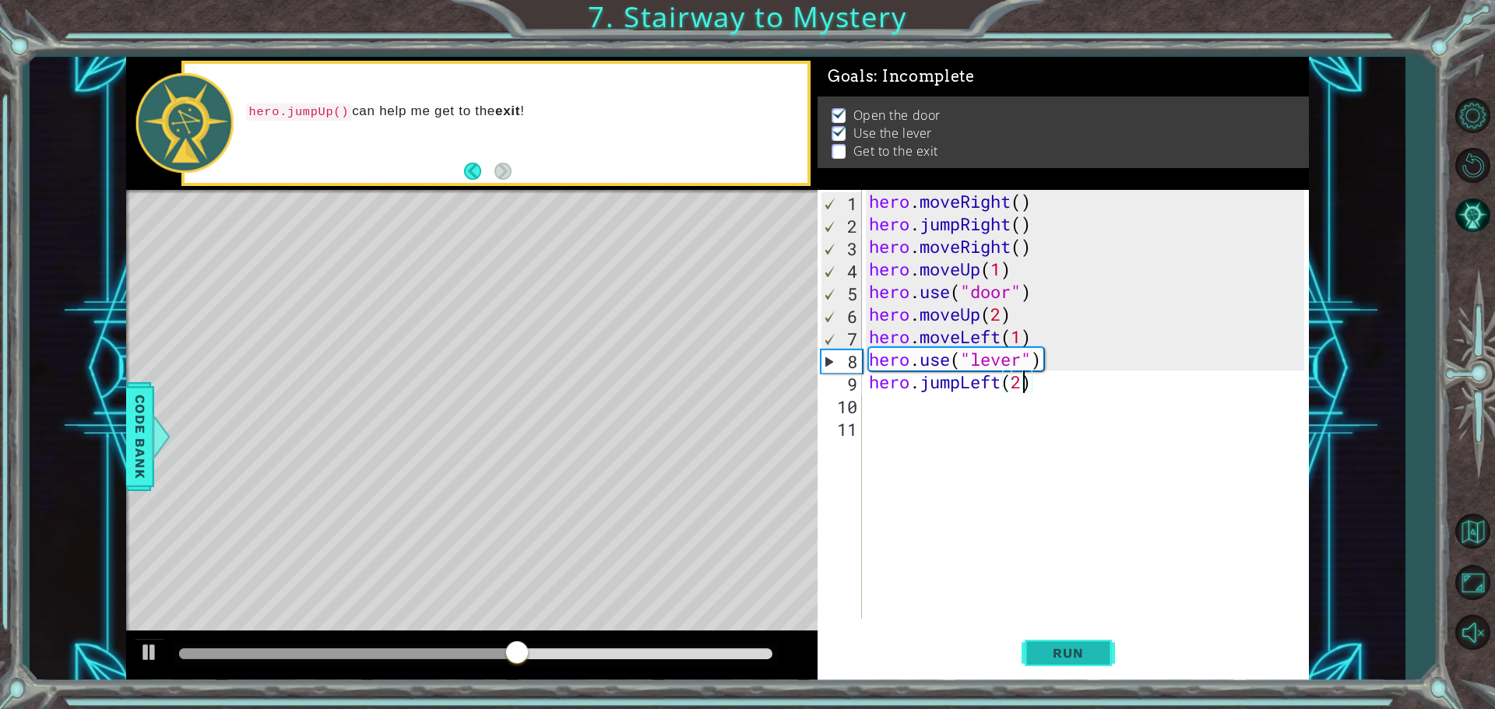
type textarea "hero.jumpLeft(2)"
click at [1059, 634] on button "Run" at bounding box center [1067, 652] width 93 height 49
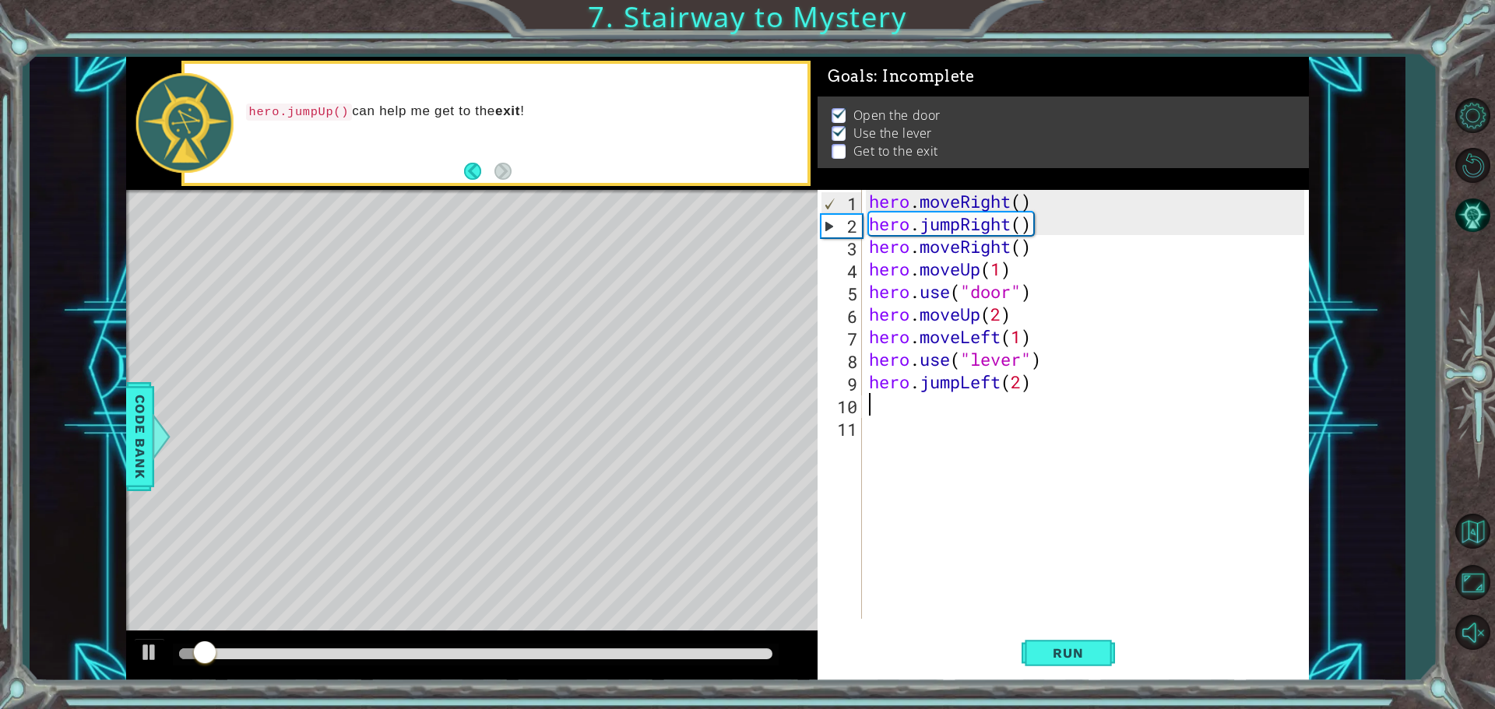
click at [906, 404] on div "hero . moveRight ( ) hero . jumpRight ( ) hero . moveRight ( ) hero . moveUp ( …" at bounding box center [1089, 427] width 446 height 474
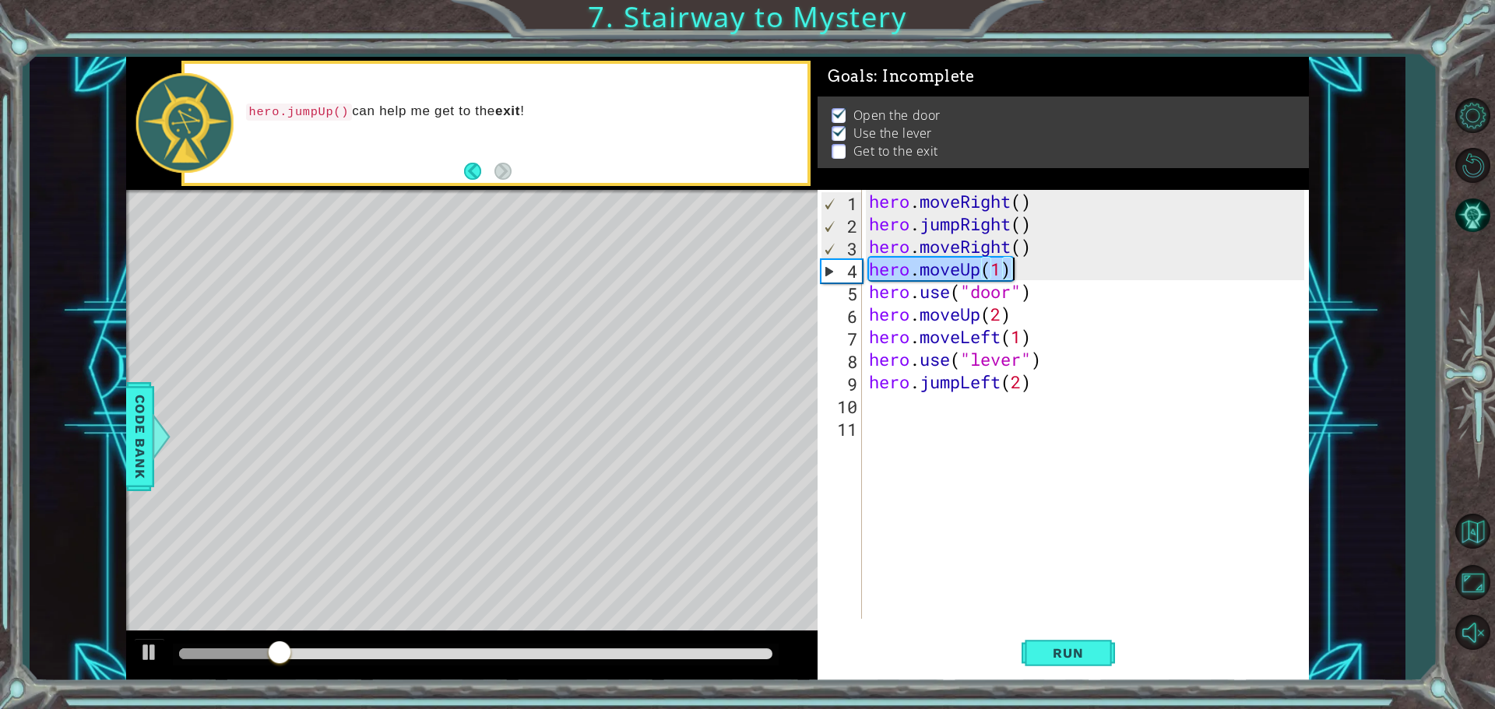
drag, startPoint x: 870, startPoint y: 275, endPoint x: 1013, endPoint y: 268, distance: 143.4
click at [1013, 268] on div "hero . moveRight ( ) hero . jumpRight ( ) hero . moveRight ( ) hero . moveUp ( …" at bounding box center [1089, 427] width 446 height 474
type textarea "hero.moveUp(1)"
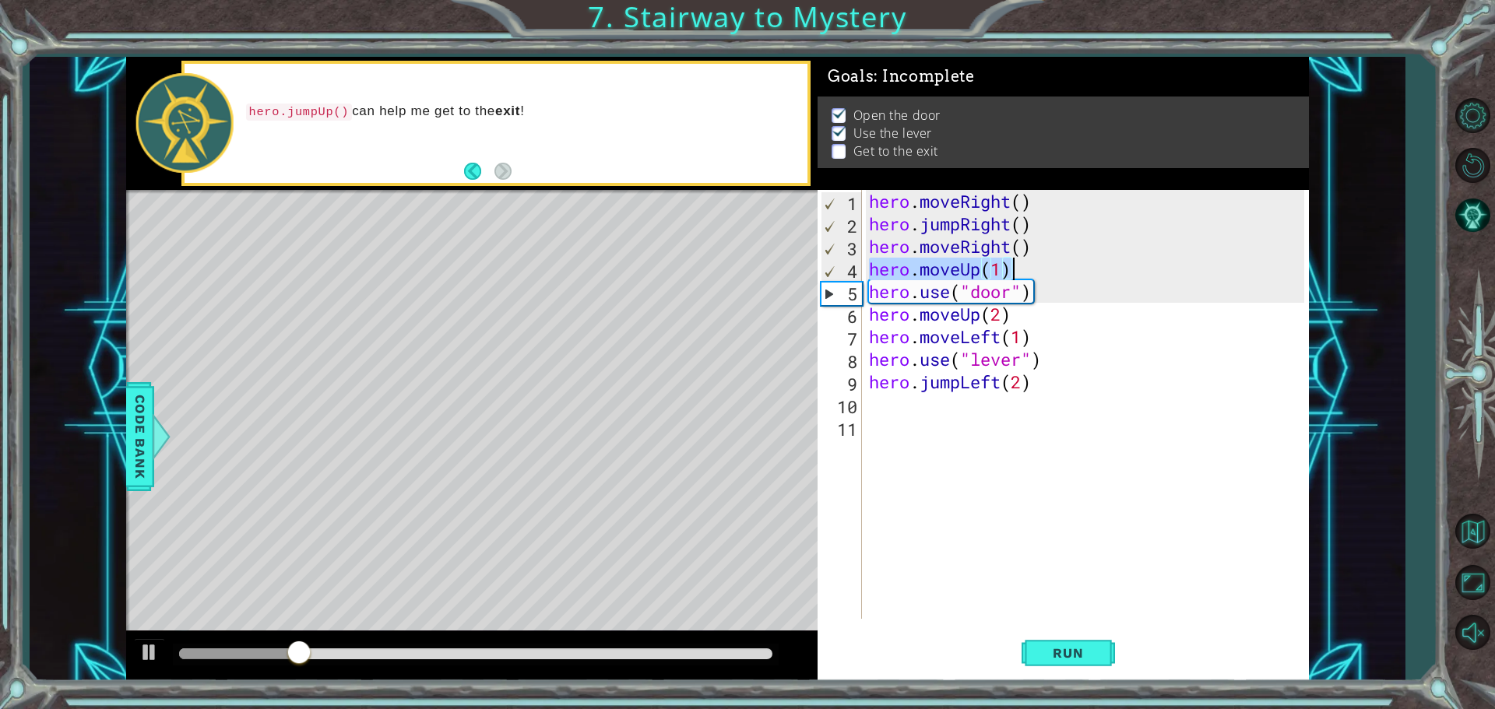
click at [958, 405] on div "hero . moveRight ( ) hero . jumpRight ( ) hero . moveRight ( ) hero . moveUp ( …" at bounding box center [1089, 427] width 446 height 474
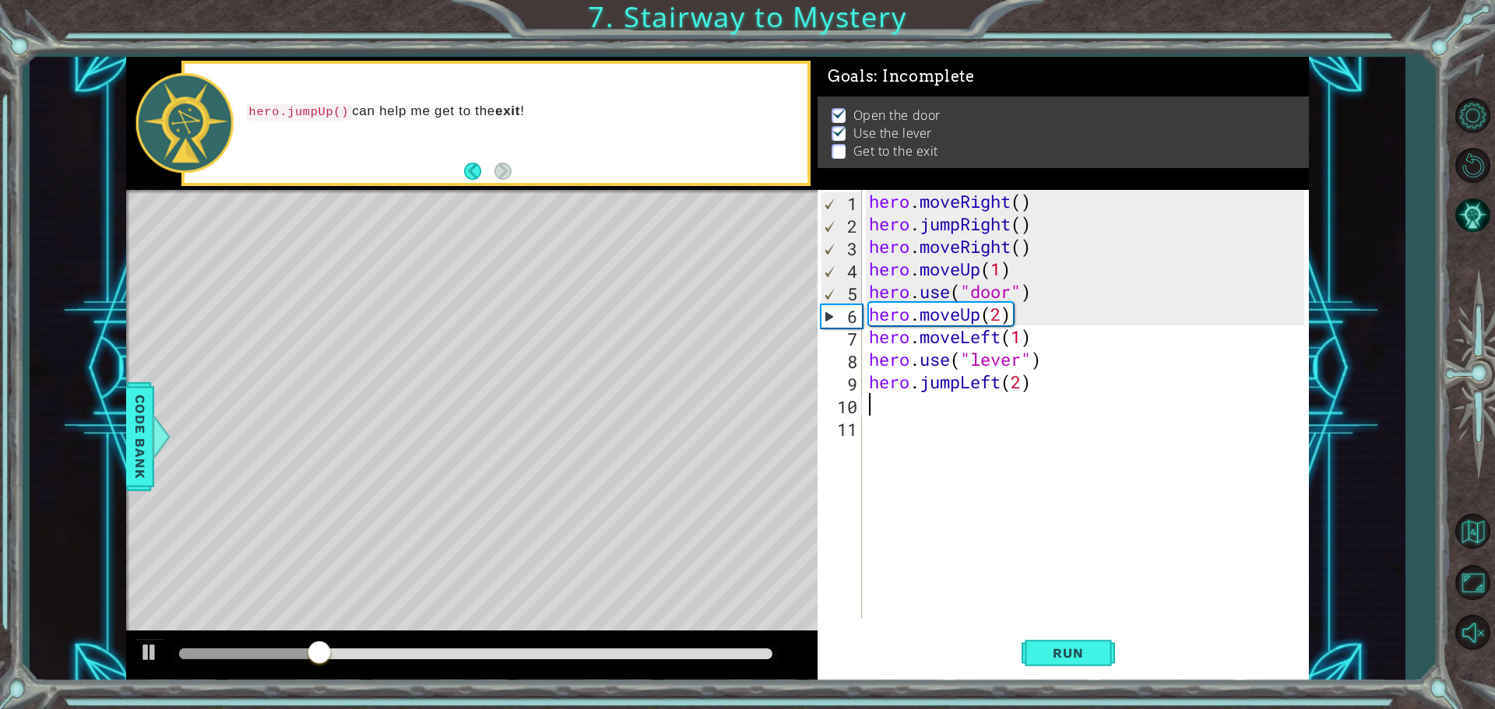
paste textarea "hero.moveUp(1)"
type textarea "hero.moveUp(1)"
click at [932, 439] on div "hero . moveRight ( ) hero . jumpRight ( ) hero . moveRight ( ) hero . moveUp ( …" at bounding box center [1089, 427] width 446 height 474
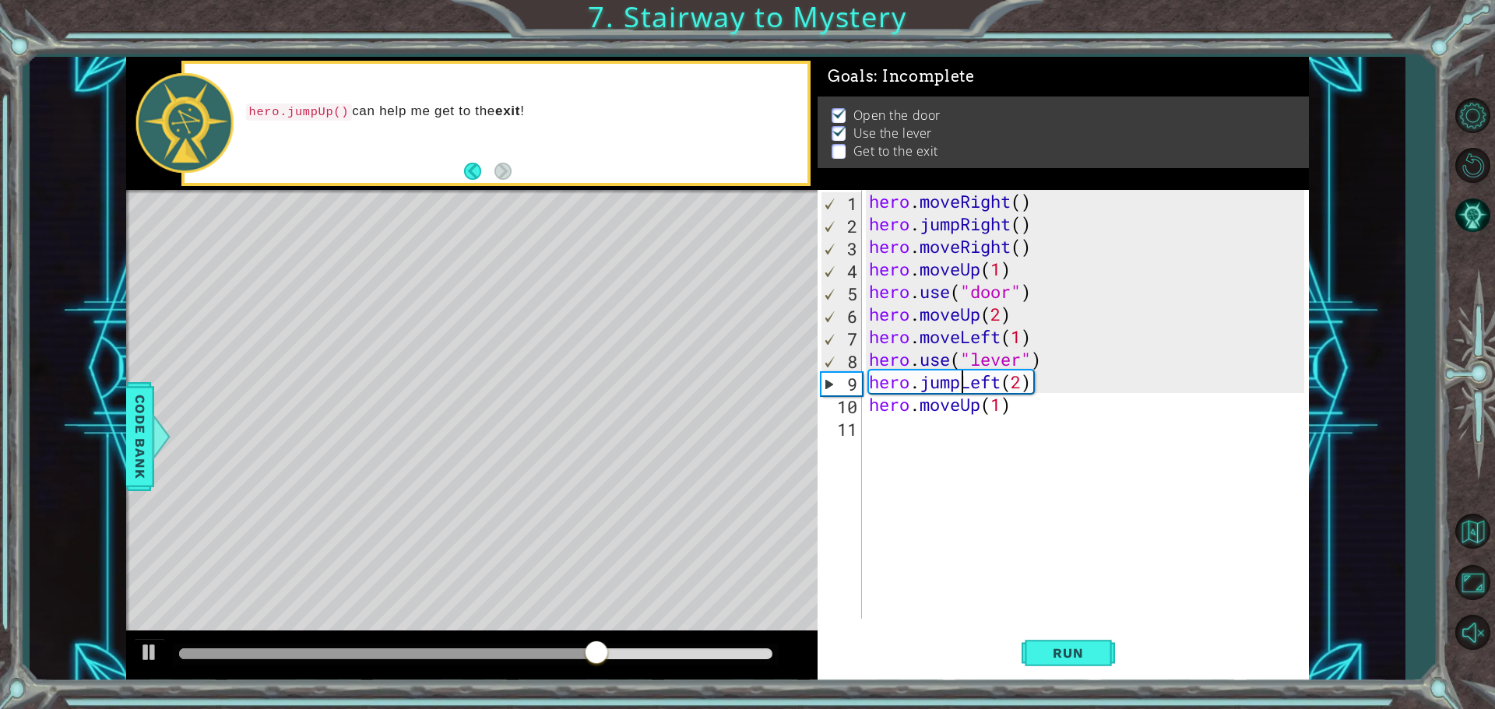
click at [962, 382] on div "hero . moveRight ( ) hero . jumpRight ( ) hero . moveRight ( ) hero . moveUp ( …" at bounding box center [1089, 427] width 446 height 474
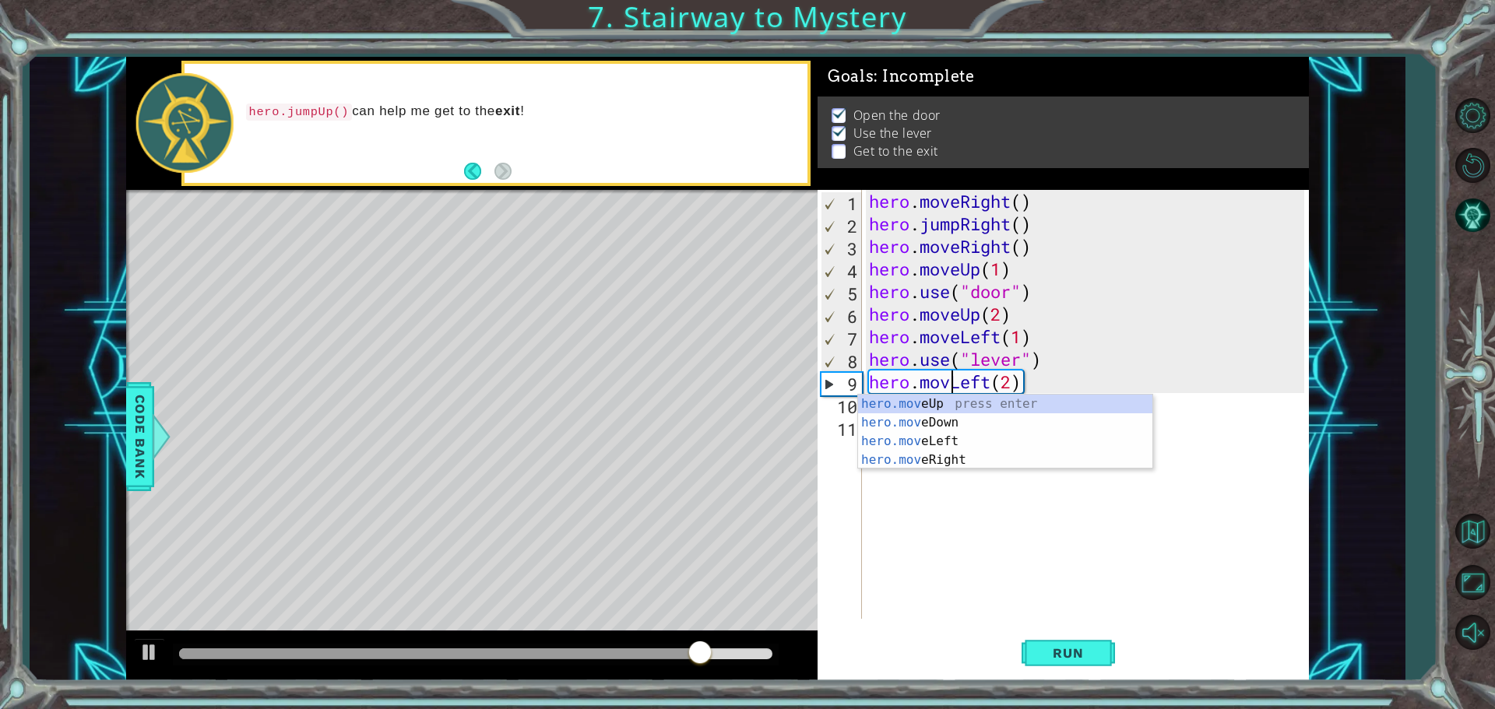
scroll to position [0, 4]
click at [1036, 640] on button "Run" at bounding box center [1067, 652] width 93 height 49
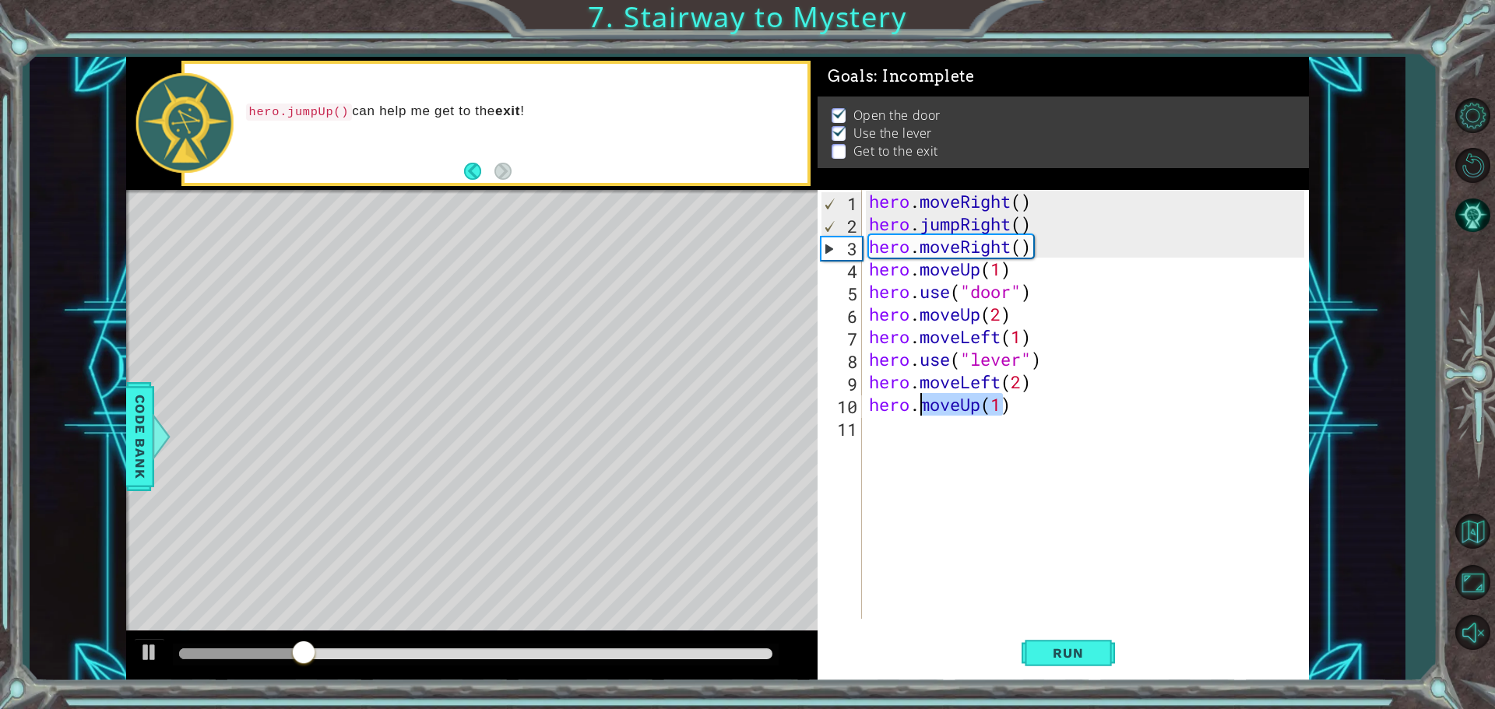
drag, startPoint x: 913, startPoint y: 413, endPoint x: 922, endPoint y: 407, distance: 10.2
click at [922, 407] on div "hero . moveRight ( ) hero . jumpRight ( ) hero . moveRight ( ) hero . moveUp ( …" at bounding box center [1089, 427] width 446 height 474
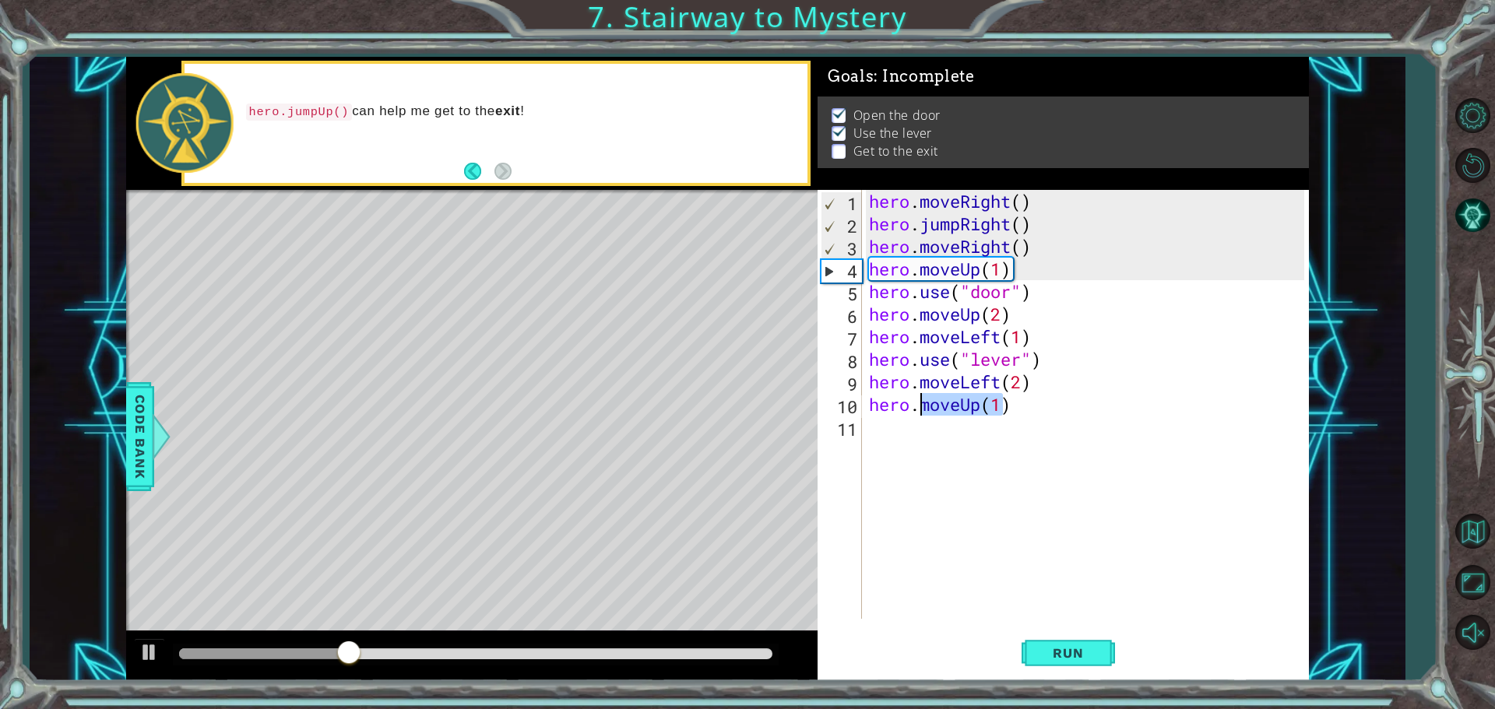
scroll to position [0, 2]
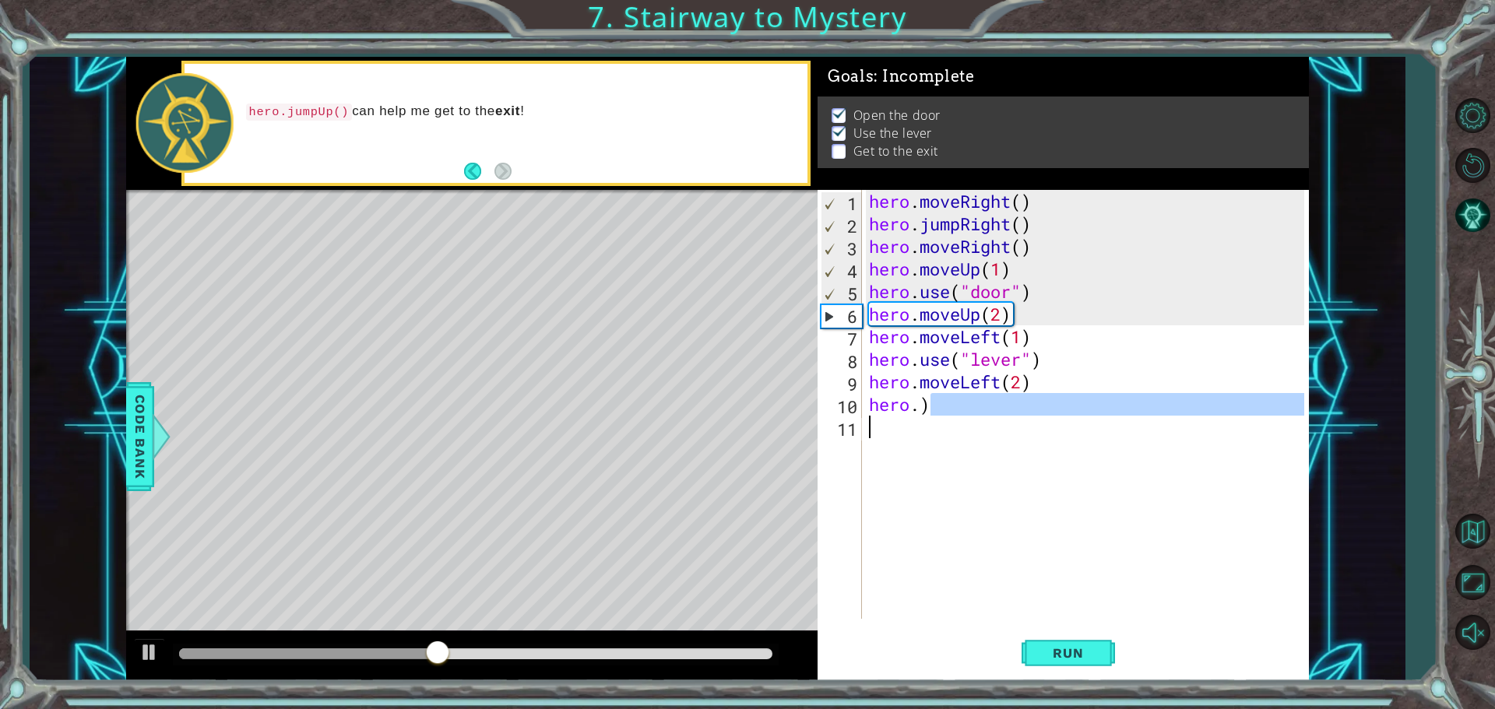
drag, startPoint x: 958, startPoint y: 400, endPoint x: 870, endPoint y: 420, distance: 91.0
click at [870, 420] on div "hero . moveRight ( ) hero . jumpRight ( ) hero . moveRight ( ) hero . moveUp ( …" at bounding box center [1089, 427] width 446 height 474
click at [877, 395] on div "hero . moveRight ( ) hero . jumpRight ( ) hero . moveRight ( ) hero . moveUp ( …" at bounding box center [1089, 427] width 446 height 474
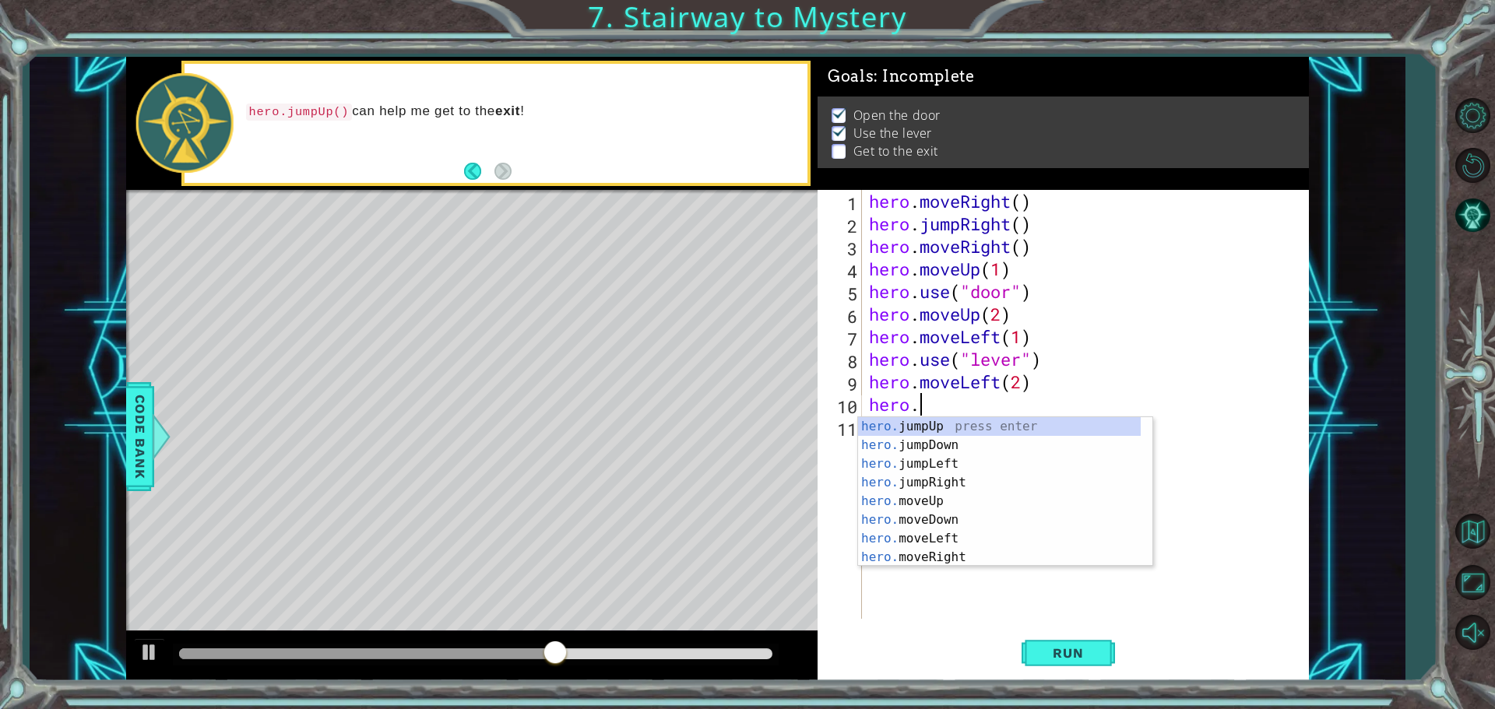
scroll to position [0, 2]
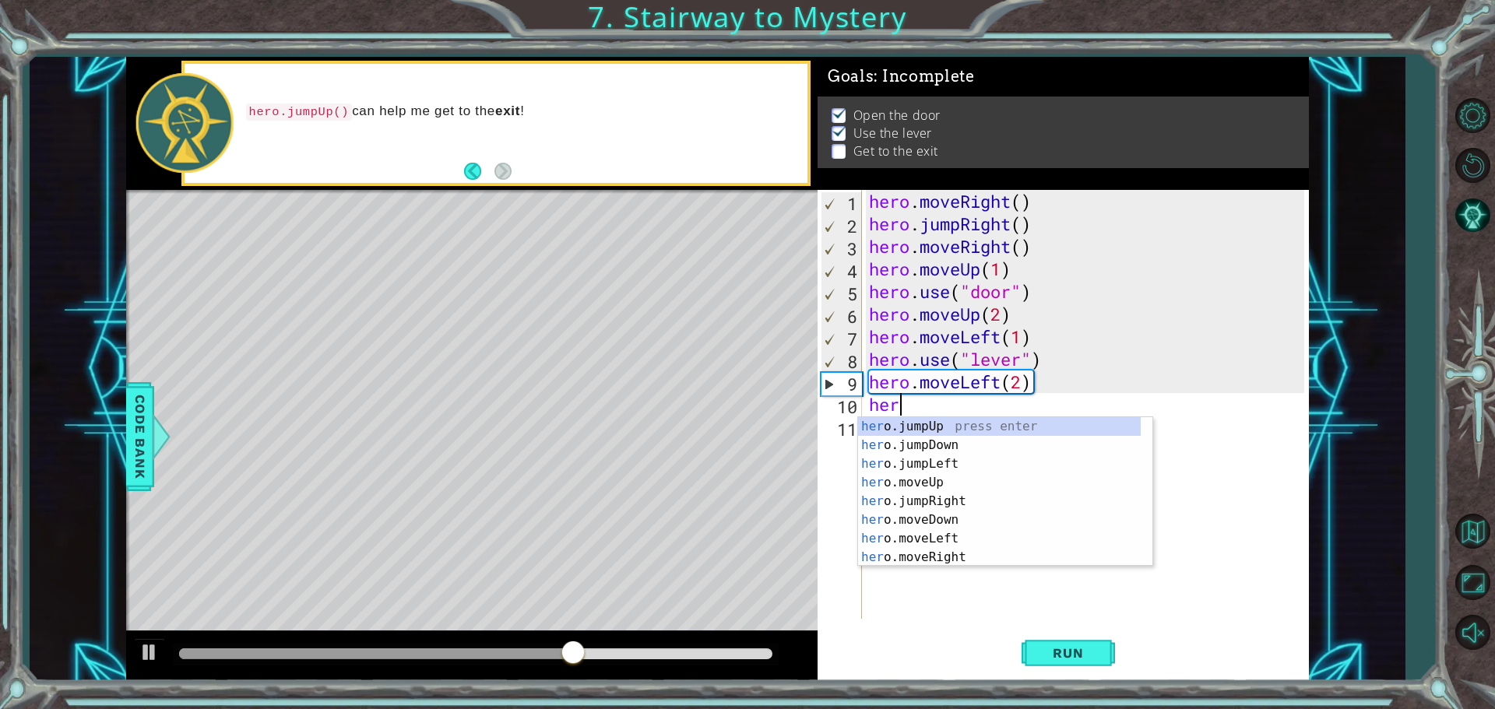
type textarea "h"
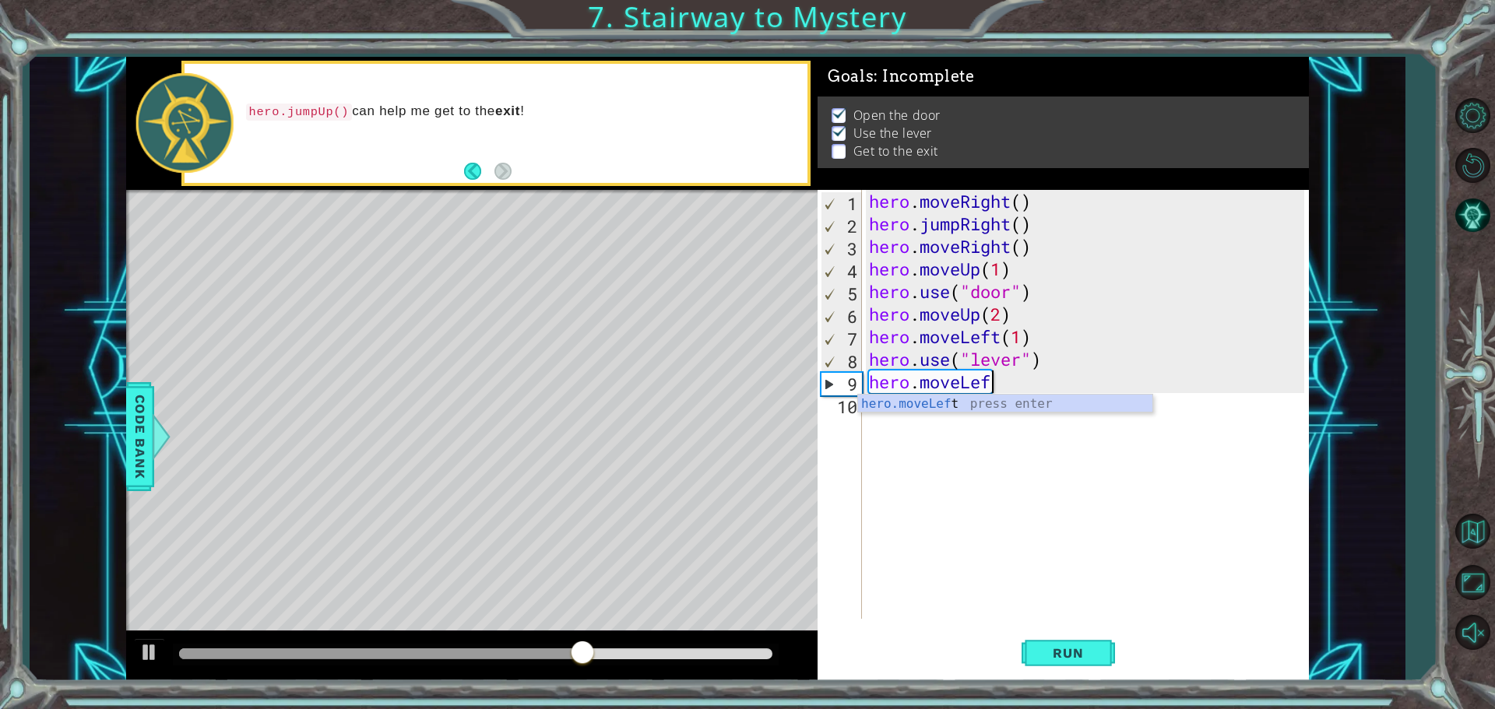
type textarea "hero.moveL"
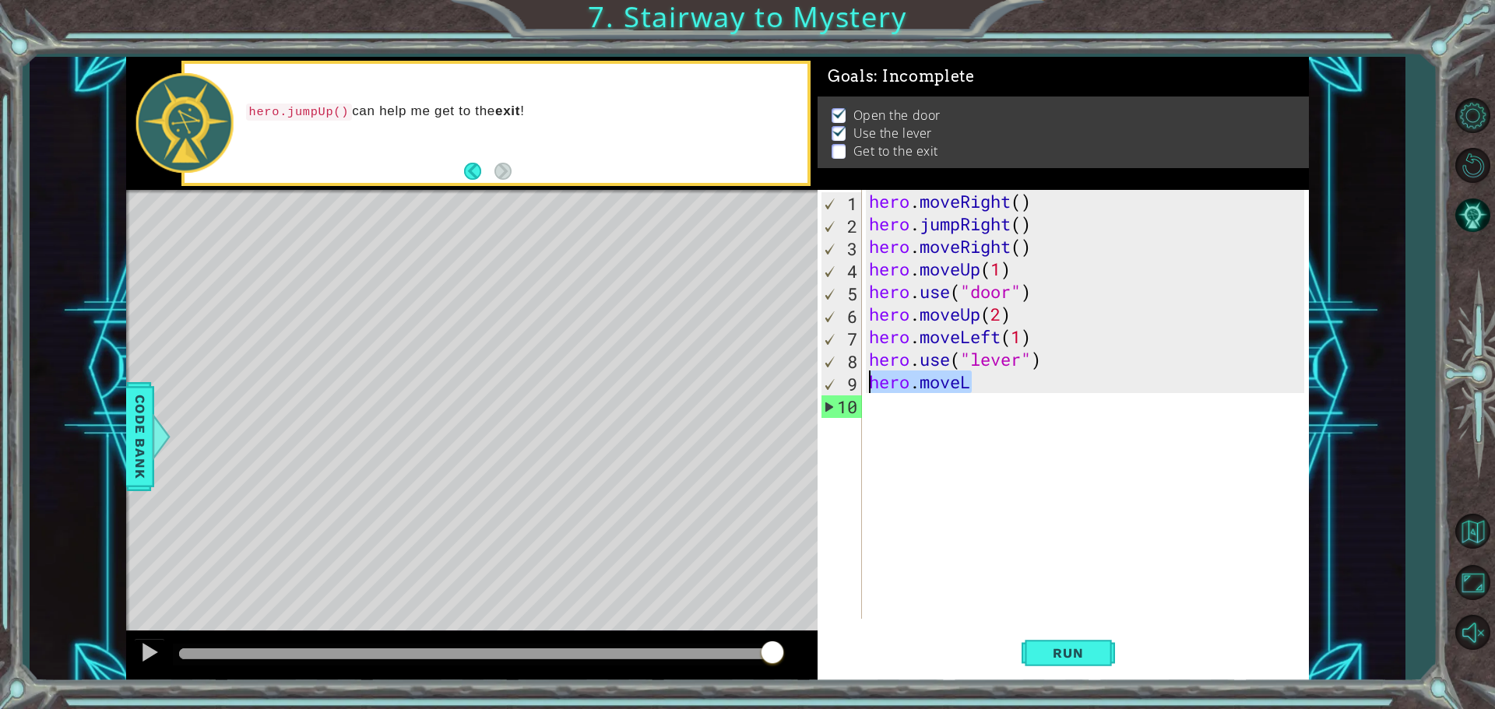
drag, startPoint x: 968, startPoint y: 382, endPoint x: 873, endPoint y: 390, distance: 95.3
click at [873, 390] on div "hero . moveRight ( ) hero . jumpRight ( ) hero . moveRight ( ) hero . moveUp ( …" at bounding box center [1089, 427] width 446 height 474
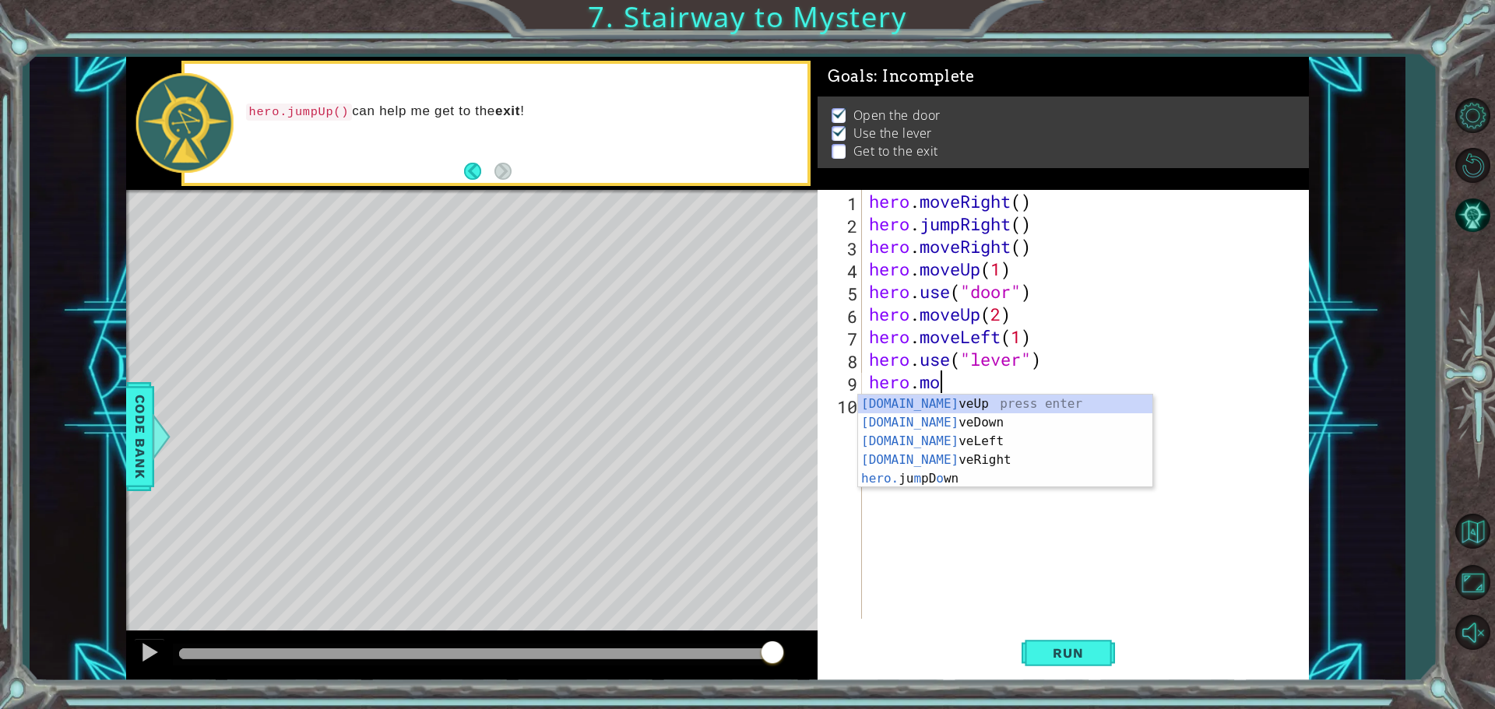
scroll to position [0, 3]
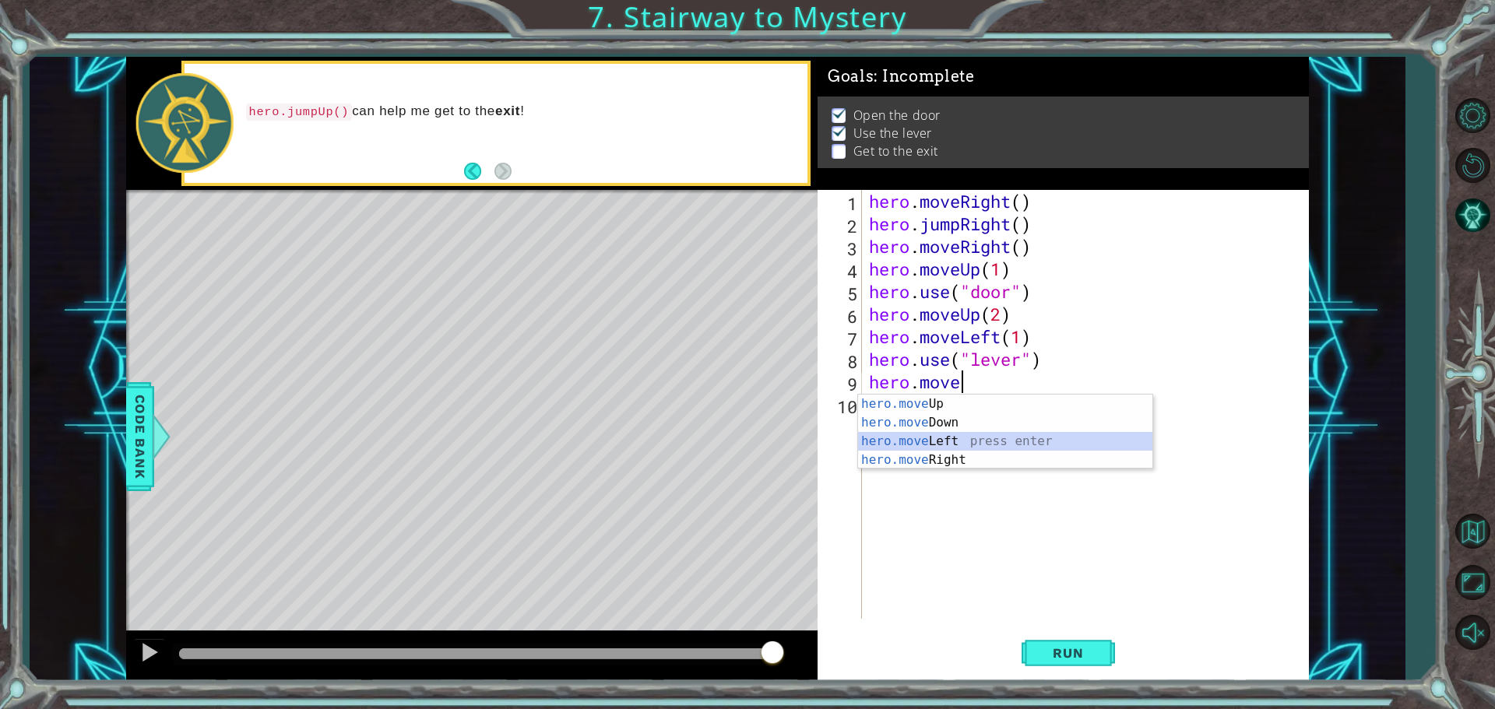
click at [941, 434] on div "hero.move Up press enter hero.move Down press enter hero.move Left press enter …" at bounding box center [1005, 451] width 294 height 112
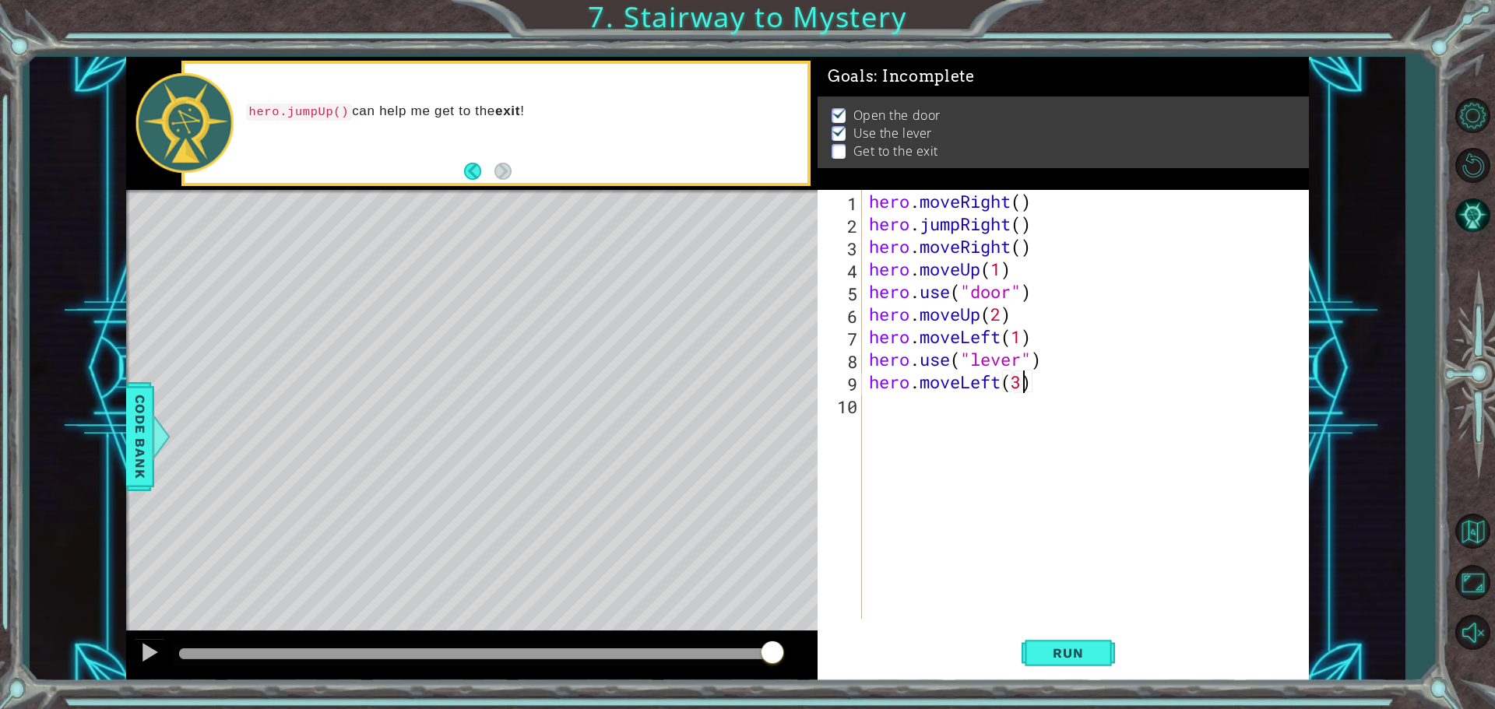
scroll to position [0, 6]
type textarea "hero.moveLeft(2)"
click at [1089, 647] on span "Run" at bounding box center [1068, 653] width 62 height 16
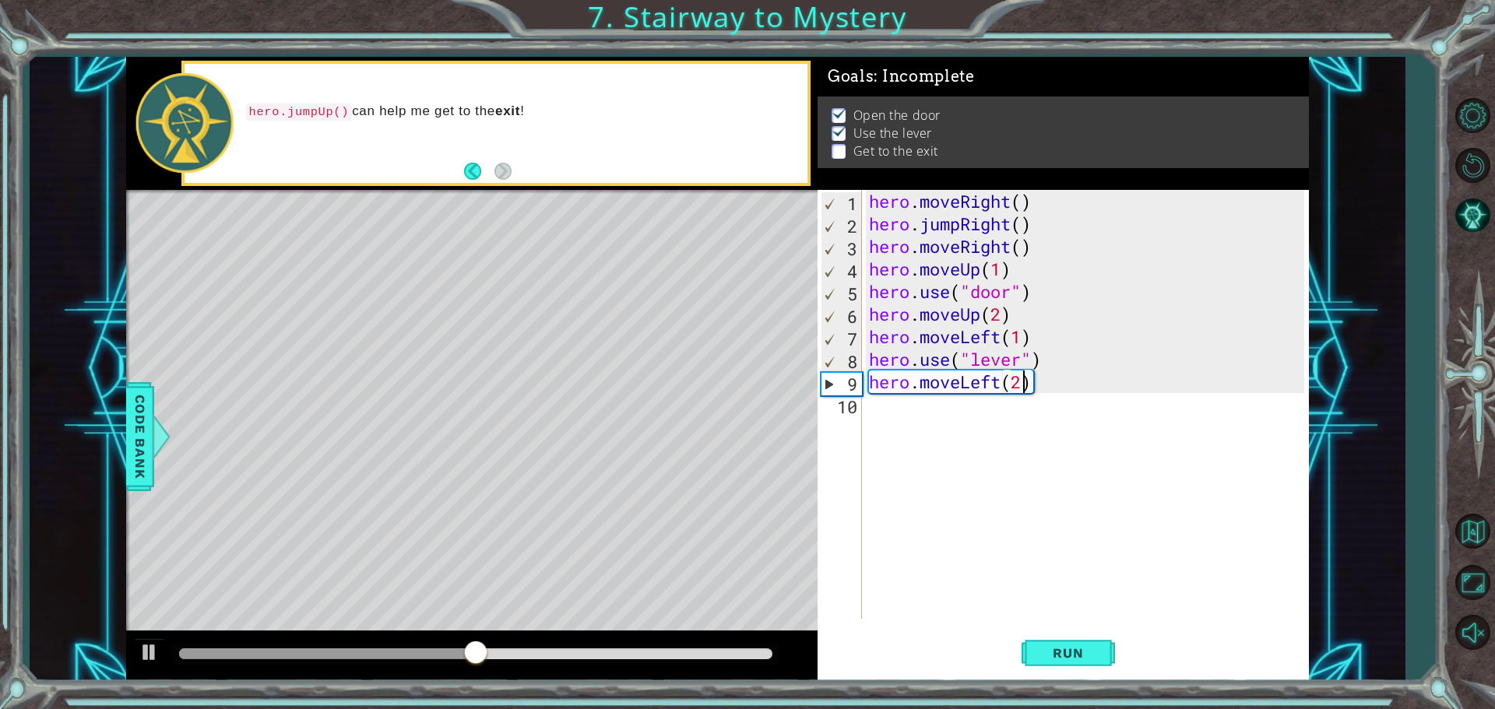
click at [992, 438] on div "hero . moveRight ( ) hero . jumpRight ( ) hero . moveRight ( ) hero . moveUp ( …" at bounding box center [1089, 427] width 446 height 474
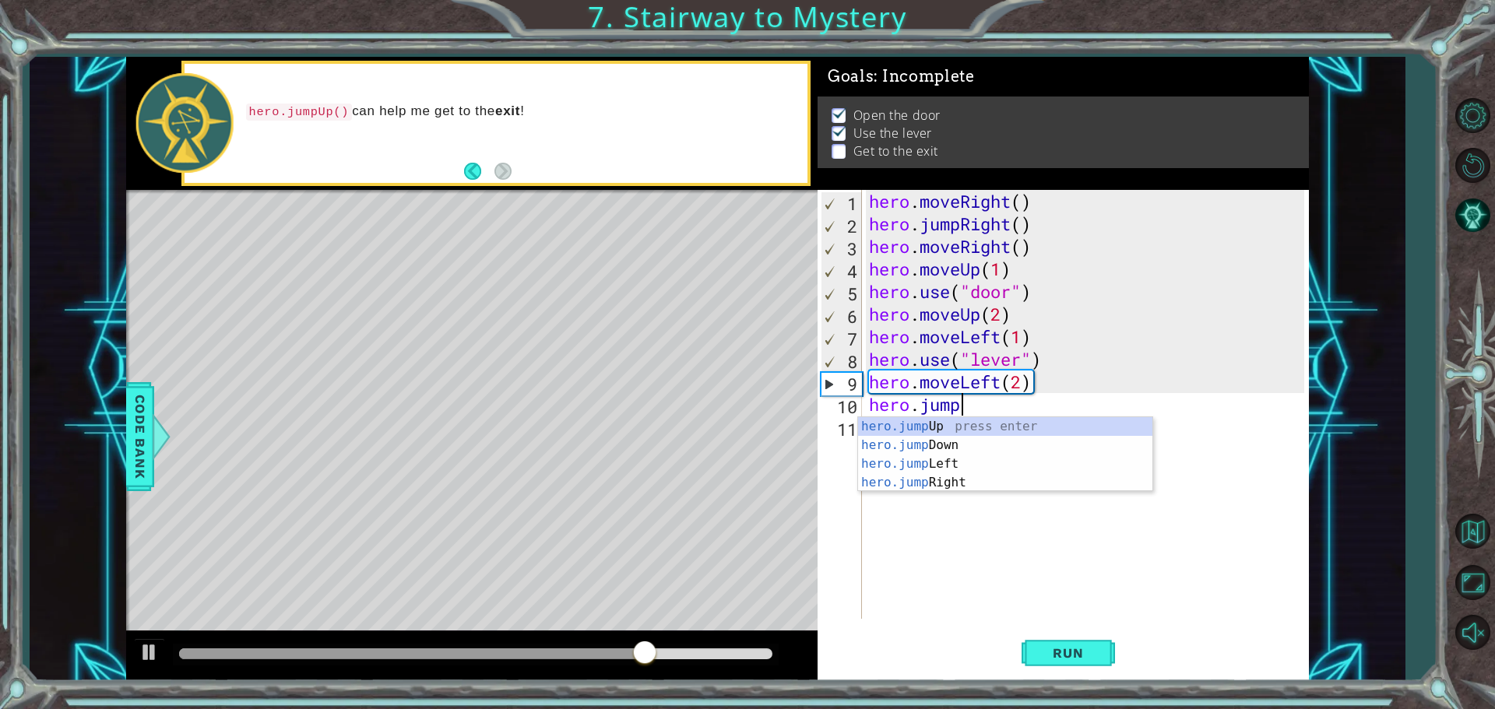
scroll to position [0, 4]
type textarea "hero.jumpup"
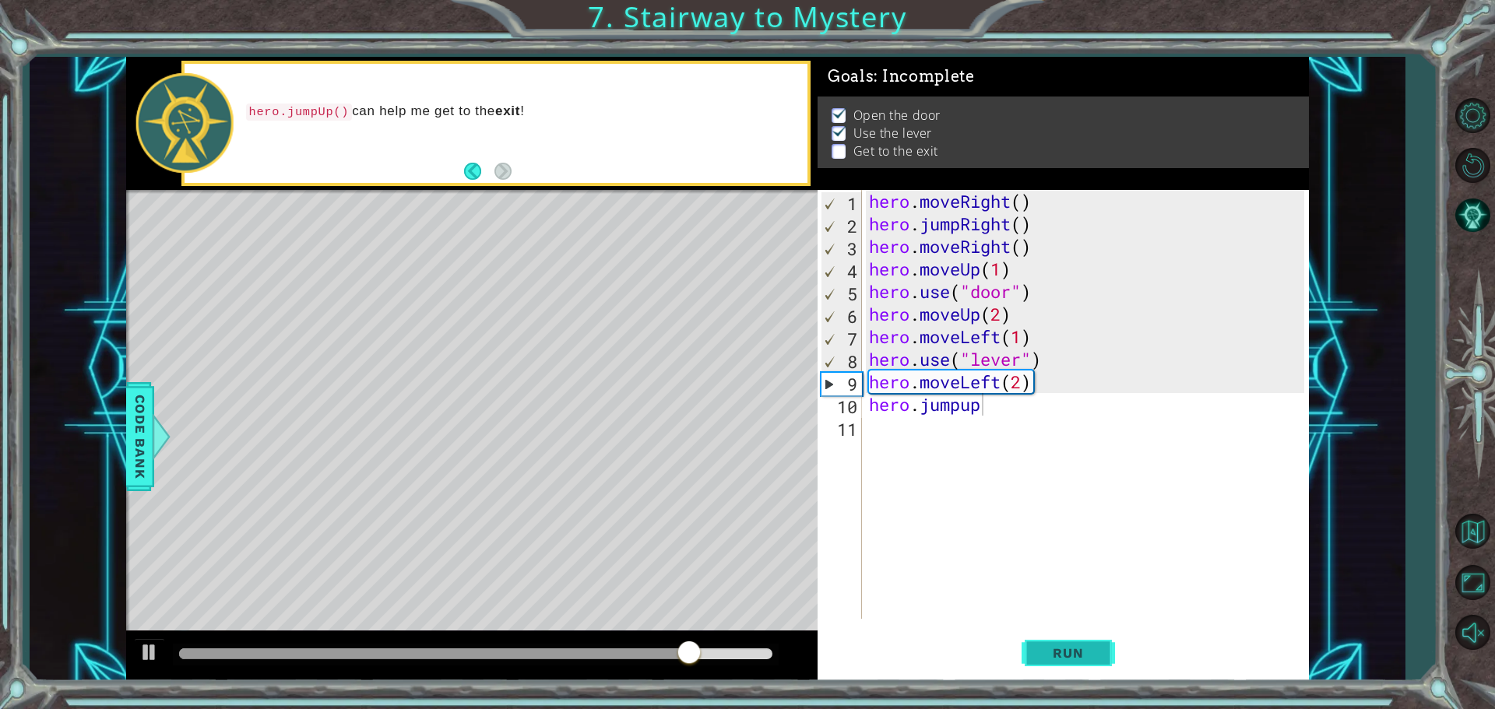
click at [1083, 649] on span "Run" at bounding box center [1068, 653] width 62 height 16
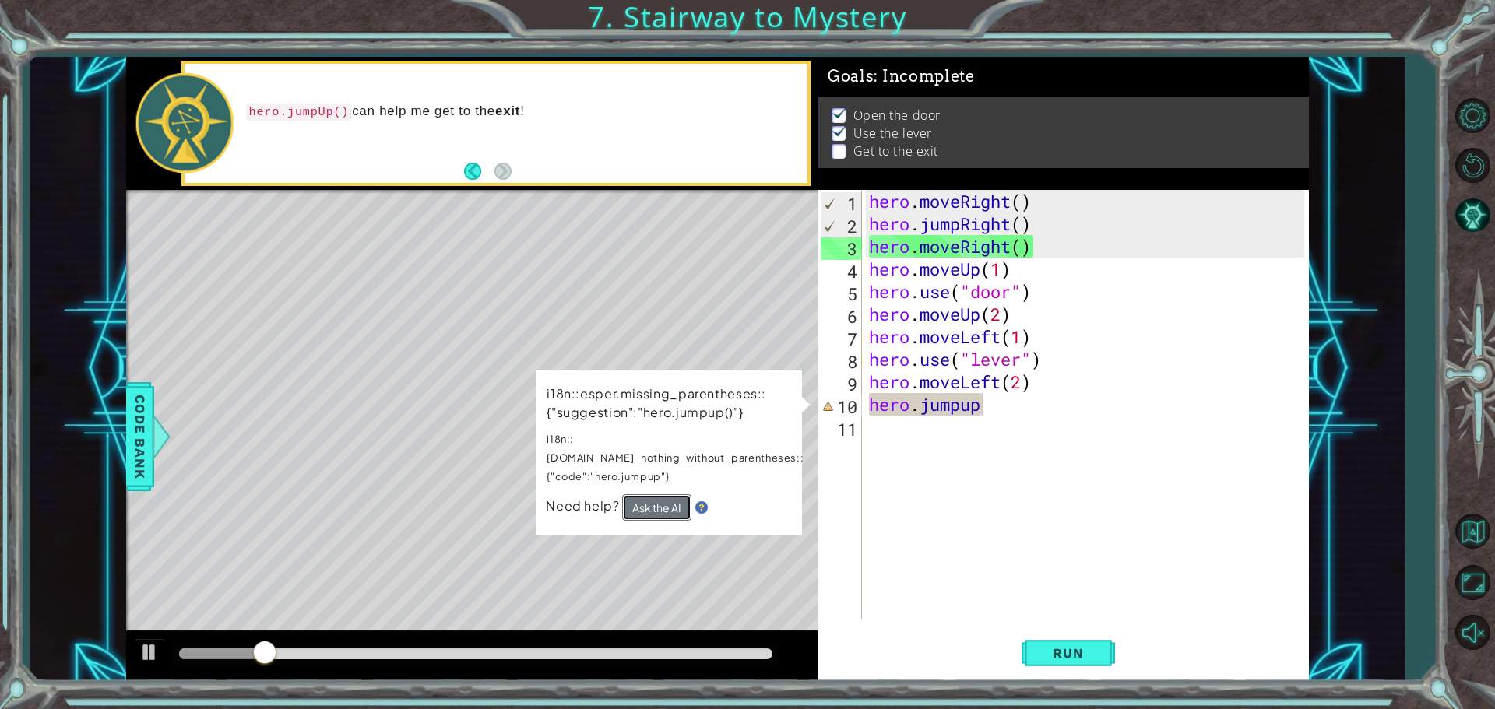
click at [671, 494] on button "Ask the AI" at bounding box center [656, 507] width 69 height 26
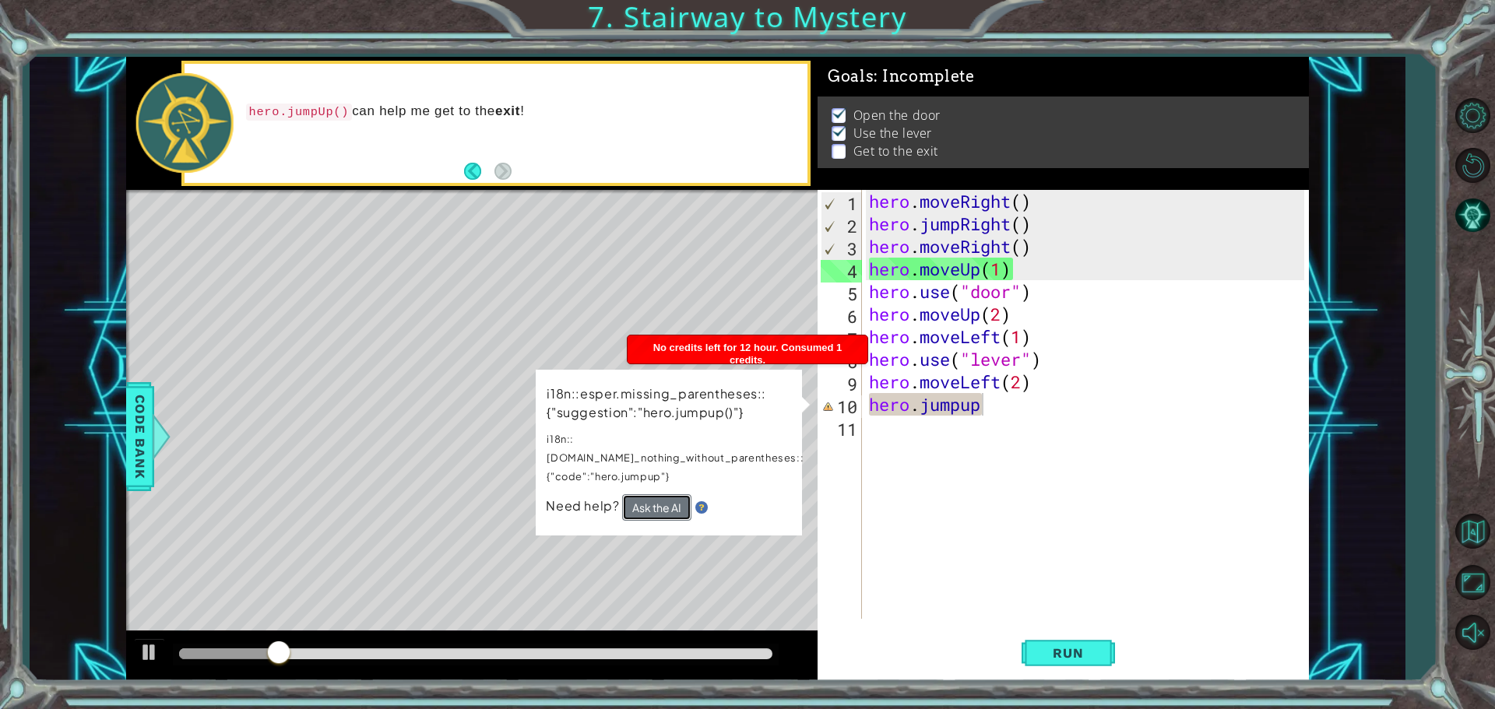
click at [666, 494] on button "Ask the AI" at bounding box center [656, 507] width 69 height 26
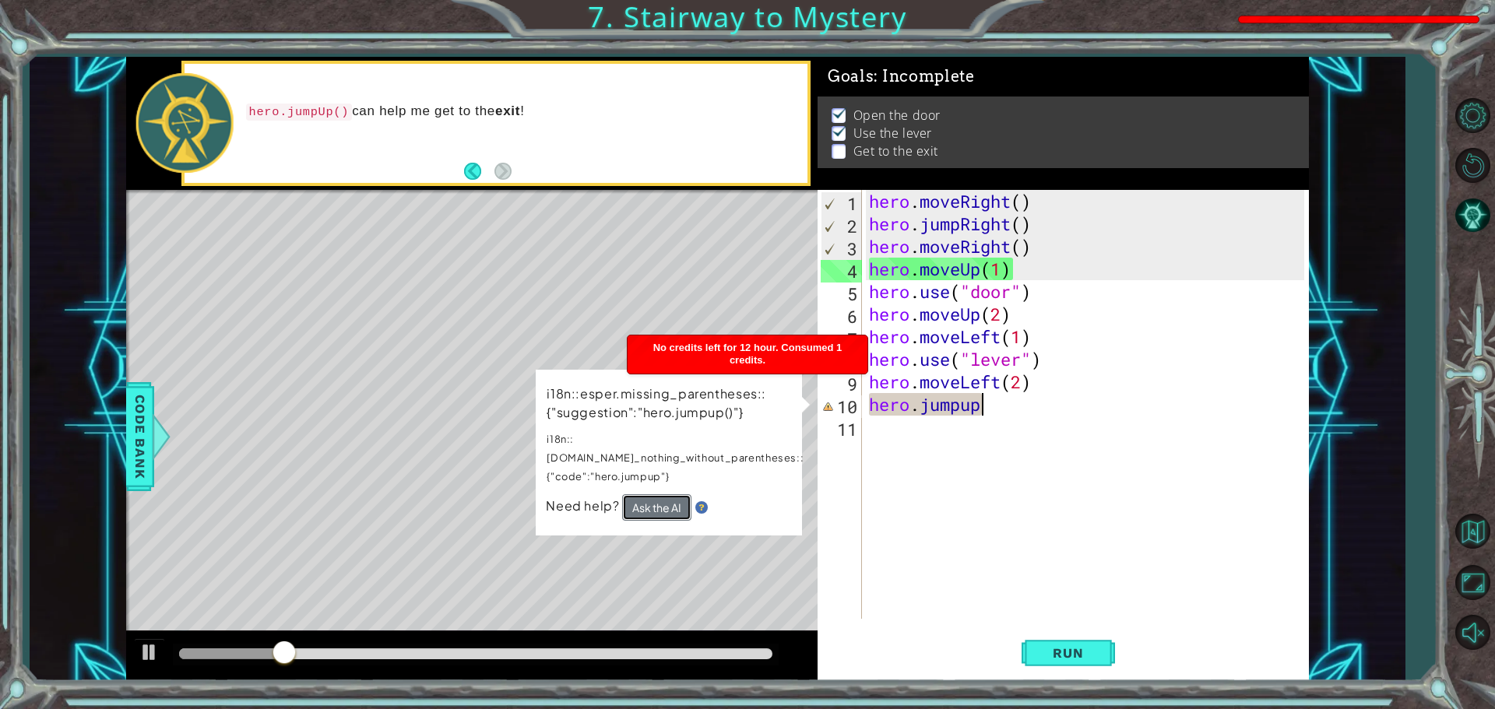
click at [666, 494] on button "Ask the AI" at bounding box center [656, 507] width 69 height 26
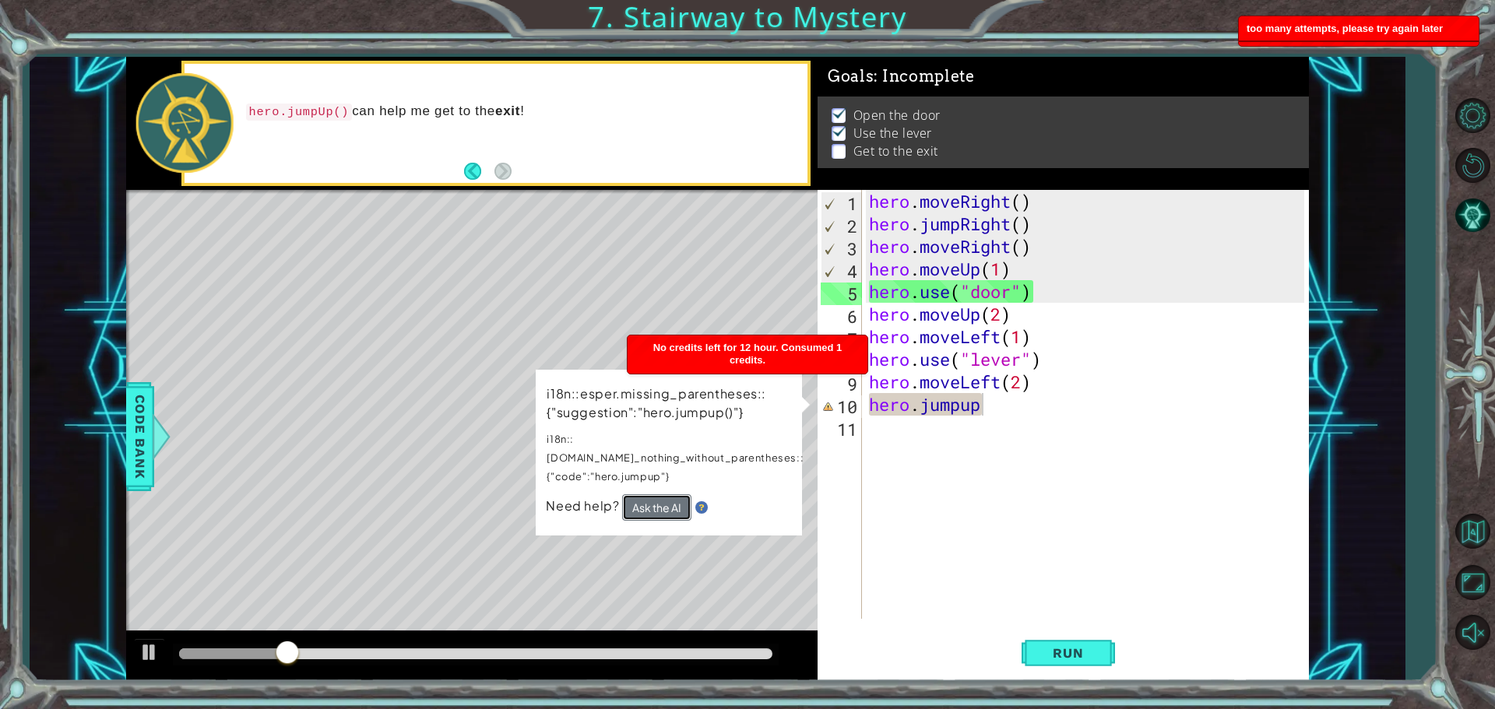
click at [666, 494] on button "Ask the AI" at bounding box center [656, 507] width 69 height 26
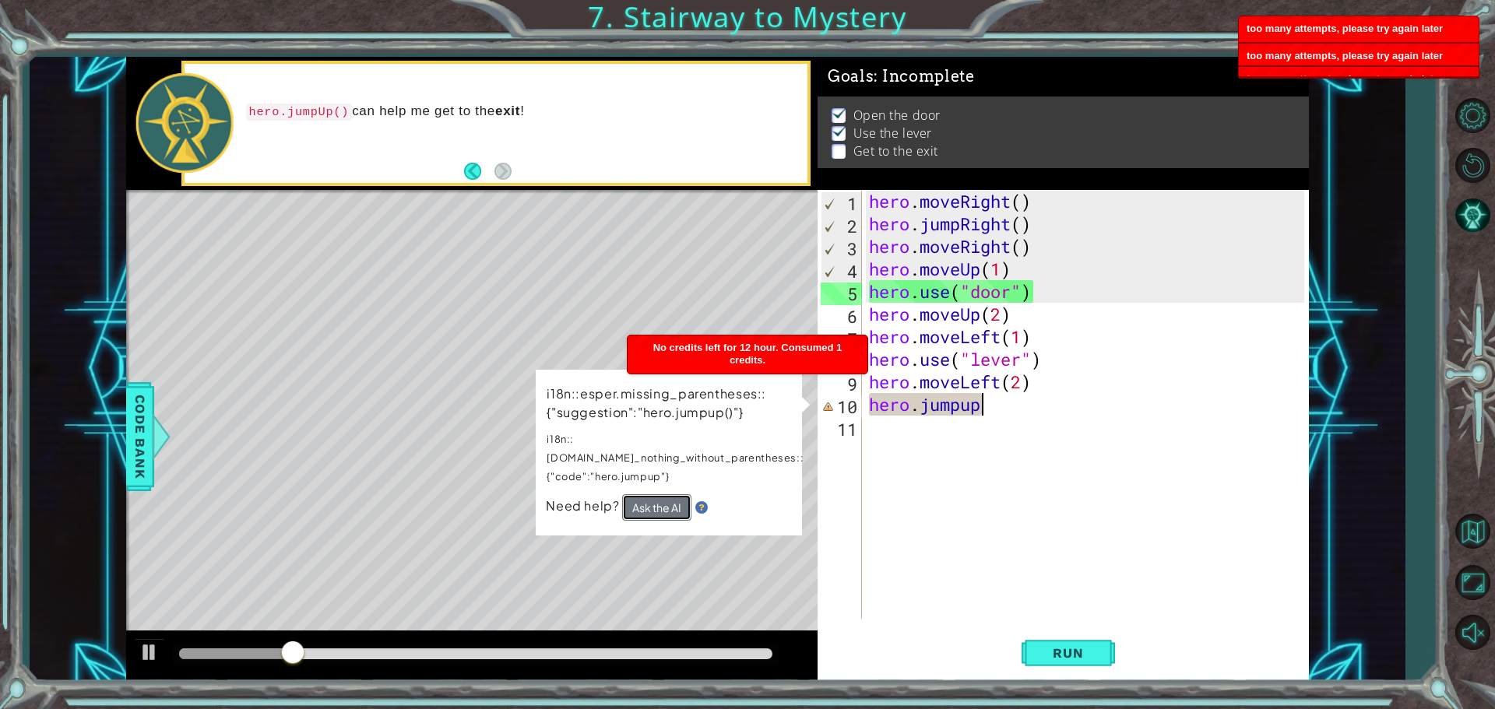
click at [680, 494] on button "Ask the AI" at bounding box center [656, 507] width 69 height 26
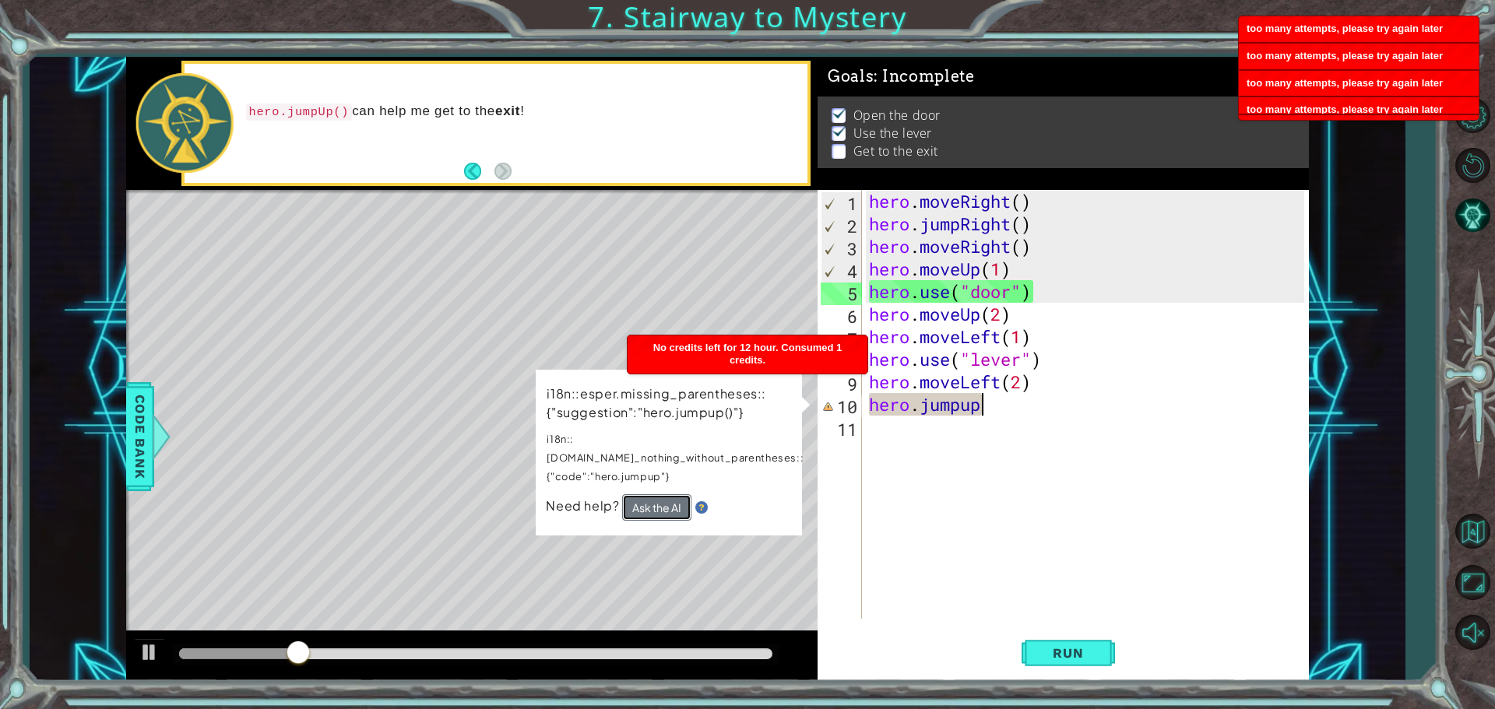
click at [680, 494] on button "Ask the AI" at bounding box center [656, 507] width 69 height 26
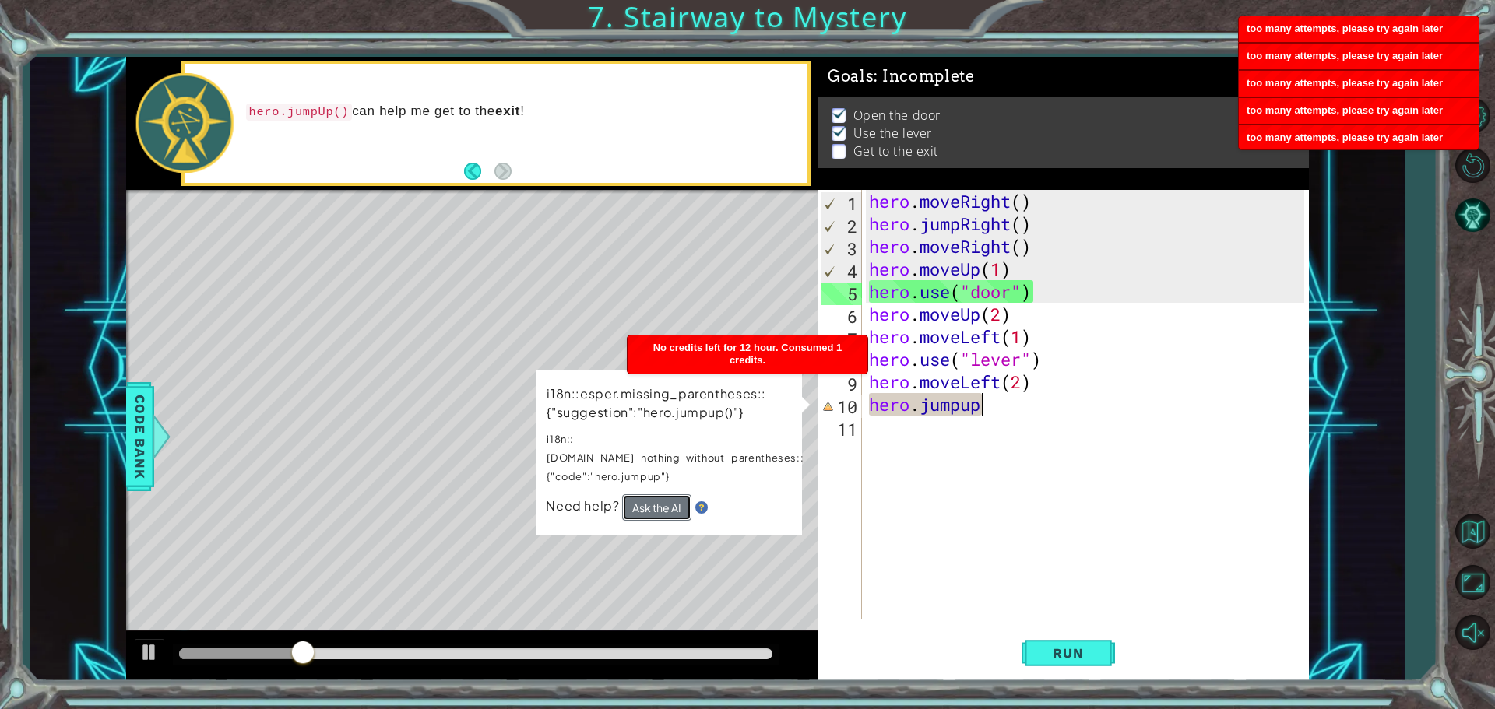
click at [682, 494] on button "Ask the AI" at bounding box center [656, 507] width 69 height 26
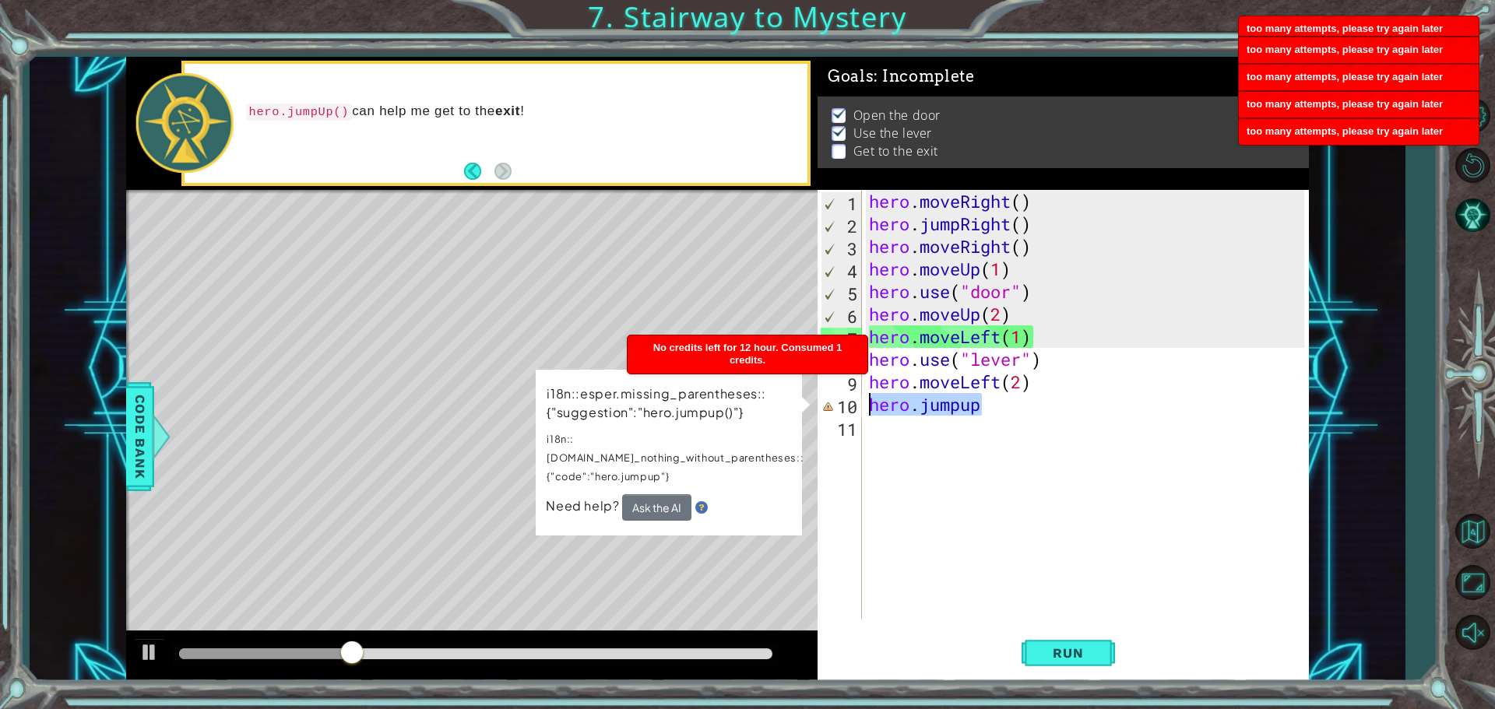
drag, startPoint x: 1025, startPoint y: 406, endPoint x: 870, endPoint y: 406, distance: 154.9
click at [870, 406] on div "hero . moveRight ( ) hero . jumpRight ( ) hero . moveRight ( ) hero . moveUp ( …" at bounding box center [1089, 427] width 446 height 474
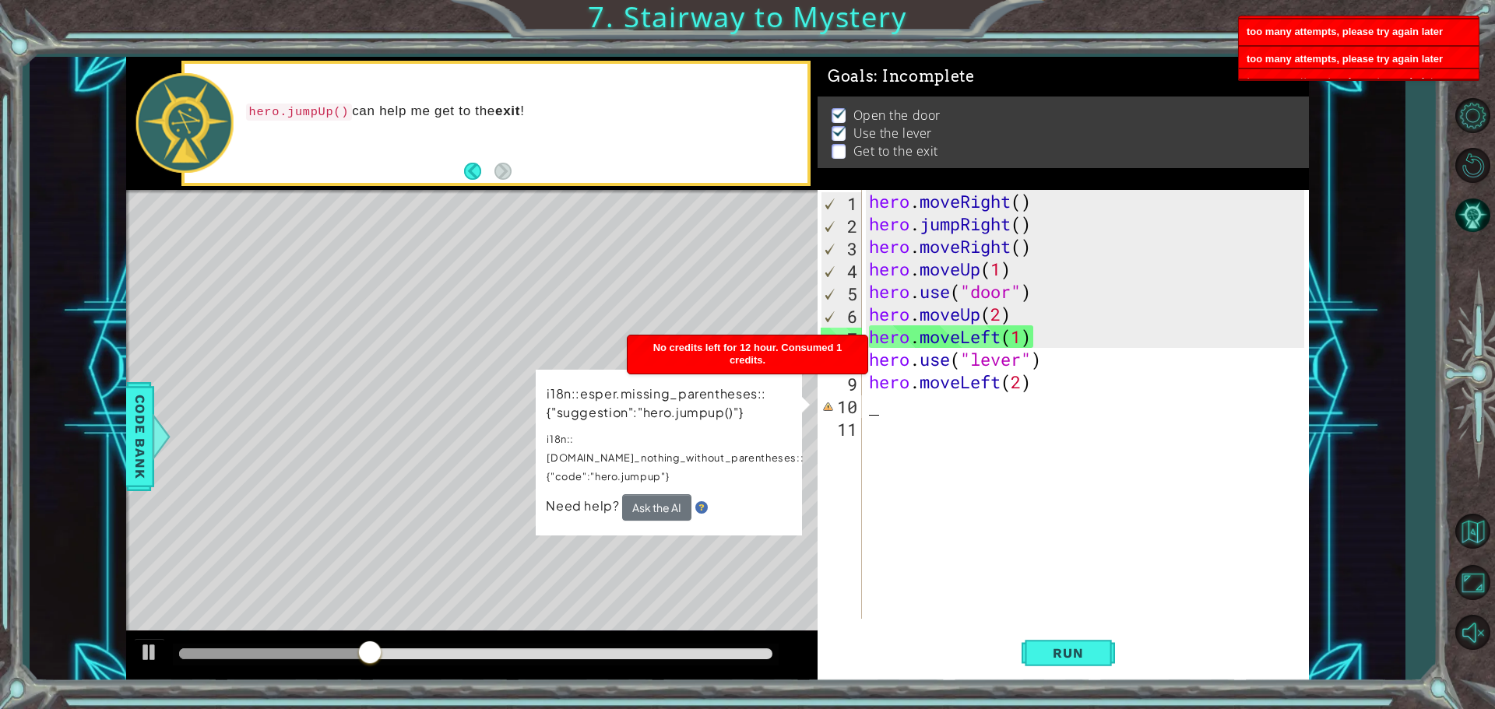
scroll to position [0, 0]
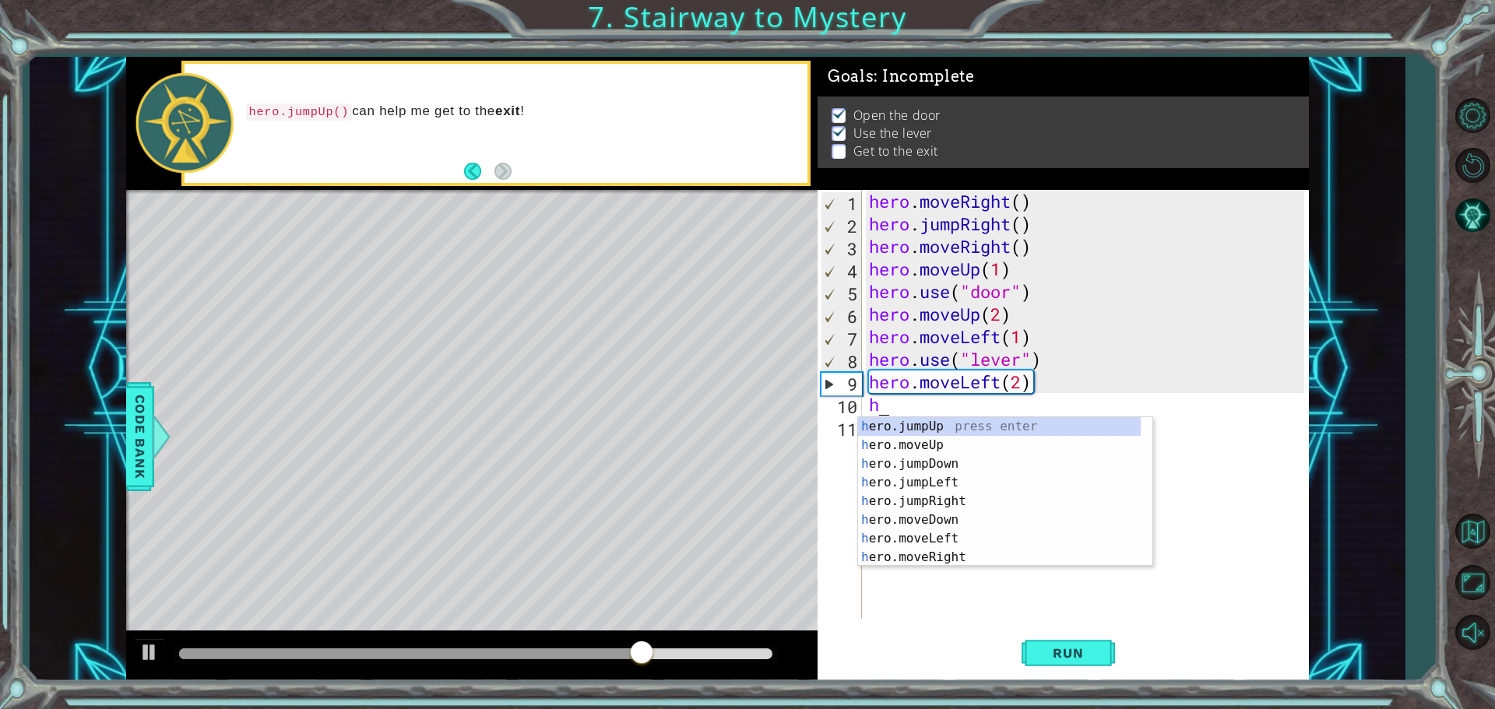
type textarea "hero"
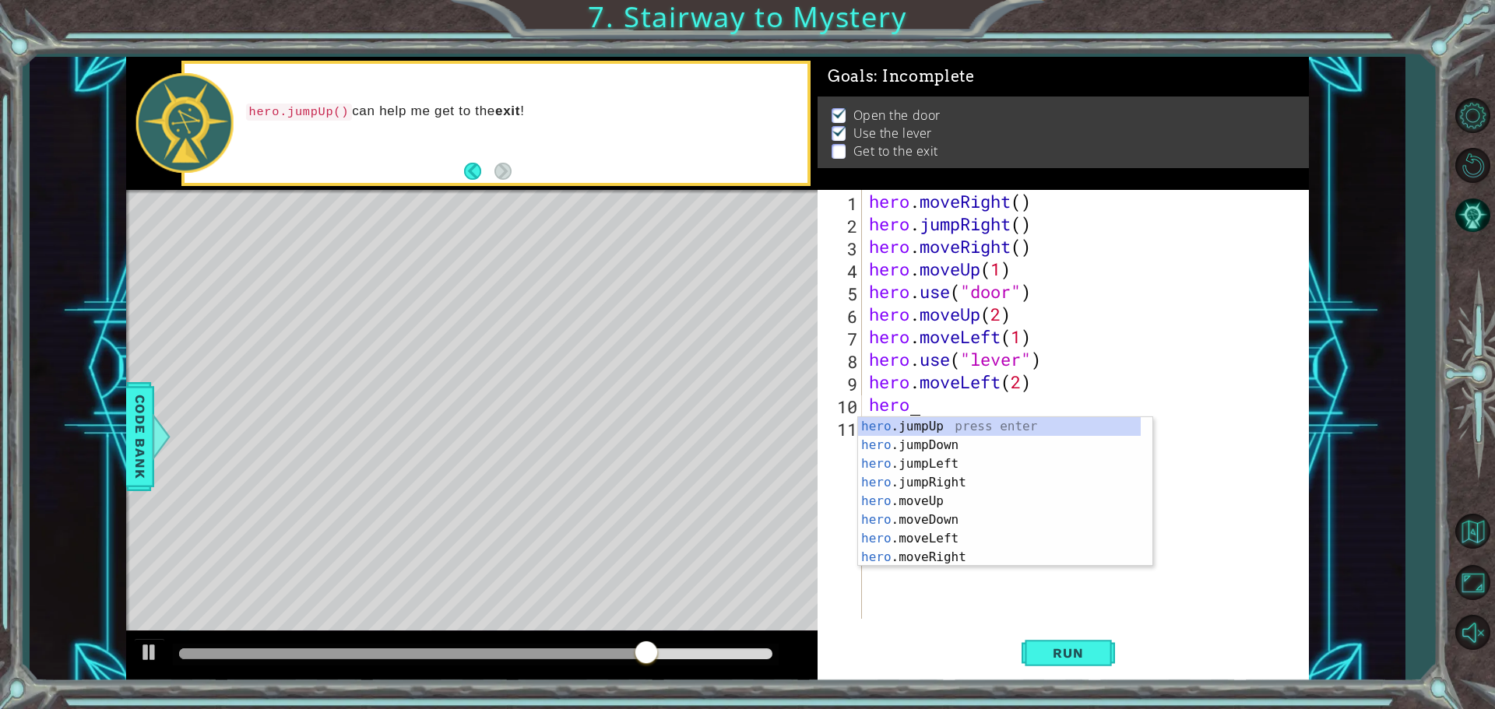
scroll to position [0, 1]
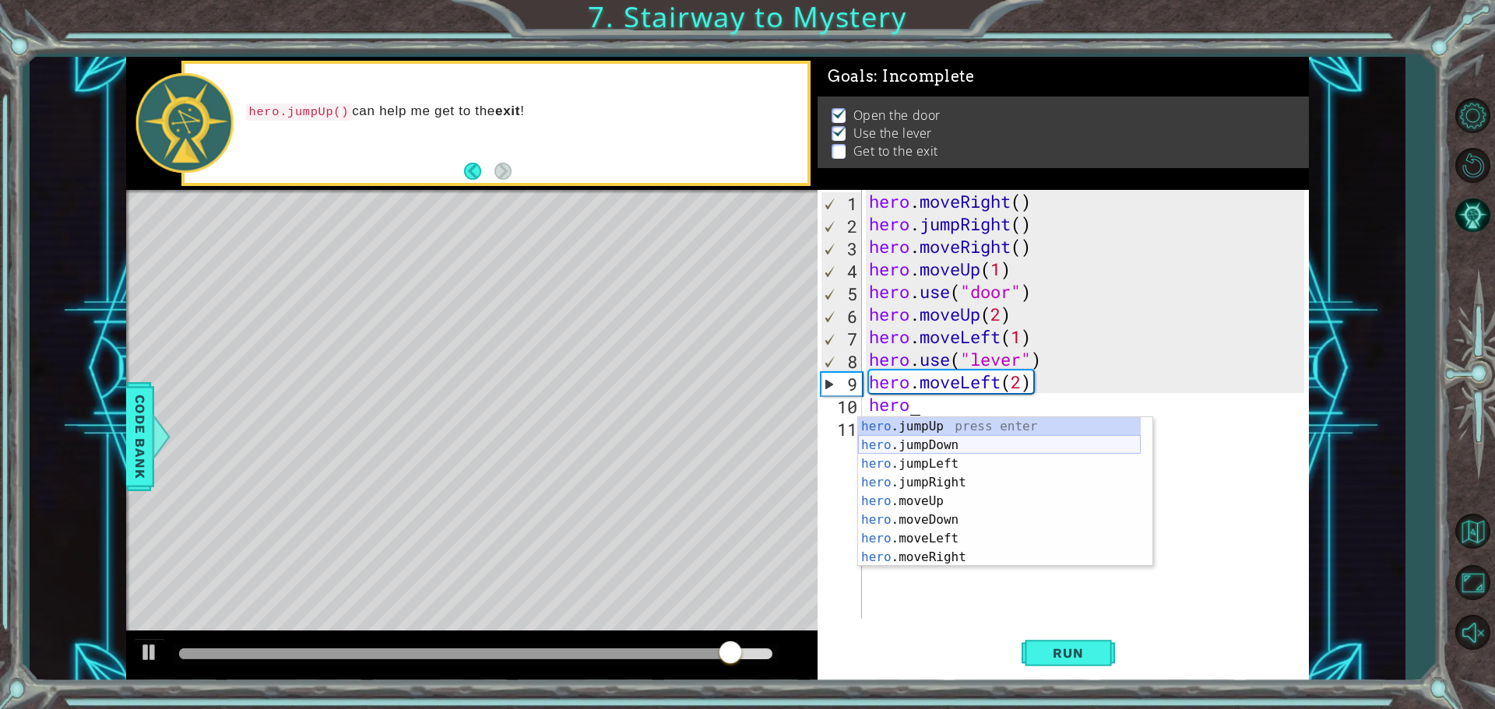
click at [947, 448] on div "hero .jumpUp press enter hero .jumpDown press enter hero .jumpLeft press enter …" at bounding box center [999, 510] width 283 height 187
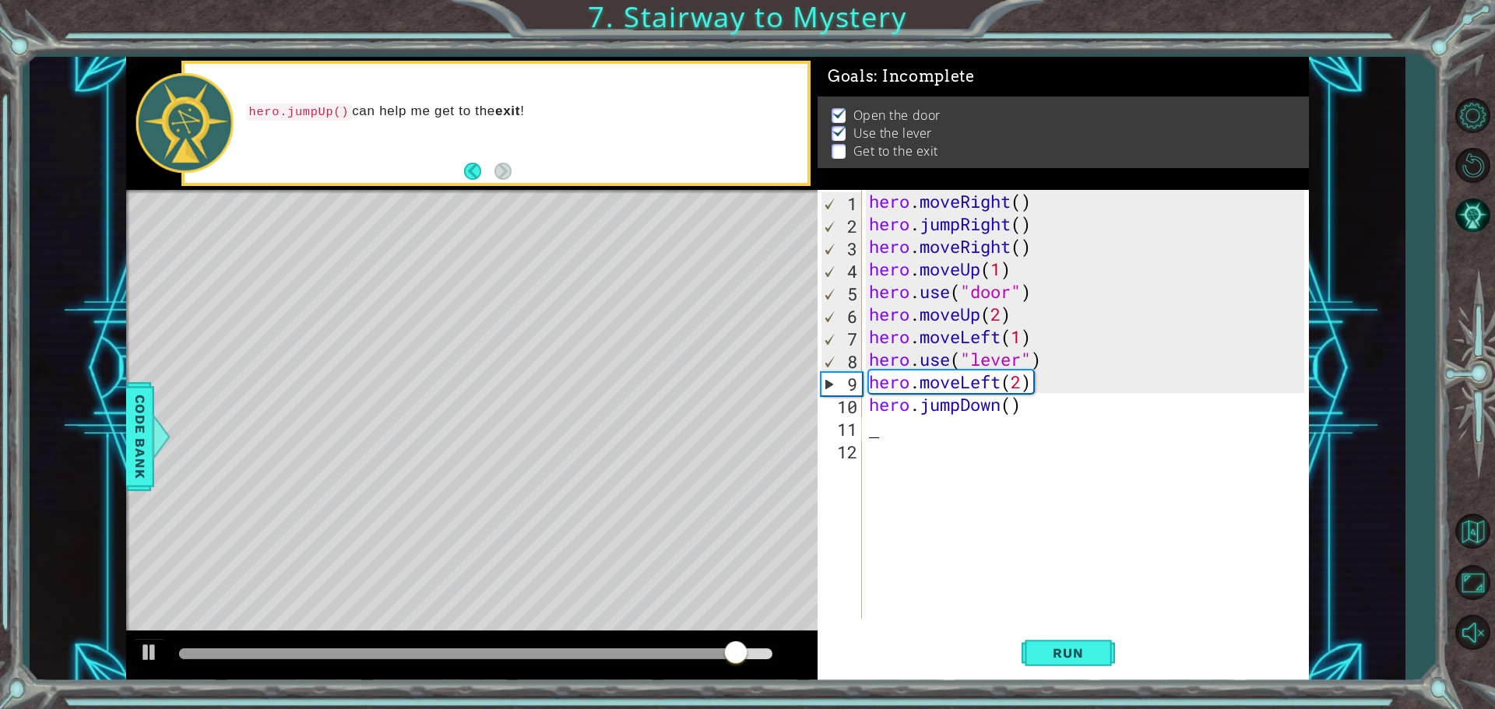
scroll to position [0, 0]
click at [998, 399] on div "hero . moveRight ( ) hero . jumpRight ( ) hero . moveRight ( ) hero . moveUp ( …" at bounding box center [1089, 427] width 446 height 474
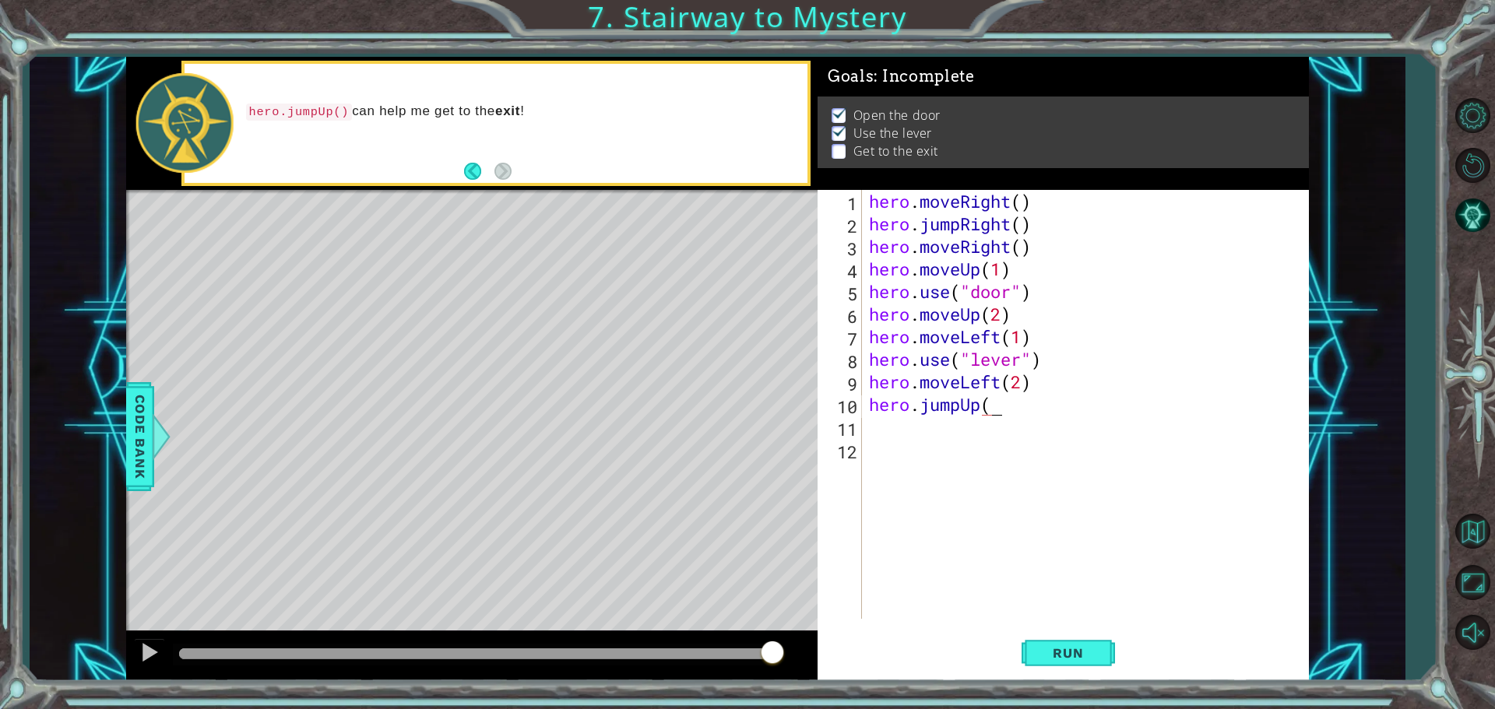
scroll to position [0, 5]
click at [1081, 659] on span "Run" at bounding box center [1068, 653] width 62 height 16
type textarea "hero.jumpUp()"
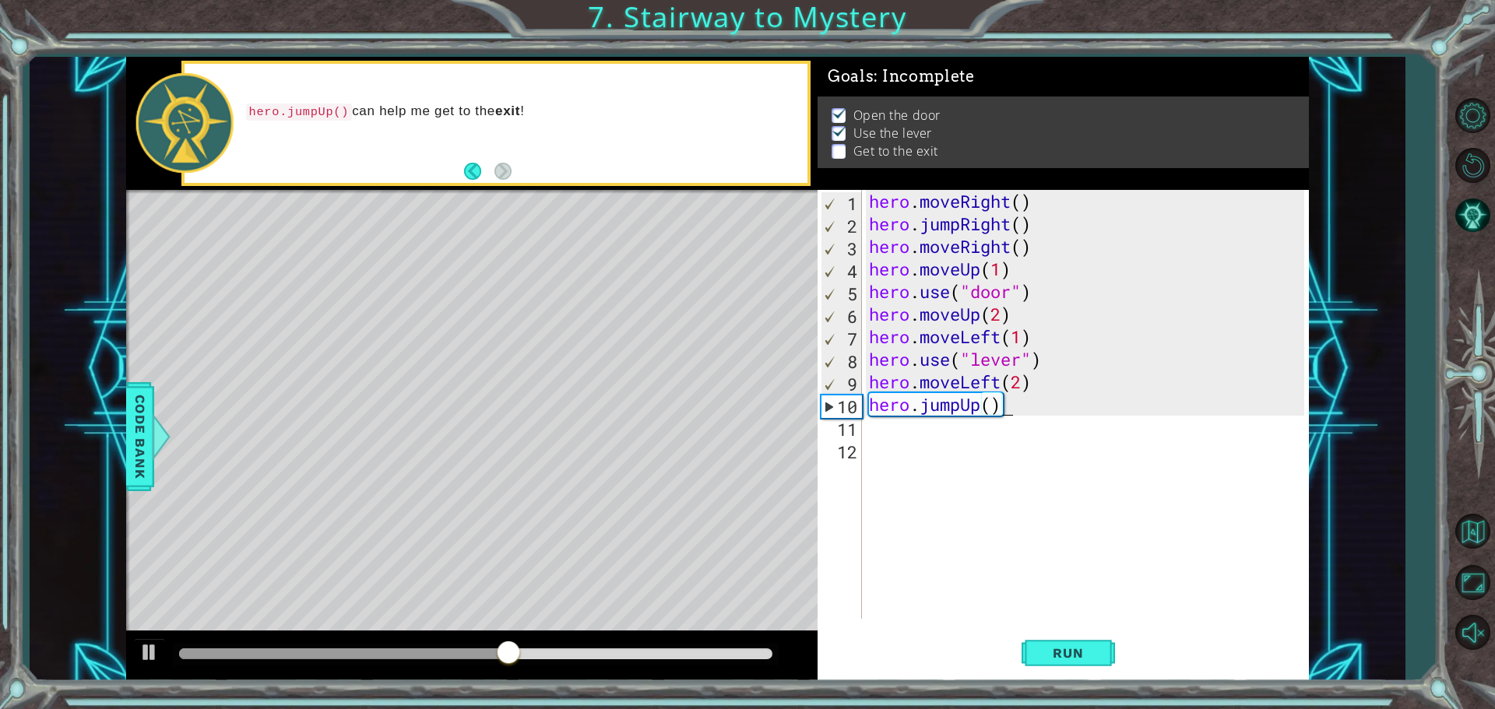
click at [944, 427] on div "hero . moveRight ( ) hero . jumpRight ( ) hero . moveRight ( ) hero . moveUp ( …" at bounding box center [1089, 427] width 446 height 474
drag, startPoint x: 876, startPoint y: 216, endPoint x: 1029, endPoint y: 223, distance: 153.6
click at [1029, 223] on div "hero . moveRight ( ) hero . jumpRight ( ) hero . moveRight ( ) hero . moveUp ( …" at bounding box center [1089, 427] width 446 height 474
type textarea "hero.jumpRight()"
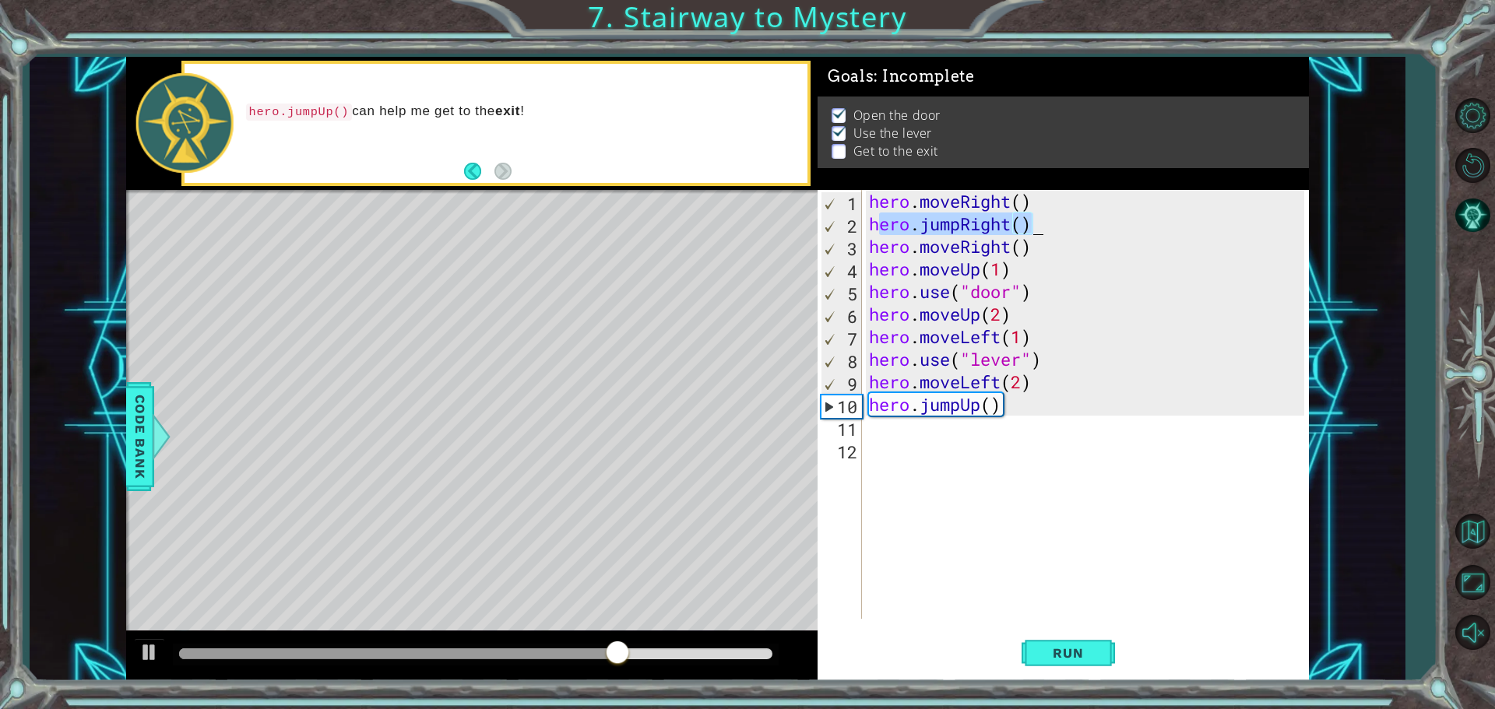
click at [934, 435] on div "hero . moveRight ( ) hero . jumpRight ( ) hero . moveRight ( ) hero . moveUp ( …" at bounding box center [1089, 427] width 446 height 474
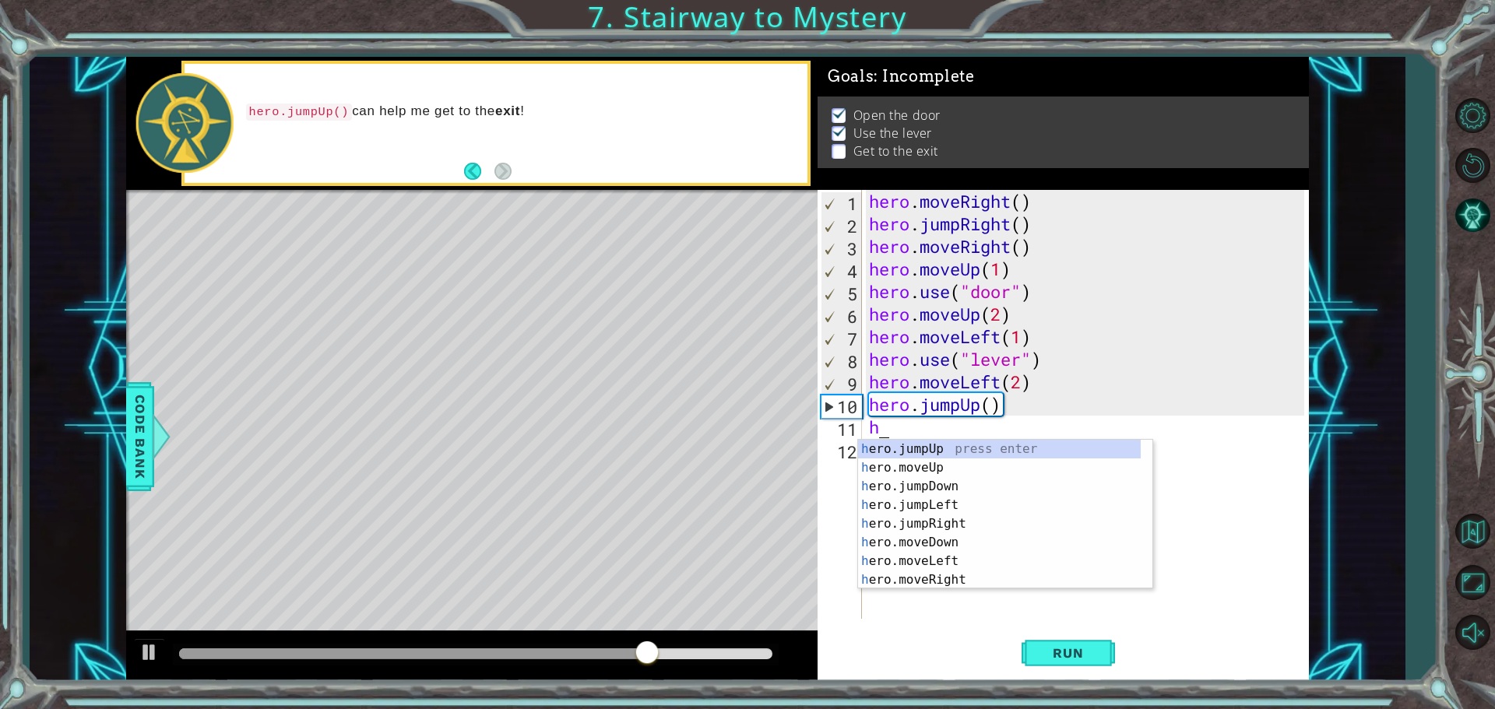
paste textarea "ero.jumpRight()"
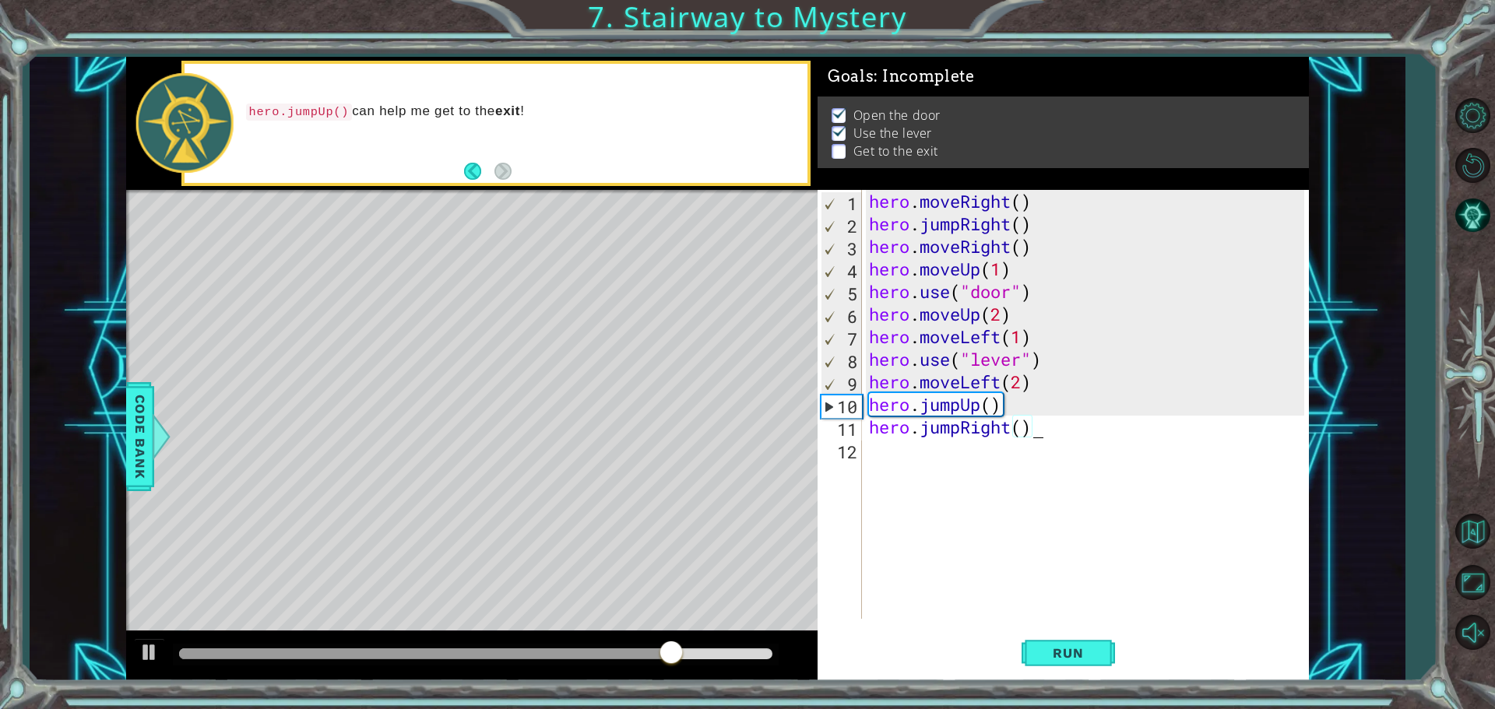
click at [1024, 424] on div "hero . moveRight ( ) hero . jumpRight ( ) hero . moveRight ( ) hero . moveUp ( …" at bounding box center [1089, 427] width 446 height 474
type textarea "hero.jumpRight(2)"
click at [982, 483] on div "hero . moveRight ( ) hero . jumpRight ( ) hero . moveRight ( ) hero . moveUp ( …" at bounding box center [1089, 427] width 446 height 474
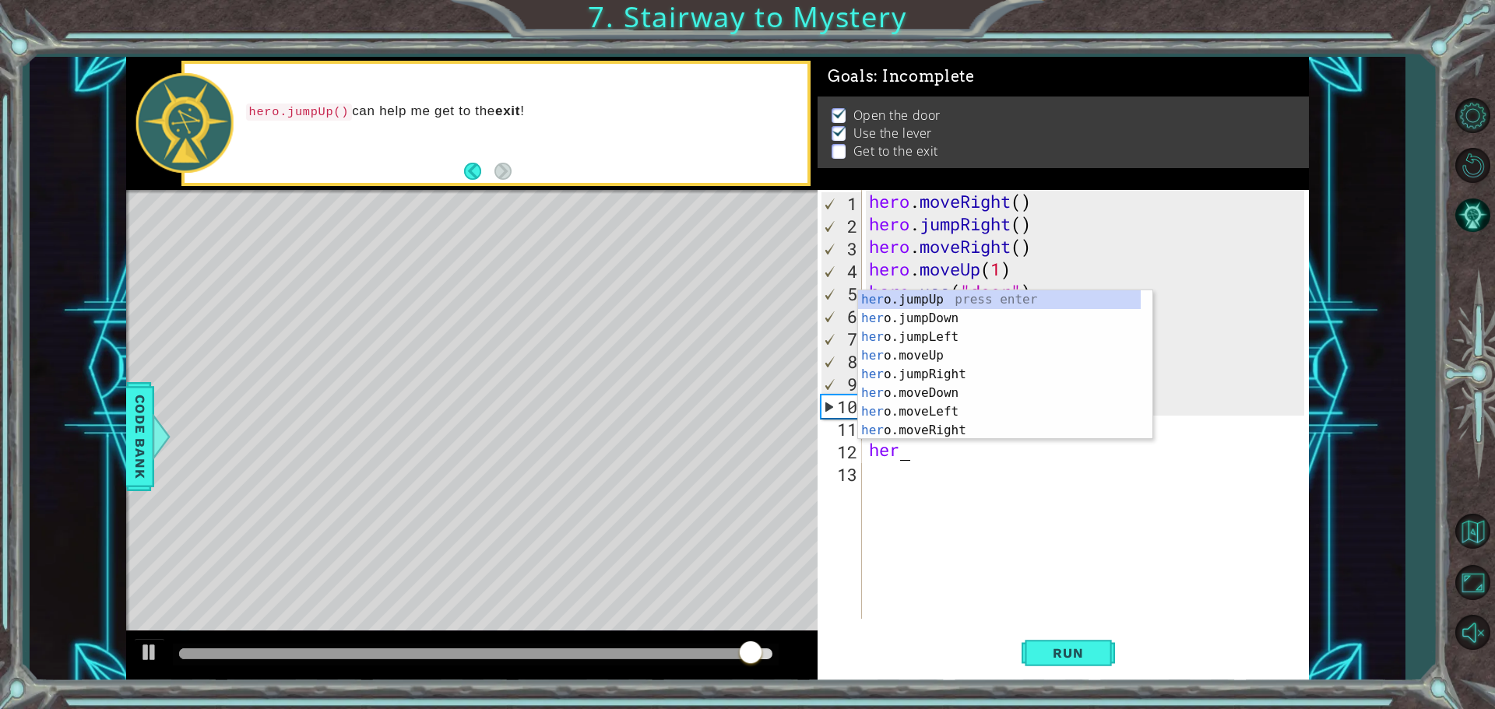
scroll to position [0, 1]
click at [936, 370] on div "hero .jumpUp press enter hero .jumpDown press enter hero .jumpLeft press enter …" at bounding box center [999, 383] width 283 height 187
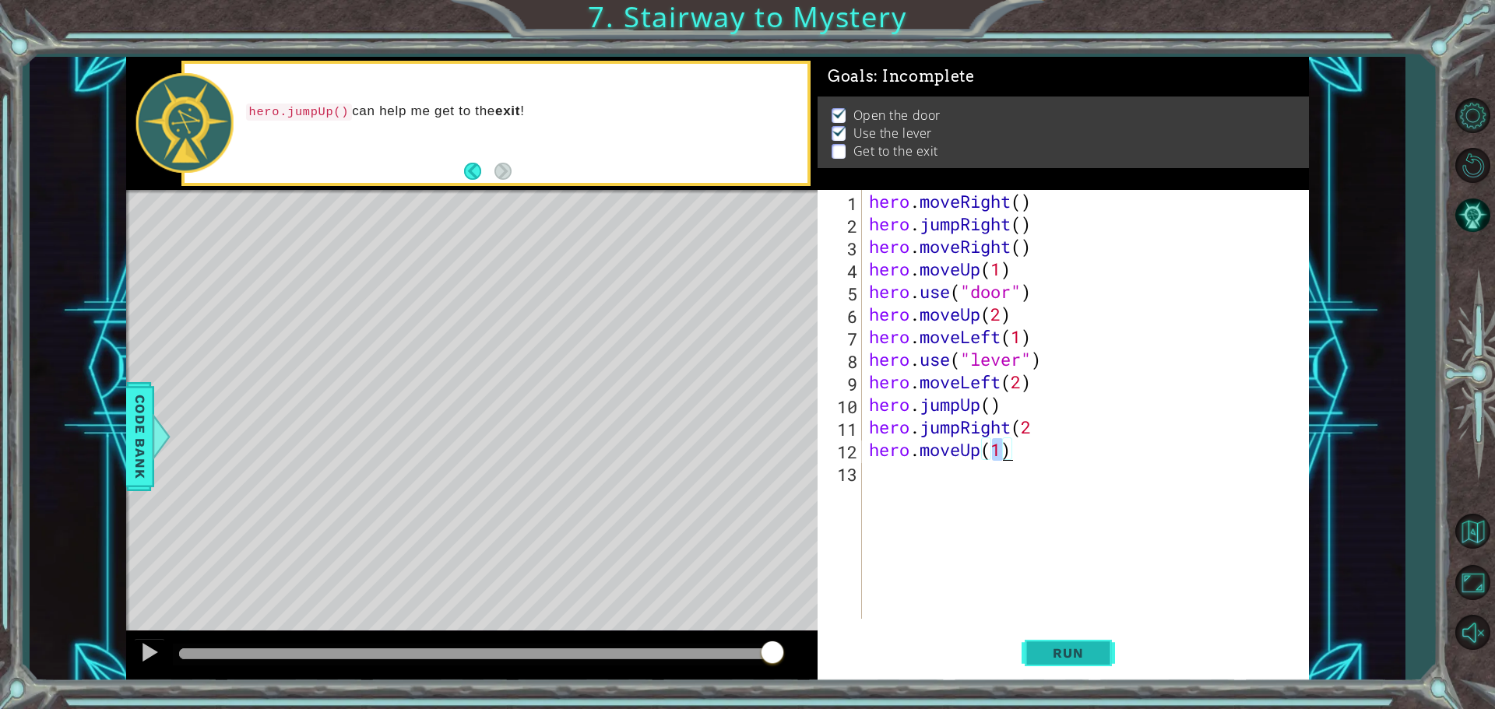
type textarea "hero.moveUp(1)"
click at [1067, 652] on span "Run" at bounding box center [1068, 653] width 62 height 16
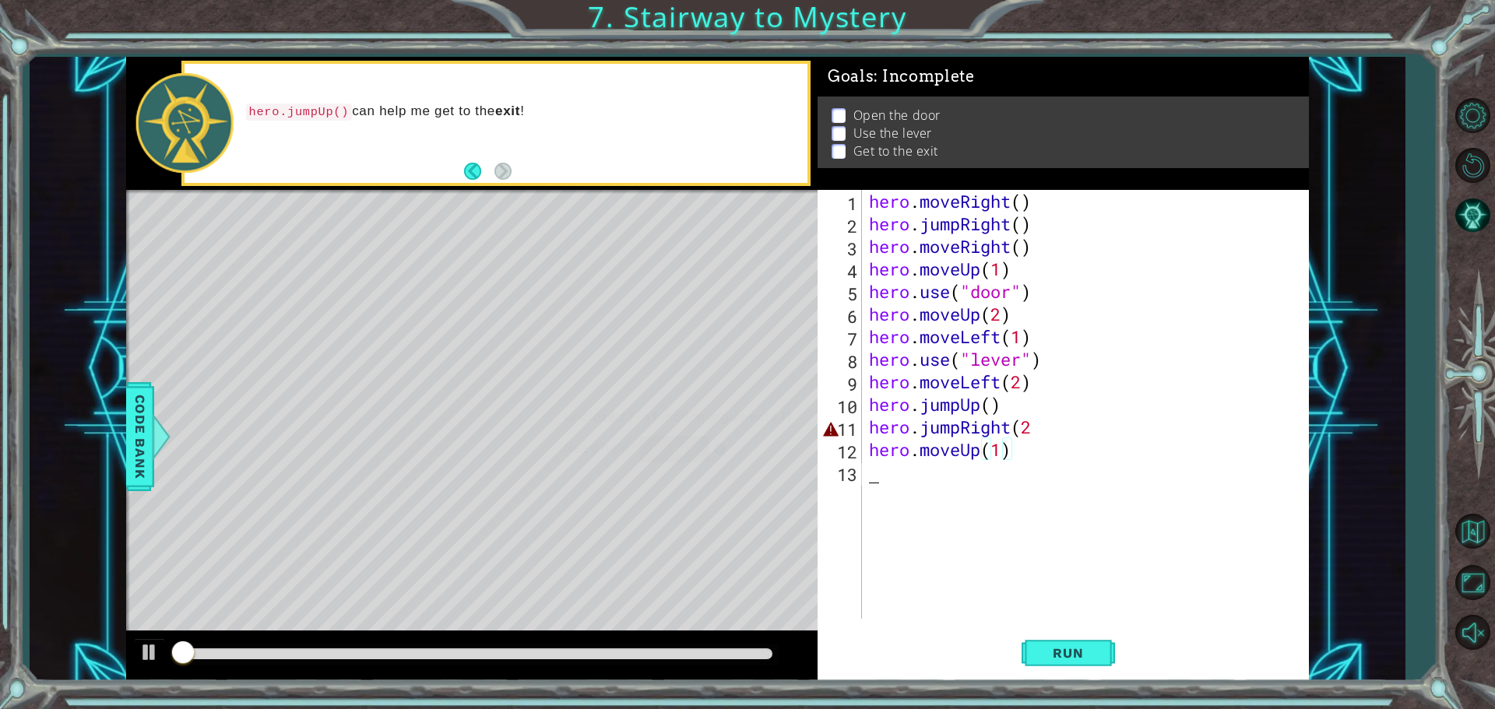
click at [1050, 562] on div "hero . moveRight ( ) hero . jumpRight ( ) hero . moveRight ( ) hero . moveUp ( …" at bounding box center [1089, 427] width 446 height 474
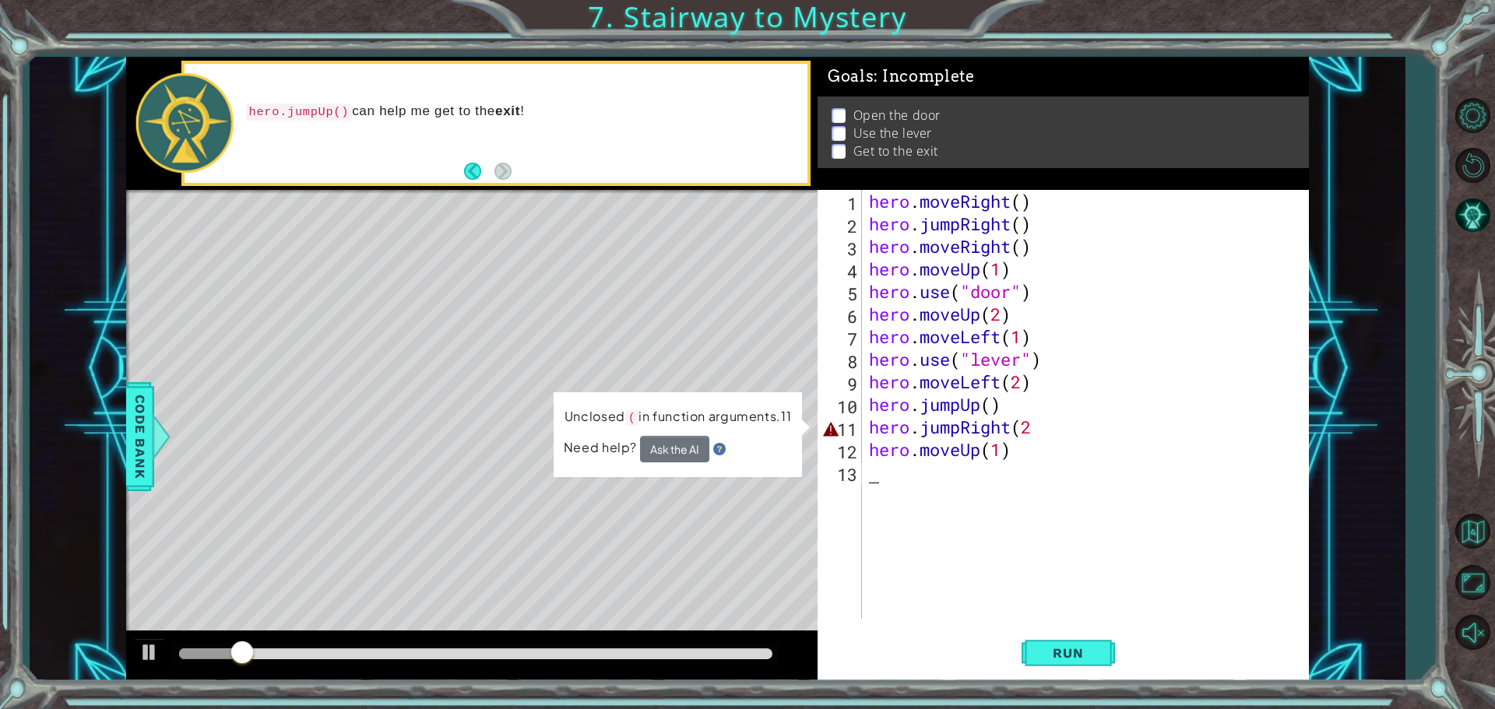
click at [1046, 411] on div "hero . moveRight ( ) hero . jumpRight ( ) hero . moveRight ( ) hero . moveUp ( …" at bounding box center [1089, 427] width 446 height 474
click at [1068, 435] on div "hero . moveRight ( ) hero . jumpRight ( ) hero . moveRight ( ) hero . moveUp ( …" at bounding box center [1089, 427] width 446 height 474
type textarea "hero.jumpRight(2)"
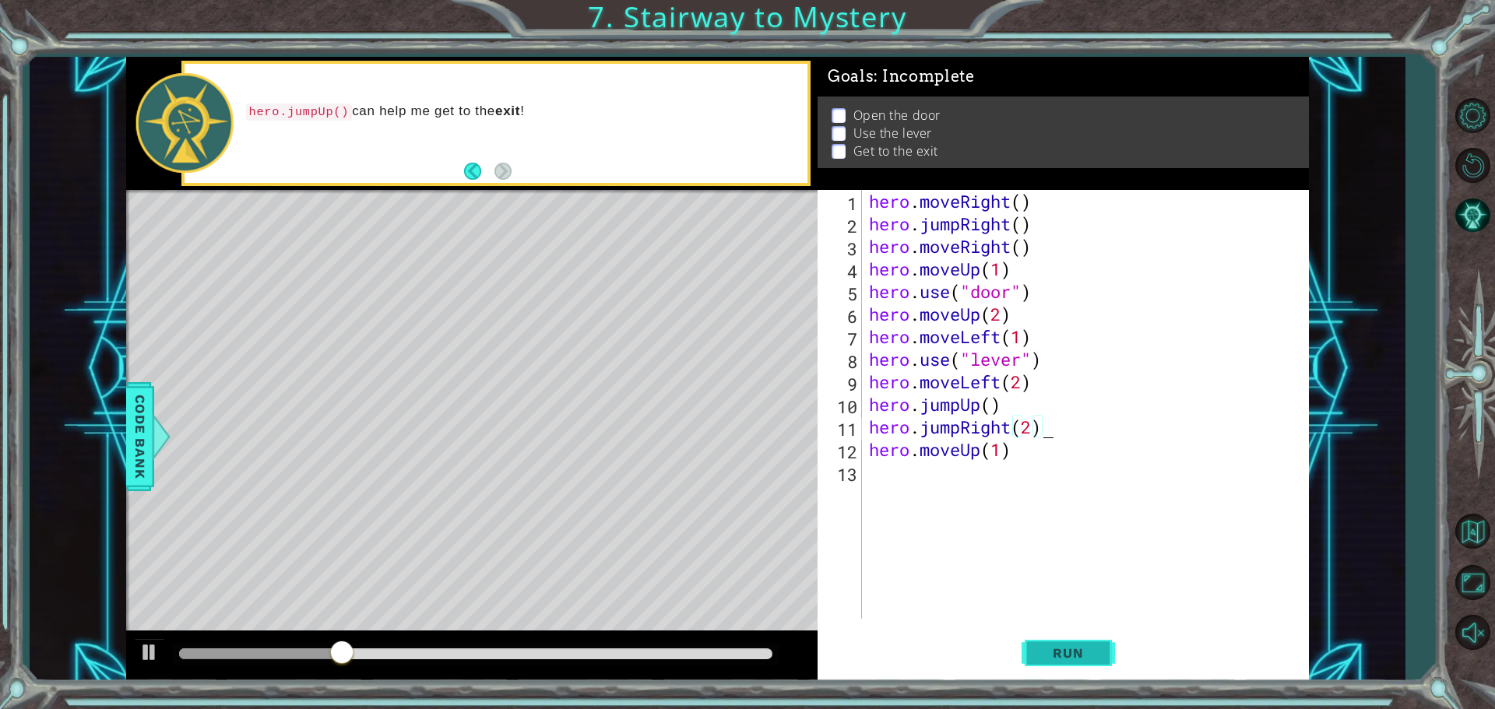
type textarea "hero.jumpRight(2)"
click at [1085, 664] on button "Run" at bounding box center [1067, 652] width 93 height 49
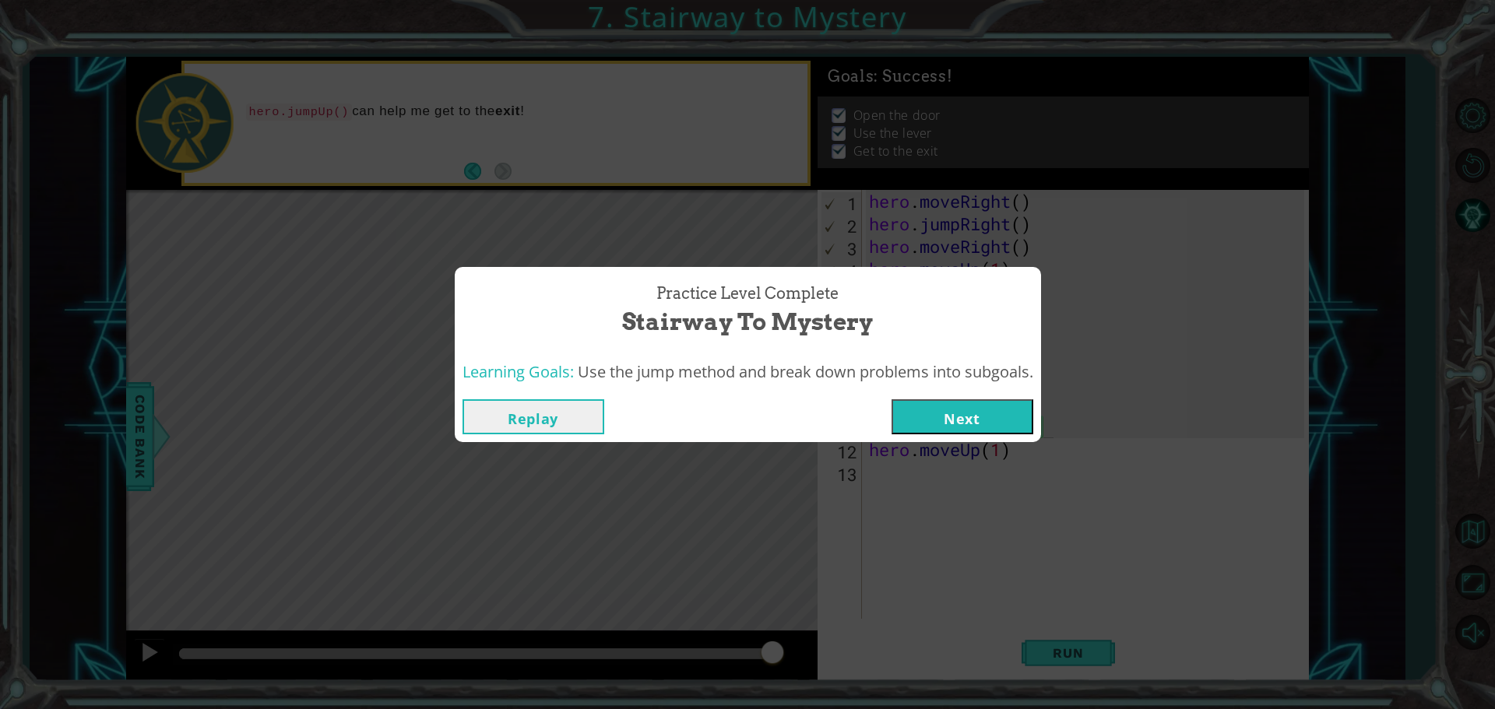
click at [948, 432] on button "Next" at bounding box center [962, 416] width 142 height 35
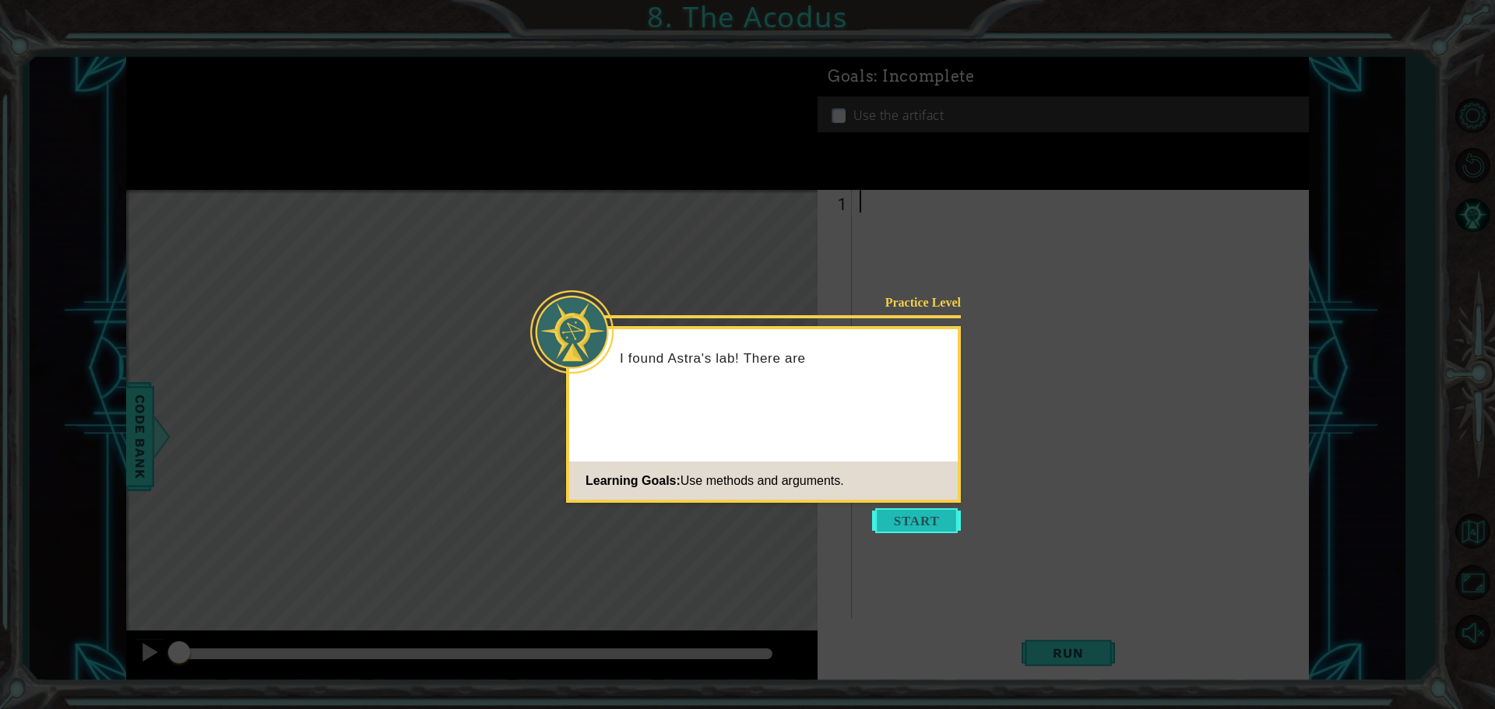
click at [912, 531] on button "Start" at bounding box center [916, 520] width 89 height 25
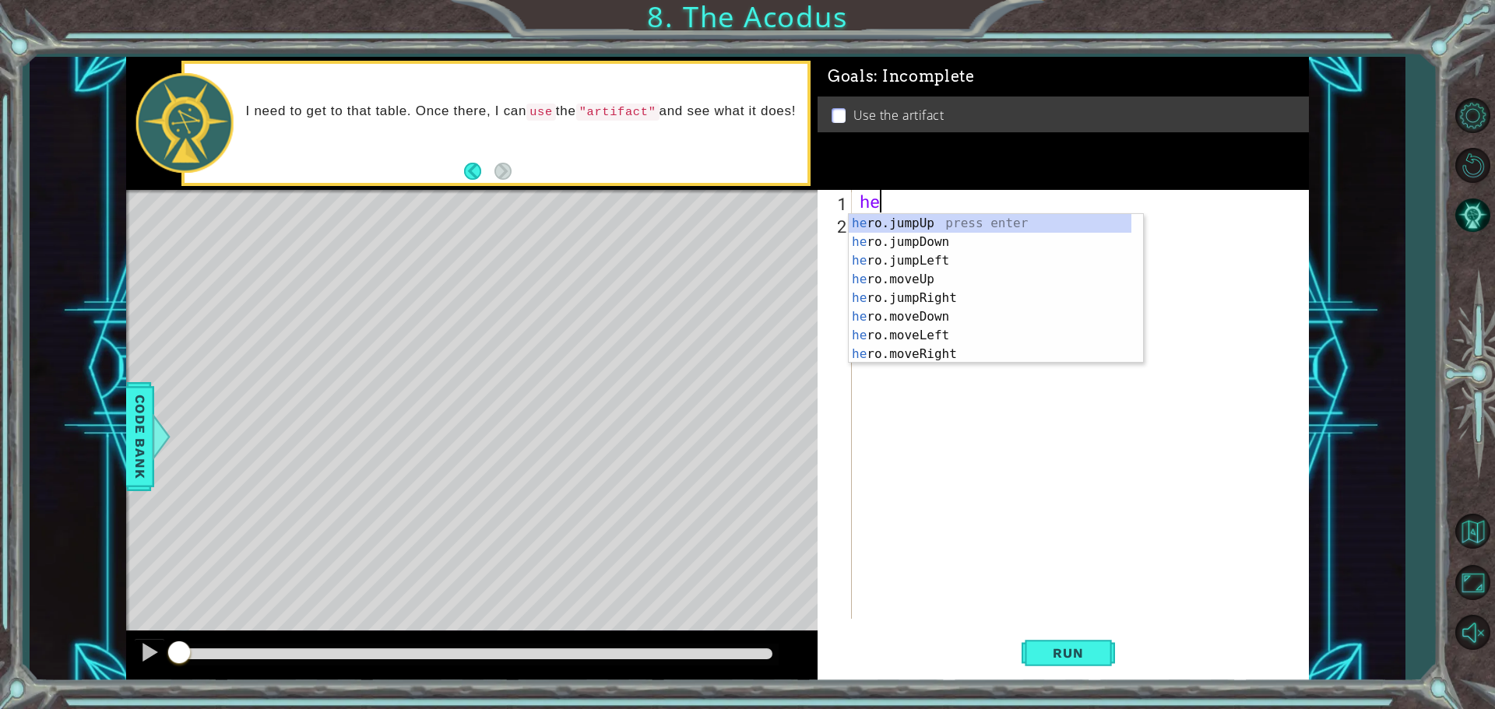
scroll to position [0, 1]
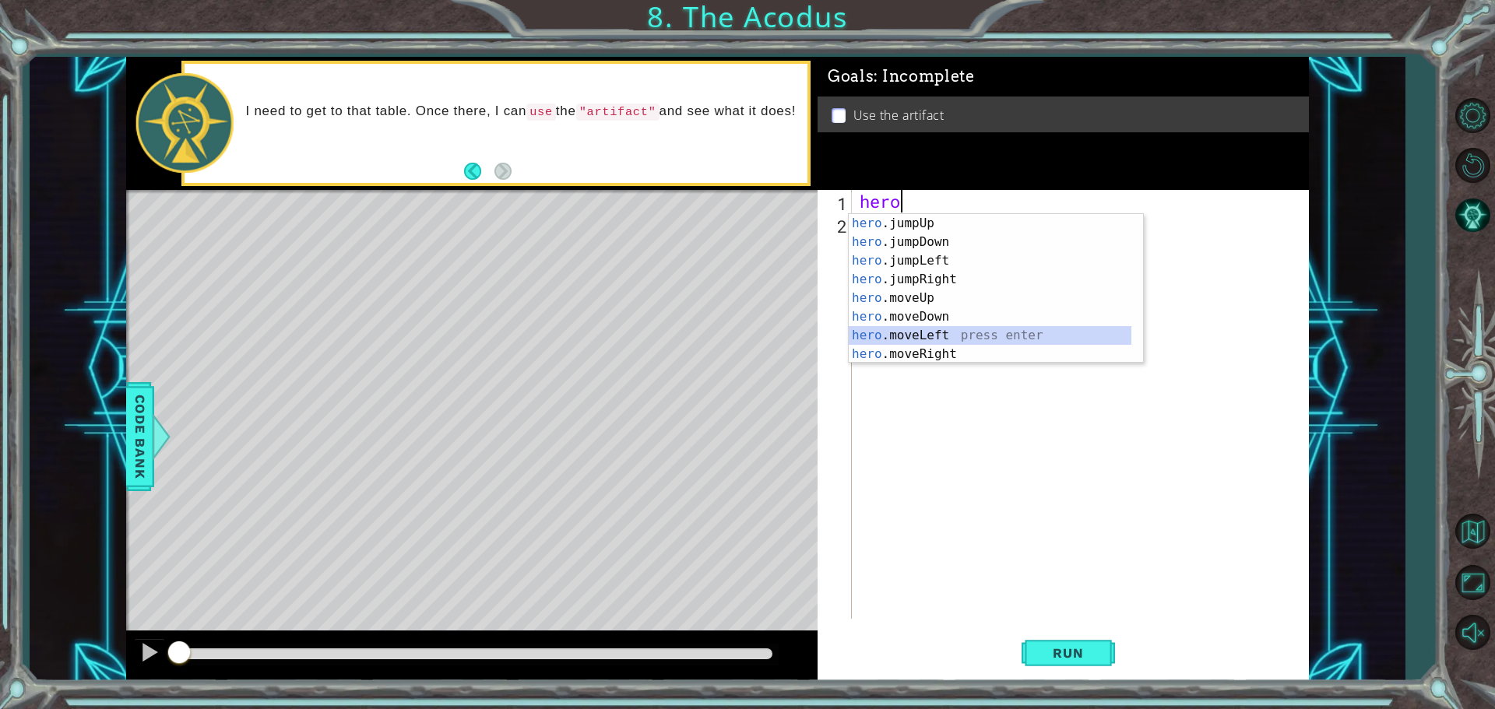
click at [944, 342] on div "hero .jumpUp press enter hero .jumpDown press enter hero .jumpLeft press enter …" at bounding box center [990, 307] width 283 height 187
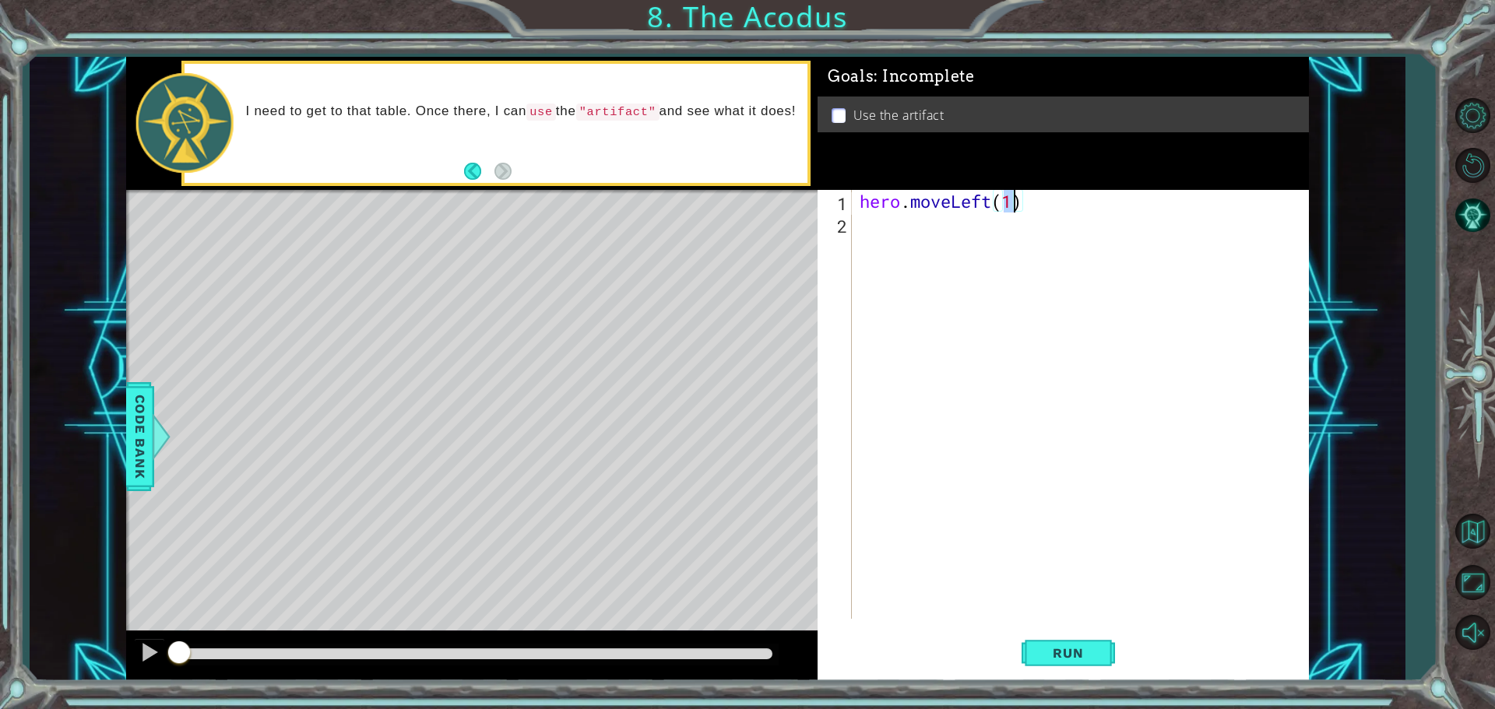
click at [989, 211] on div "hero . moveLeft ( 1 )" at bounding box center [1083, 427] width 455 height 474
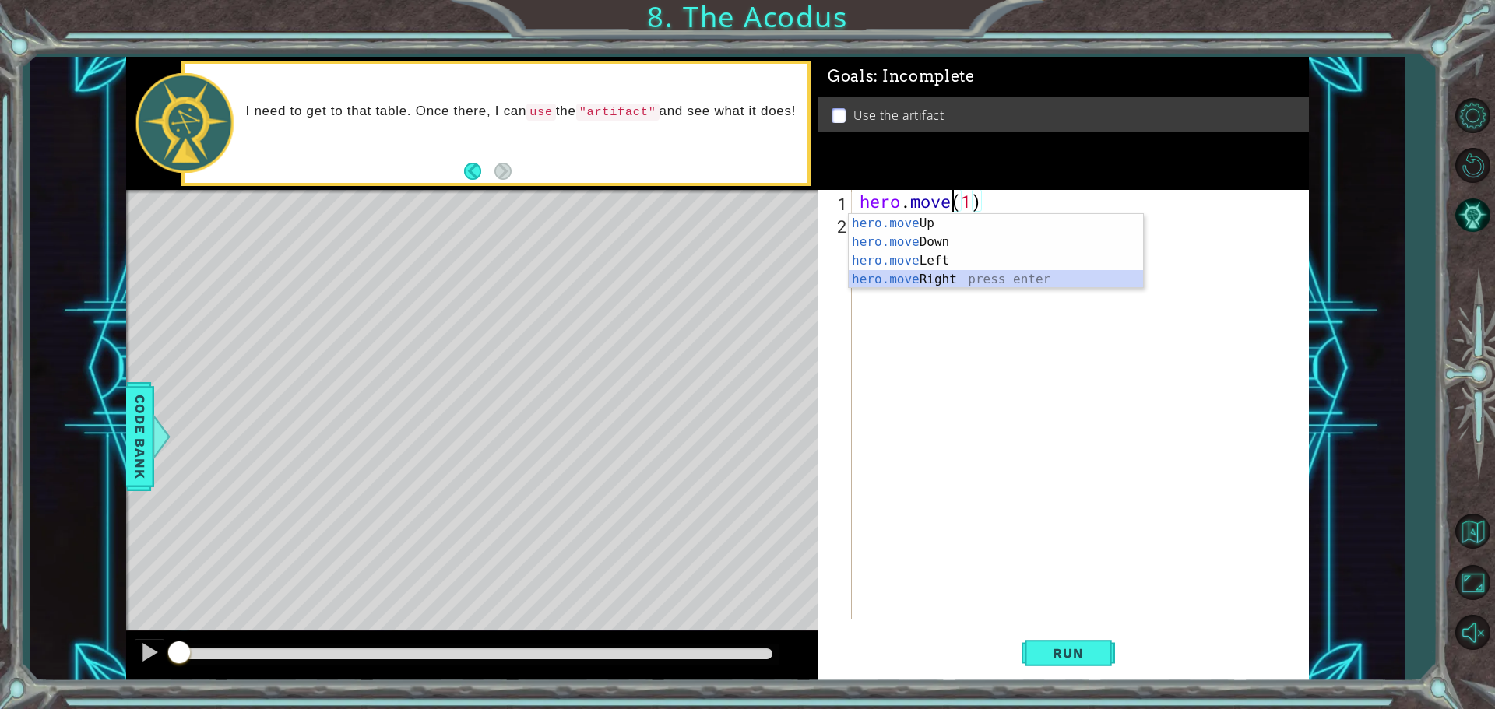
click at [949, 270] on div "hero.move Up press enter hero.move Down press enter hero.move Left press enter …" at bounding box center [996, 270] width 294 height 112
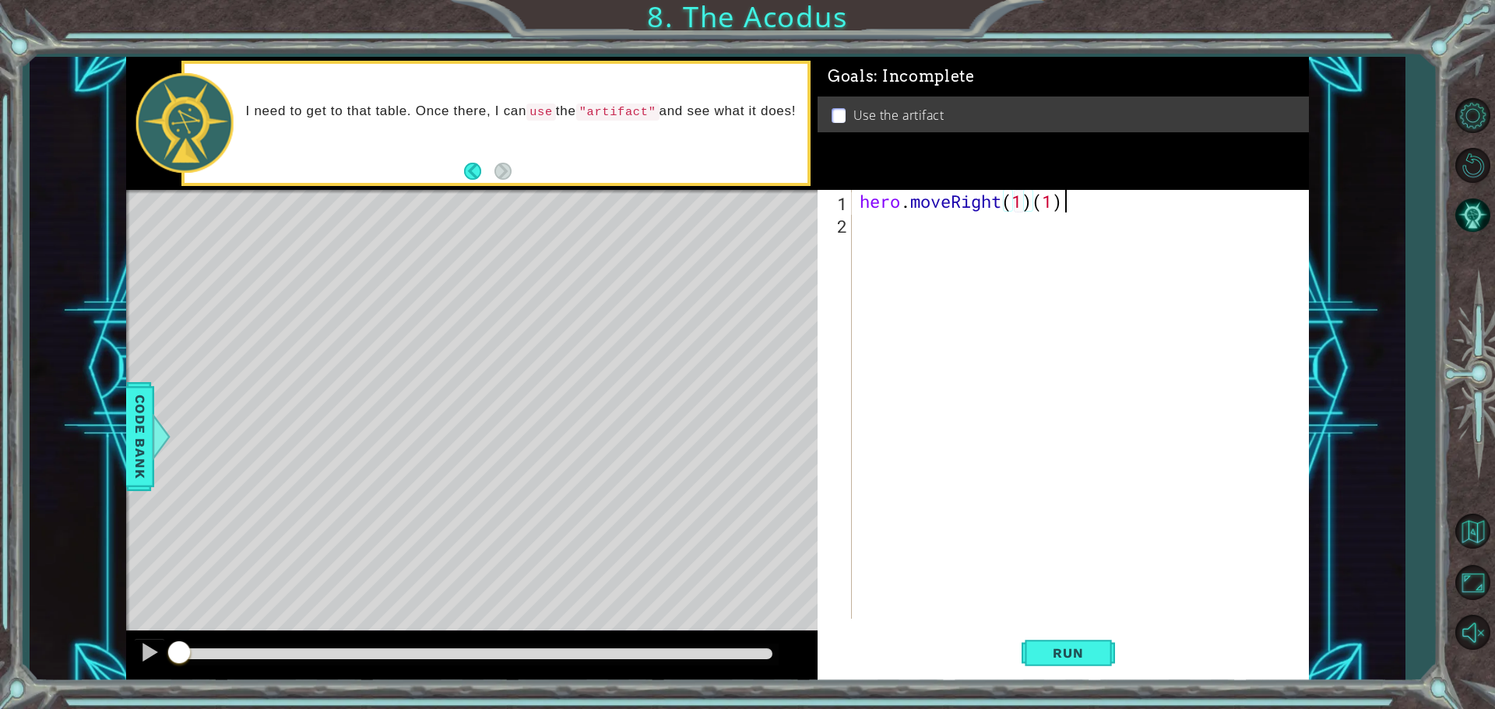
click at [1079, 198] on div "hero . moveRight ( 1 ) ( 1 )" at bounding box center [1083, 427] width 455 height 474
type textarea "hero.moveRight(2)"
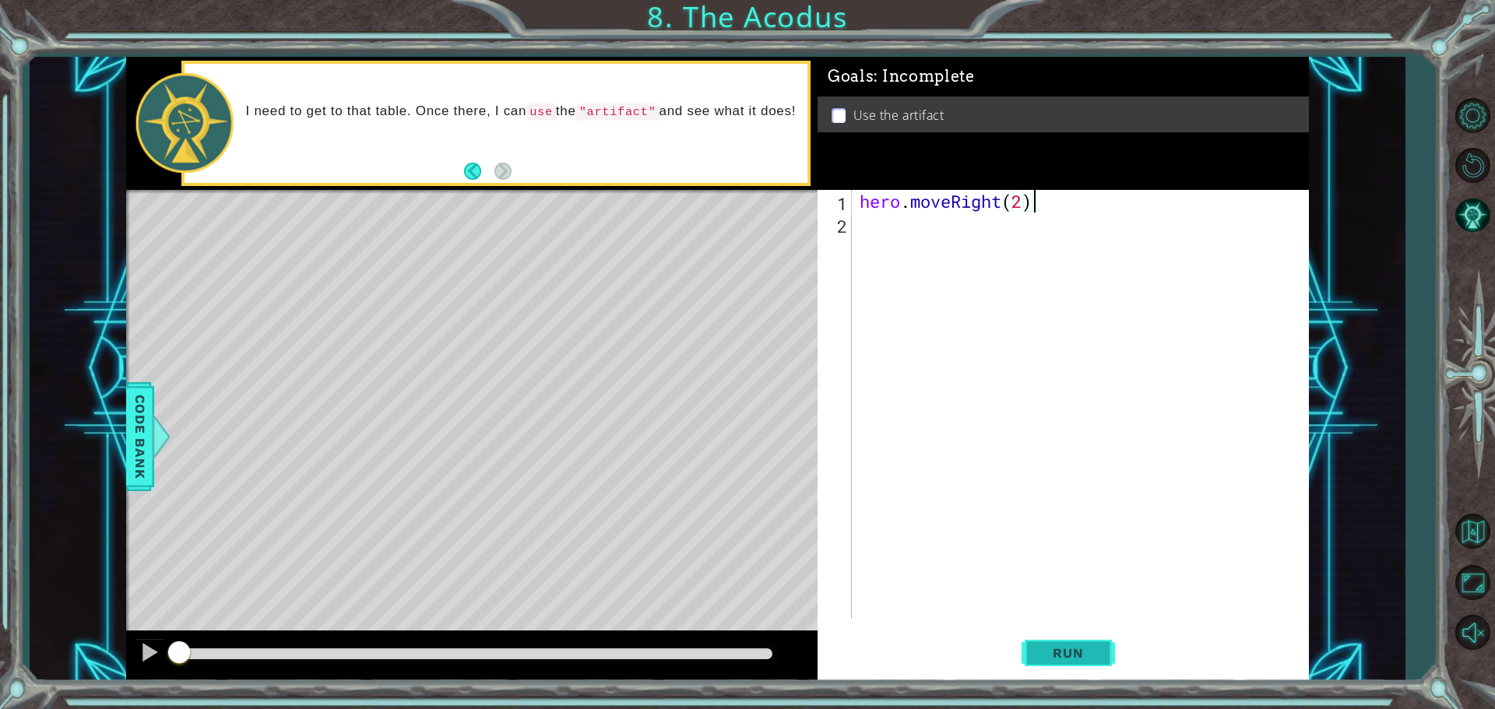
click at [1053, 642] on button "Run" at bounding box center [1067, 652] width 93 height 49
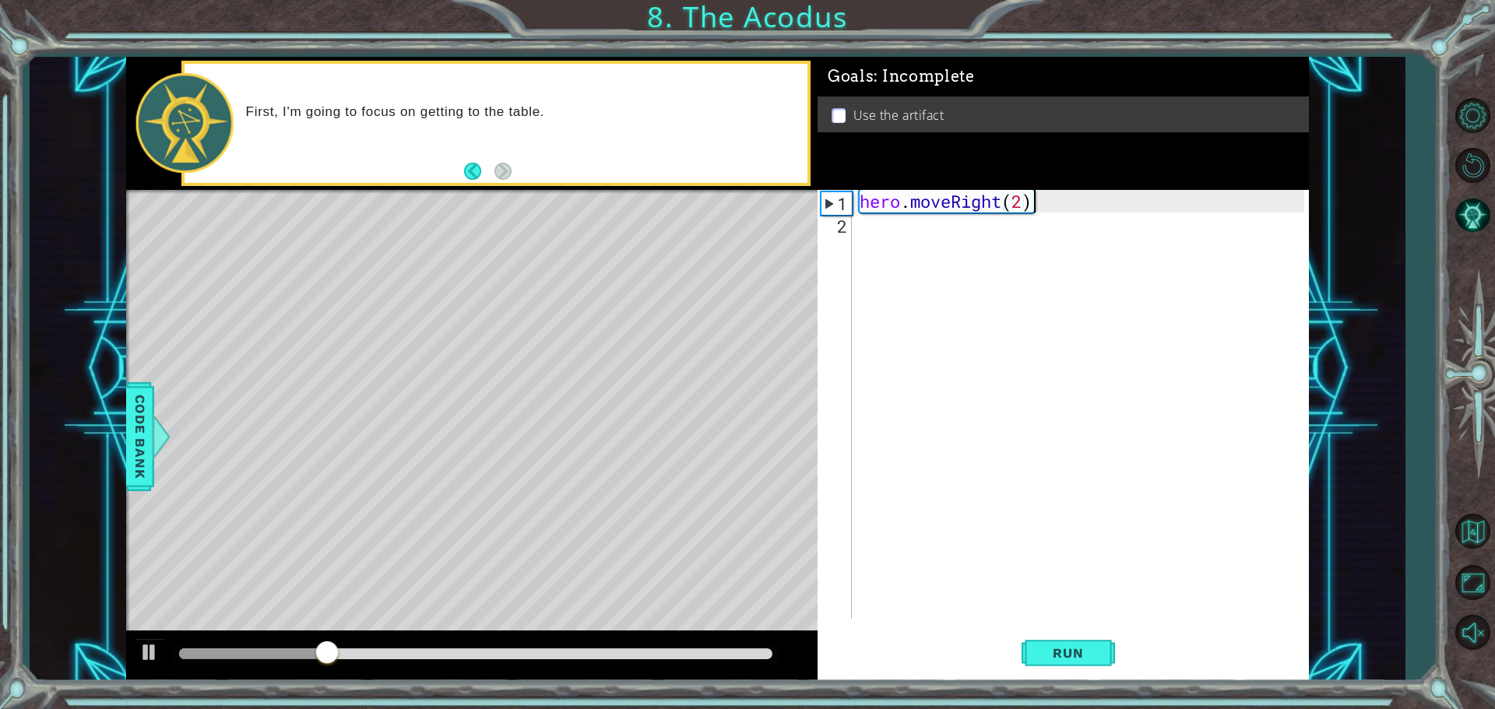
drag, startPoint x: 1070, startPoint y: 203, endPoint x: 439, endPoint y: 209, distance: 630.7
click at [439, 209] on div "1 ההההההההההההההההההההההההההההההההההההההההההההההההההההההההההההההההההההההההההההה…" at bounding box center [717, 369] width 1183 height 624
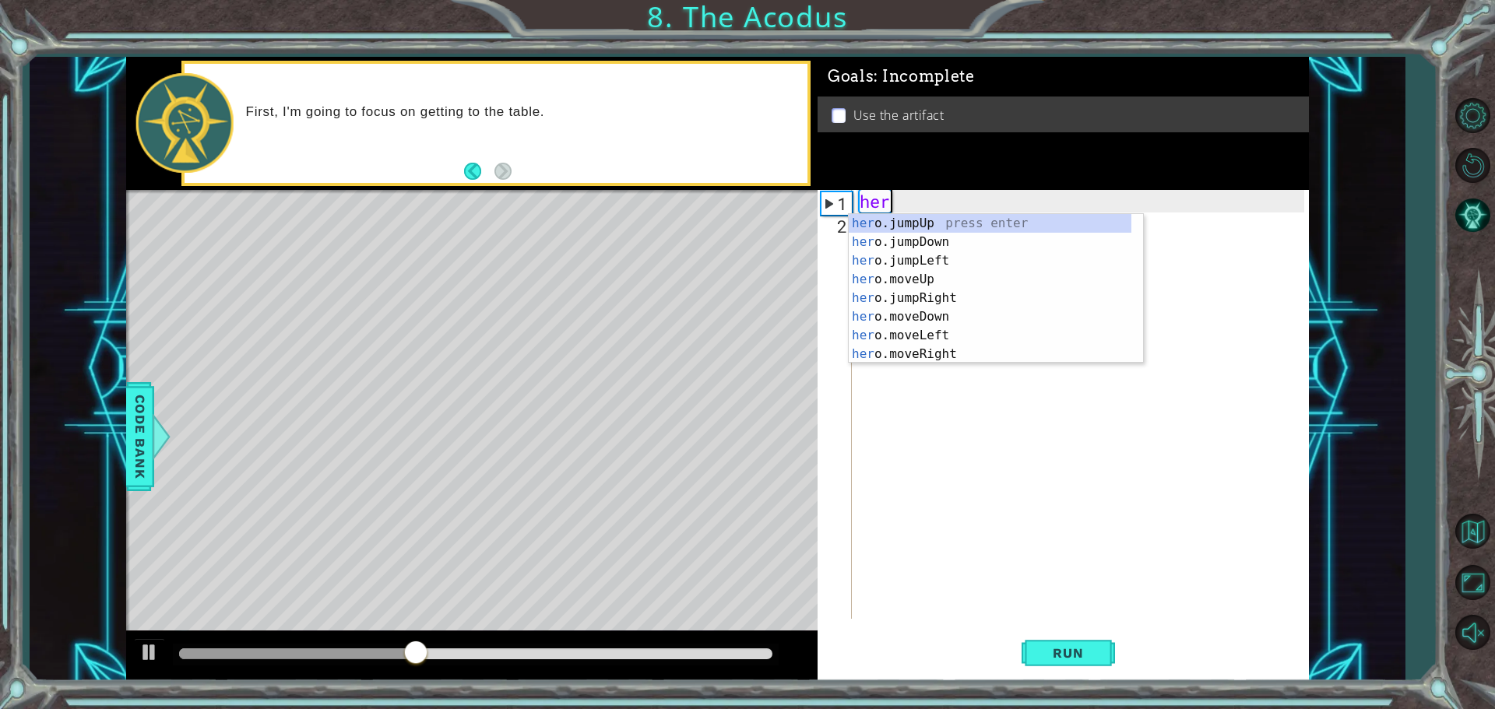
scroll to position [0, 1]
click at [958, 333] on div "hero .jumpUp press enter hero .jumpDown press enter hero .jumpLeft press enter …" at bounding box center [990, 307] width 283 height 187
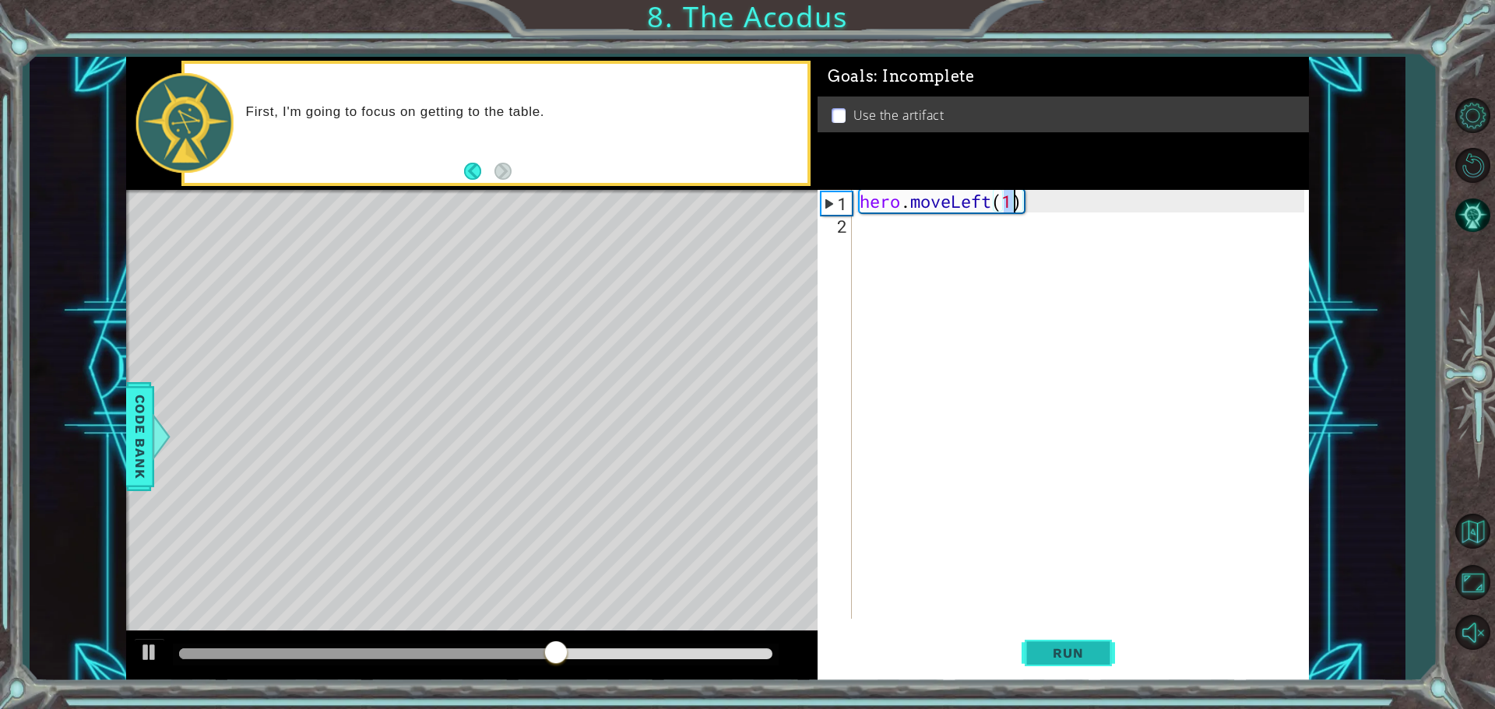
click at [1078, 636] on button "Run" at bounding box center [1067, 652] width 93 height 49
click at [990, 195] on div "hero . moveLeft ( 1 )" at bounding box center [1083, 427] width 455 height 474
click at [1032, 658] on button "Run" at bounding box center [1067, 652] width 93 height 49
click at [1003, 202] on div "hero . moveUp ( 1 )" at bounding box center [1083, 427] width 455 height 474
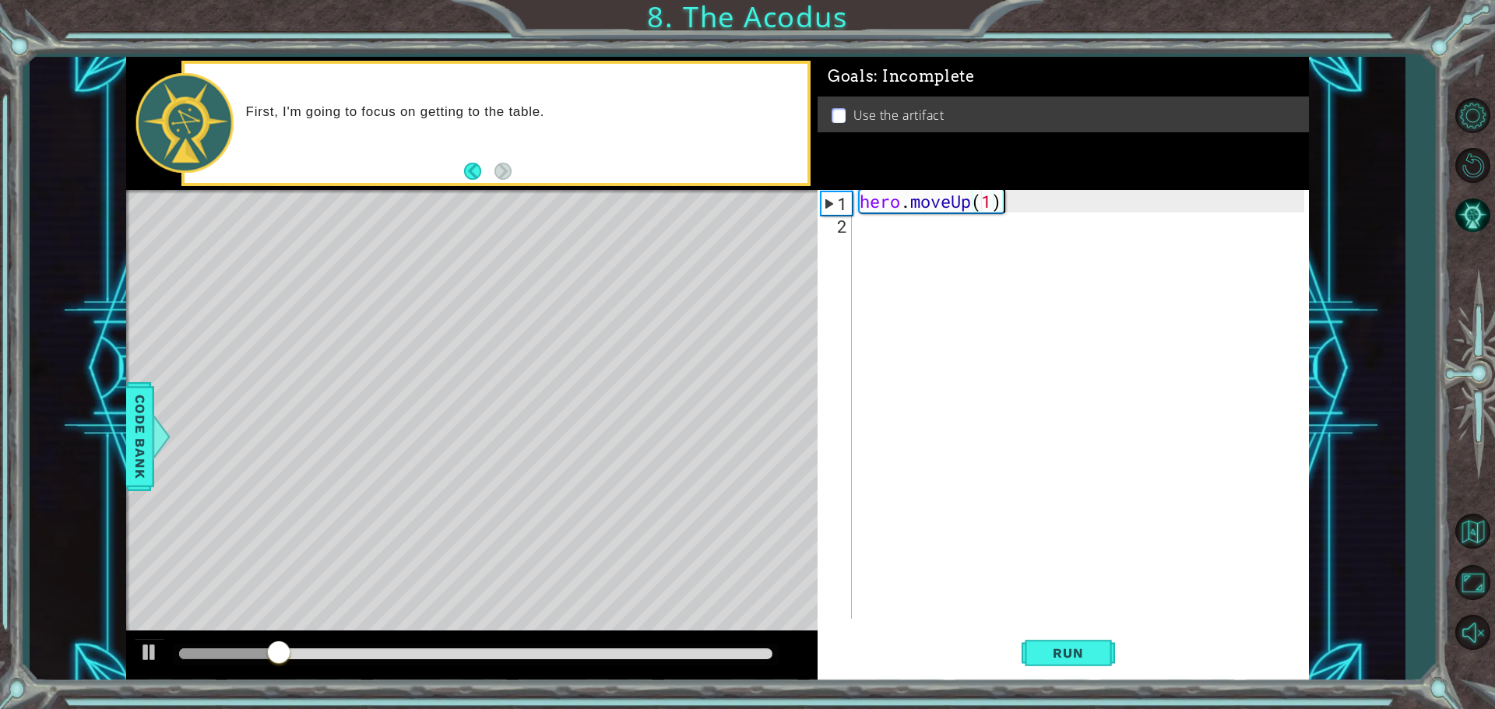
click at [988, 210] on div "hero . moveUp ( 1 )" at bounding box center [1083, 427] width 455 height 474
type textarea "hero.moveUp(2)"
click at [1067, 255] on div "hero . moveUp ( 2 )" at bounding box center [1083, 427] width 455 height 474
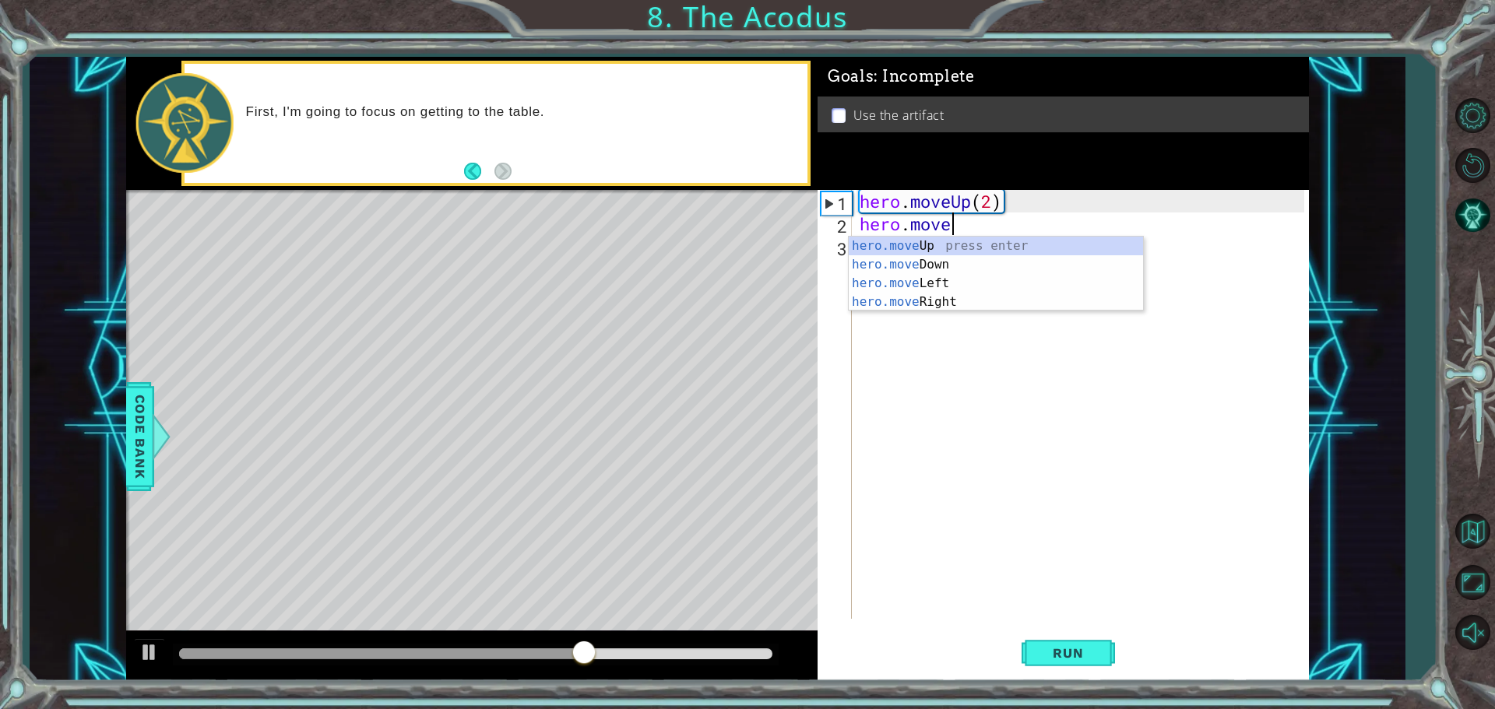
scroll to position [0, 3]
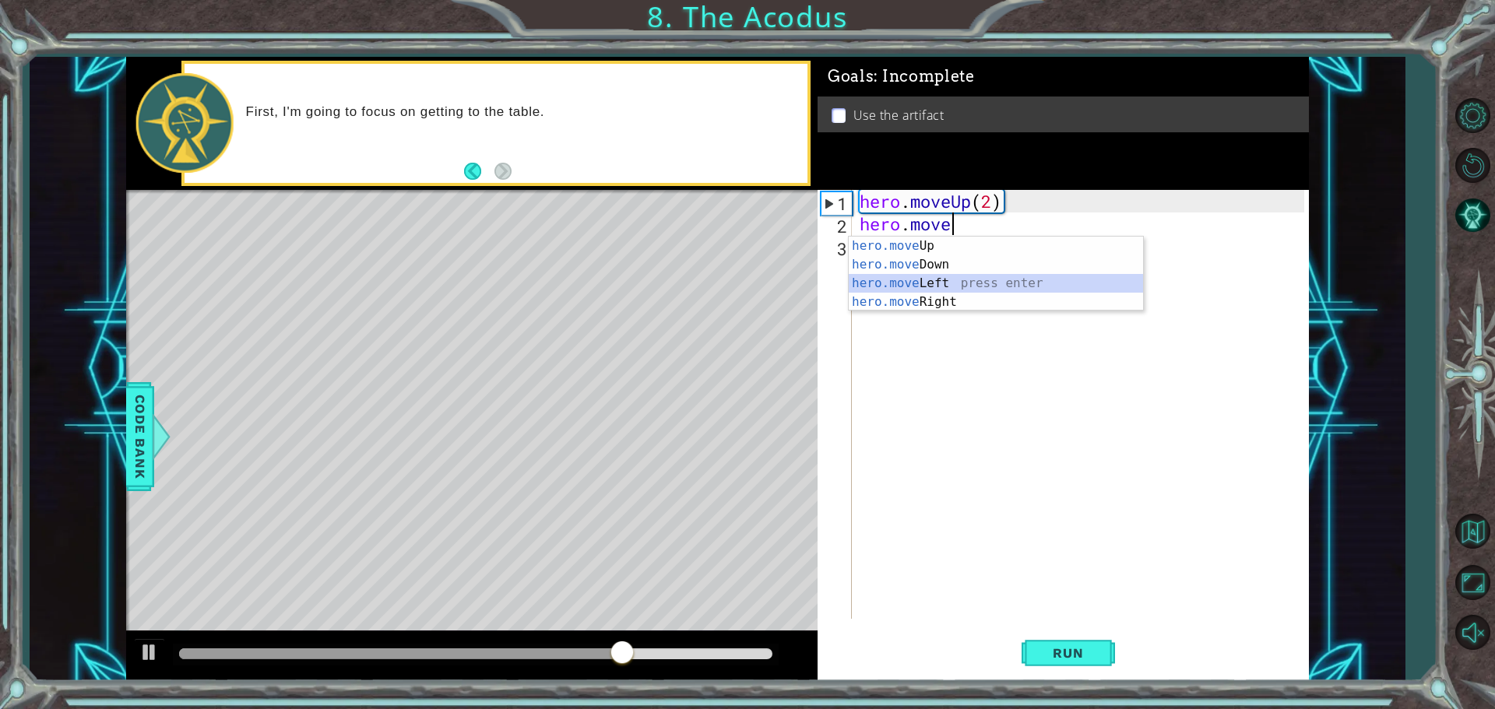
click at [953, 280] on div "hero.move Up press enter hero.move Down press enter hero.move Left press enter …" at bounding box center [996, 293] width 294 height 112
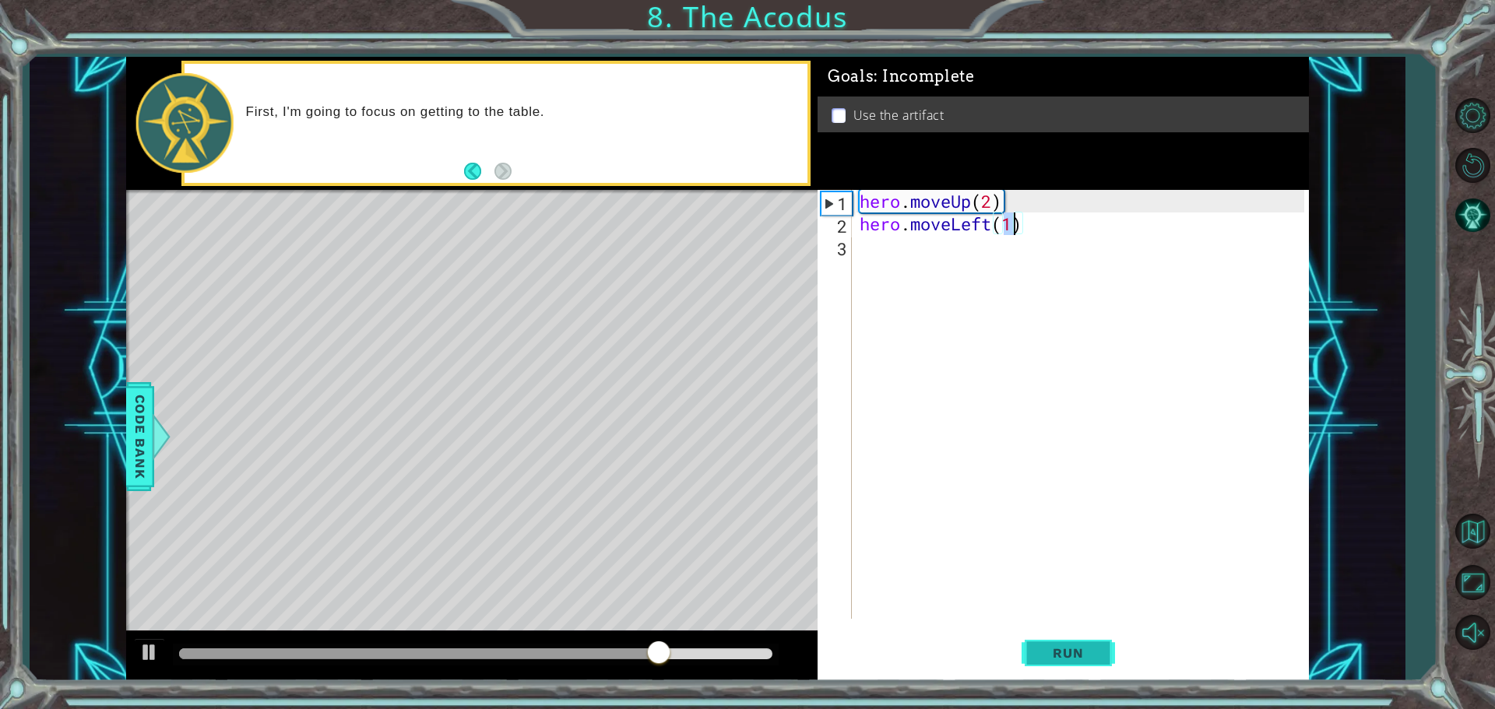
type textarea "hero.moveLeft(1)"
click at [1099, 649] on span "Run" at bounding box center [1068, 653] width 62 height 16
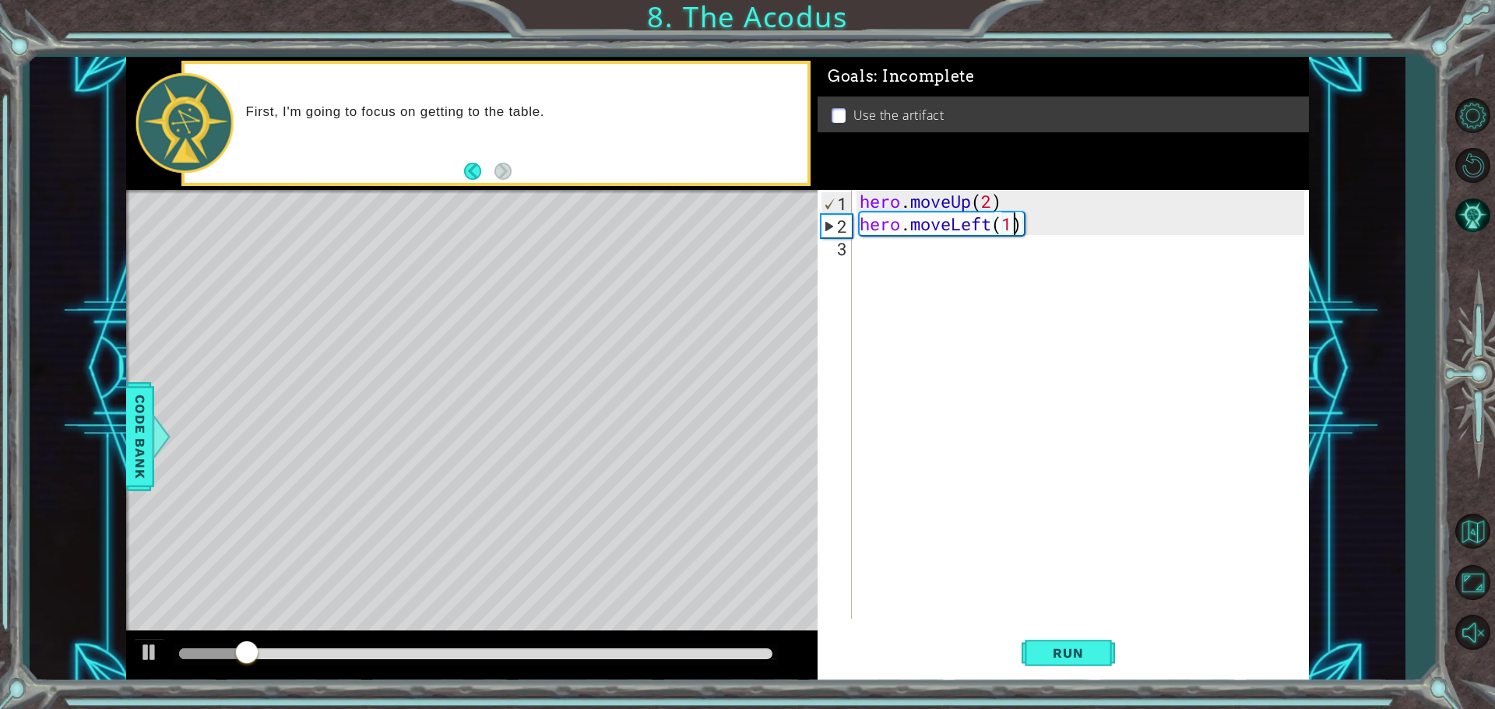
click at [884, 253] on div "hero . moveUp ( 2 ) hero . moveLeft ( 1 )" at bounding box center [1083, 427] width 455 height 474
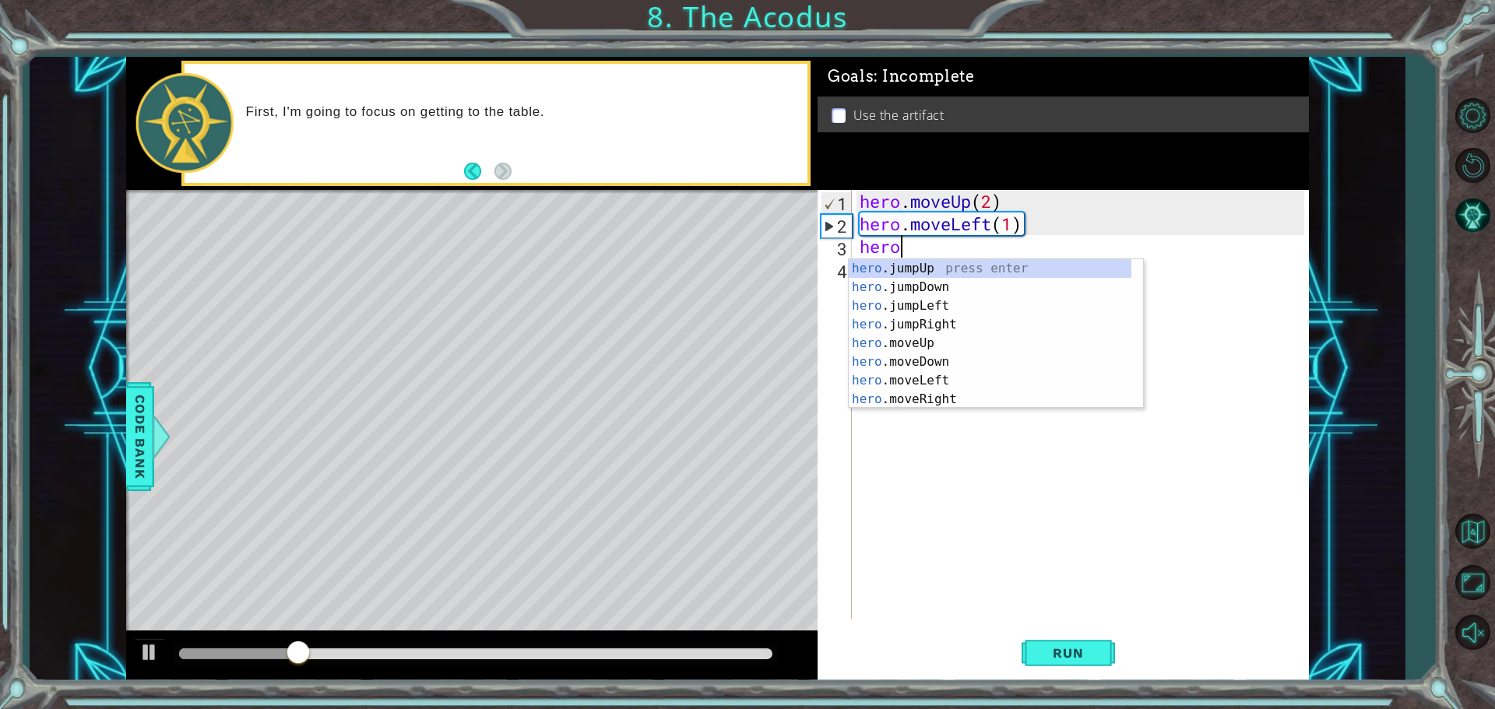
scroll to position [0, 1]
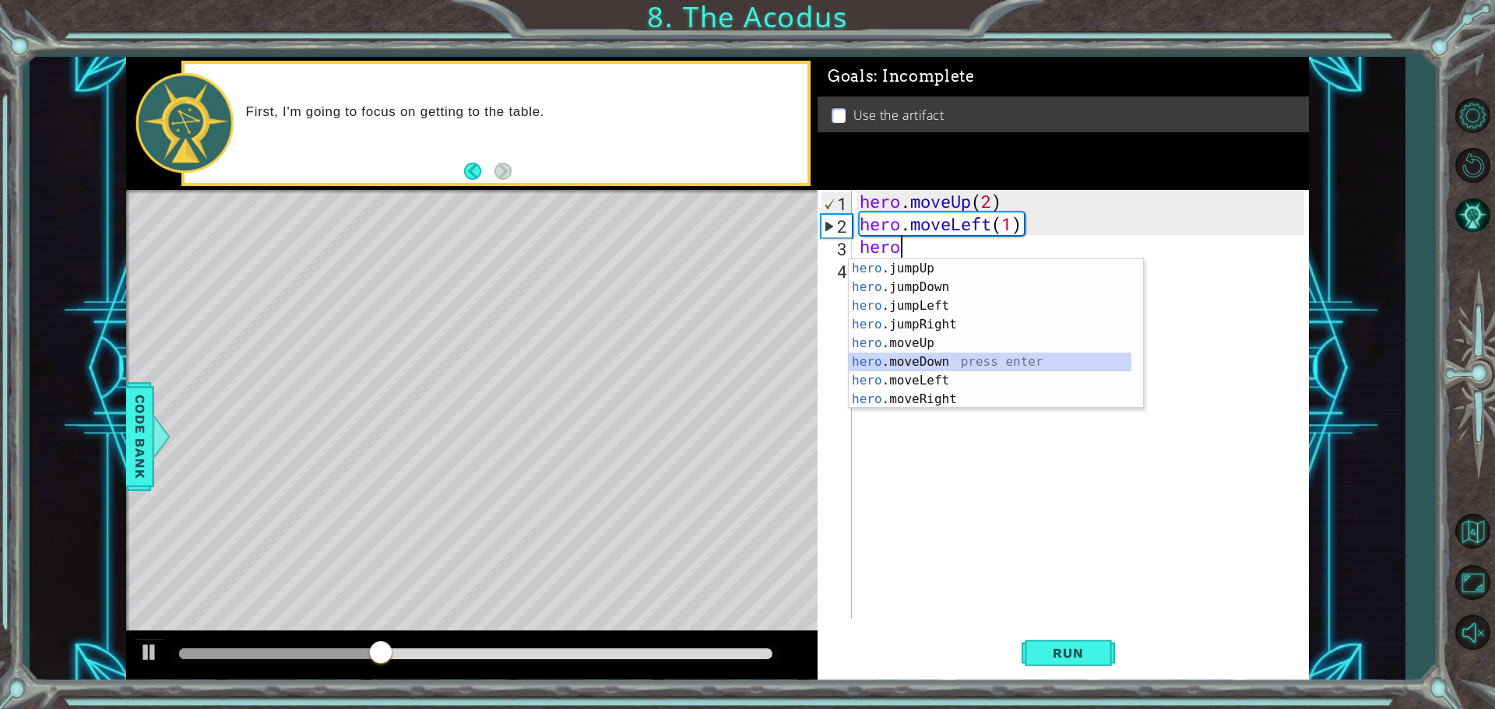
click at [958, 359] on div "hero .jumpUp press enter hero .jumpDown press enter hero .jumpLeft press enter …" at bounding box center [990, 352] width 283 height 187
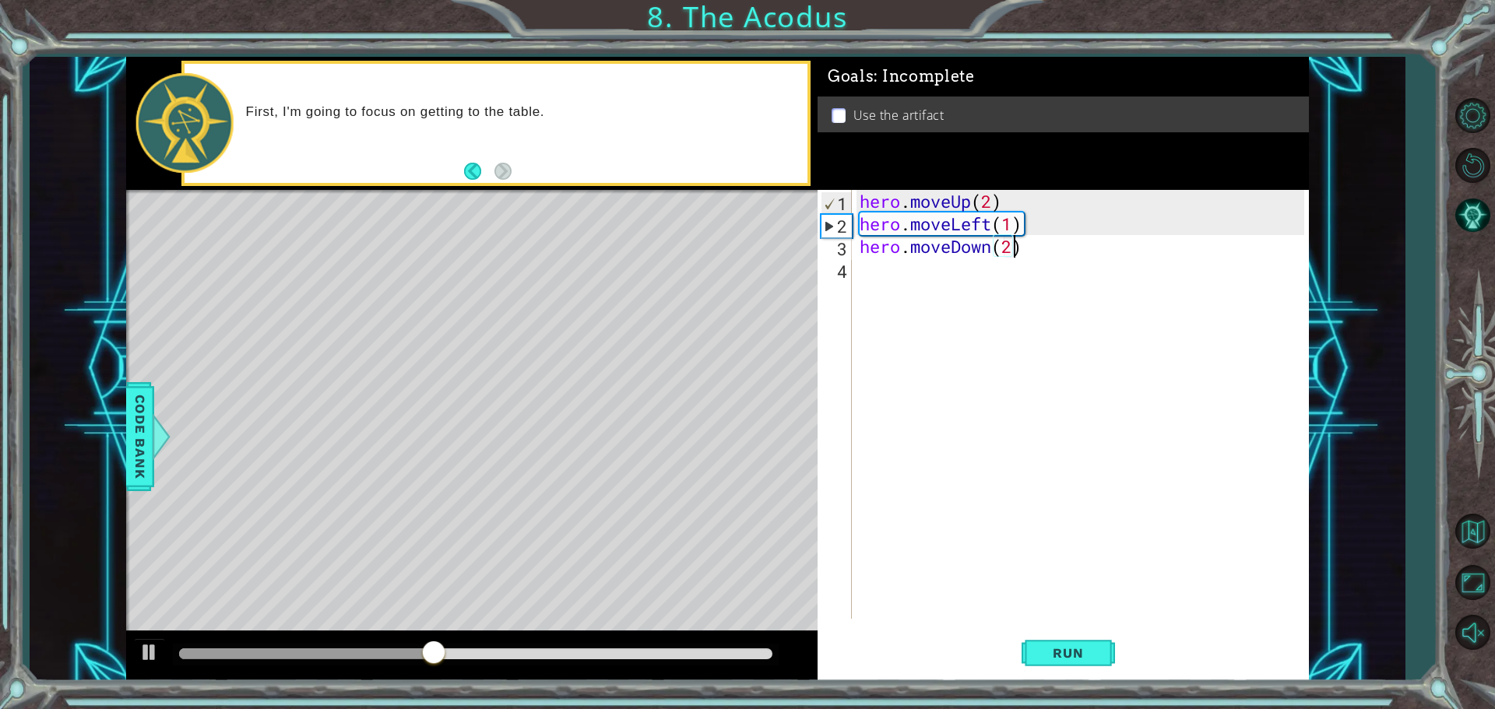
scroll to position [0, 6]
type textarea "hero.moveDown(2)"
click at [1094, 643] on button "Run" at bounding box center [1067, 652] width 93 height 49
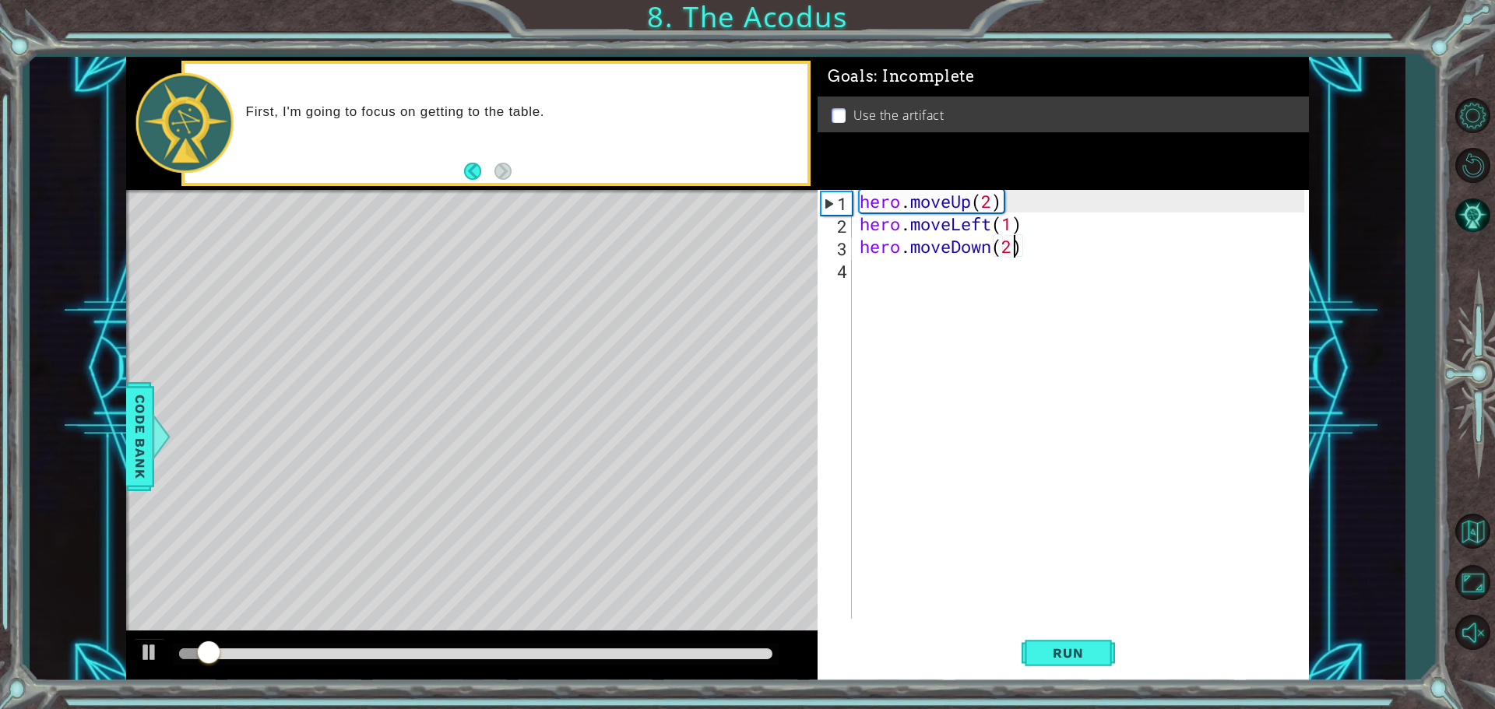
click at [862, 289] on div "hero . moveUp ( 2 ) hero . moveLeft ( 1 ) hero . moveDown ( 2 )" at bounding box center [1083, 427] width 455 height 474
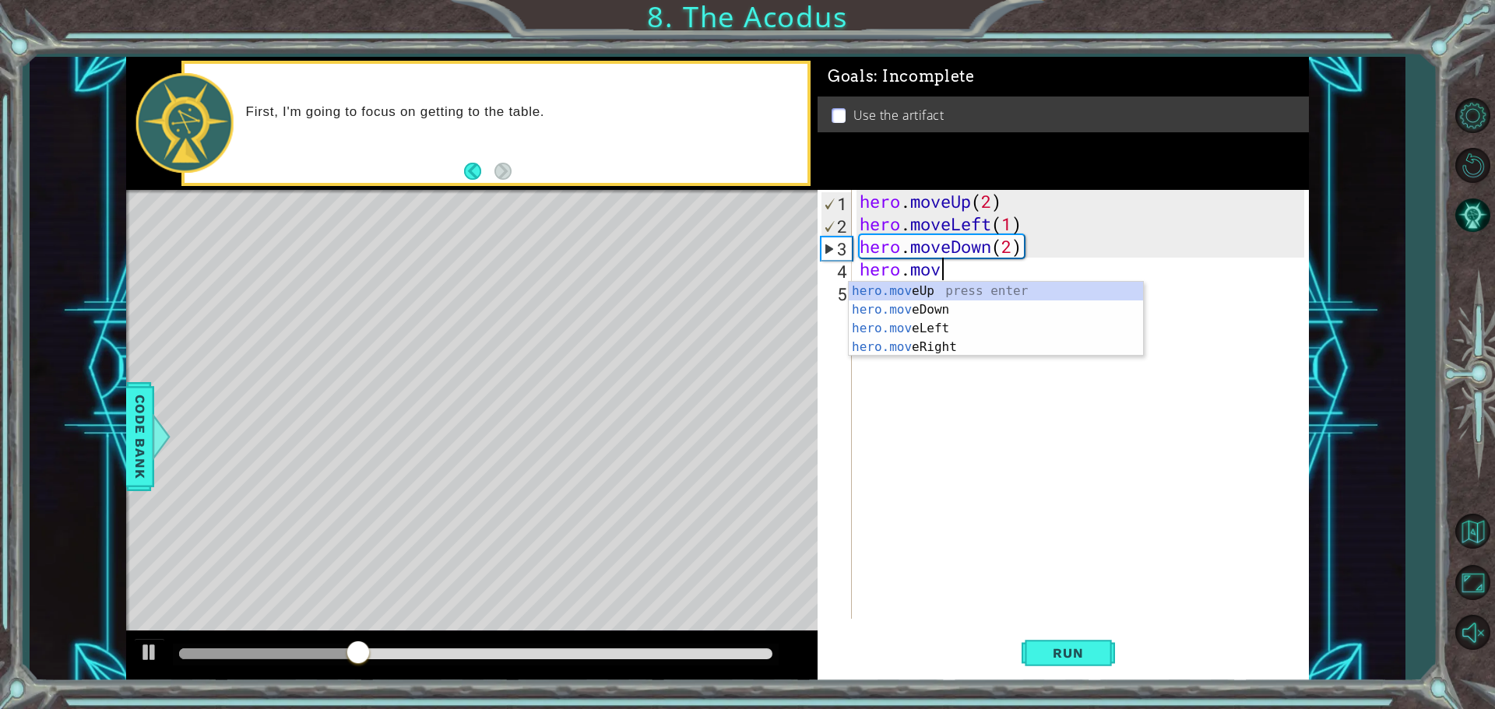
scroll to position [0, 3]
click at [927, 330] on div "hero.move Up press enter hero.move Down press enter hero.move Left press enter …" at bounding box center [996, 338] width 294 height 112
type textarea "hero.moveLeft(1)"
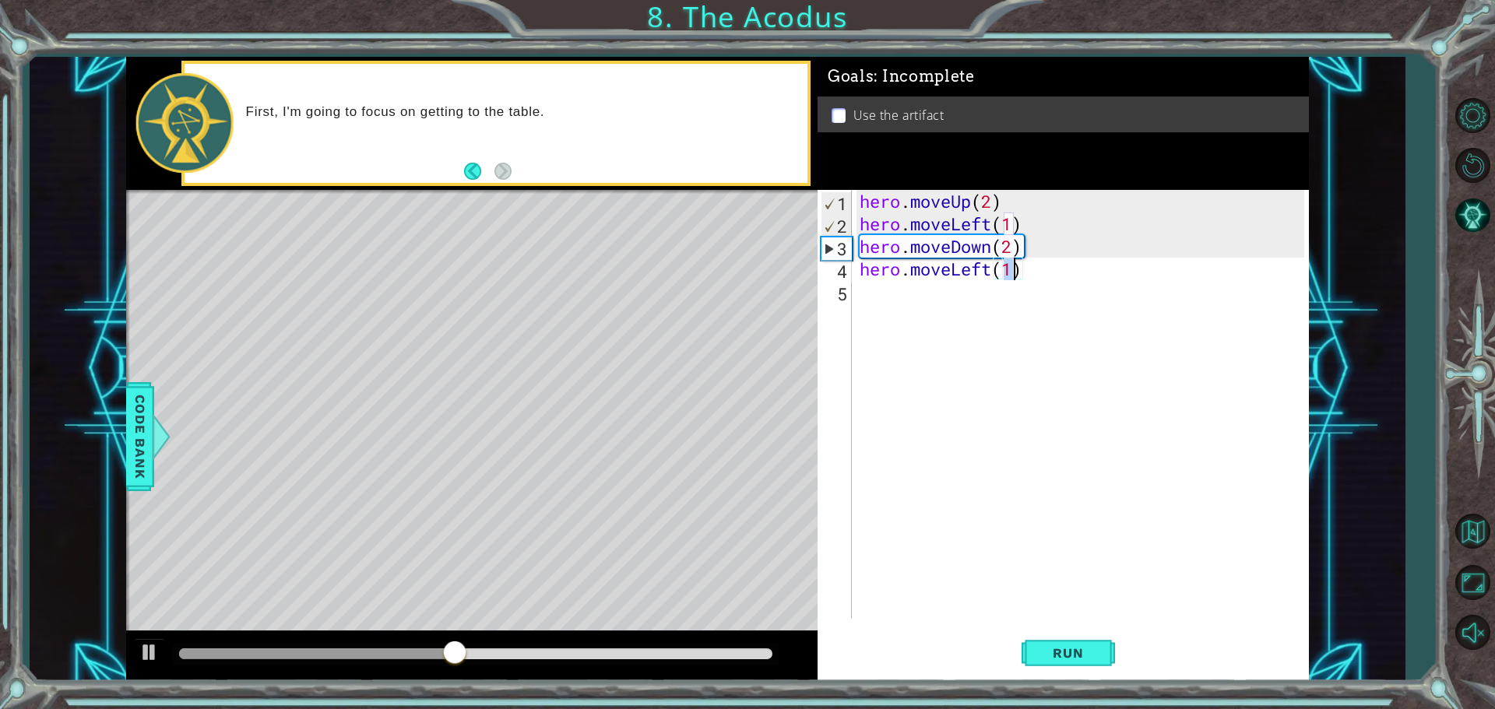
click at [920, 318] on div "hero . moveUp ( 2 ) hero . moveLeft ( 1 ) hero . moveDown ( 2 ) hero . moveLeft…" at bounding box center [1083, 427] width 455 height 474
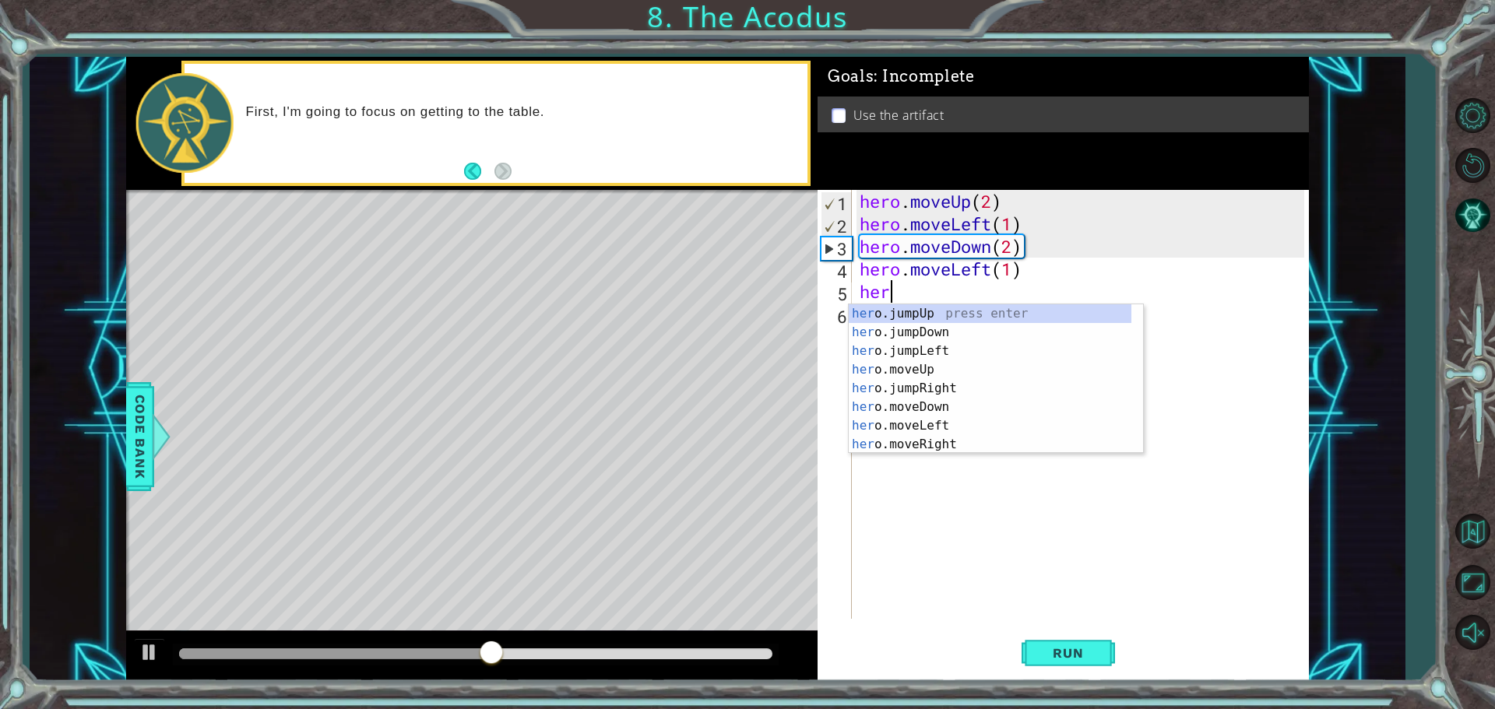
type textarea "hero"
click at [912, 353] on div "hero .jumpUp press enter hero .jumpDown press enter hero .jumpLeft press enter …" at bounding box center [990, 397] width 283 height 187
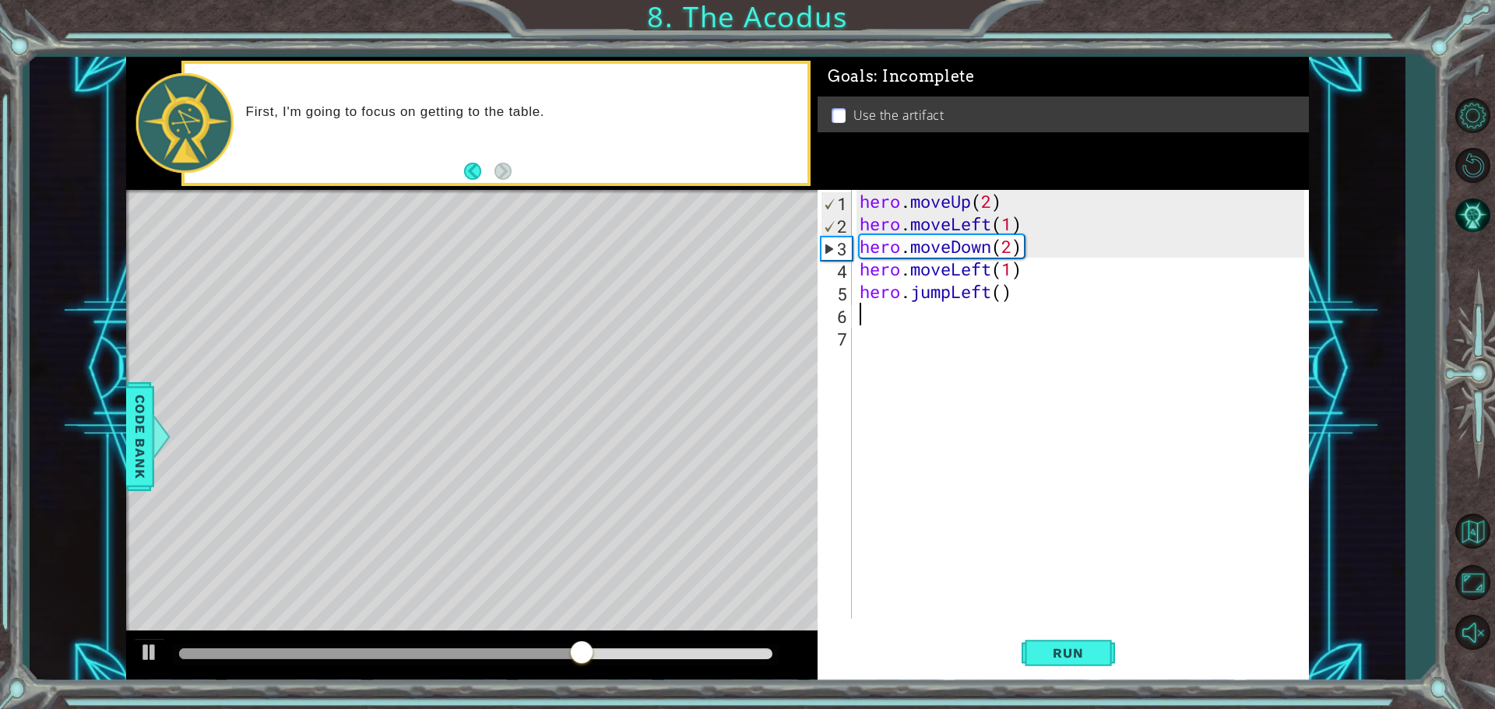
scroll to position [0, 0]
click at [1090, 656] on span "Run" at bounding box center [1068, 653] width 62 height 16
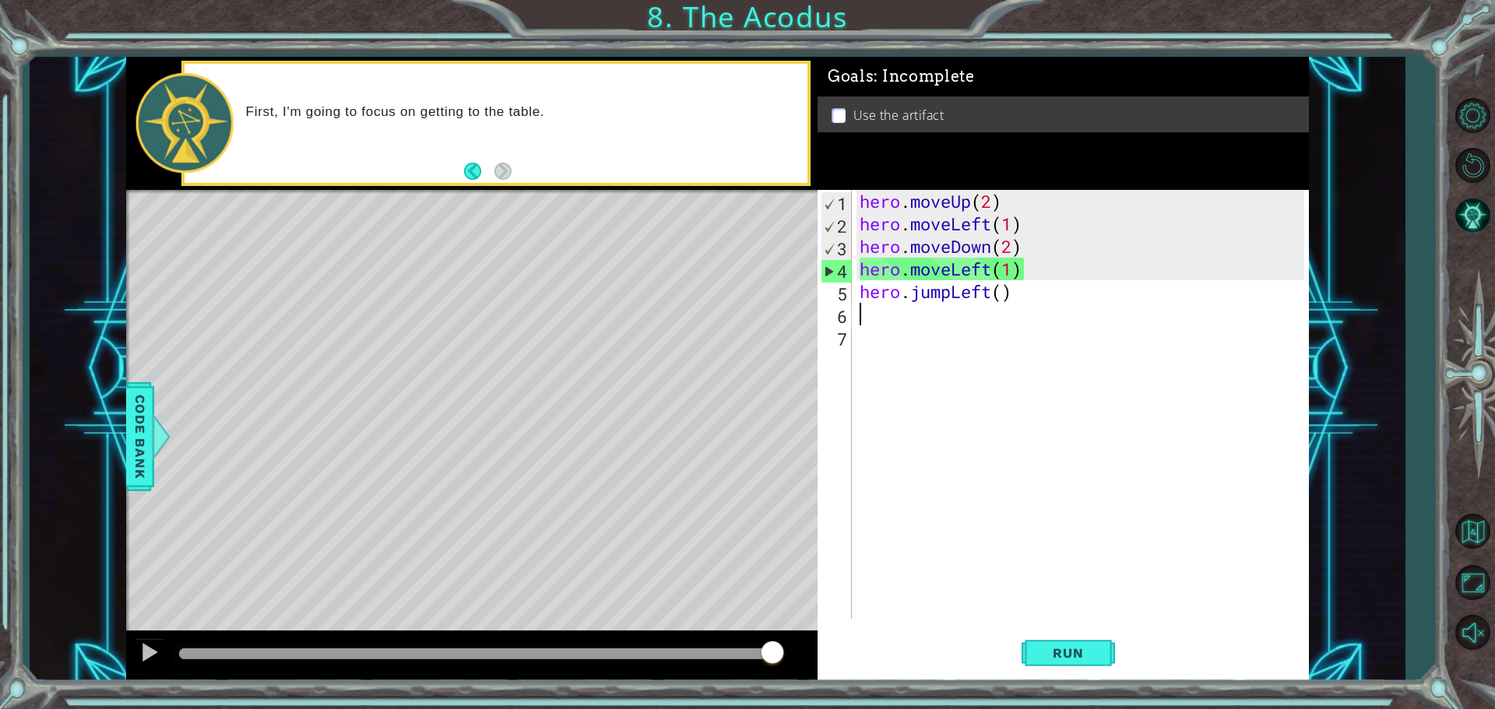
click at [1000, 287] on div "hero . moveUp ( 2 ) hero . moveLeft ( 1 ) hero . moveDown ( 2 ) hero . moveLeft…" at bounding box center [1083, 427] width 455 height 474
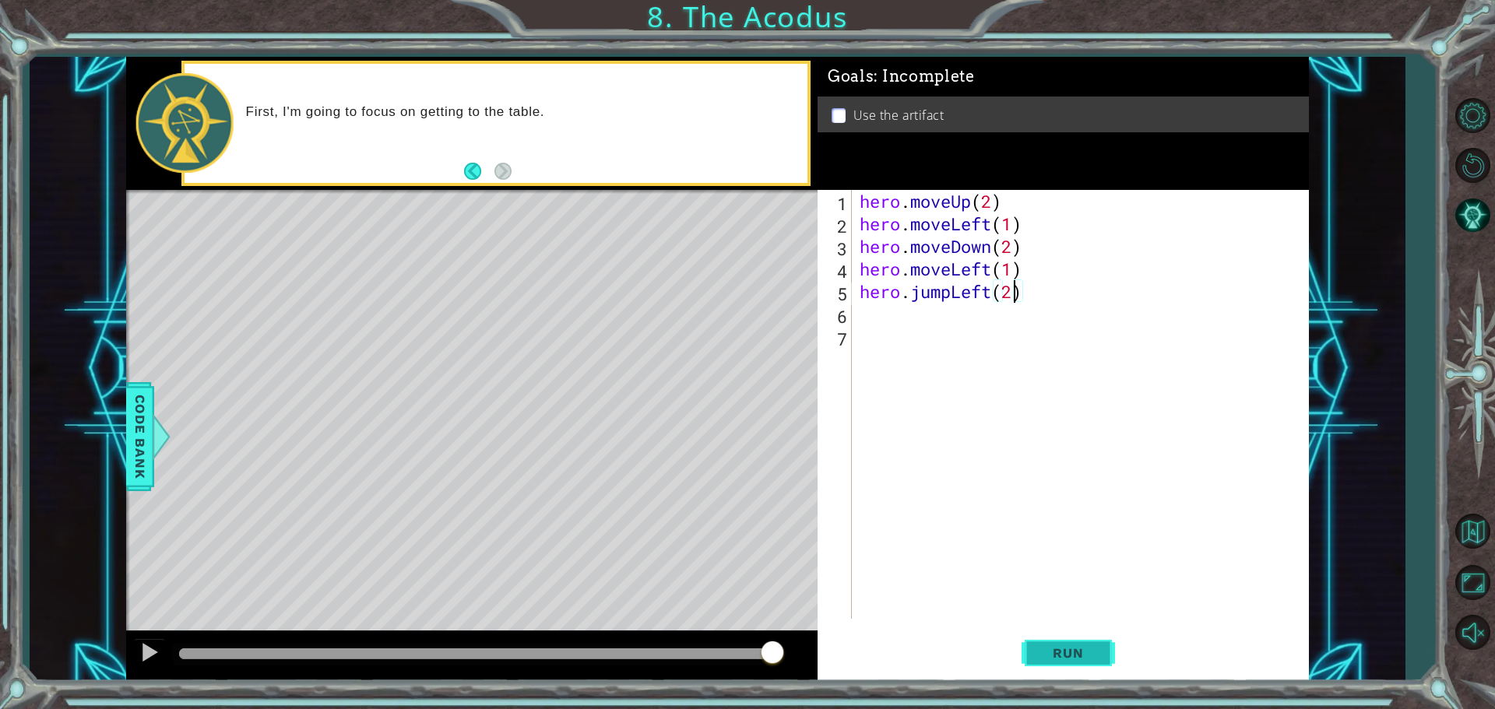
click at [1059, 641] on button "Run" at bounding box center [1067, 652] width 93 height 49
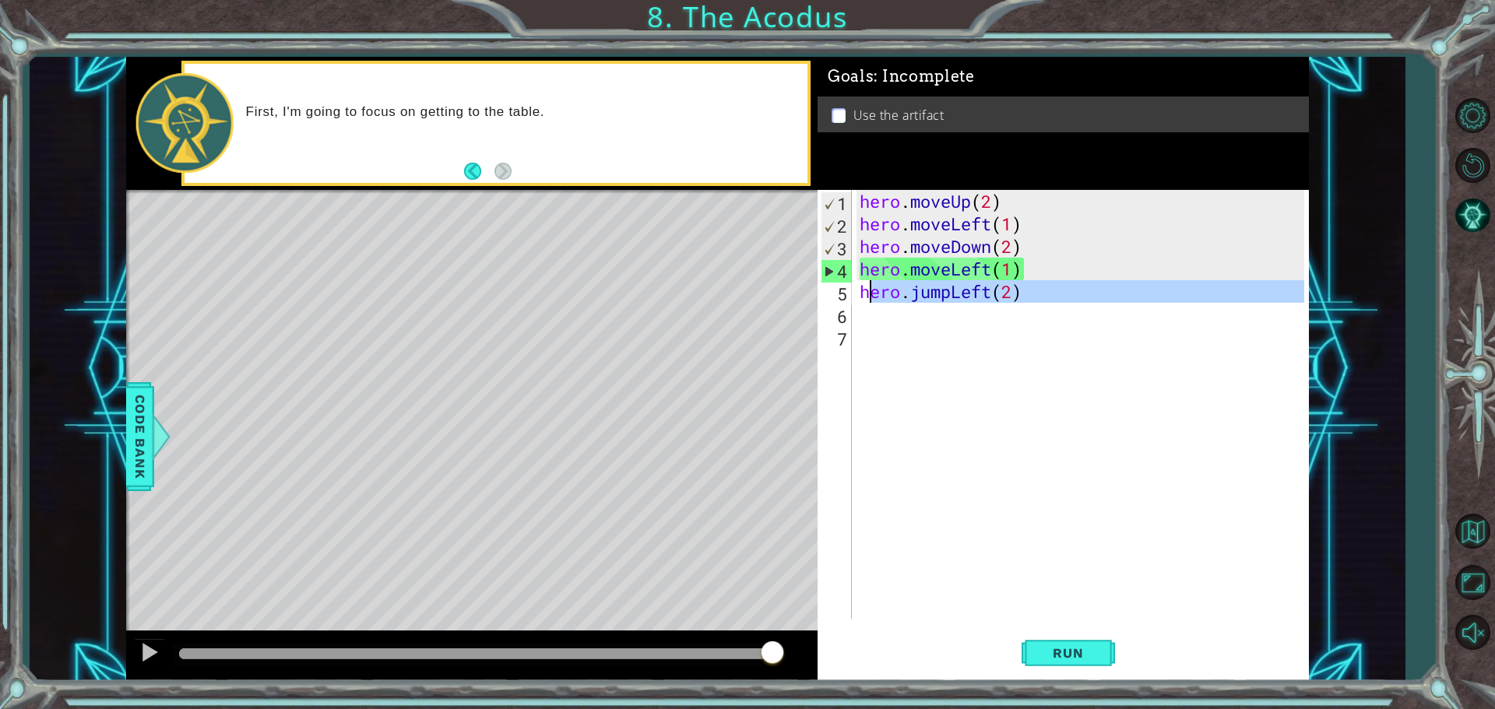
drag, startPoint x: 1058, startPoint y: 303, endPoint x: 866, endPoint y: 299, distance: 192.3
click at [866, 299] on div "hero . moveUp ( 2 ) hero . moveLeft ( 1 ) hero . moveDown ( 2 ) hero . moveLeft…" at bounding box center [1083, 427] width 455 height 474
type textarea "h"
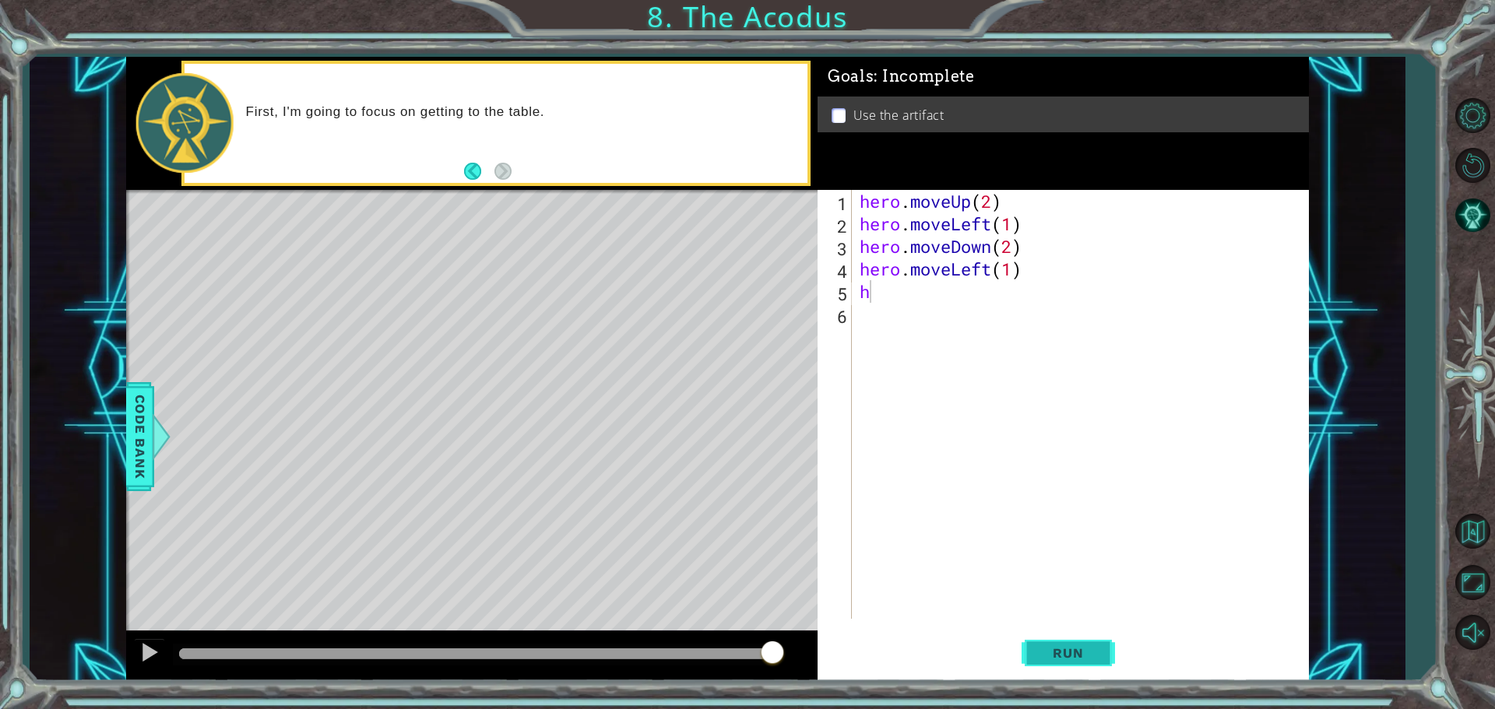
click at [1029, 651] on button "Run" at bounding box center [1067, 652] width 93 height 49
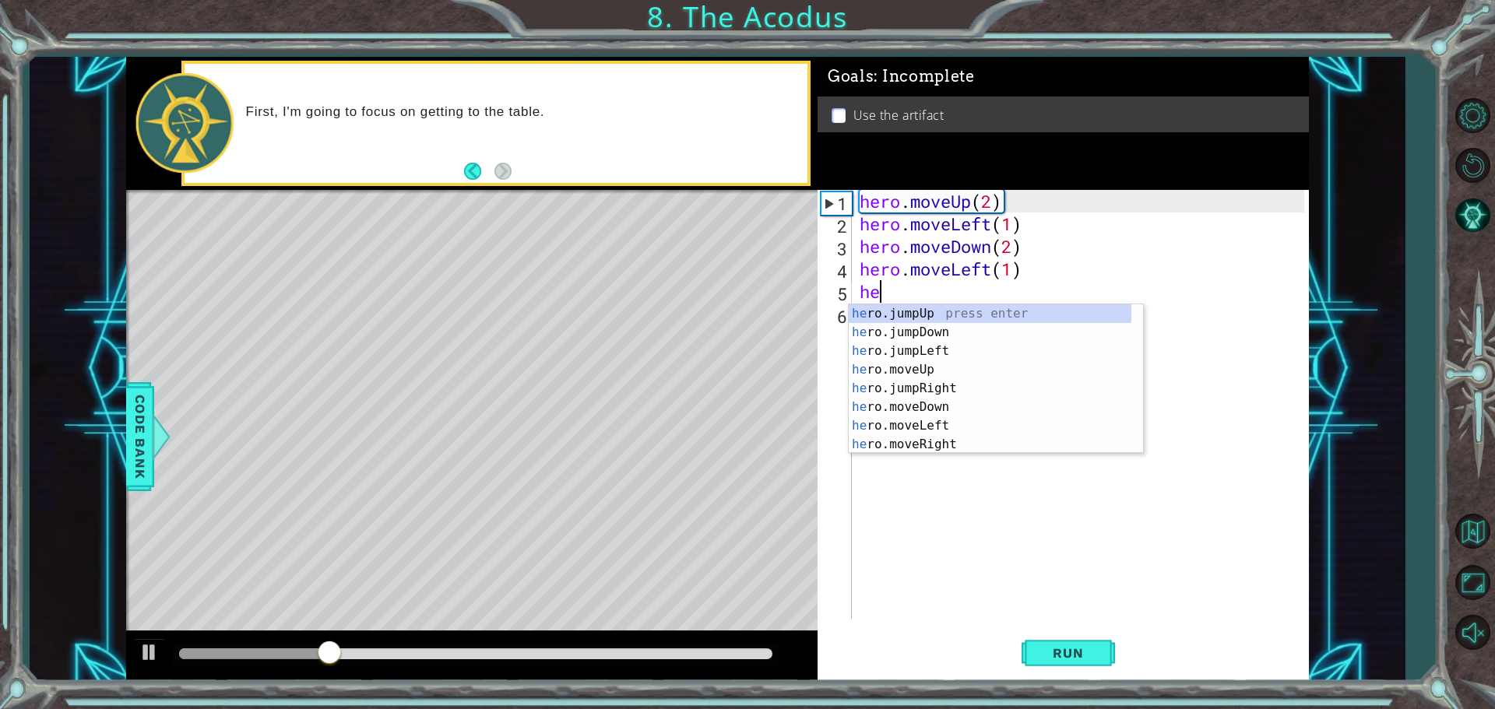
type textarea "hero"
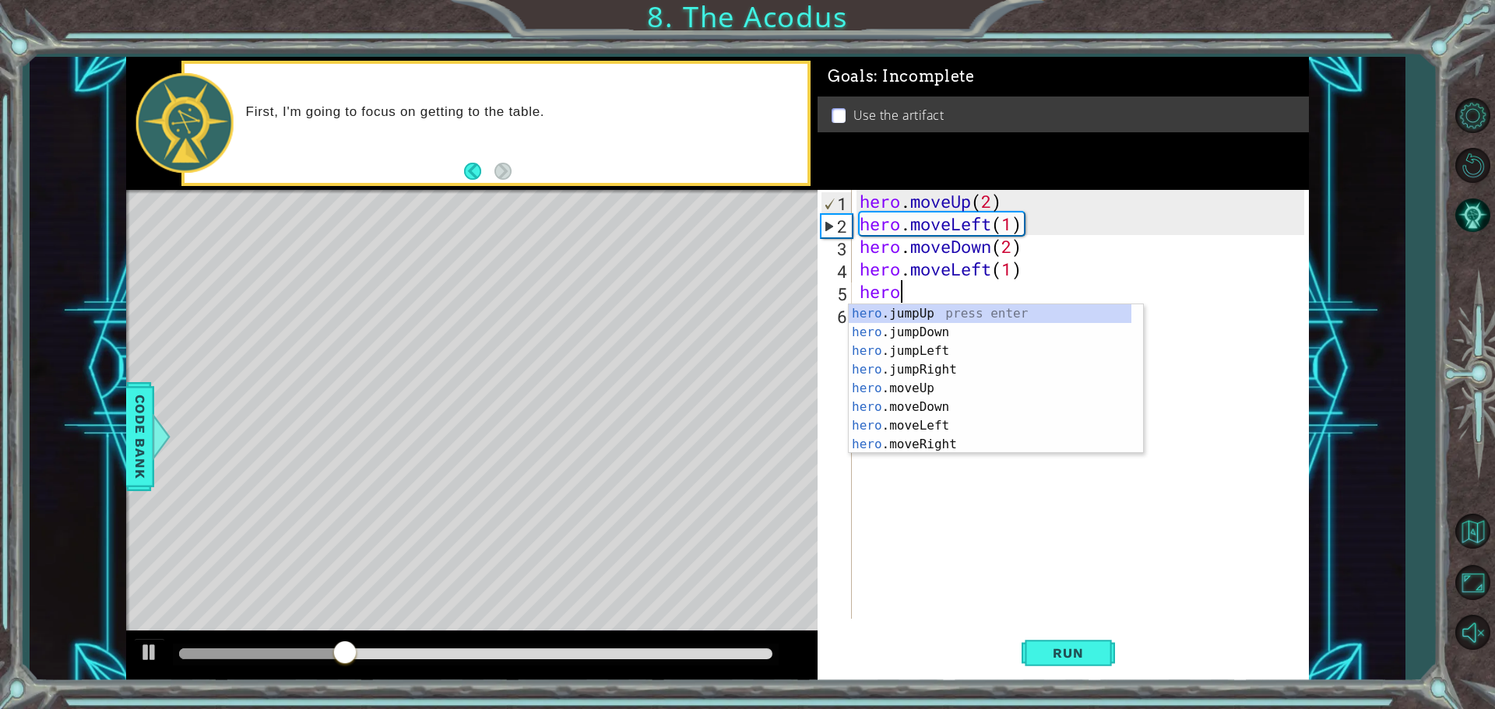
scroll to position [0, 1]
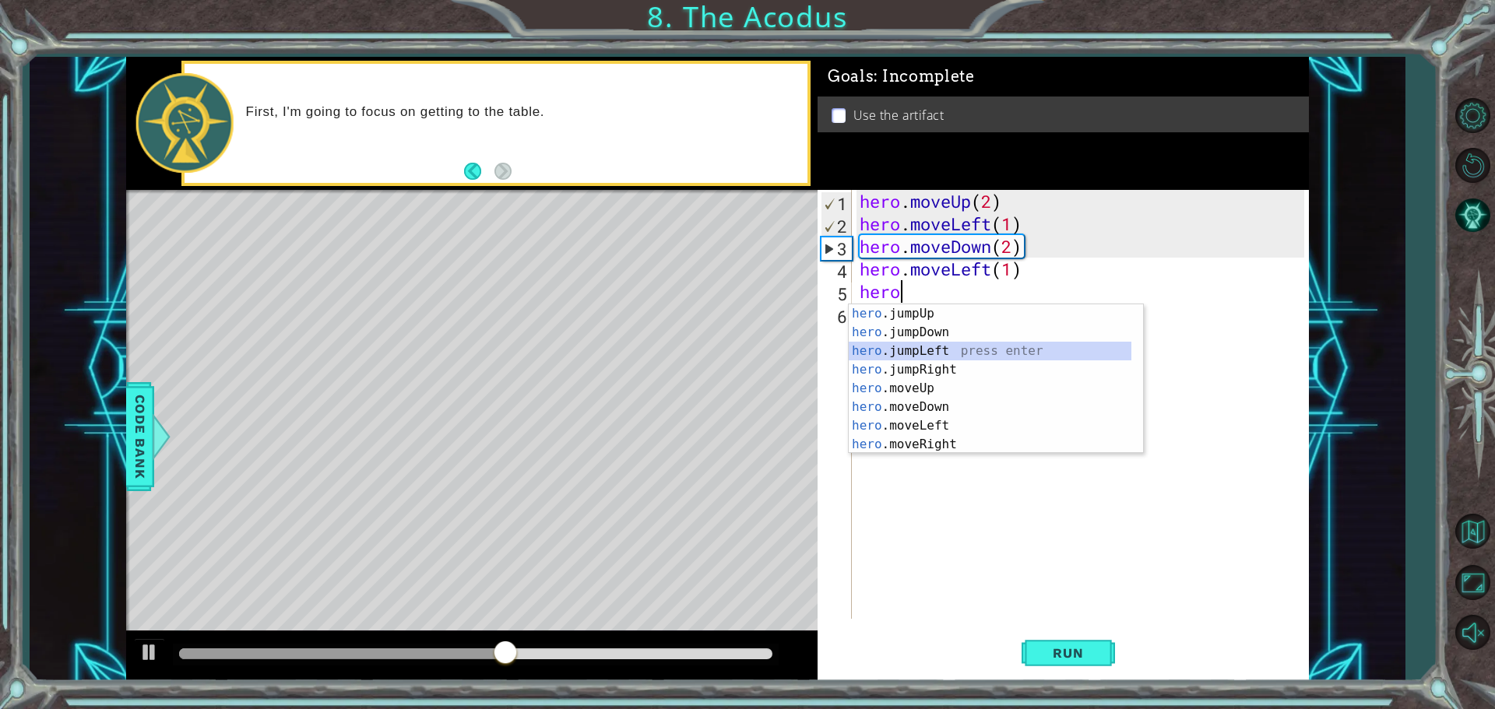
click at [885, 358] on div "hero .jumpUp press enter hero .jumpDown press enter hero .jumpLeft press enter …" at bounding box center [990, 397] width 283 height 187
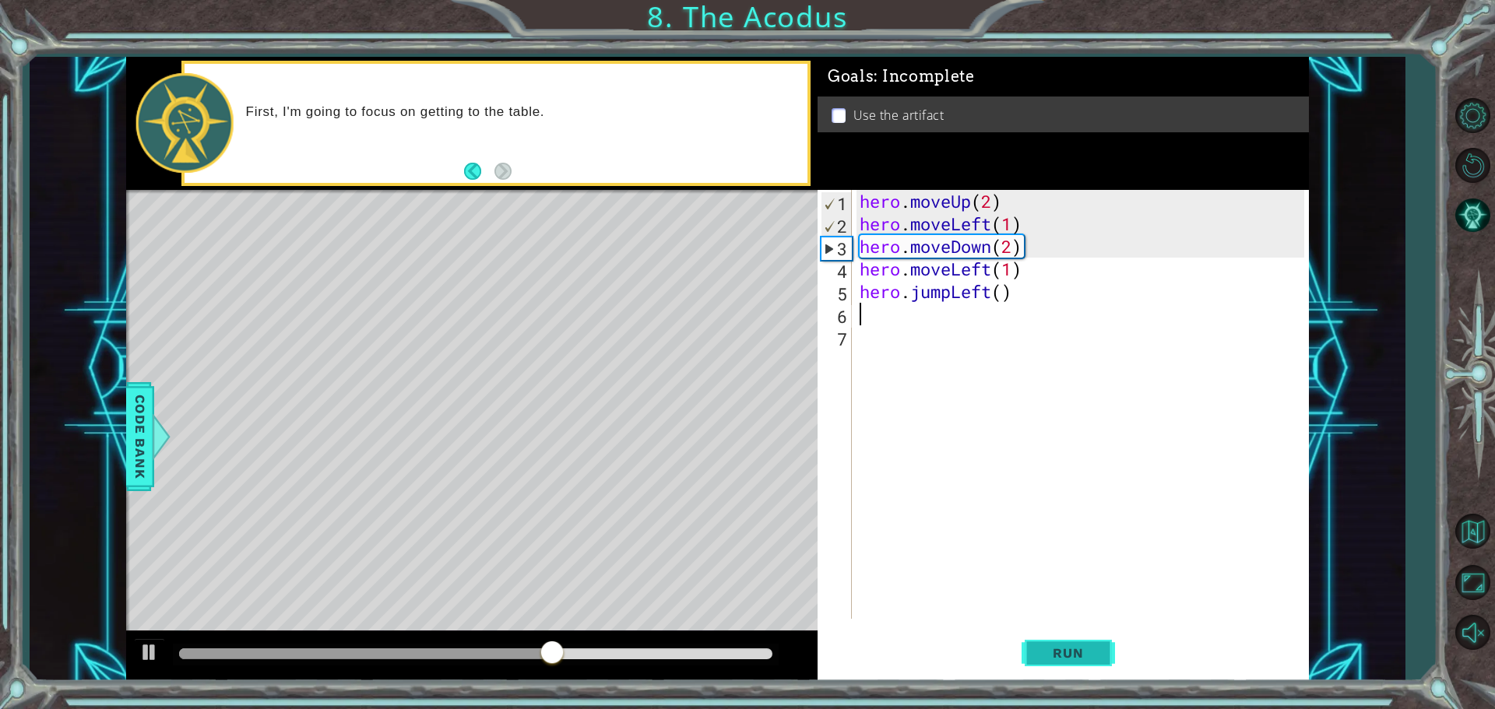
click at [1041, 631] on button "Run" at bounding box center [1067, 652] width 93 height 49
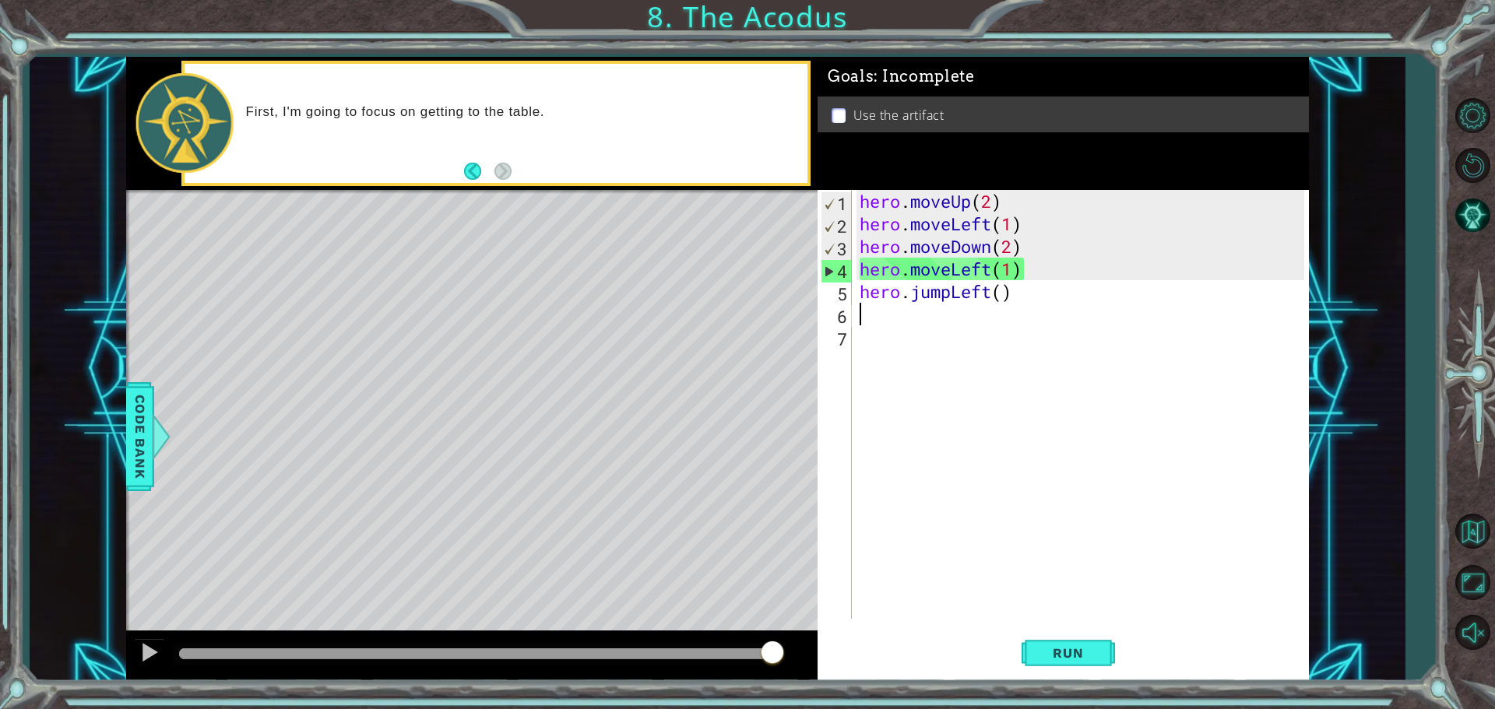
click at [1002, 269] on div "hero . moveUp ( 2 ) hero . moveLeft ( 1 ) hero . moveDown ( 2 ) hero . moveLeft…" at bounding box center [1083, 427] width 455 height 474
click at [800, 279] on div "Level Map" at bounding box center [485, 419] width 719 height 459
drag, startPoint x: 1034, startPoint y: 265, endPoint x: 858, endPoint y: 281, distance: 176.7
click at [858, 281] on div "hero . moveUp ( 2 ) hero . moveLeft ( 1 ) hero . moveDown ( 2 ) hero . moveLeft…" at bounding box center [1083, 427] width 455 height 474
click at [951, 262] on div "hero . moveUp ( 2 ) hero . moveLeft ( 1 ) hero . moveDown ( 2 ) hero . moveLeft…" at bounding box center [1083, 427] width 455 height 474
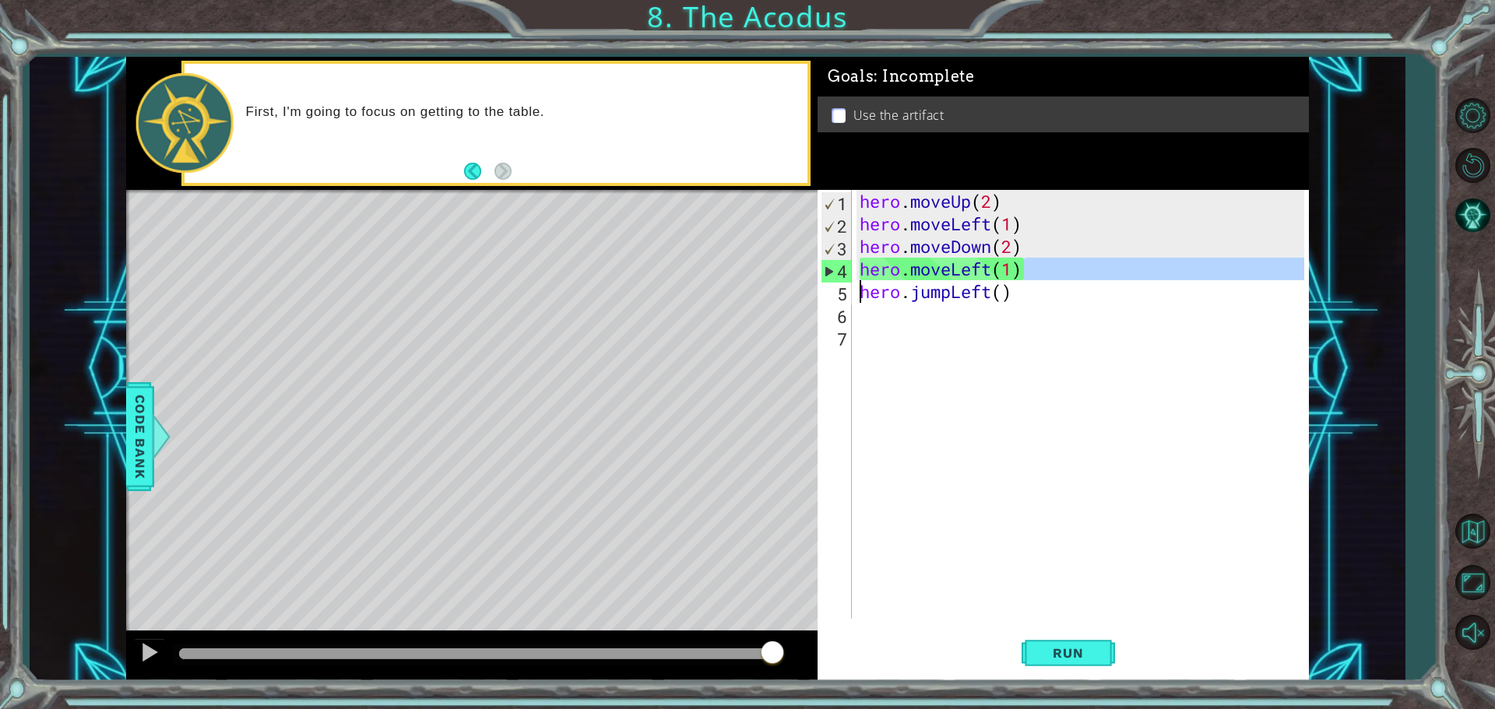
type textarea "hero.moveLeft(1)"
click at [951, 262] on div "hero . moveUp ( 2 ) hero . moveLeft ( 1 ) hero . moveDown ( 2 ) hero . moveLeft…" at bounding box center [1083, 427] width 455 height 474
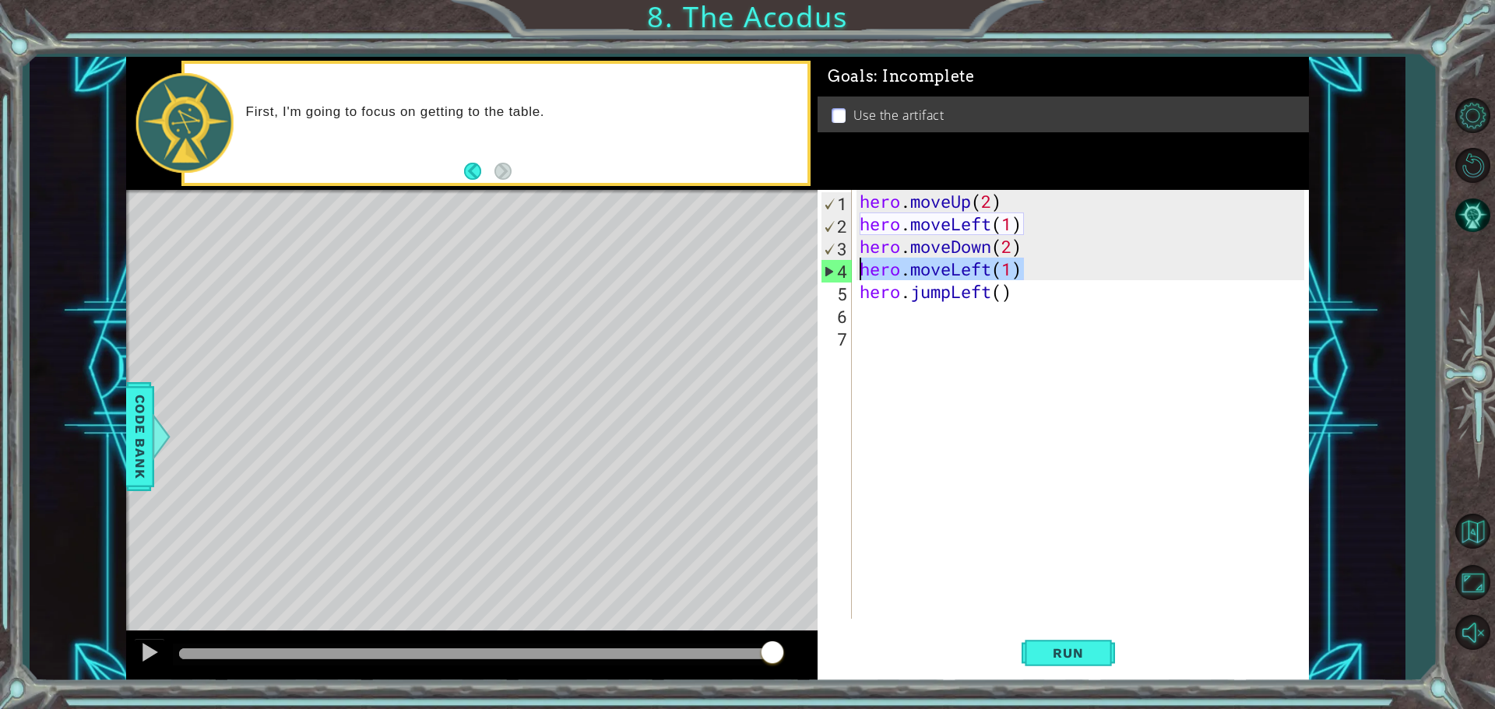
drag, startPoint x: 1021, startPoint y: 268, endPoint x: 858, endPoint y: 262, distance: 163.6
click at [858, 262] on div "hero . moveUp ( 2 ) hero . moveLeft ( 1 ) hero . moveDown ( 2 ) hero . moveLeft…" at bounding box center [1083, 427] width 455 height 474
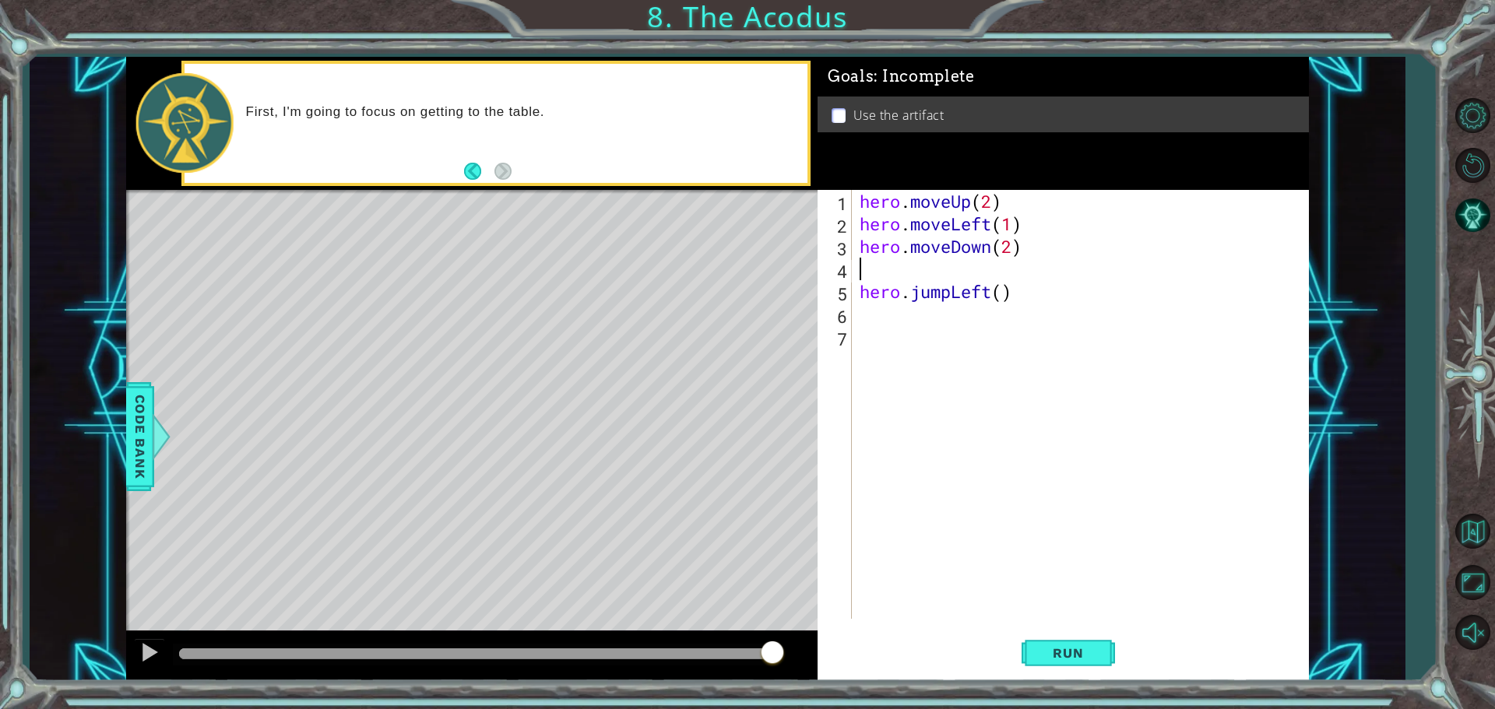
type textarea "hero.moveDown(2)"
click at [1064, 640] on button "Run" at bounding box center [1067, 652] width 93 height 49
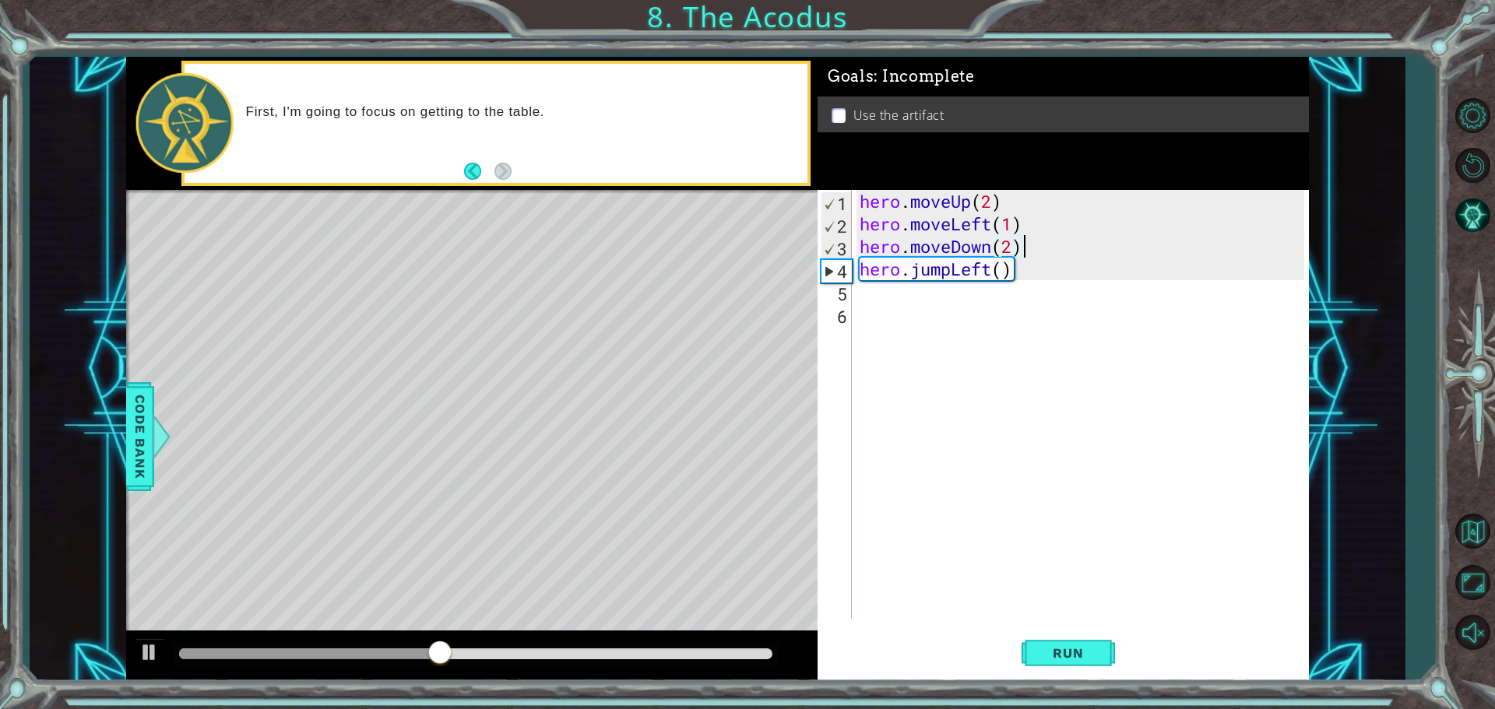
click at [935, 299] on div "hero . moveUp ( 2 ) hero . moveLeft ( 1 ) hero . moveDown ( 2 ) hero . jumpLeft…" at bounding box center [1083, 427] width 455 height 474
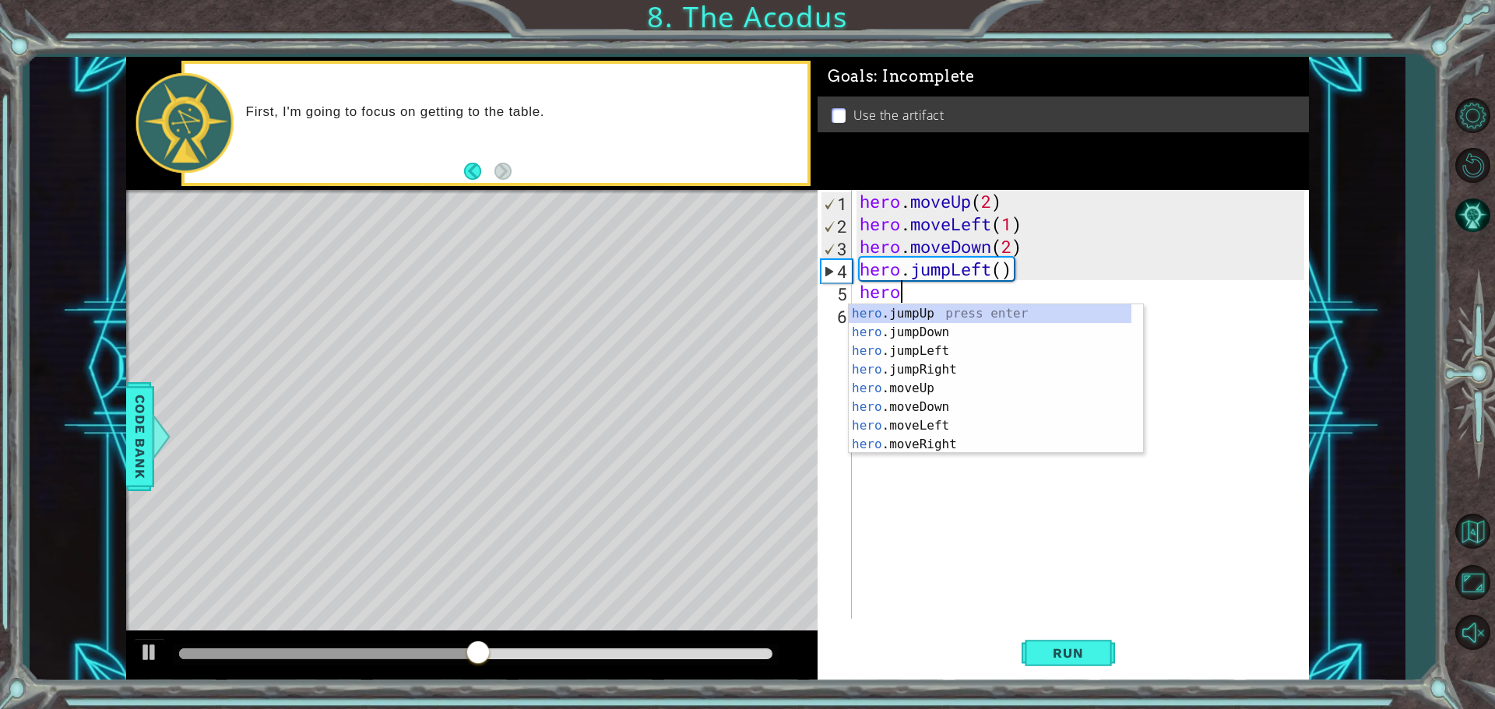
scroll to position [0, 1]
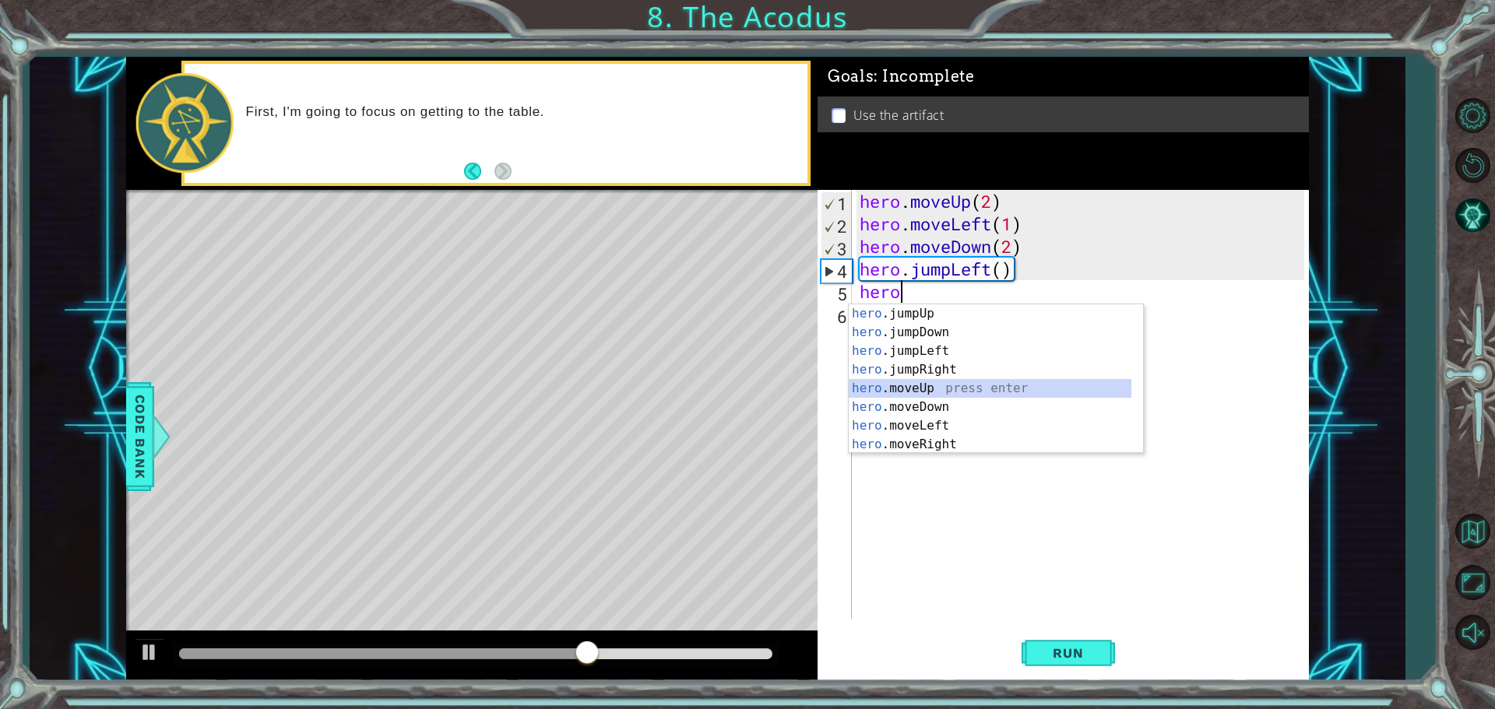
click at [964, 388] on div "hero .jumpUp press enter hero .jumpDown press enter hero .jumpLeft press enter …" at bounding box center [990, 397] width 283 height 187
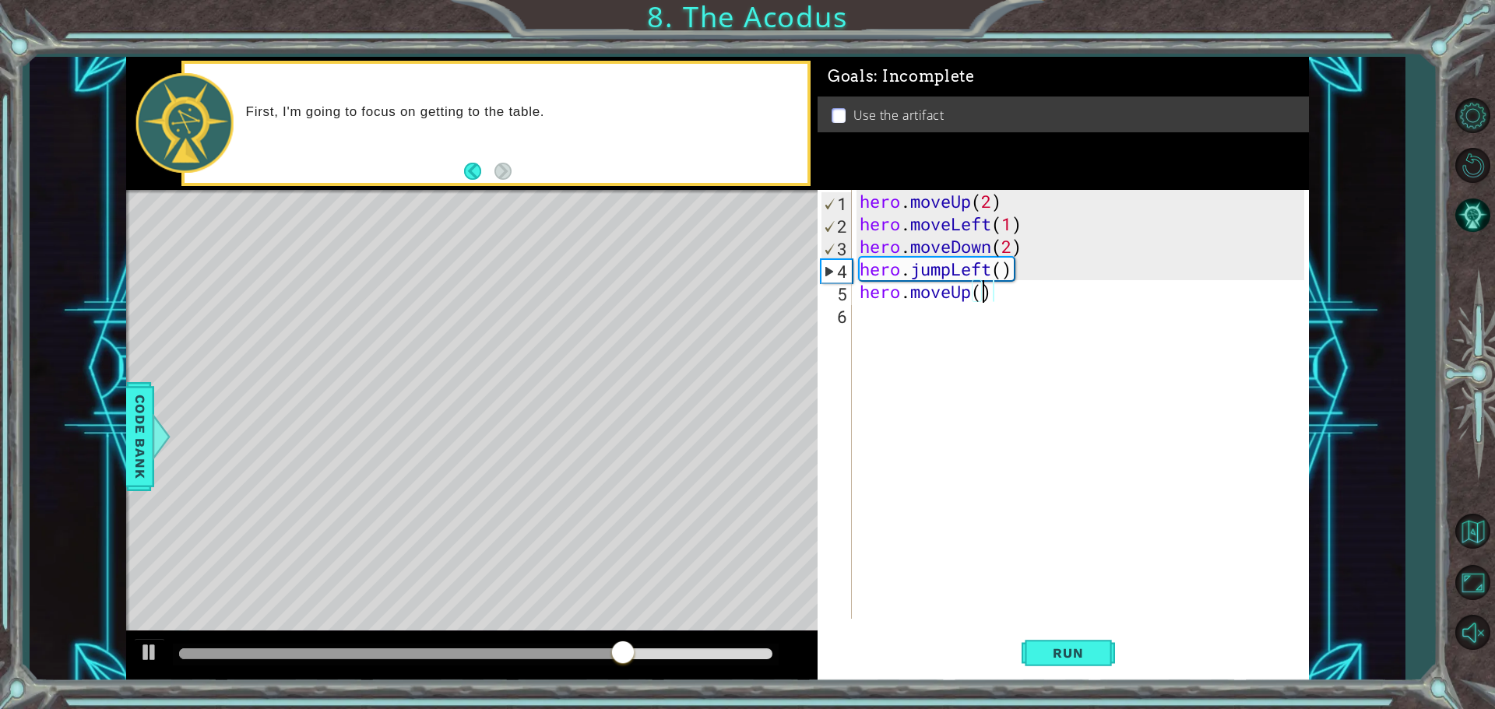
type textarea "hero.moveUp(2)"
click at [861, 325] on div "hero . moveUp ( 2 ) hero . moveLeft ( 1 ) hero . moveDown ( 2 ) hero . jumpLeft…" at bounding box center [1083, 427] width 455 height 474
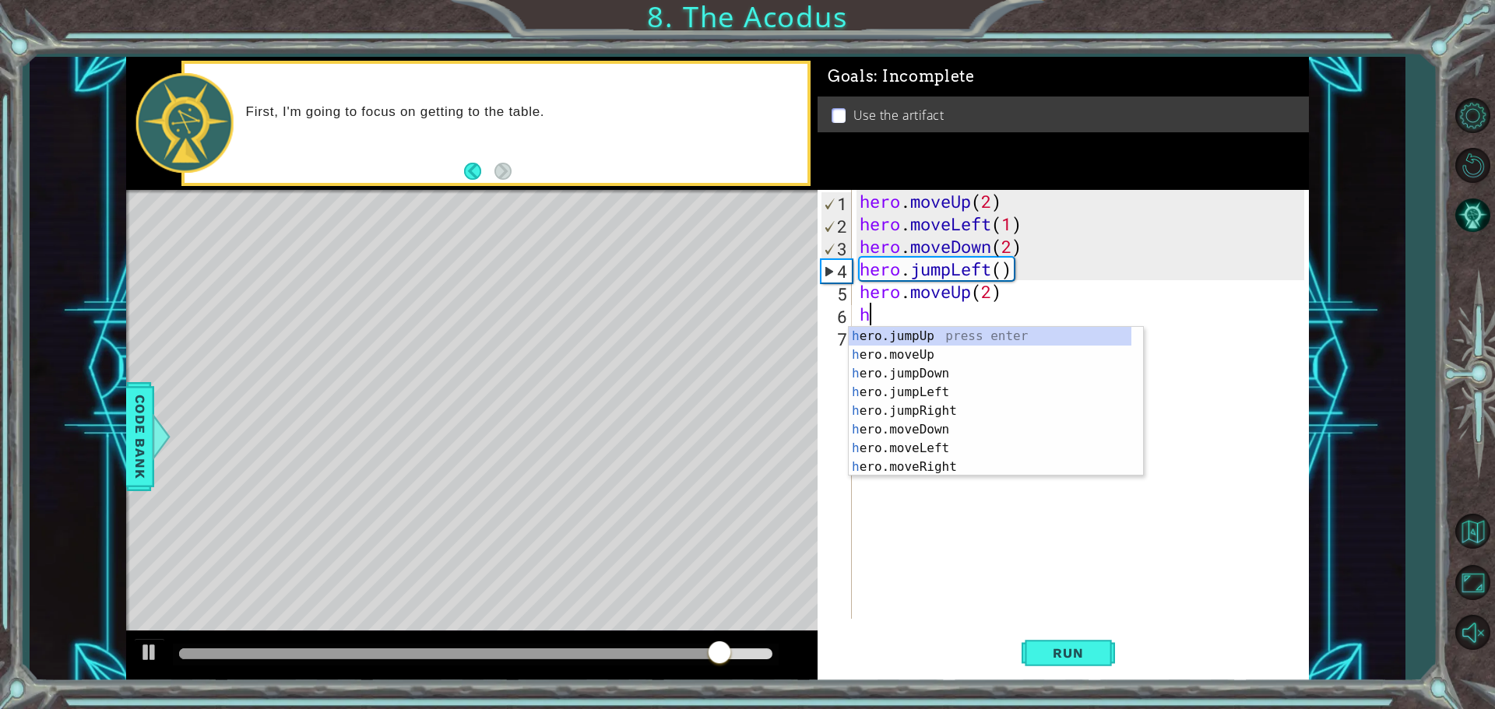
type textarea "hero"
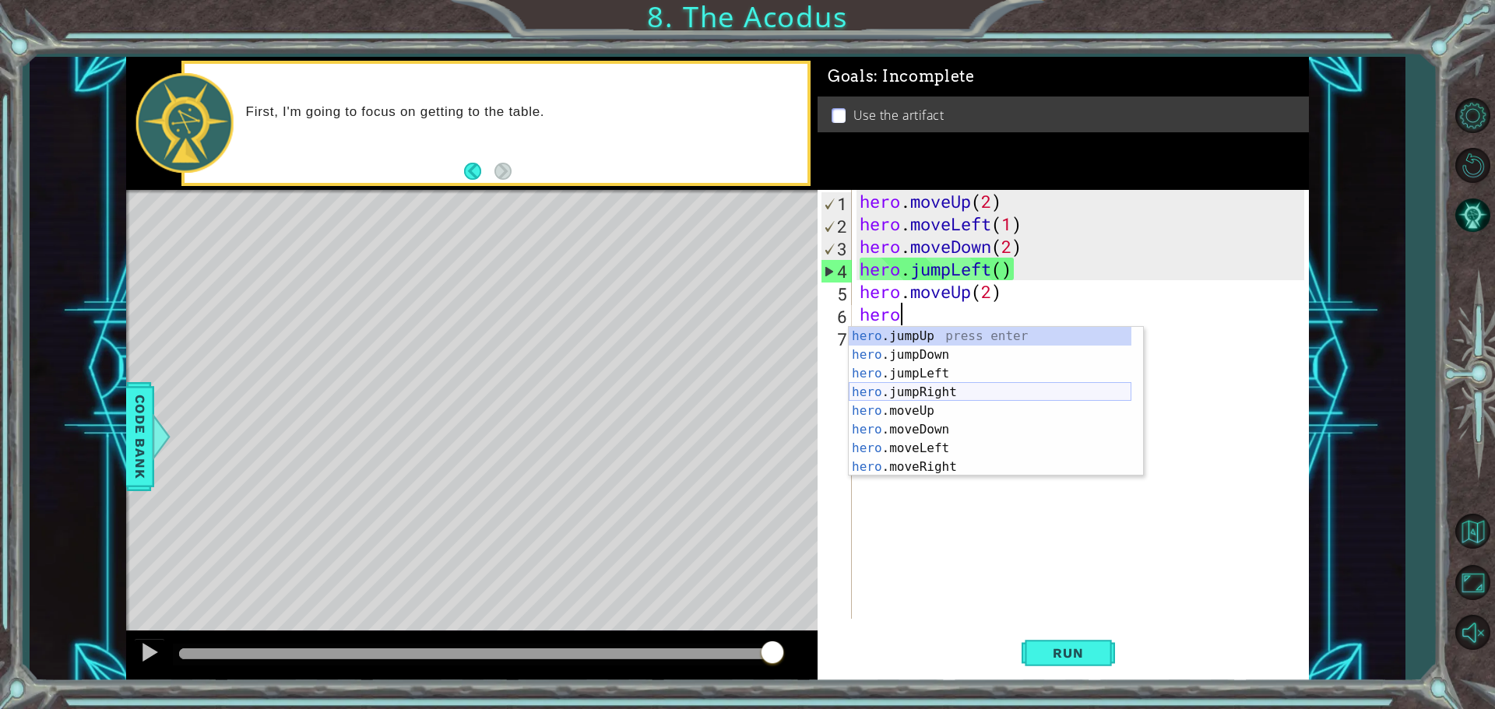
click at [930, 398] on div "hero .jumpUp press enter hero .jumpDown press enter hero .jumpLeft press enter …" at bounding box center [990, 420] width 283 height 187
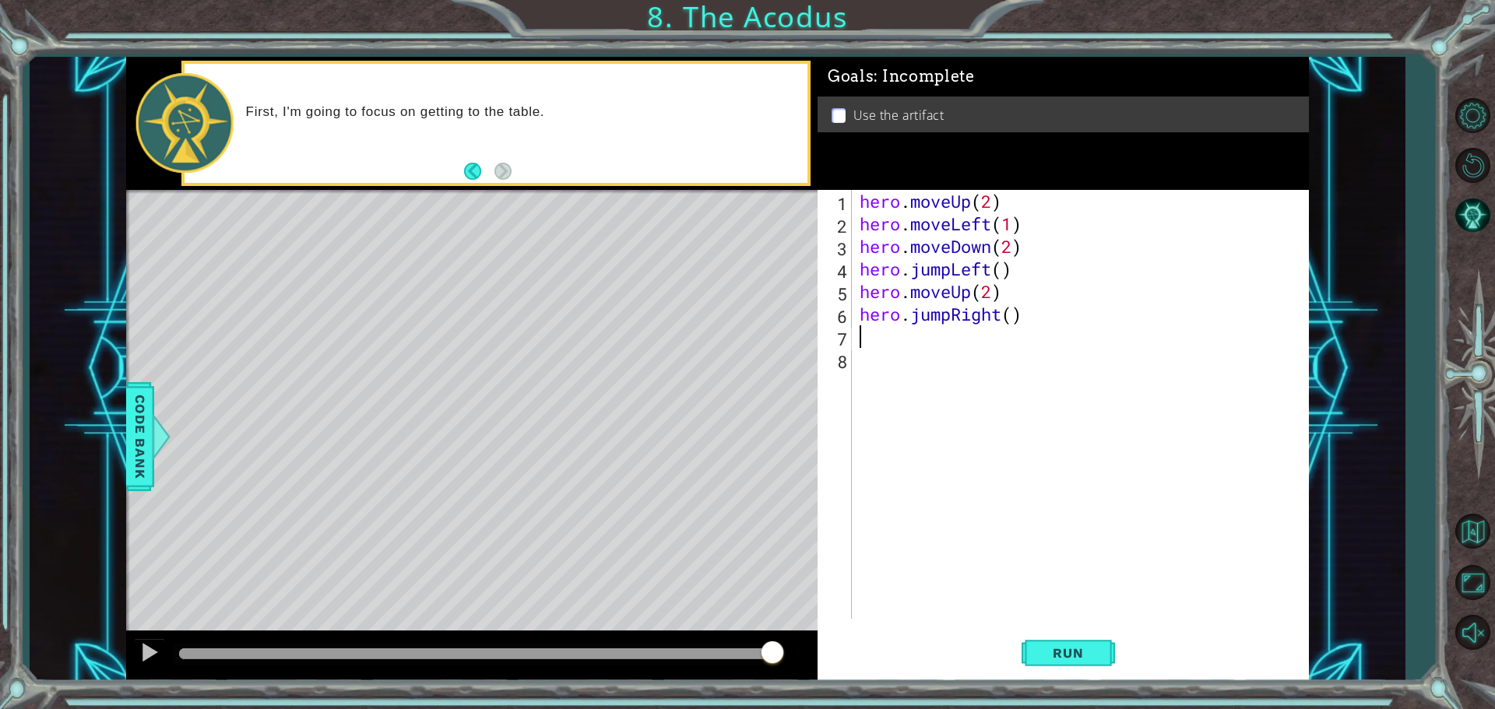
scroll to position [0, 0]
click at [1092, 642] on button "Run" at bounding box center [1067, 652] width 93 height 49
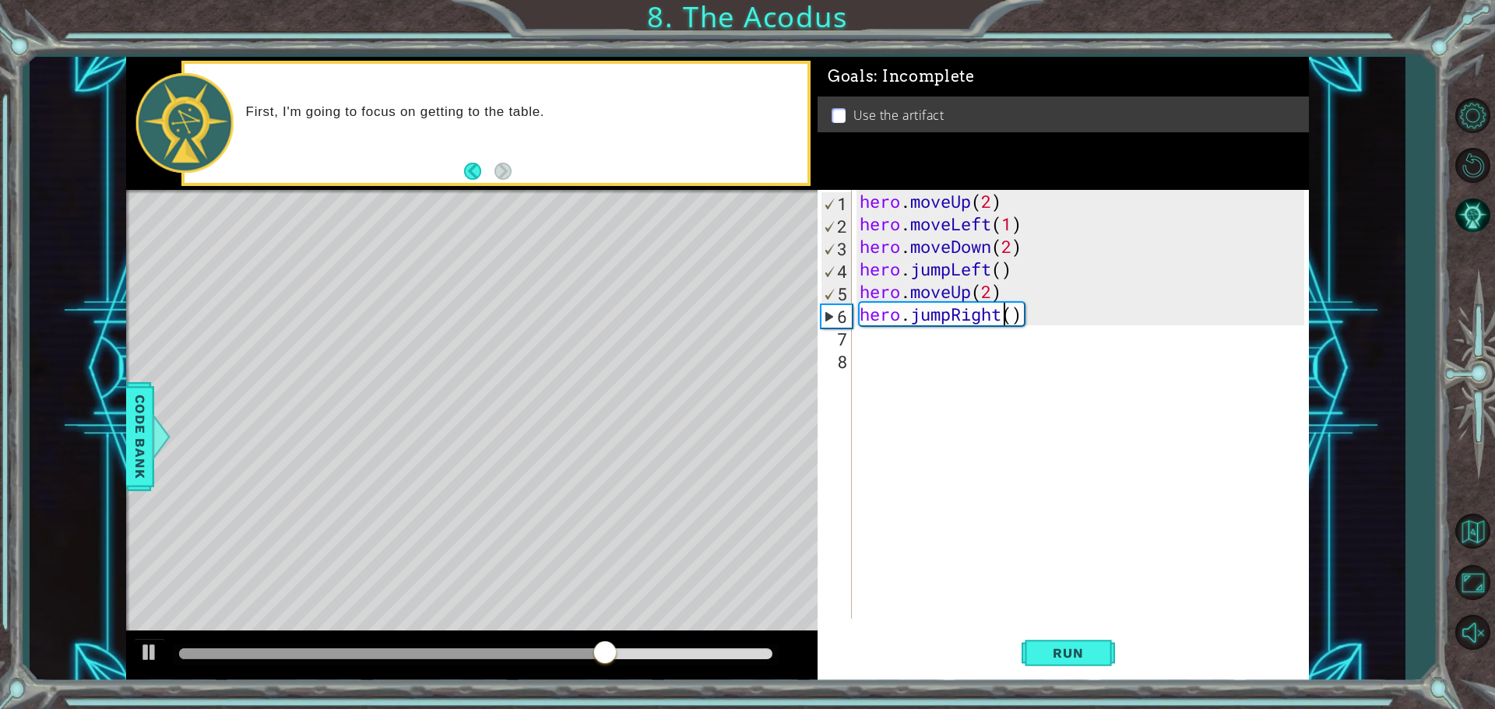
click at [1005, 317] on div "hero . moveUp ( 2 ) hero . moveLeft ( 1 ) hero . moveDown ( 2 ) hero . jumpLeft…" at bounding box center [1083, 427] width 455 height 474
click at [951, 310] on div "hero . moveUp ( 2 ) hero . moveLeft ( 1 ) hero . moveDown ( 2 ) hero . jumpLeft…" at bounding box center [1083, 427] width 455 height 474
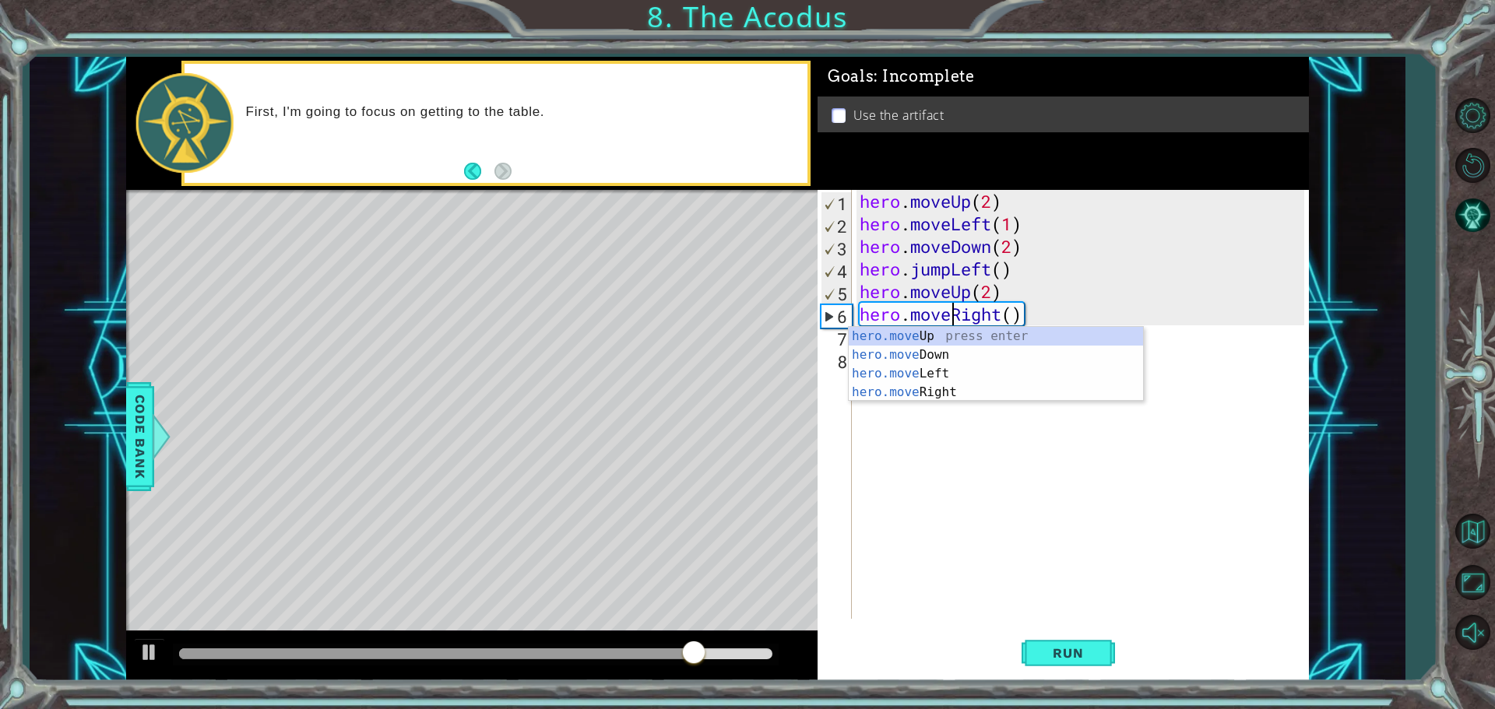
scroll to position [0, 4]
type textarea "hero.moveRight()"
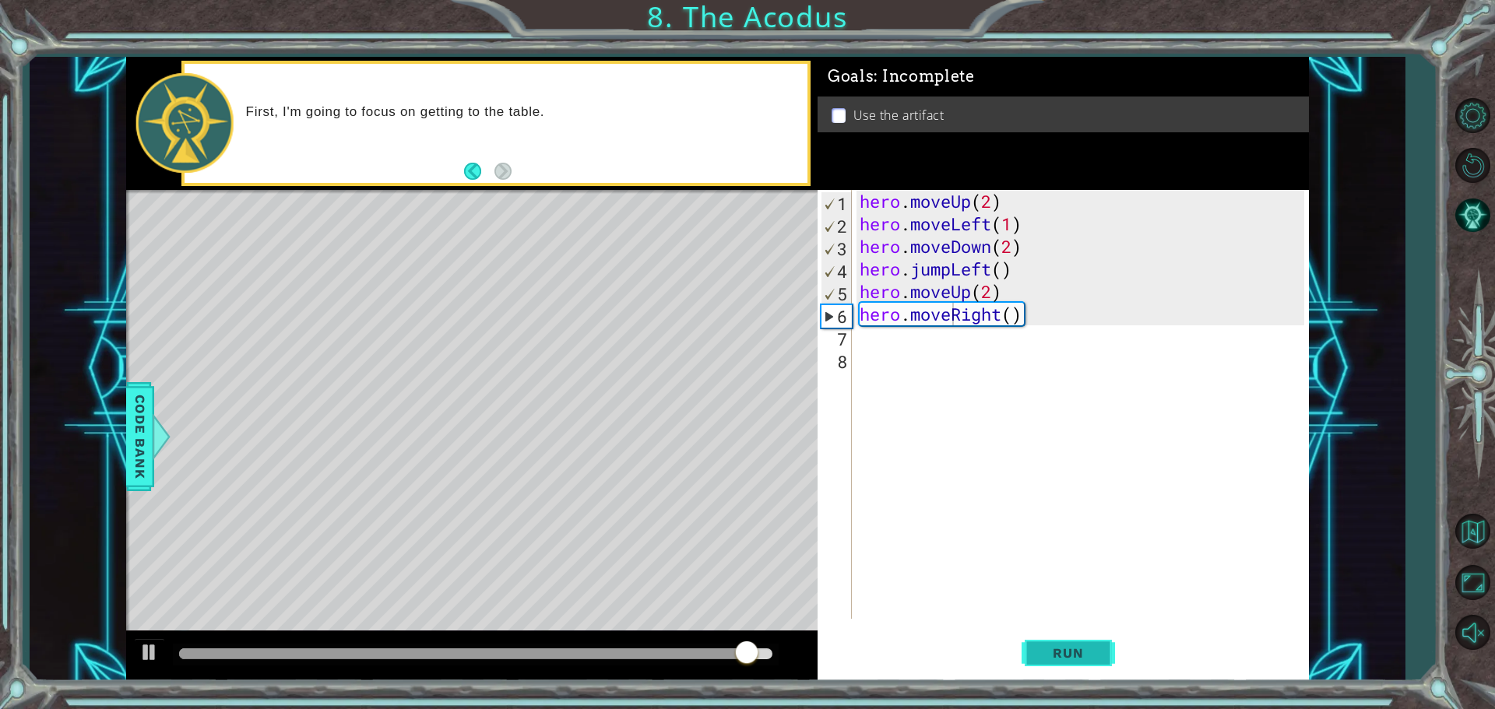
click at [1051, 638] on button "Run" at bounding box center [1067, 652] width 93 height 49
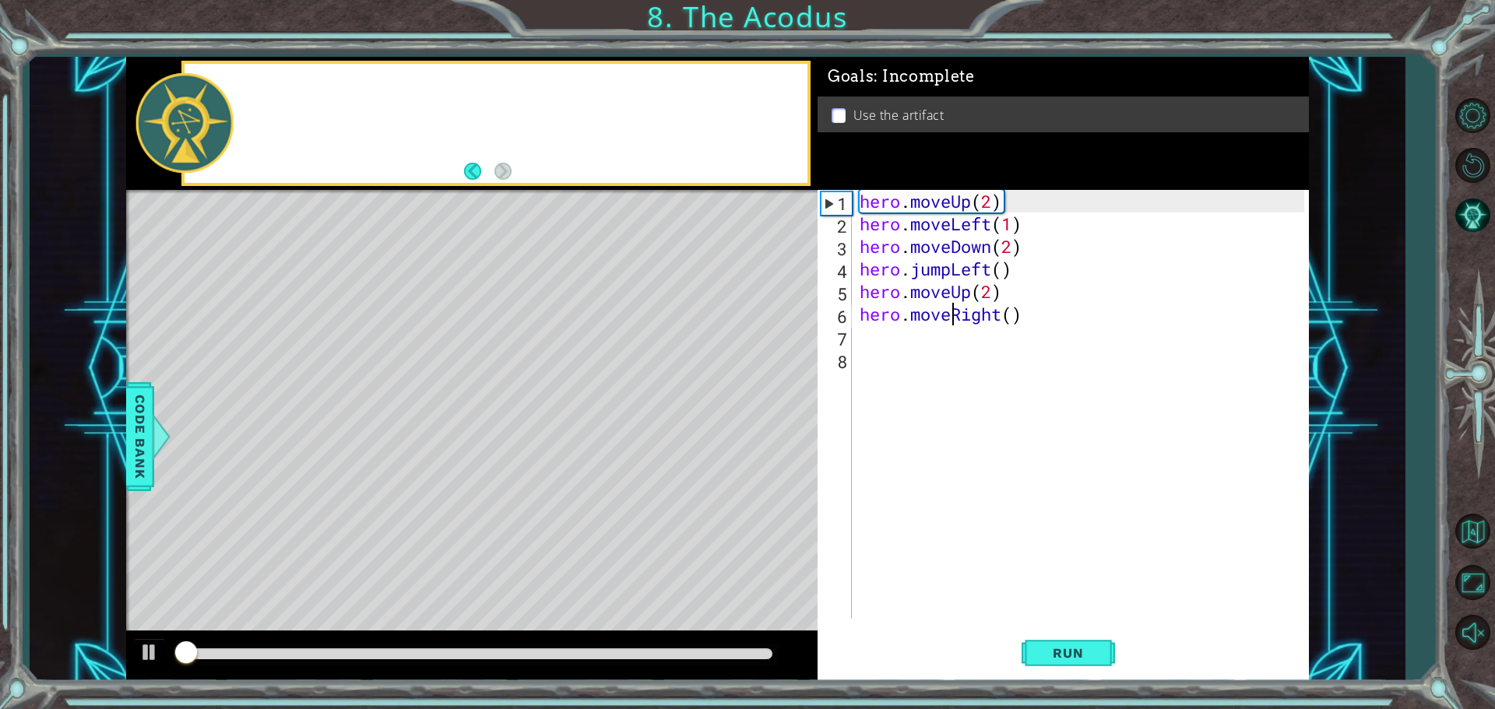
click at [886, 352] on div "hero . moveUp ( 2 ) hero . moveLeft ( 1 ) hero . moveDown ( 2 ) hero . jumpLeft…" at bounding box center [1083, 427] width 455 height 474
click at [874, 309] on div "hero . moveUp ( 2 ) hero . moveLeft ( 1 ) hero . moveDown ( 2 ) hero . jumpLeft…" at bounding box center [1083, 427] width 455 height 474
type textarea "hero.moveRight()"
click at [874, 332] on div "hero . moveUp ( 2 ) hero . moveLeft ( 1 ) hero . moveDown ( 2 ) hero . jumpLeft…" at bounding box center [1083, 427] width 455 height 474
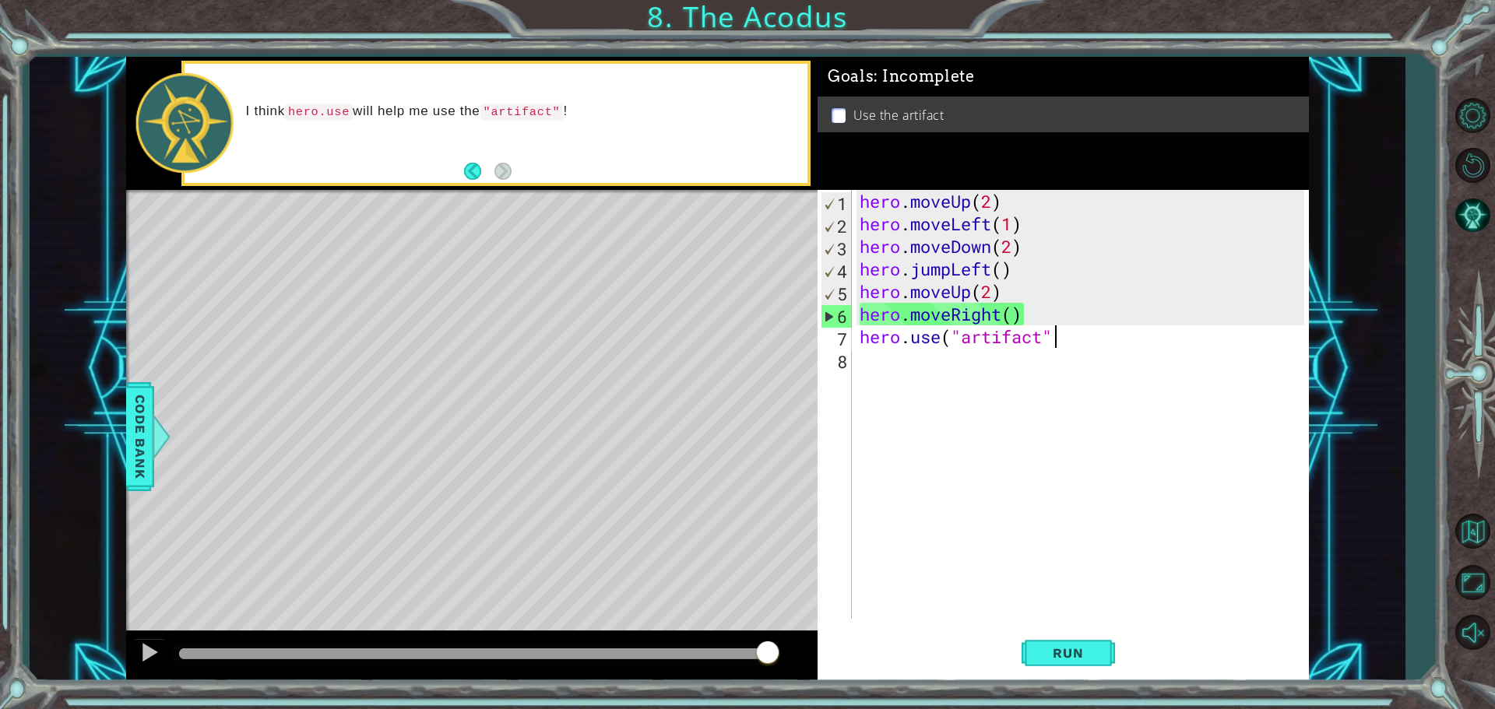
scroll to position [0, 9]
type textarea "hero.use("artifact")"
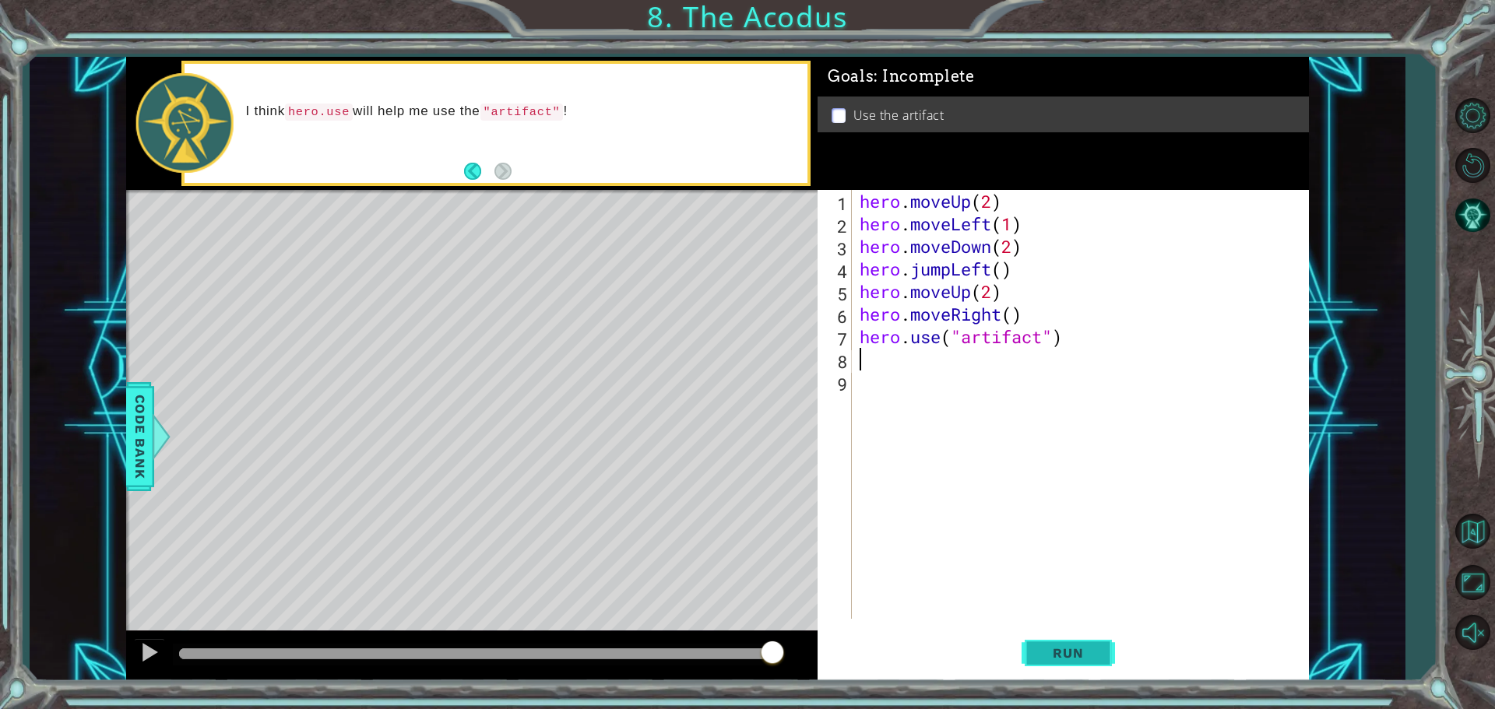
click at [1067, 664] on button "Run" at bounding box center [1067, 652] width 93 height 49
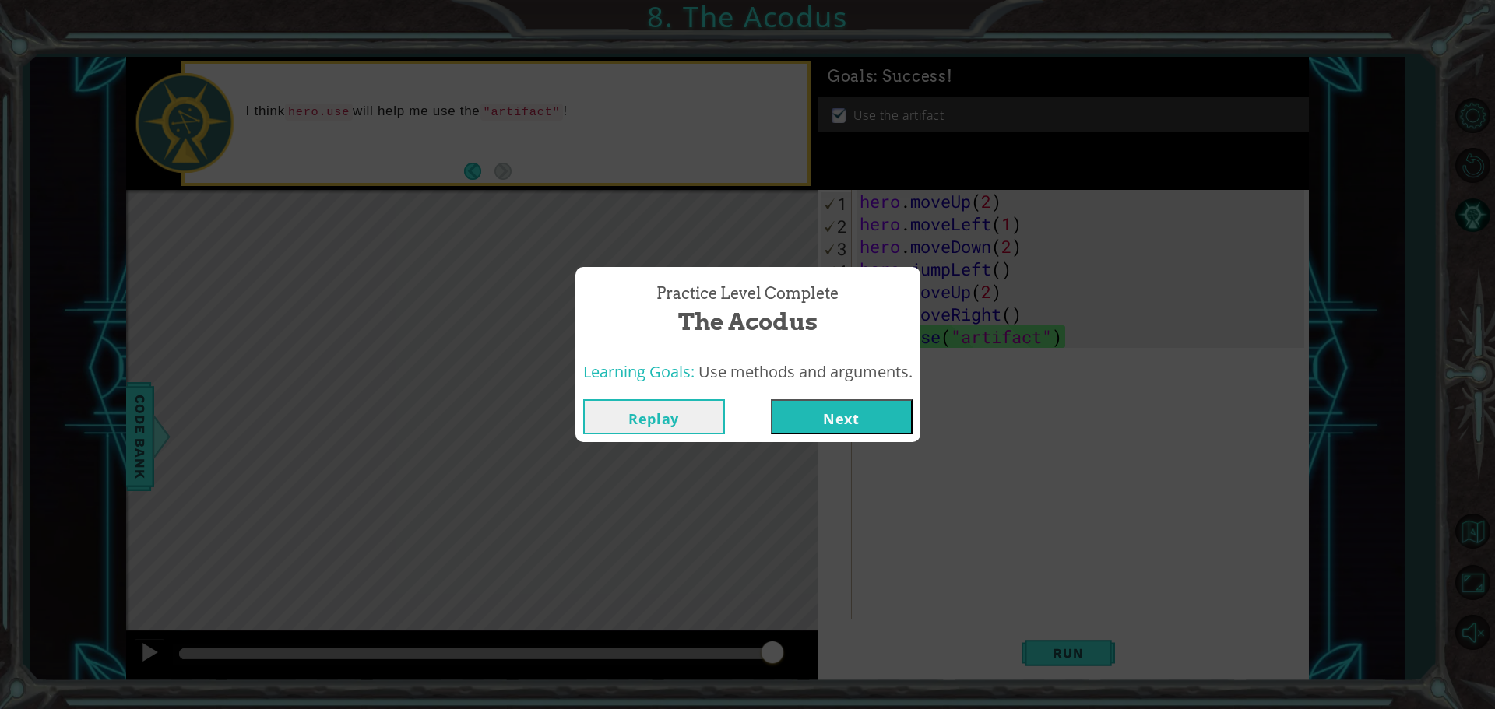
click at [879, 417] on button "Next" at bounding box center [842, 416] width 142 height 35
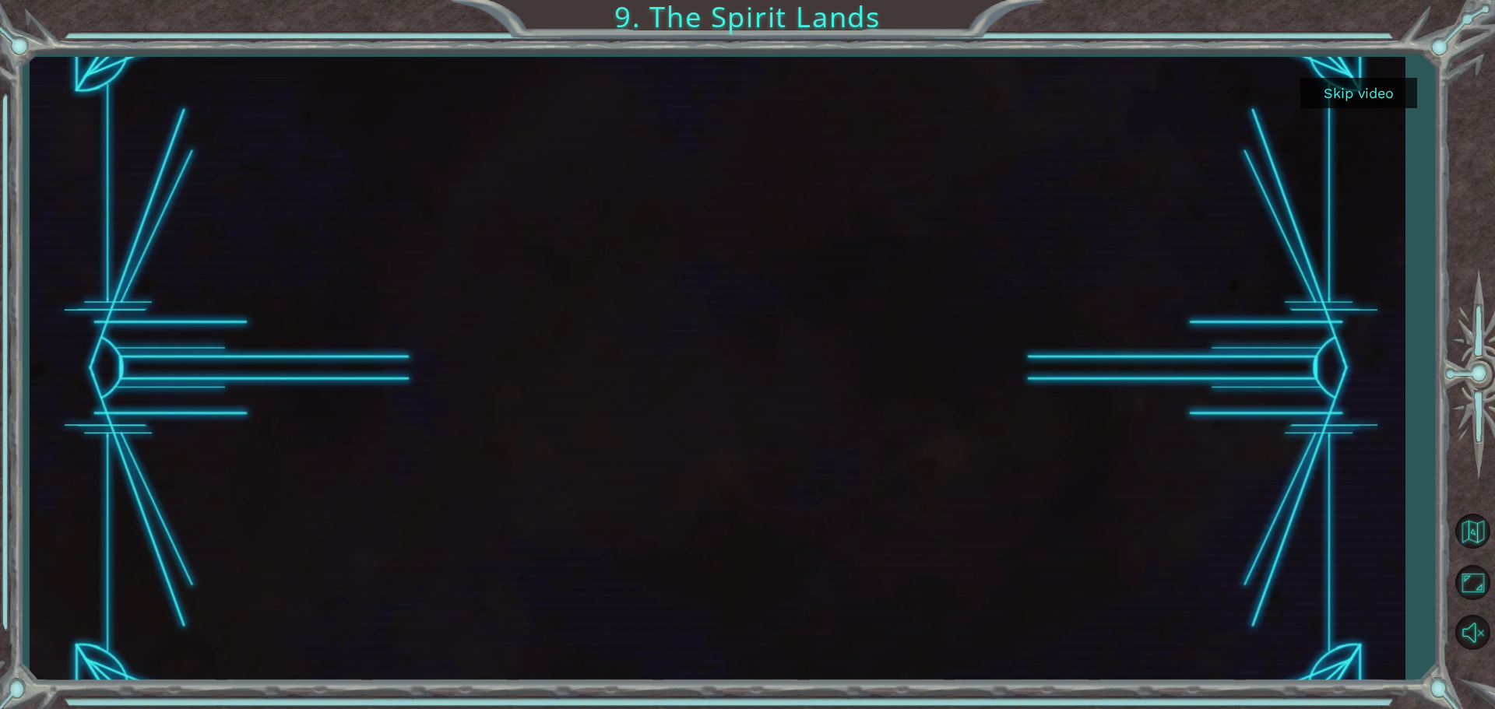
click at [1345, 82] on button "Skip video" at bounding box center [1358, 93] width 117 height 30
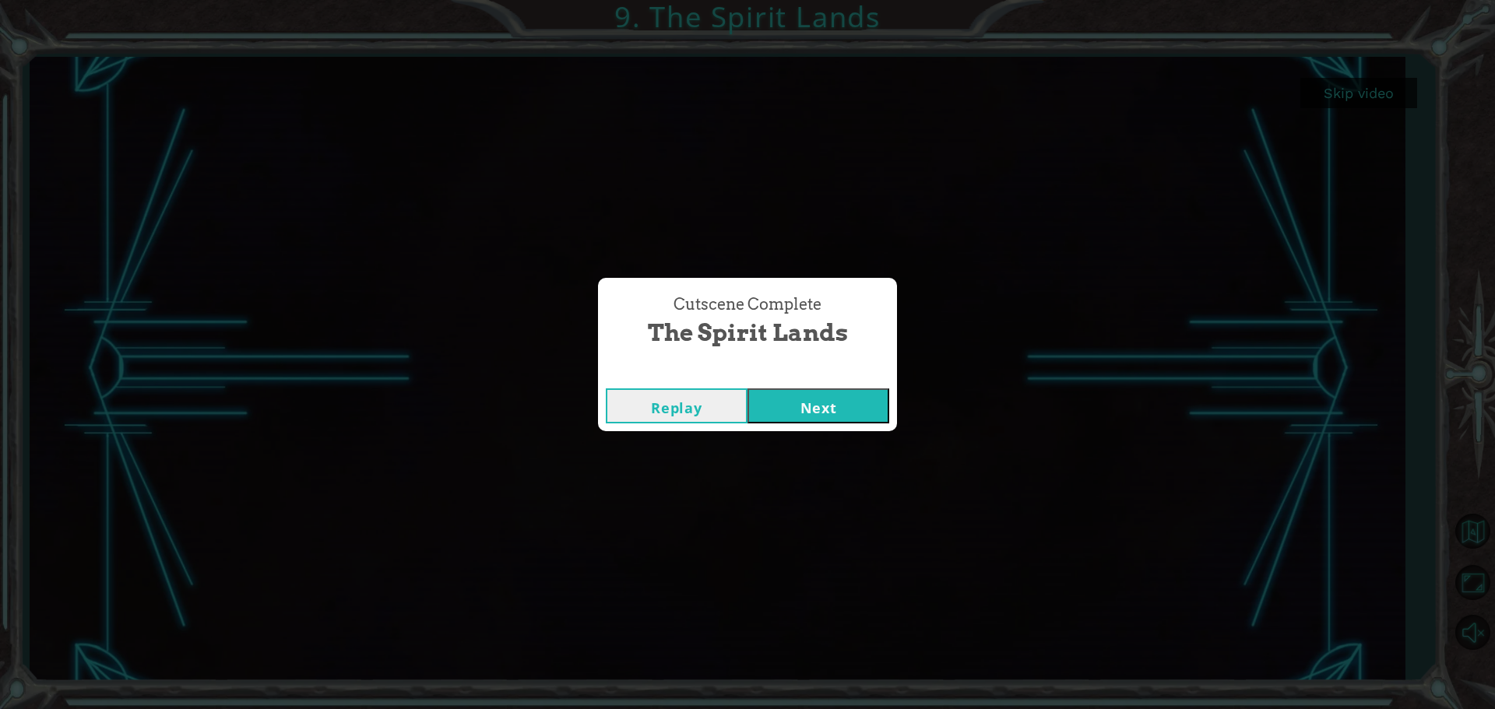
click at [838, 402] on button "Next" at bounding box center [818, 406] width 142 height 35
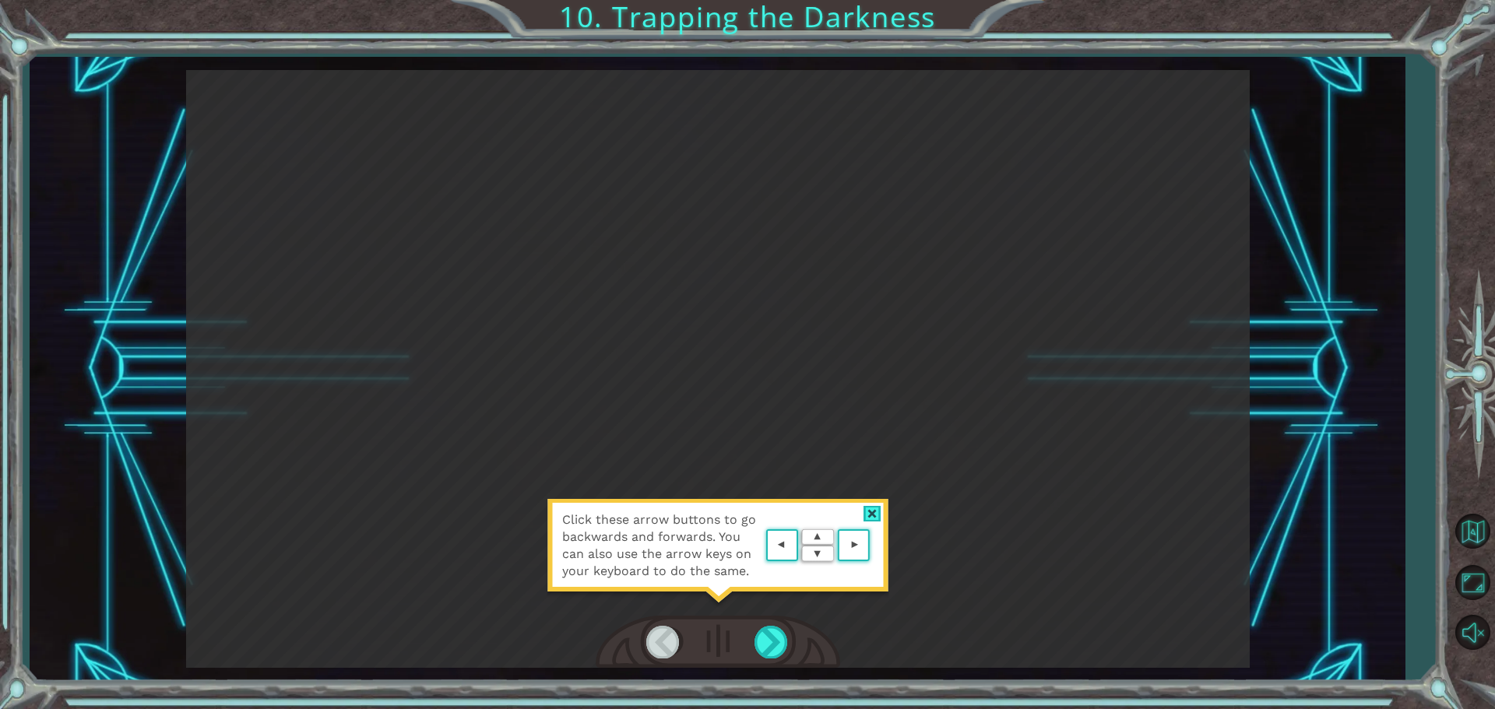
click at [854, 495] on div "Click these arrow buttons to go backwards and forwards. You can also use the ar…" at bounding box center [718, 369] width 1064 height 598
click at [867, 501] on div "Click these arrow buttons to go backwards and forwards. You can also use the ar…" at bounding box center [718, 553] width 343 height 109
click at [870, 514] on div at bounding box center [872, 514] width 18 height 16
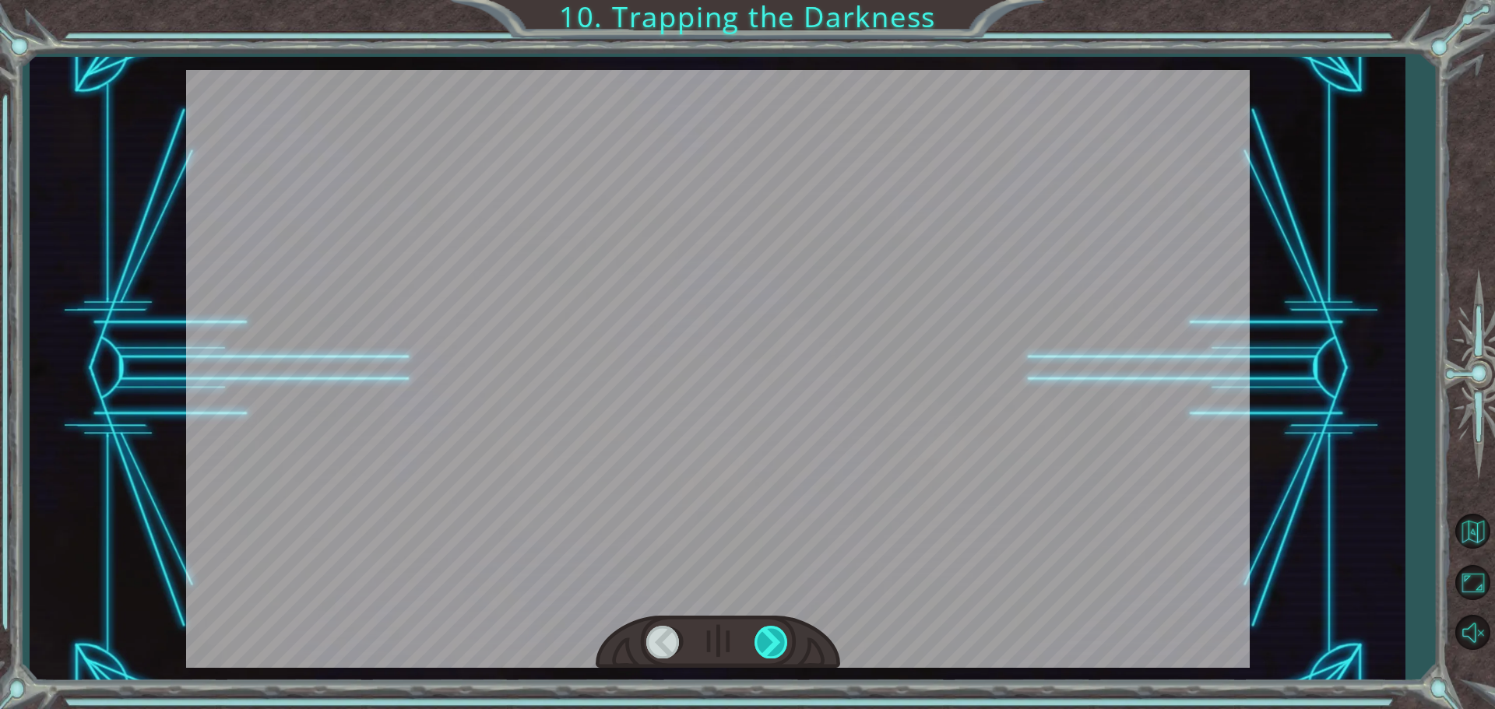
click at [768, 642] on div at bounding box center [771, 642] width 35 height 32
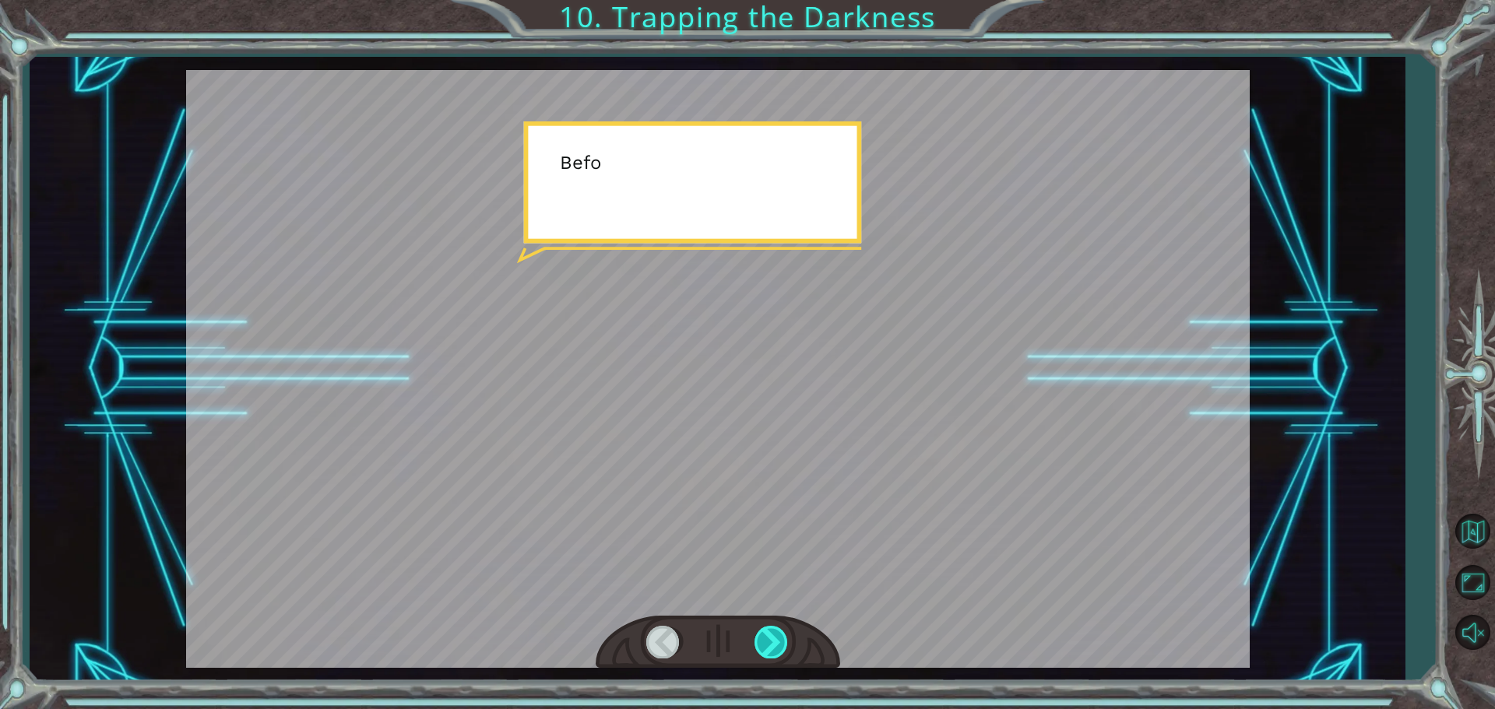
click at [768, 642] on div at bounding box center [771, 642] width 35 height 32
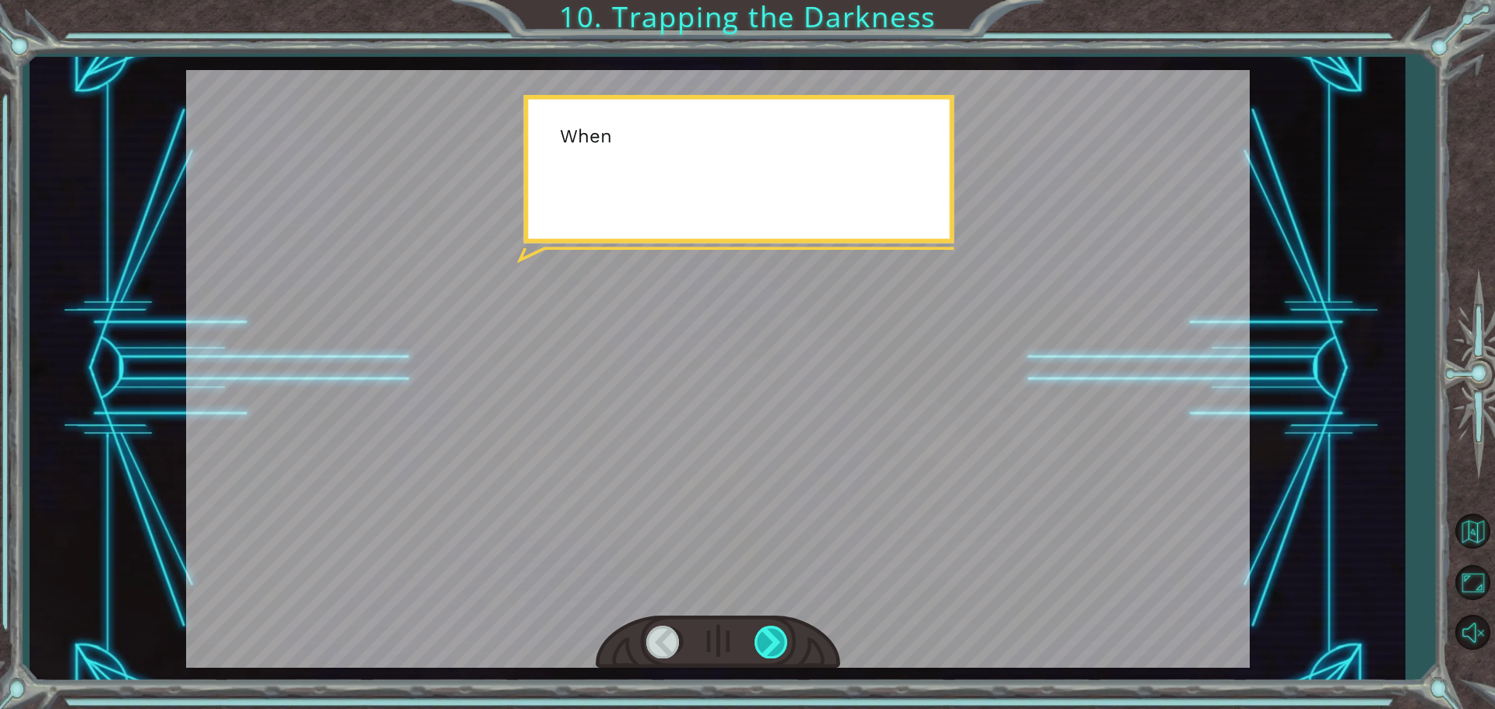
click at [768, 642] on div at bounding box center [771, 642] width 35 height 32
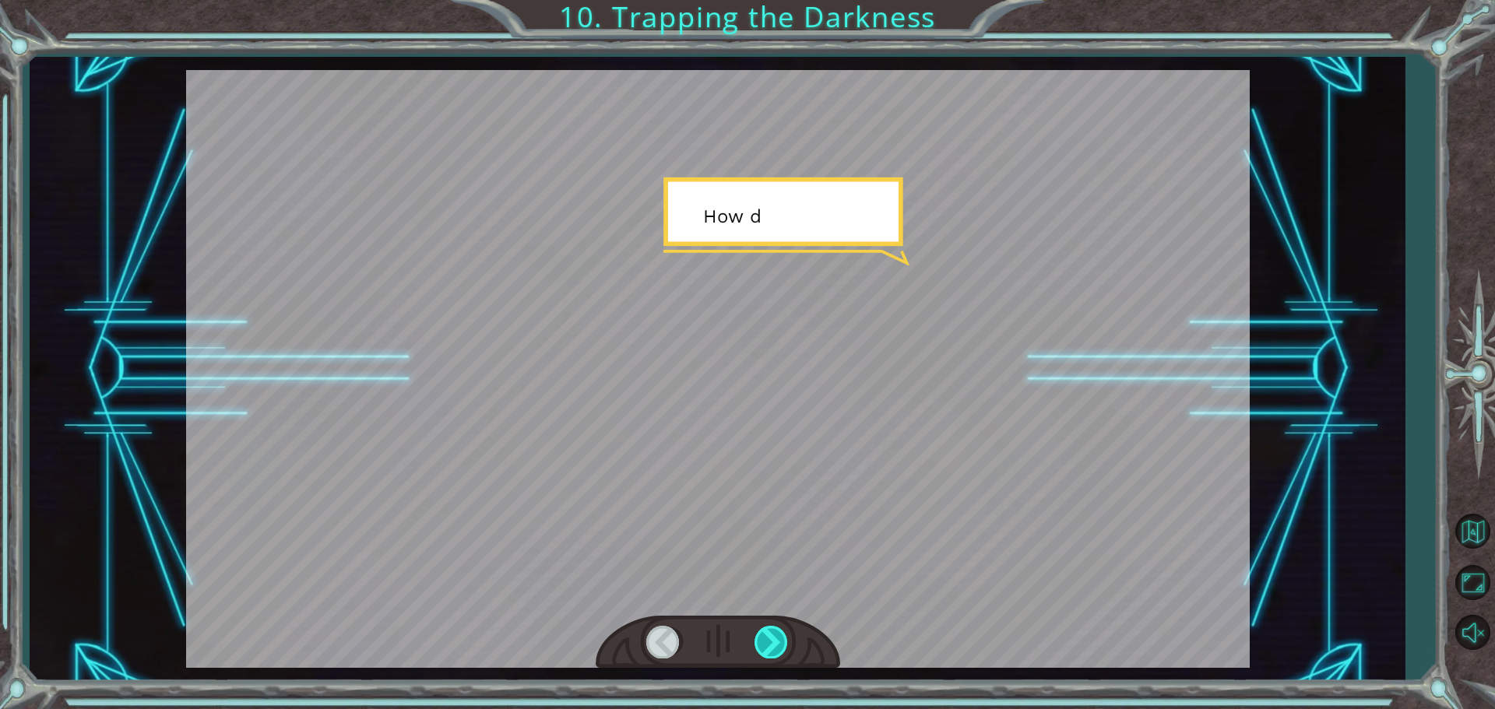
click at [768, 642] on div at bounding box center [771, 642] width 35 height 32
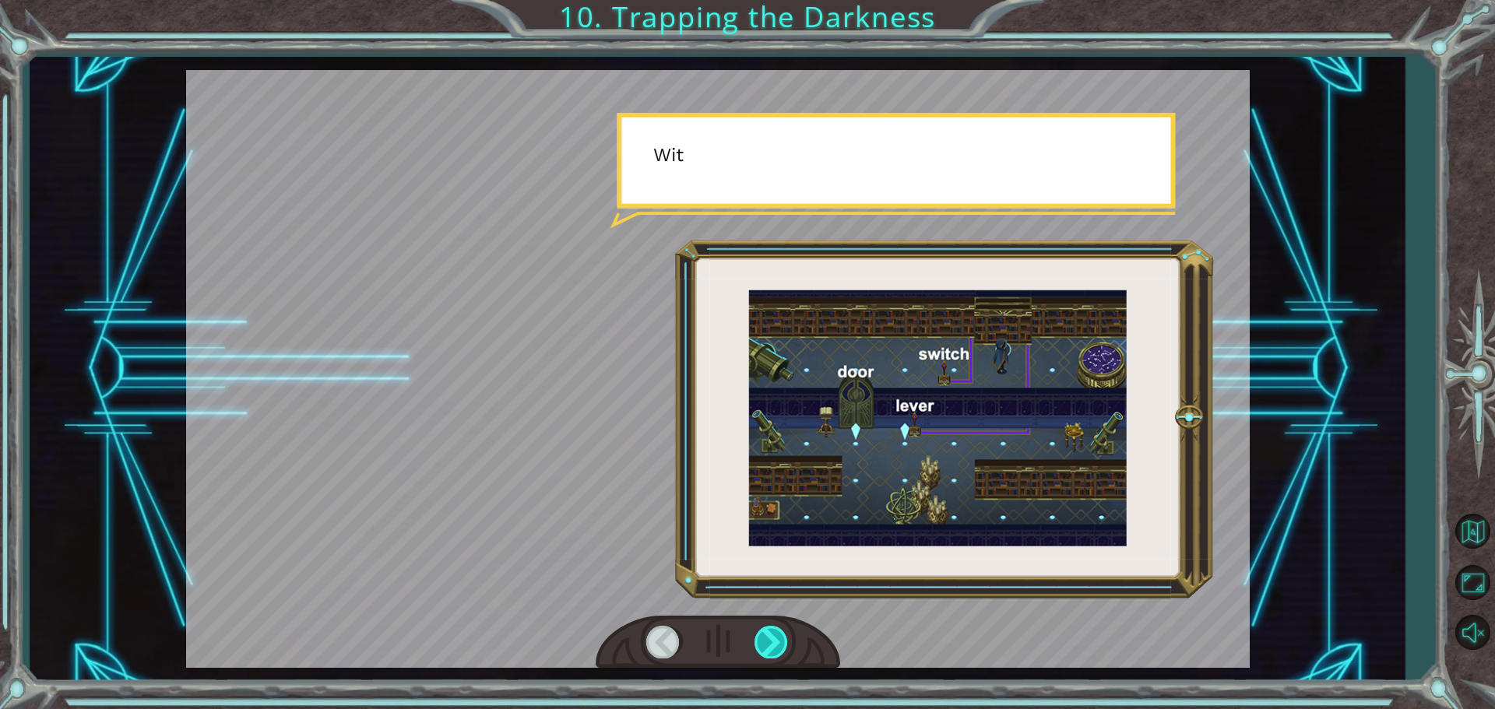
click at [768, 642] on div at bounding box center [771, 642] width 35 height 32
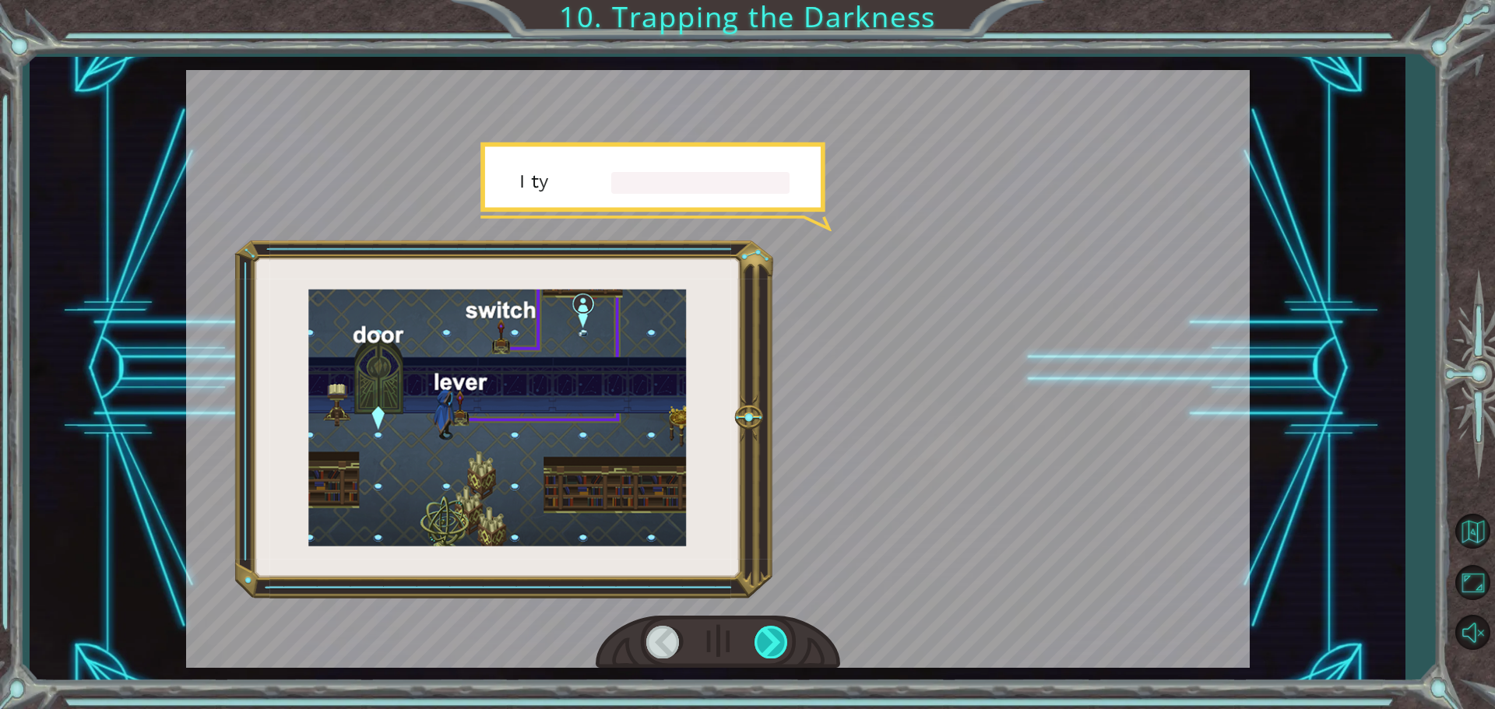
click at [768, 642] on div at bounding box center [771, 642] width 35 height 32
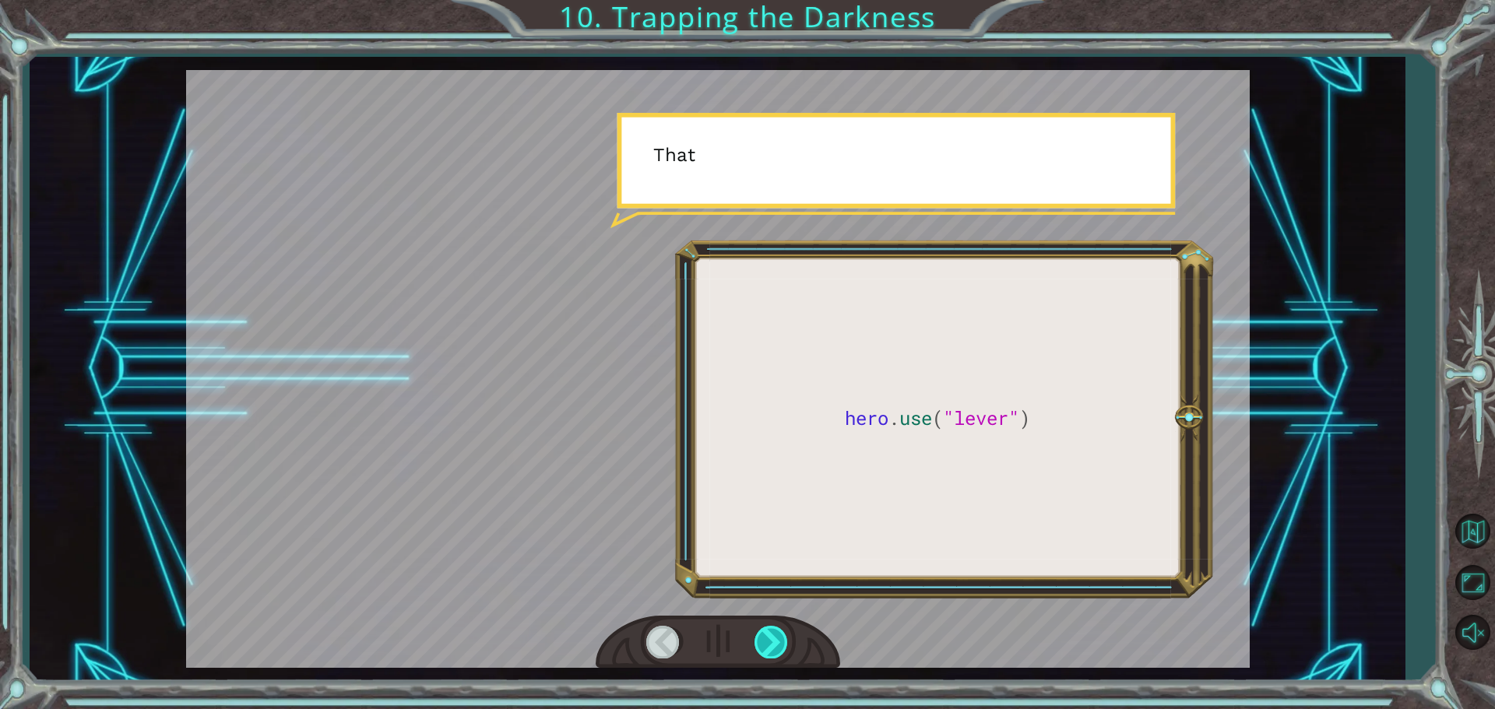
click at [768, 642] on div at bounding box center [771, 642] width 35 height 32
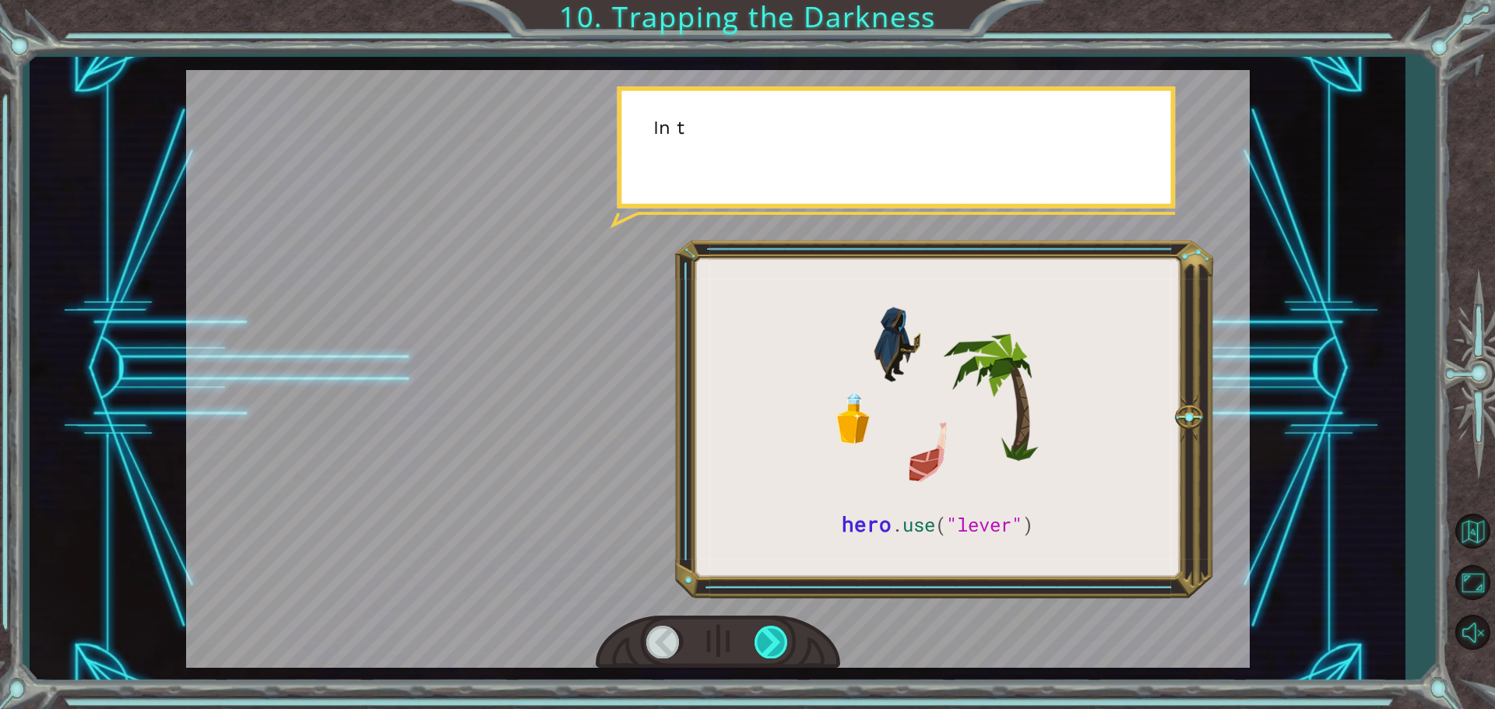
click at [768, 642] on div at bounding box center [771, 642] width 35 height 32
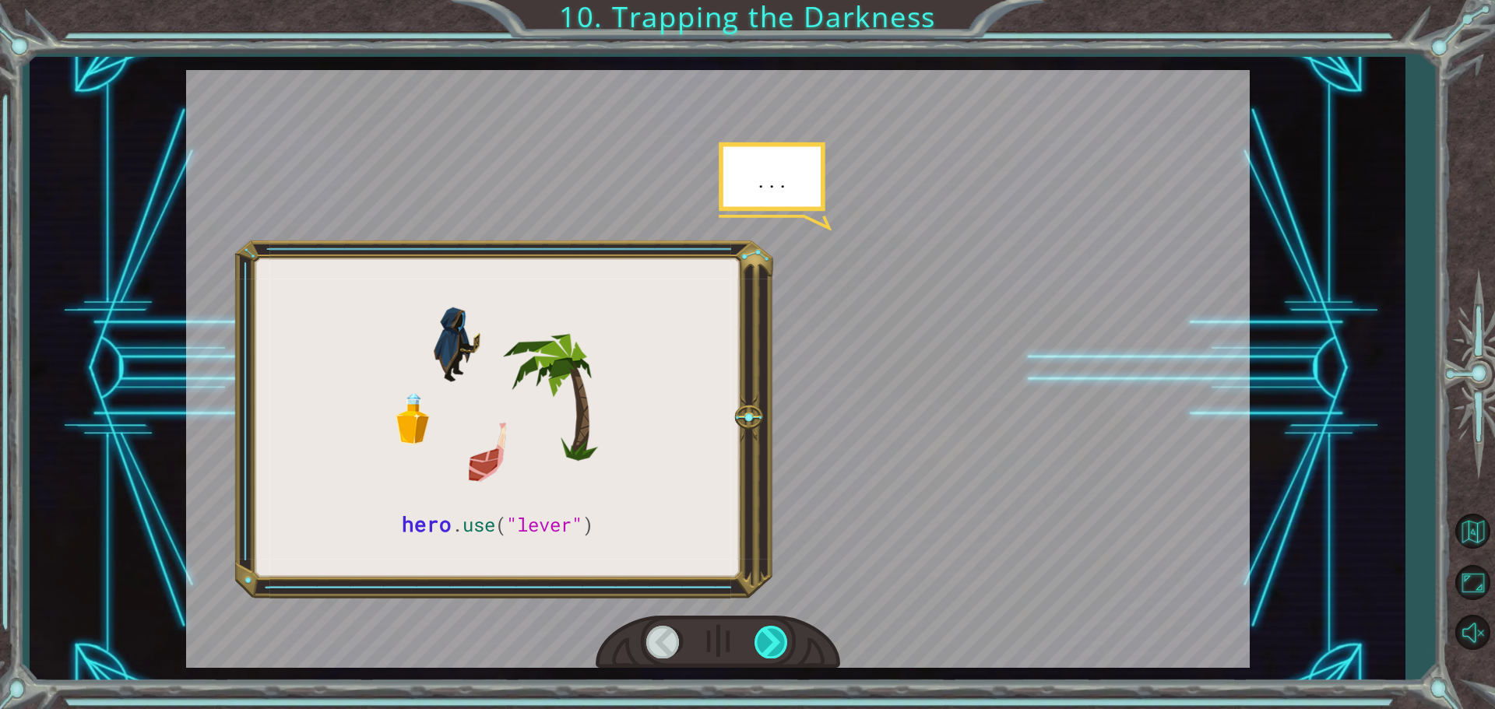
click at [768, 642] on div at bounding box center [771, 642] width 35 height 32
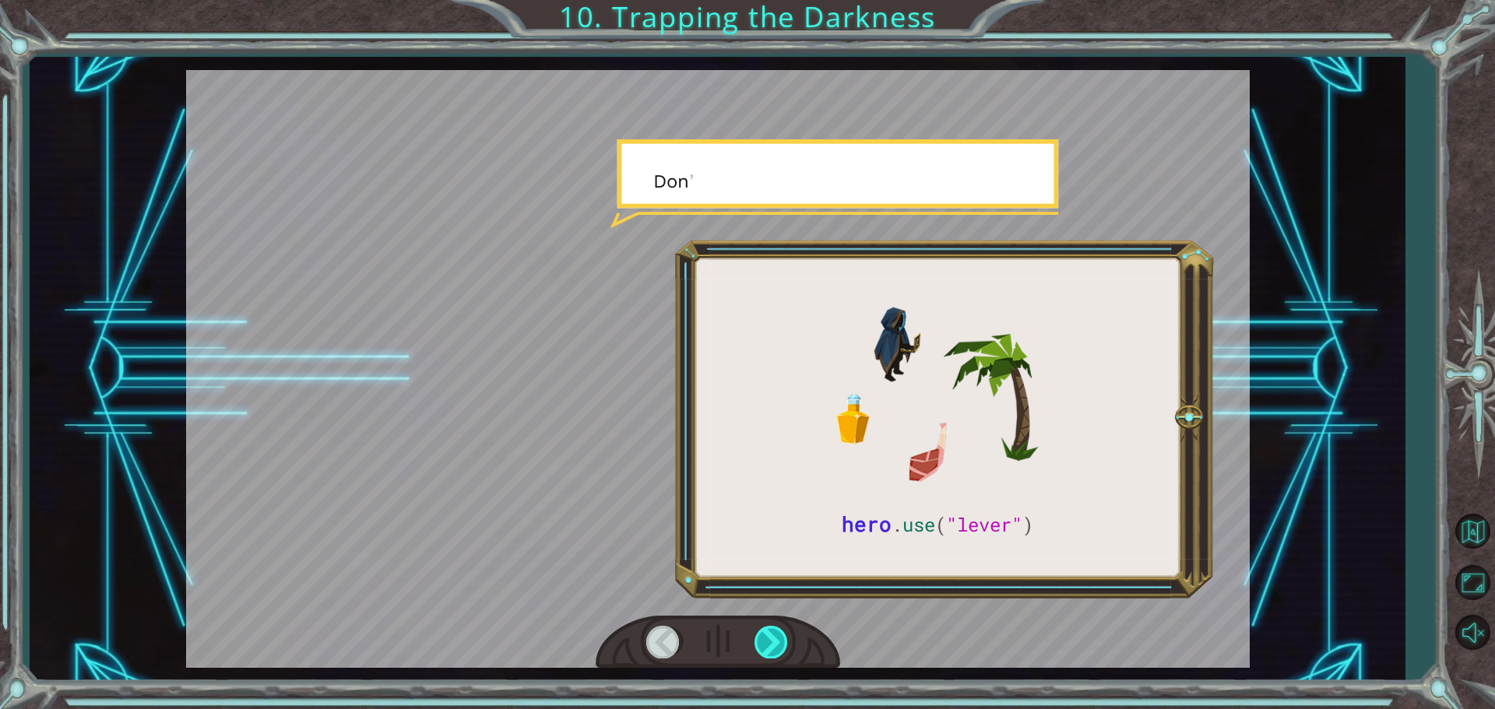
click at [768, 642] on div at bounding box center [771, 642] width 35 height 32
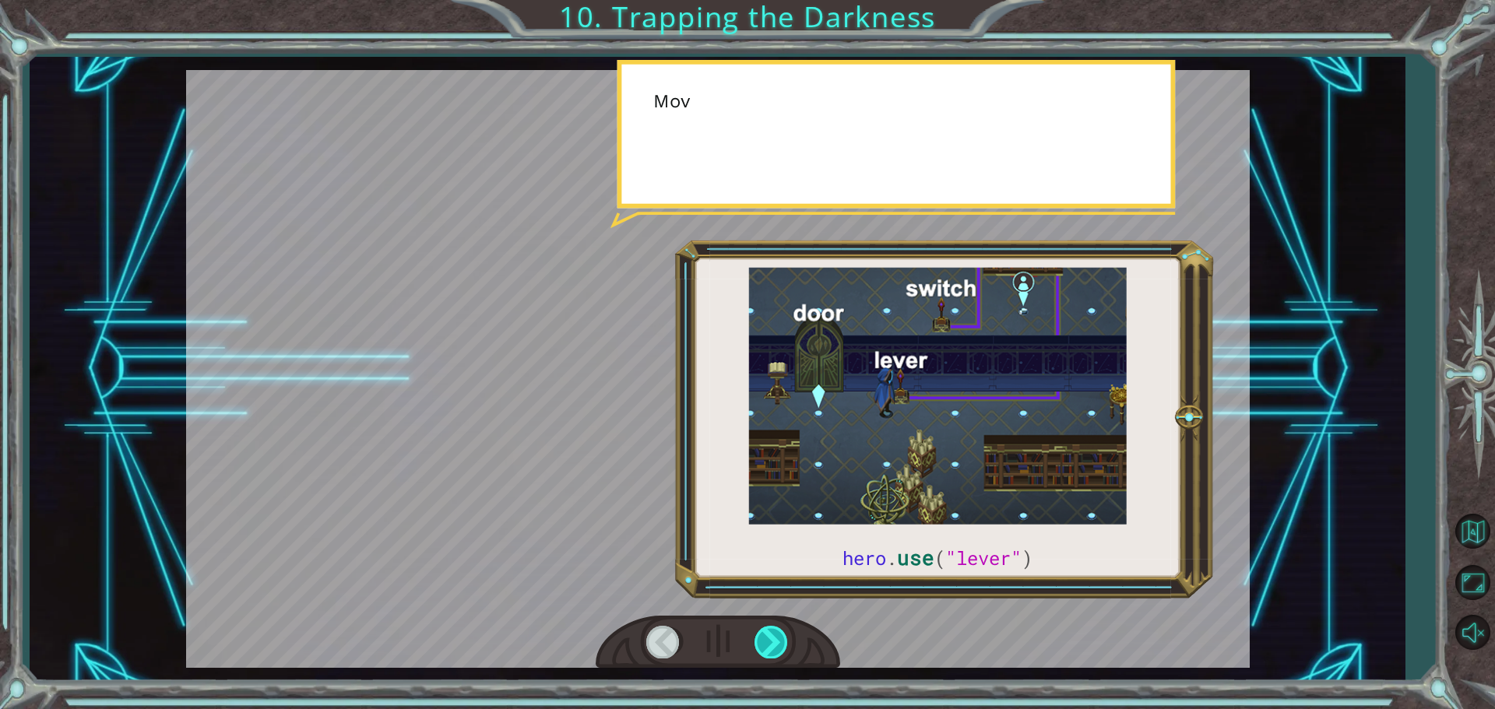
click at [768, 642] on div at bounding box center [771, 642] width 35 height 32
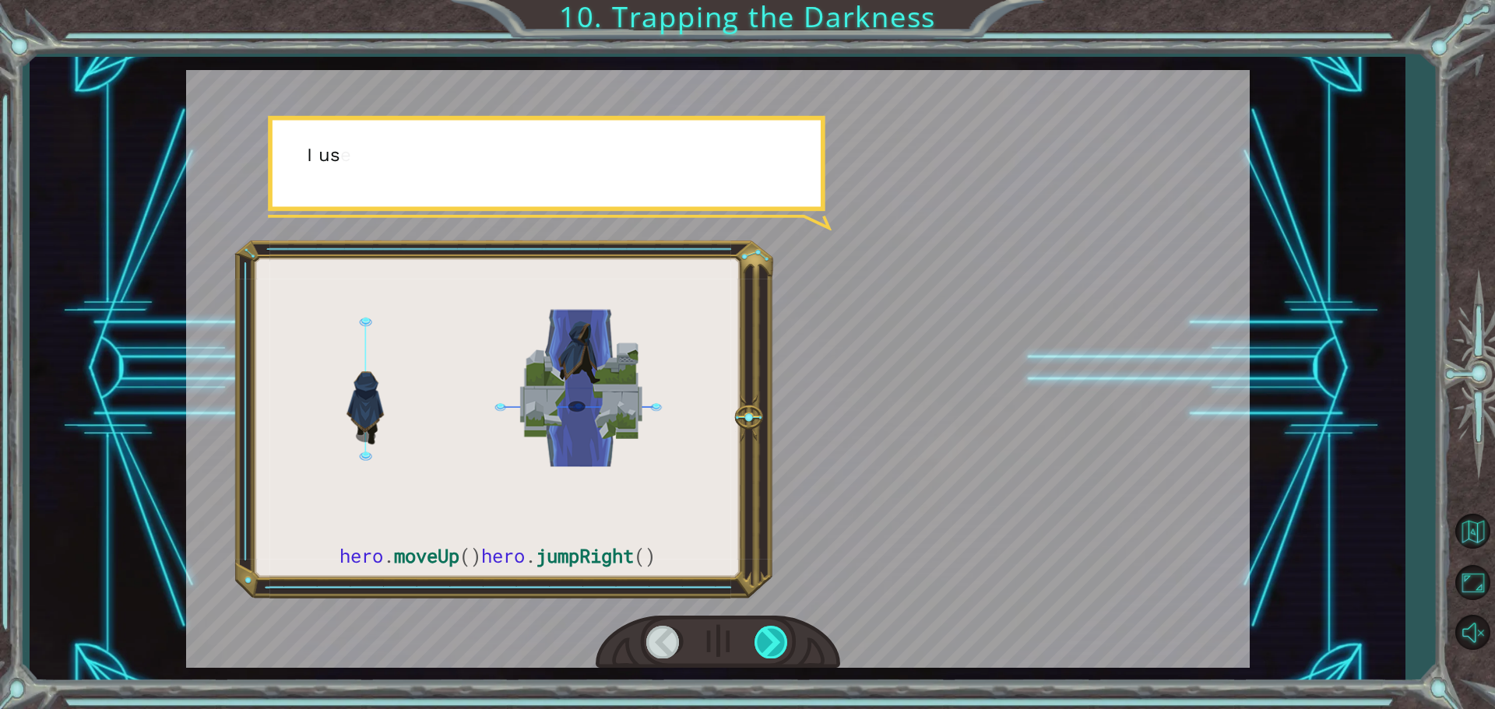
click at [768, 642] on div at bounding box center [771, 642] width 35 height 32
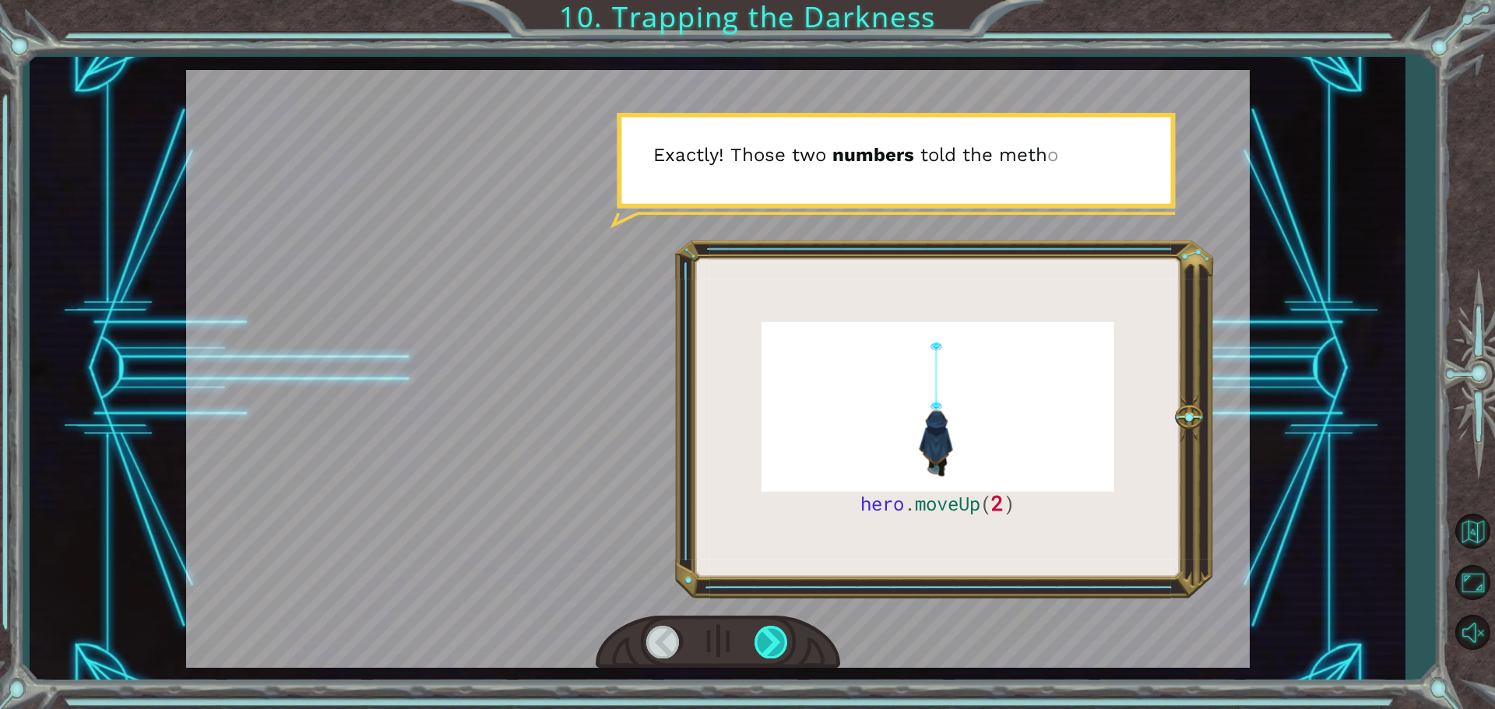
click at [787, 652] on div at bounding box center [771, 642] width 35 height 32
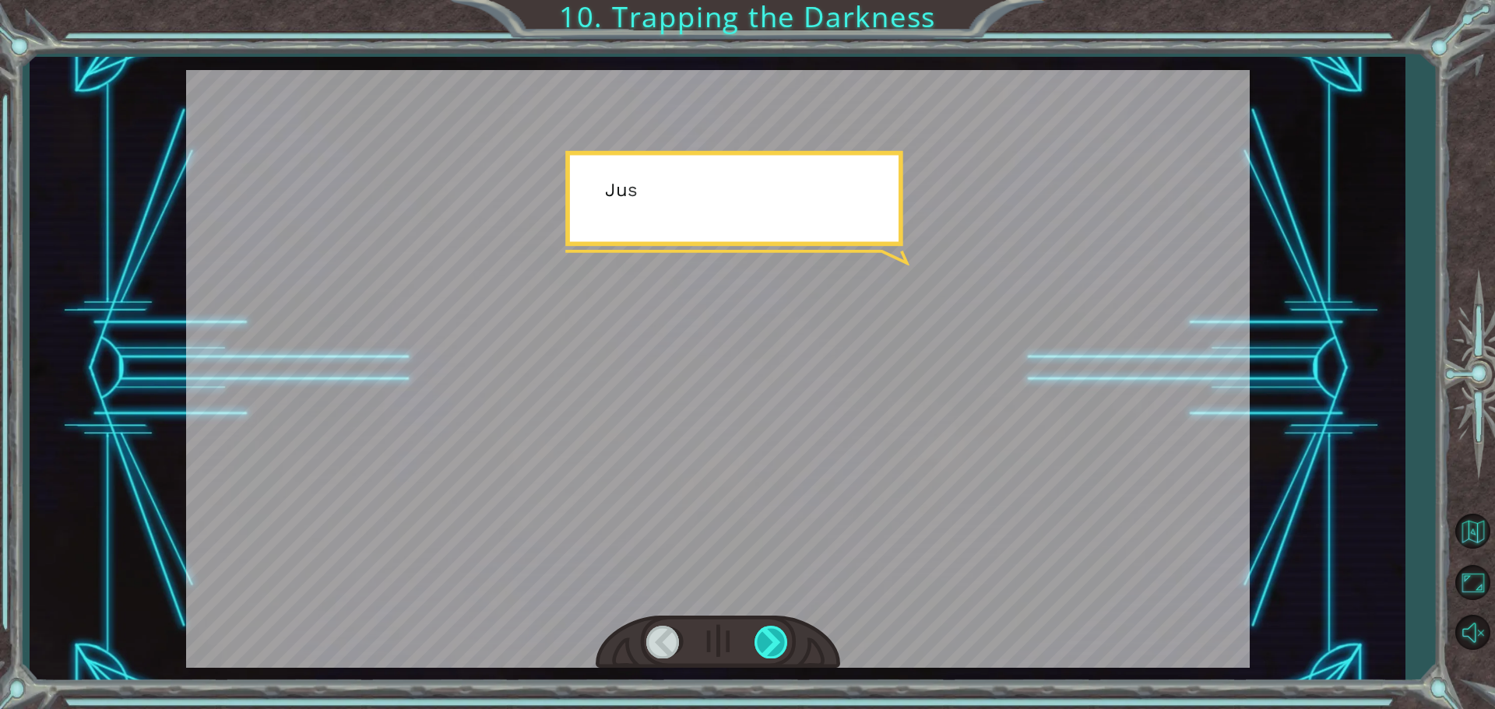
click at [787, 652] on div at bounding box center [771, 642] width 35 height 32
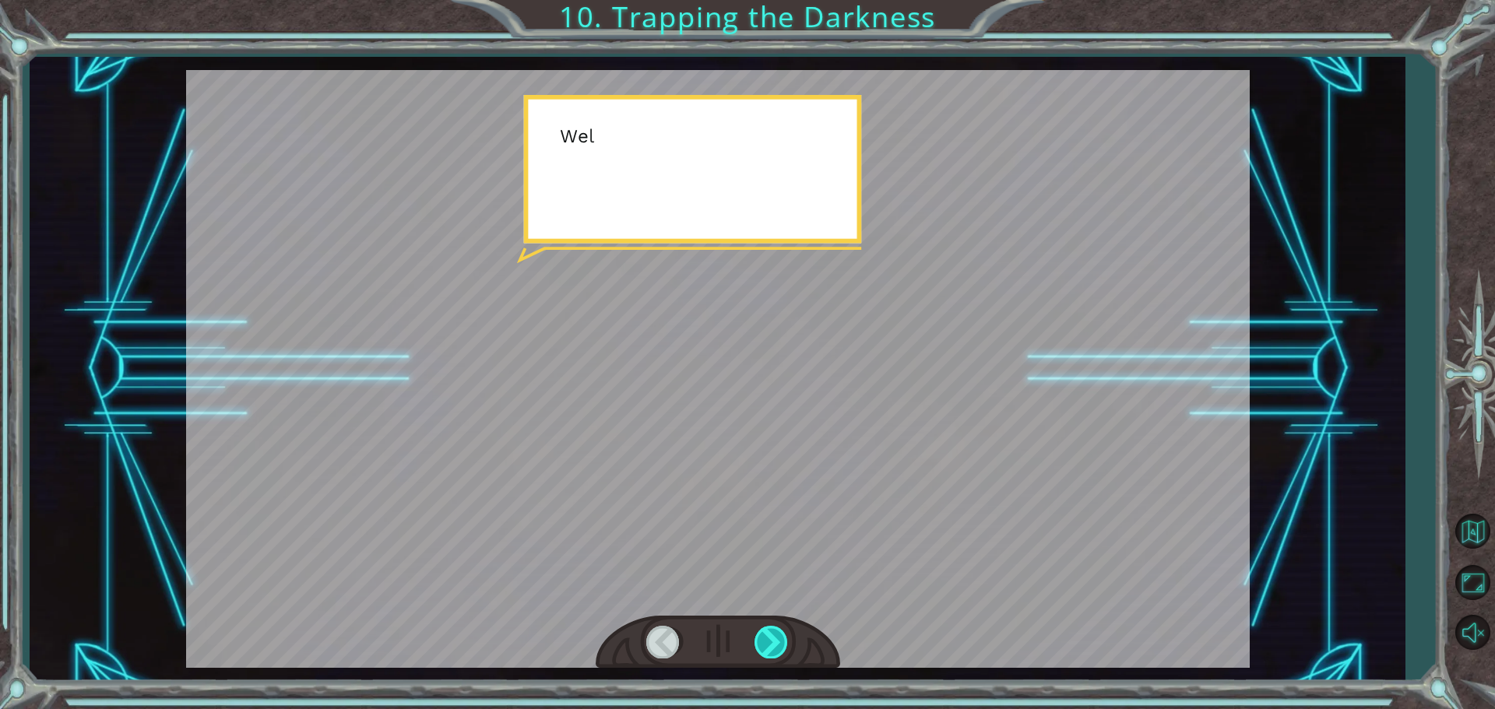
click at [787, 652] on div at bounding box center [771, 642] width 35 height 32
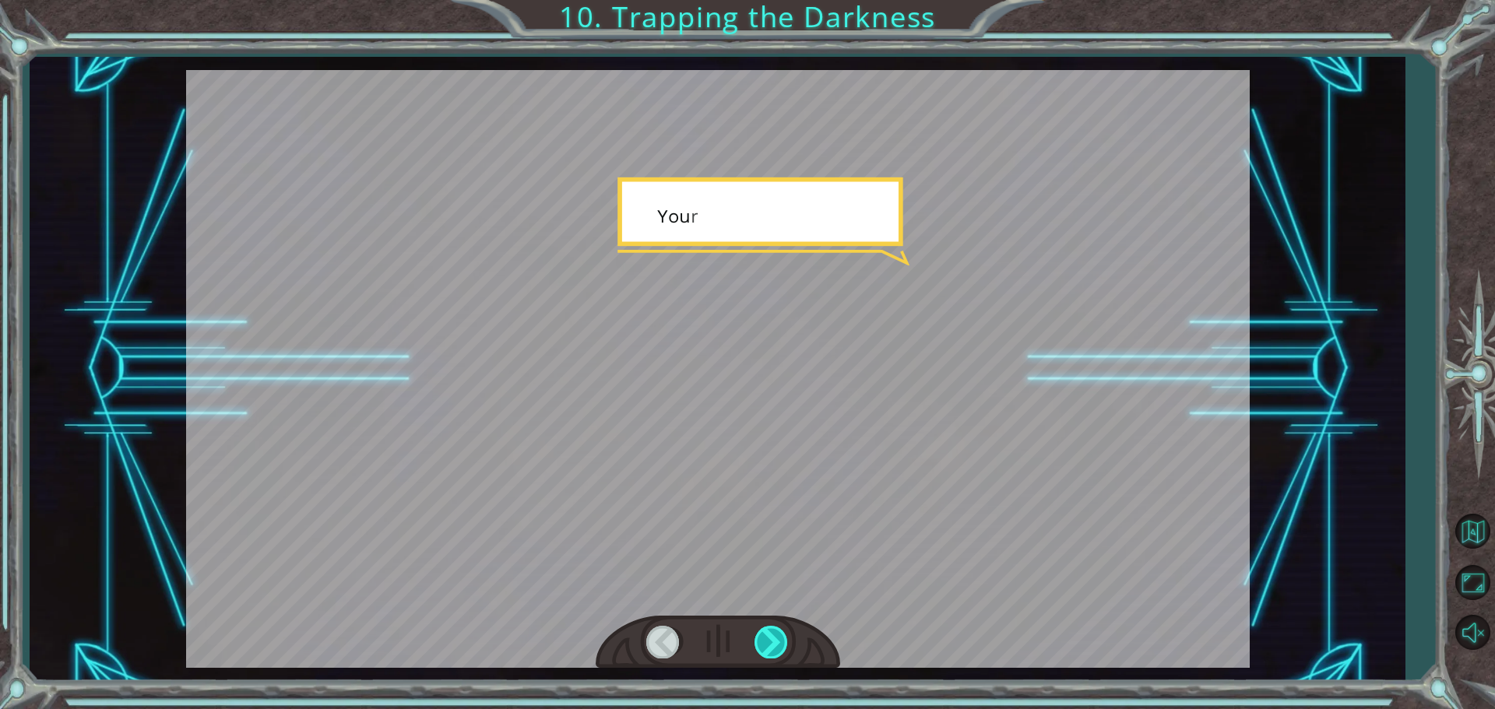
click at [787, 652] on div at bounding box center [771, 642] width 35 height 32
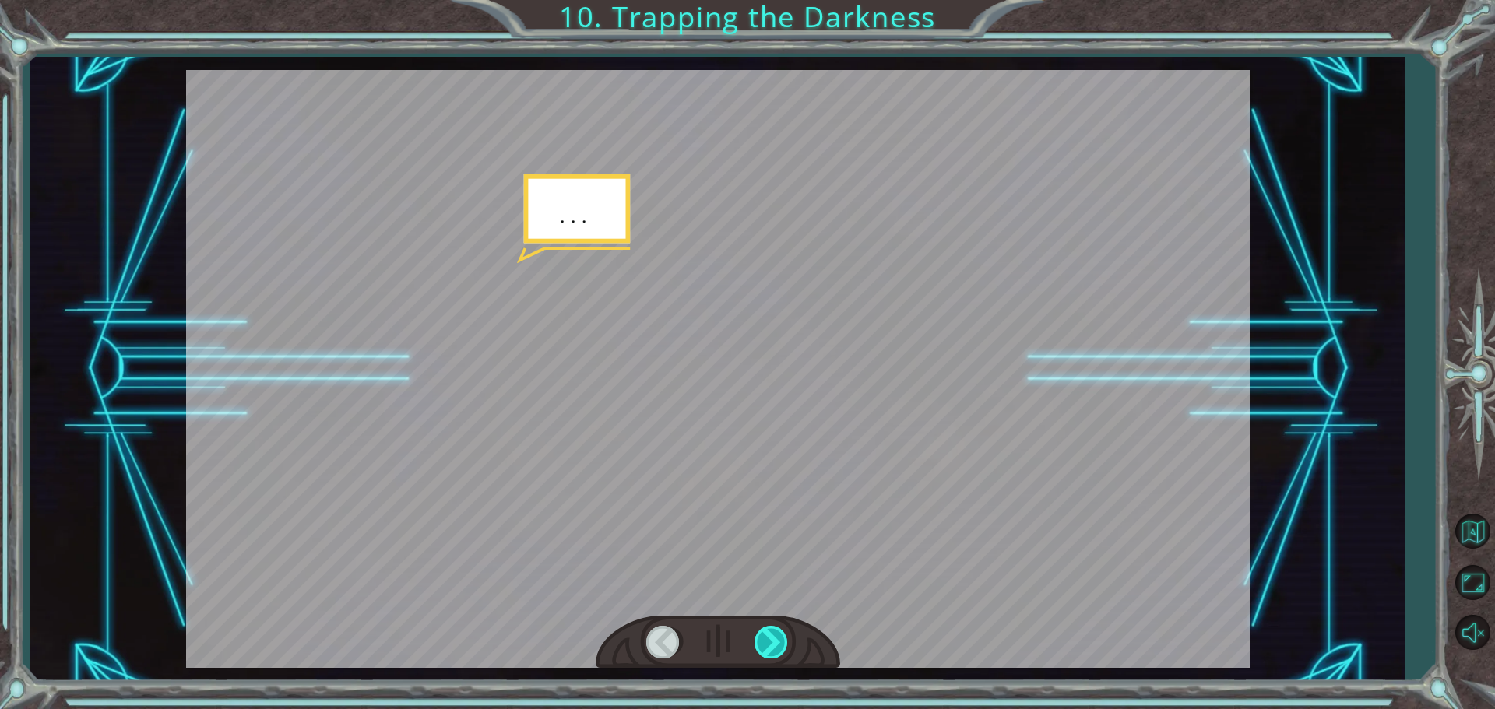
click at [787, 652] on div at bounding box center [771, 642] width 35 height 32
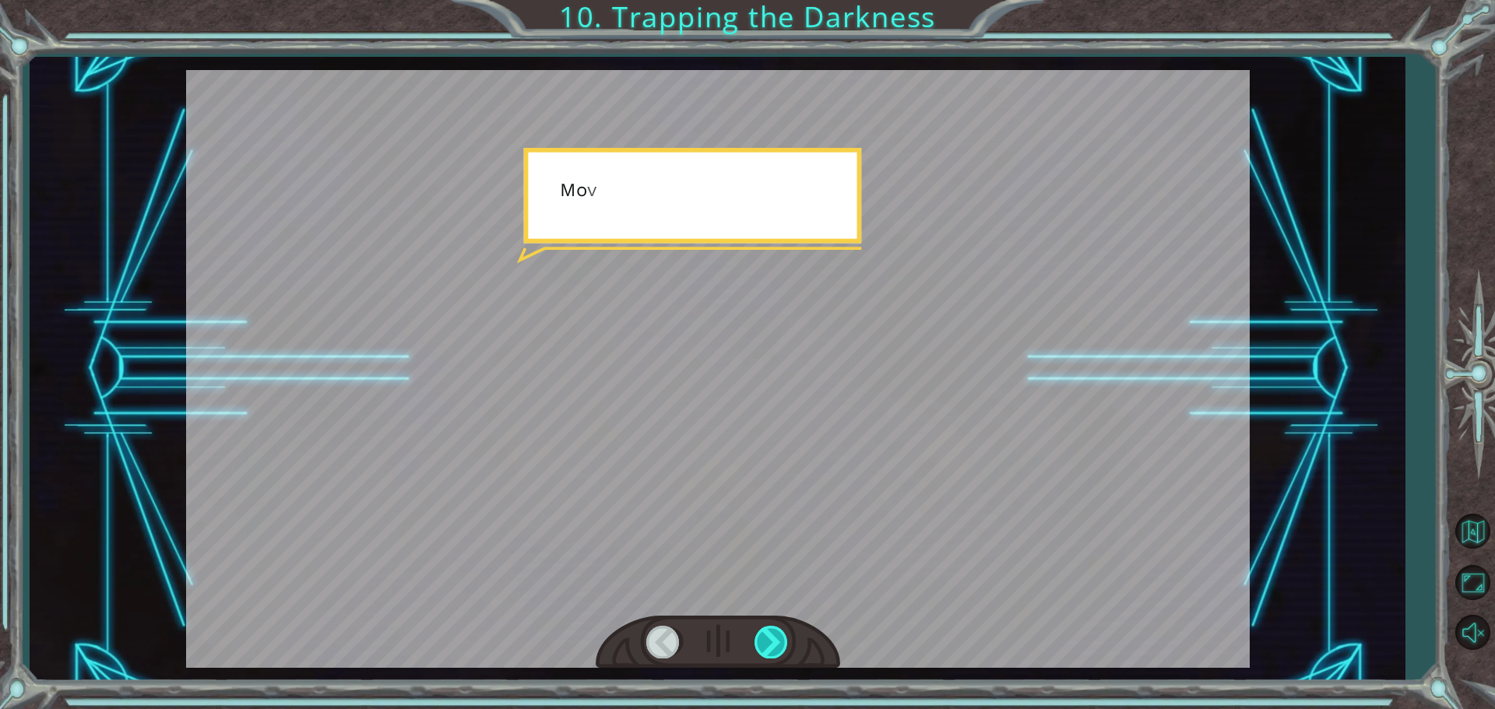
click at [787, 652] on div at bounding box center [771, 642] width 35 height 32
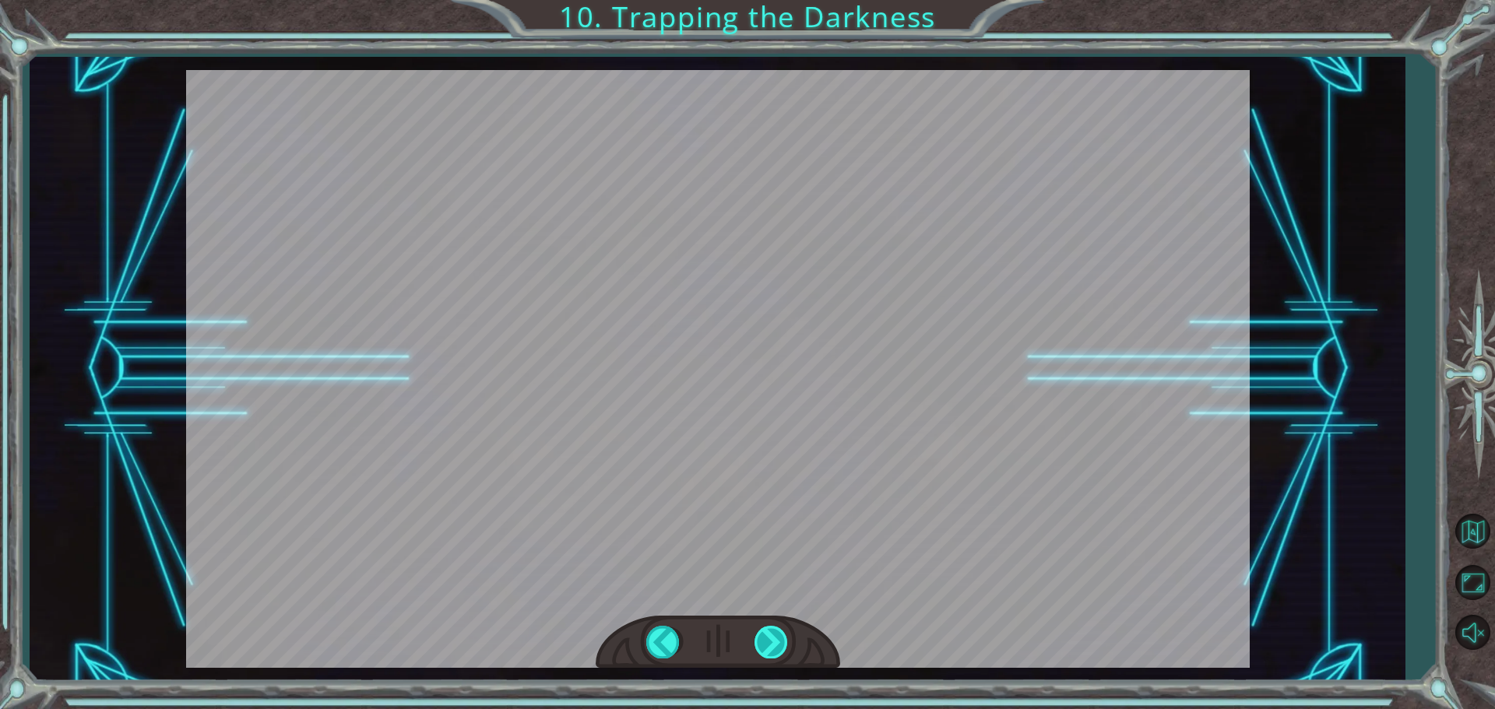
click at [787, 0] on div "hero . moveUp ( 2 ) B e f o r e w e c a n t r a p t h e D a r k n e s s w i t h…" at bounding box center [747, 0] width 1495 height 0
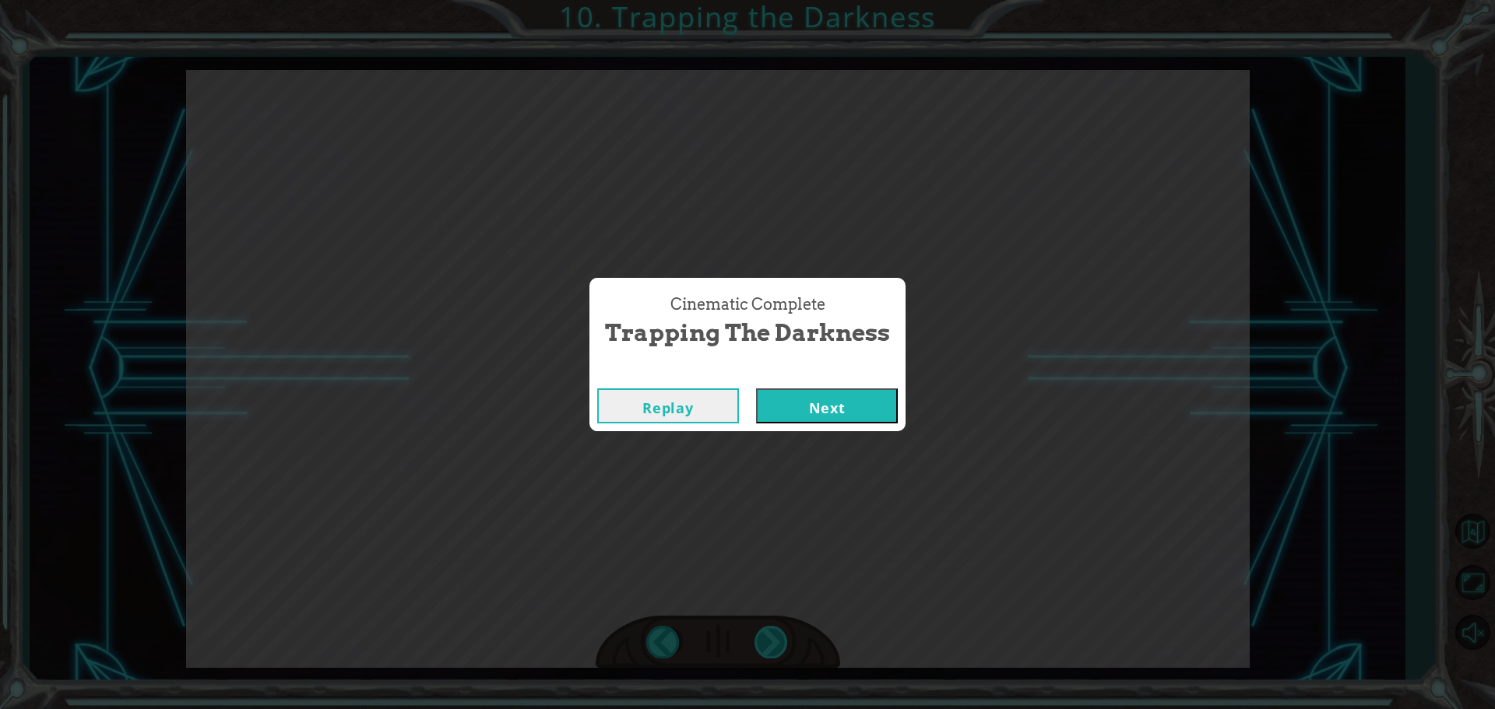
click at [787, 652] on div "Cinematic Complete Trapping the Darkness Replay Next" at bounding box center [747, 354] width 1495 height 709
click at [801, 414] on button "Next" at bounding box center [827, 406] width 142 height 35
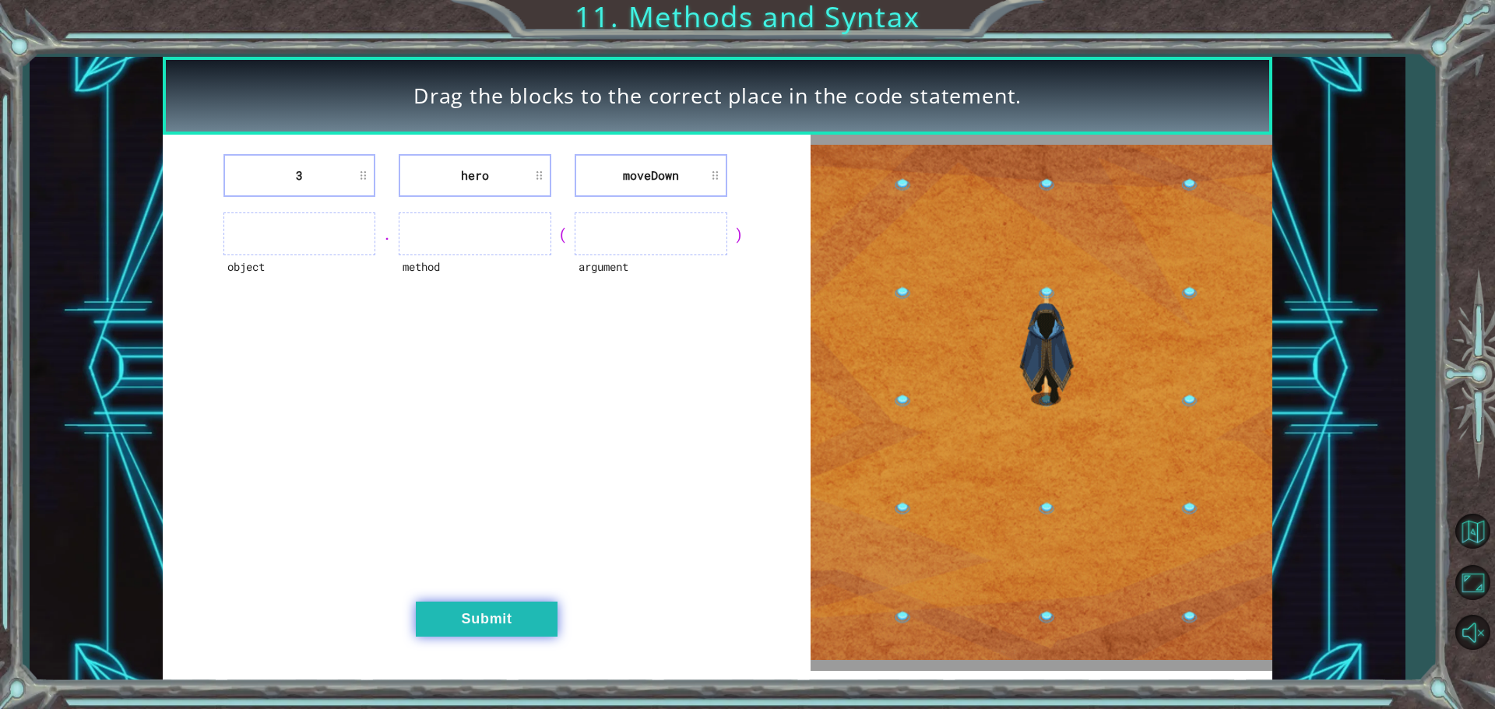
click at [494, 626] on button "Submit" at bounding box center [487, 619] width 142 height 35
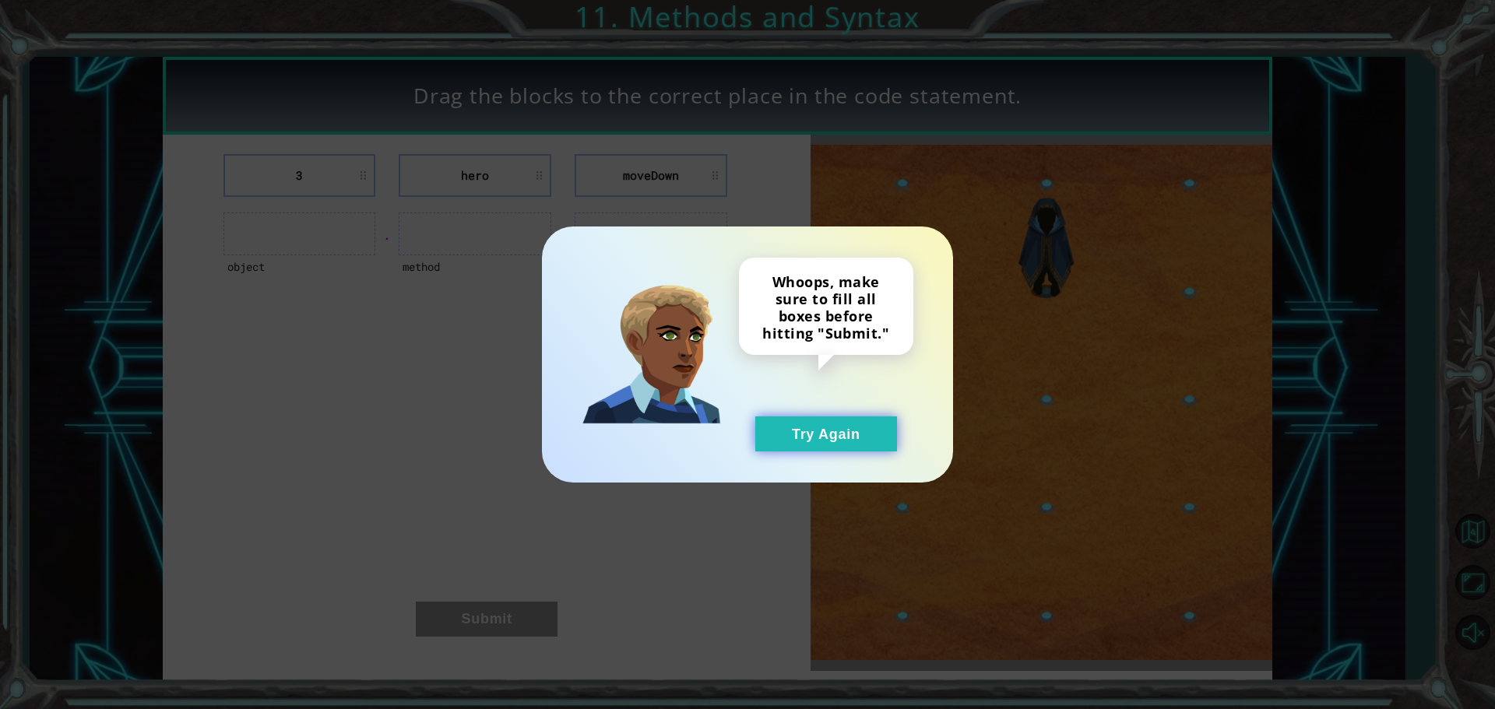
click at [811, 438] on button "Try Again" at bounding box center [826, 434] width 142 height 35
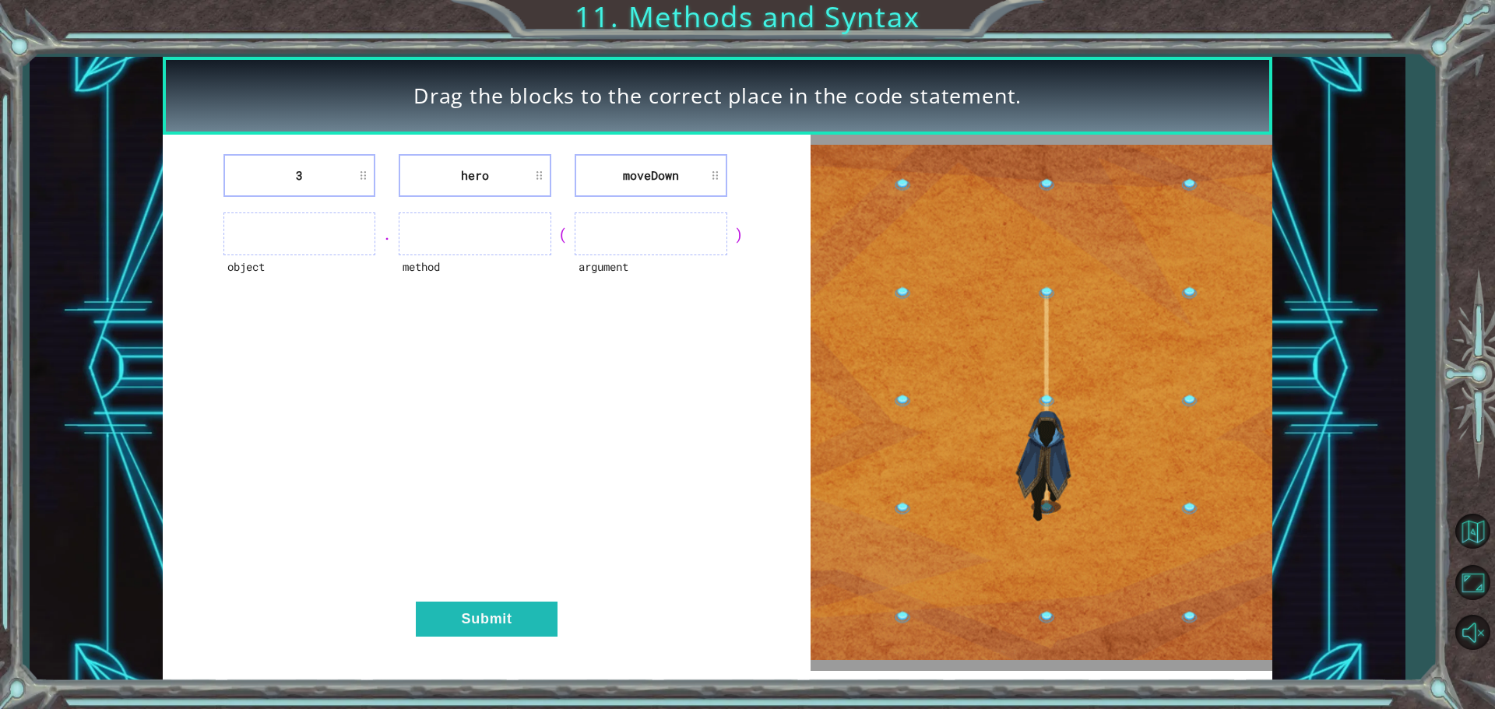
click at [276, 233] on ul at bounding box center [299, 234] width 153 height 43
click at [322, 232] on ul at bounding box center [299, 234] width 153 height 43
drag, startPoint x: 736, startPoint y: 240, endPoint x: 611, endPoint y: 253, distance: 125.3
click at [647, 255] on div "object . method ( argument )" at bounding box center [486, 234] width 609 height 43
click at [610, 246] on ul at bounding box center [651, 234] width 153 height 43
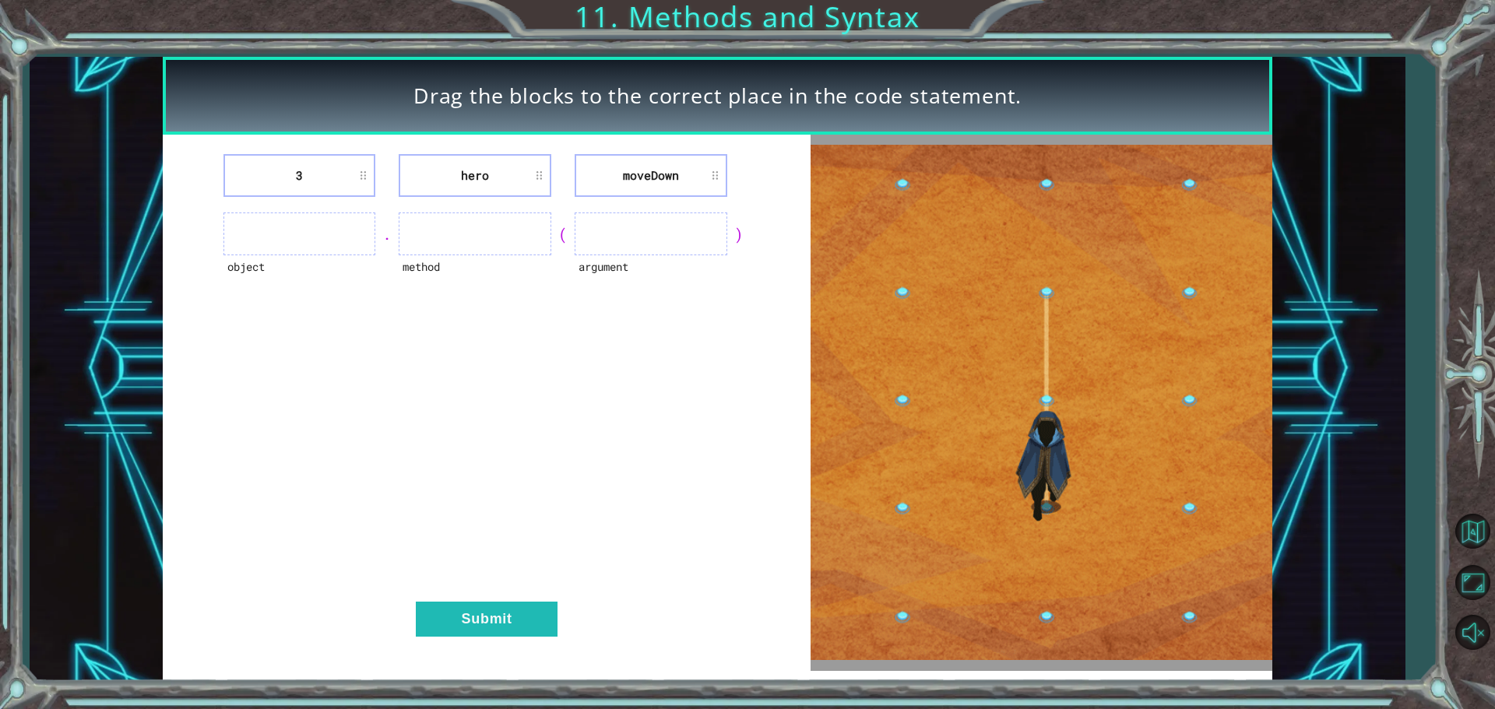
click at [610, 240] on ul at bounding box center [651, 234] width 153 height 43
click at [669, 237] on ul at bounding box center [651, 234] width 153 height 43
drag, startPoint x: 526, startPoint y: 238, endPoint x: 178, endPoint y: 264, distance: 349.0
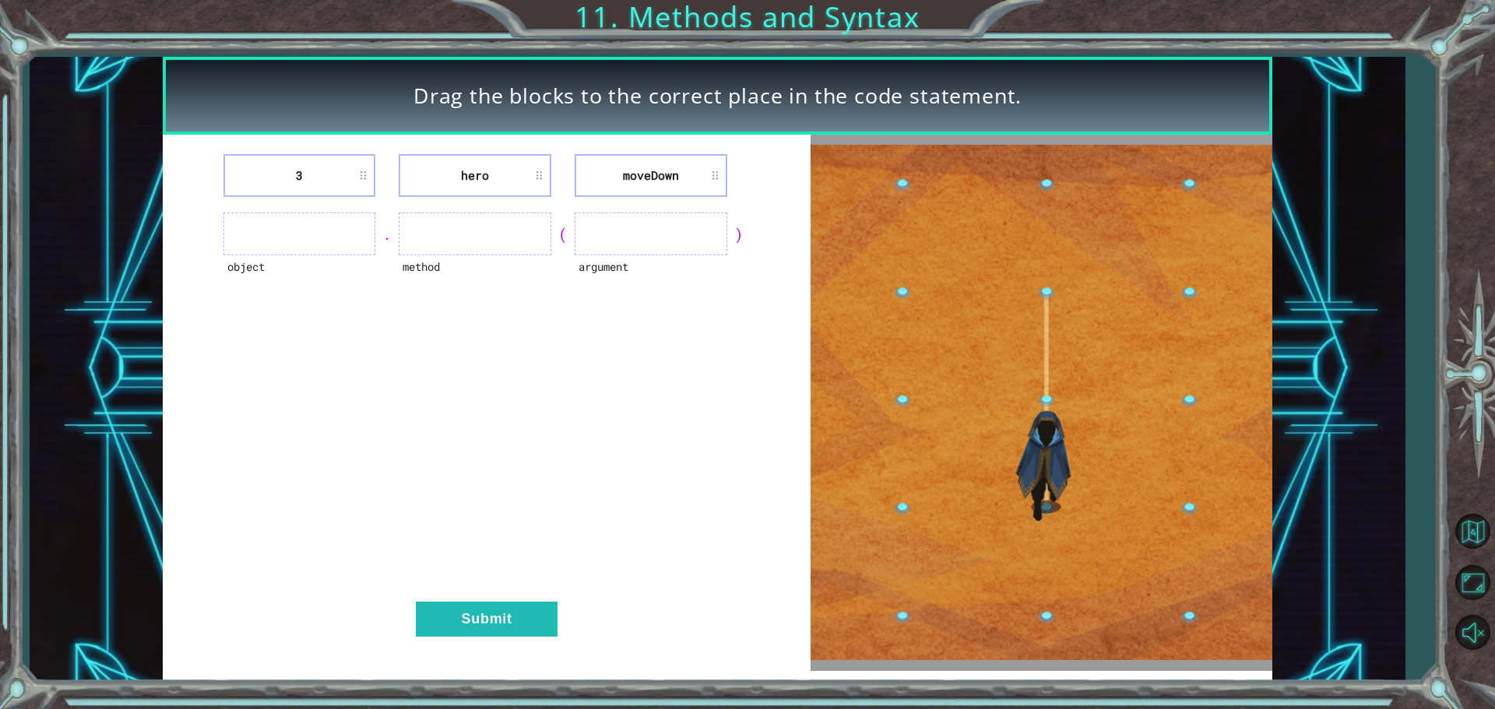
click at [346, 255] on div "object . method ( argument )" at bounding box center [486, 234] width 609 height 43
click at [177, 264] on div "3 hero [GEOGRAPHIC_DATA] object . method ( argument ) Submit" at bounding box center [487, 403] width 648 height 536
click at [332, 183] on li "3" at bounding box center [299, 175] width 153 height 43
click at [331, 178] on li "3" at bounding box center [299, 175] width 153 height 43
click at [330, 172] on li "3" at bounding box center [299, 175] width 153 height 43
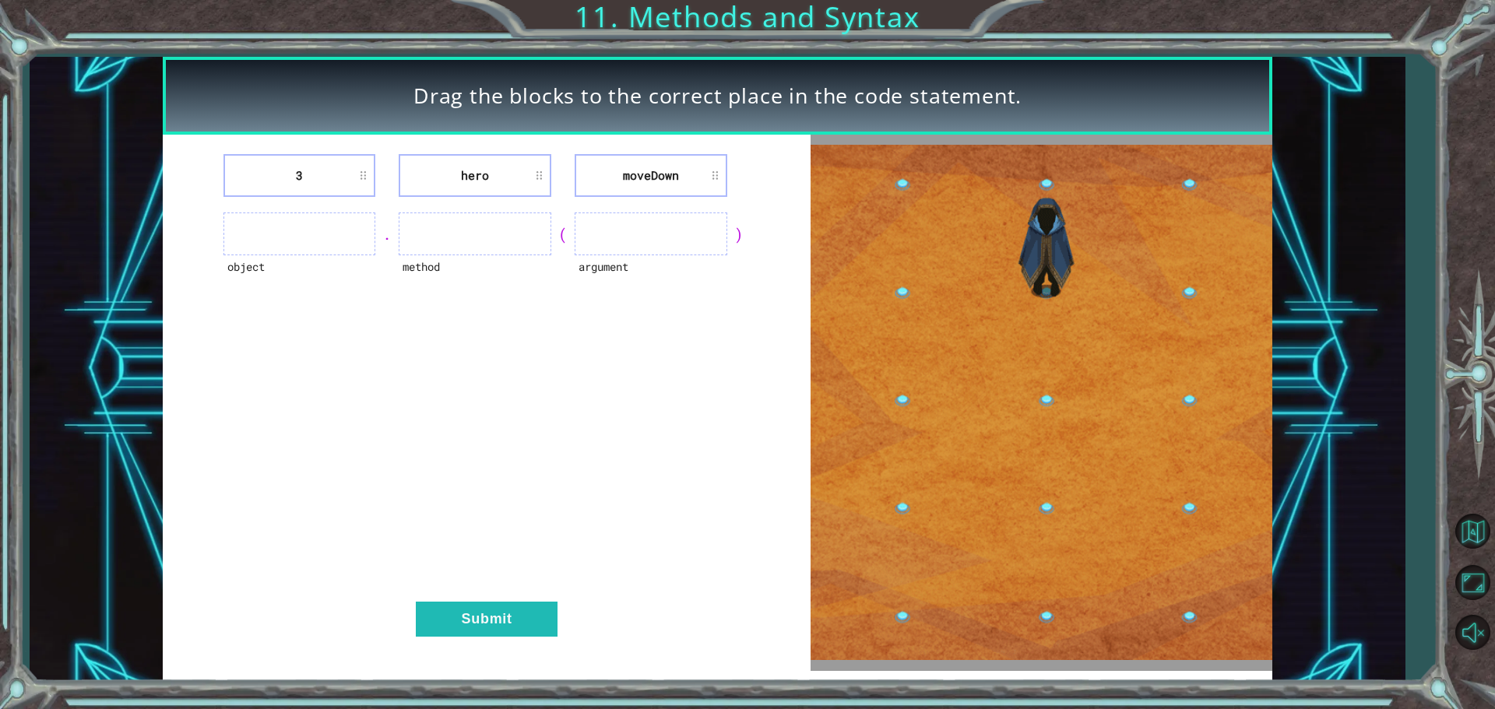
click at [357, 171] on li "3" at bounding box center [299, 175] width 153 height 43
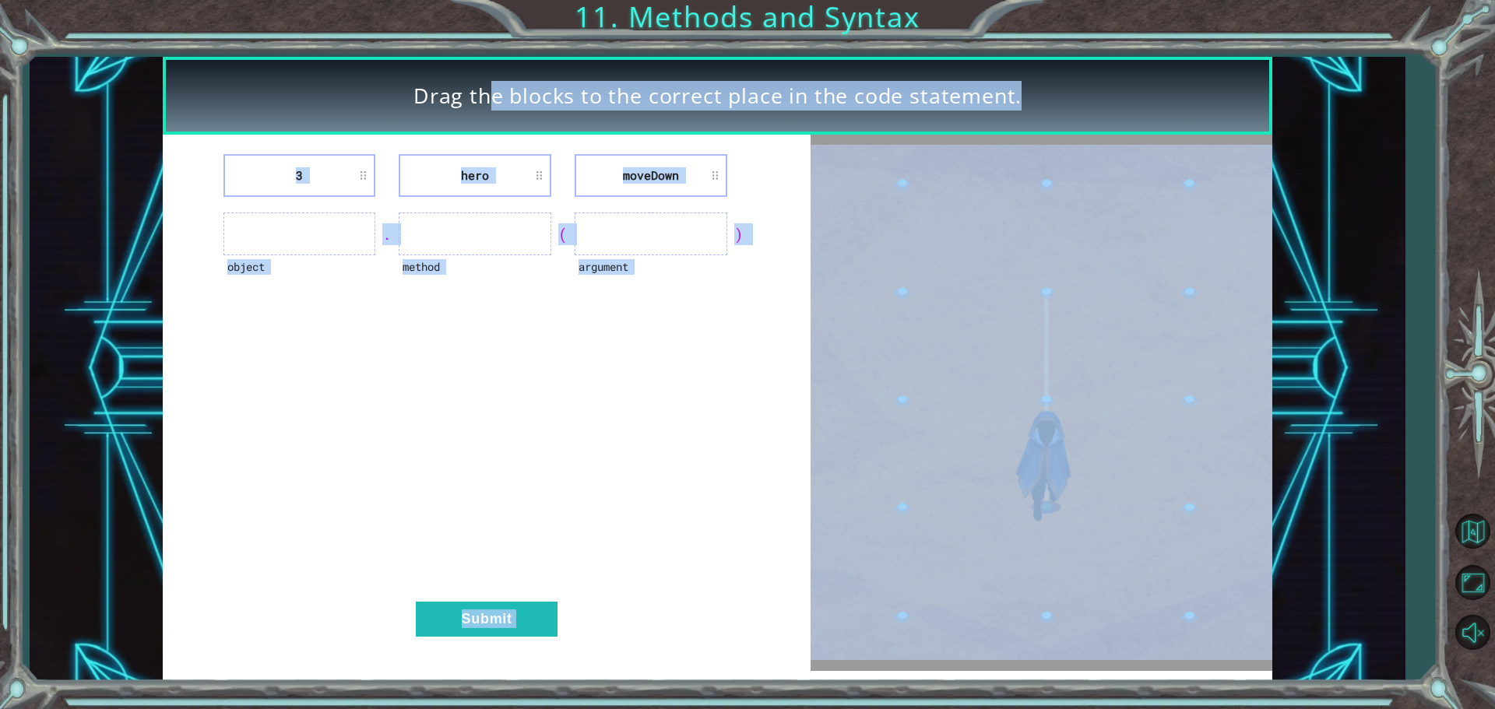
click at [991, 709] on html "Drag the blocks to the correct place in the code statement. 3 hero [GEOGRAPHIC_…" at bounding box center [747, 354] width 1495 height 709
click at [1038, 409] on img at bounding box center [1042, 402] width 462 height 515
click at [528, 603] on button "Submit" at bounding box center [487, 619] width 142 height 35
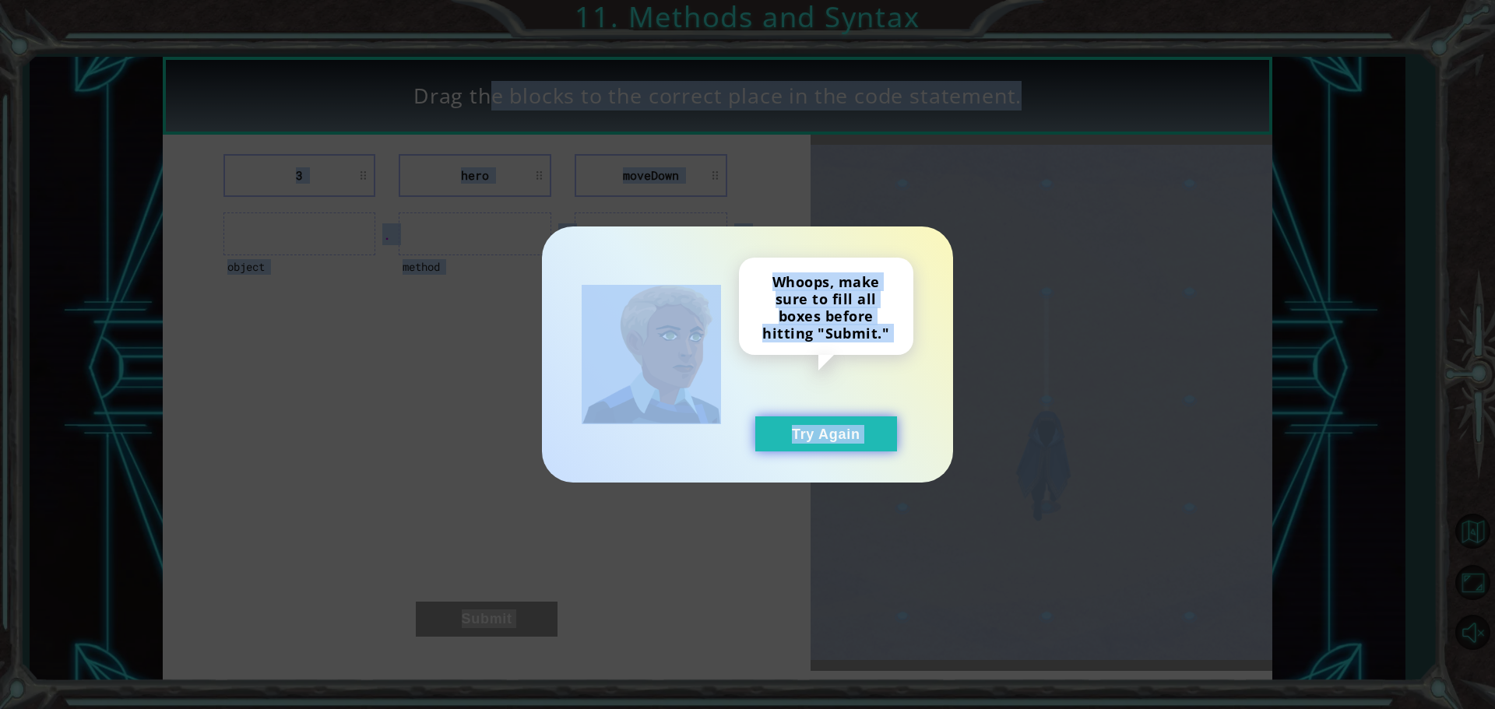
click at [789, 423] on button "Try Again" at bounding box center [826, 434] width 142 height 35
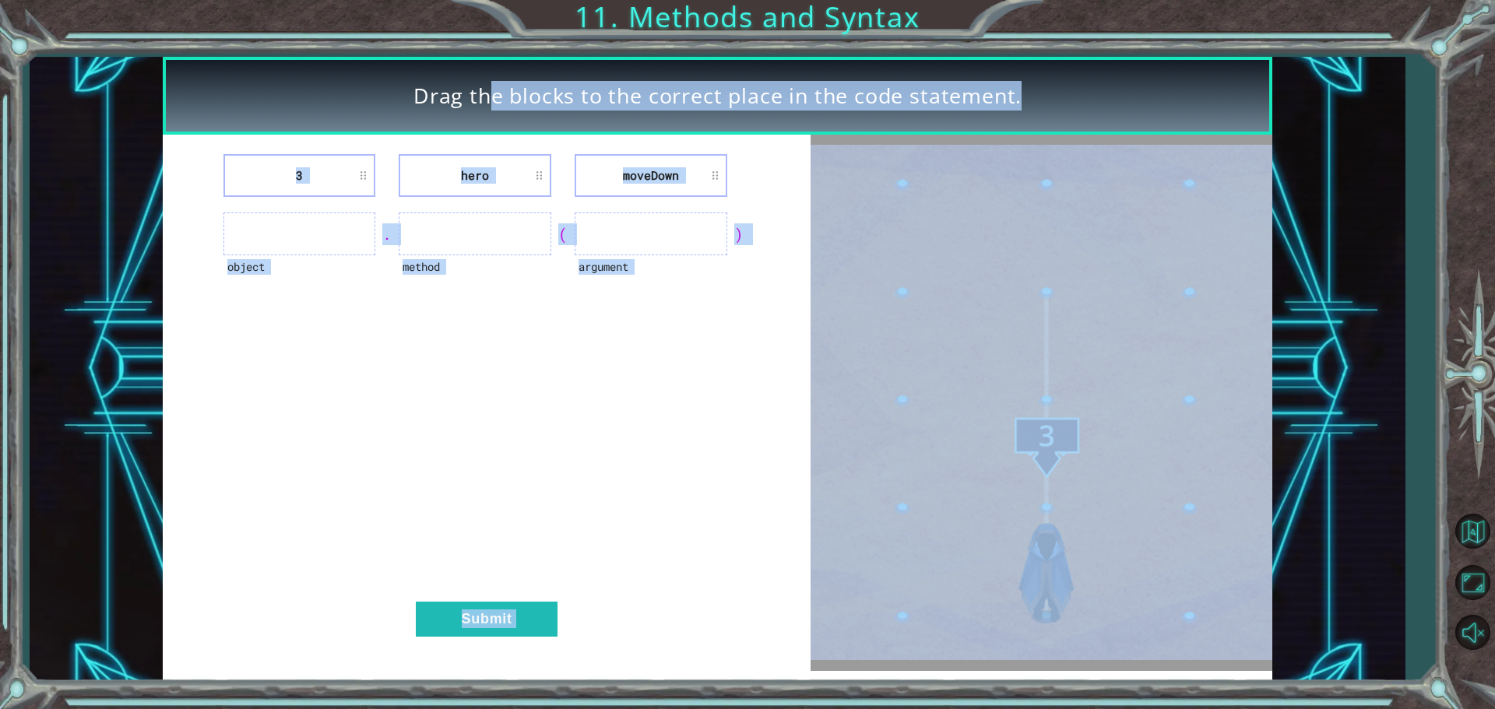
click at [669, 464] on div "3 hero [GEOGRAPHIC_DATA] object . method ( argument ) Submit" at bounding box center [487, 403] width 648 height 536
click at [927, 607] on img at bounding box center [1042, 402] width 462 height 515
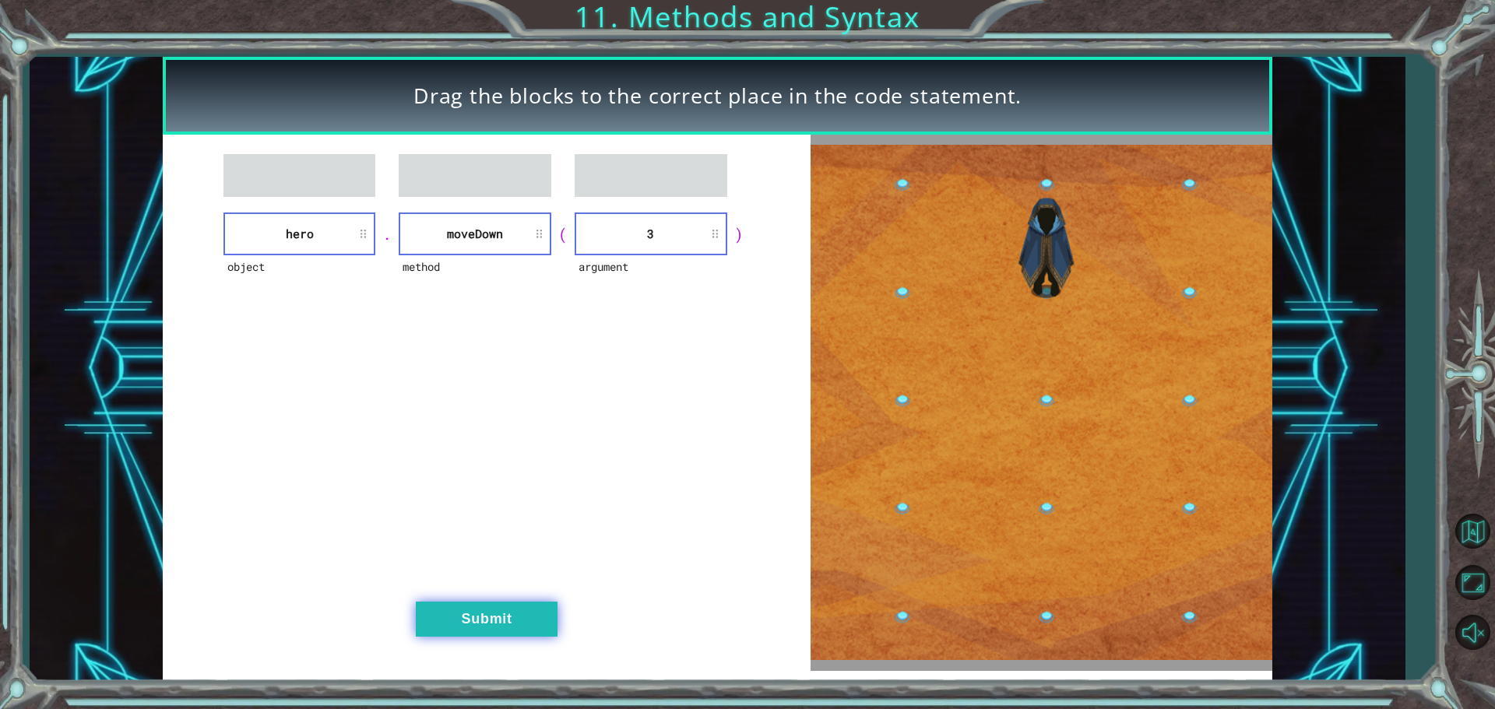
click at [540, 606] on button "Submit" at bounding box center [487, 619] width 142 height 35
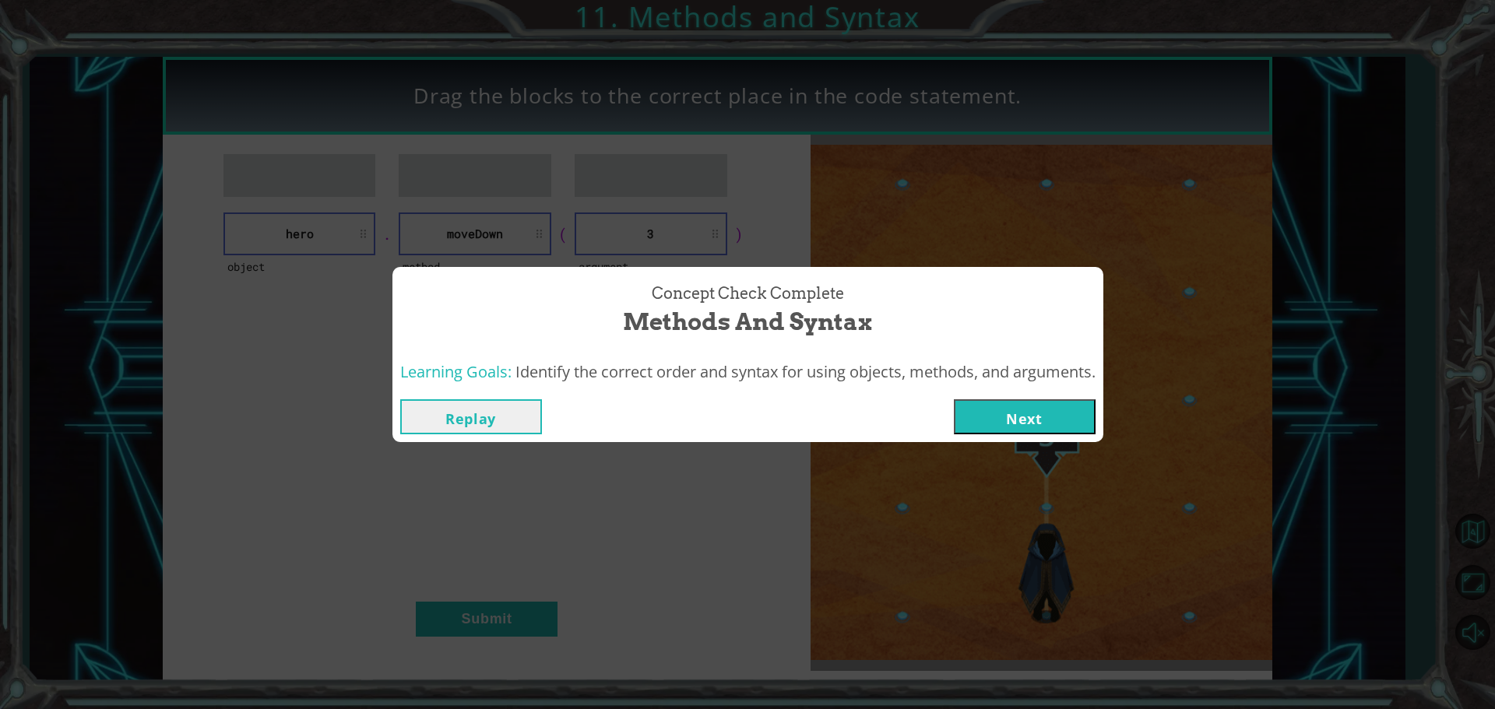
click at [977, 415] on button "Next" at bounding box center [1025, 416] width 142 height 35
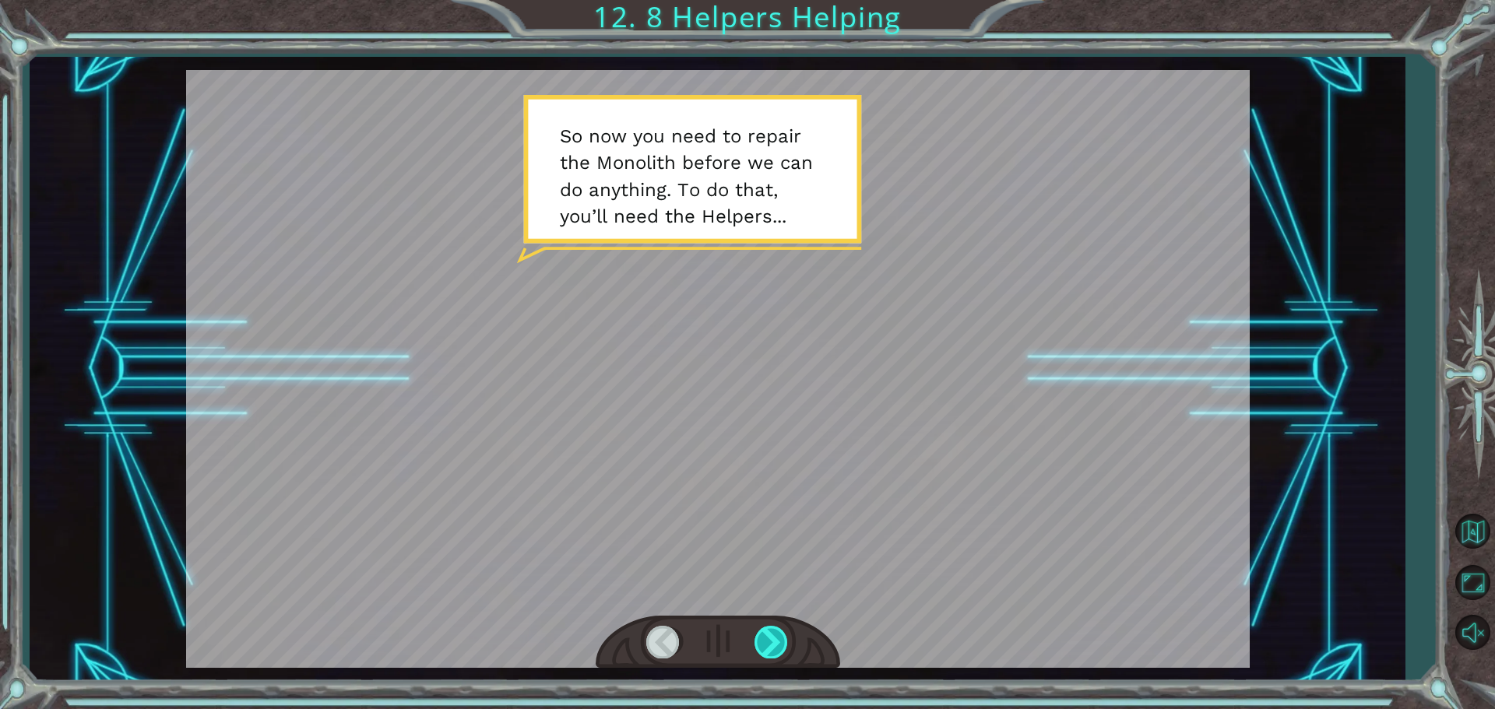
click at [772, 652] on div at bounding box center [771, 642] width 35 height 32
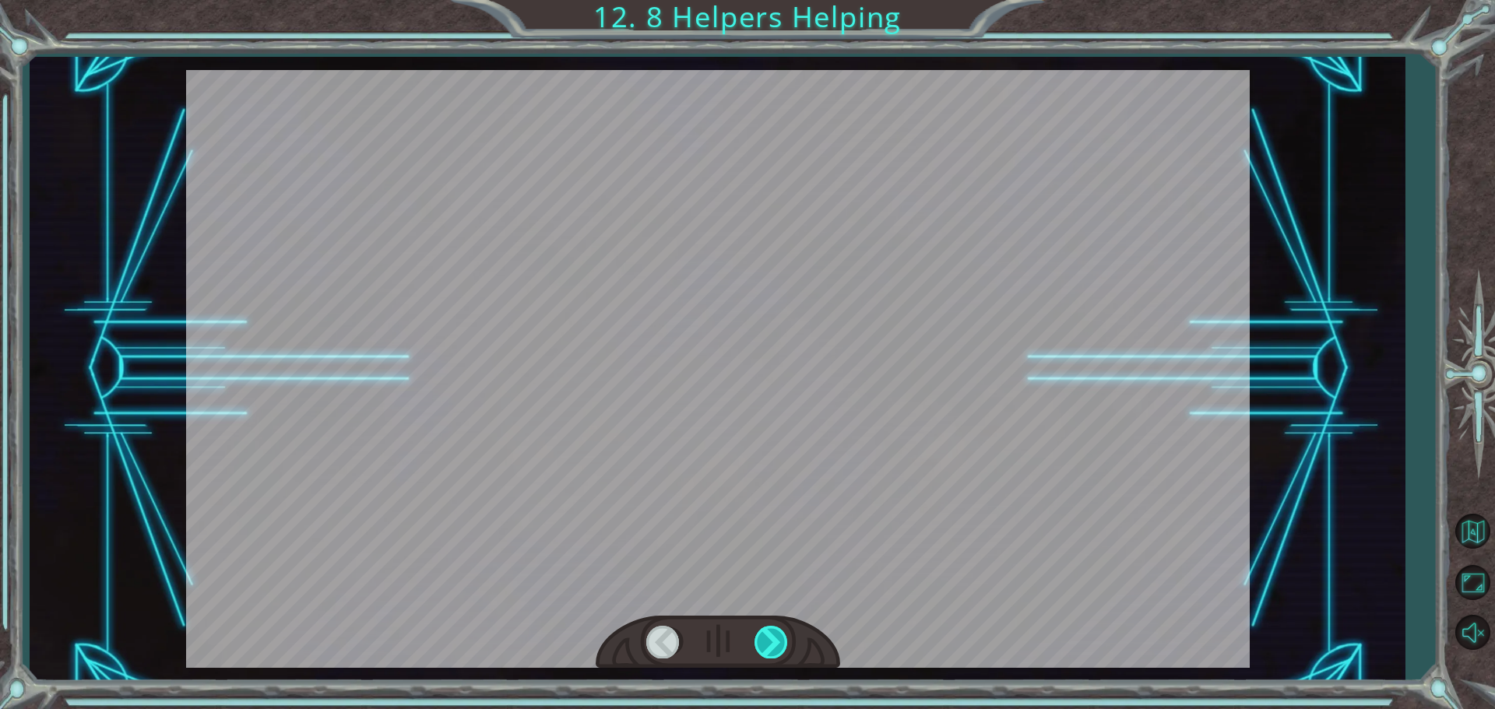
click at [772, 652] on div at bounding box center [771, 642] width 35 height 32
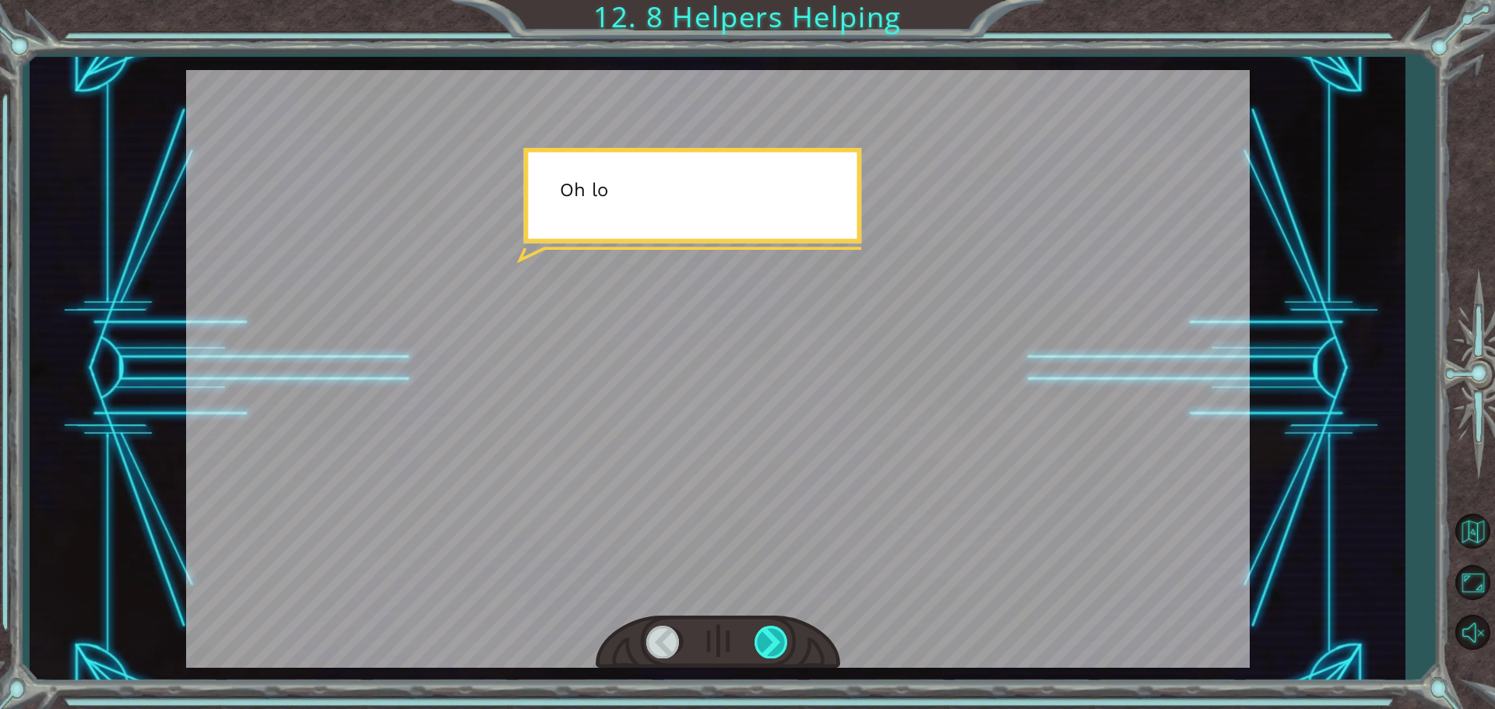
click at [772, 652] on div at bounding box center [771, 642] width 35 height 32
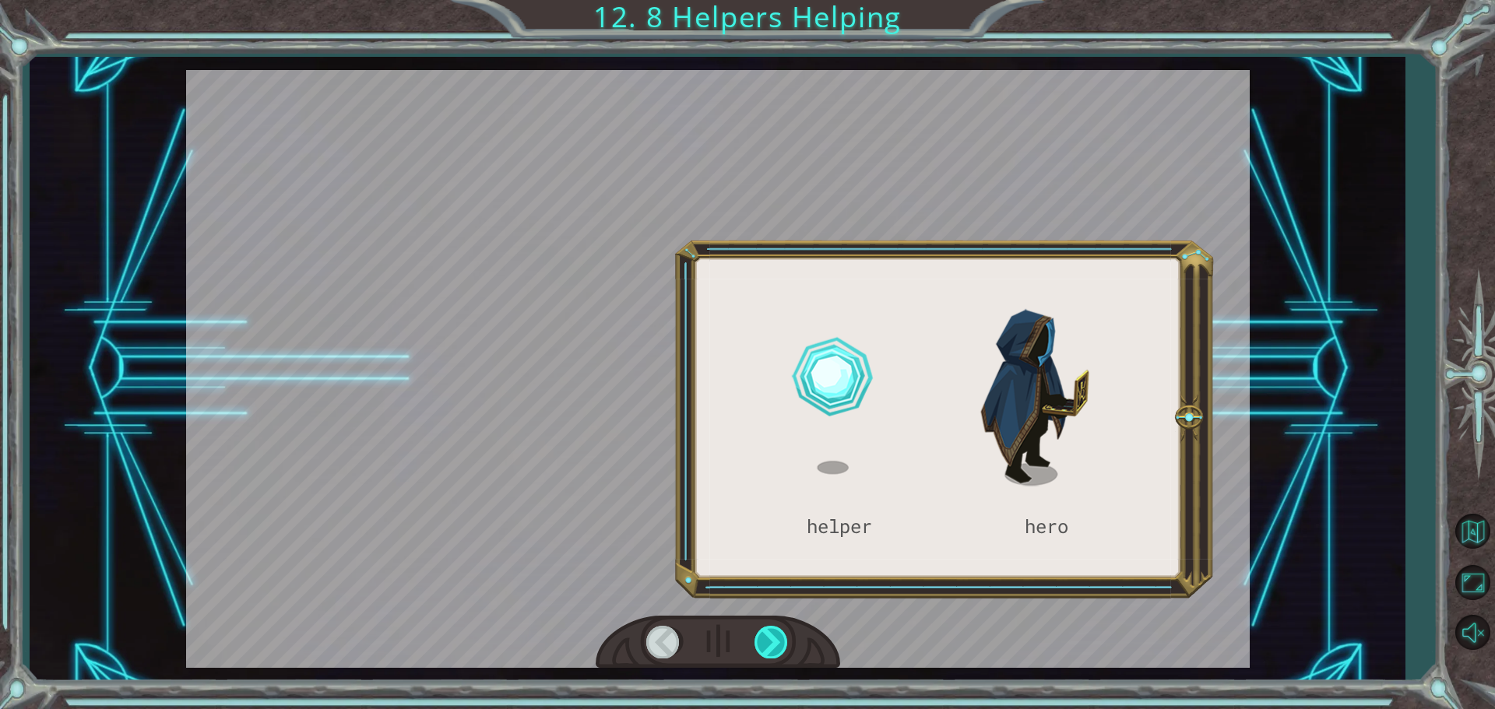
click at [772, 652] on div at bounding box center [771, 642] width 35 height 32
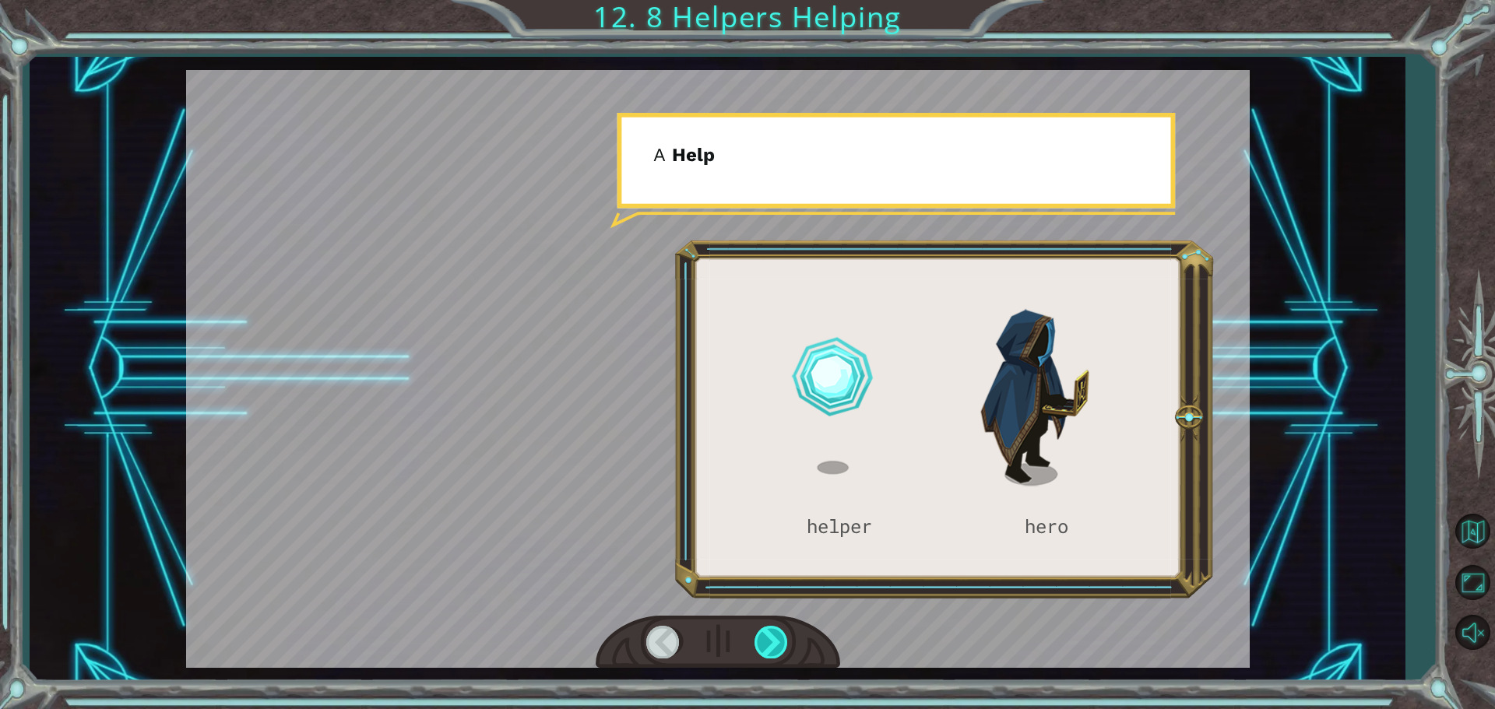
click at [772, 652] on div at bounding box center [771, 642] width 35 height 32
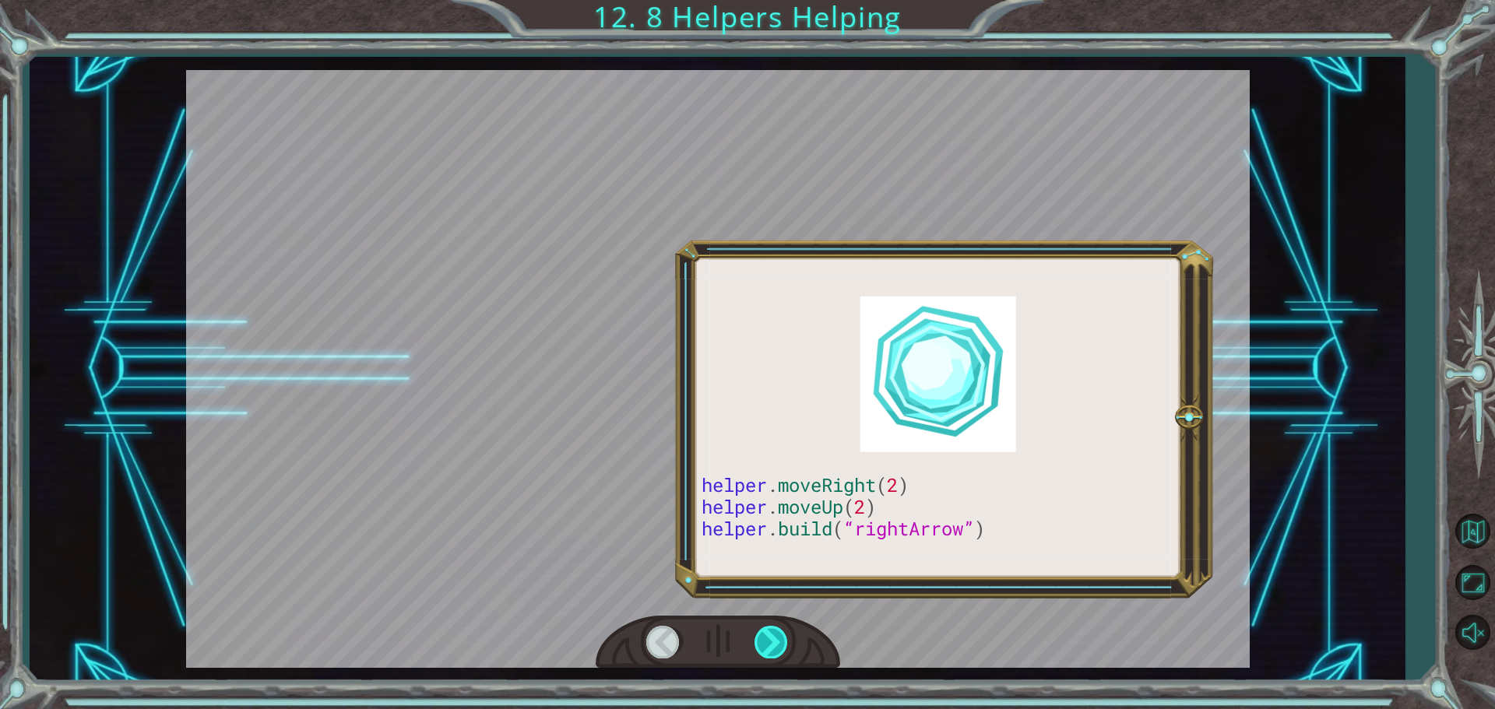
click at [772, 652] on div at bounding box center [771, 642] width 35 height 32
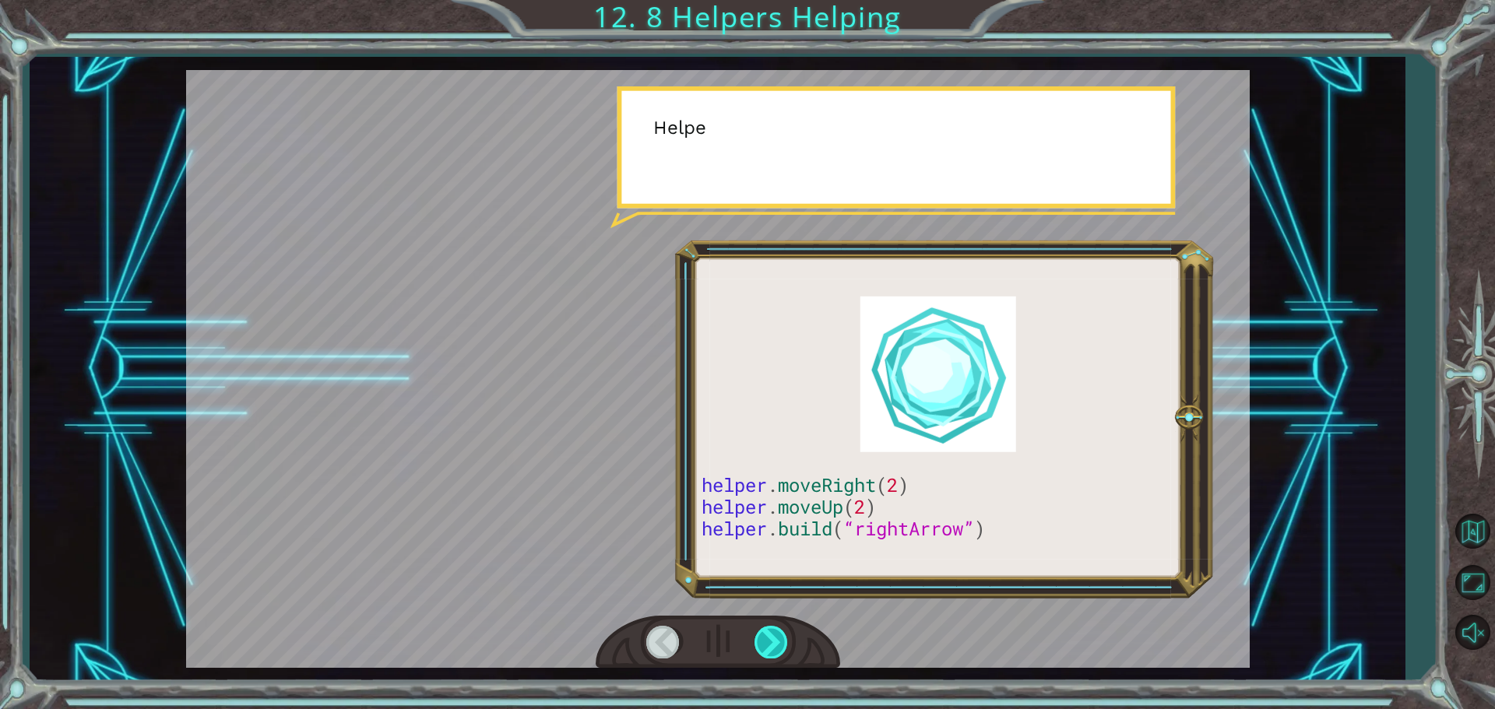
click at [772, 652] on div at bounding box center [771, 642] width 35 height 32
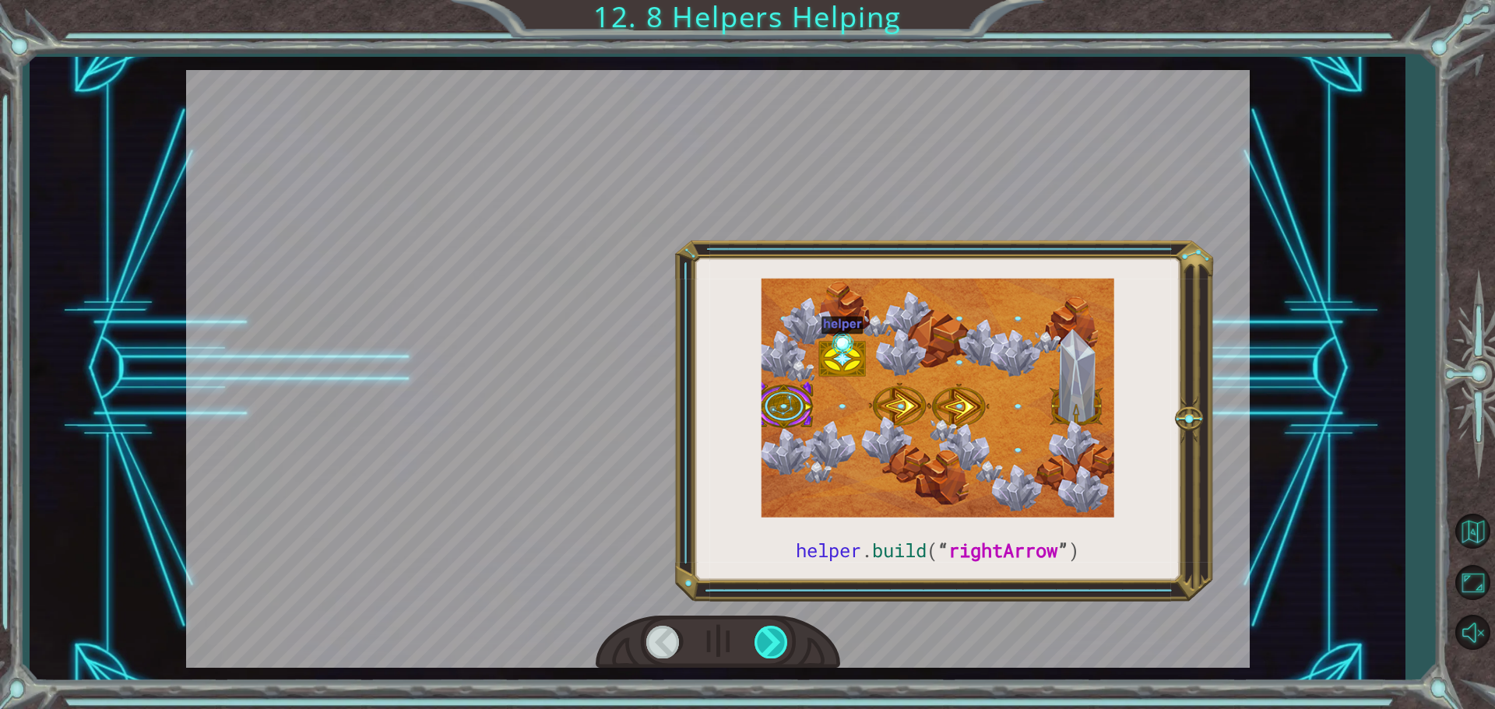
click at [772, 652] on div at bounding box center [771, 642] width 35 height 32
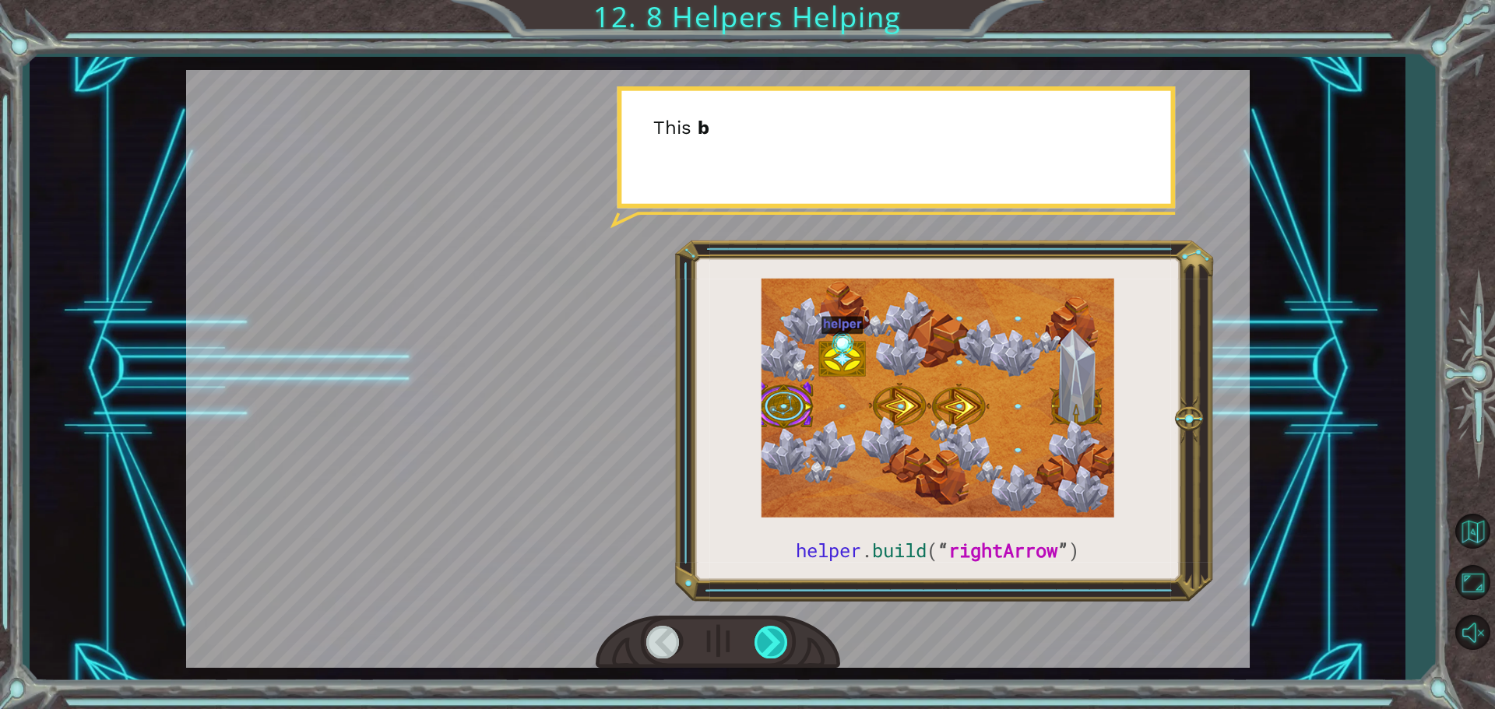
click at [772, 652] on div at bounding box center [771, 642] width 35 height 32
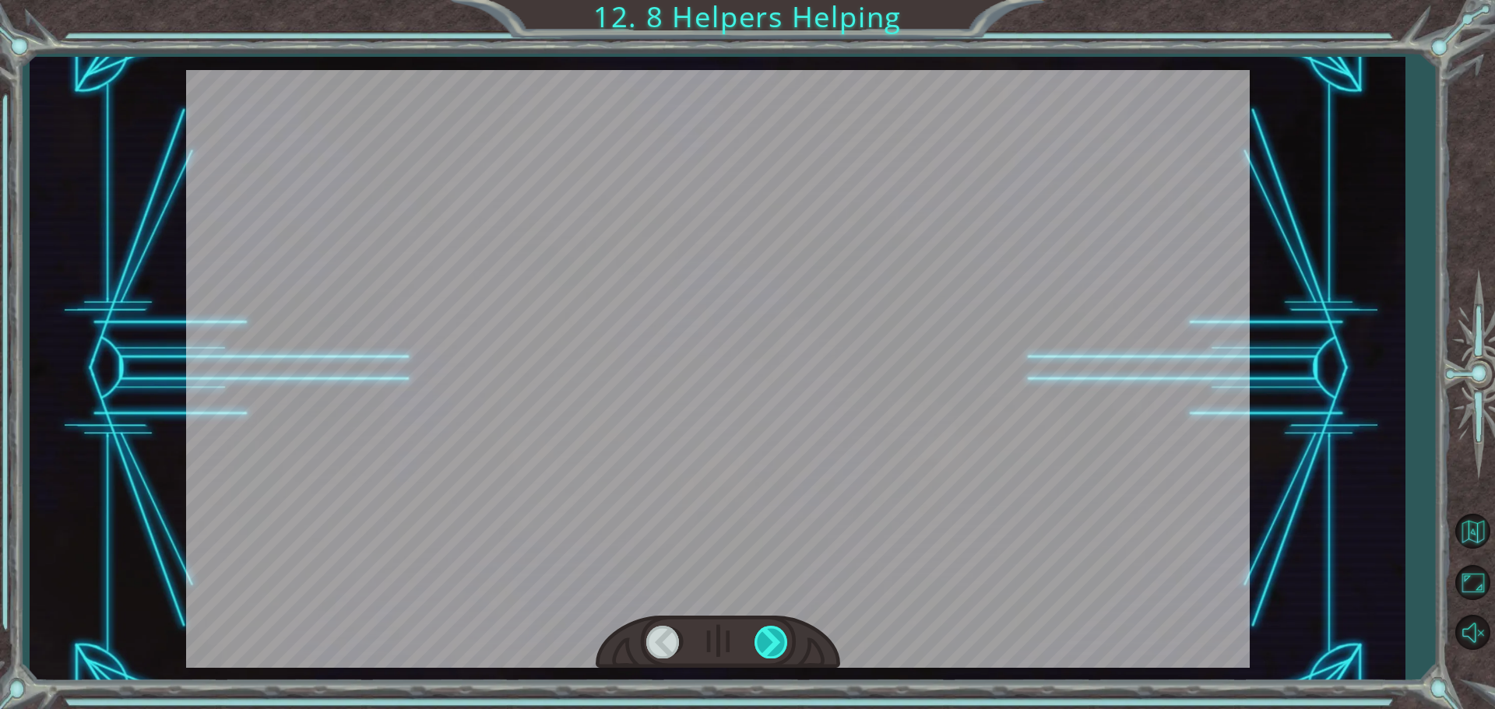
click at [772, 652] on div at bounding box center [771, 642] width 35 height 32
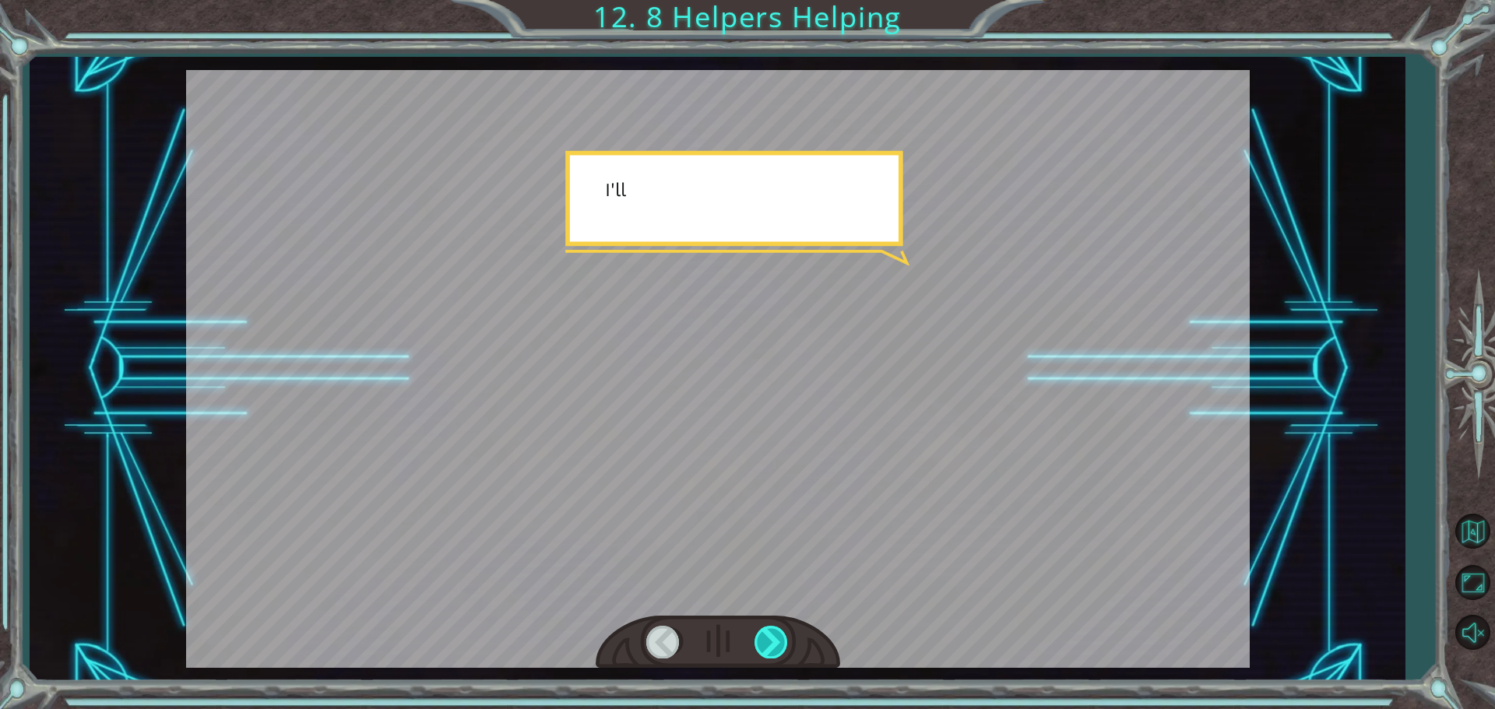
click at [772, 652] on div at bounding box center [771, 642] width 35 height 32
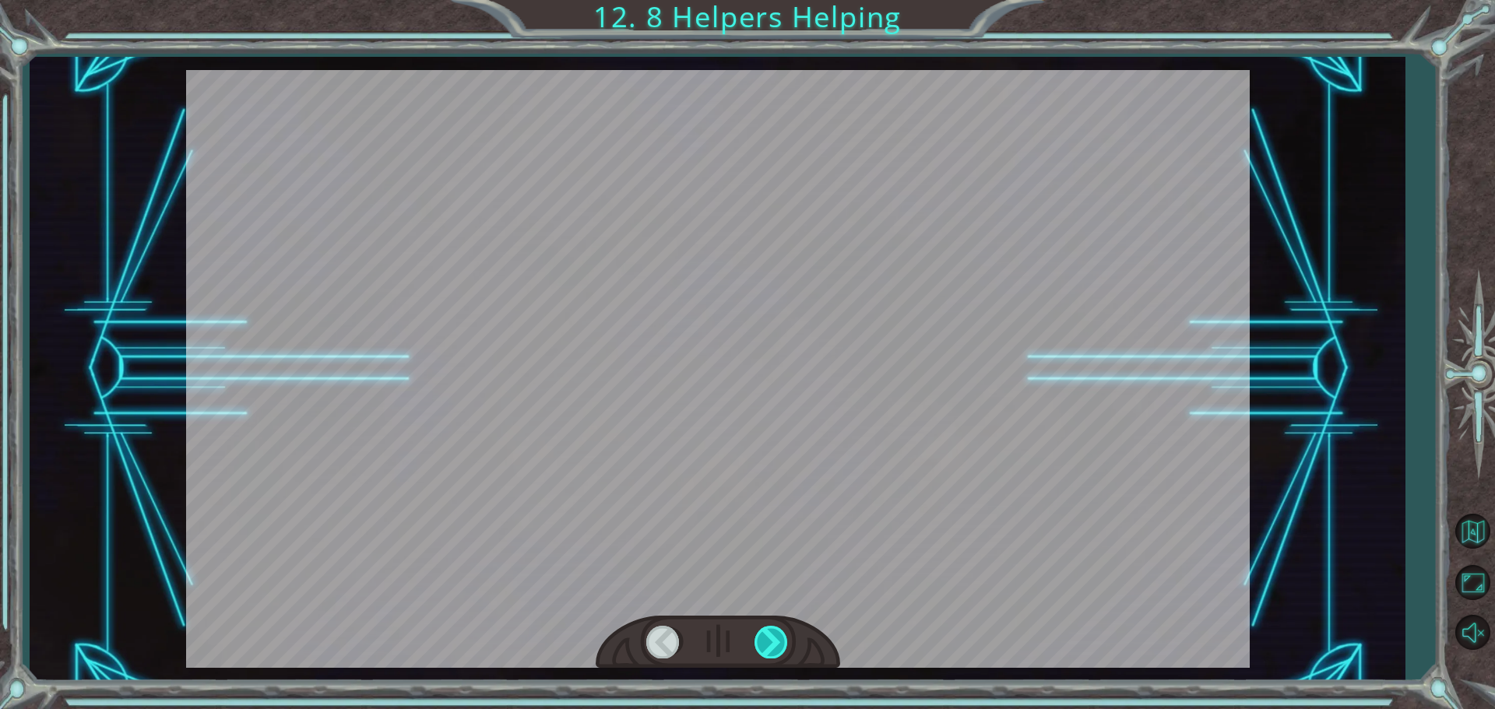
click at [772, 652] on div at bounding box center [771, 642] width 35 height 32
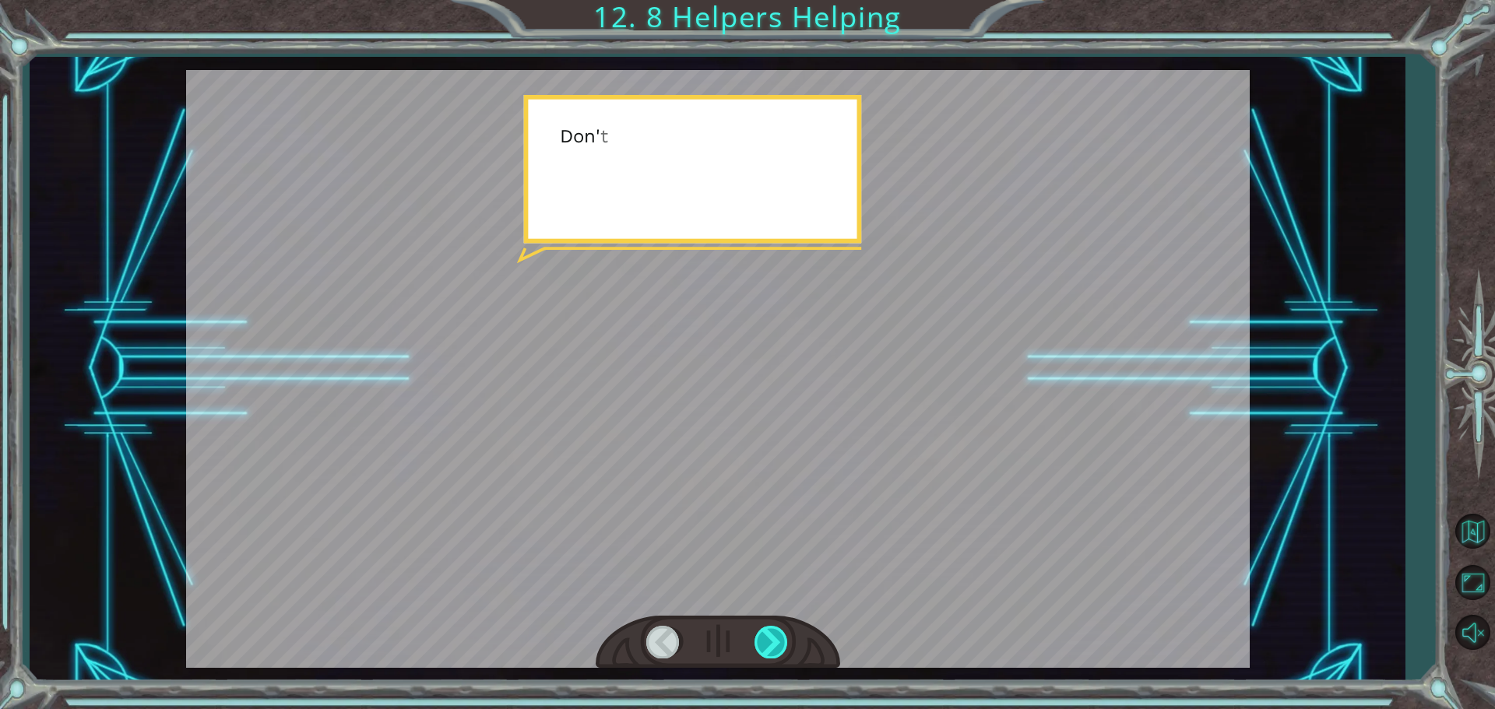
click at [772, 652] on div at bounding box center [771, 642] width 35 height 32
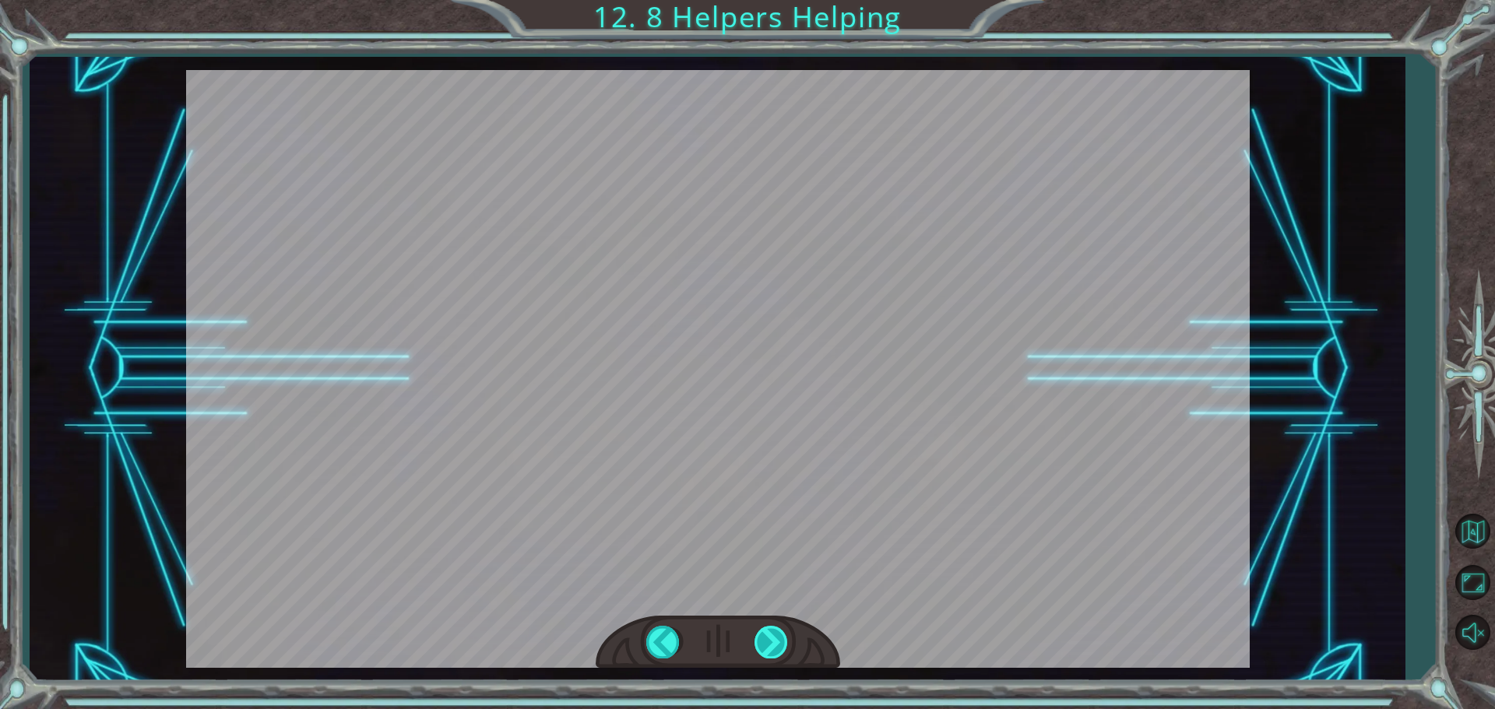
click at [772, 652] on div at bounding box center [771, 642] width 35 height 32
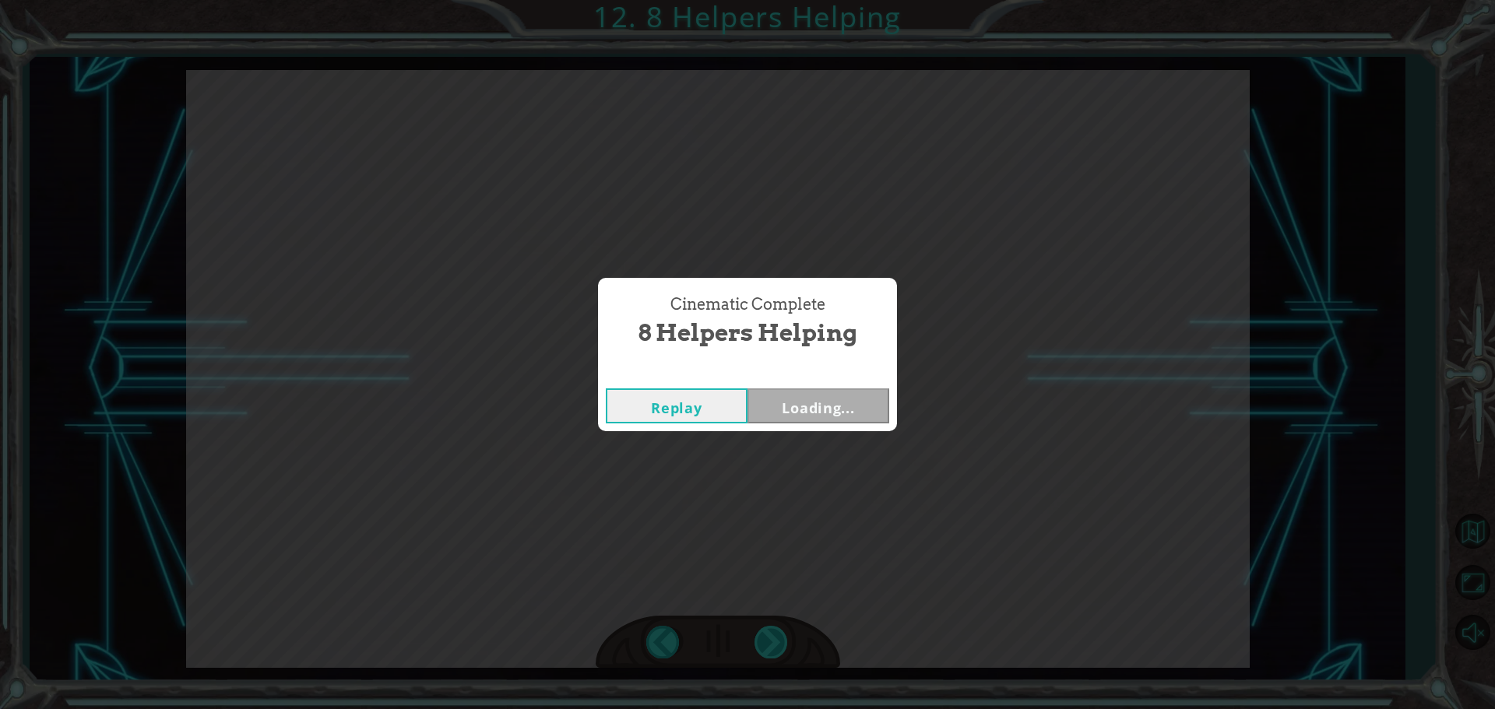
click at [772, 652] on div "Cinematic Complete 8 Helpers Helping Replay Loading..." at bounding box center [747, 354] width 1495 height 709
click at [808, 414] on button "Next" at bounding box center [818, 406] width 142 height 35
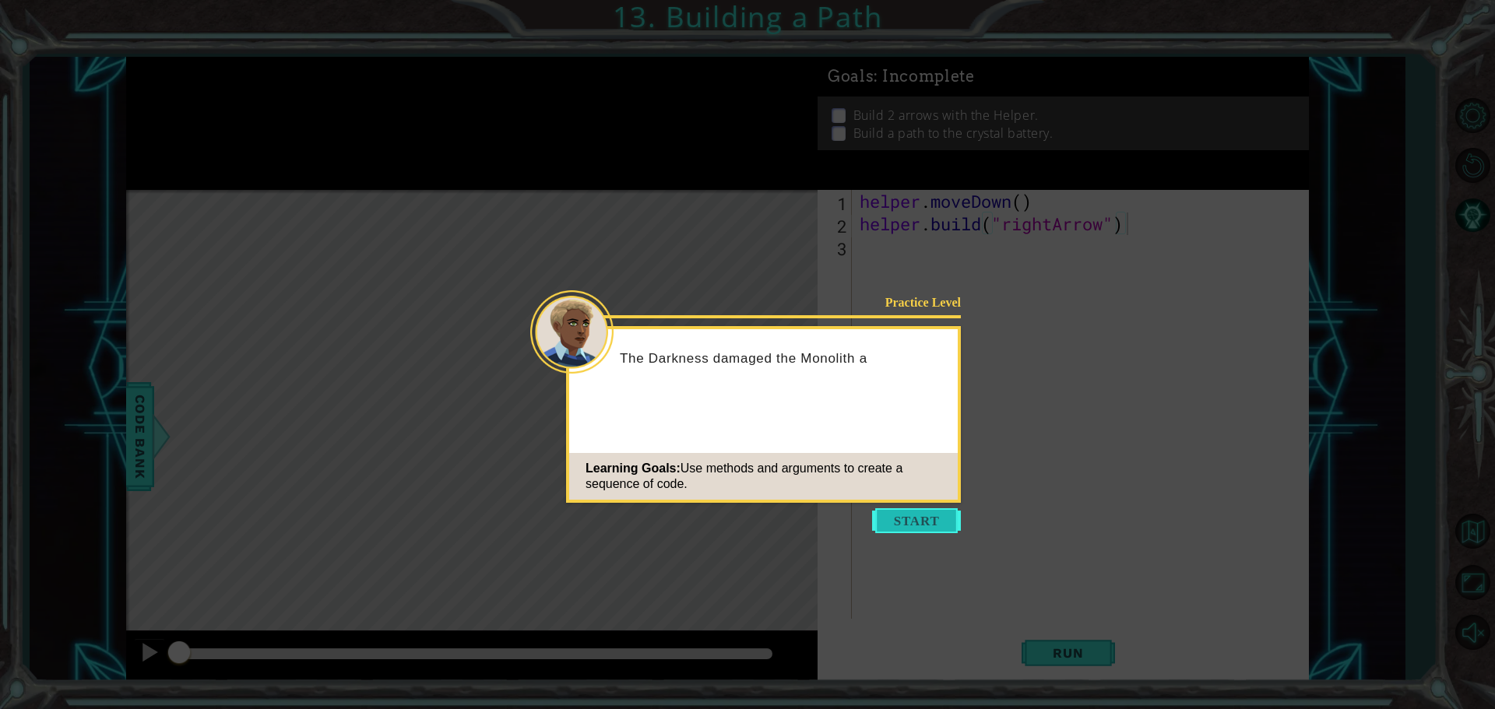
click at [944, 509] on button "Start" at bounding box center [916, 520] width 89 height 25
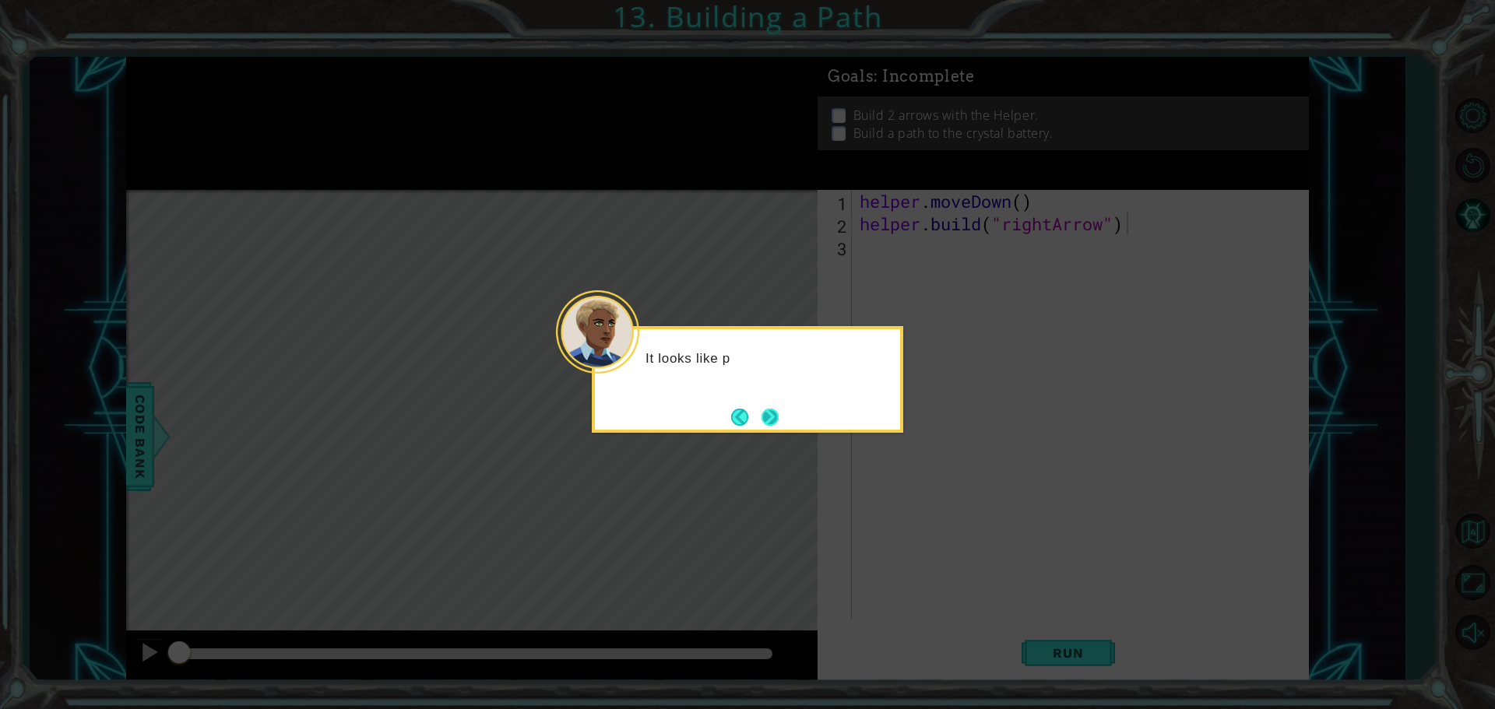
click at [778, 409] on button "Next" at bounding box center [770, 417] width 18 height 18
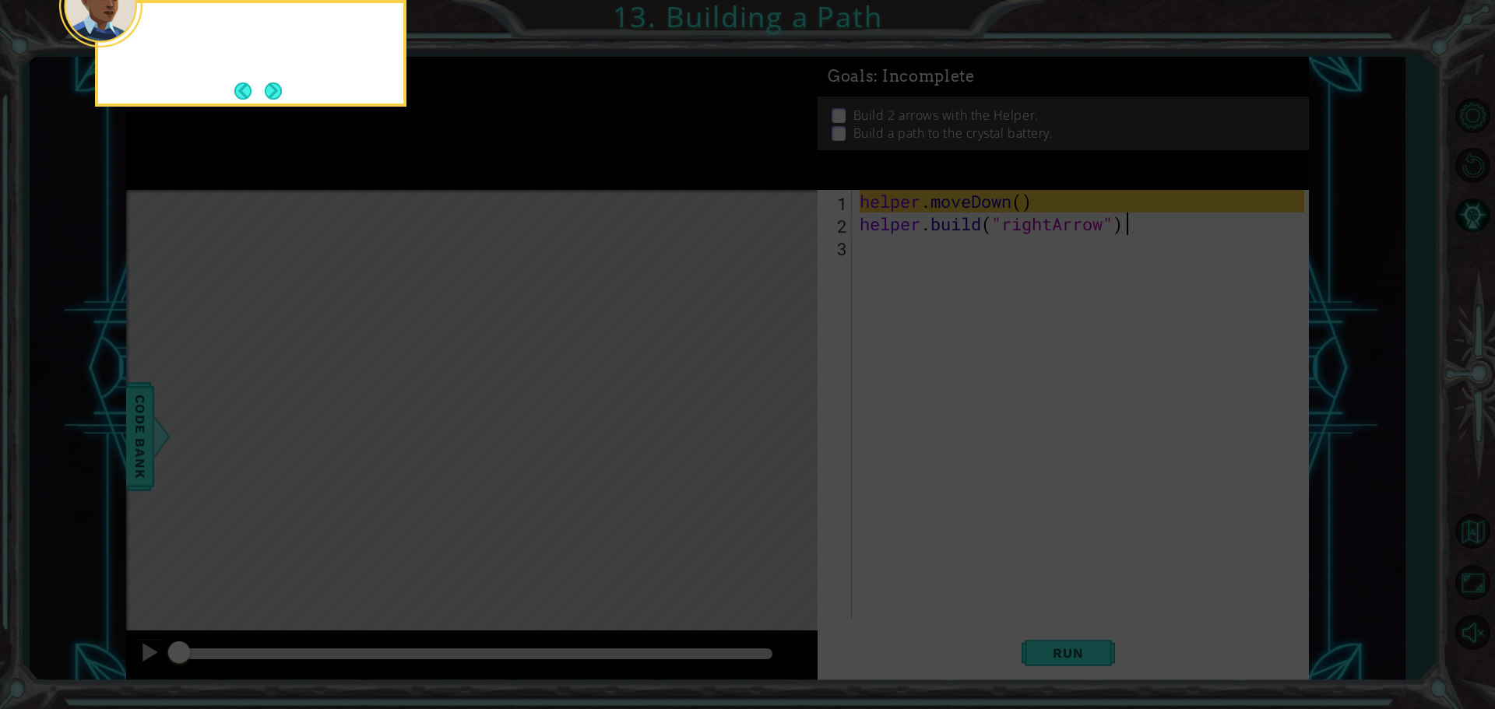
click at [778, 409] on icon at bounding box center [747, 354] width 1495 height 709
click at [273, 94] on button "Next" at bounding box center [274, 91] width 18 height 18
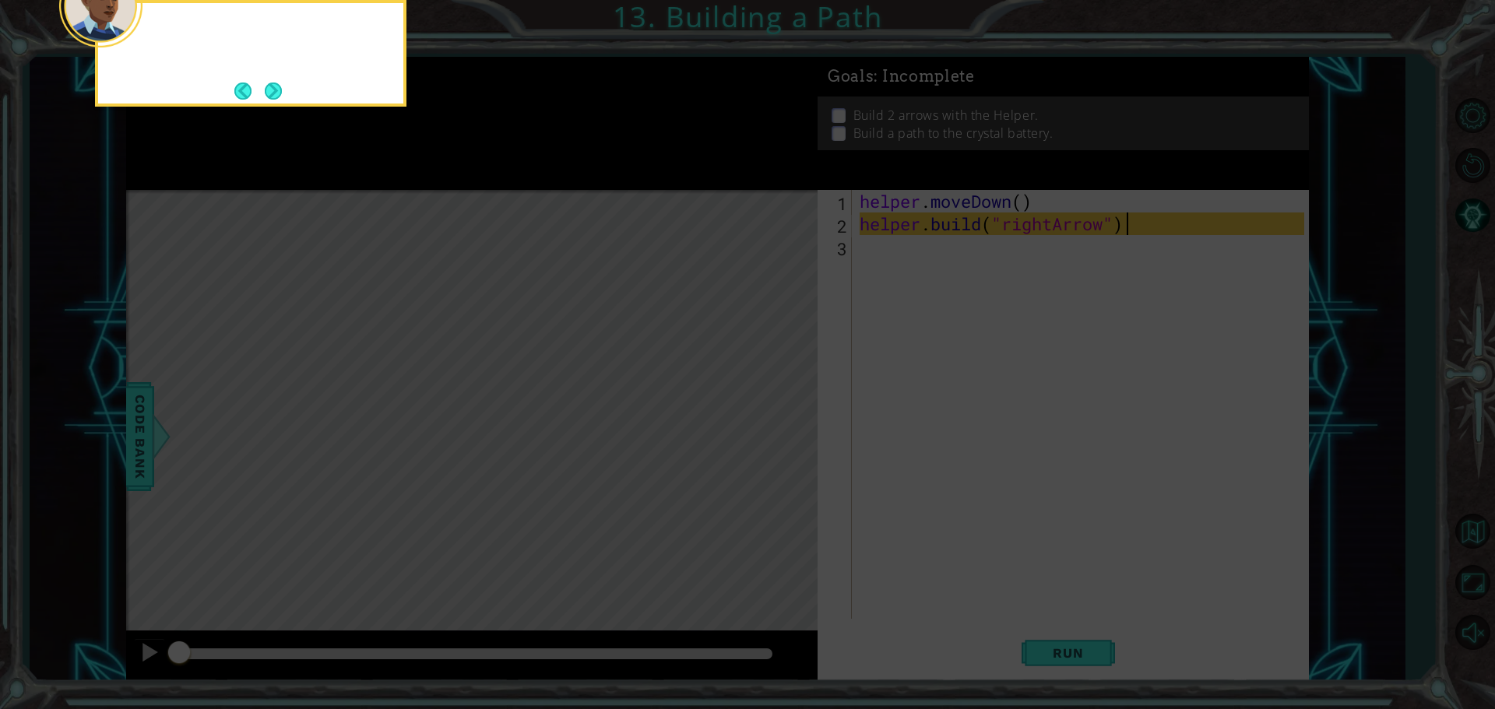
click at [273, 94] on button "Next" at bounding box center [274, 91] width 18 height 18
